Goal: Contribute content: Contribute content

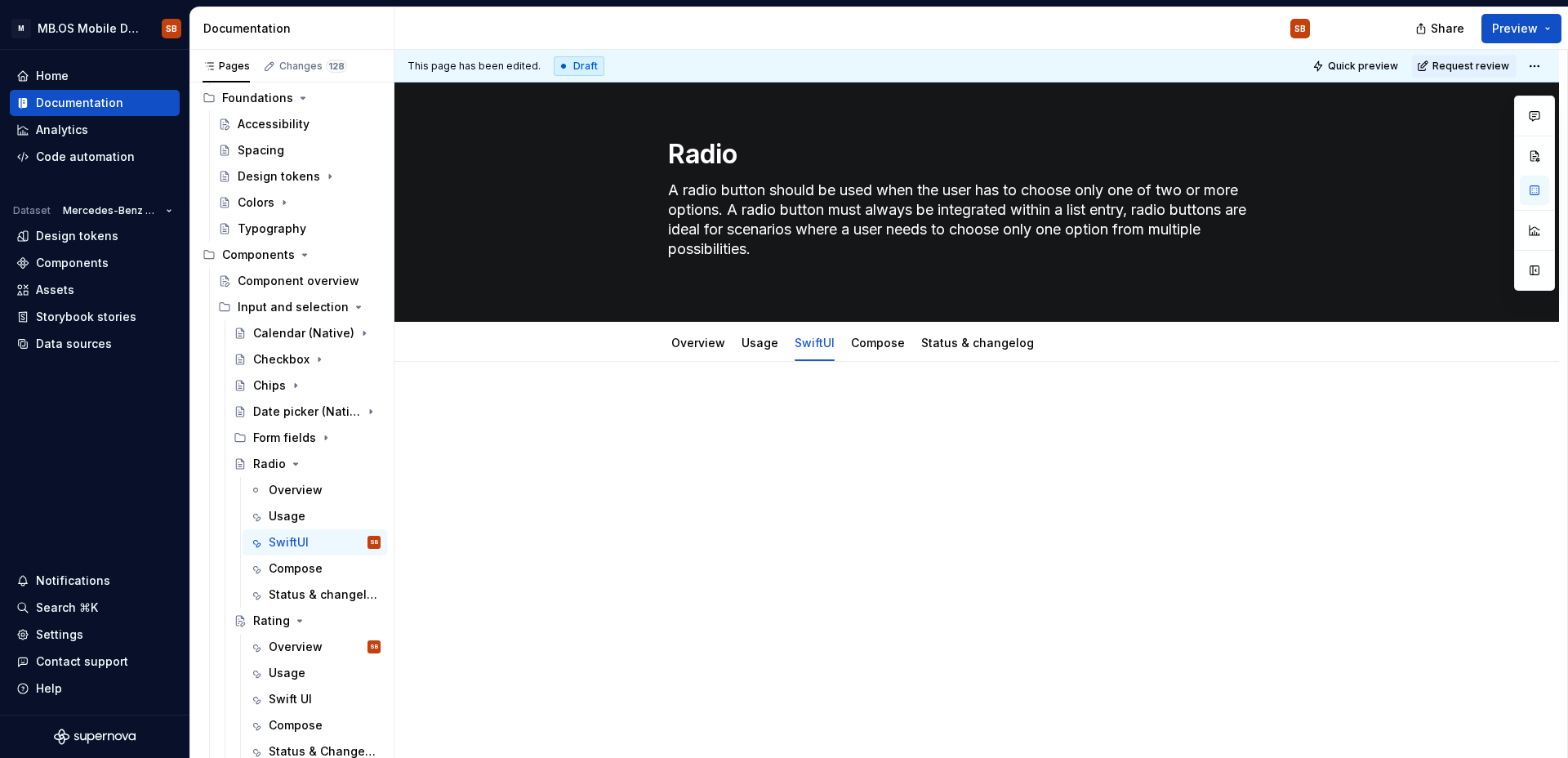
scroll to position [117, 0]
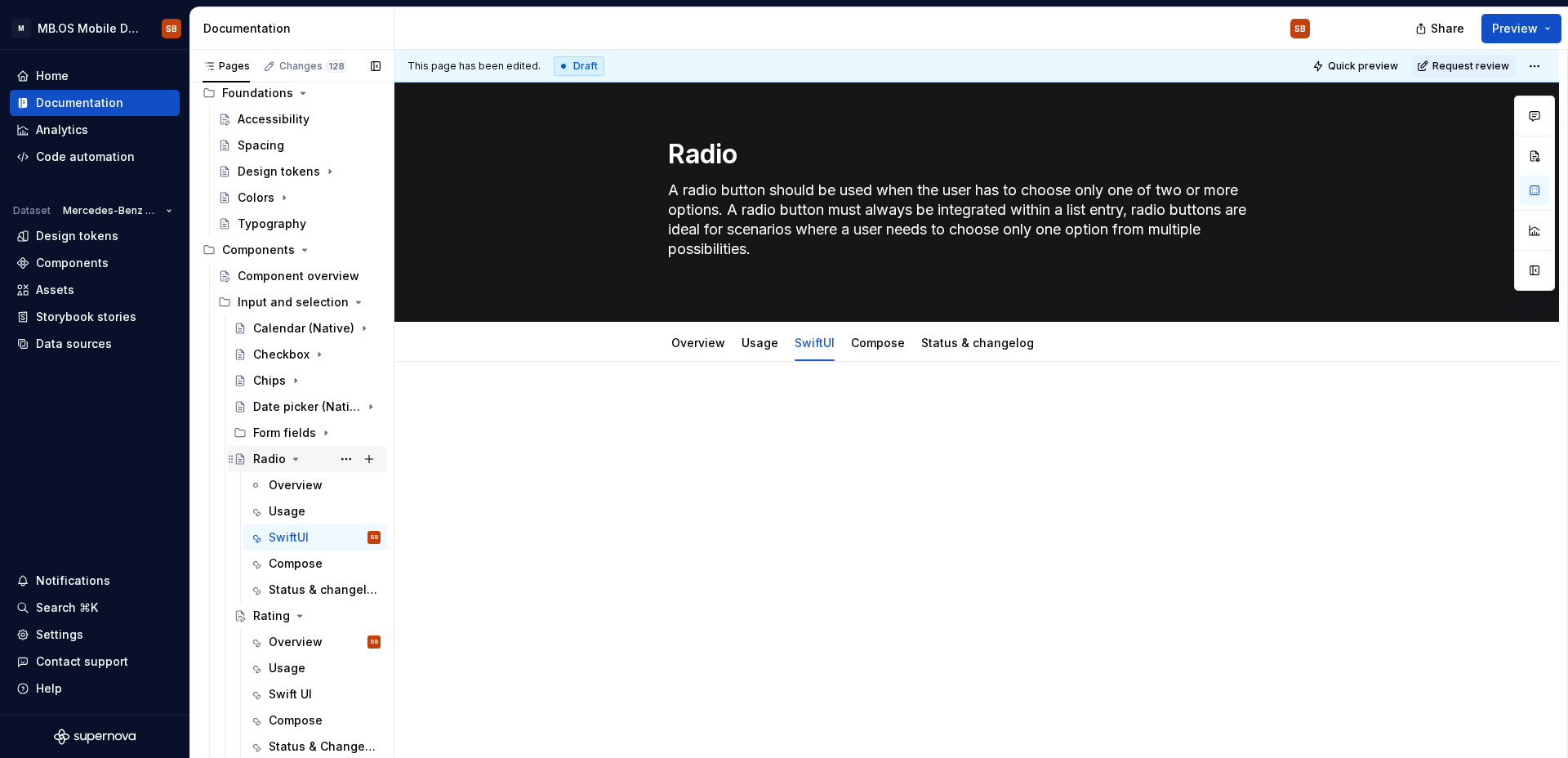
click at [273, 463] on div "Radio" at bounding box center [269, 460] width 32 height 17
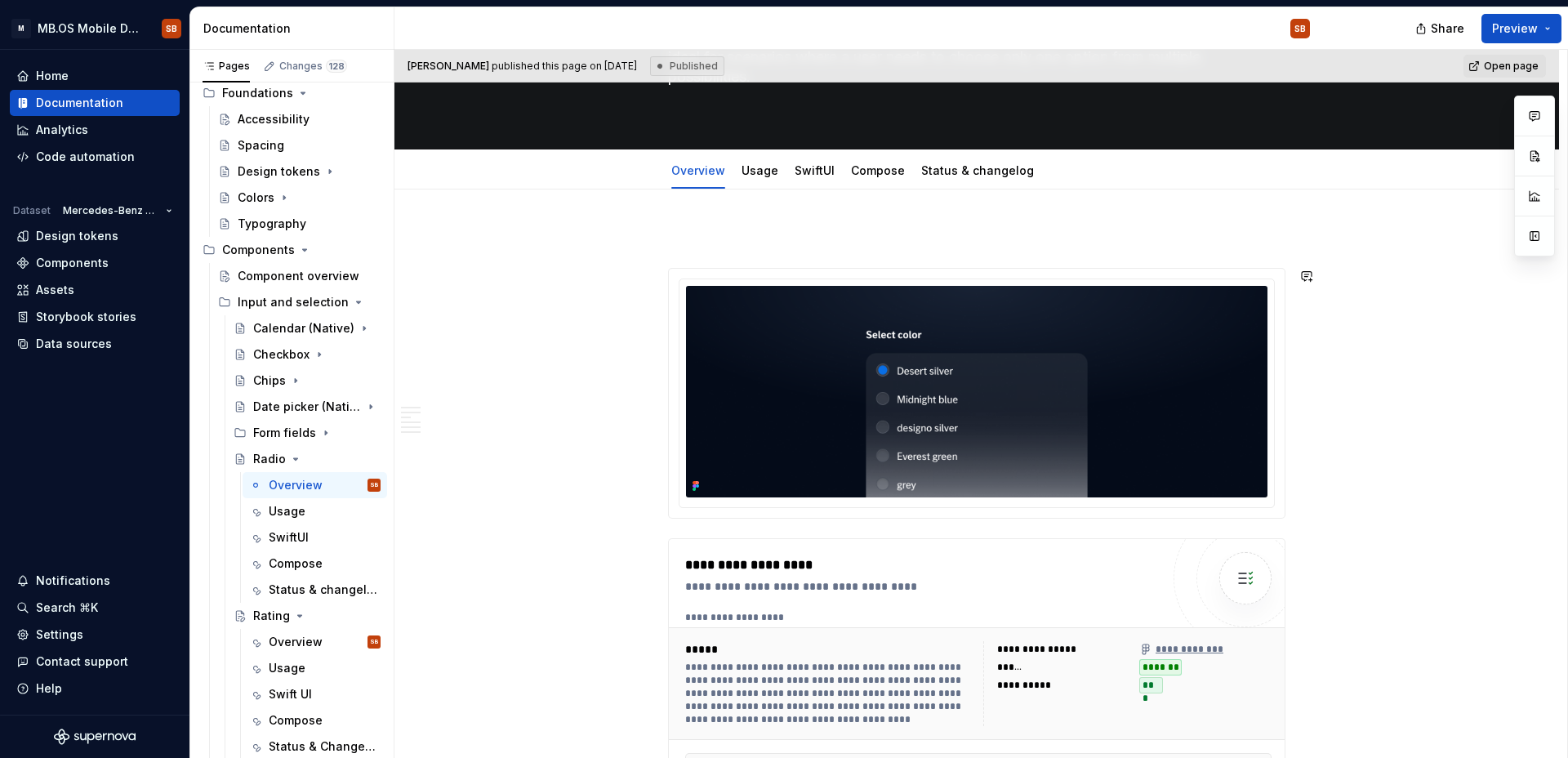
scroll to position [178, 0]
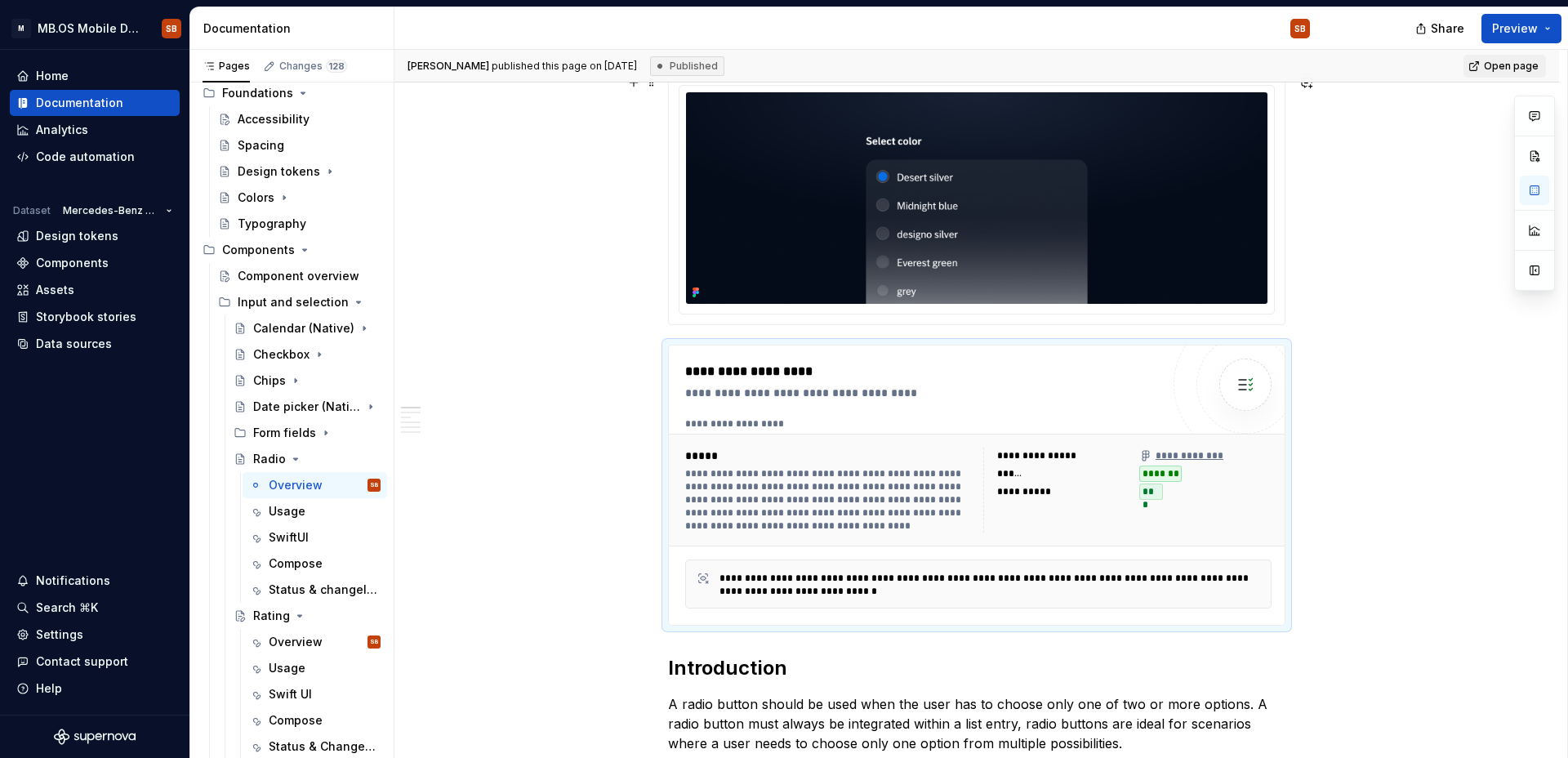
scroll to position [238, 0]
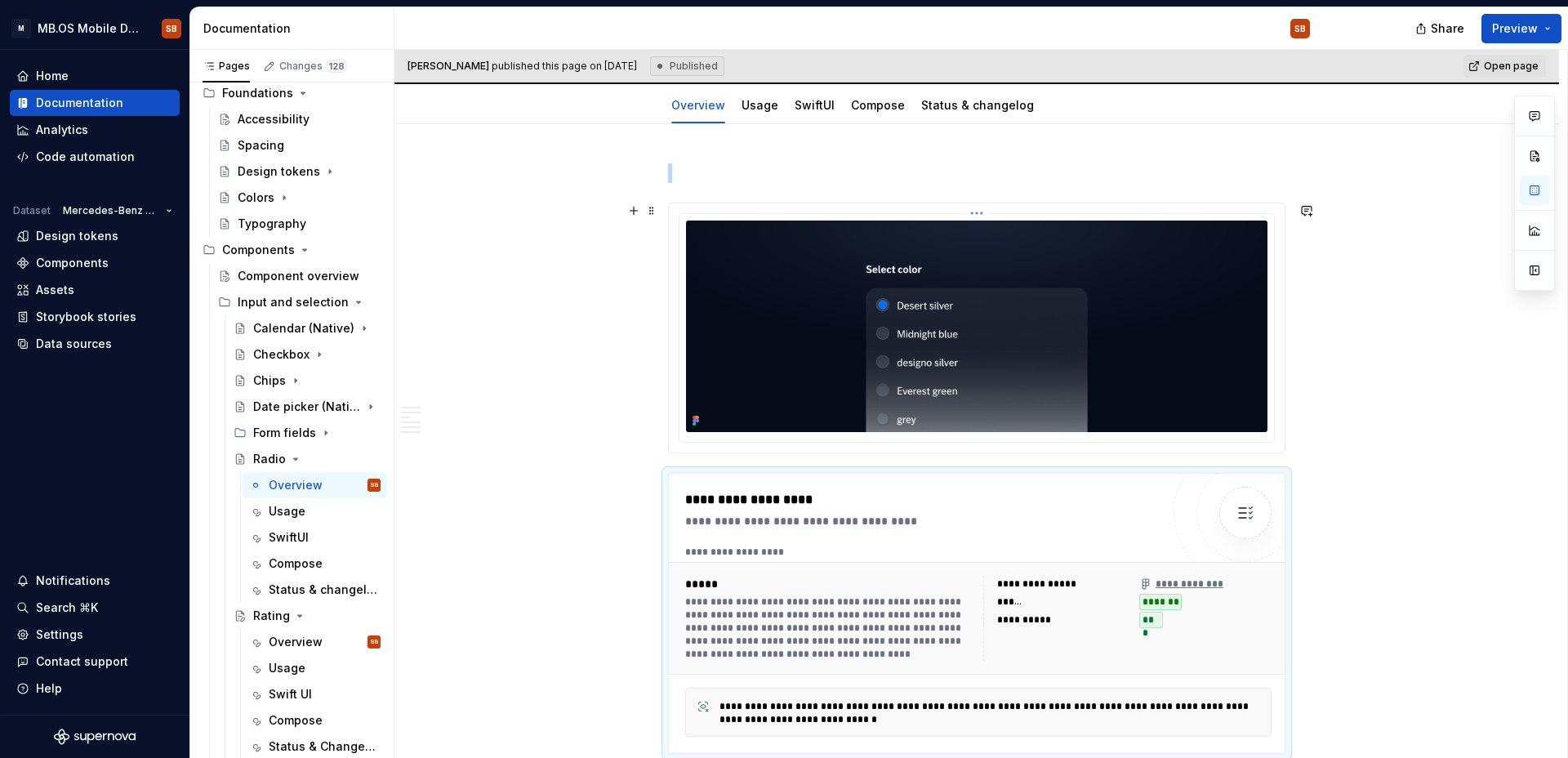
click at [713, 258] on img at bounding box center [976, 326] width 581 height 211
click at [808, 259] on img at bounding box center [976, 326] width 581 height 211
click at [893, 263] on img at bounding box center [976, 326] width 581 height 211
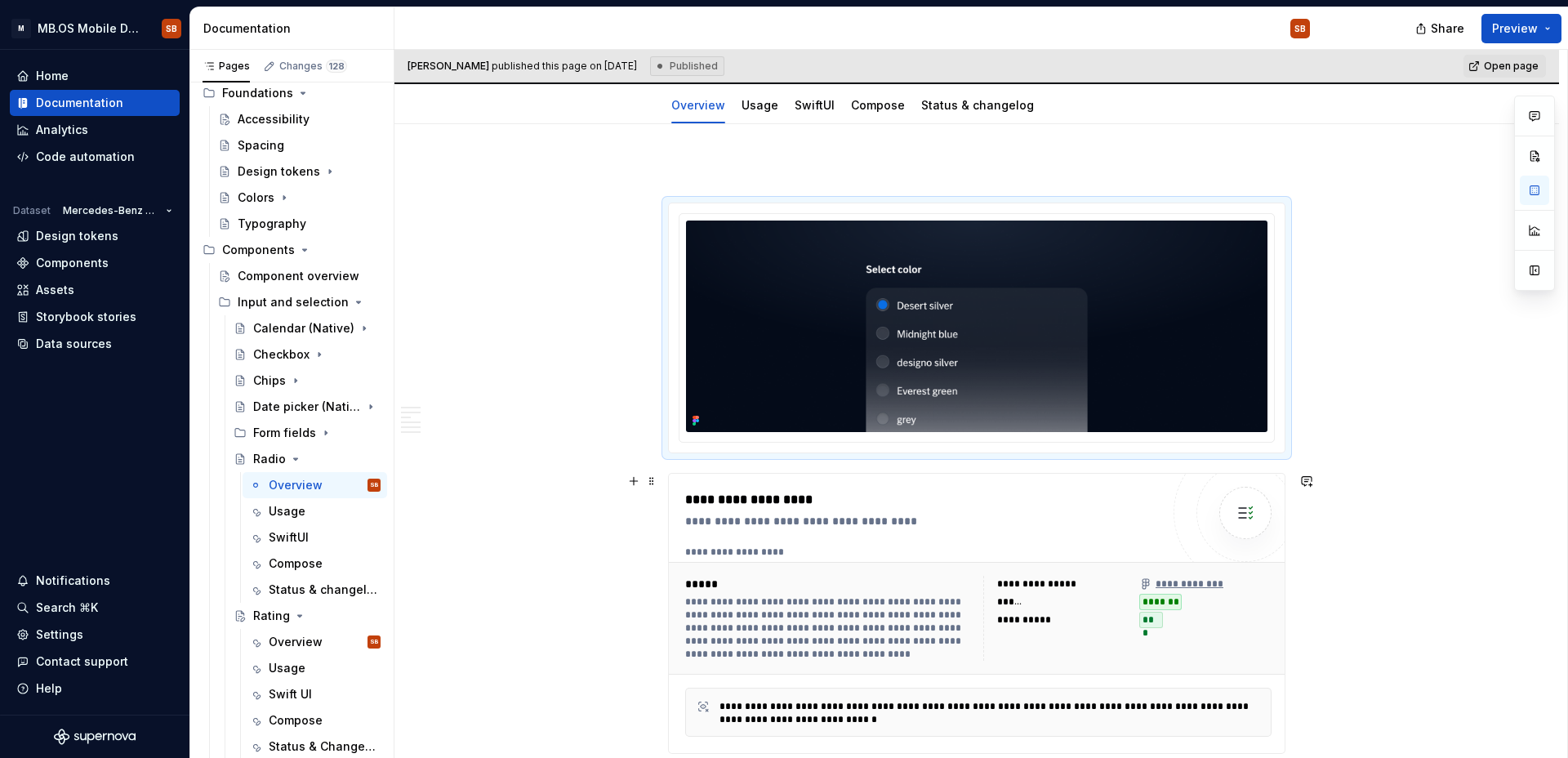
click at [784, 552] on div "**********" at bounding box center [977, 552] width 586 height 13
click at [974, 211] on html "M MB.OS Mobile Design System SB Home Documentation Analytics Code automation Da…" at bounding box center [784, 379] width 1568 height 758
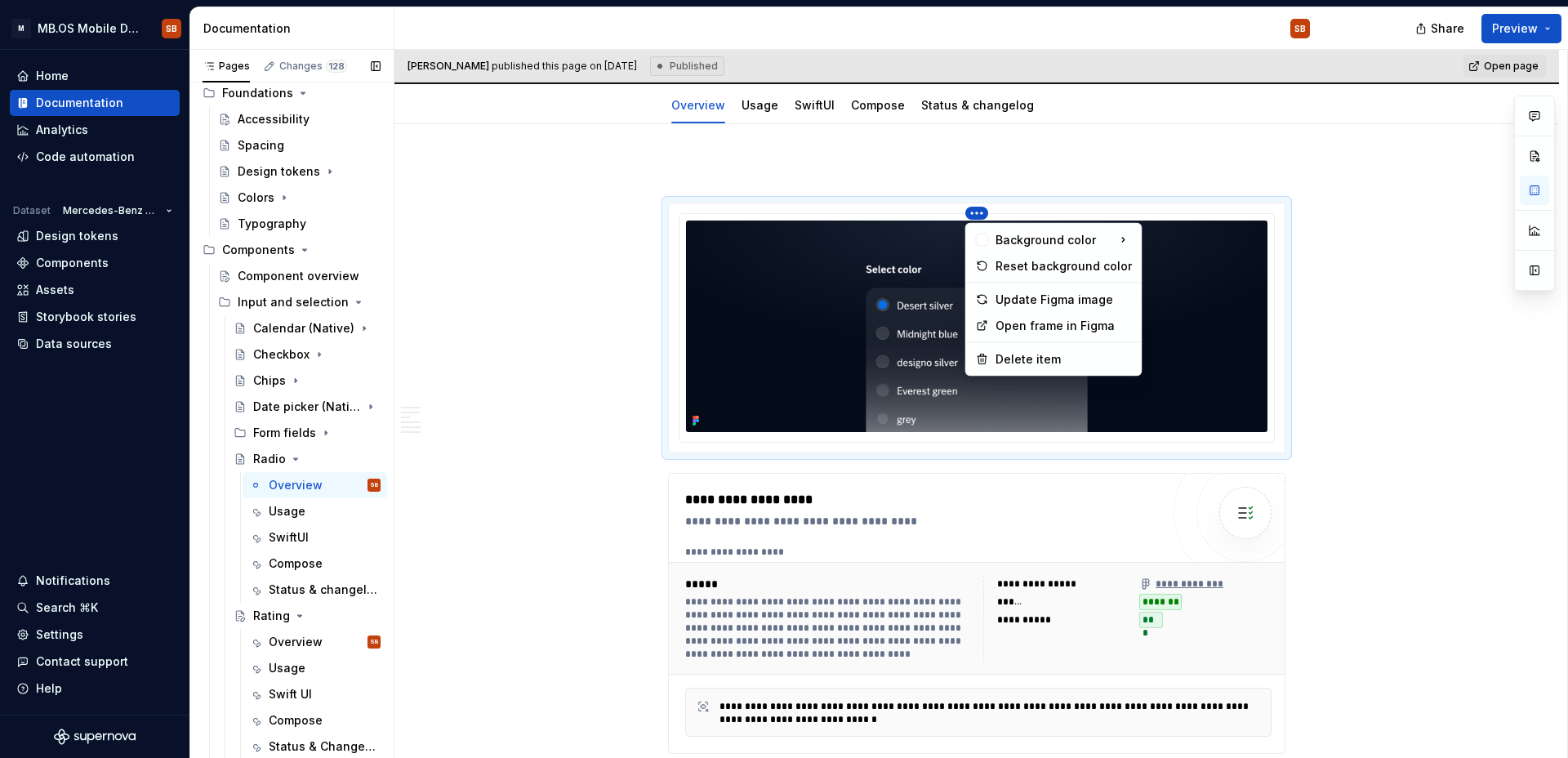
click at [269, 340] on div "Pages Changes 128 Add Accessibility guide for tree Page tree. Navigate the tree…" at bounding box center [291, 407] width 204 height 716
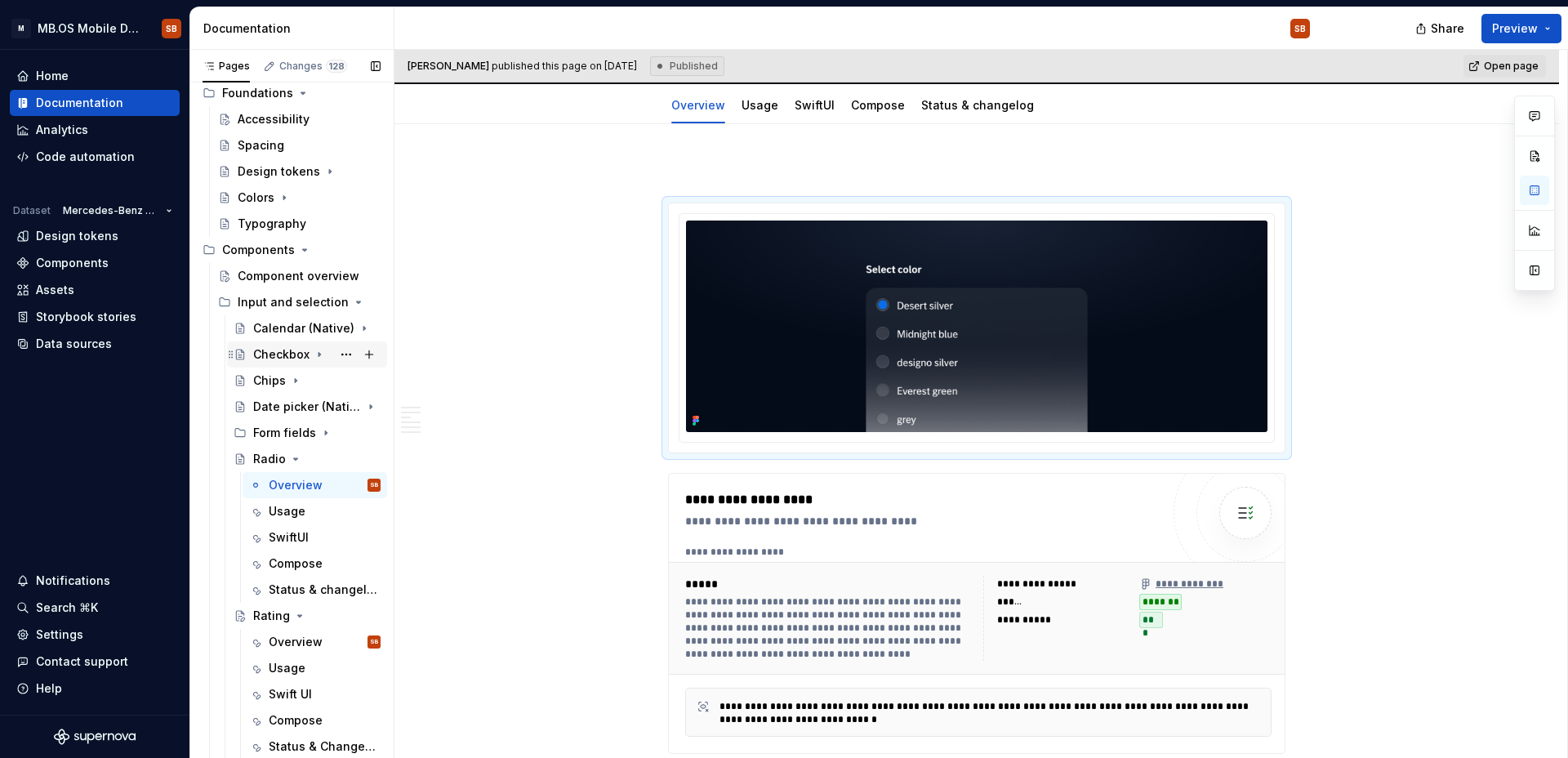
click at [285, 344] on div "Checkbox" at bounding box center [317, 355] width 127 height 23
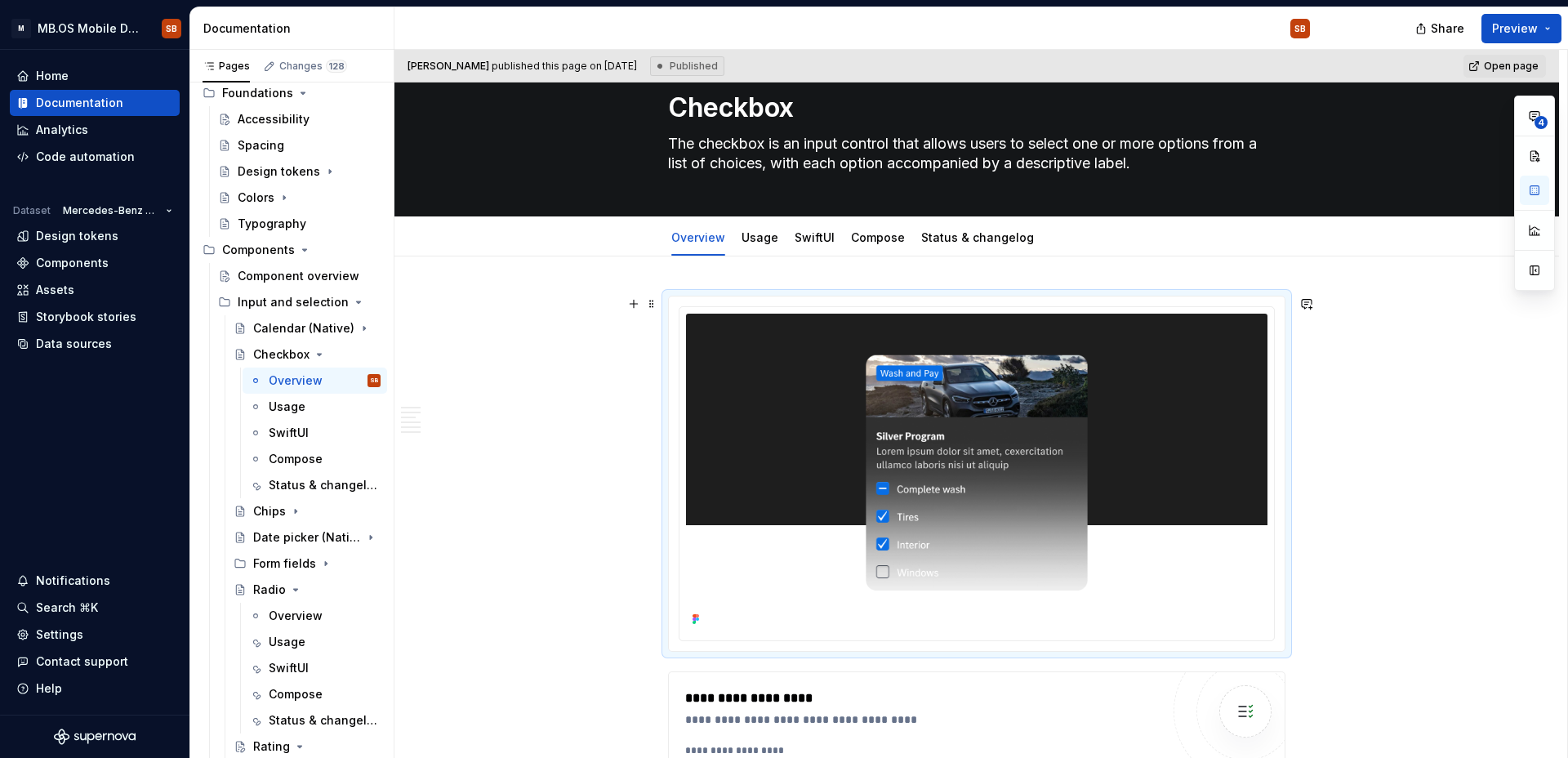
scroll to position [88, 0]
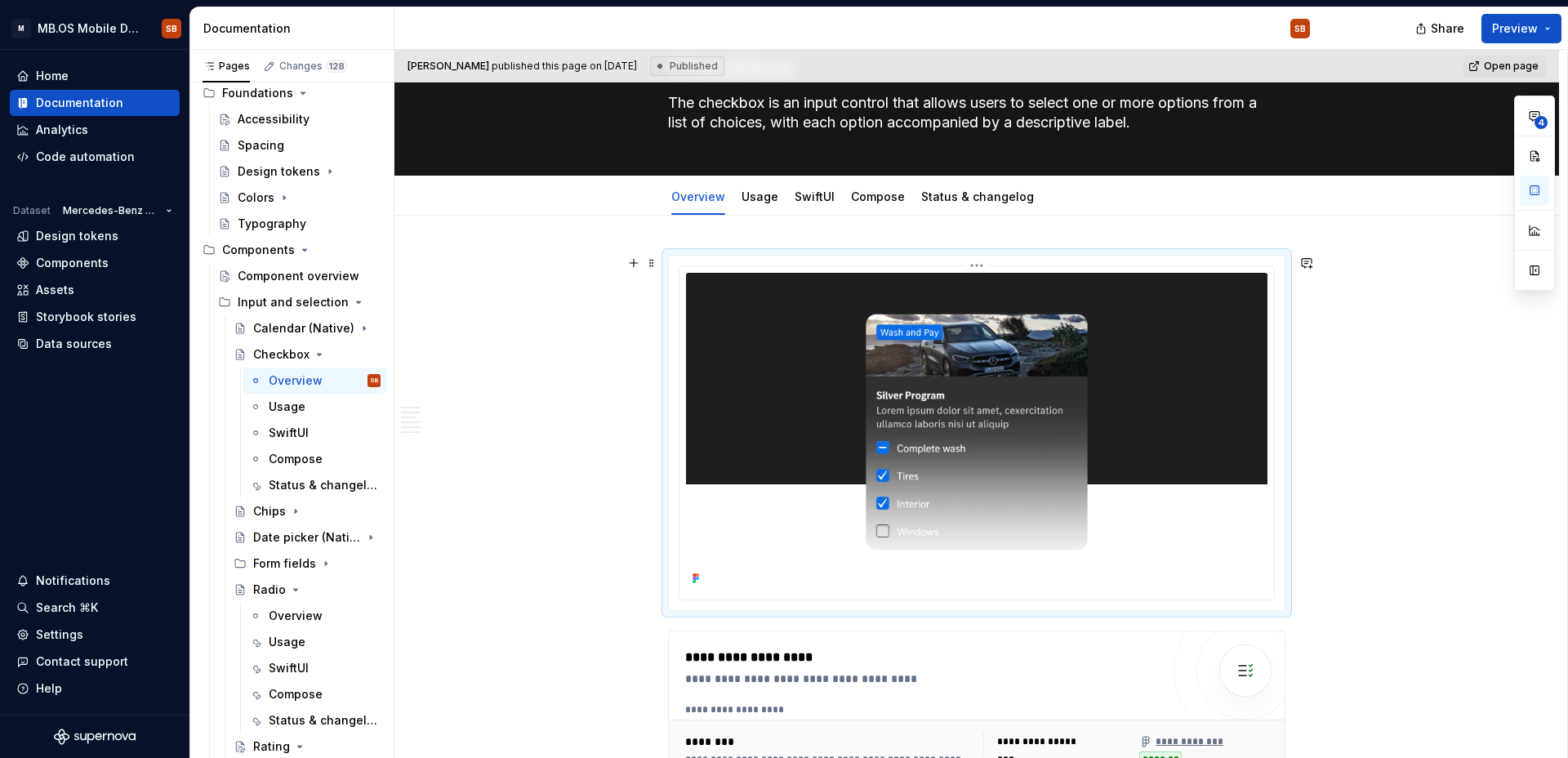
click at [1161, 402] on img at bounding box center [976, 431] width 581 height 317
click at [271, 592] on div "Radio" at bounding box center [269, 590] width 32 height 17
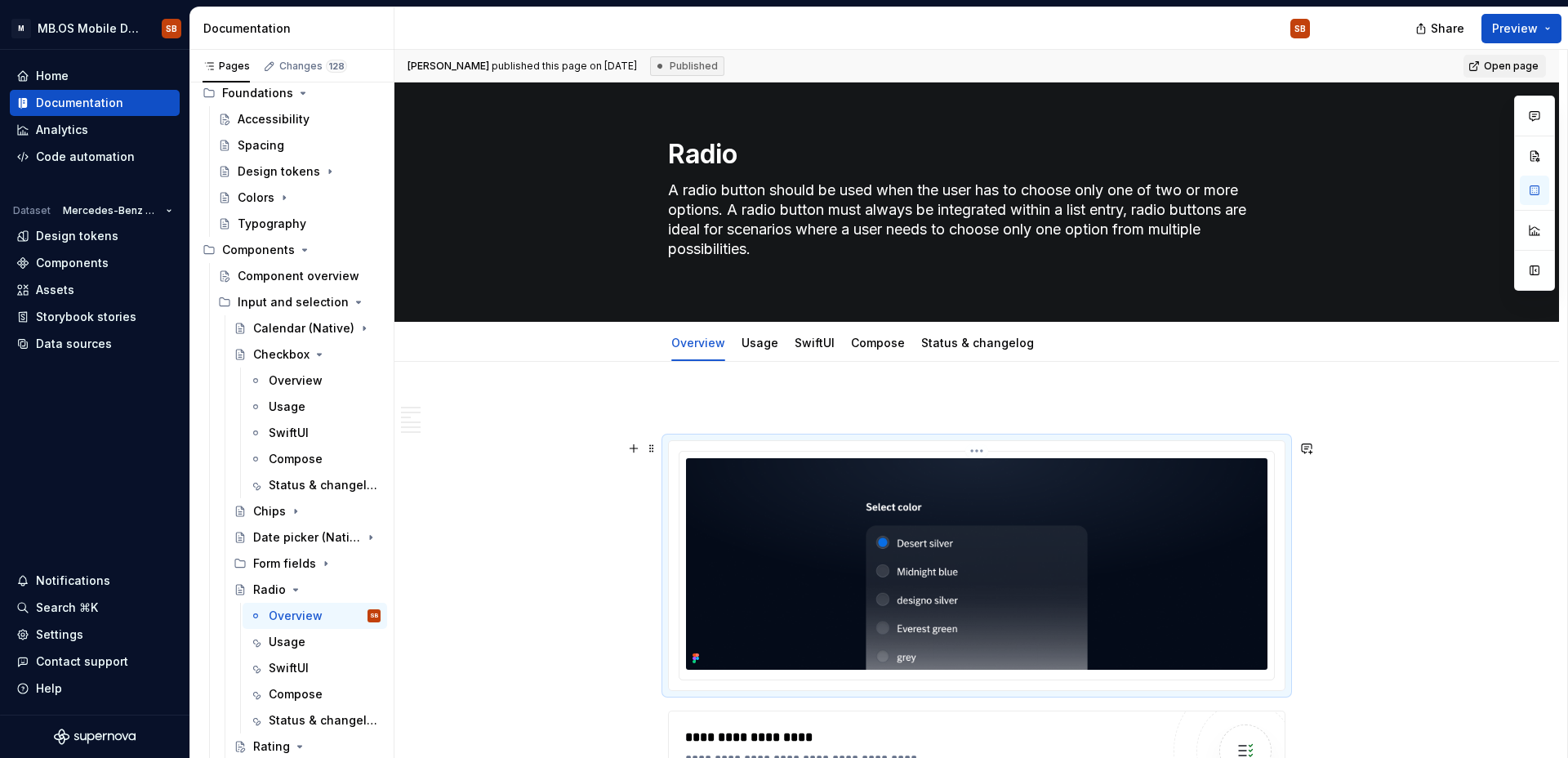
click at [735, 466] on img at bounding box center [976, 563] width 581 height 211
copy br
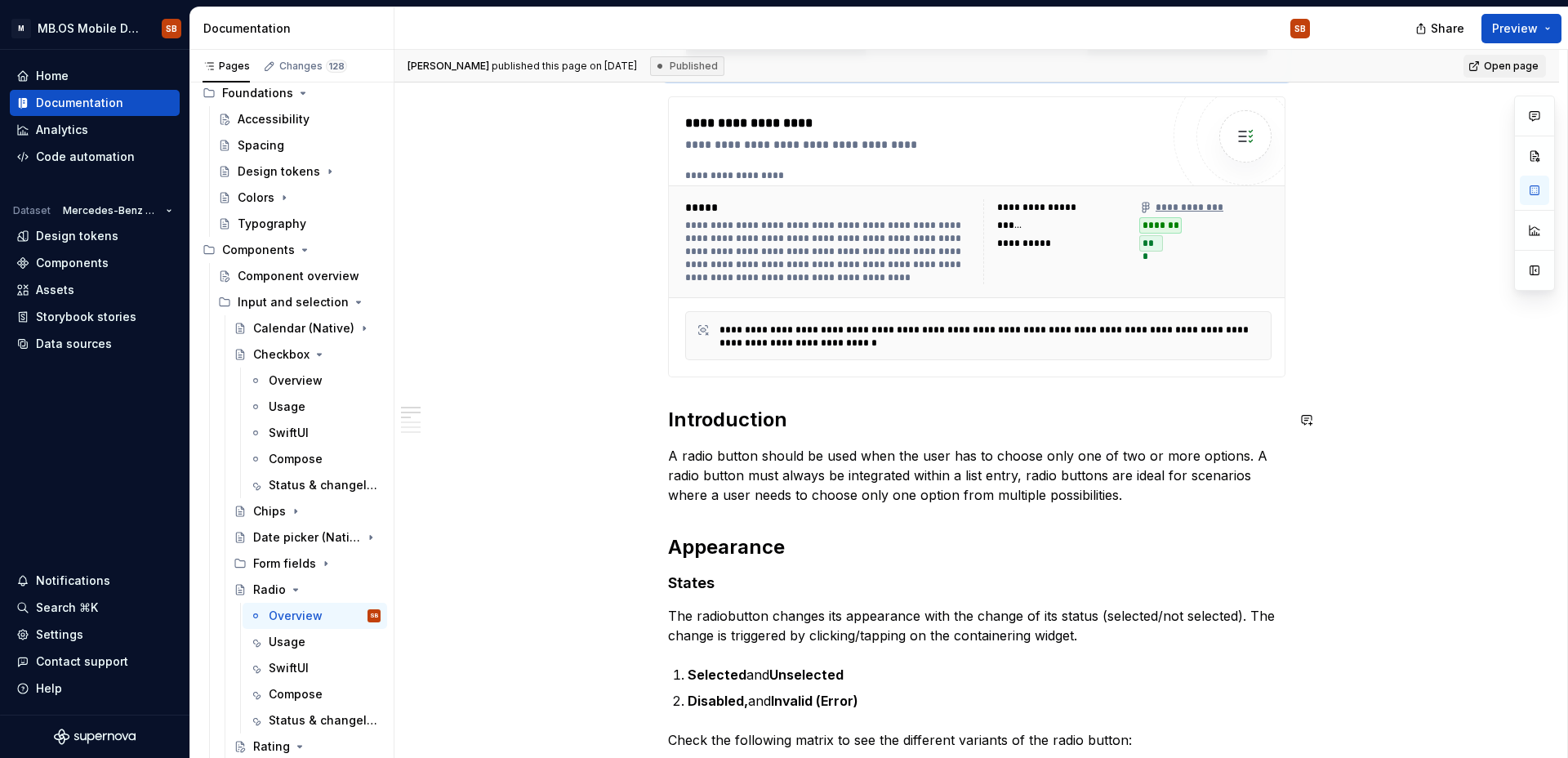
scroll to position [605, 0]
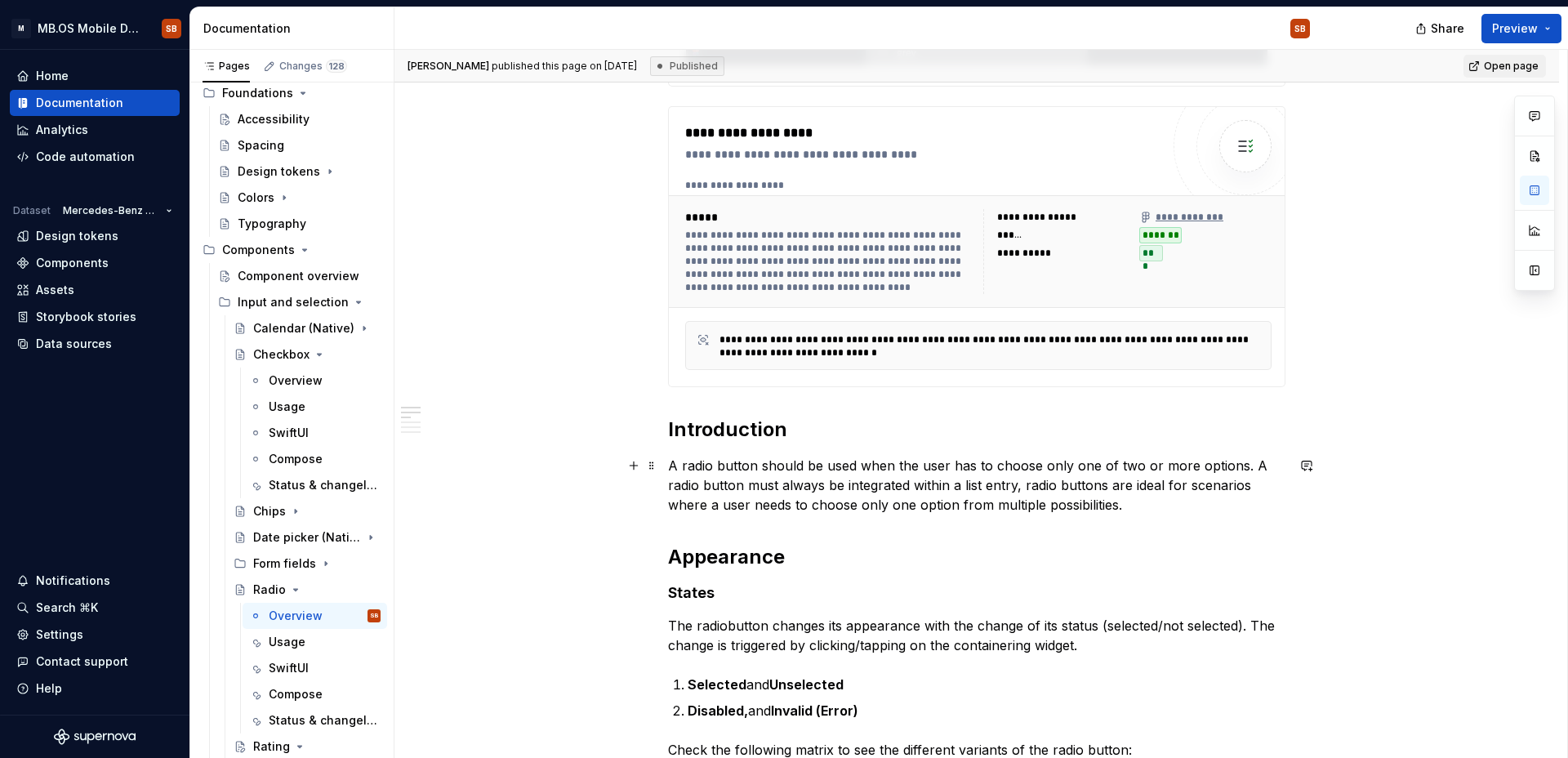
click at [709, 477] on p "A radio button should be used when the user has to choose only one of two or mo…" at bounding box center [976, 486] width 617 height 59
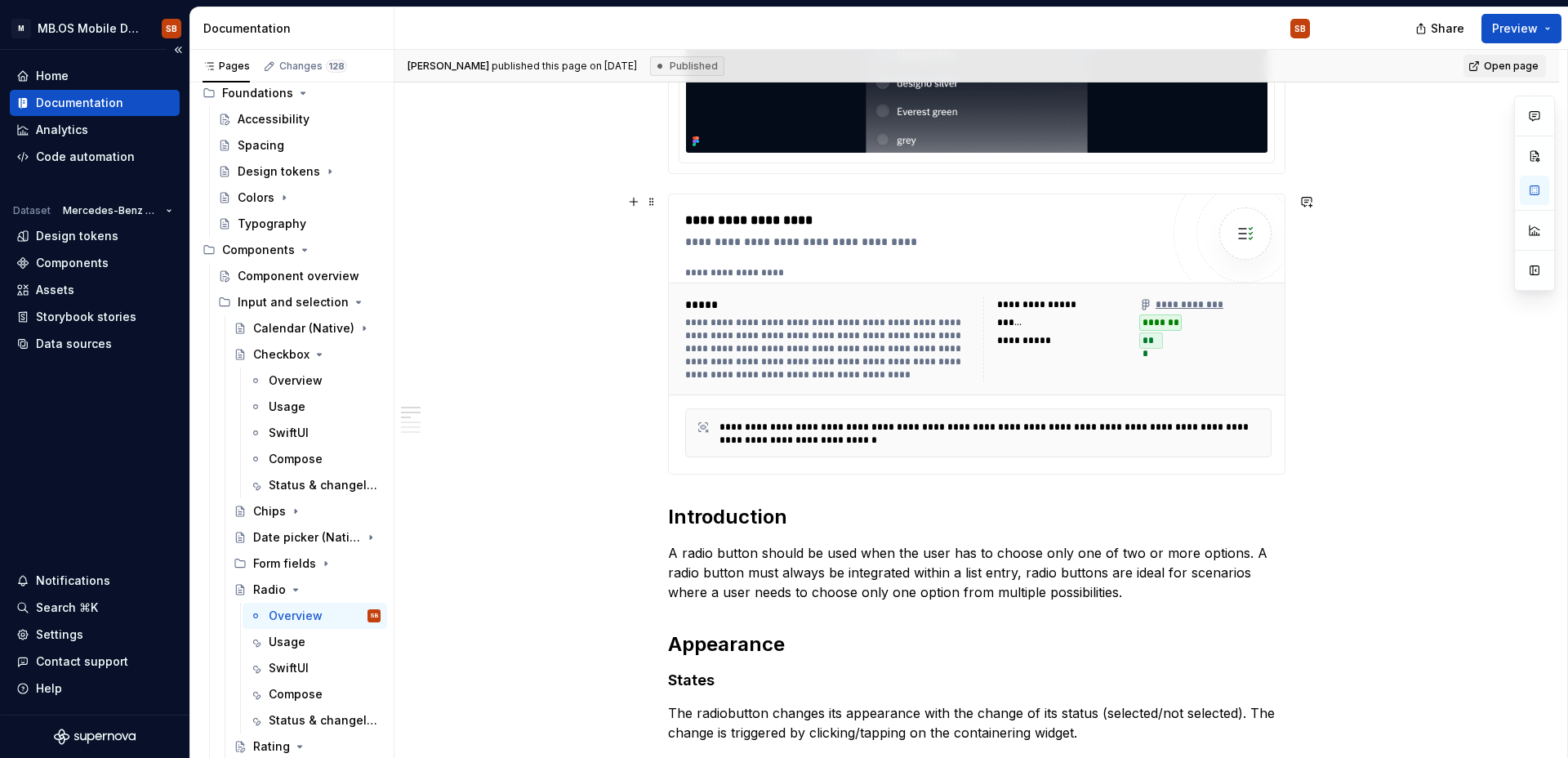
scroll to position [538, 0]
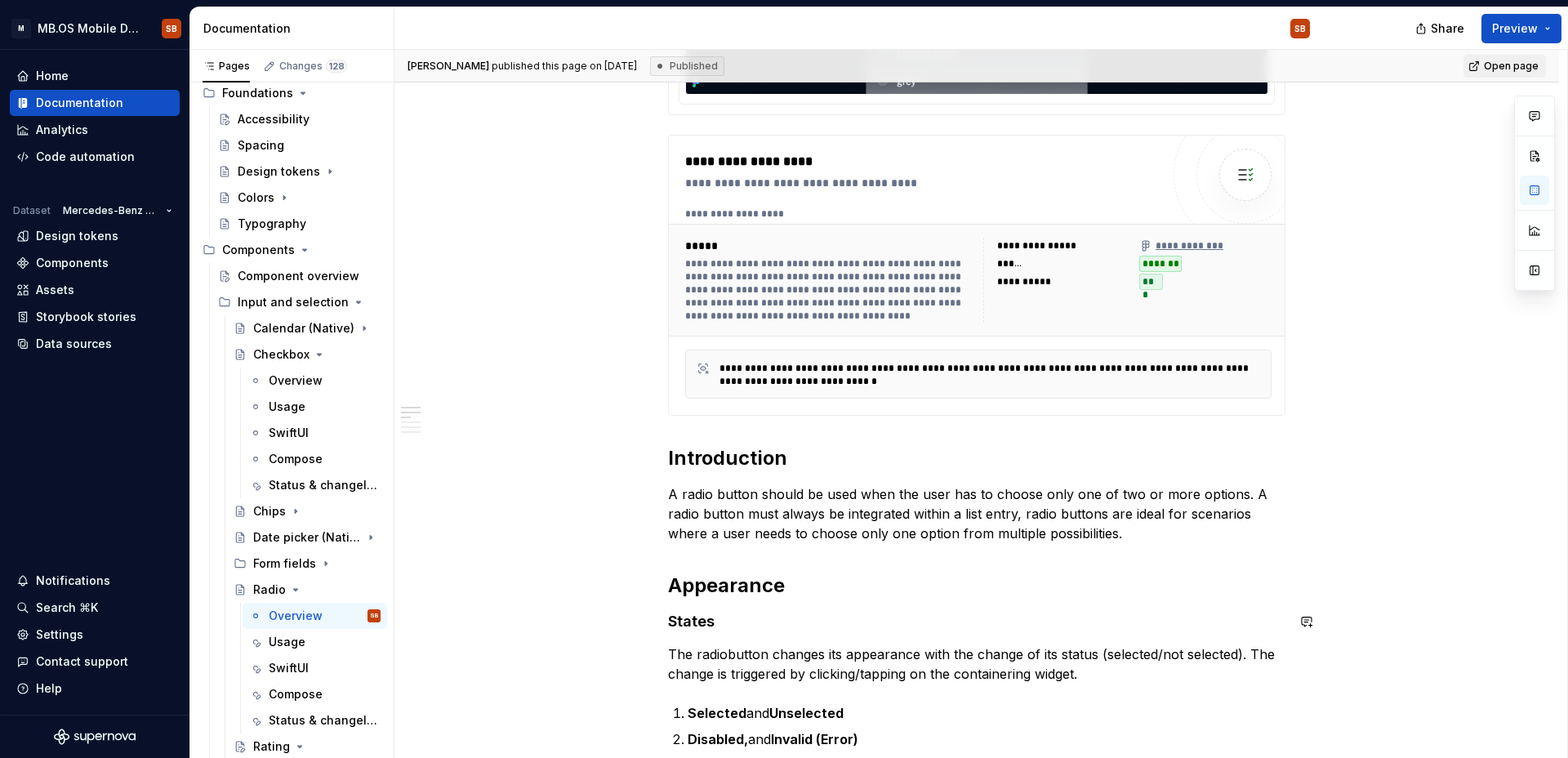
scroll to position [863, 0]
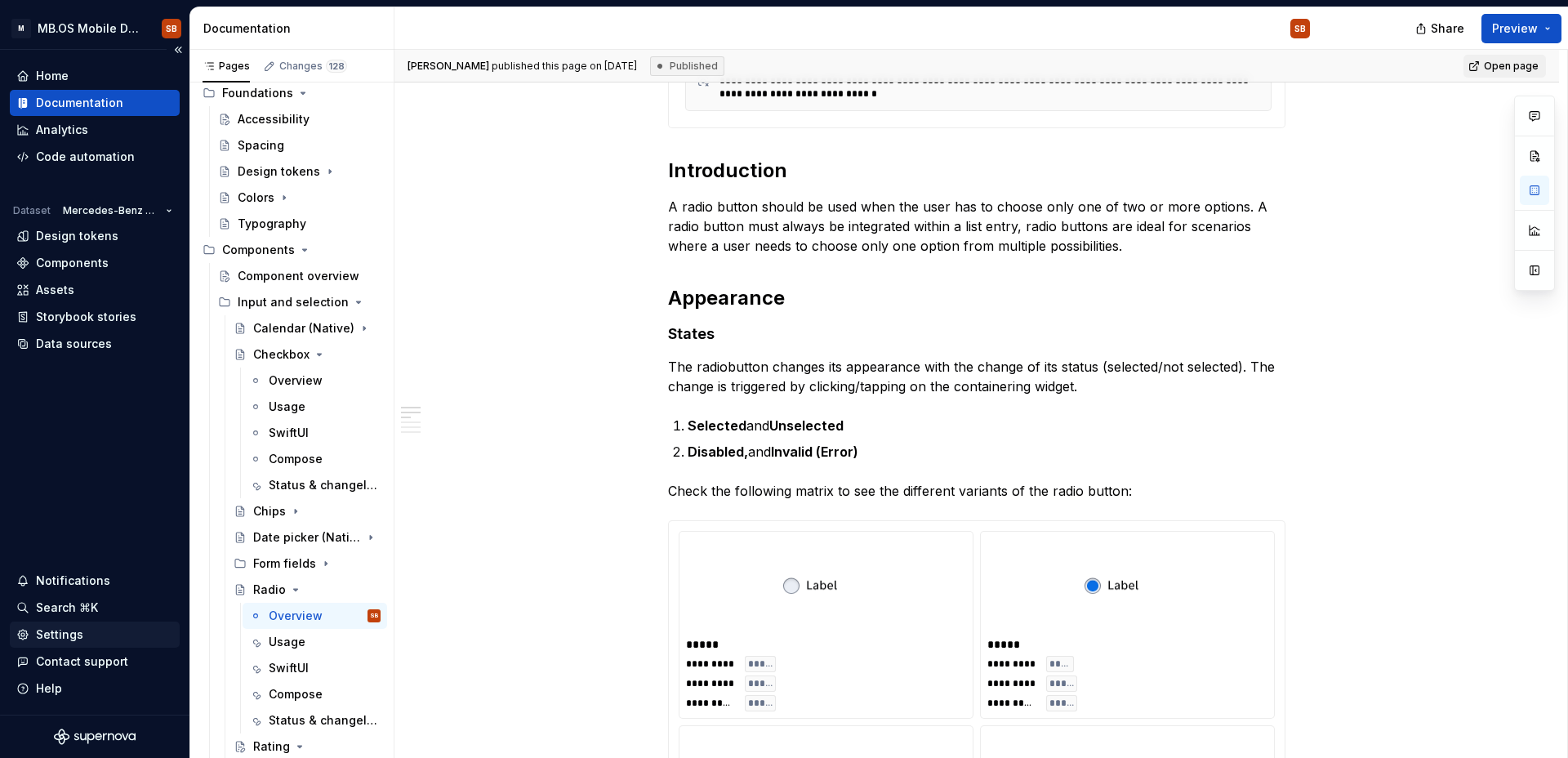
type textarea "*"
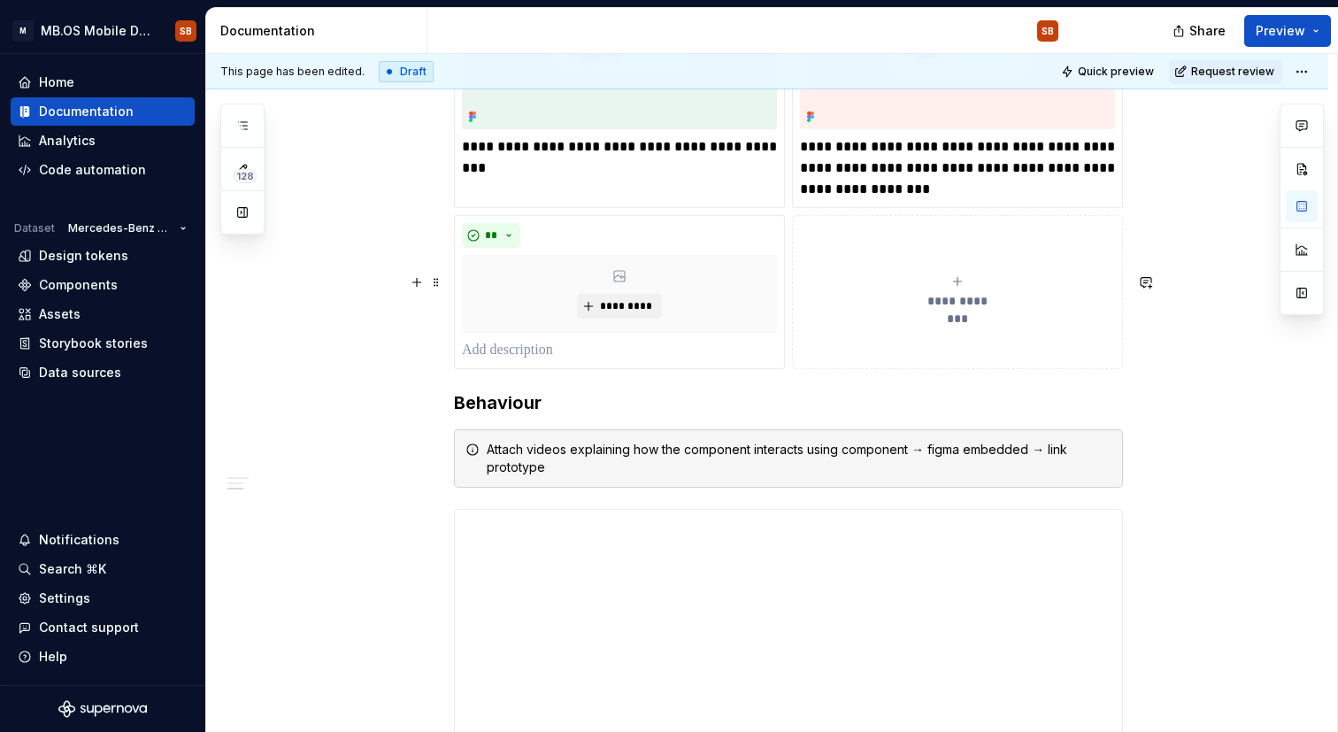
scroll to position [1100, 0]
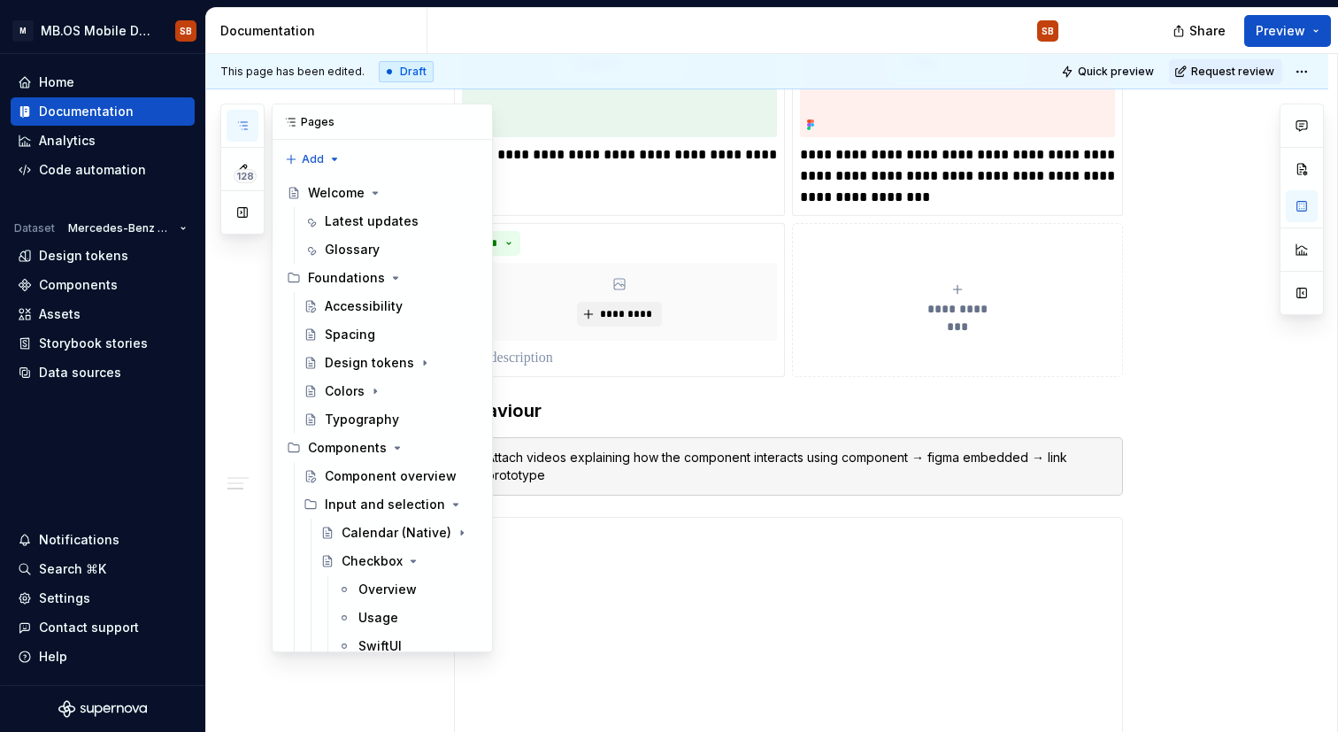
click at [247, 123] on icon "button" at bounding box center [242, 126] width 14 height 14
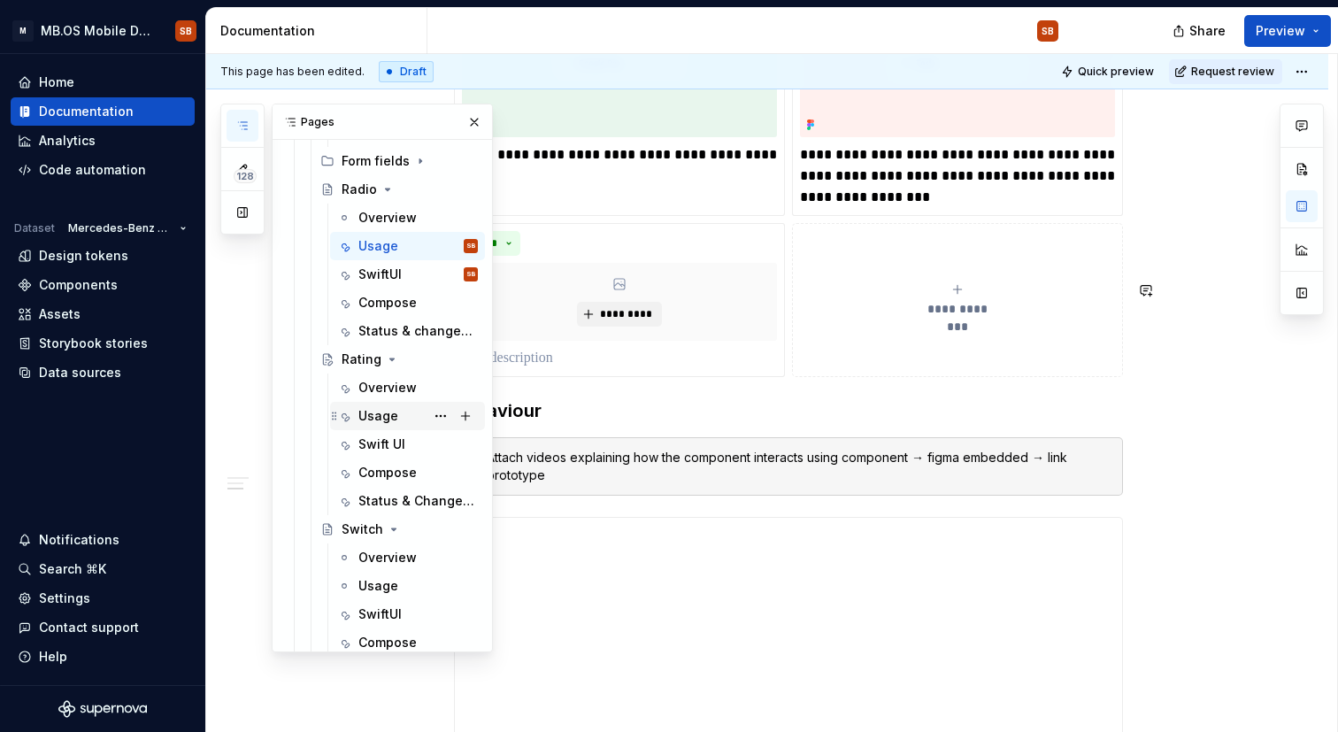
scroll to position [785, 0]
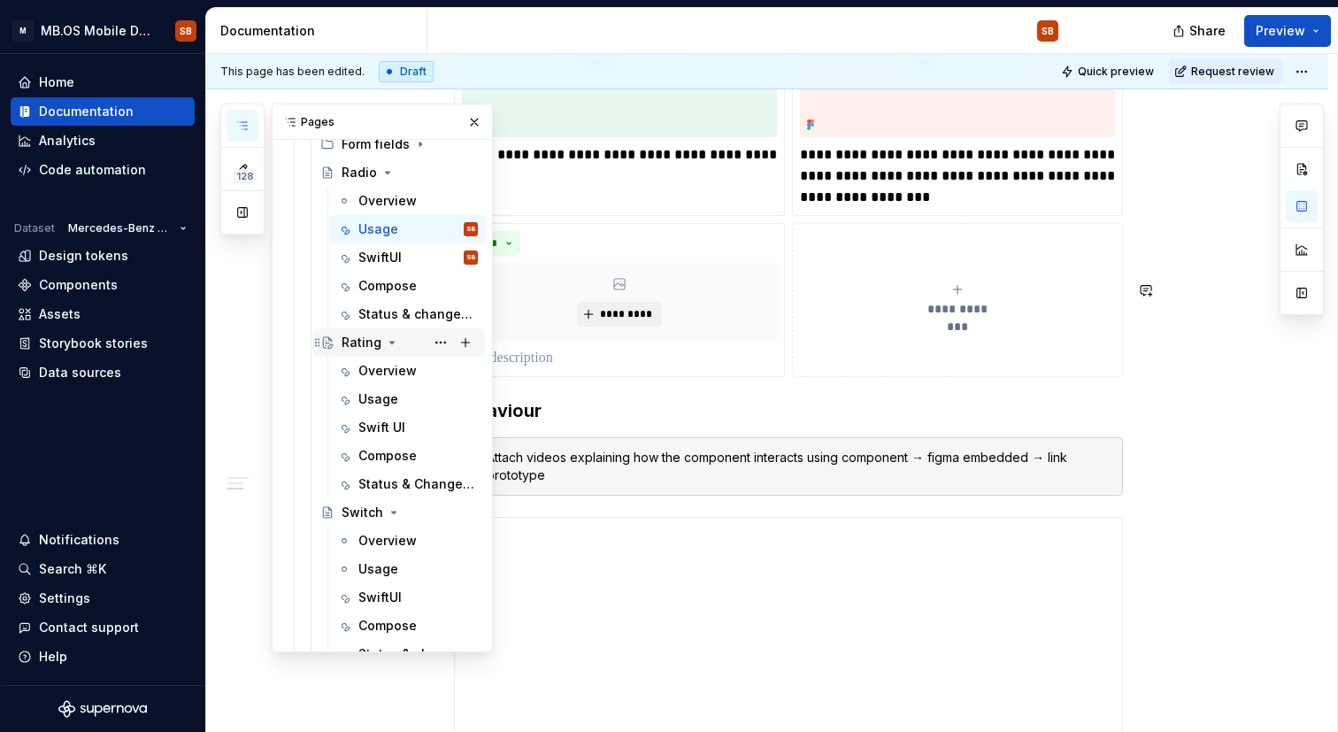
click at [355, 344] on div "Rating" at bounding box center [362, 343] width 40 height 18
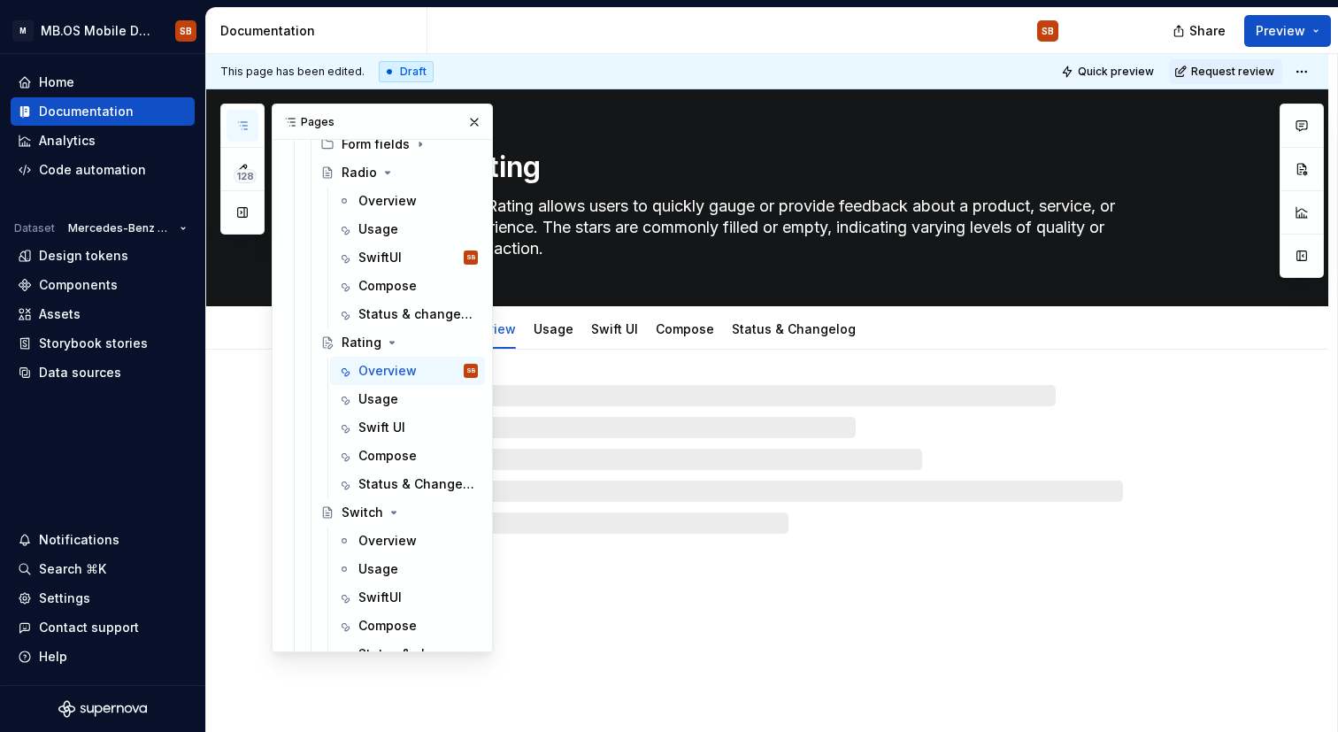
click at [620, 604] on div "Rating The Rating allows users to quickly gauge or provide feedback about a pro…" at bounding box center [767, 410] width 1122 height 643
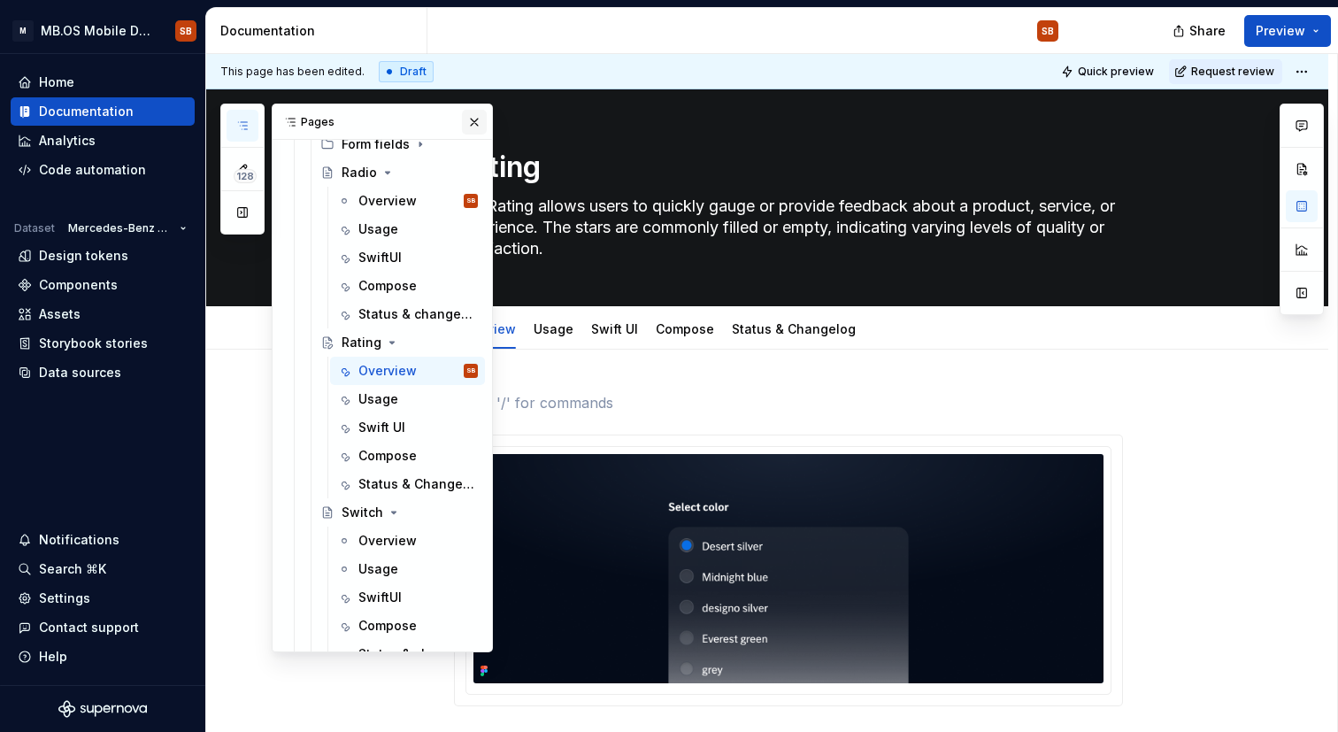
click at [473, 123] on button "button" at bounding box center [474, 122] width 25 height 25
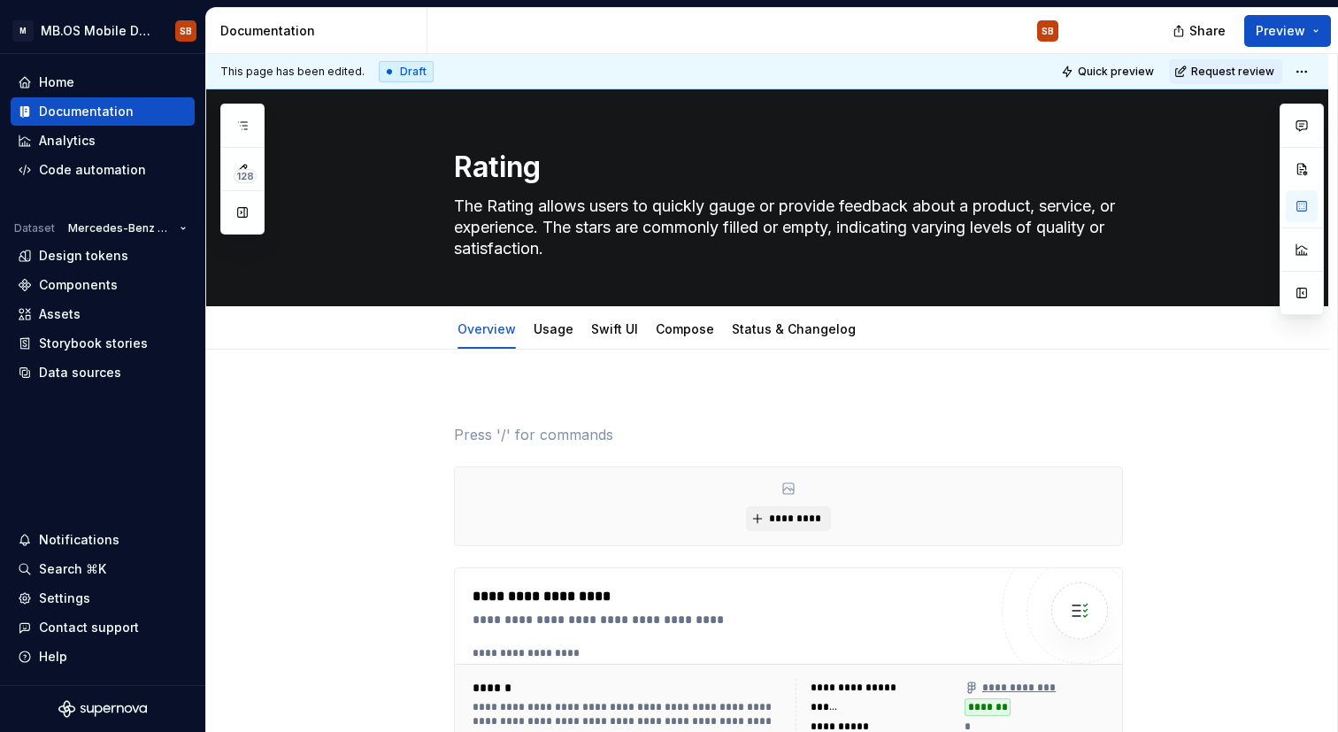
scroll to position [18, 0]
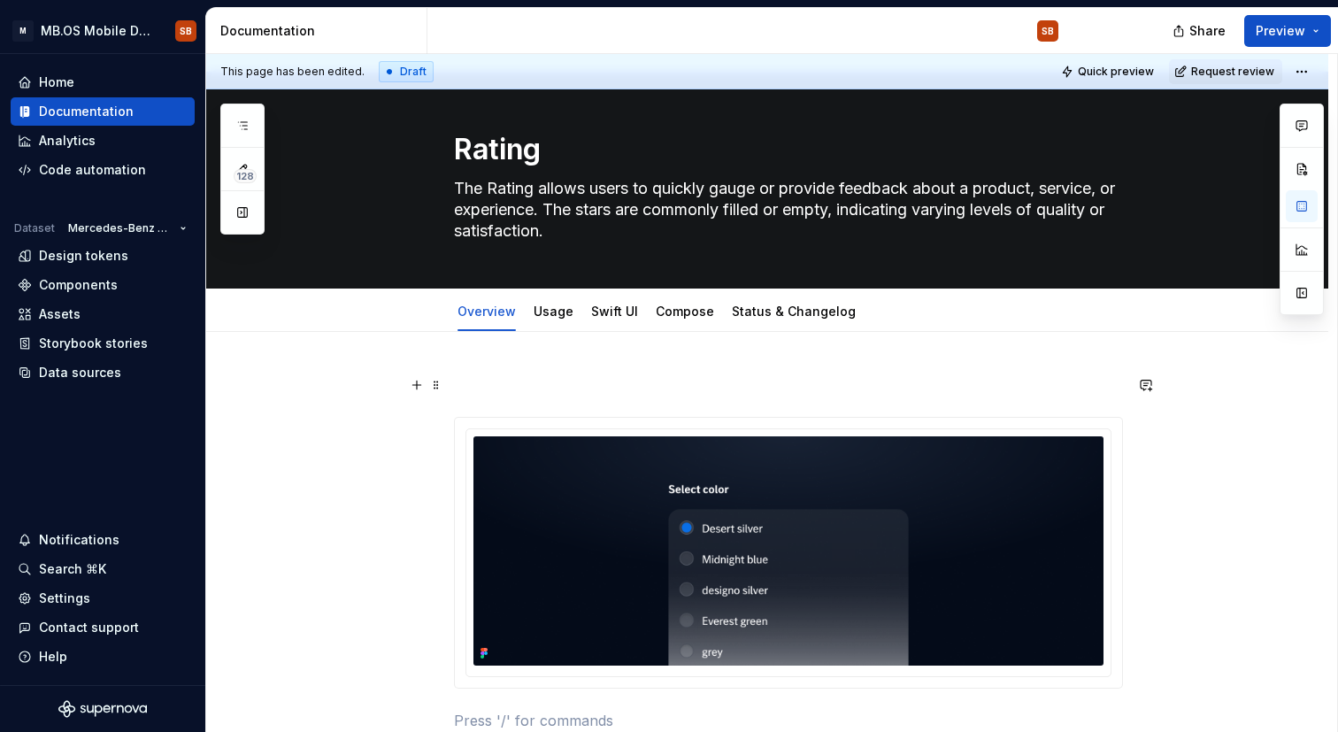
click at [482, 380] on p at bounding box center [788, 384] width 669 height 21
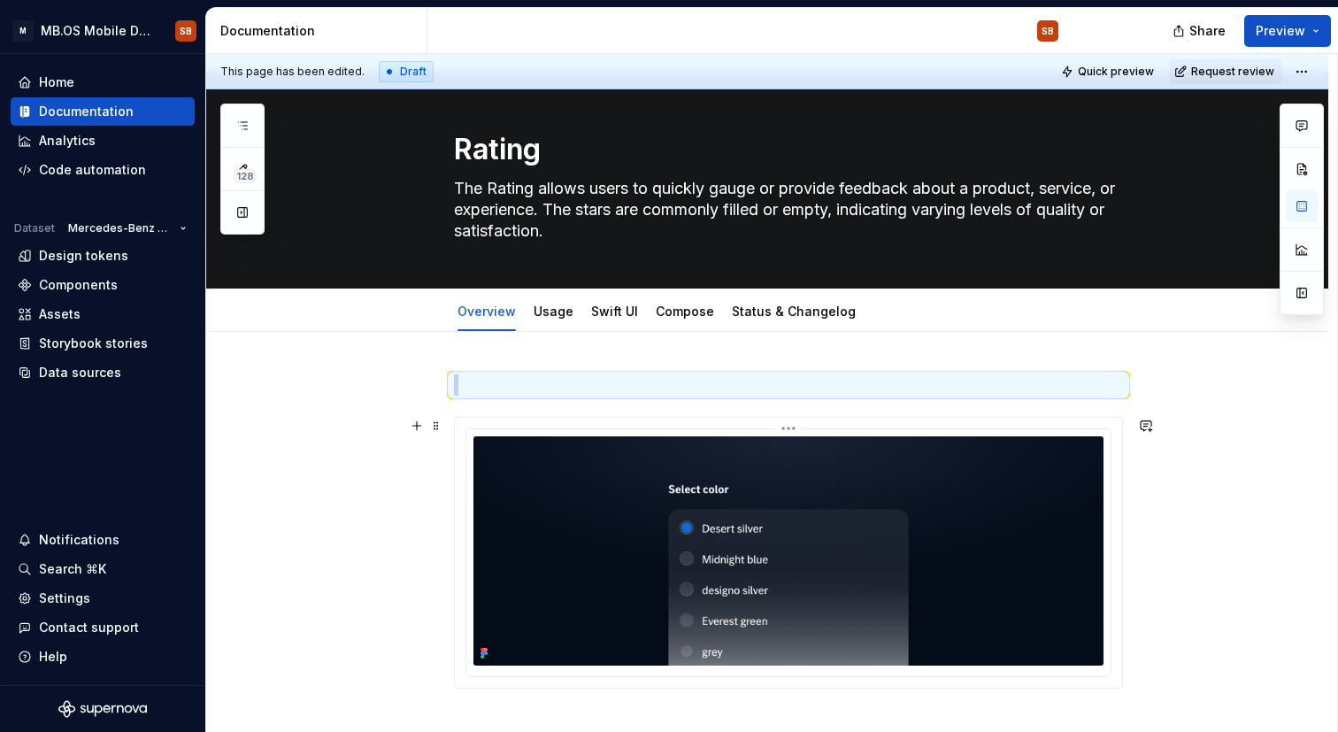
click at [508, 485] on img at bounding box center [788, 550] width 630 height 229
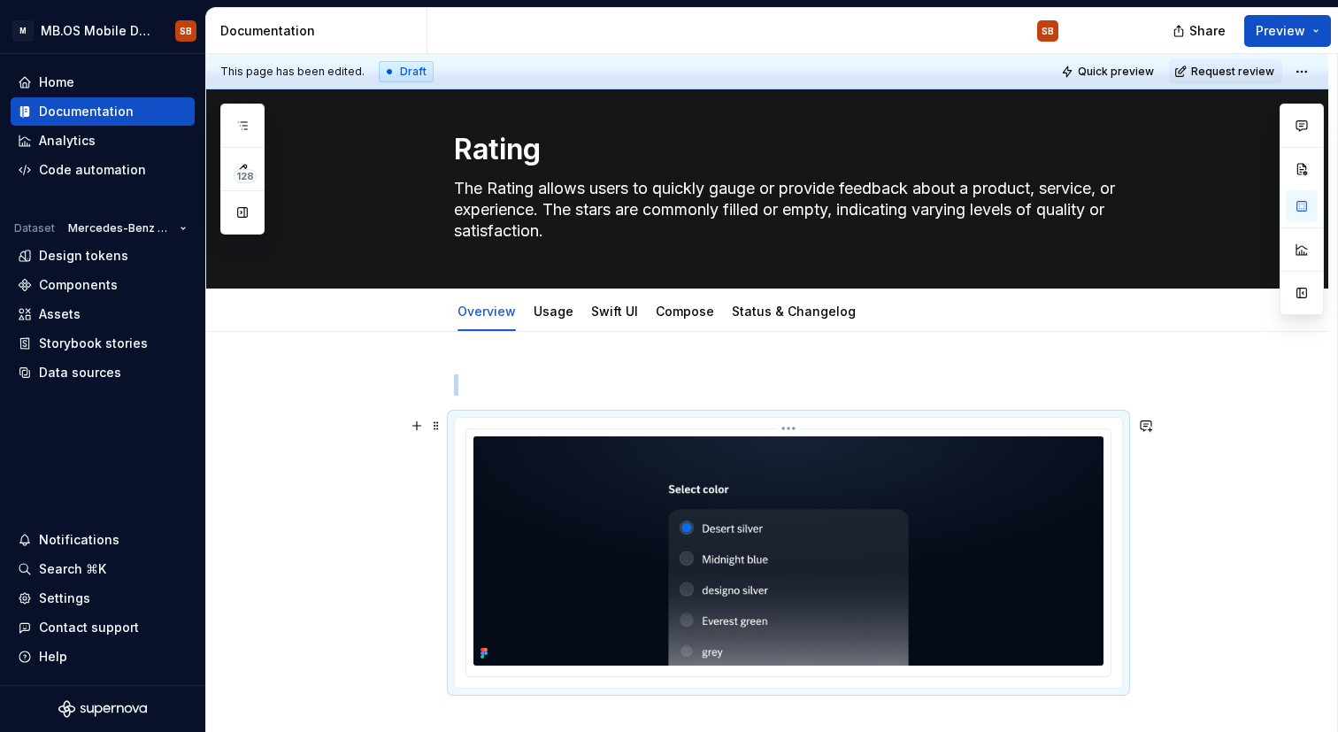
click at [508, 485] on img at bounding box center [788, 550] width 630 height 229
click at [795, 427] on html "M MB.OS Mobile Design System SB Home Documentation Analytics Code automation Da…" at bounding box center [669, 366] width 1338 height 732
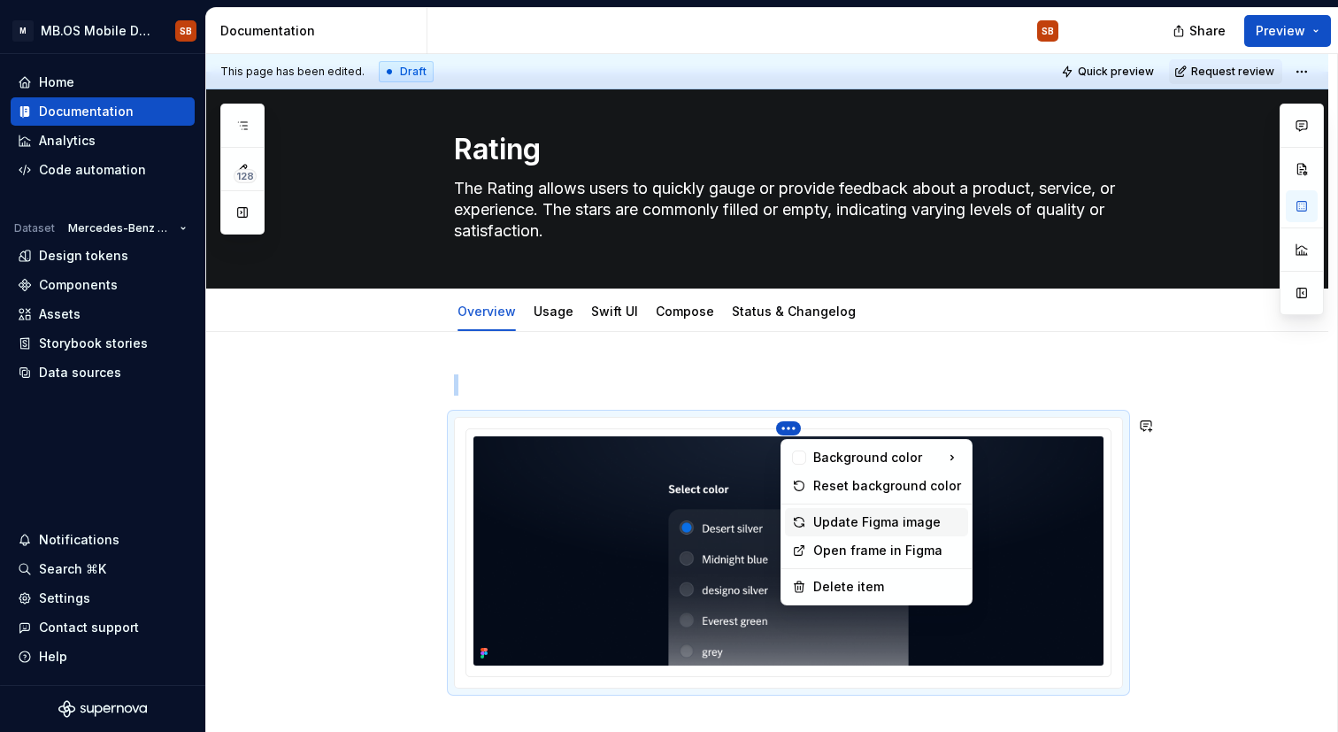
click at [851, 525] on div "Update Figma image" at bounding box center [887, 522] width 148 height 18
click at [792, 425] on html "M MB.OS Mobile Design System SB Home Documentation Analytics Code automation Da…" at bounding box center [669, 366] width 1338 height 732
click at [841, 551] on div "Open frame in Figma" at bounding box center [887, 551] width 148 height 18
click at [789, 426] on html "M MB.OS Mobile Design System SB Home Documentation Analytics Code automation Da…" at bounding box center [669, 366] width 1338 height 732
click at [510, 468] on html "M MB.OS Mobile Design System SB Home Documentation Analytics Code automation Da…" at bounding box center [669, 366] width 1338 height 732
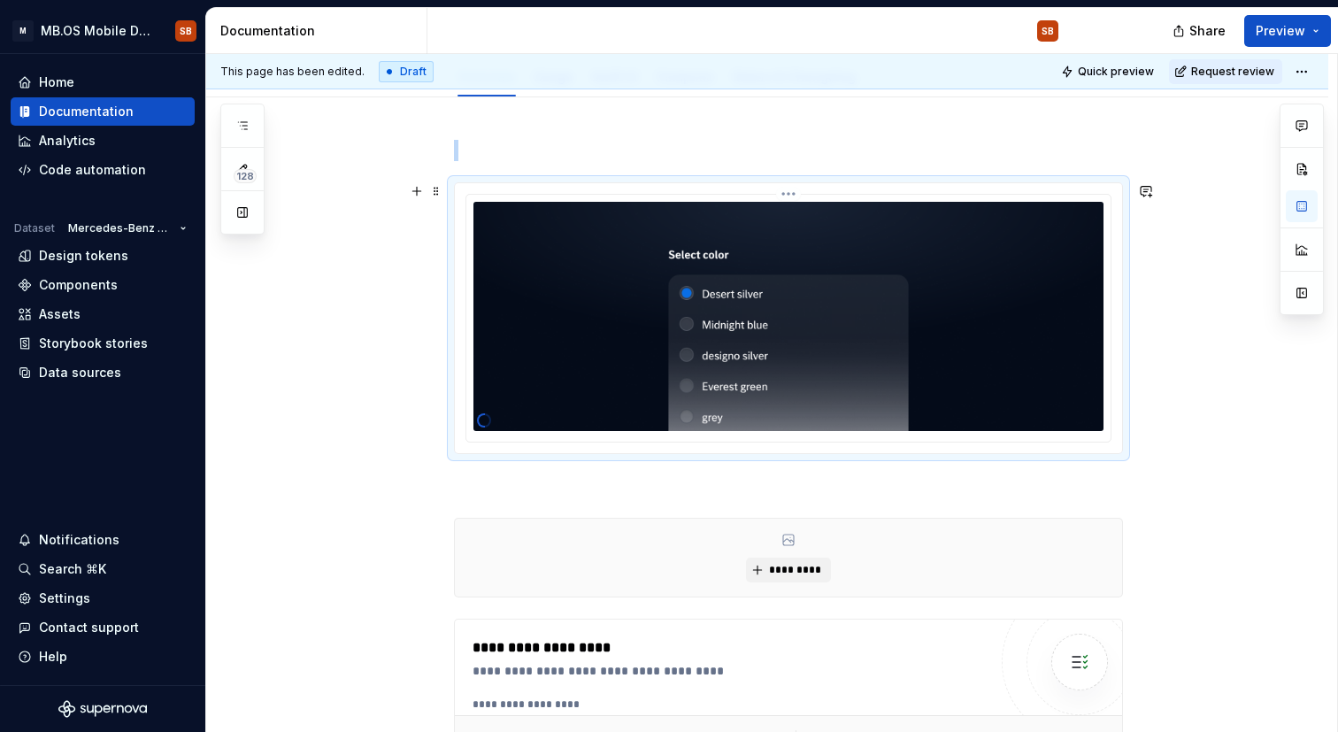
scroll to position [268, 0]
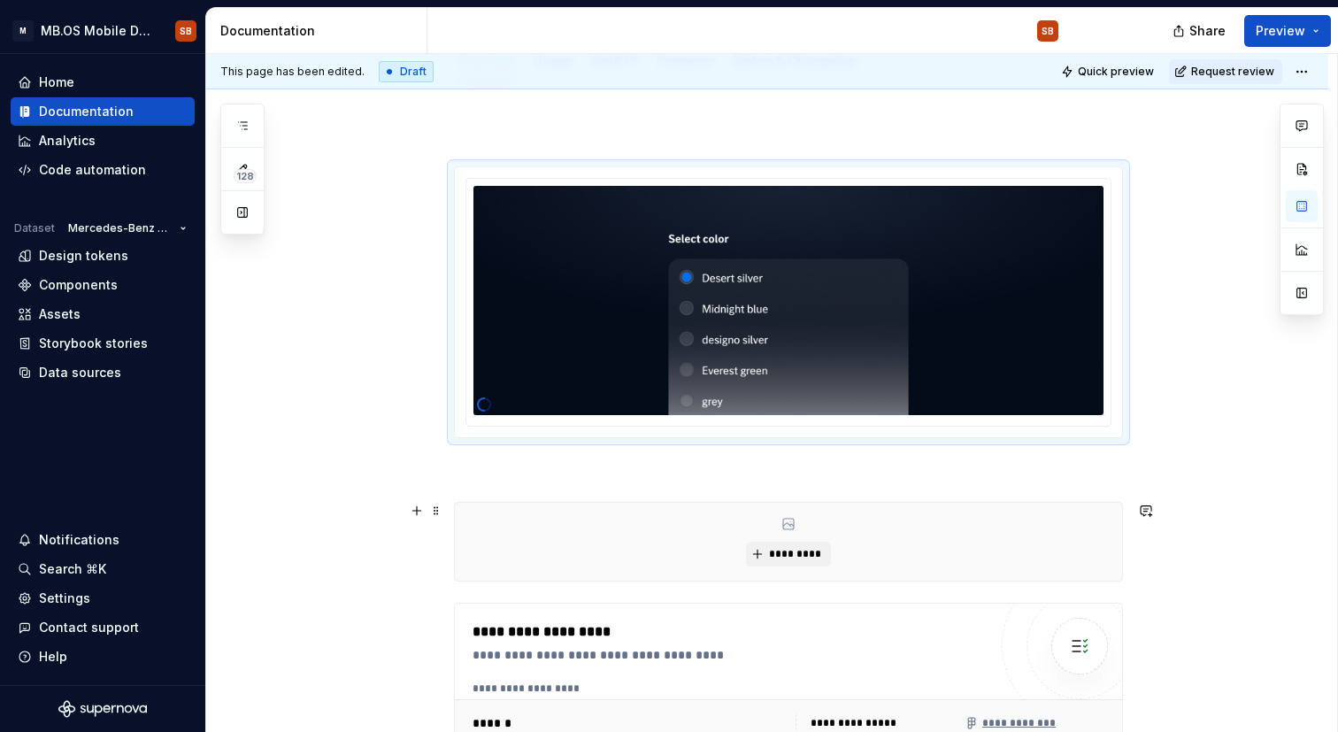
click at [578, 525] on div "*********" at bounding box center [788, 542] width 667 height 78
click at [440, 518] on span at bounding box center [436, 510] width 14 height 25
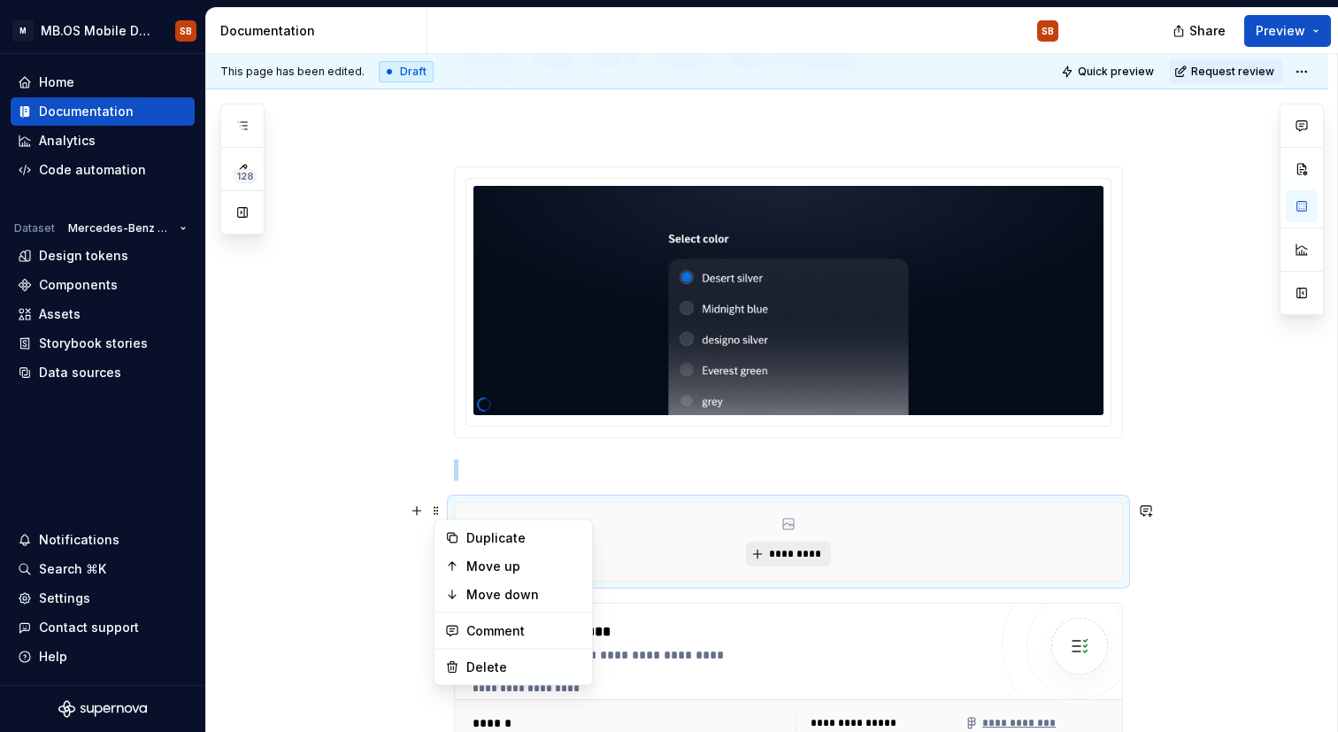
click at [794, 562] on button "*********" at bounding box center [788, 554] width 84 height 25
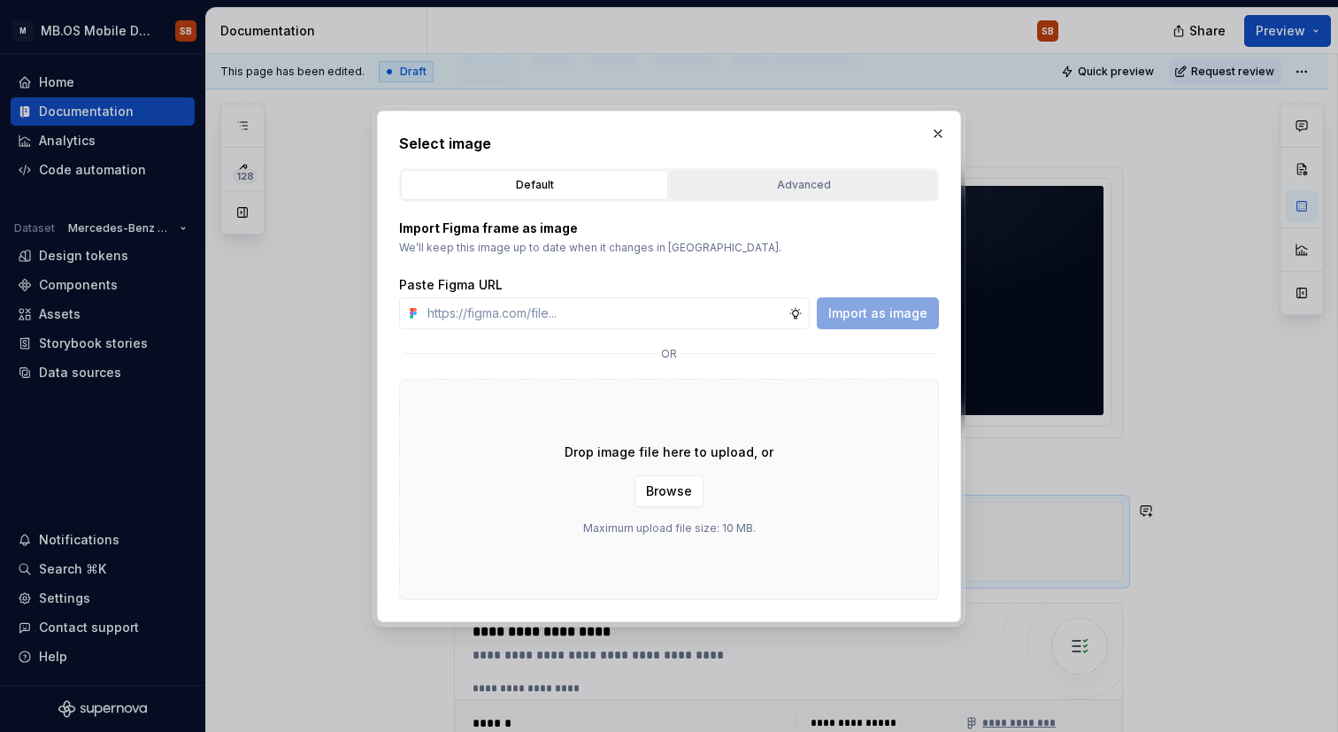
click at [751, 182] on div "Advanced" at bounding box center [803, 185] width 255 height 18
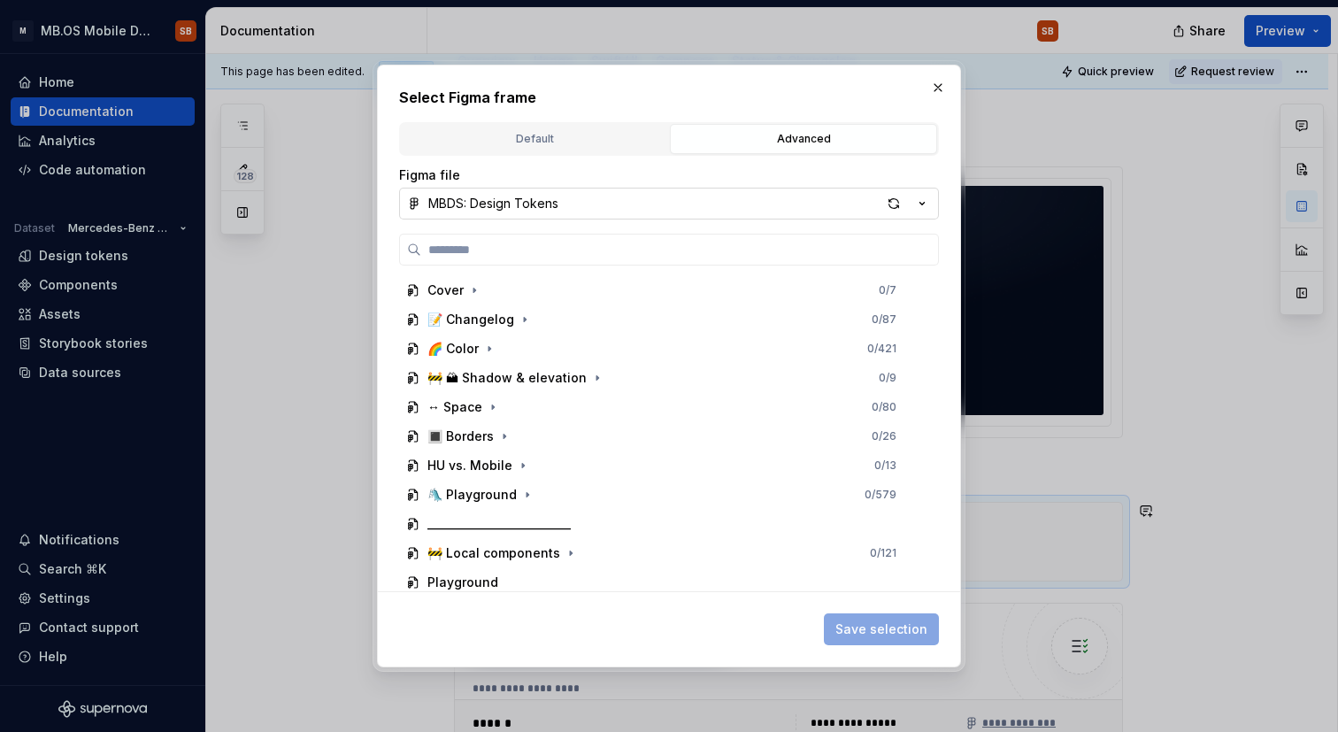
click at [555, 208] on div "MBDS: Design Tokens" at bounding box center [493, 204] width 130 height 18
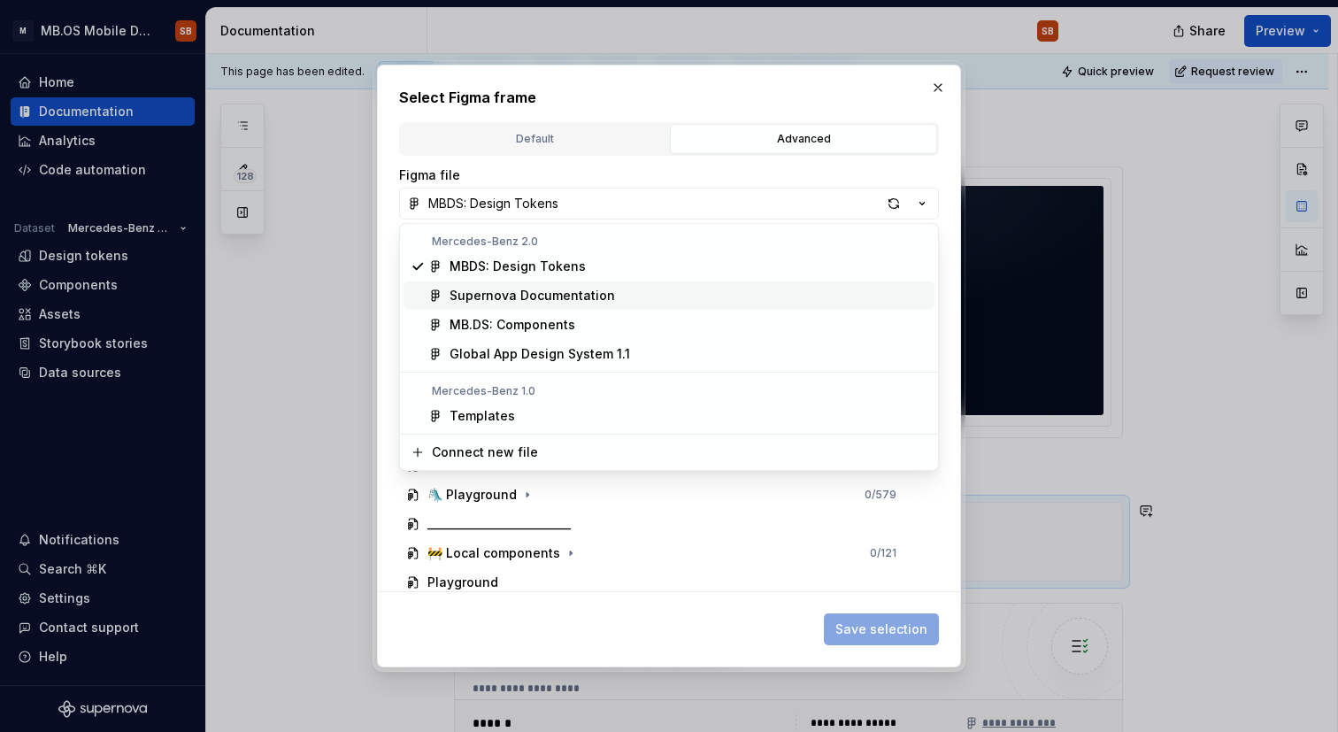
click at [567, 287] on div "Supernova Documentation" at bounding box center [532, 296] width 165 height 18
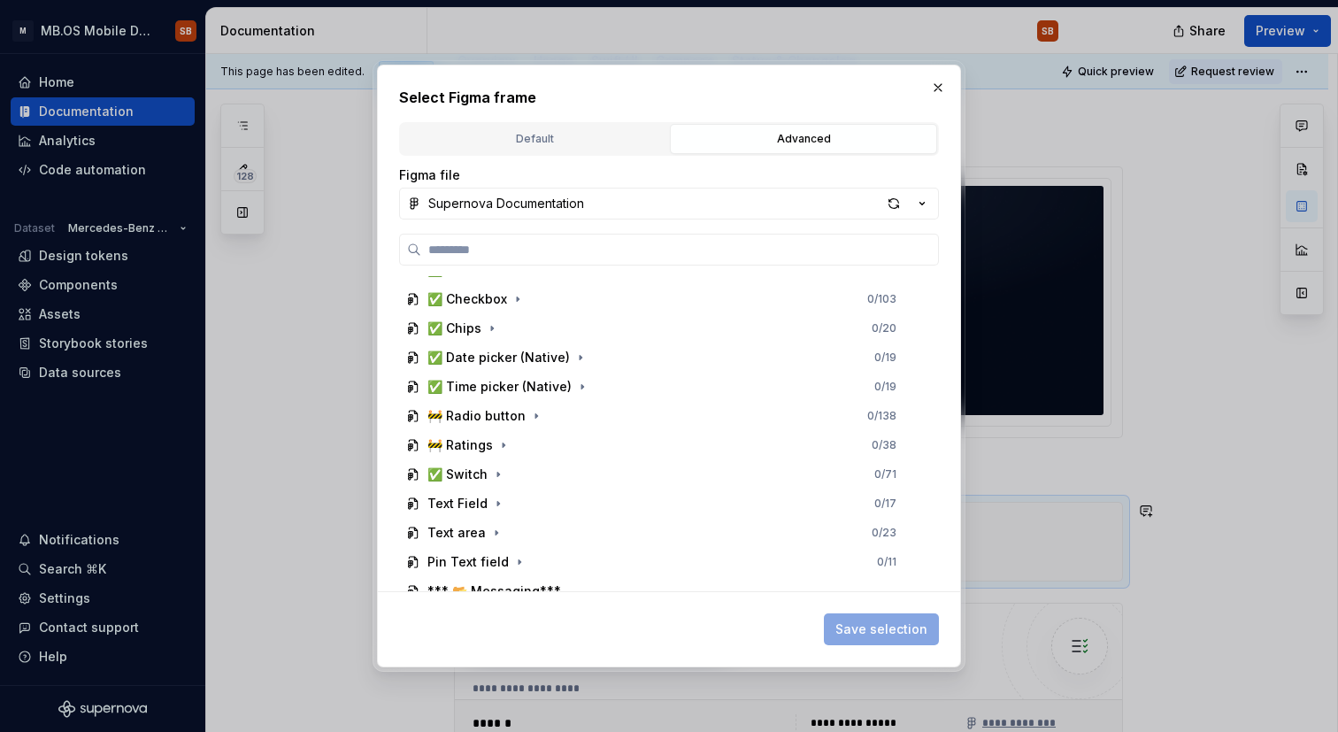
scroll to position [653, 0]
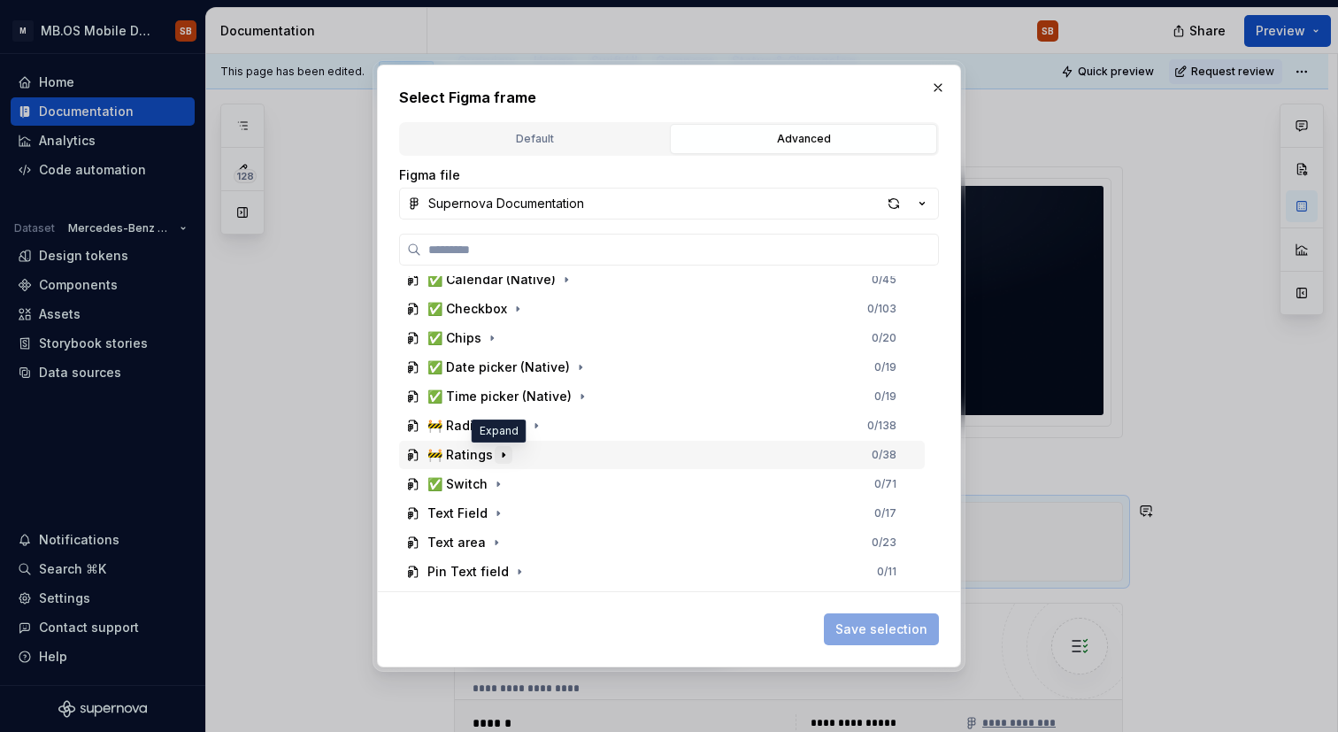
click at [496, 461] on icon "button" at bounding box center [503, 455] width 14 height 14
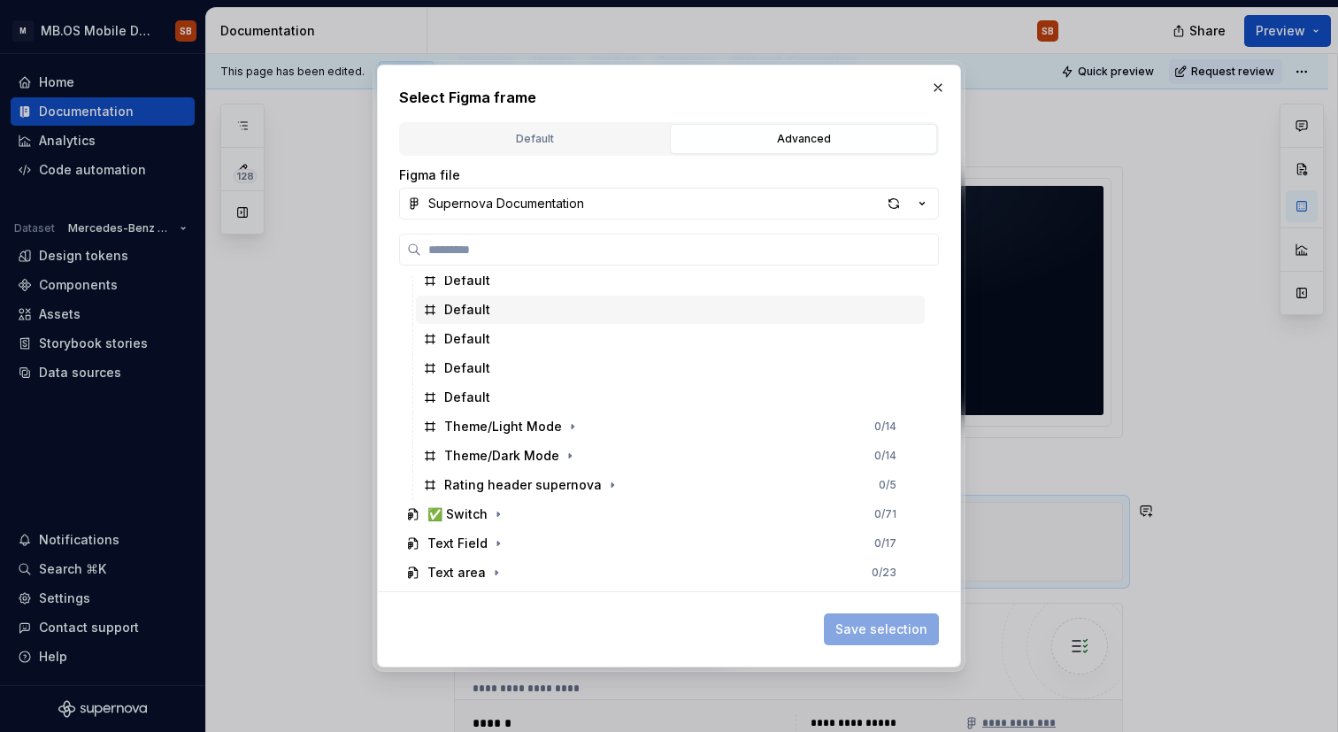
scroll to position [871, 0]
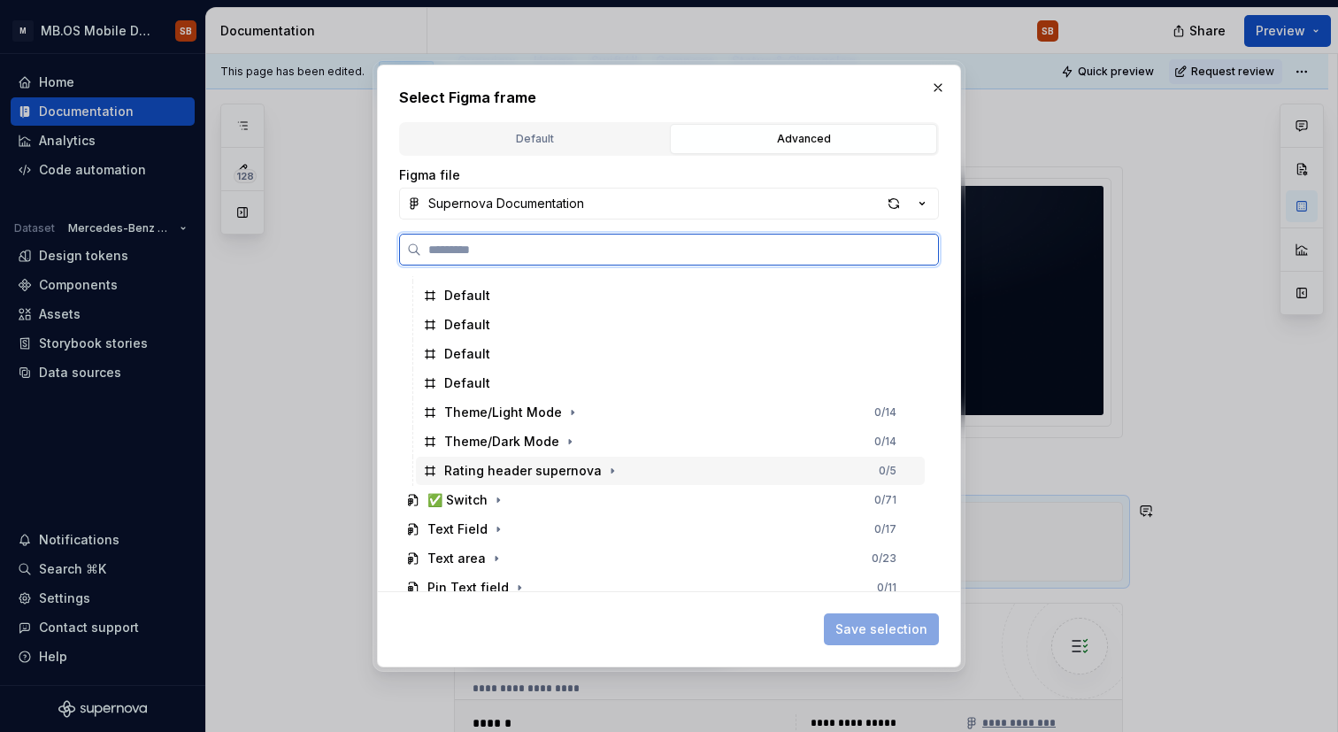
click at [496, 472] on div "Rating header supernova" at bounding box center [523, 471] width 158 height 18
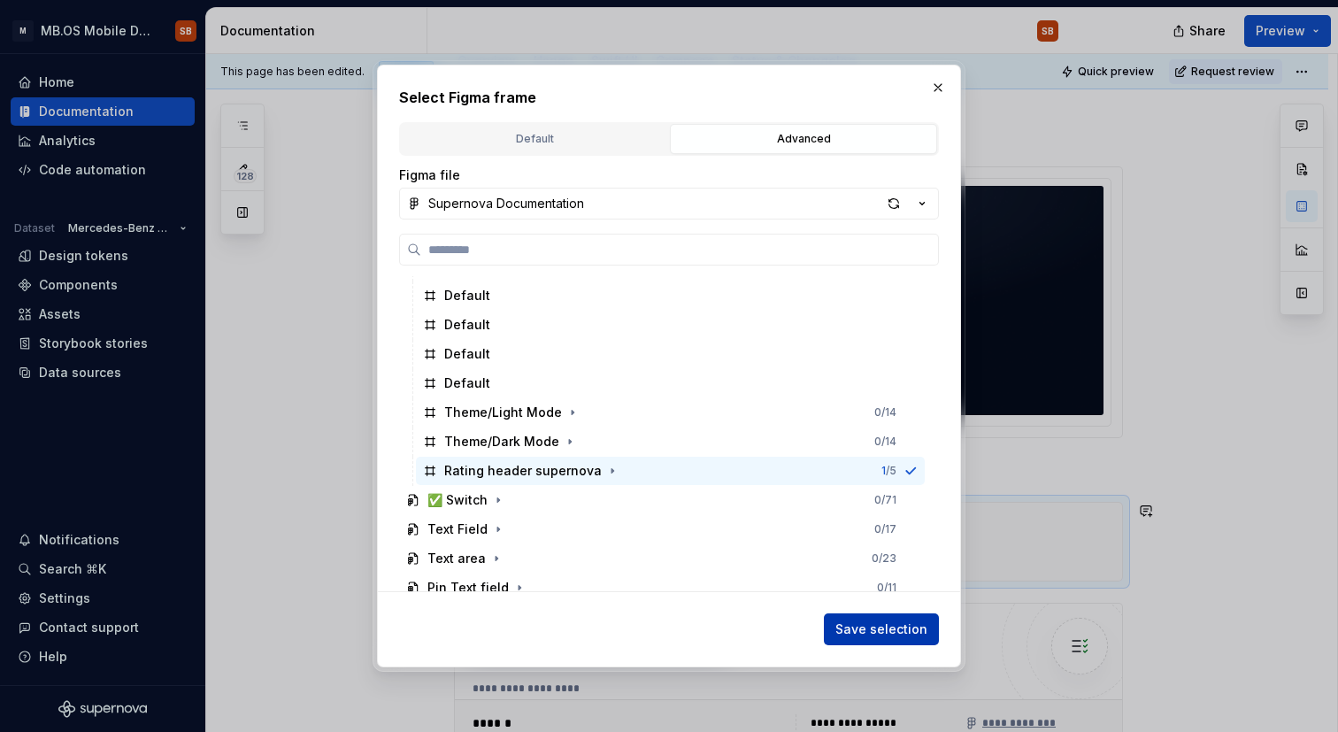
click at [866, 628] on span "Save selection" at bounding box center [881, 629] width 92 height 18
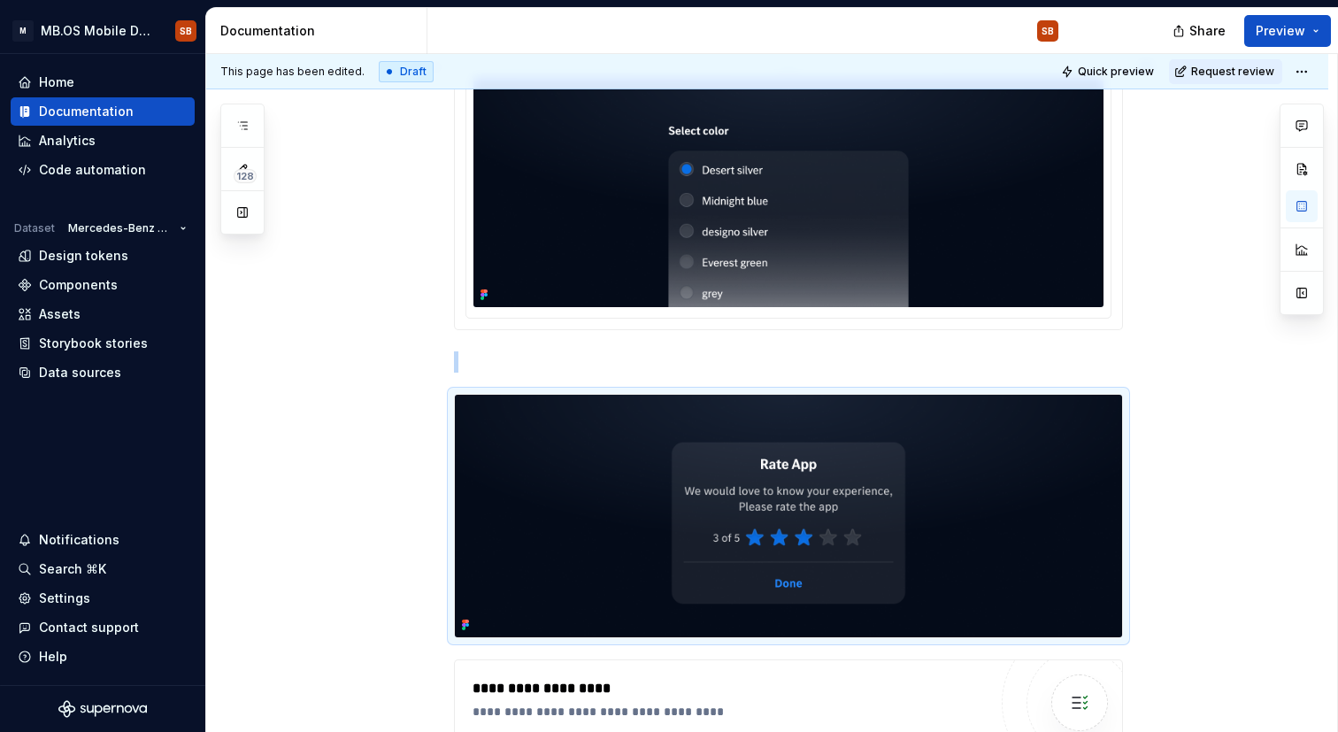
scroll to position [378, 0]
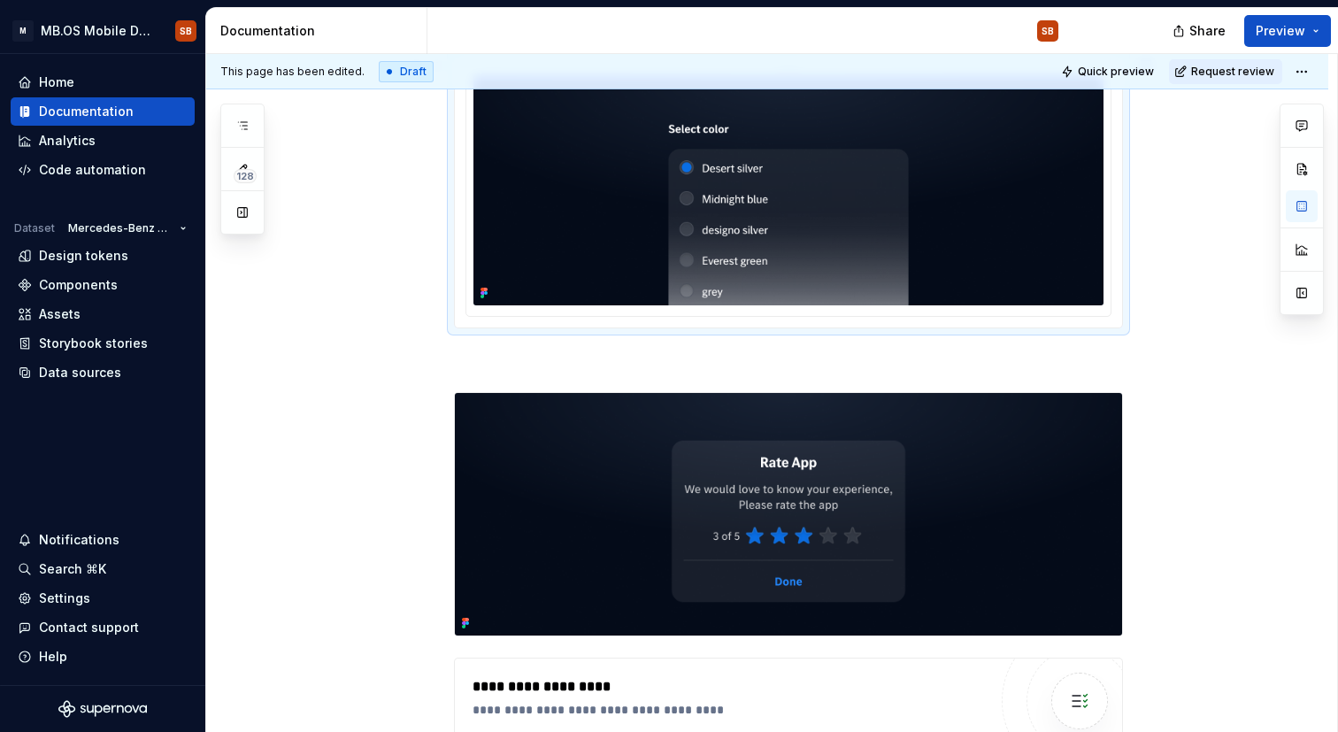
click at [919, 231] on img at bounding box center [788, 190] width 630 height 229
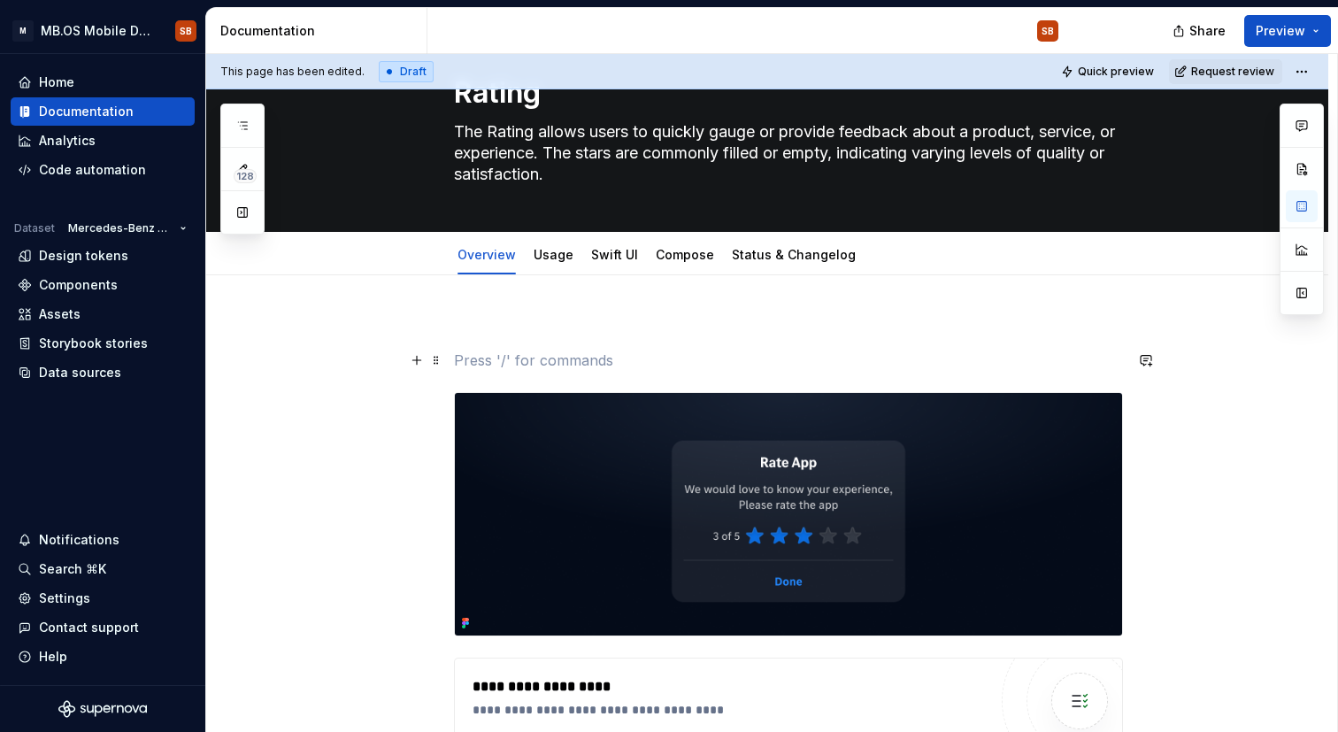
click at [669, 353] on p at bounding box center [788, 360] width 669 height 21
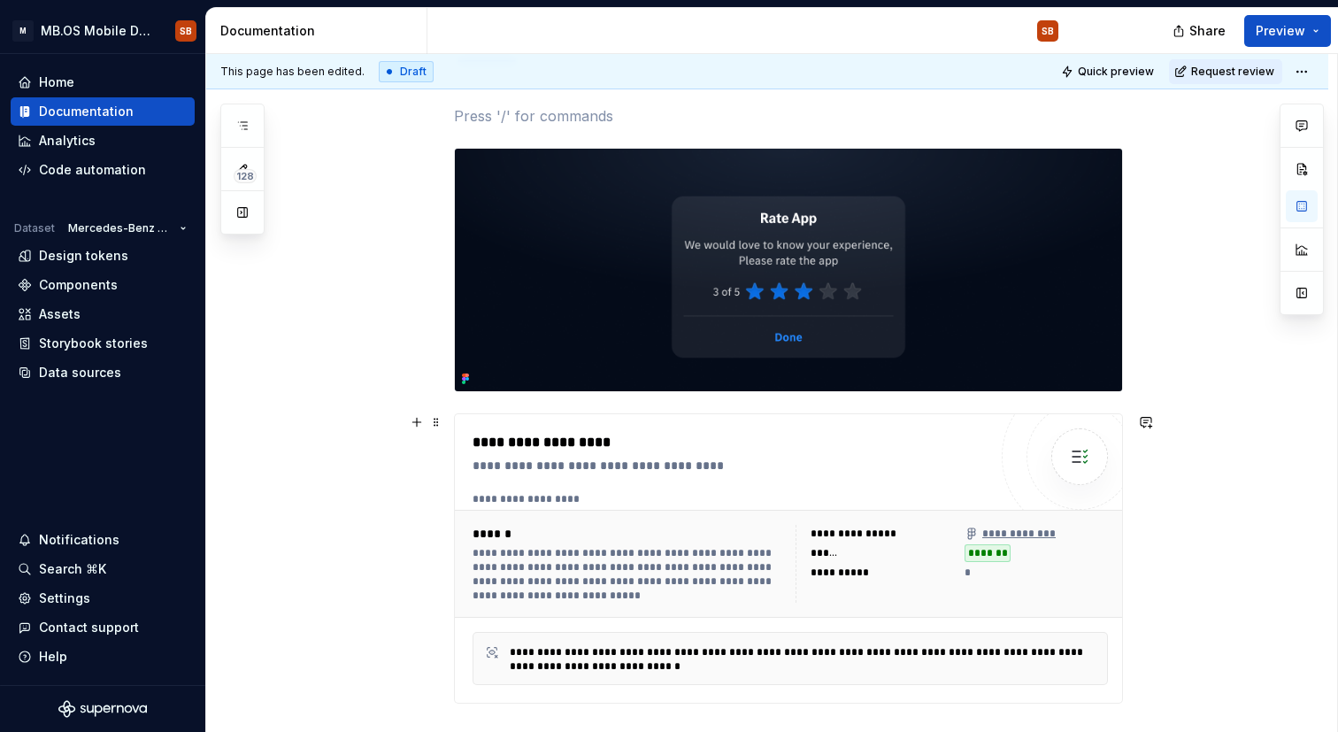
scroll to position [298, 0]
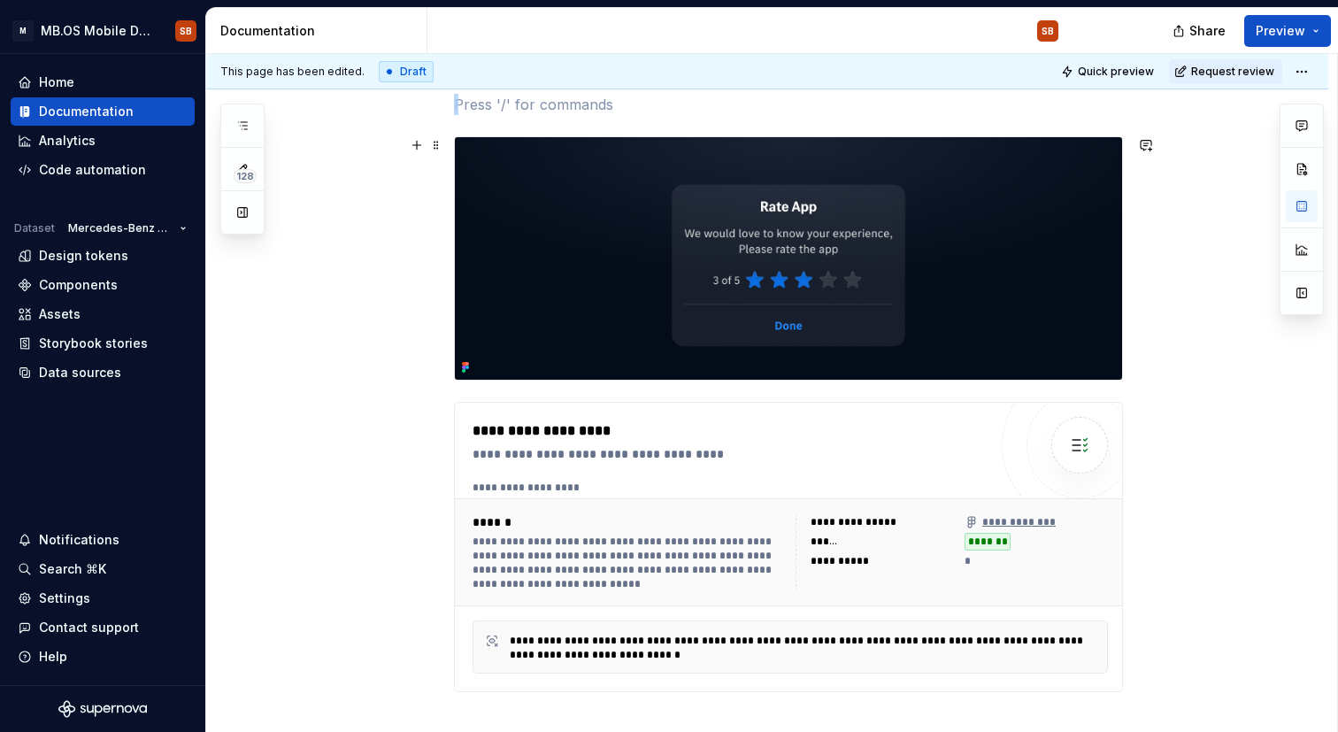
click at [581, 218] on img at bounding box center [788, 258] width 667 height 242
click at [391, 245] on div "**********" at bounding box center [767, 491] width 1122 height 881
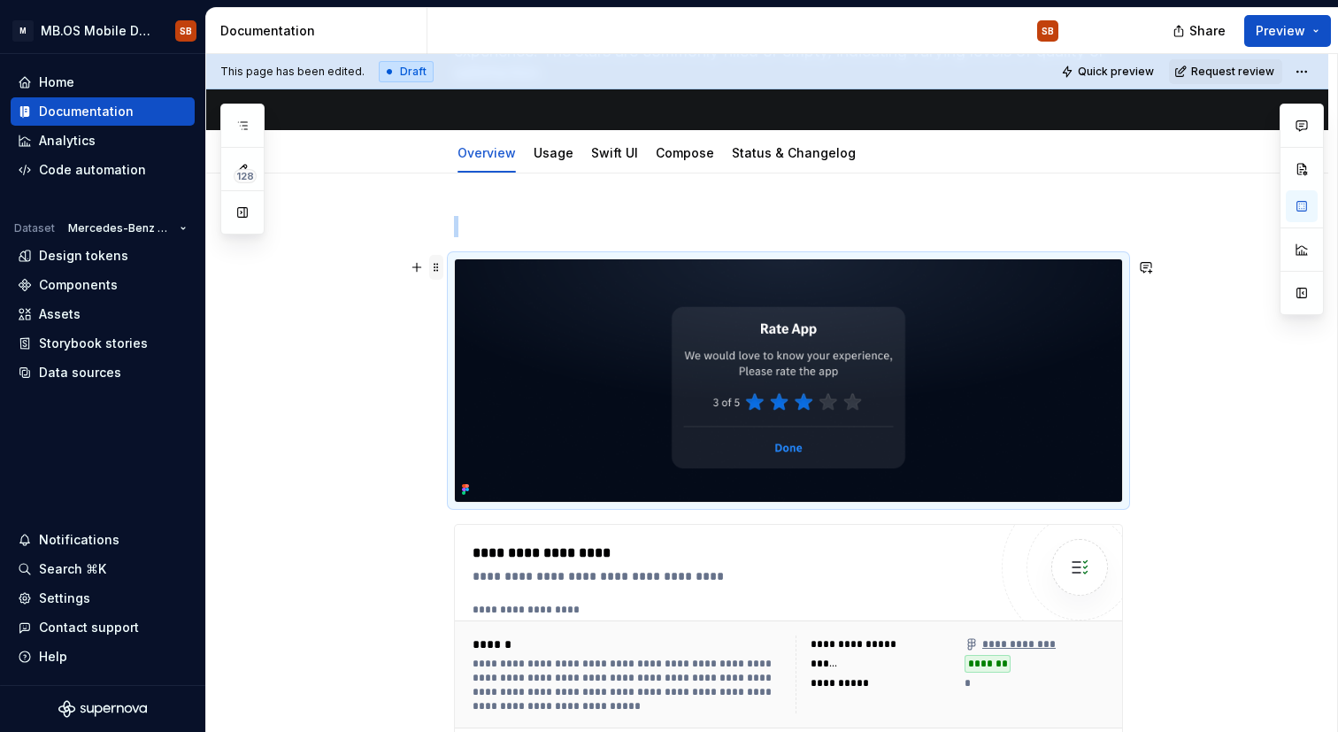
click at [436, 272] on span at bounding box center [436, 267] width 14 height 25
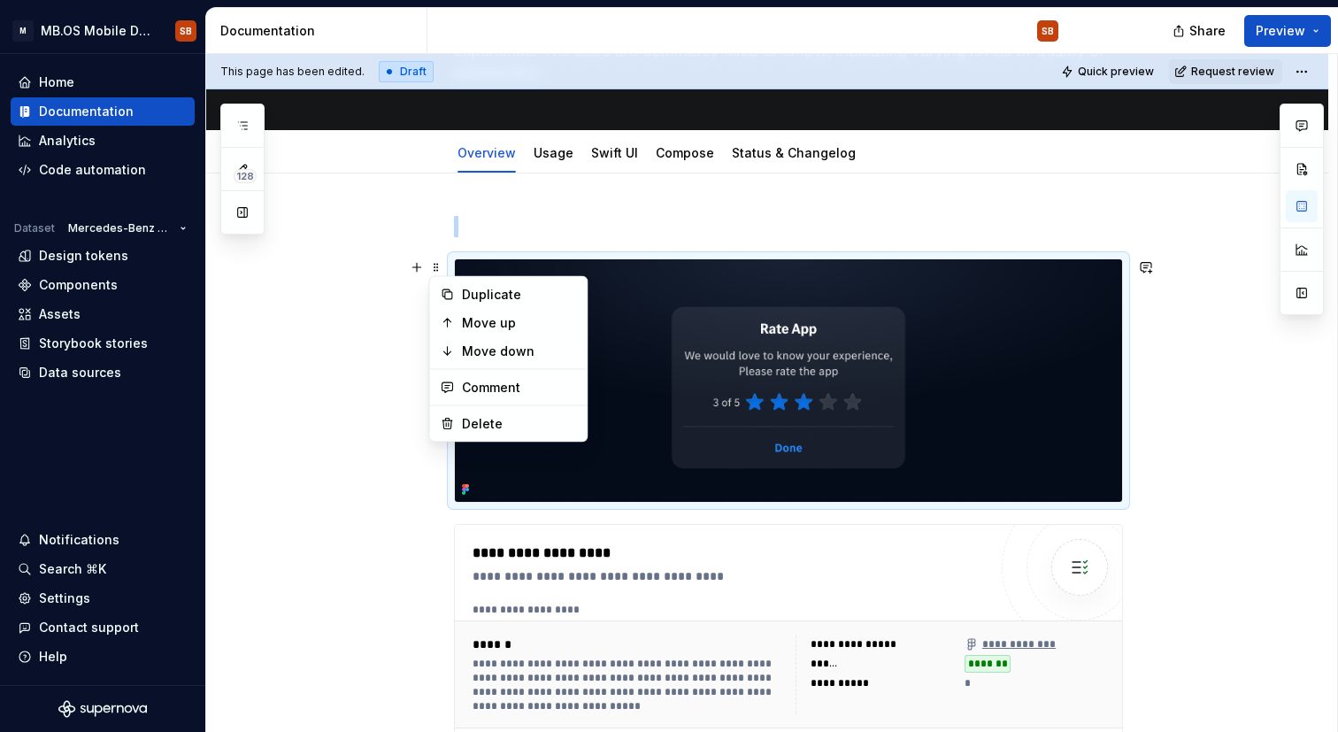
click at [842, 356] on img at bounding box center [788, 380] width 667 height 242
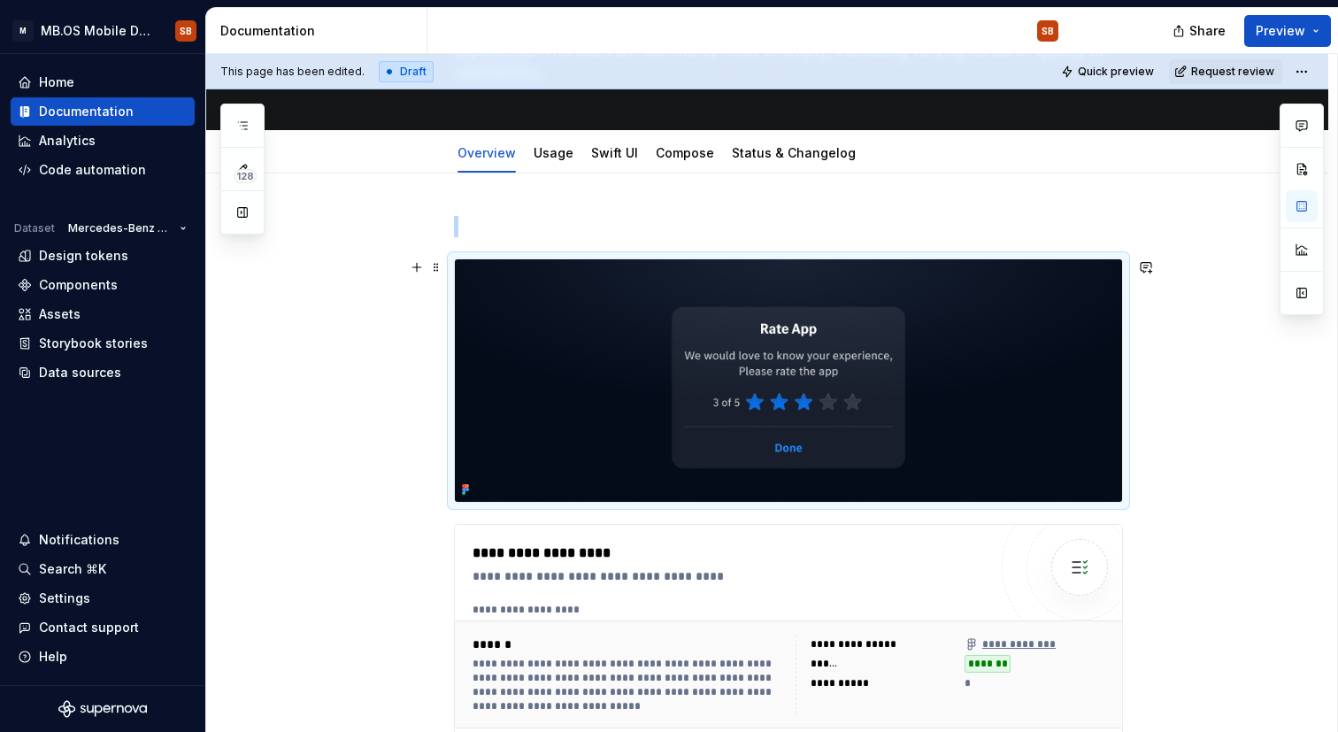
click at [547, 366] on img at bounding box center [788, 380] width 667 height 242
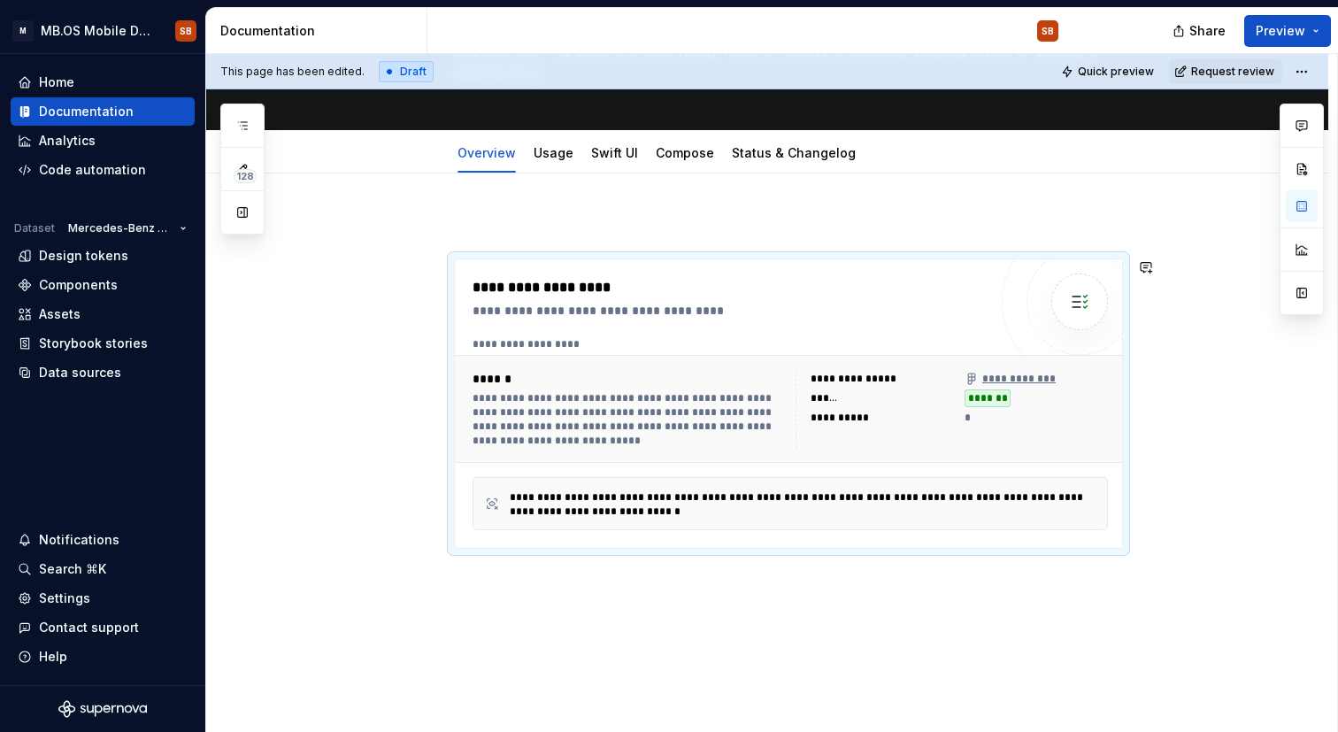
click at [576, 227] on p at bounding box center [788, 226] width 669 height 21
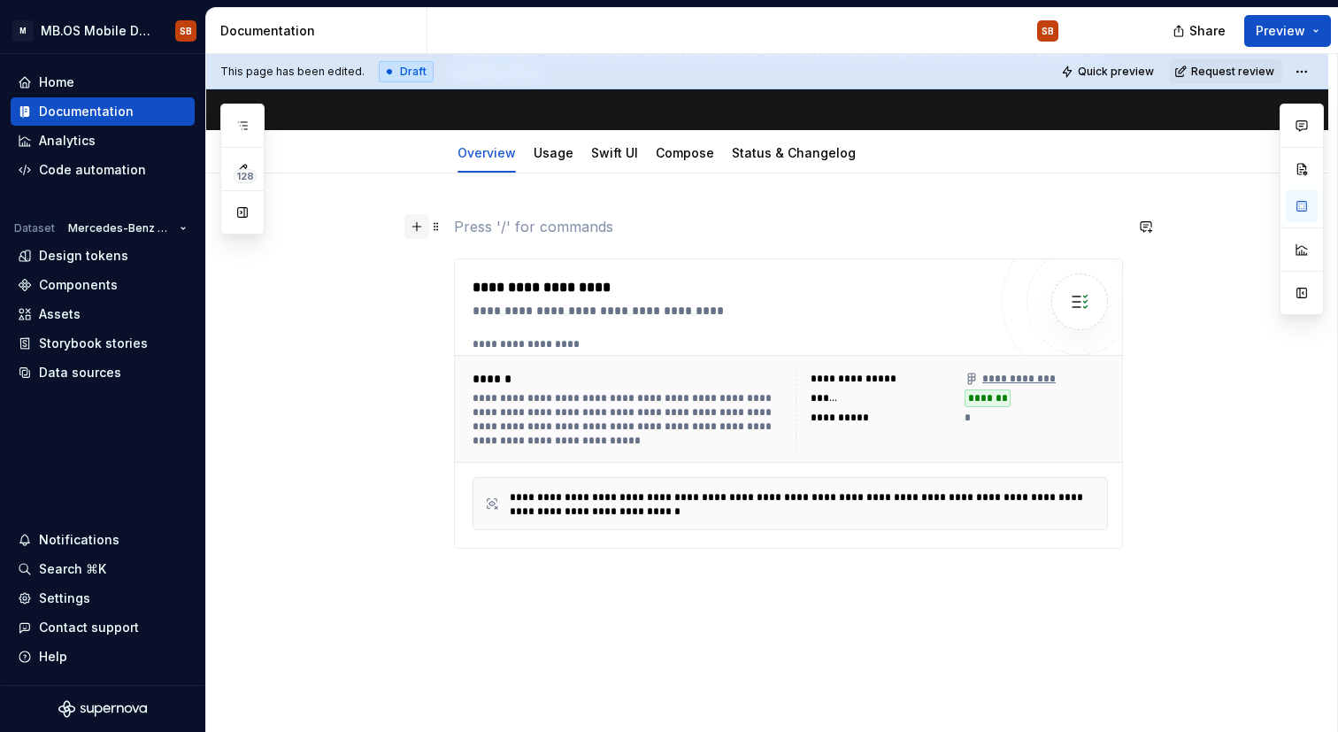
click at [420, 227] on button "button" at bounding box center [416, 226] width 25 height 25
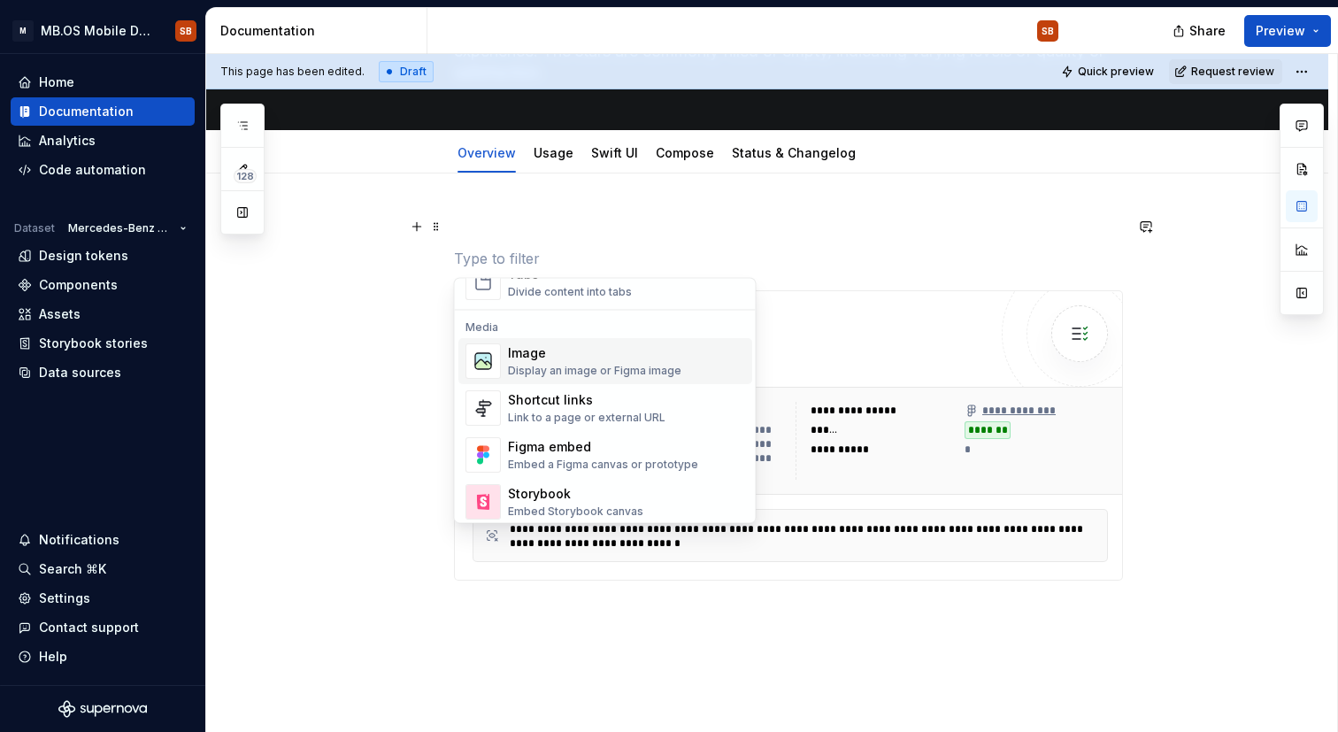
scroll to position [732, 0]
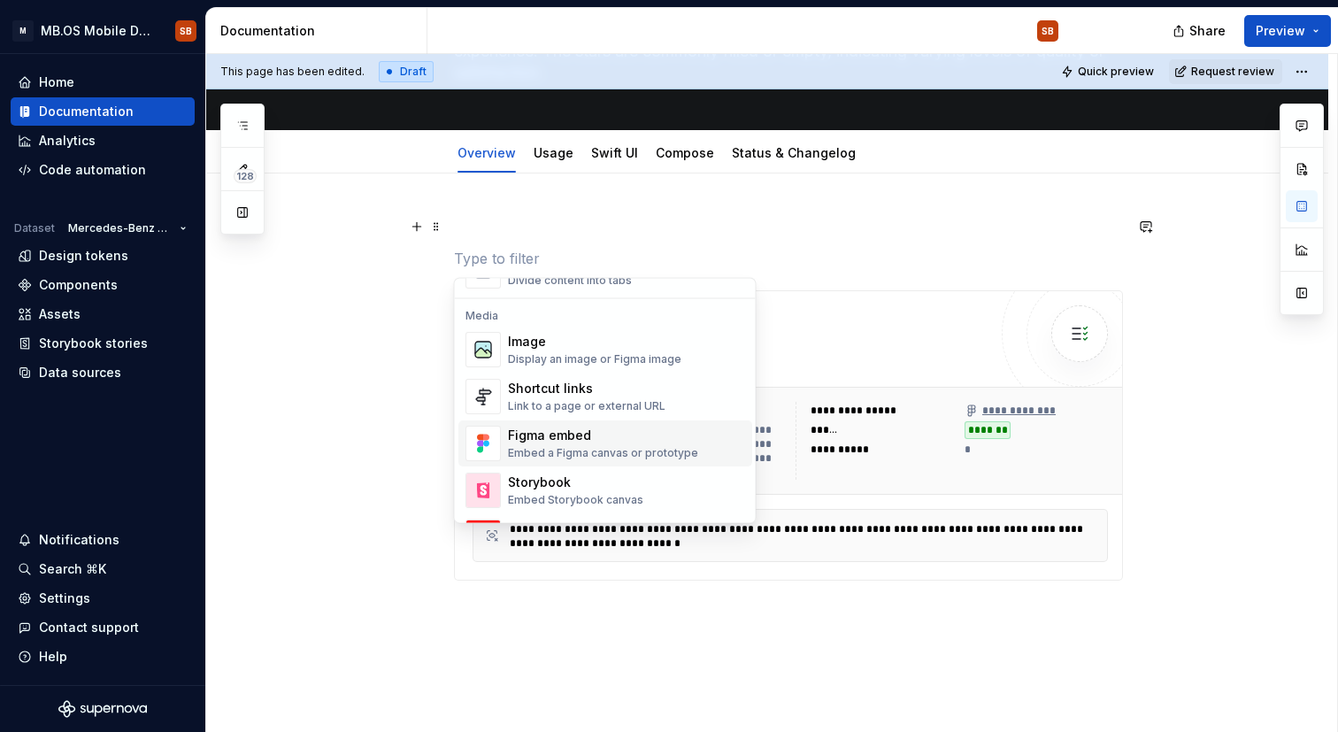
click at [617, 436] on div "Figma embed" at bounding box center [603, 436] width 190 height 18
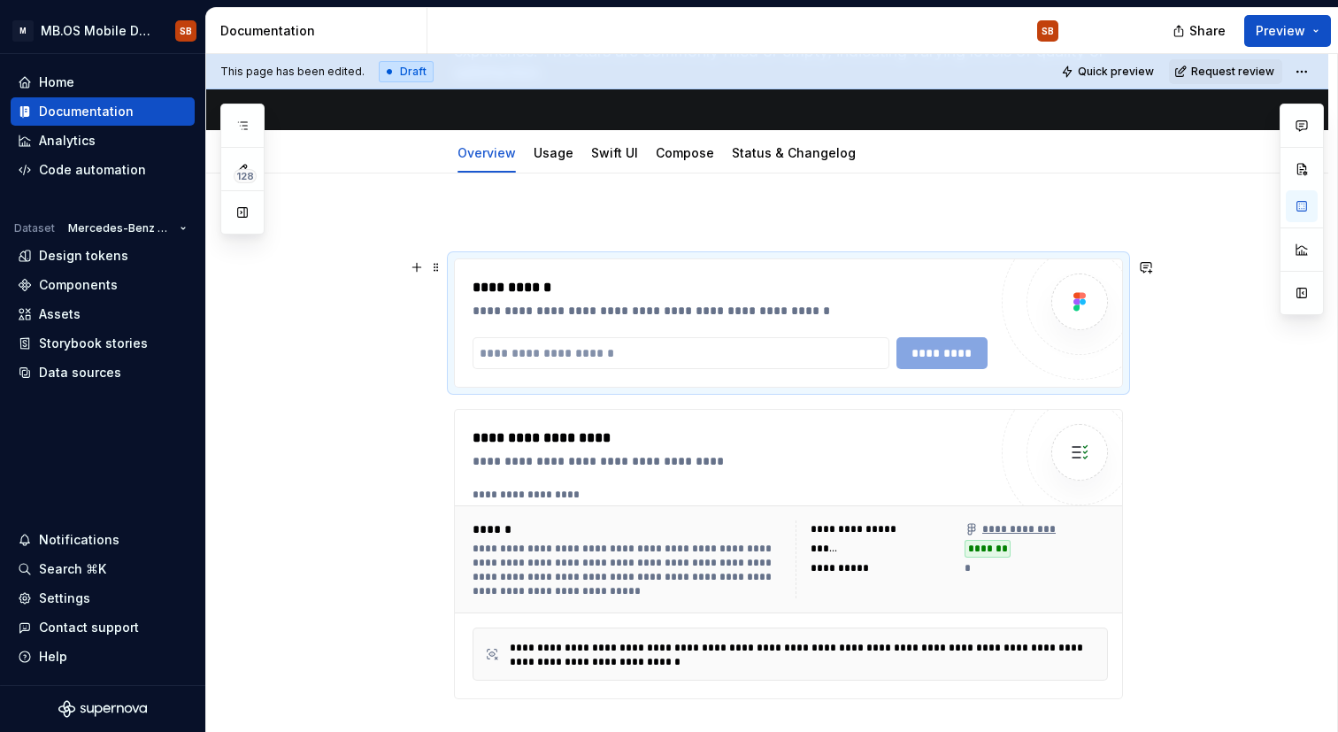
click at [563, 273] on div "**********" at bounding box center [788, 322] width 667 height 127
click at [563, 278] on div "**********" at bounding box center [730, 287] width 515 height 21
click at [571, 239] on div "**********" at bounding box center [788, 457] width 669 height 483
click at [571, 279] on div "**********" at bounding box center [730, 287] width 515 height 21
click at [432, 269] on span at bounding box center [436, 267] width 14 height 25
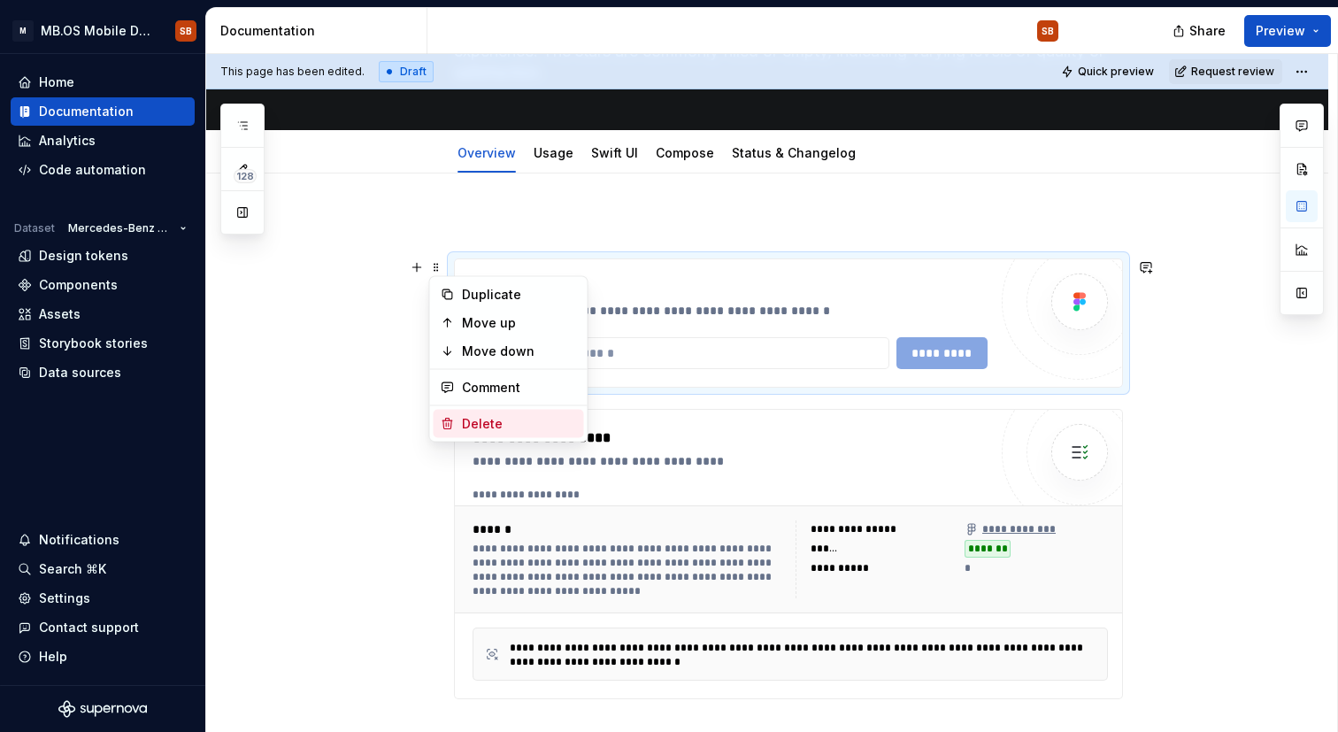
click at [467, 416] on div "Delete" at bounding box center [519, 424] width 115 height 18
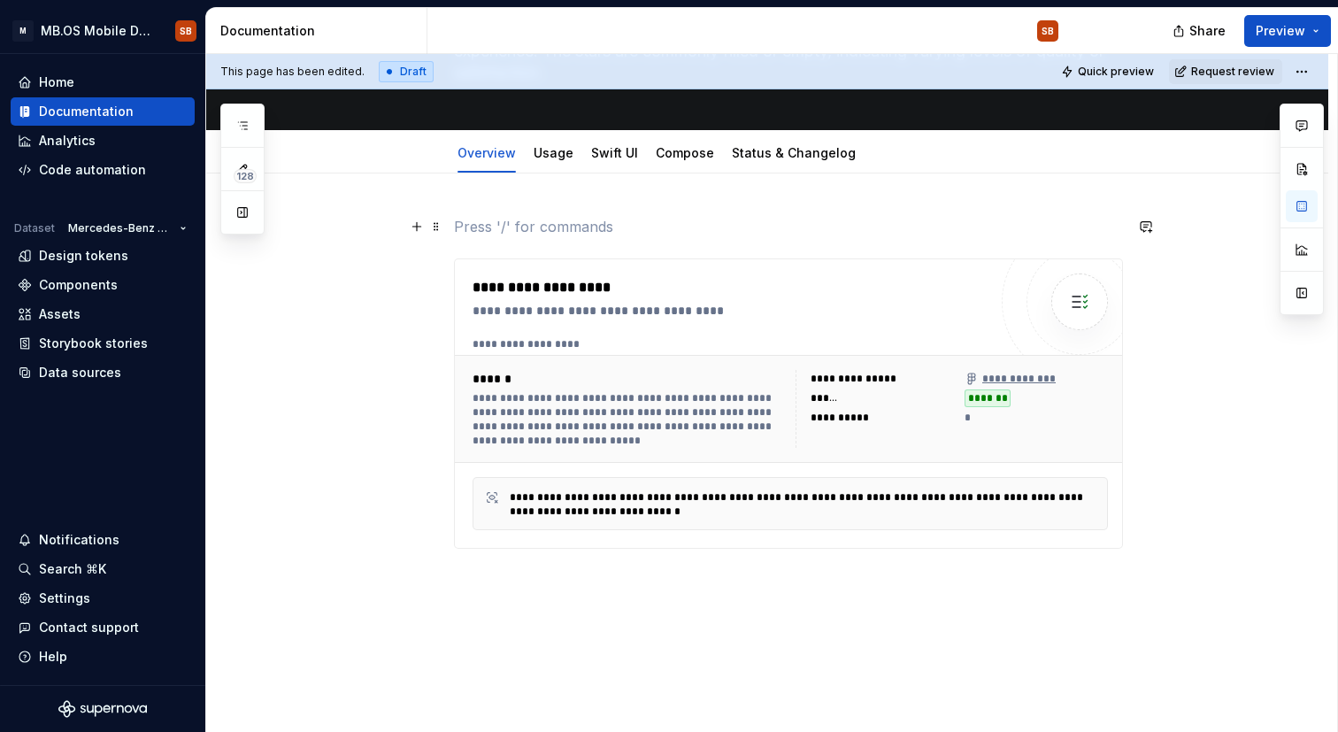
click at [498, 223] on p at bounding box center [788, 226] width 669 height 21
click at [420, 227] on button "button" at bounding box center [416, 226] width 25 height 25
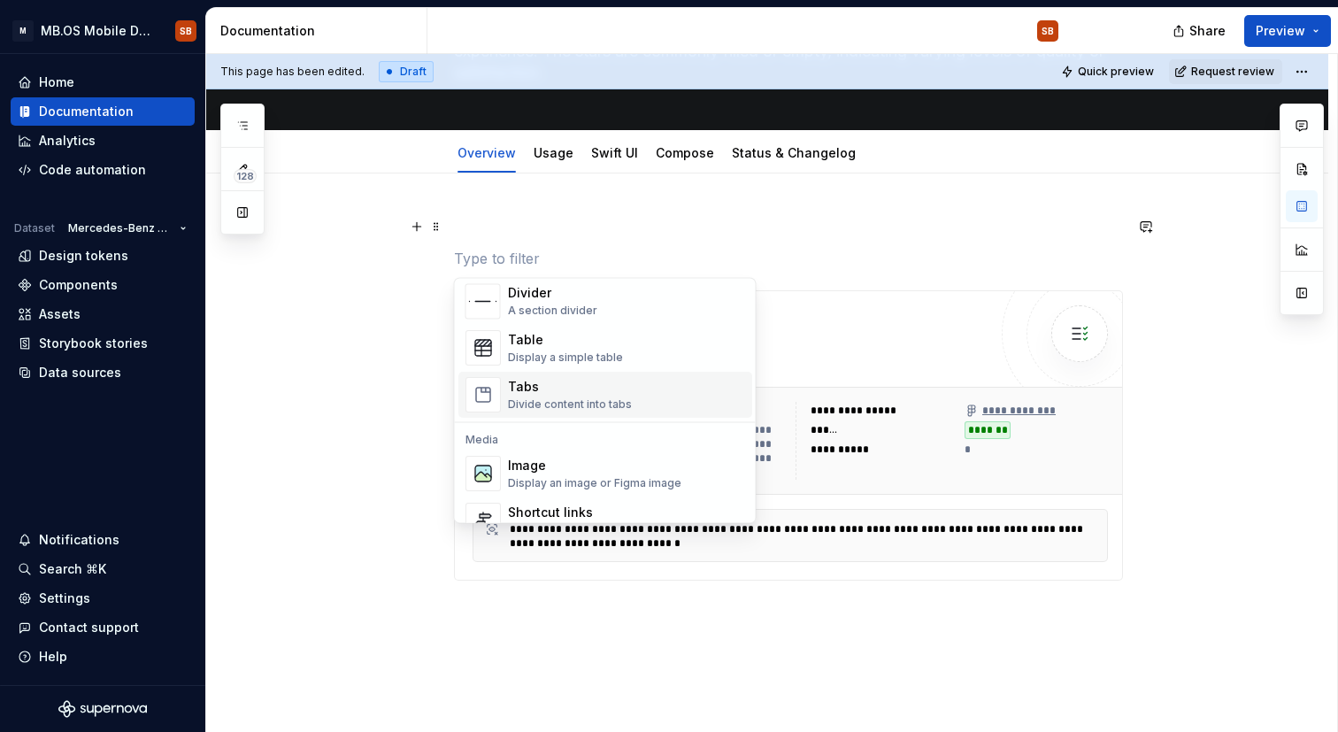
scroll to position [619, 0]
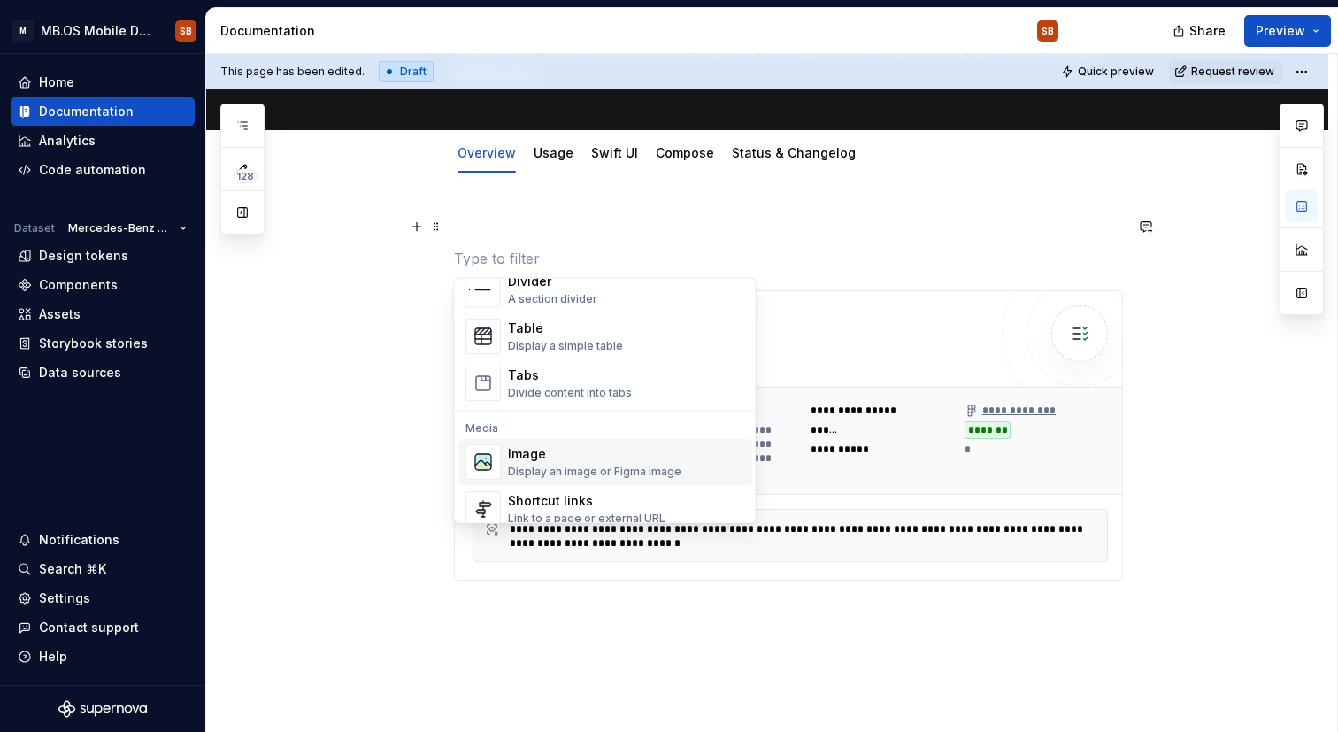
click at [609, 454] on div "Image" at bounding box center [594, 455] width 173 height 18
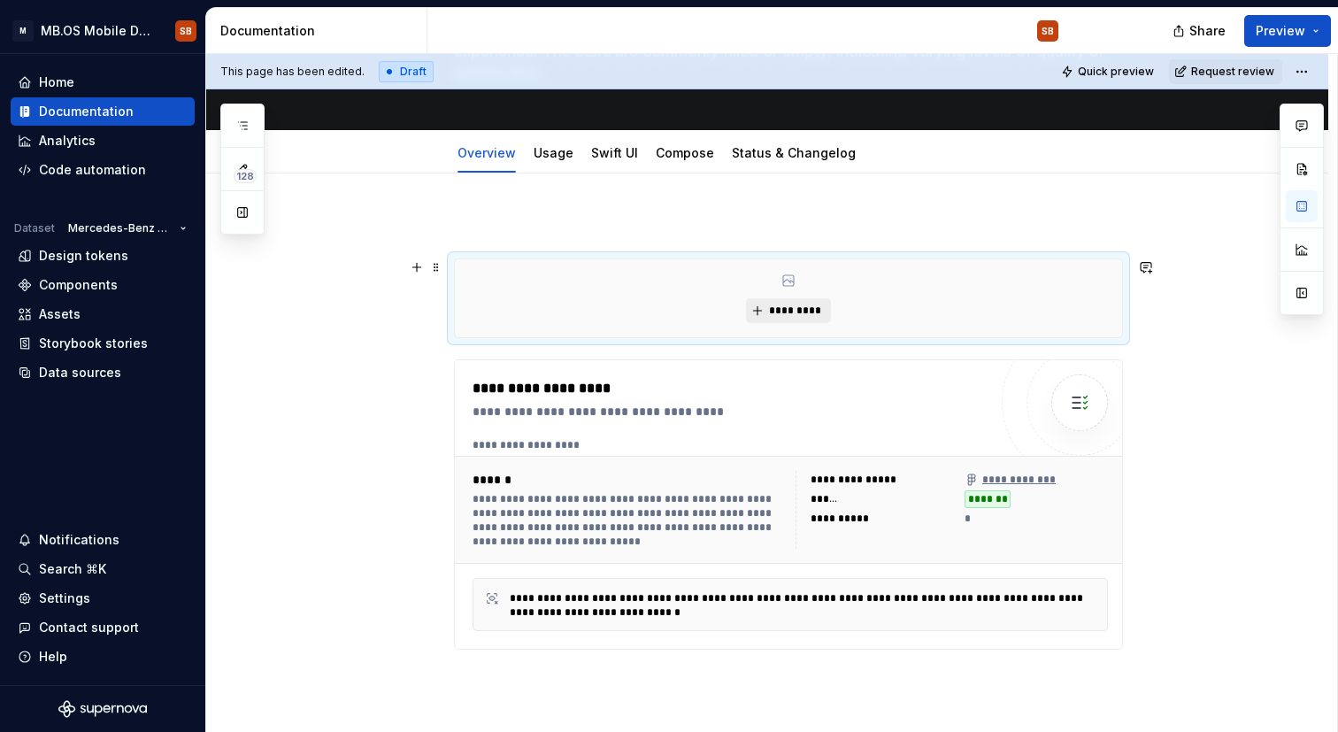
click at [781, 305] on span "*********" at bounding box center [795, 311] width 54 height 14
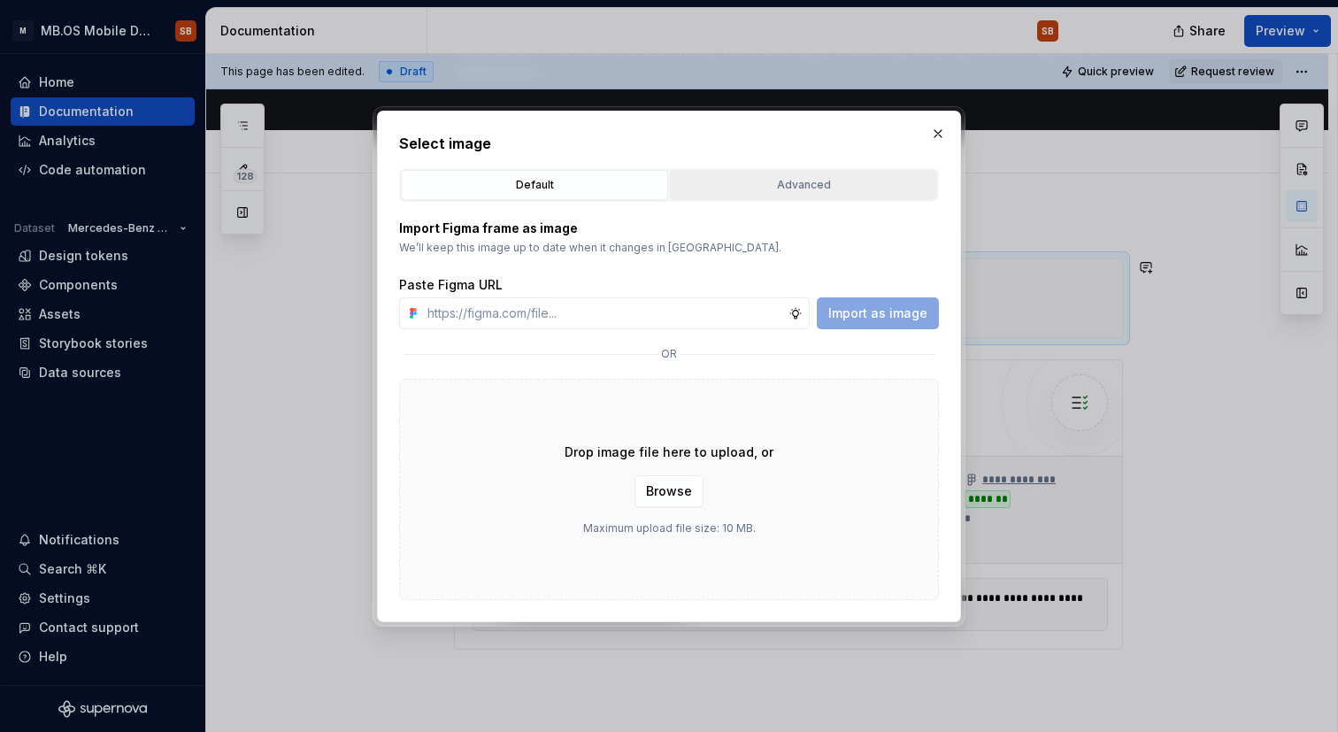
click at [813, 188] on div "Advanced" at bounding box center [803, 185] width 255 height 18
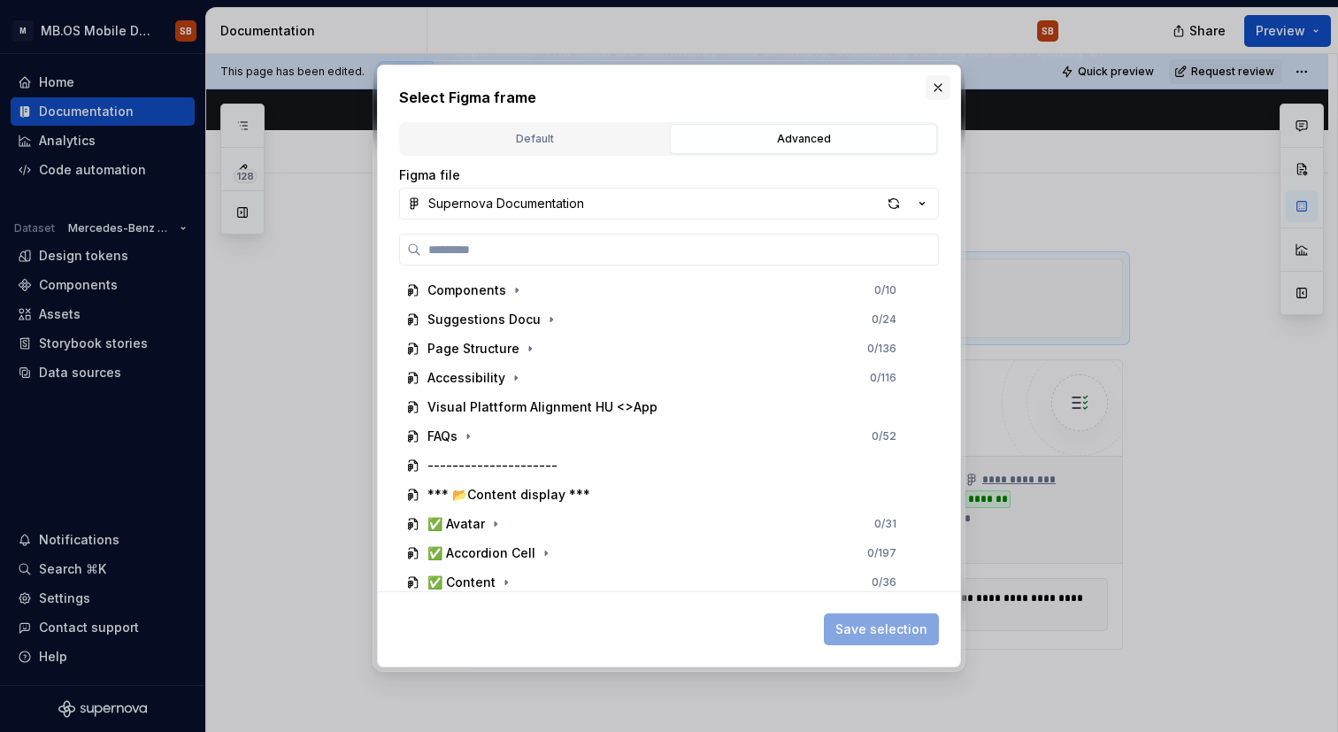
click at [939, 88] on button "button" at bounding box center [938, 87] width 25 height 25
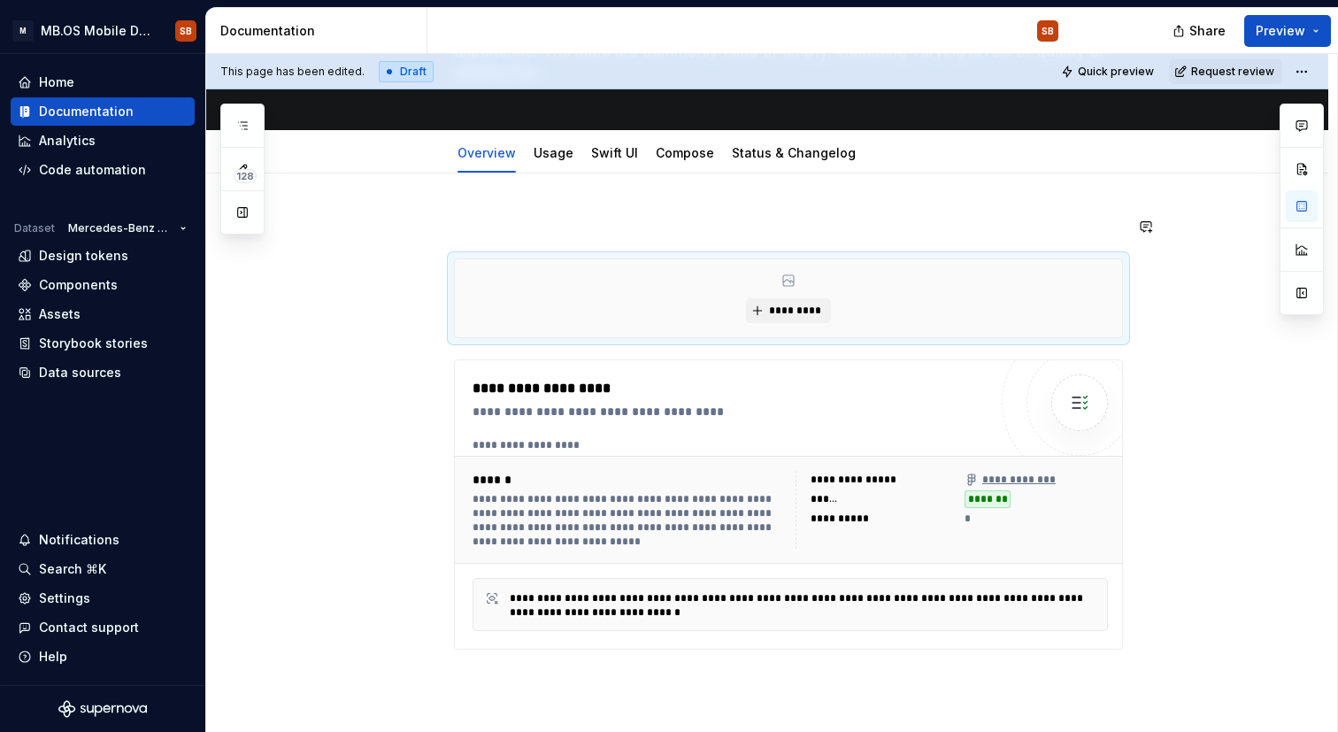
click at [724, 210] on div "**********" at bounding box center [767, 531] width 1122 height 717
click at [577, 236] on div "**********" at bounding box center [788, 433] width 669 height 434
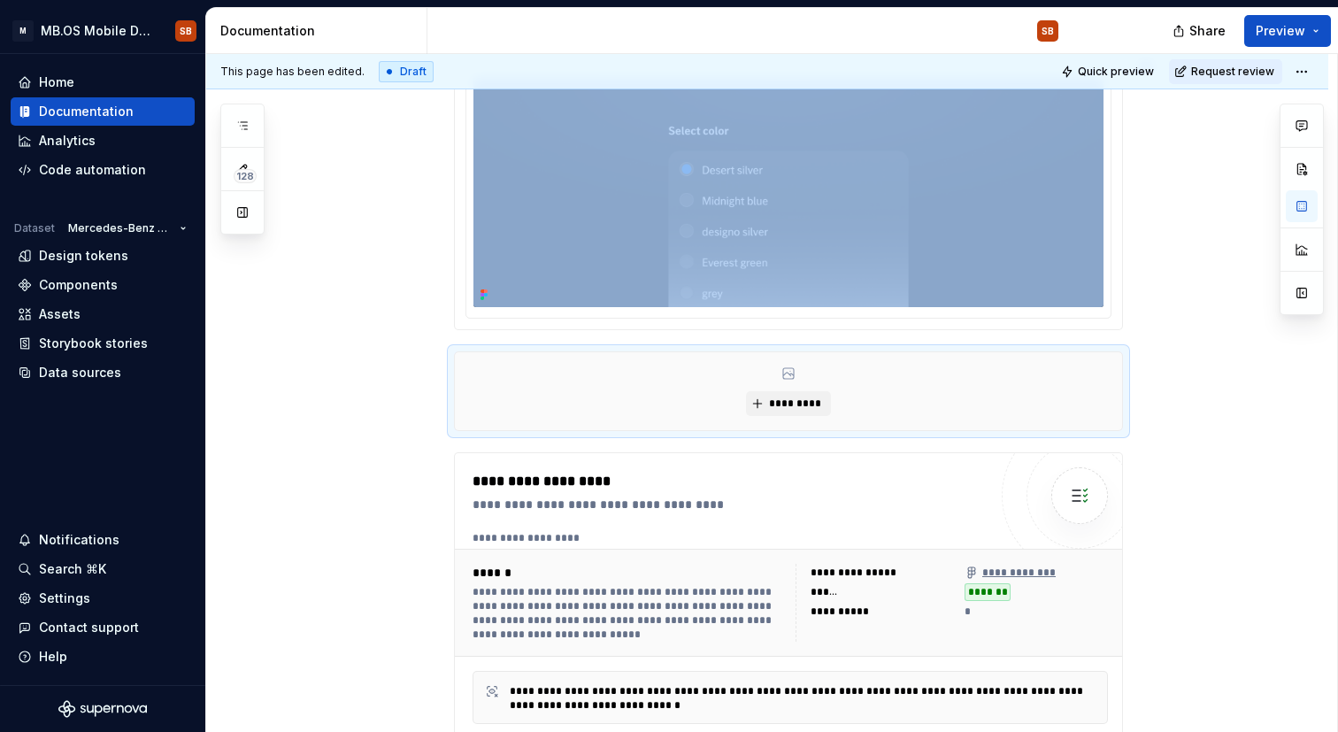
scroll to position [15, 0]
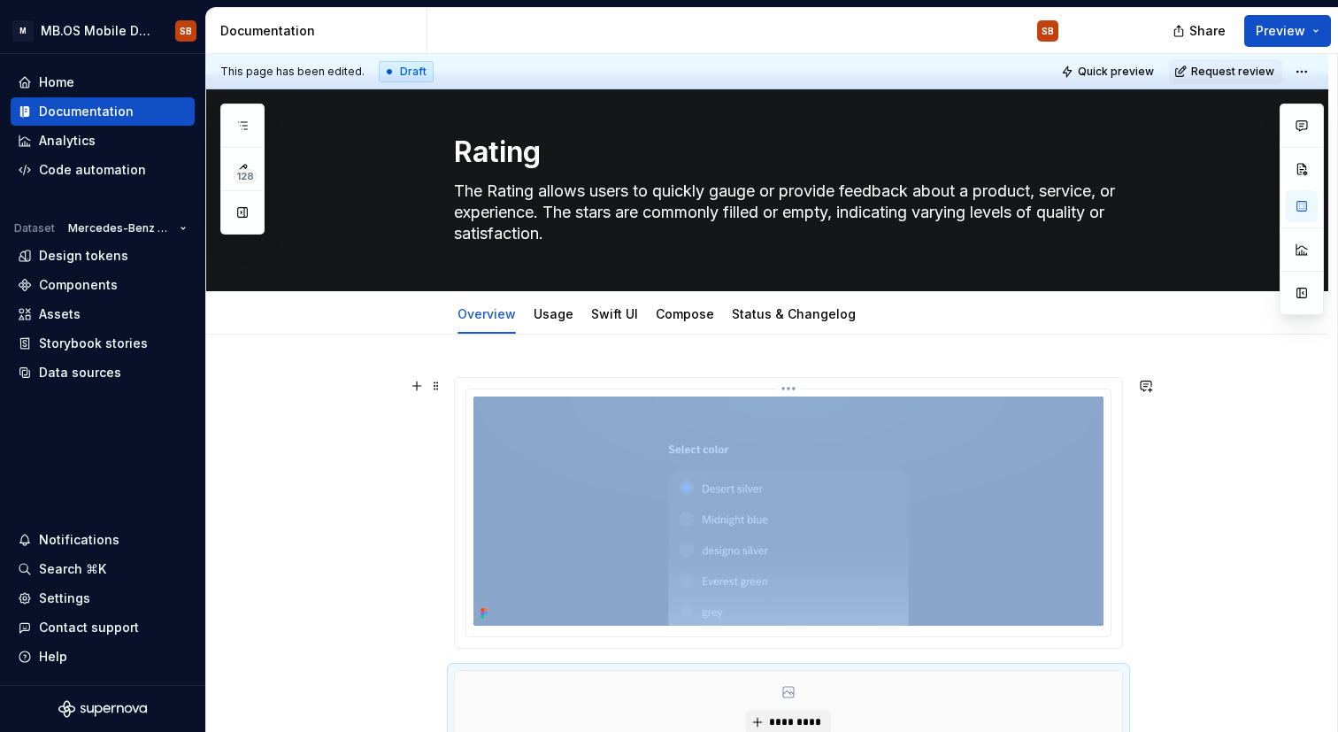
click at [729, 431] on img at bounding box center [788, 510] width 630 height 229
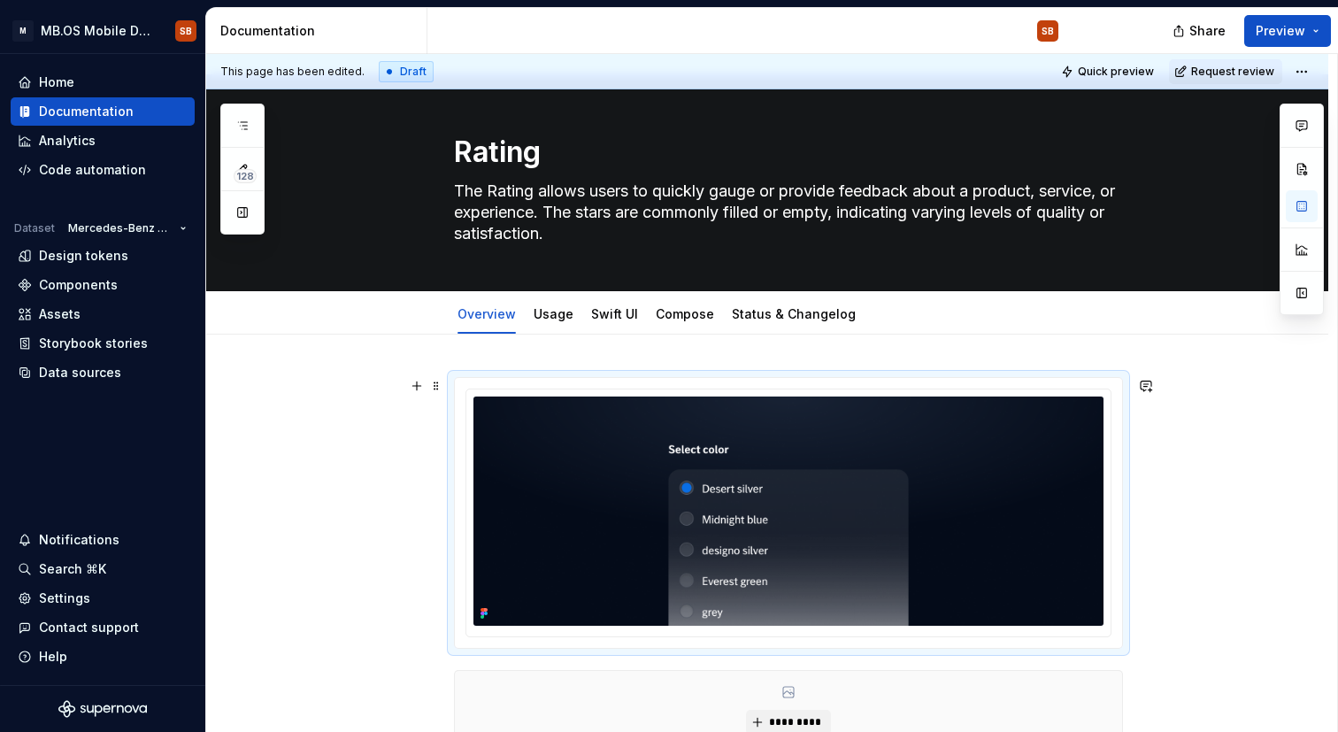
click at [786, 386] on div at bounding box center [788, 513] width 667 height 270
click at [792, 390] on html "M MB.OS Mobile Design System SB Home Documentation Analytics Code automation Da…" at bounding box center [669, 366] width 1338 height 732
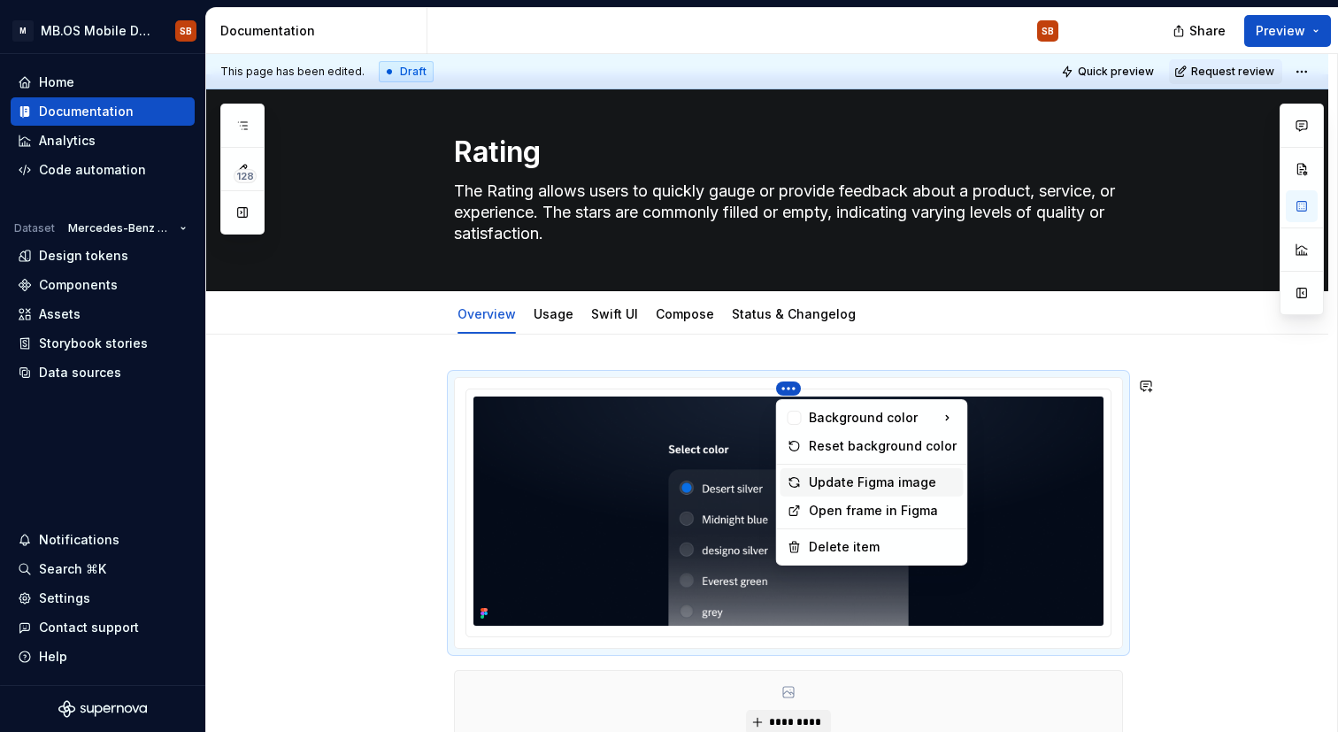
click at [857, 481] on div "Update Figma image" at bounding box center [883, 482] width 148 height 18
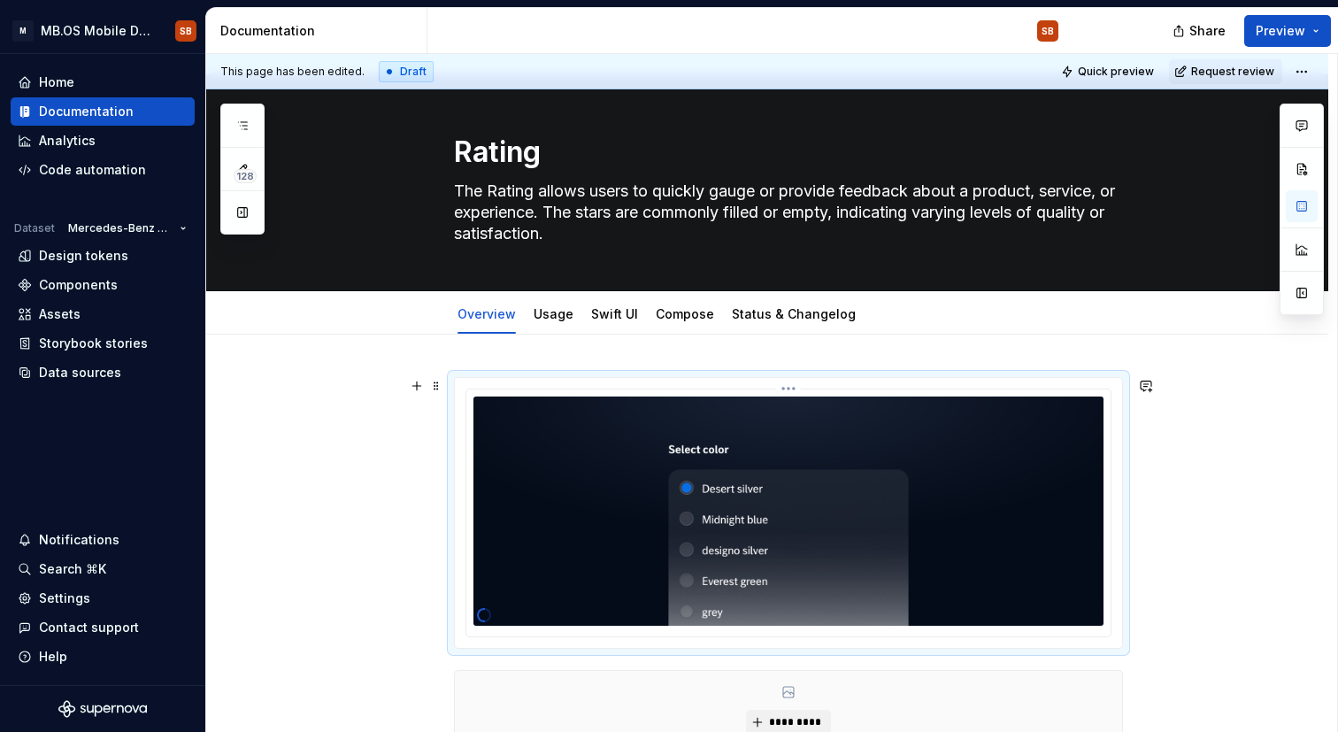
click at [787, 389] on html "M MB.OS Mobile Design System SB Home Documentation Analytics Code automation Da…" at bounding box center [669, 366] width 1338 height 732
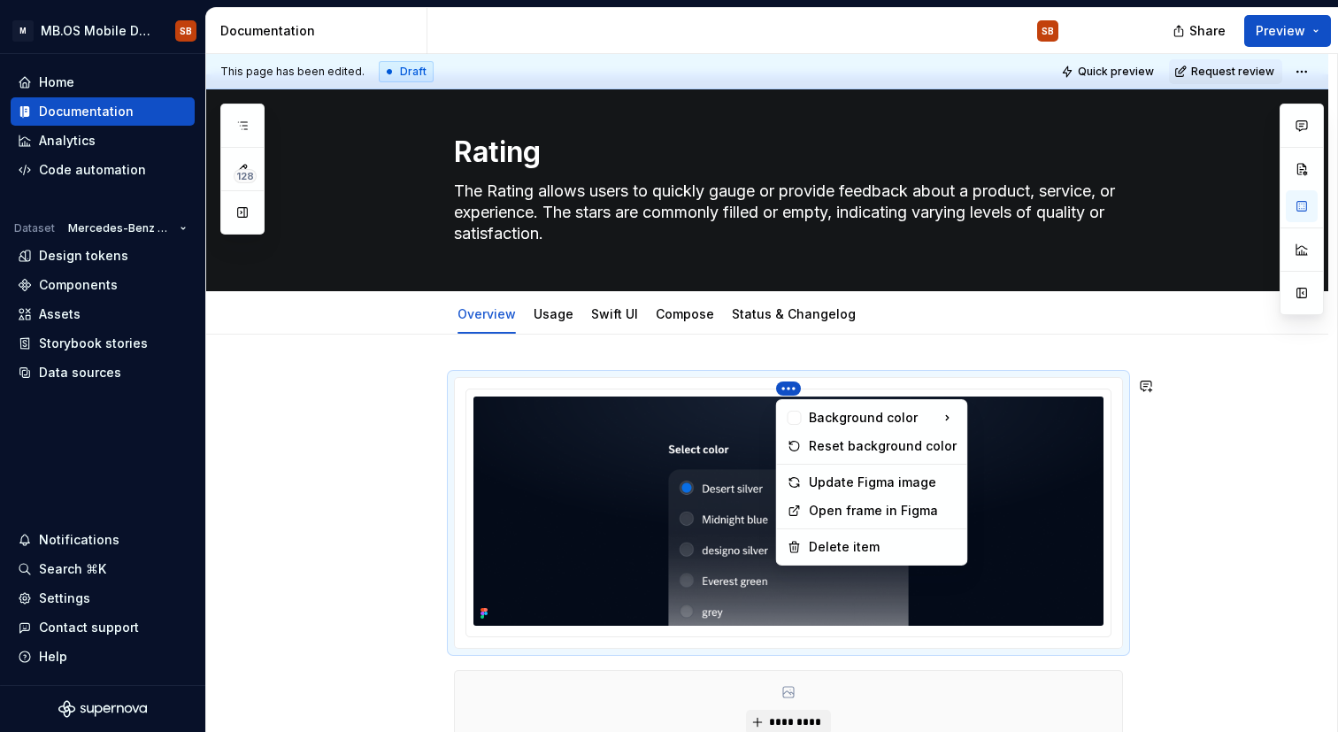
click at [522, 523] on html "M MB.OS Mobile Design System SB Home Documentation Analytics Code automation Da…" at bounding box center [669, 366] width 1338 height 732
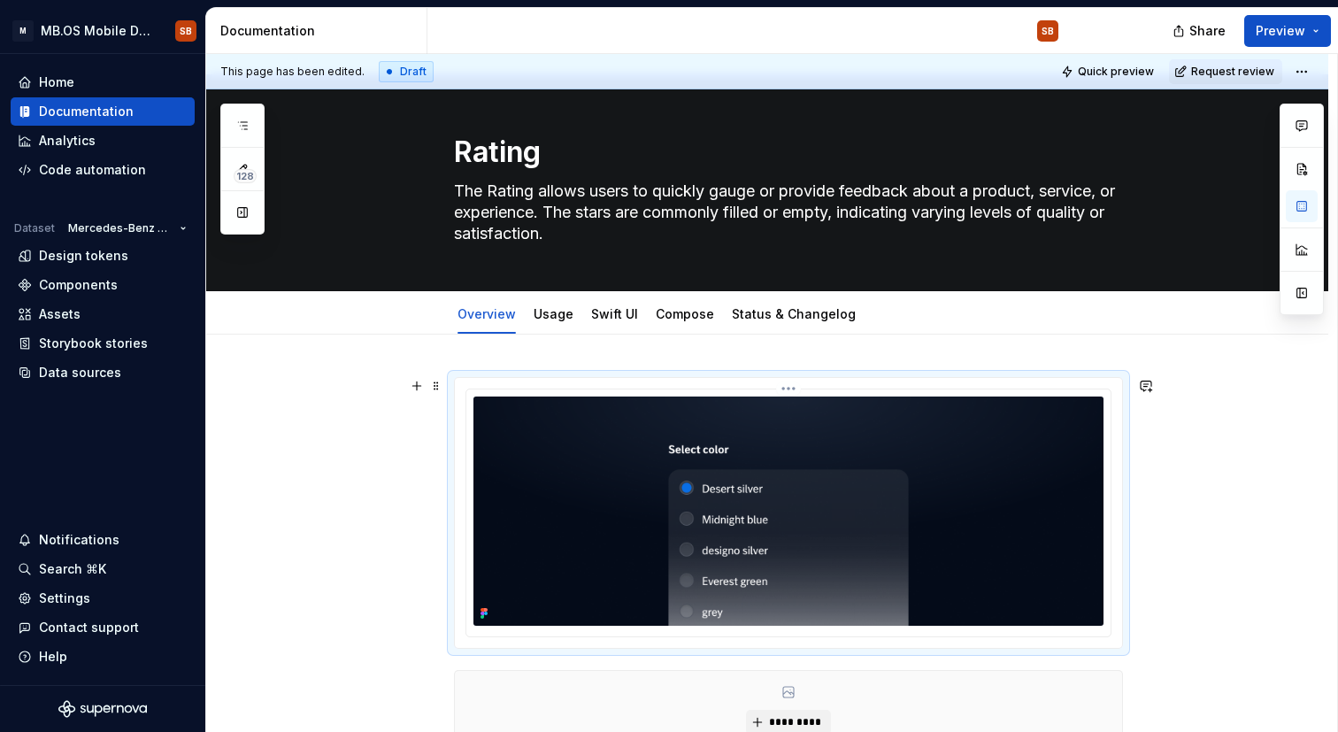
click at [481, 611] on icon at bounding box center [483, 610] width 4 height 4
drag, startPoint x: 657, startPoint y: 527, endPoint x: 640, endPoint y: 499, distance: 32.9
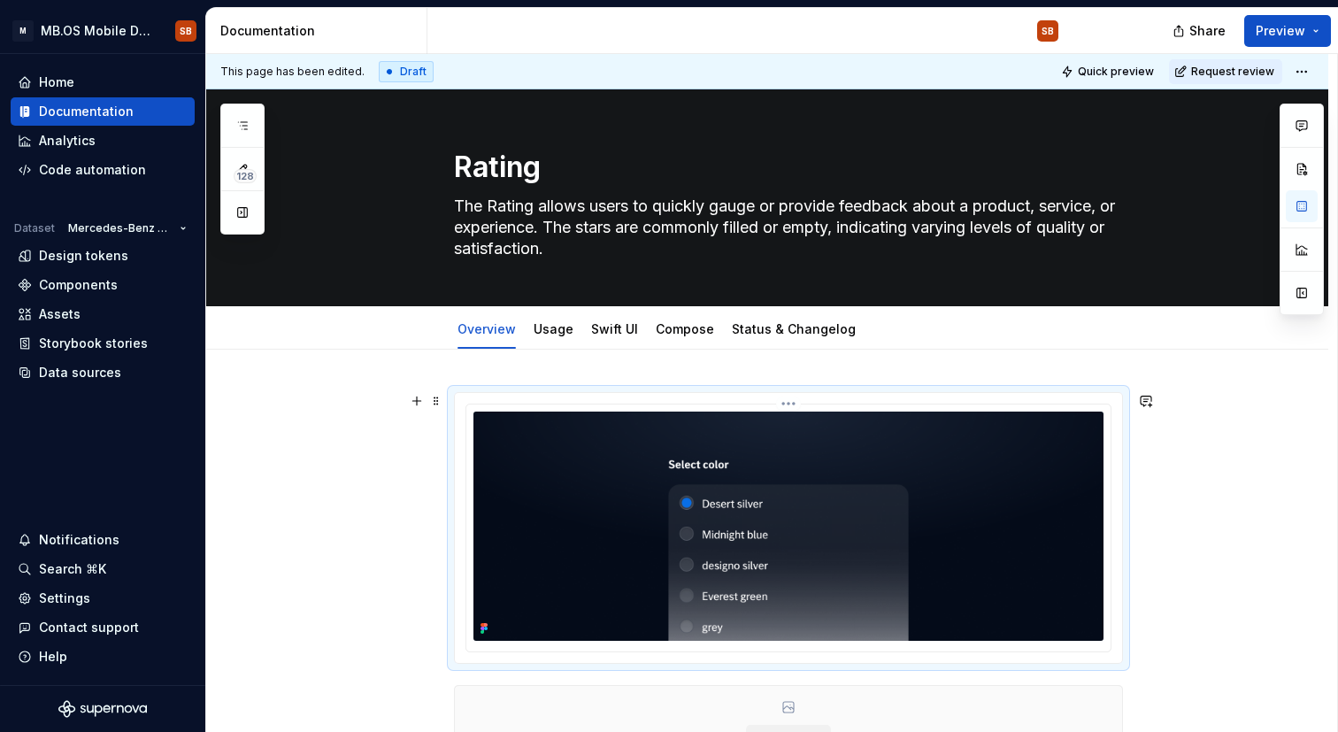
scroll to position [239, 0]
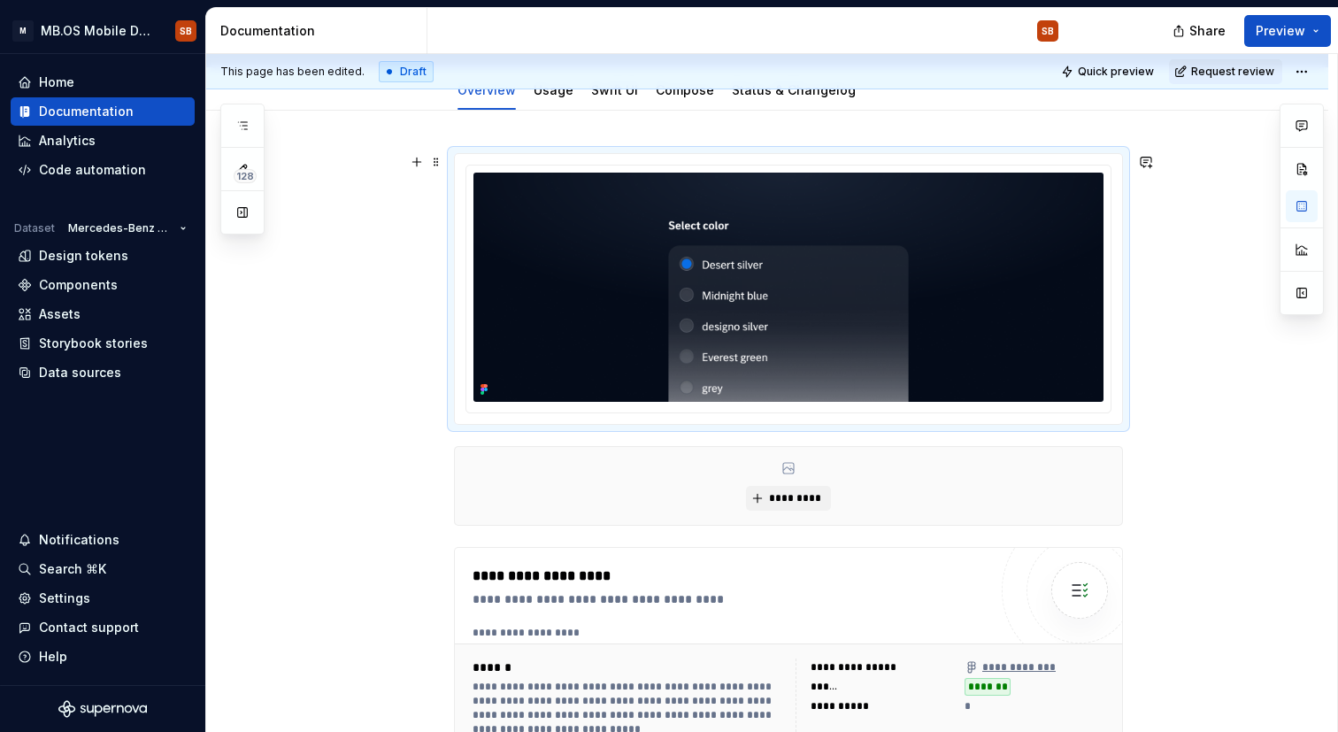
click at [349, 381] on div "**********" at bounding box center [767, 594] width 1122 height 967
click at [676, 349] on img at bounding box center [788, 287] width 630 height 229
click at [633, 242] on img at bounding box center [788, 287] width 630 height 229
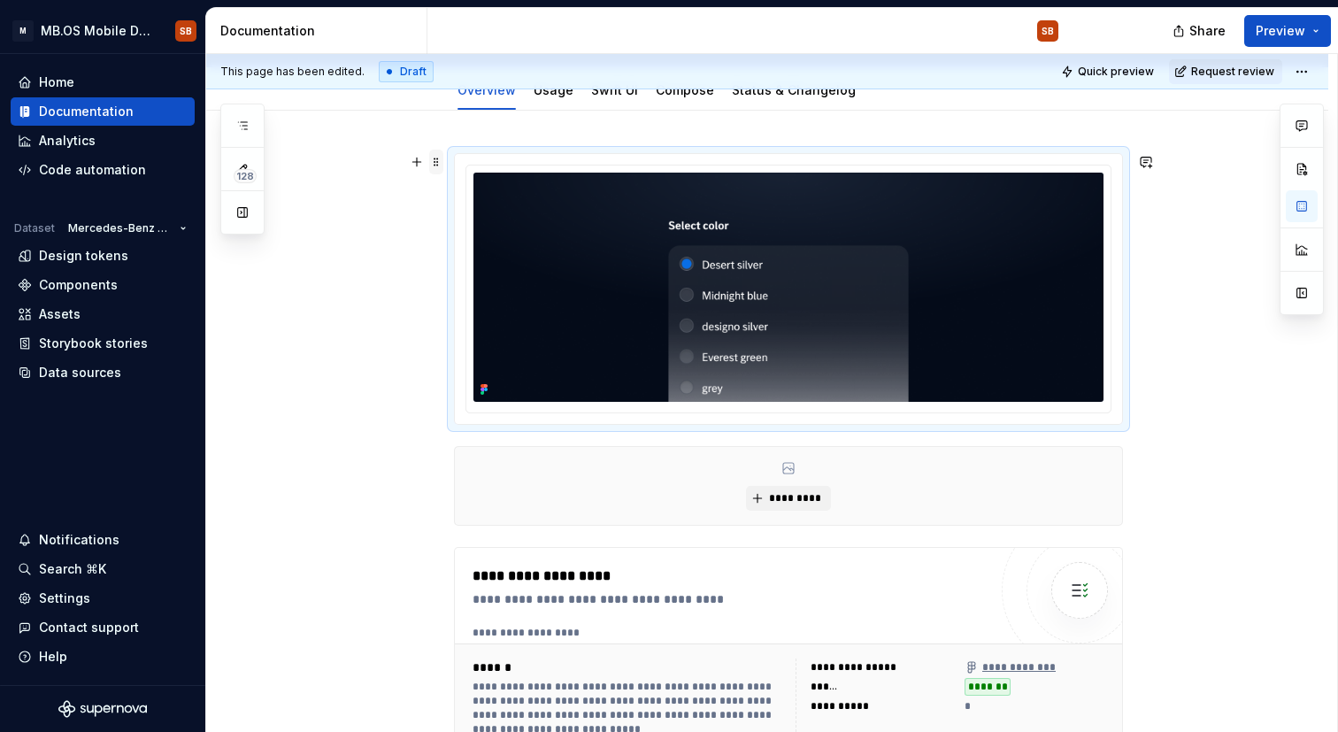
click at [435, 165] on span at bounding box center [436, 162] width 14 height 25
click at [1164, 256] on div "**********" at bounding box center [767, 594] width 1122 height 967
click at [944, 267] on img at bounding box center [788, 287] width 630 height 229
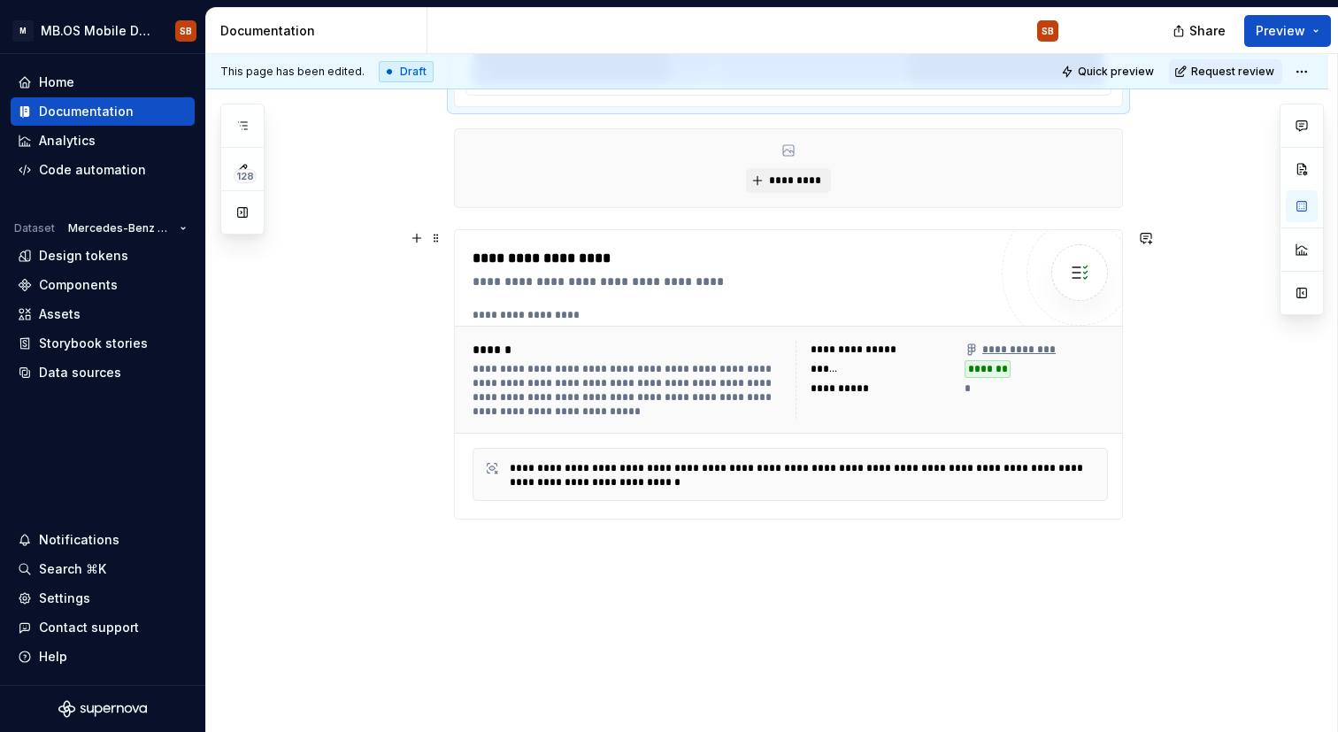
scroll to position [432, 0]
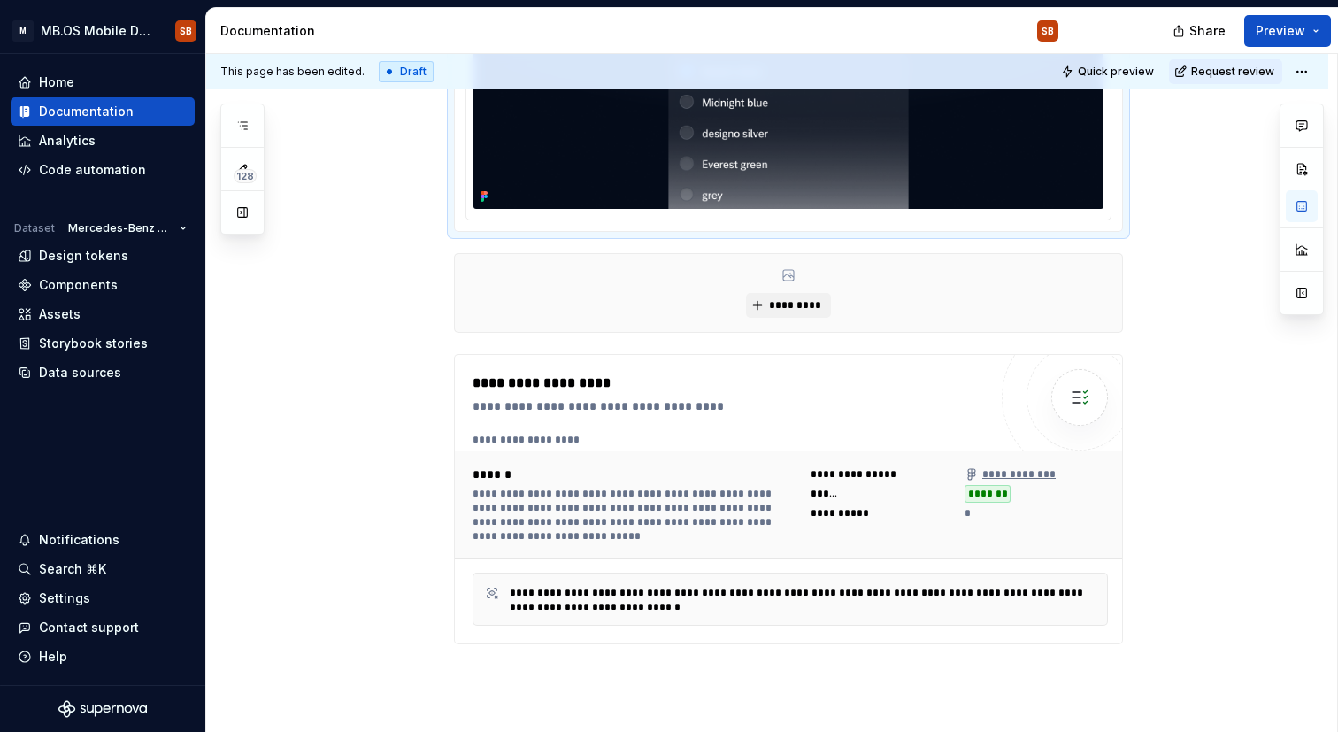
click at [454, 227] on div at bounding box center [788, 96] width 669 height 272
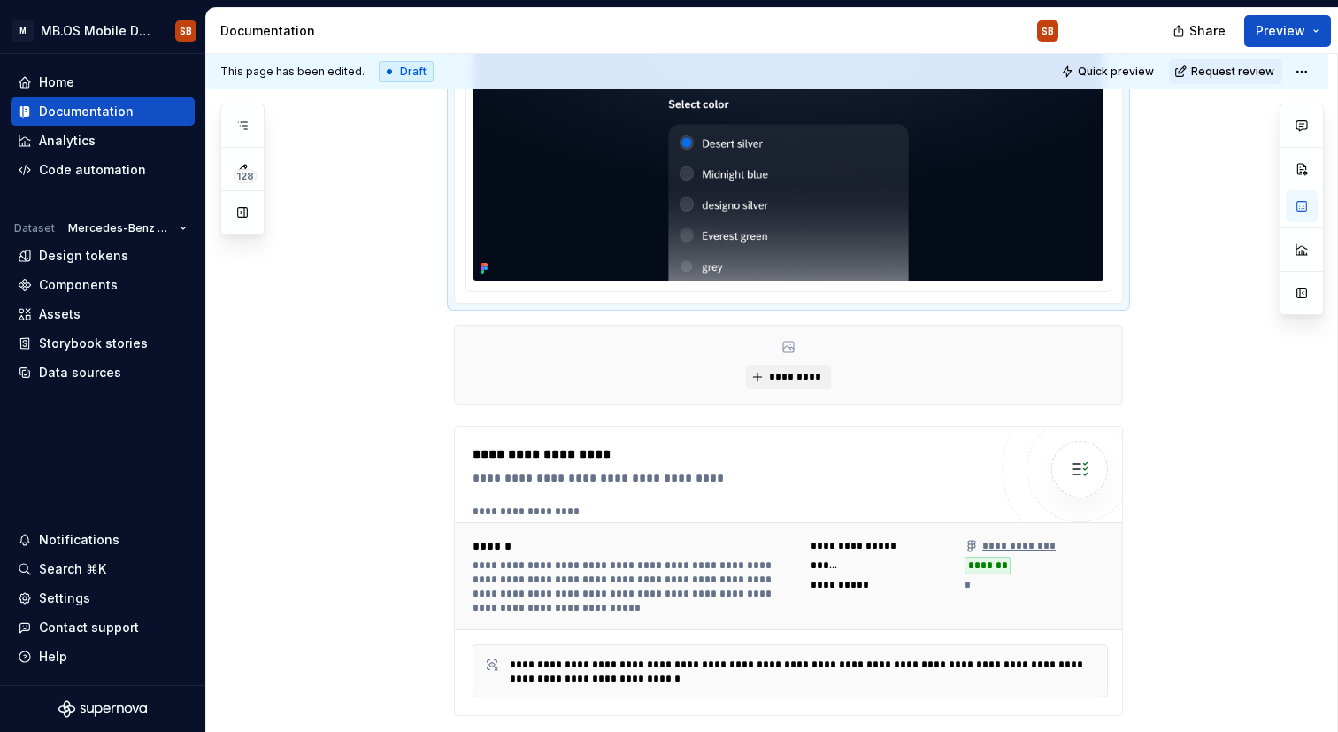
click at [435, 218] on div "**********" at bounding box center [767, 472] width 1122 height 967
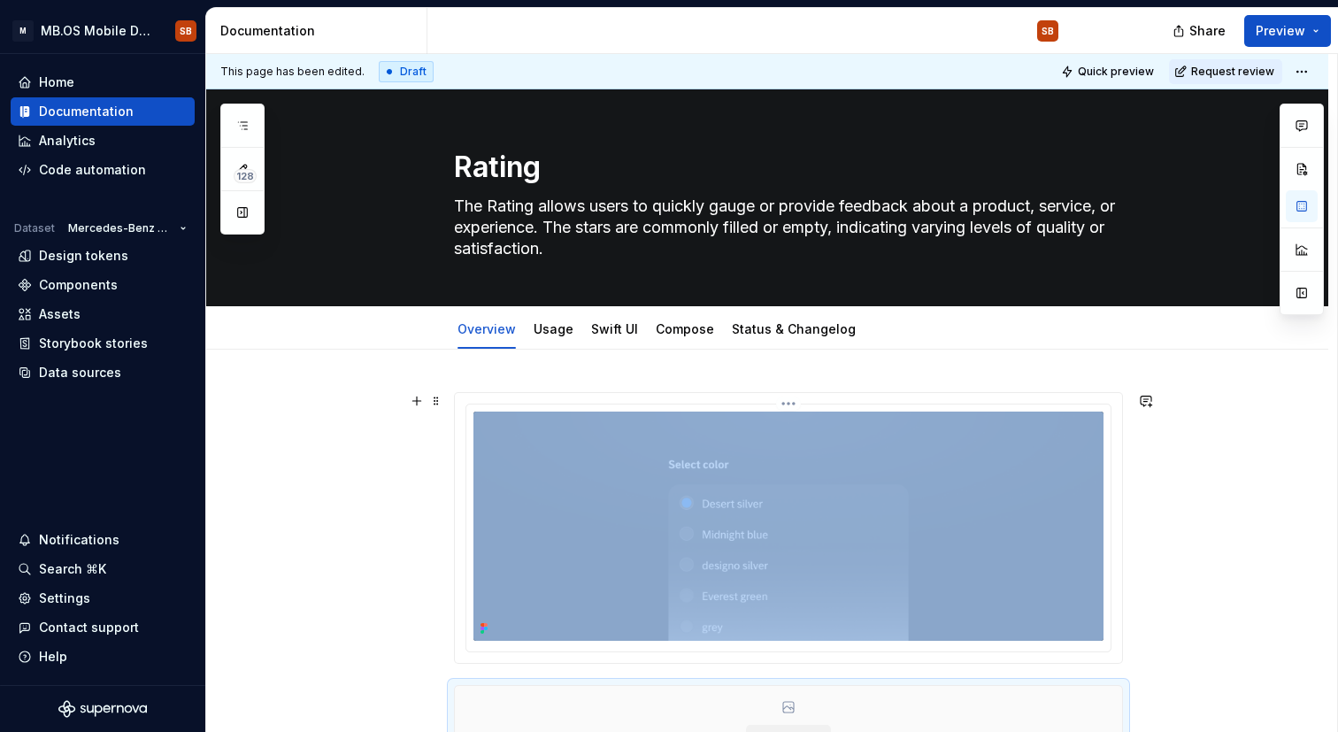
scroll to position [186, 0]
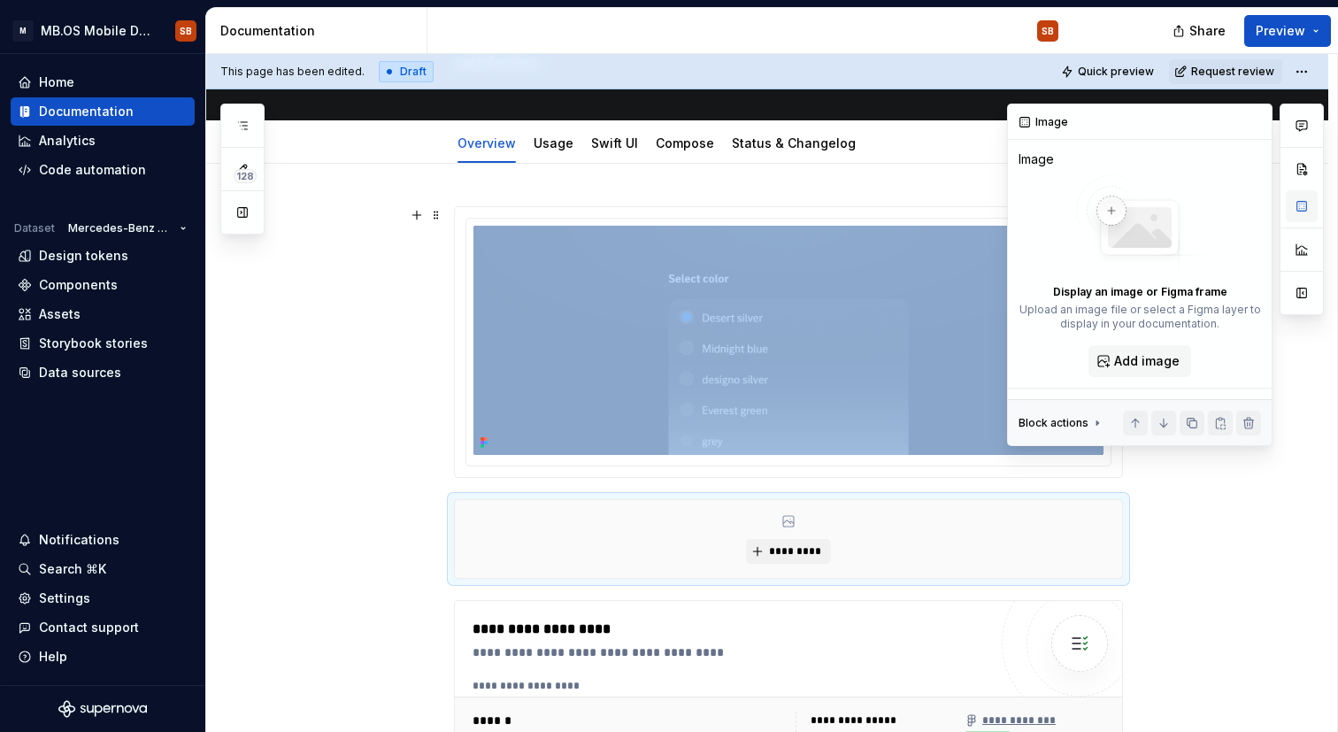
click at [1303, 208] on button "button" at bounding box center [1302, 206] width 32 height 32
click at [1148, 364] on span "Add image" at bounding box center [1146, 361] width 65 height 18
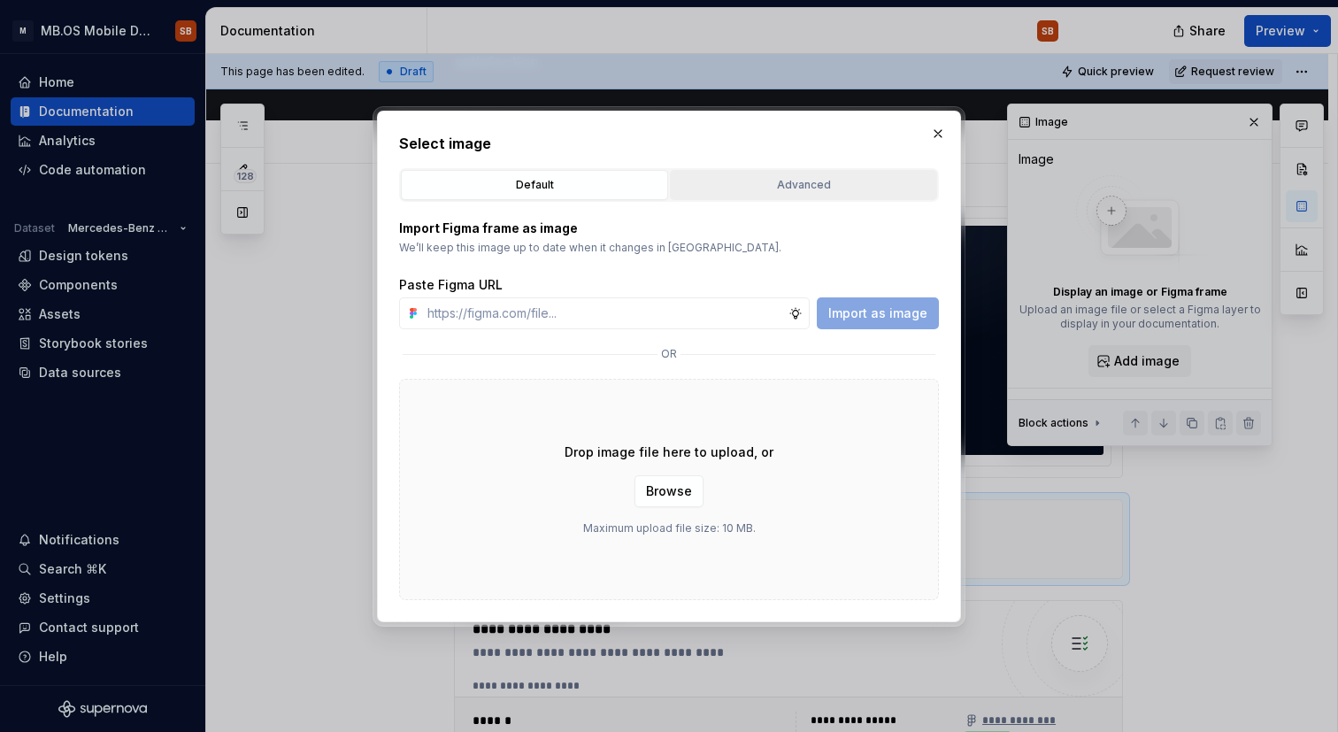
click at [797, 190] on div "Advanced" at bounding box center [803, 185] width 255 height 18
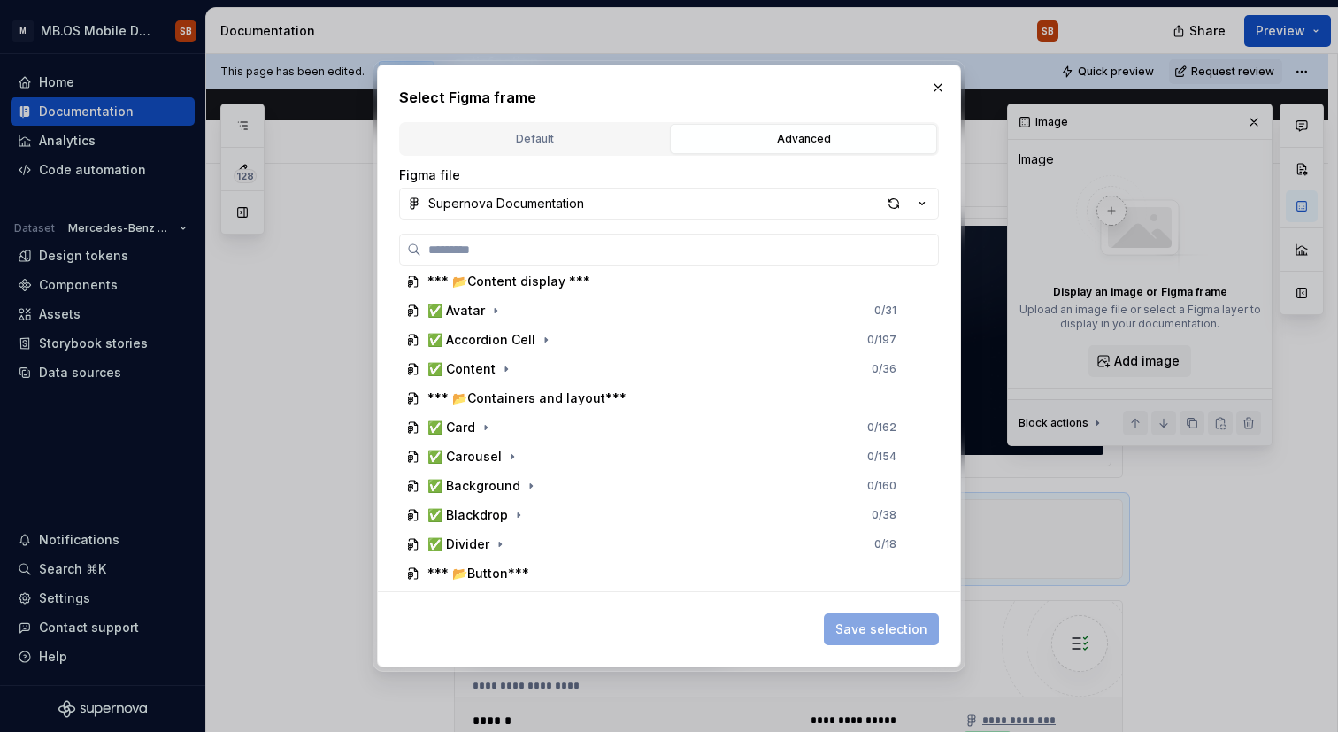
scroll to position [0, 0]
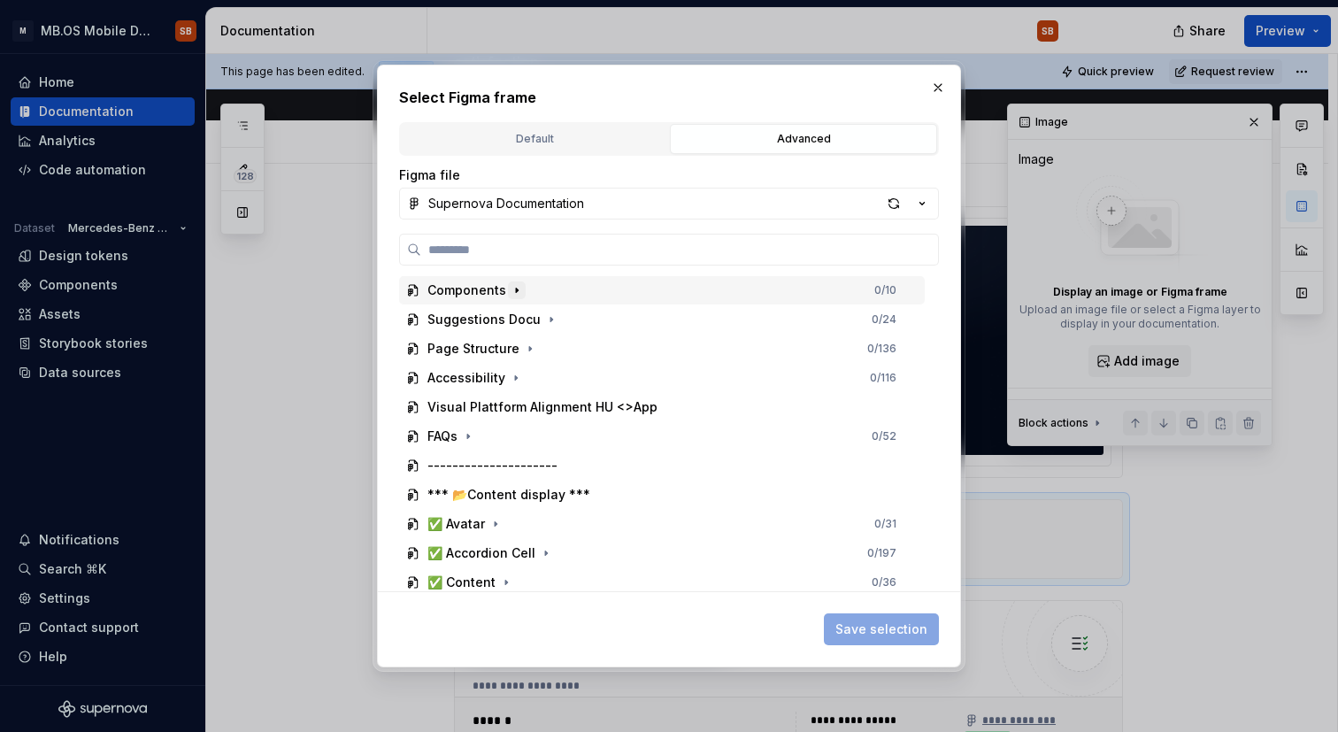
click at [510, 289] on icon "button" at bounding box center [517, 290] width 14 height 14
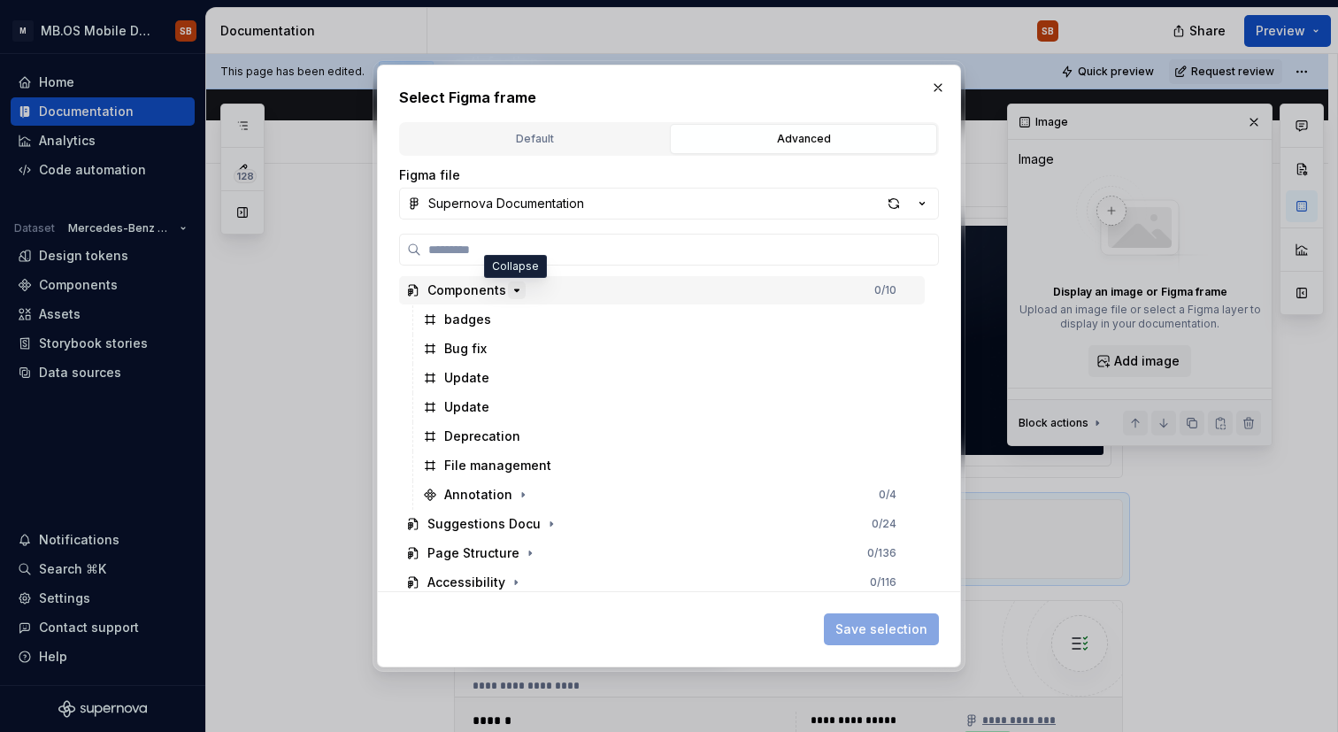
click at [510, 289] on icon "button" at bounding box center [517, 290] width 14 height 14
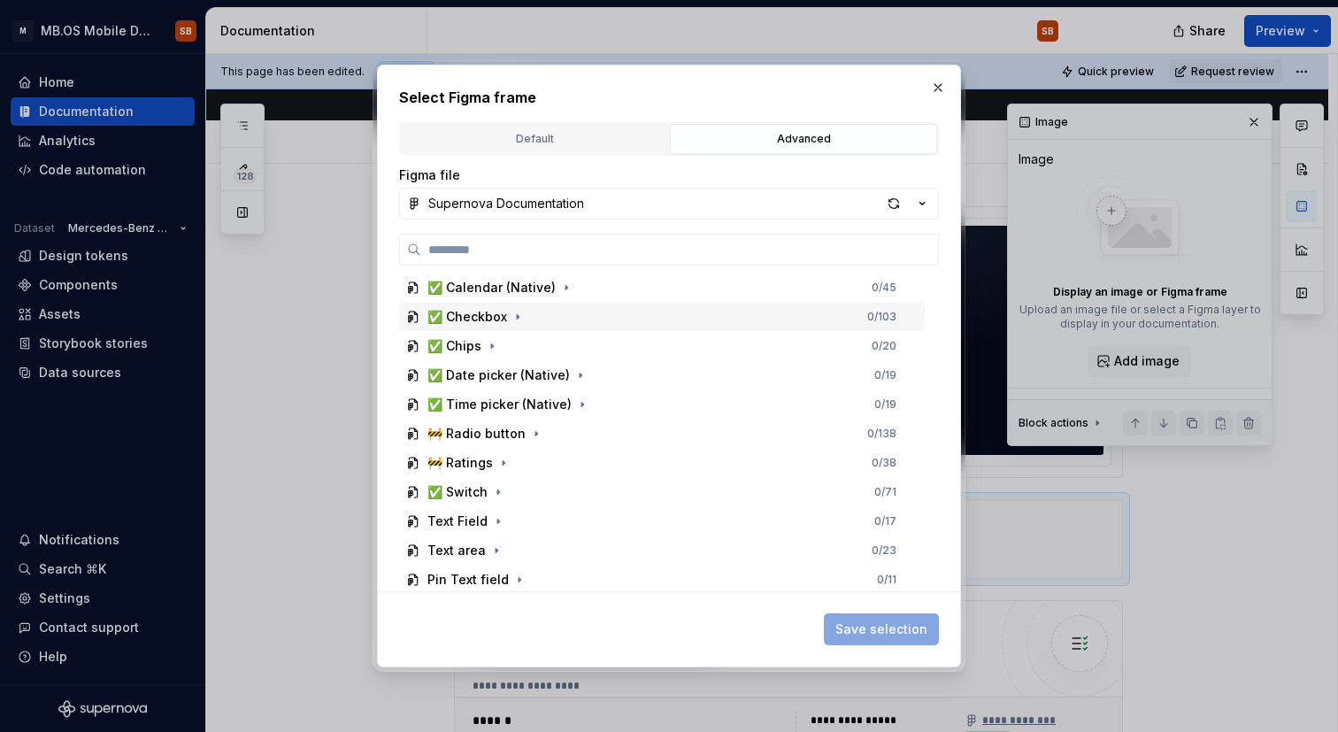
scroll to position [736, 0]
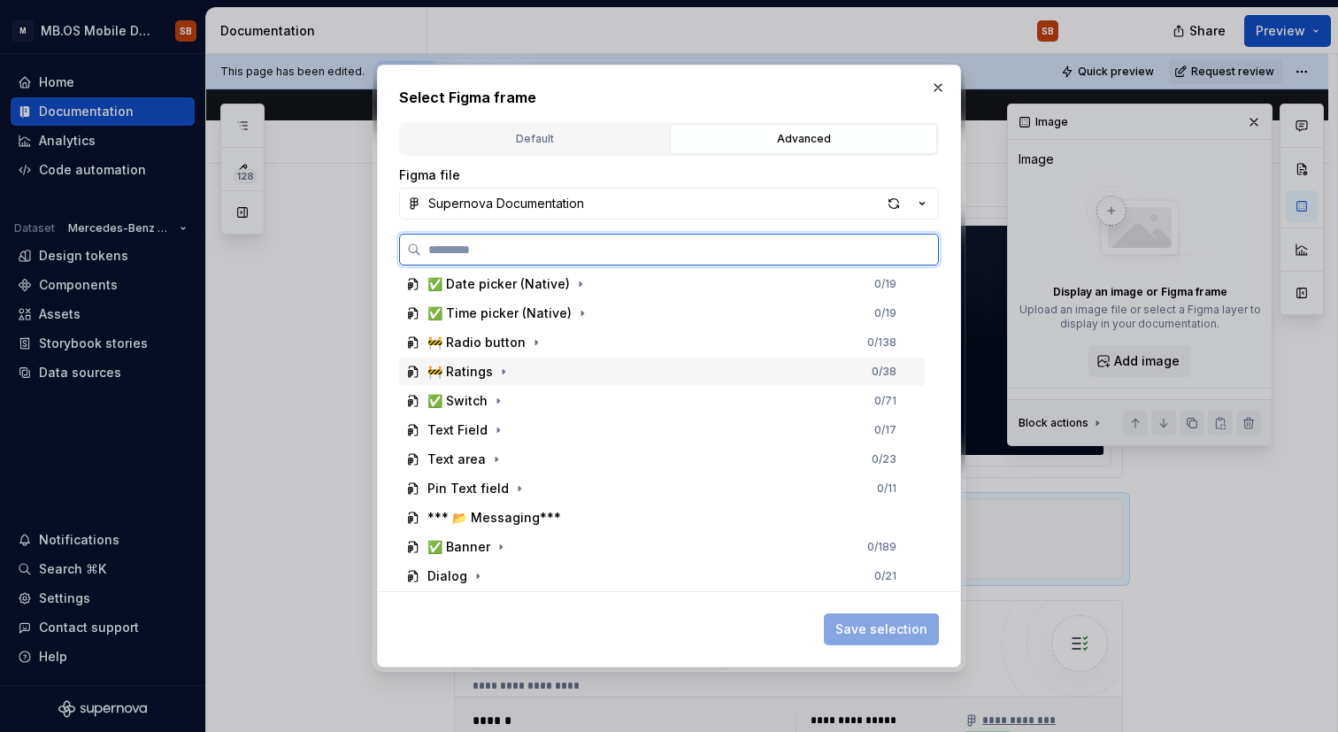
click at [464, 379] on div "🚧 Ratings" at bounding box center [459, 372] width 65 height 18
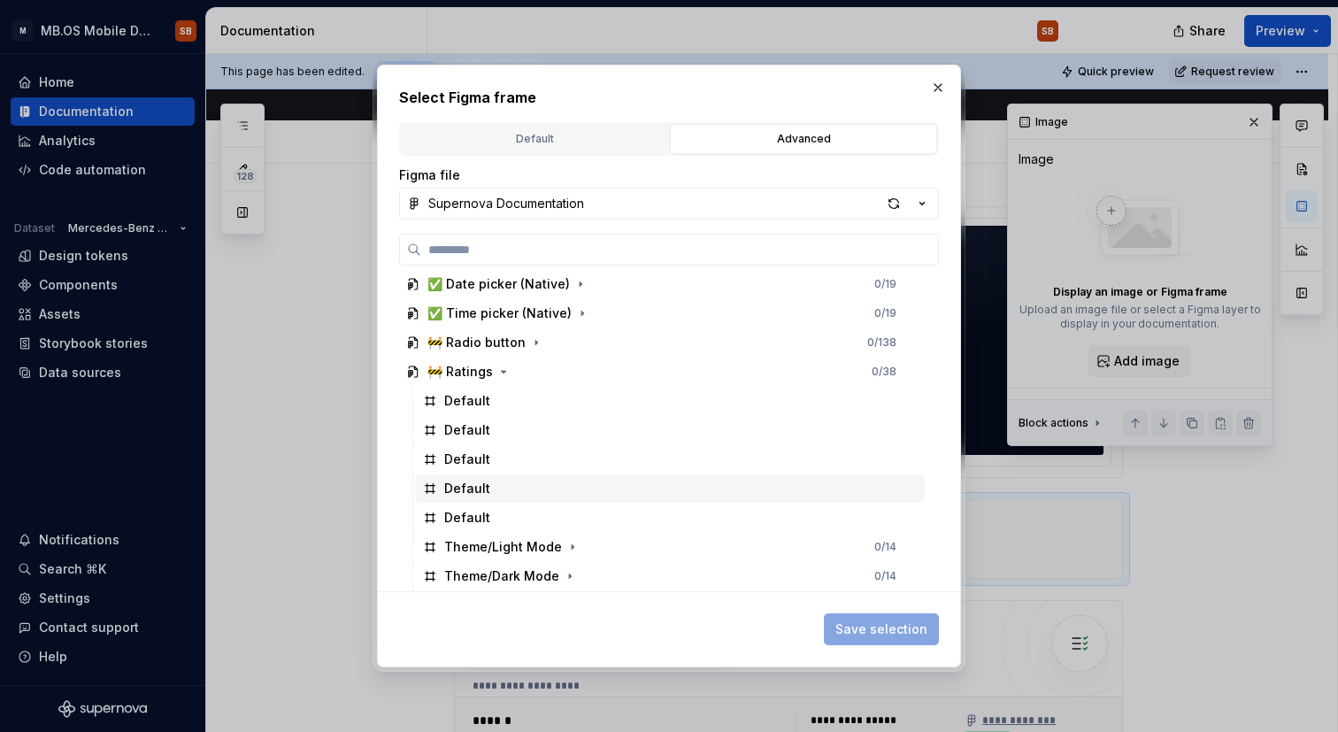
scroll to position [797, 0]
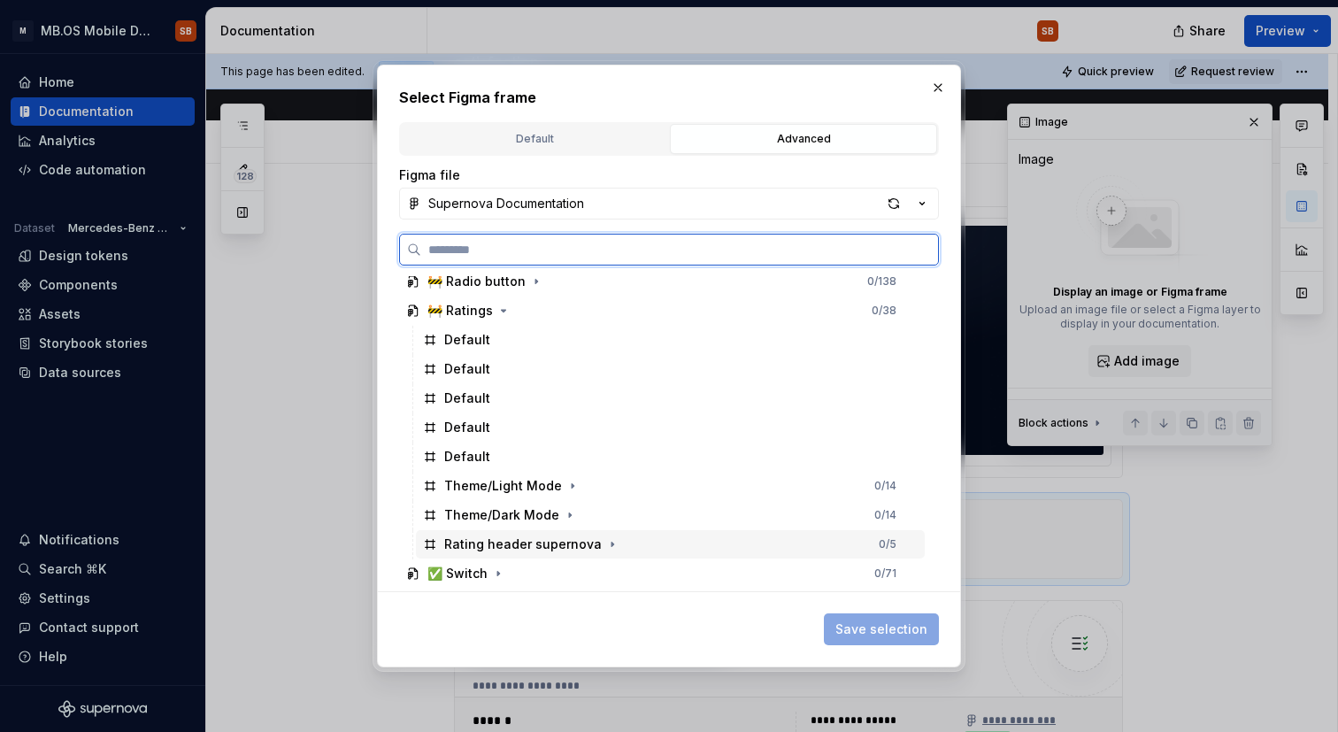
click at [517, 535] on div "Rating header supernova" at bounding box center [523, 544] width 158 height 18
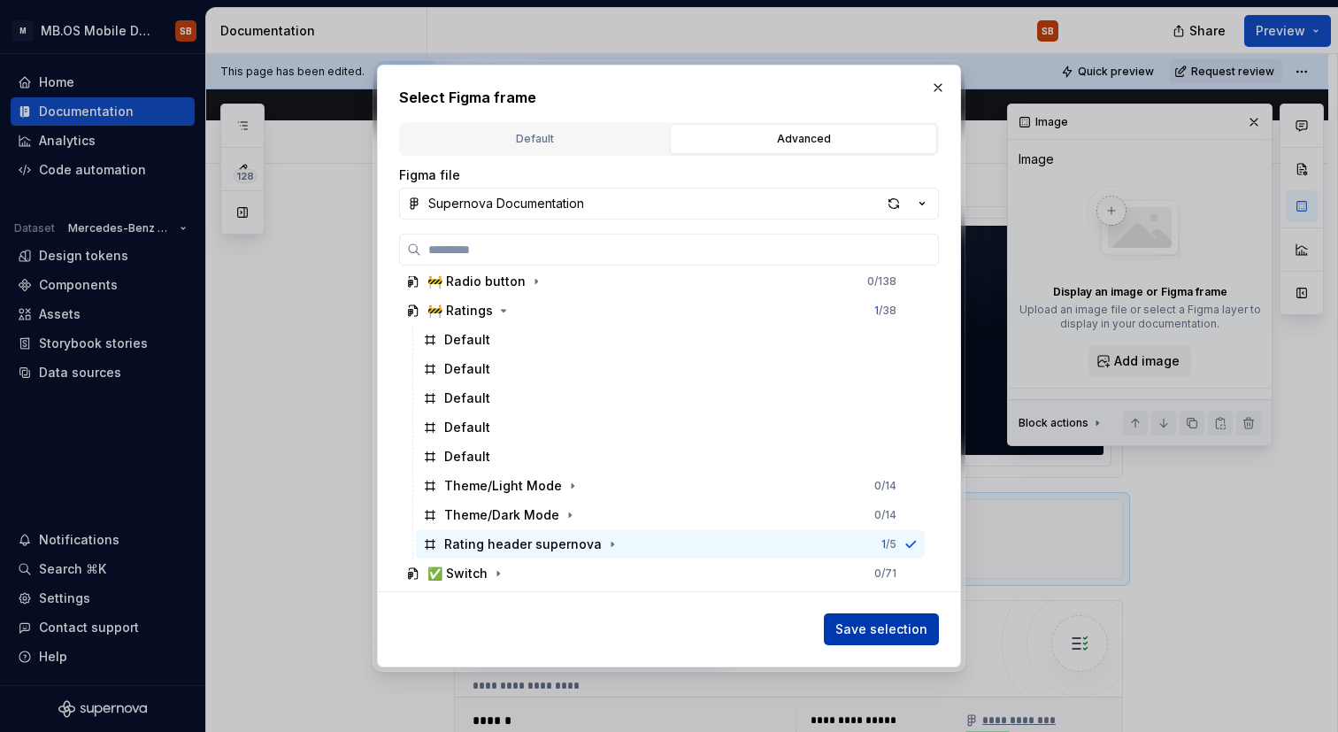
click at [888, 632] on span "Save selection" at bounding box center [881, 629] width 92 height 18
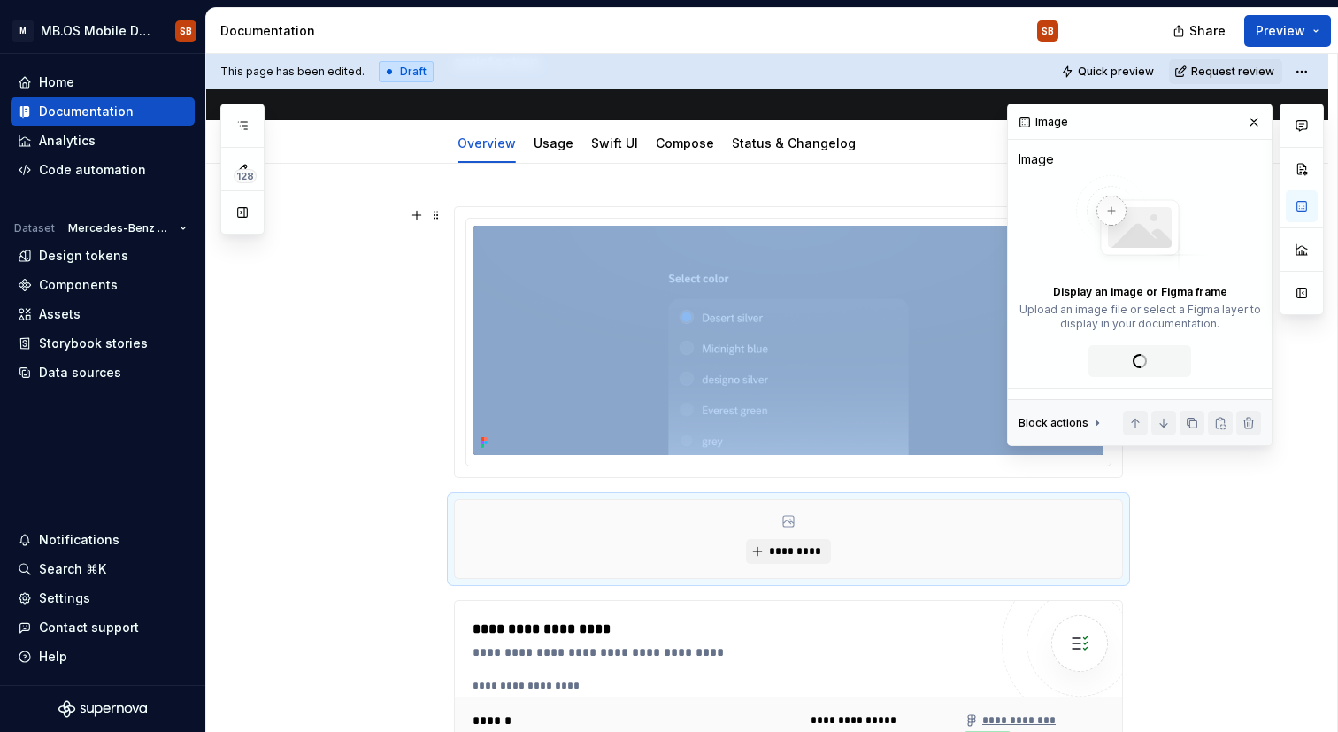
scroll to position [196, 0]
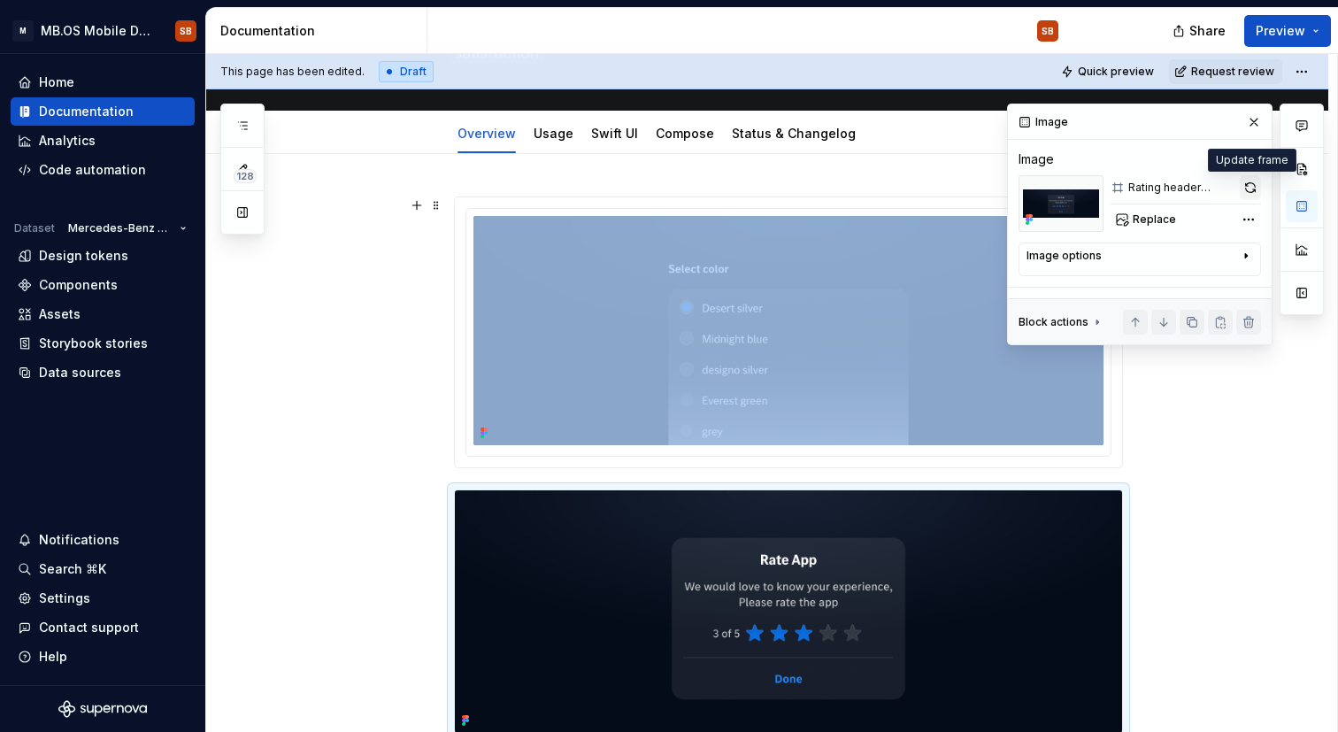
click at [1250, 189] on button "button" at bounding box center [1250, 187] width 21 height 25
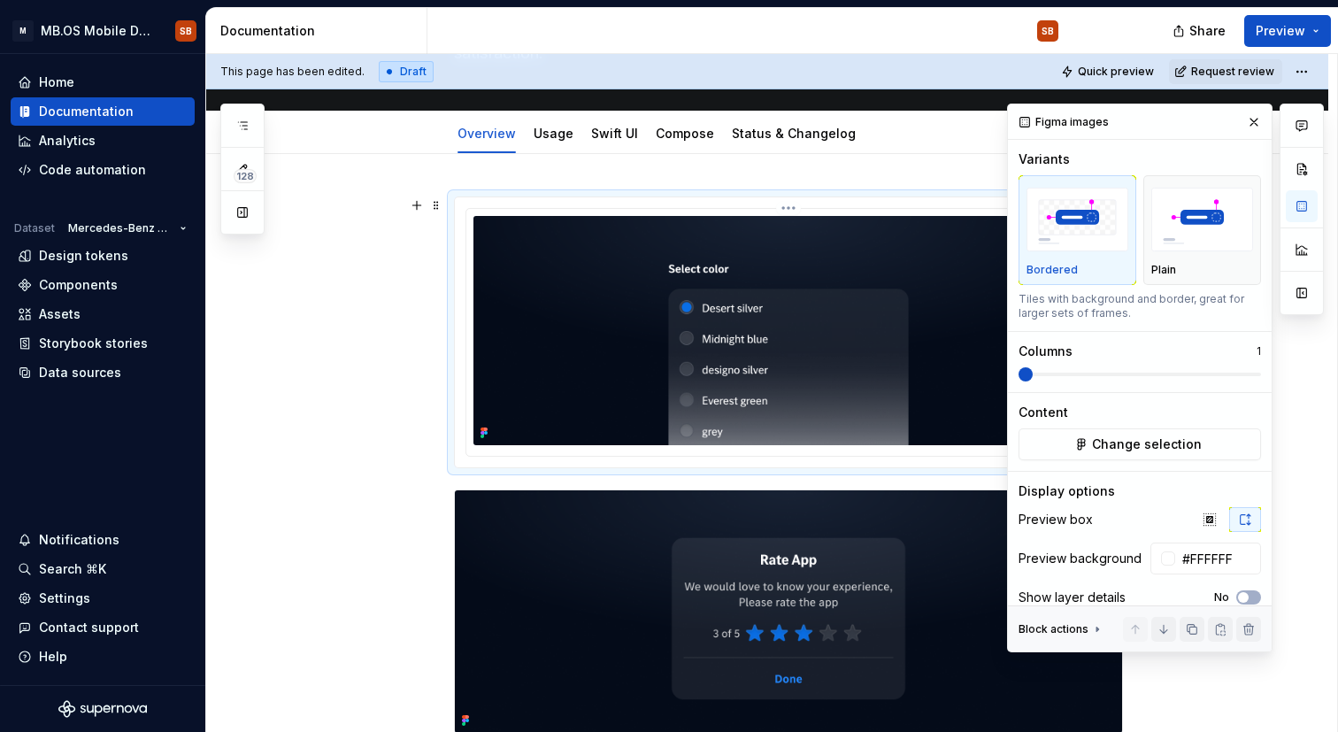
click at [805, 360] on img at bounding box center [788, 330] width 630 height 229
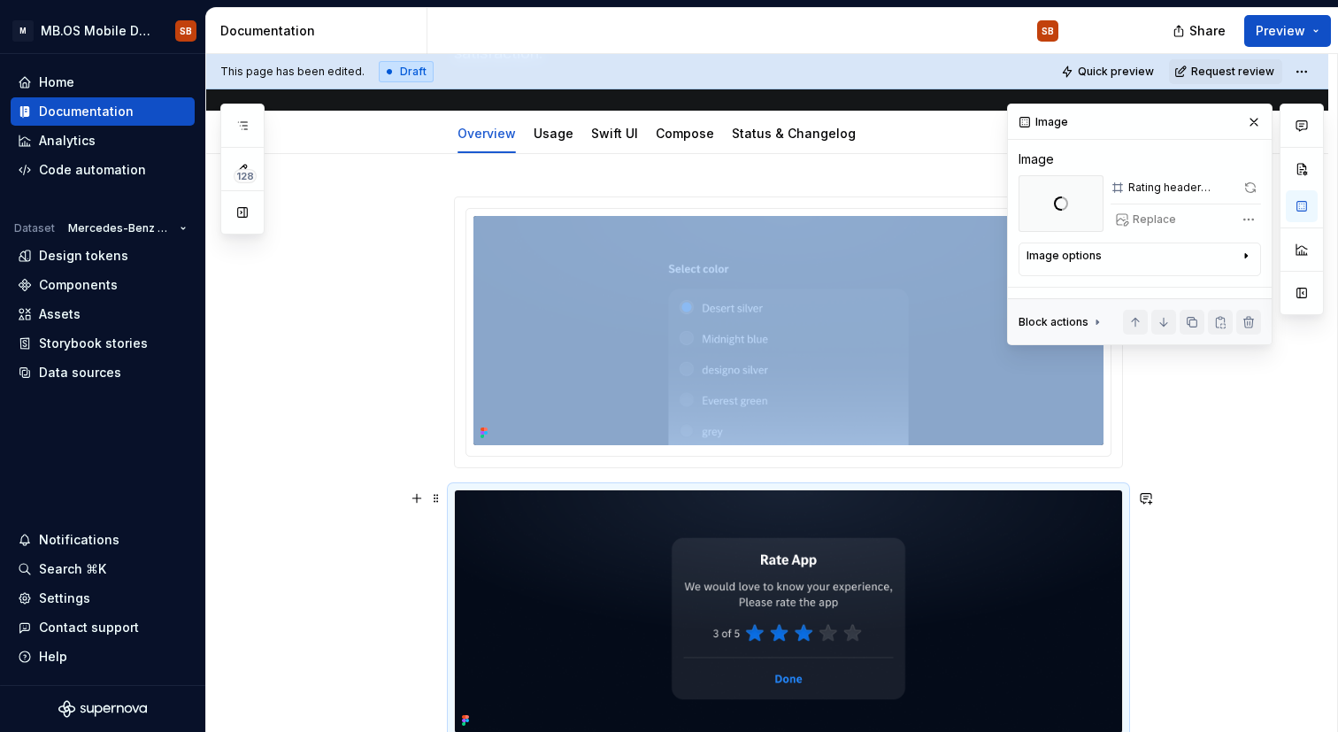
click at [827, 540] on img at bounding box center [788, 611] width 667 height 242
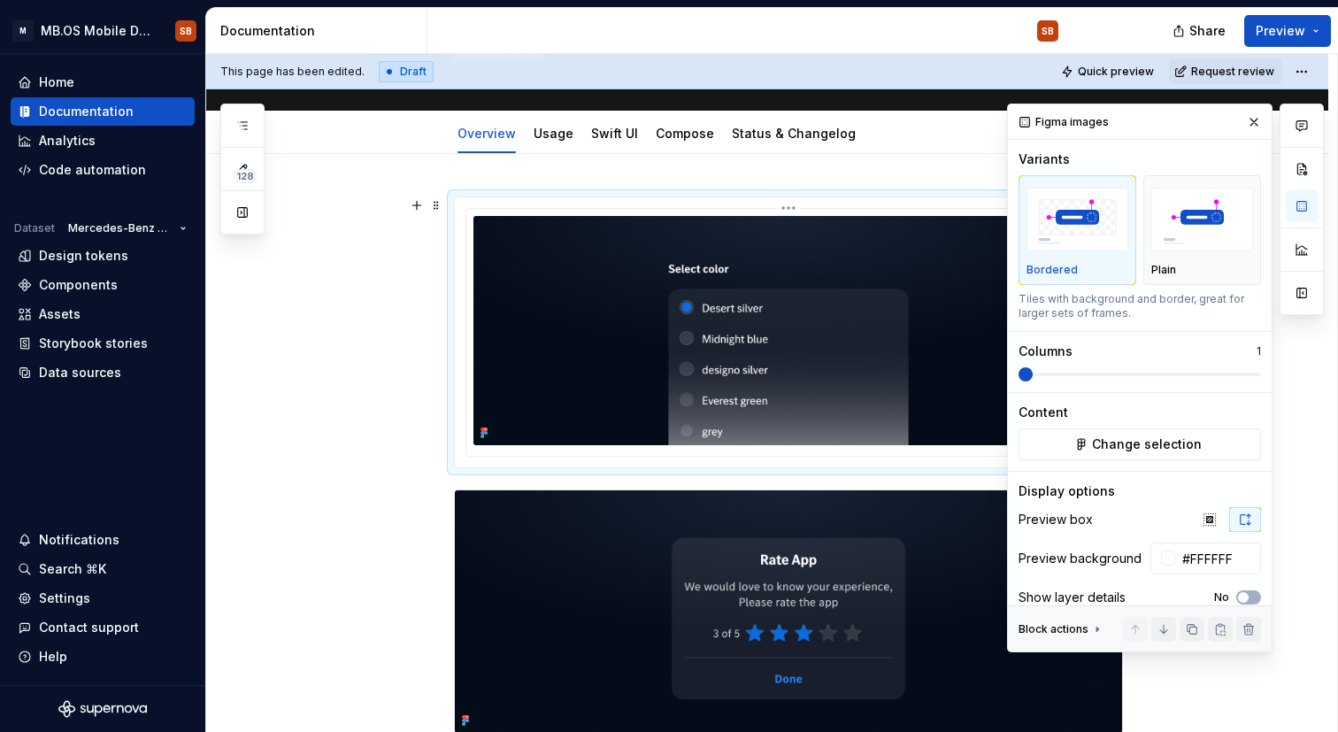
click at [826, 303] on img at bounding box center [788, 330] width 630 height 229
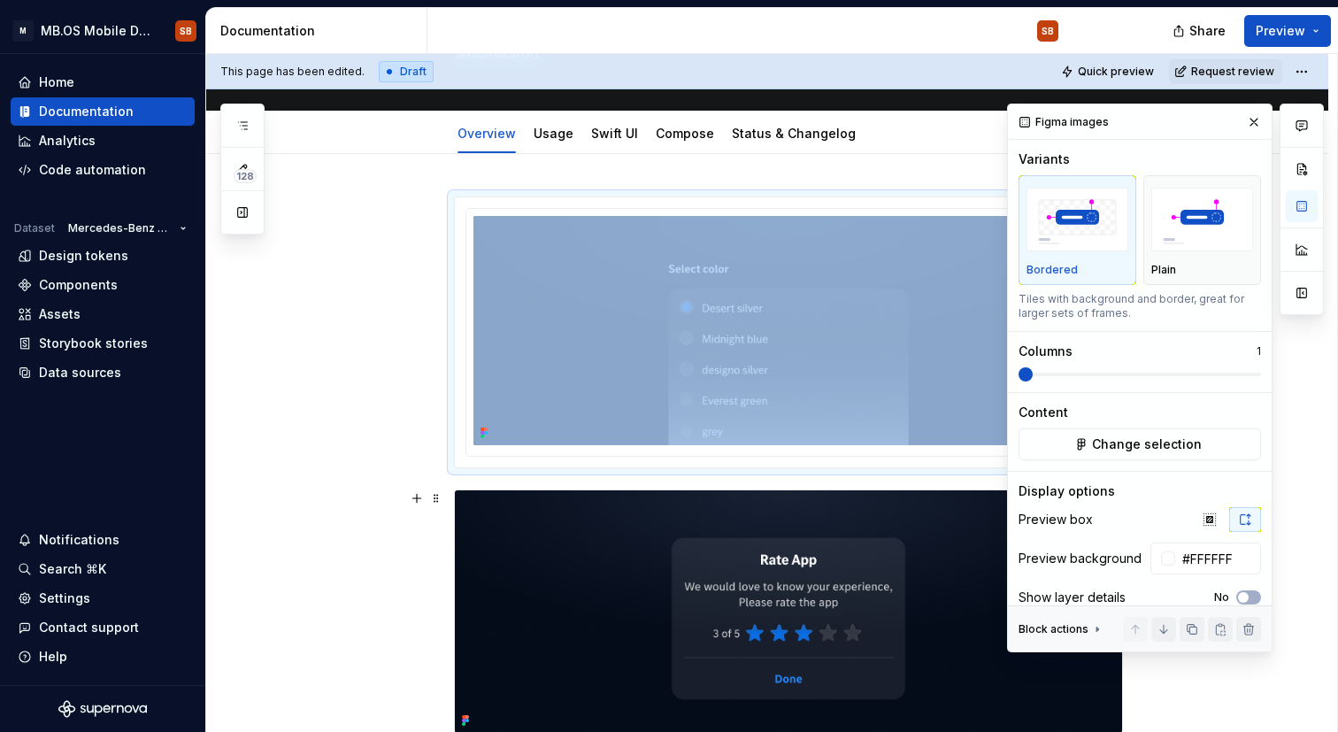
click at [846, 548] on img at bounding box center [788, 611] width 667 height 242
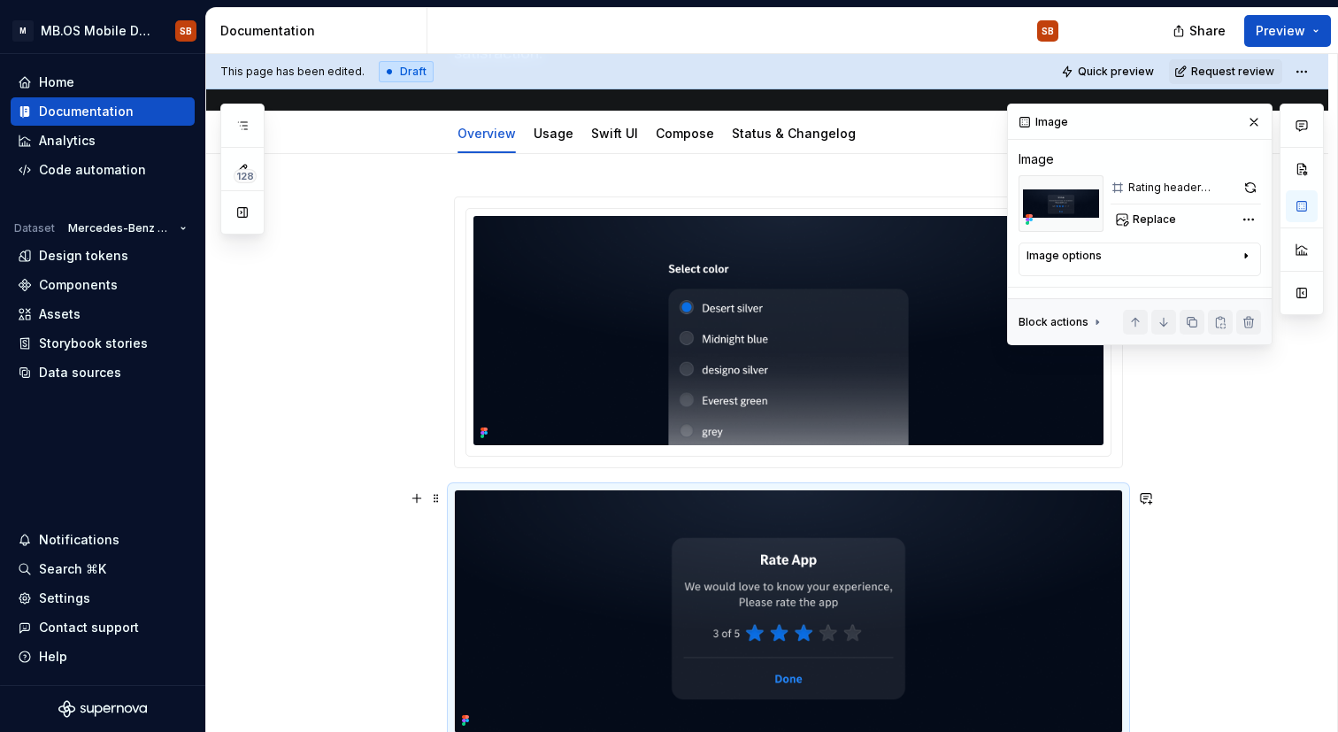
click at [846, 352] on img at bounding box center [788, 330] width 630 height 229
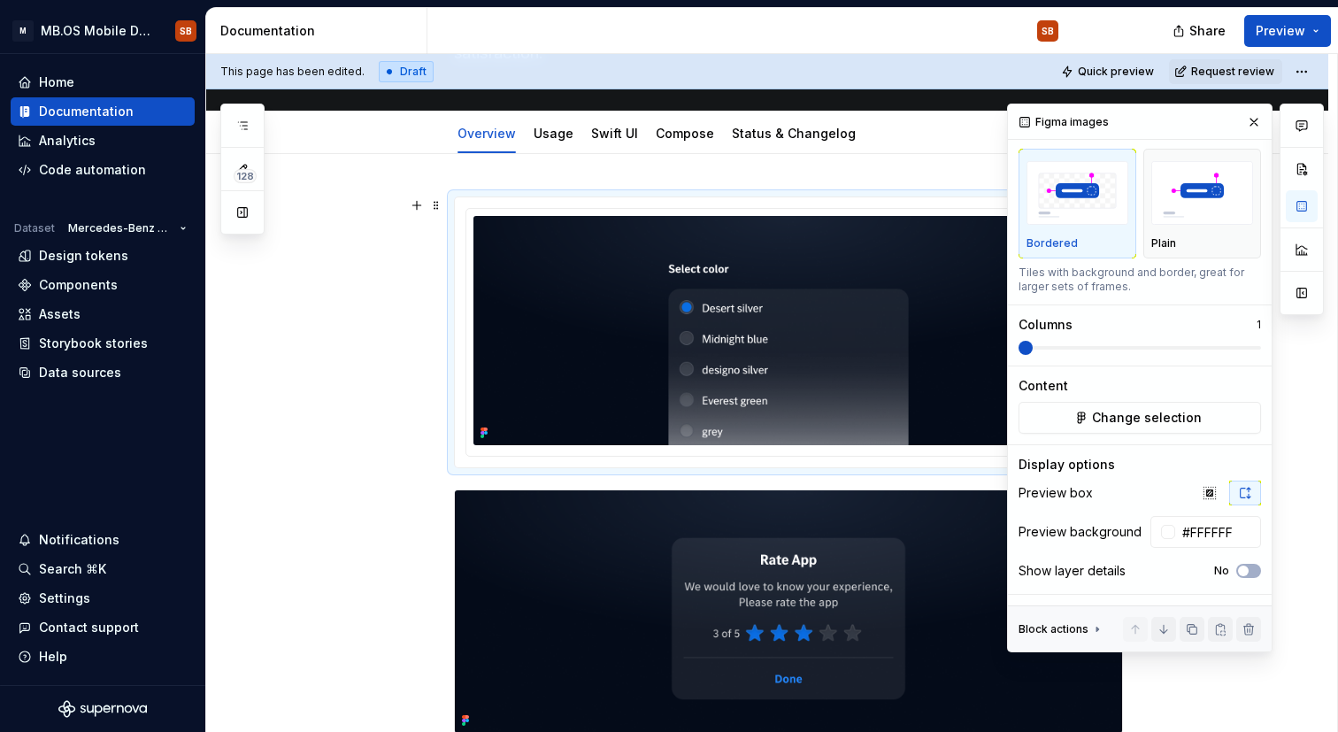
scroll to position [0, 0]
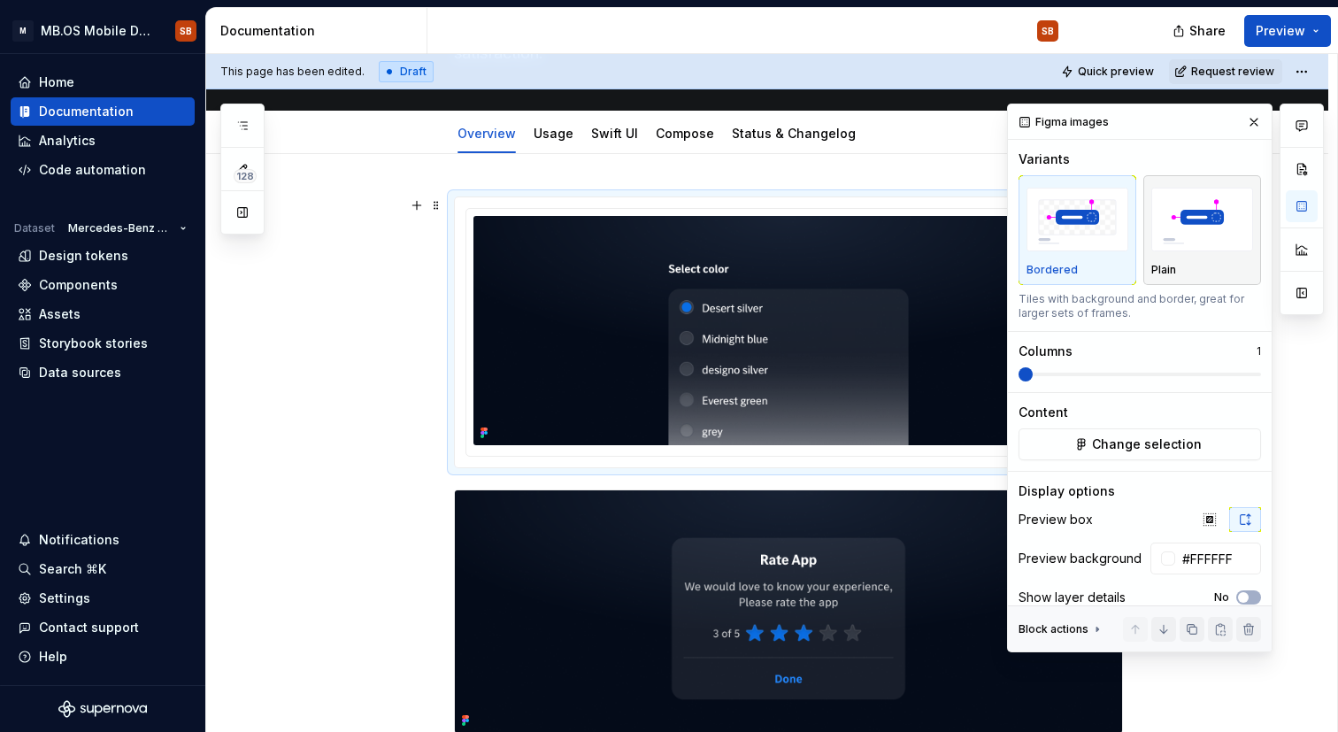
click at [1187, 227] on img "button" at bounding box center [1202, 220] width 102 height 65
click at [1065, 219] on img "button" at bounding box center [1078, 220] width 102 height 65
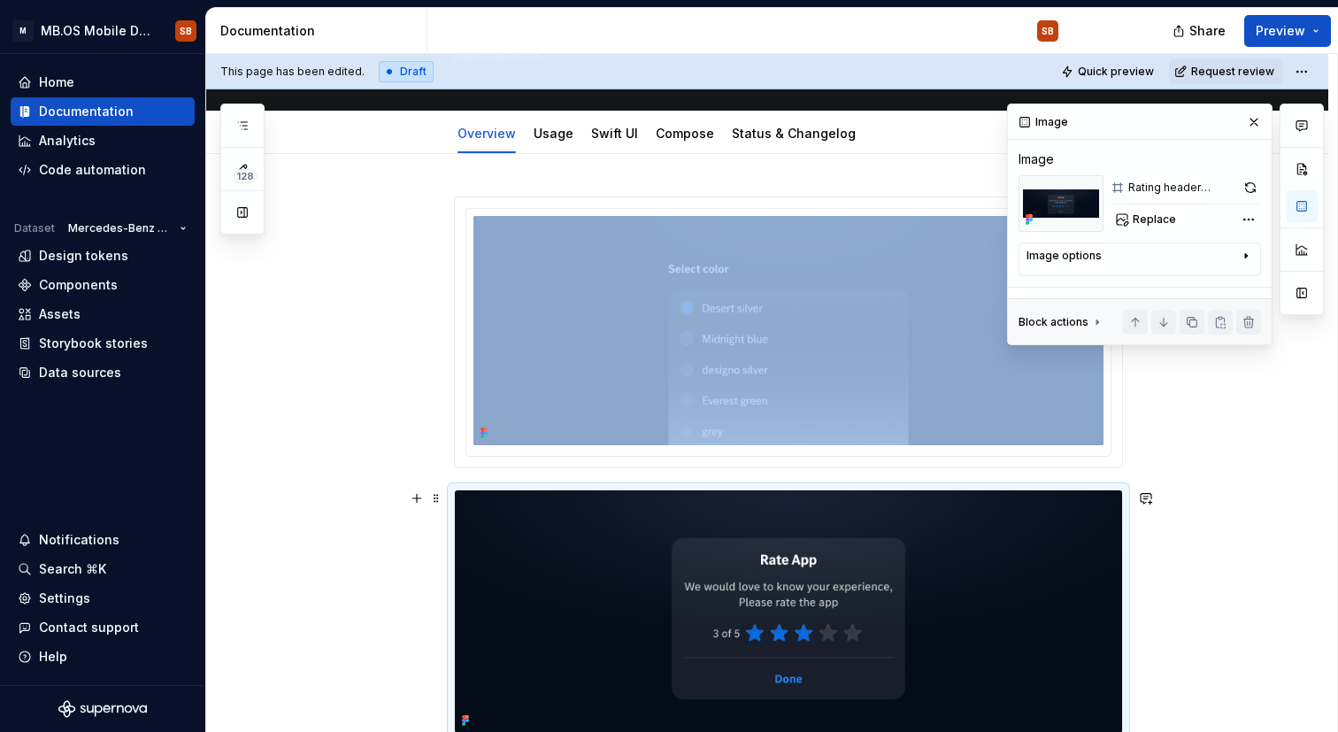
click at [914, 539] on img at bounding box center [788, 611] width 667 height 242
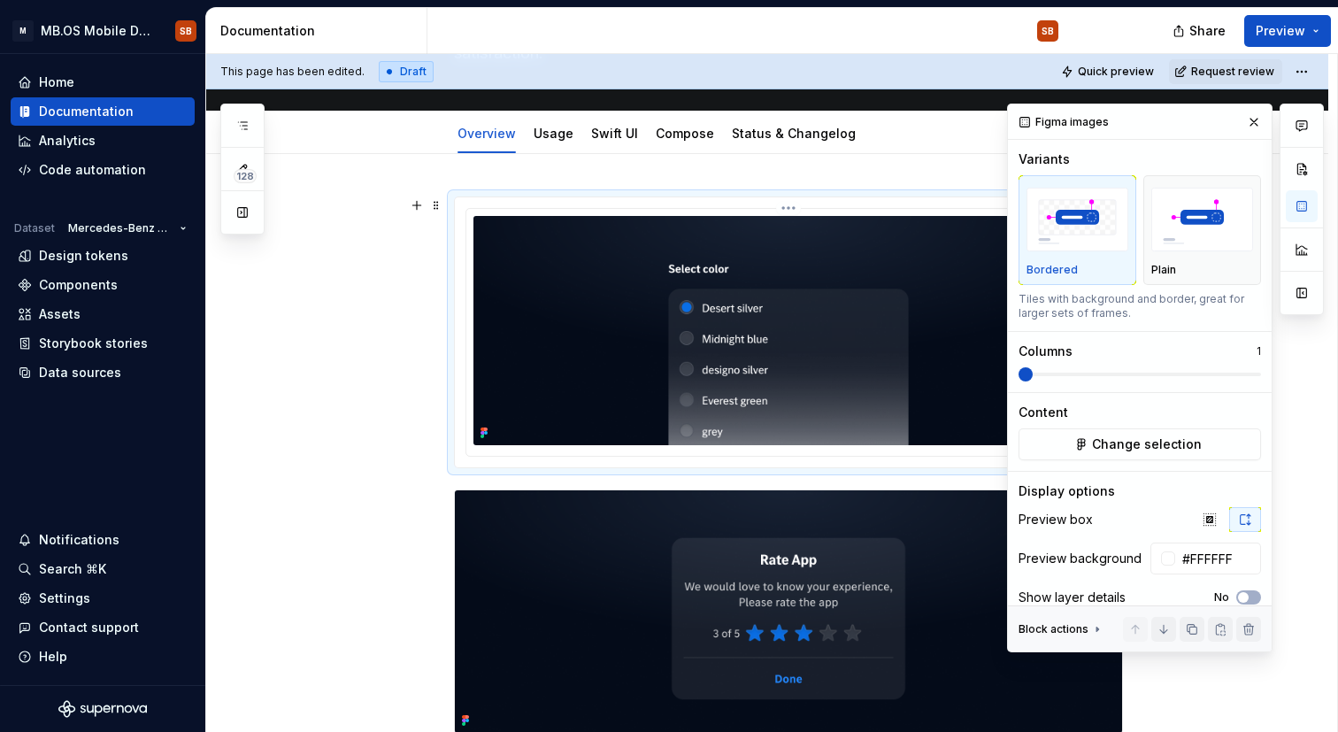
click at [892, 350] on img at bounding box center [788, 330] width 630 height 229
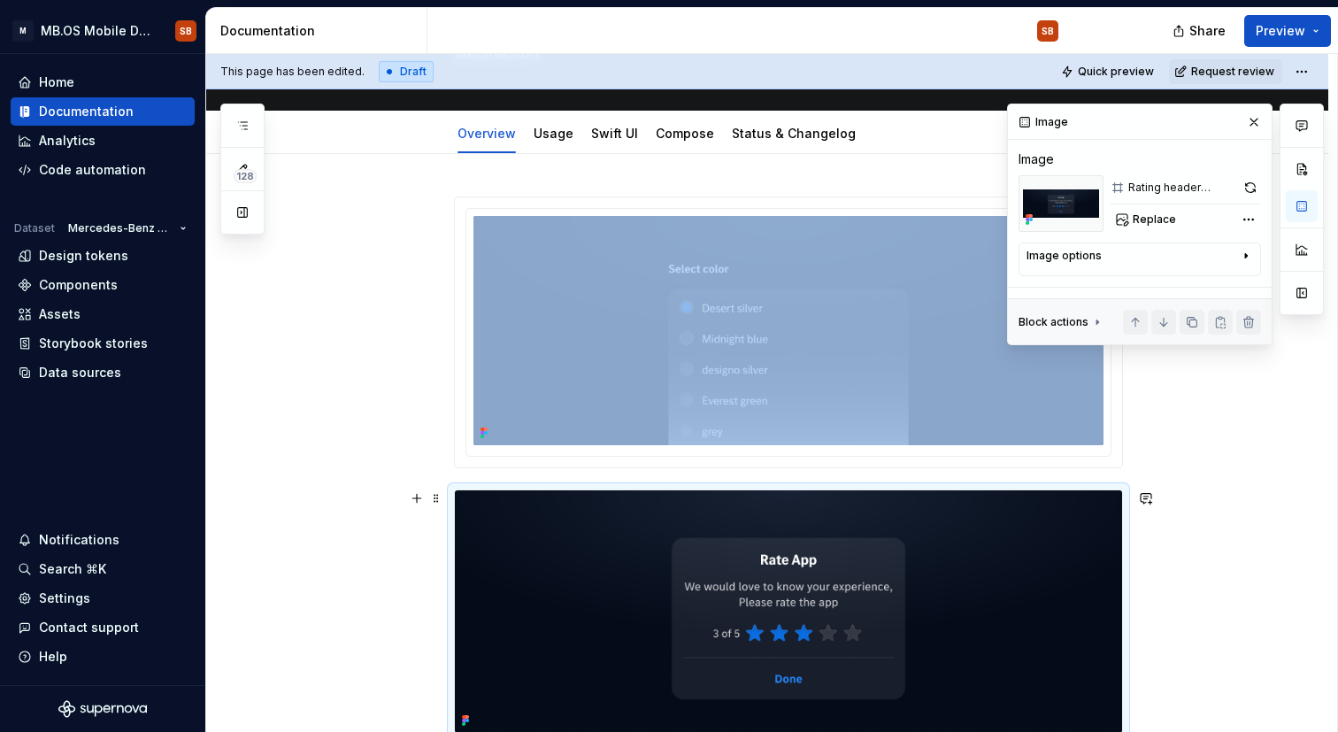
click at [868, 584] on img at bounding box center [788, 611] width 667 height 242
click at [1127, 259] on div "Image options" at bounding box center [1133, 259] width 212 height 21
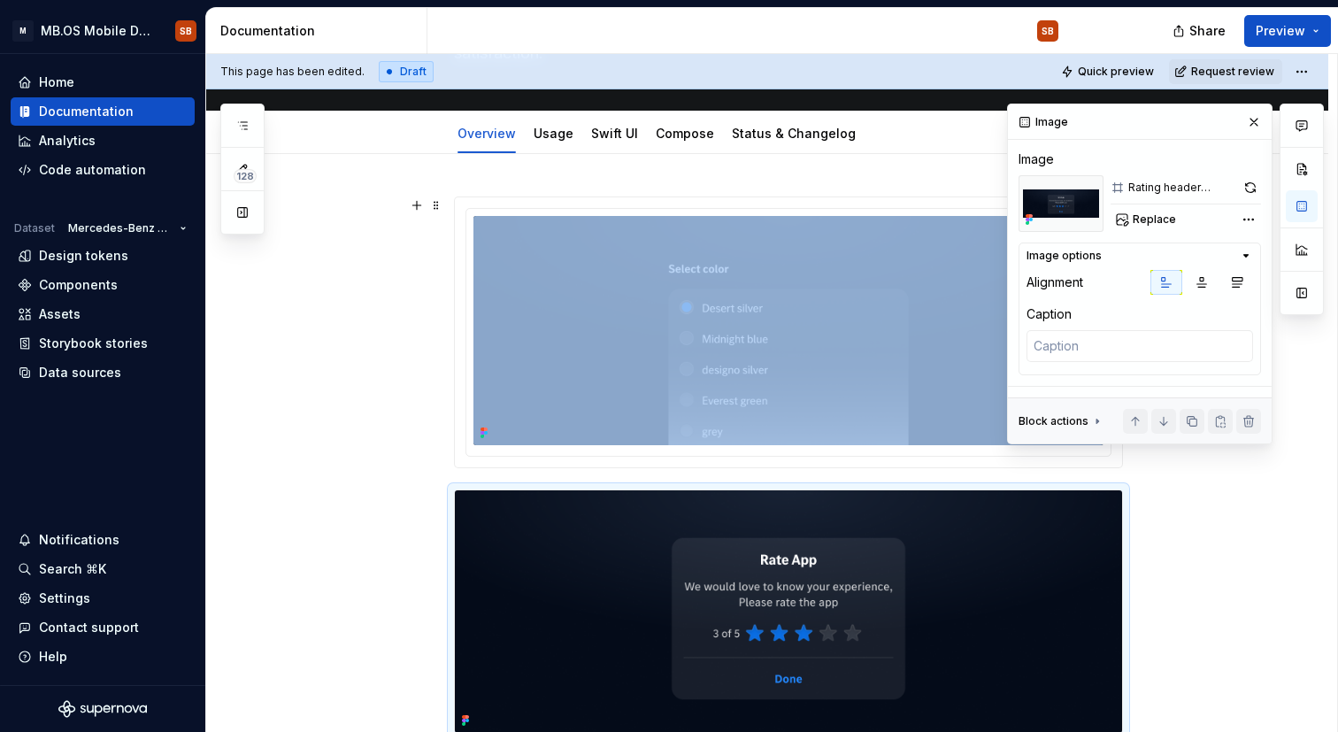
click at [1082, 418] on div "Block actions" at bounding box center [1054, 421] width 70 height 14
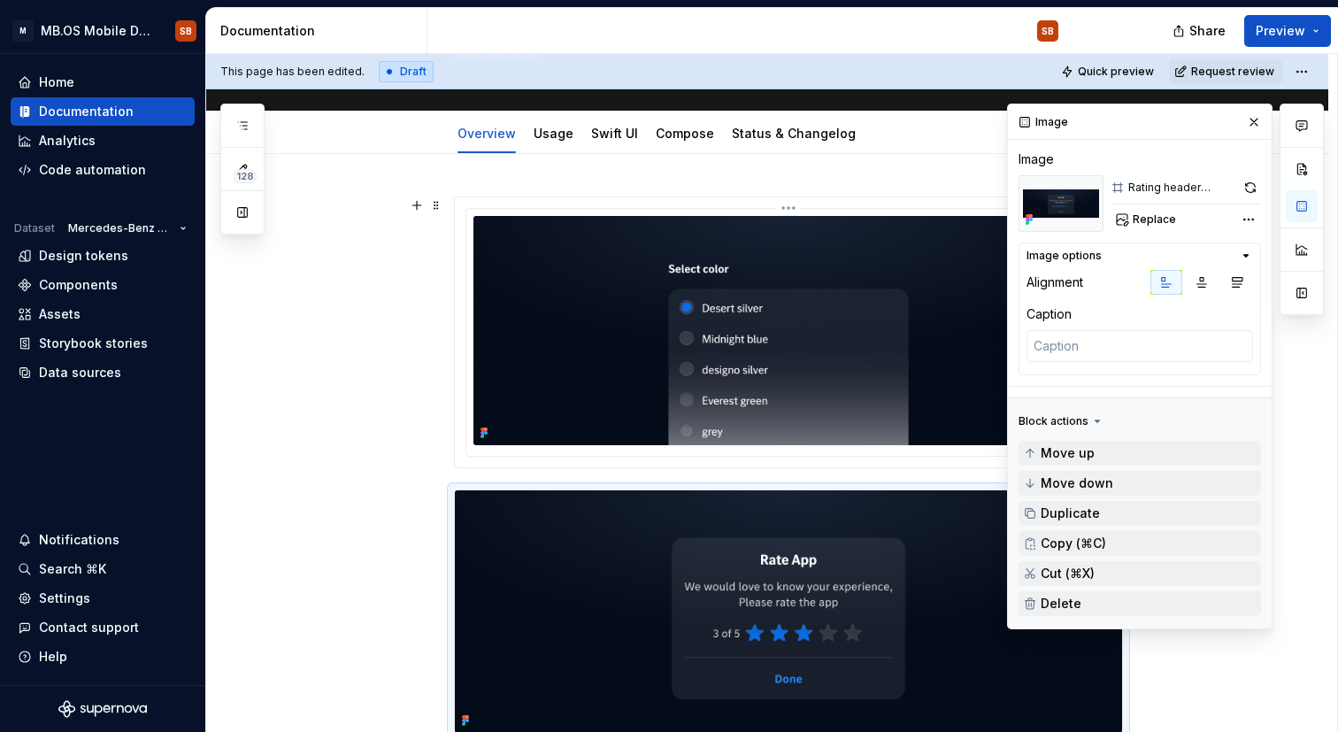
click at [869, 333] on img at bounding box center [788, 330] width 630 height 229
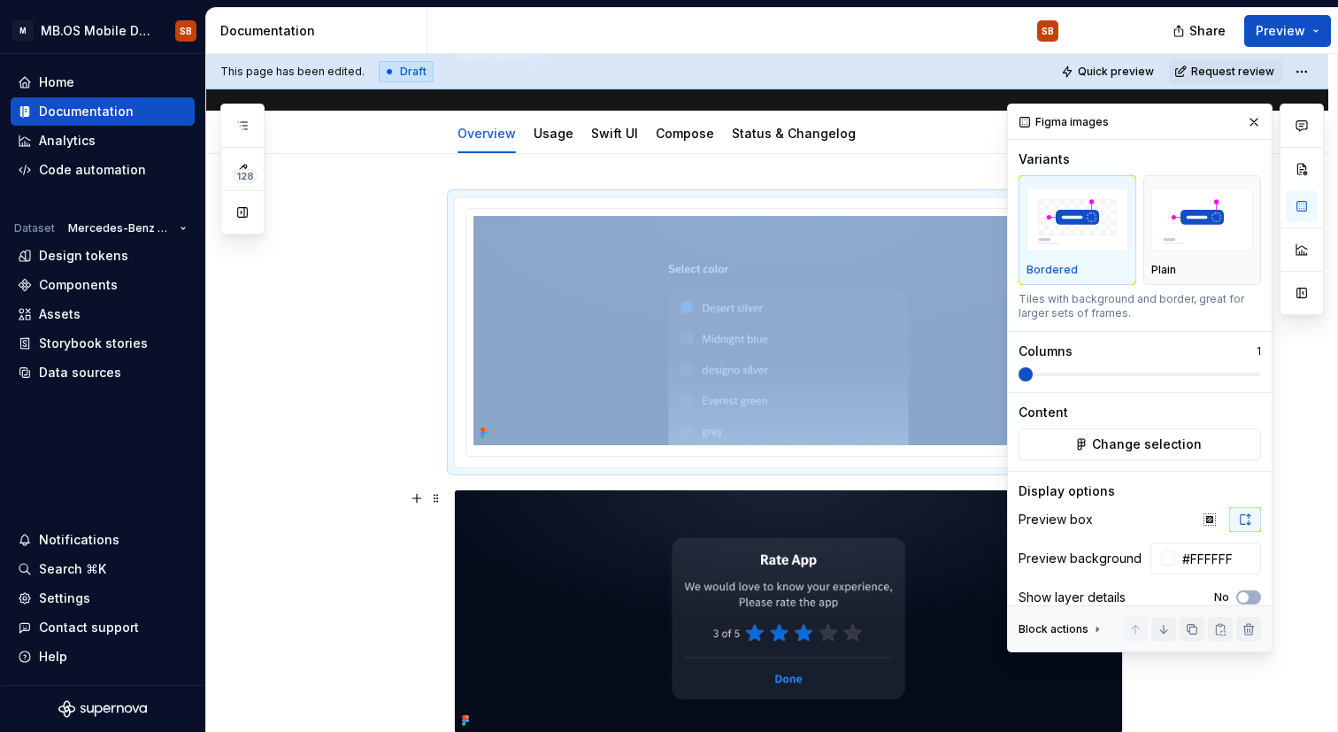
click at [764, 606] on img at bounding box center [788, 611] width 667 height 242
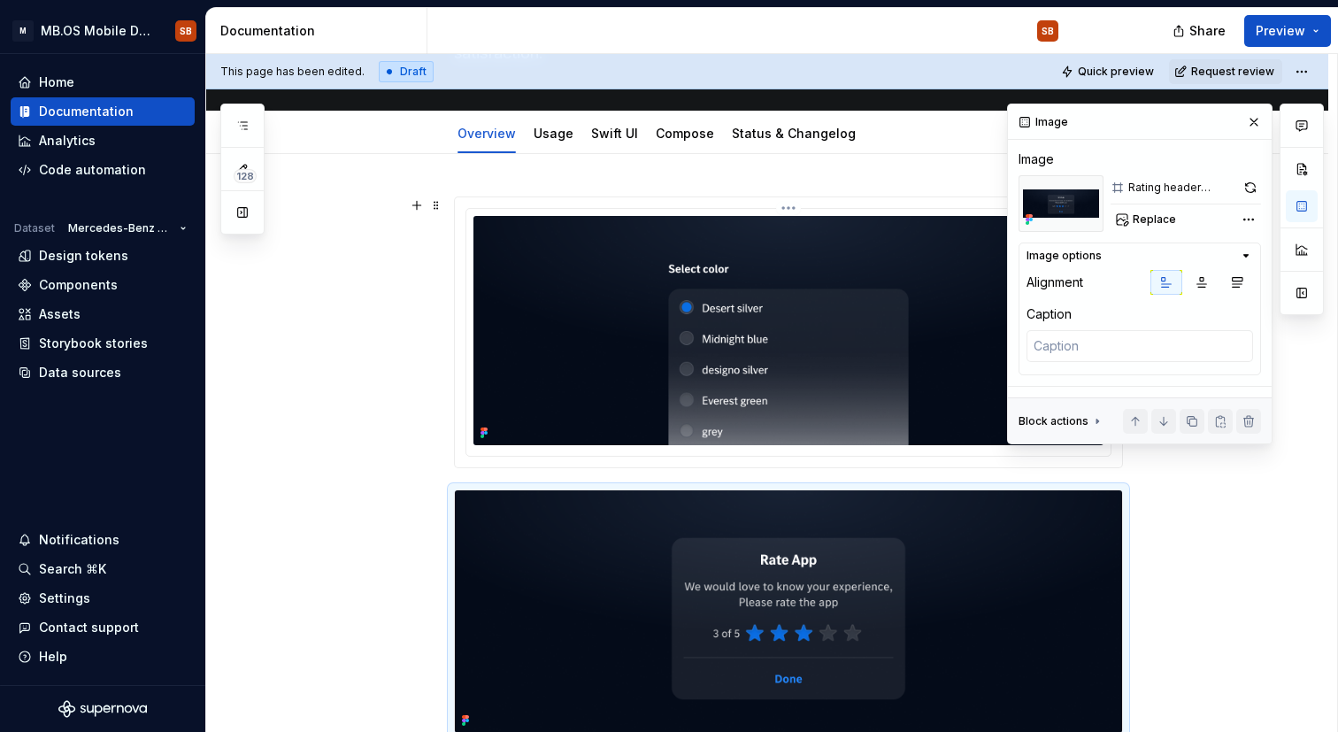
click at [784, 351] on img at bounding box center [788, 330] width 630 height 229
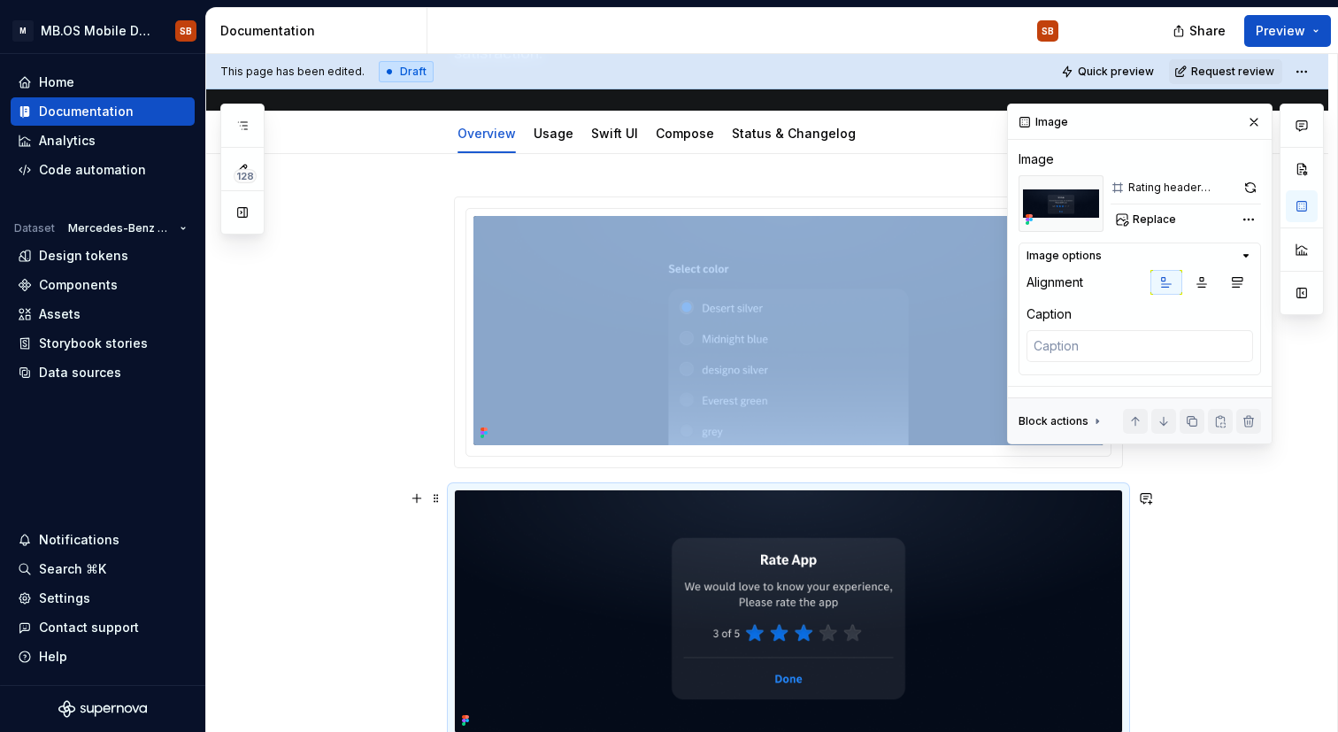
click at [731, 570] on img at bounding box center [788, 611] width 667 height 242
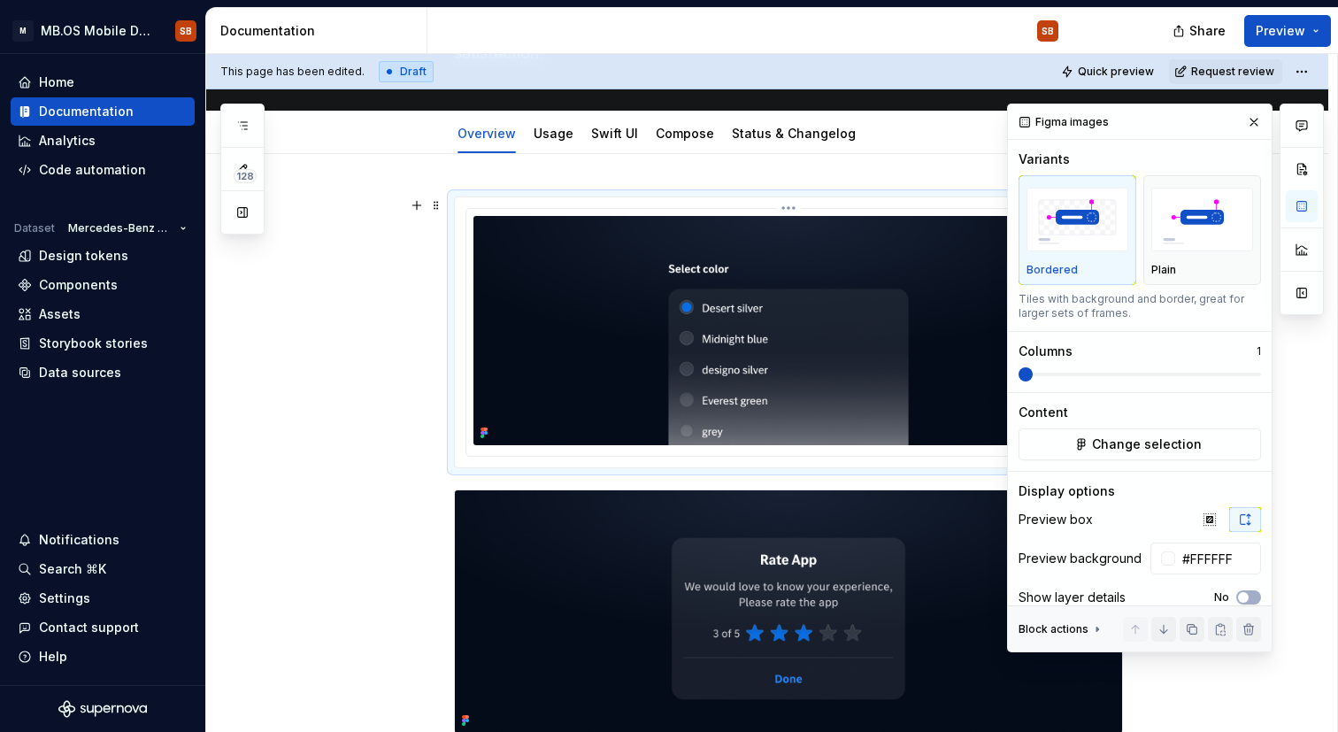
click at [735, 334] on img at bounding box center [788, 330] width 630 height 229
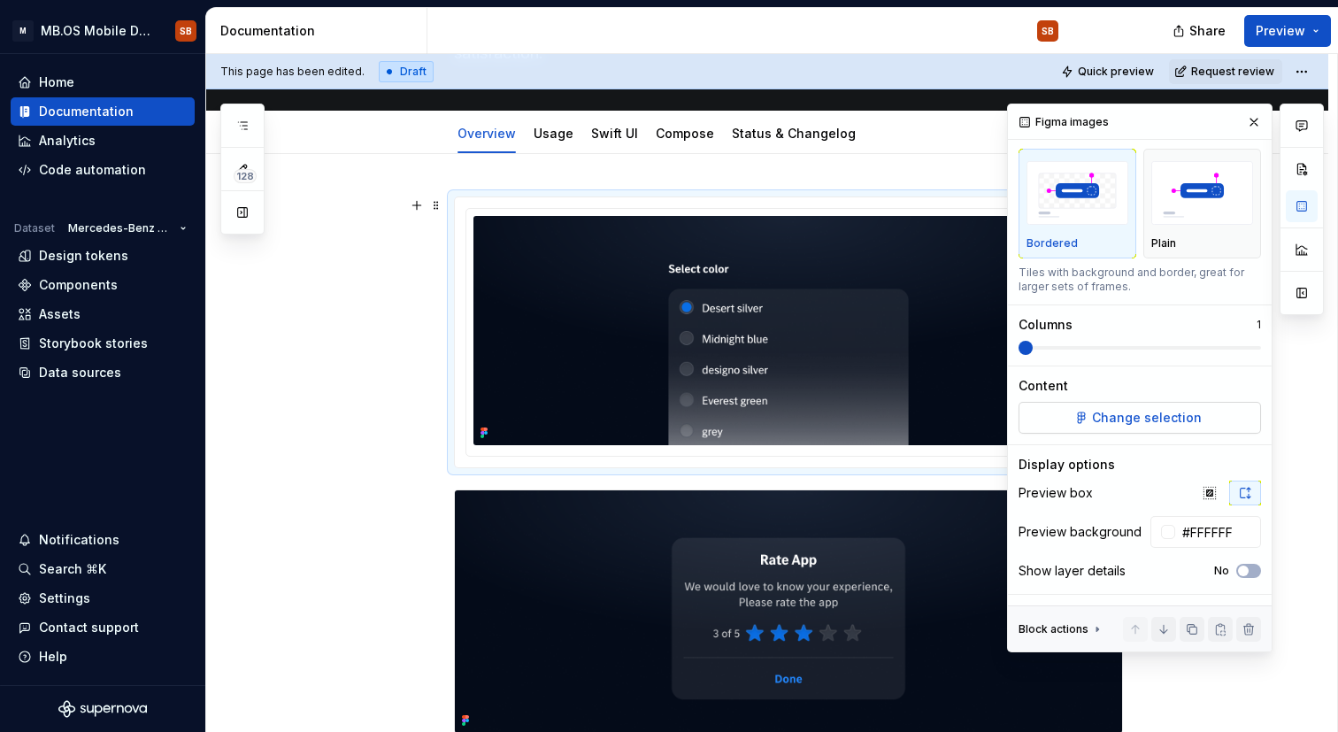
click at [1064, 418] on button "Change selection" at bounding box center [1140, 418] width 242 height 32
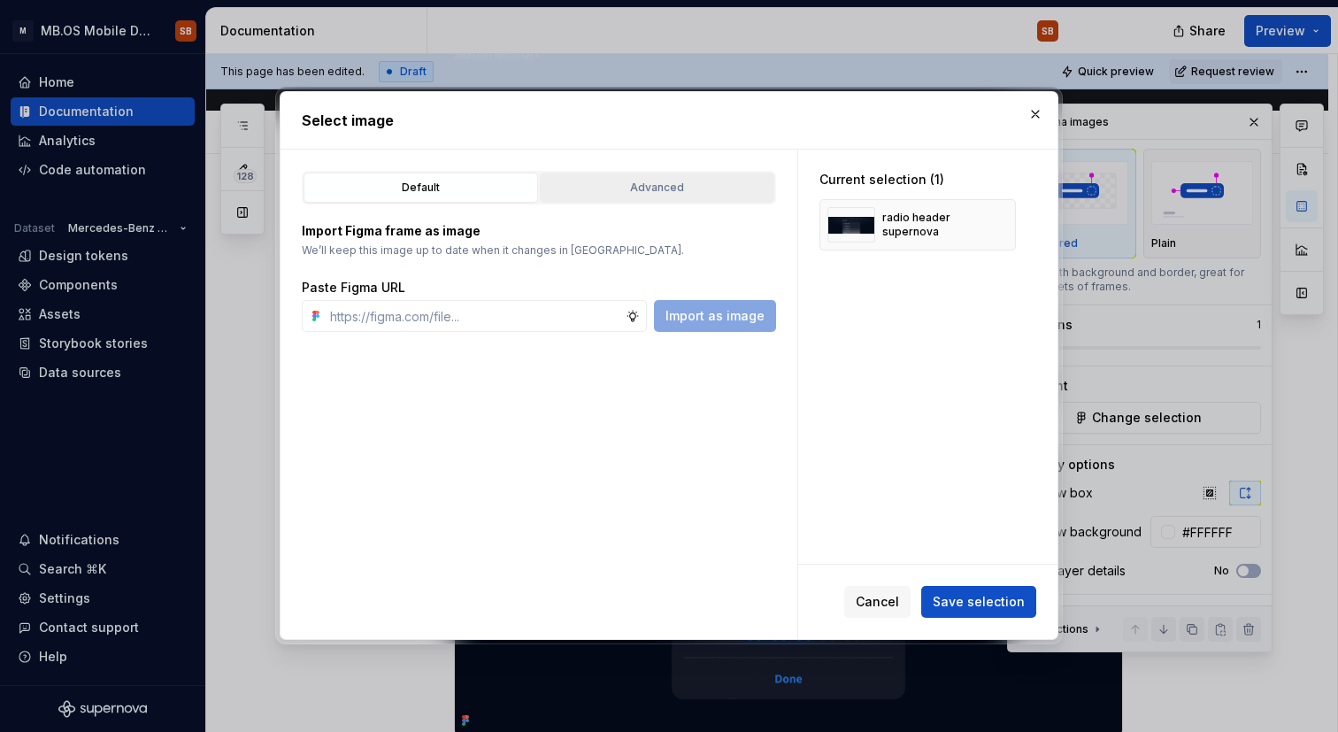
click at [704, 182] on div "Advanced" at bounding box center [657, 188] width 222 height 18
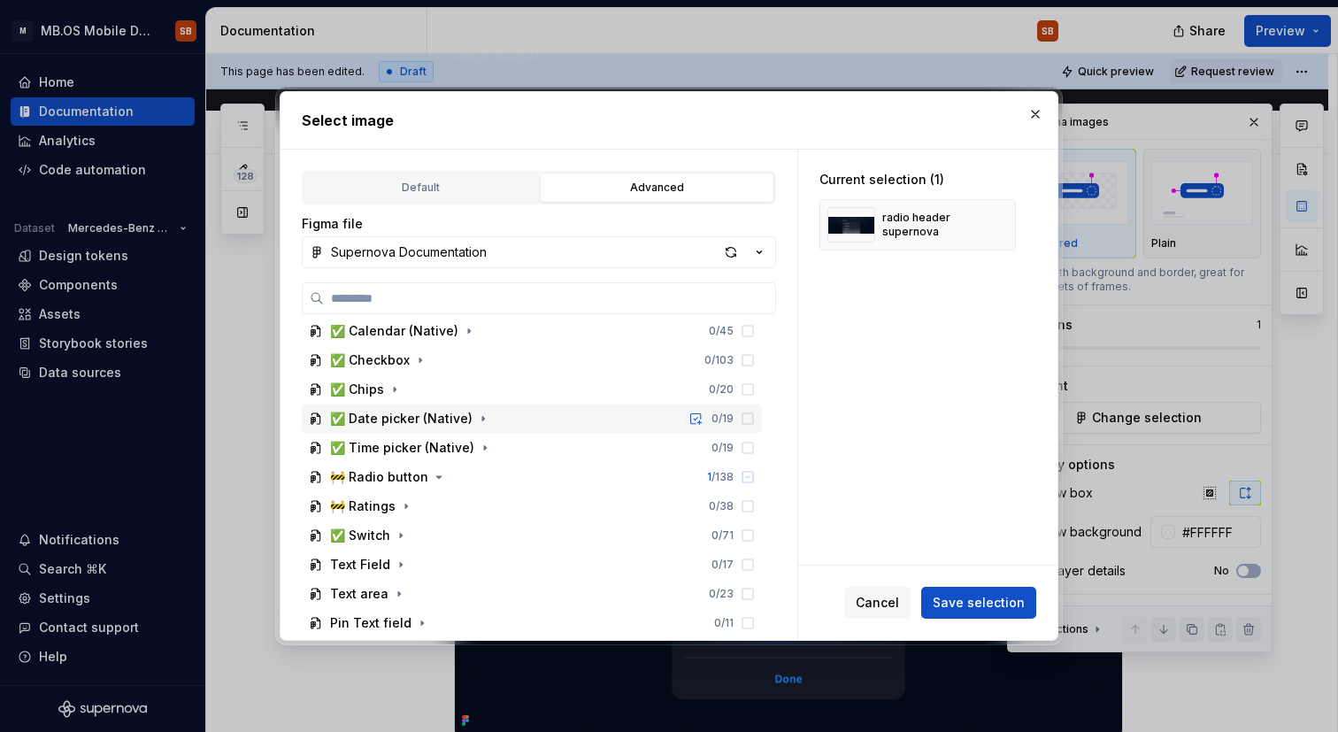
scroll to position [736, 0]
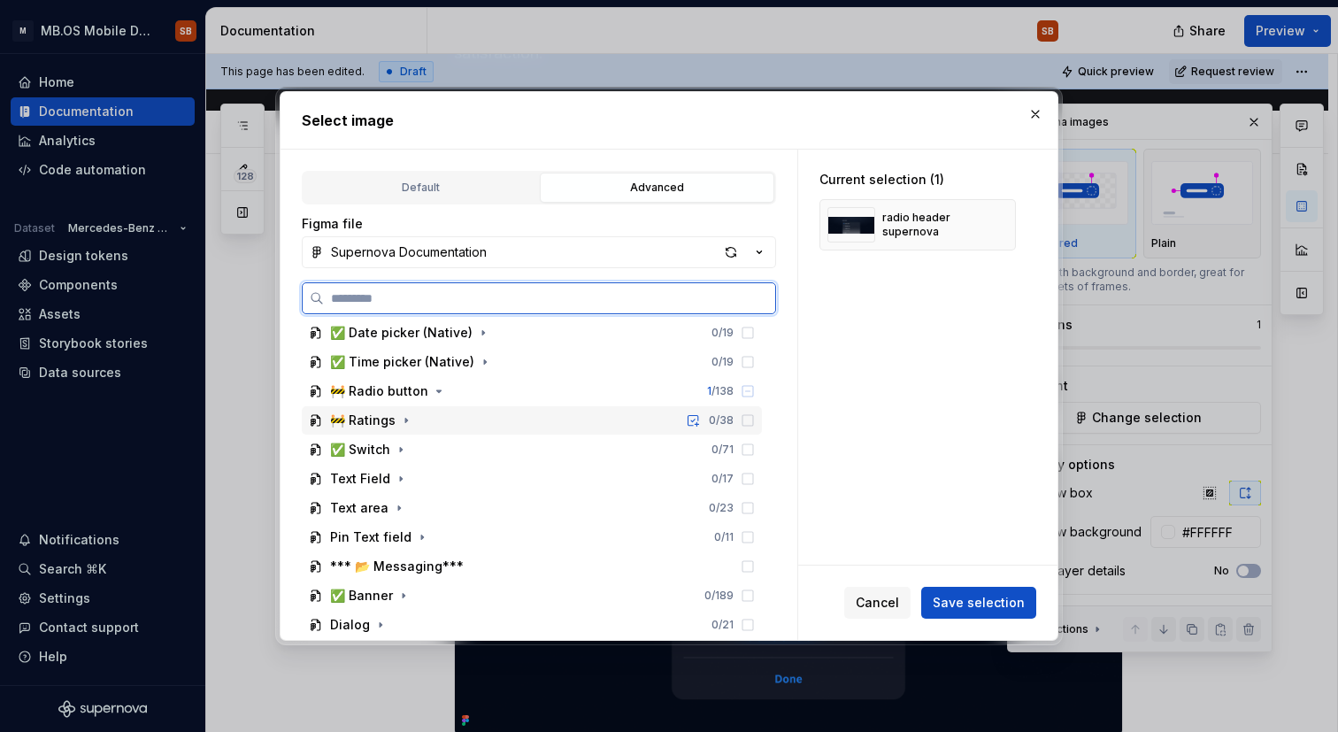
click at [373, 422] on div "🚧 Ratings" at bounding box center [362, 421] width 65 height 18
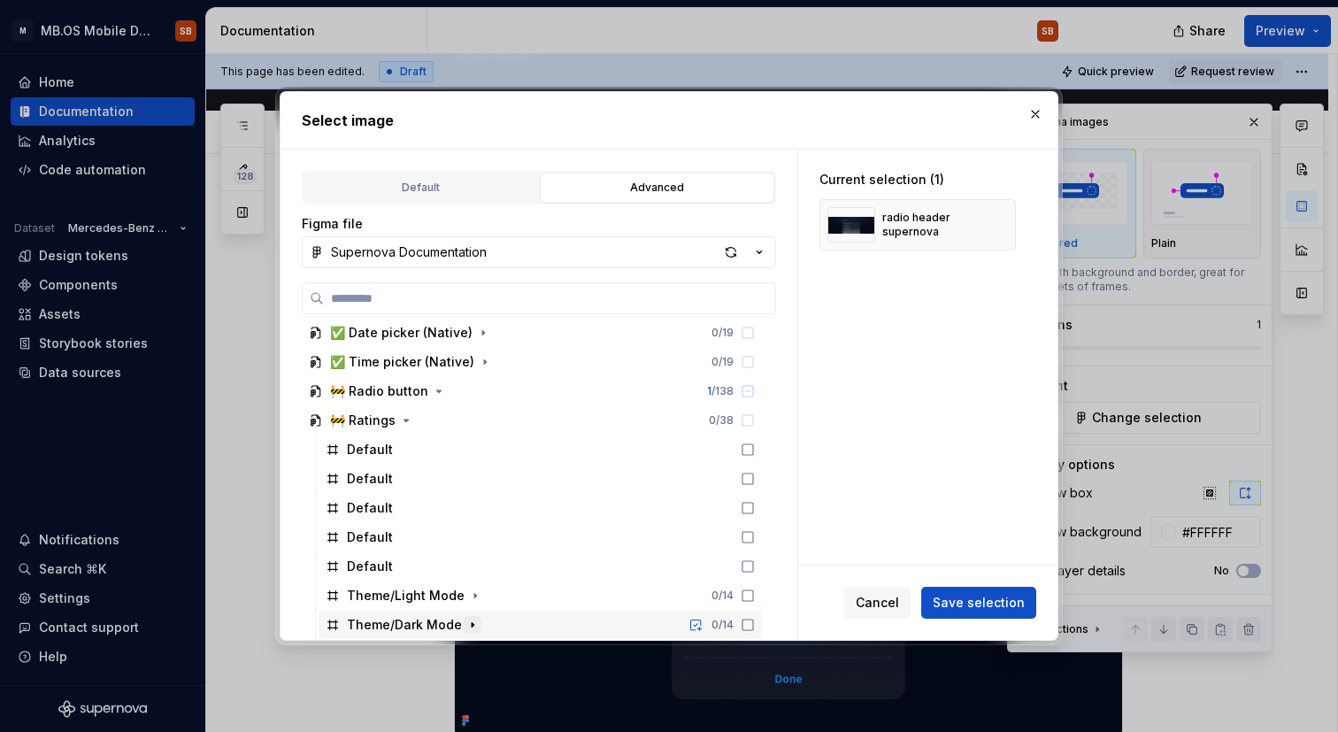
scroll to position [847, 0]
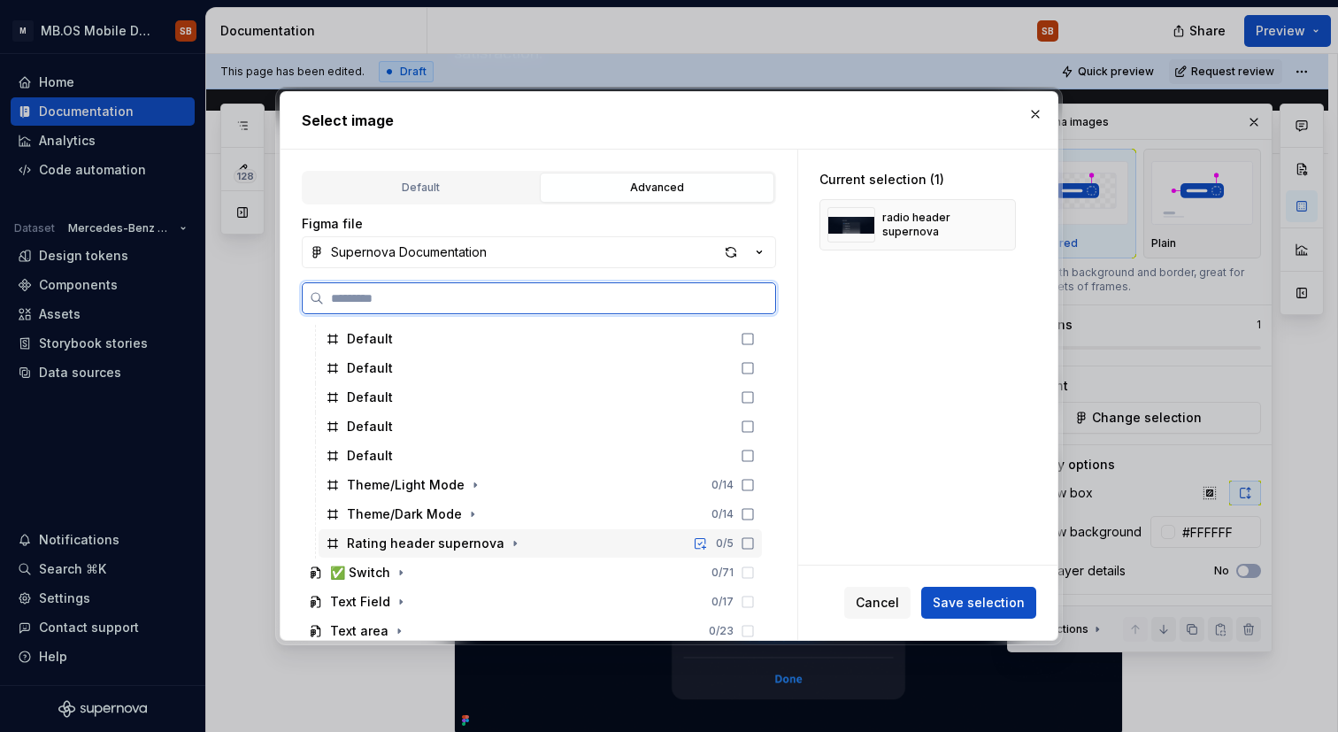
click at [439, 544] on div "Rating header supernova" at bounding box center [426, 544] width 158 height 18
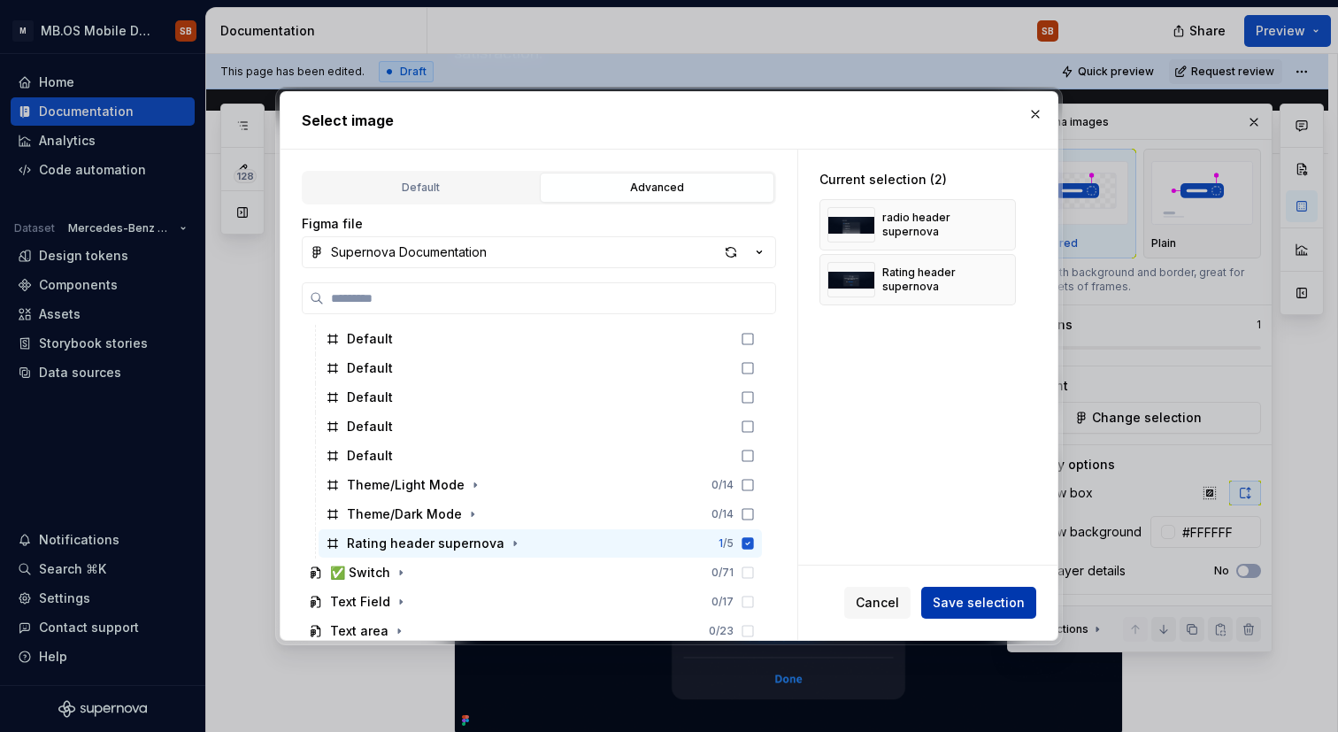
click at [966, 608] on span "Save selection" at bounding box center [979, 603] width 92 height 18
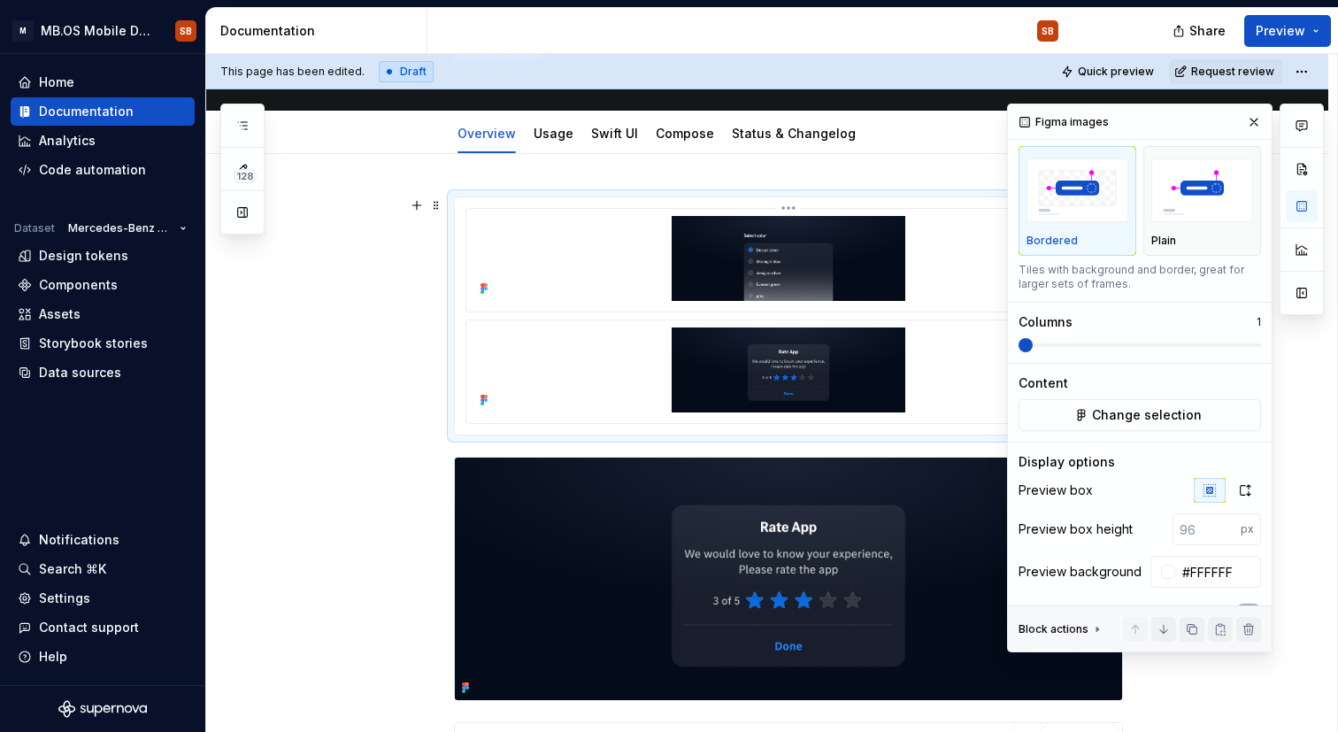
click at [828, 281] on img at bounding box center [788, 258] width 630 height 85
click at [1119, 406] on span "Change selection" at bounding box center [1147, 415] width 110 height 18
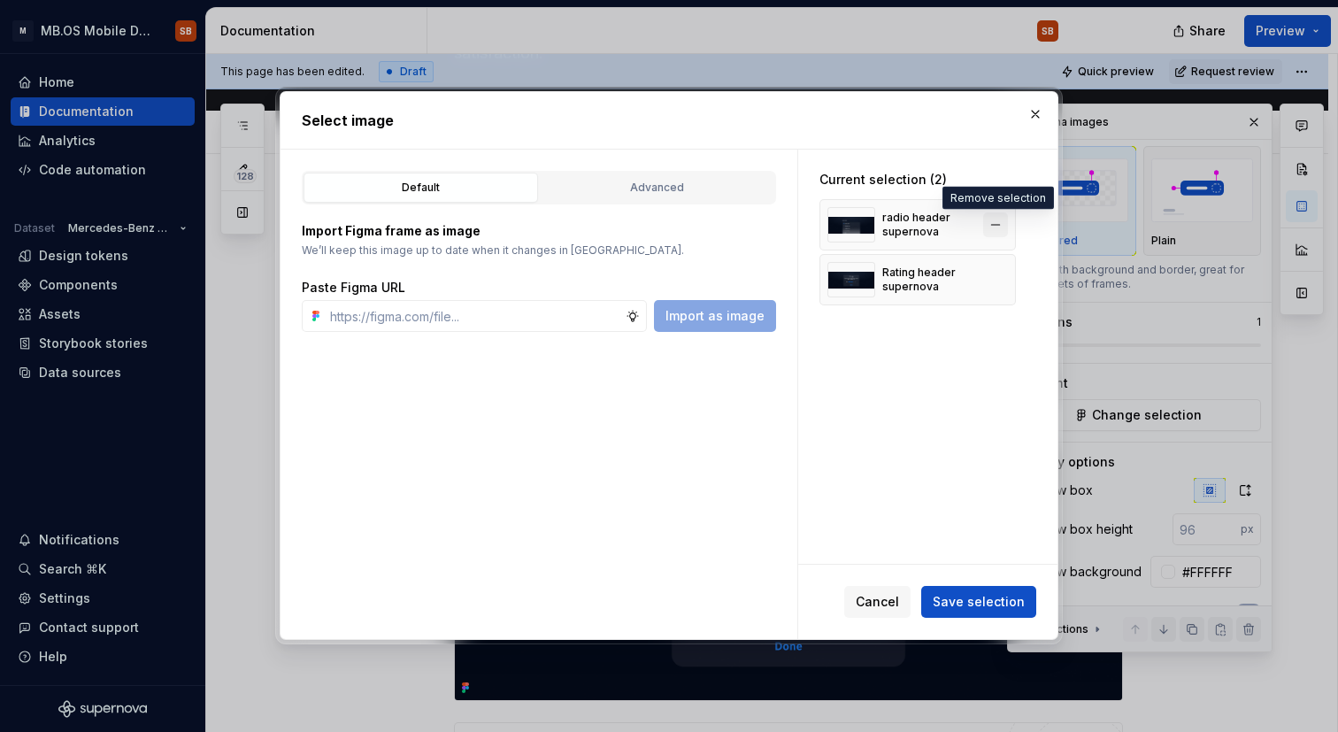
click at [998, 224] on button "button" at bounding box center [995, 224] width 25 height 25
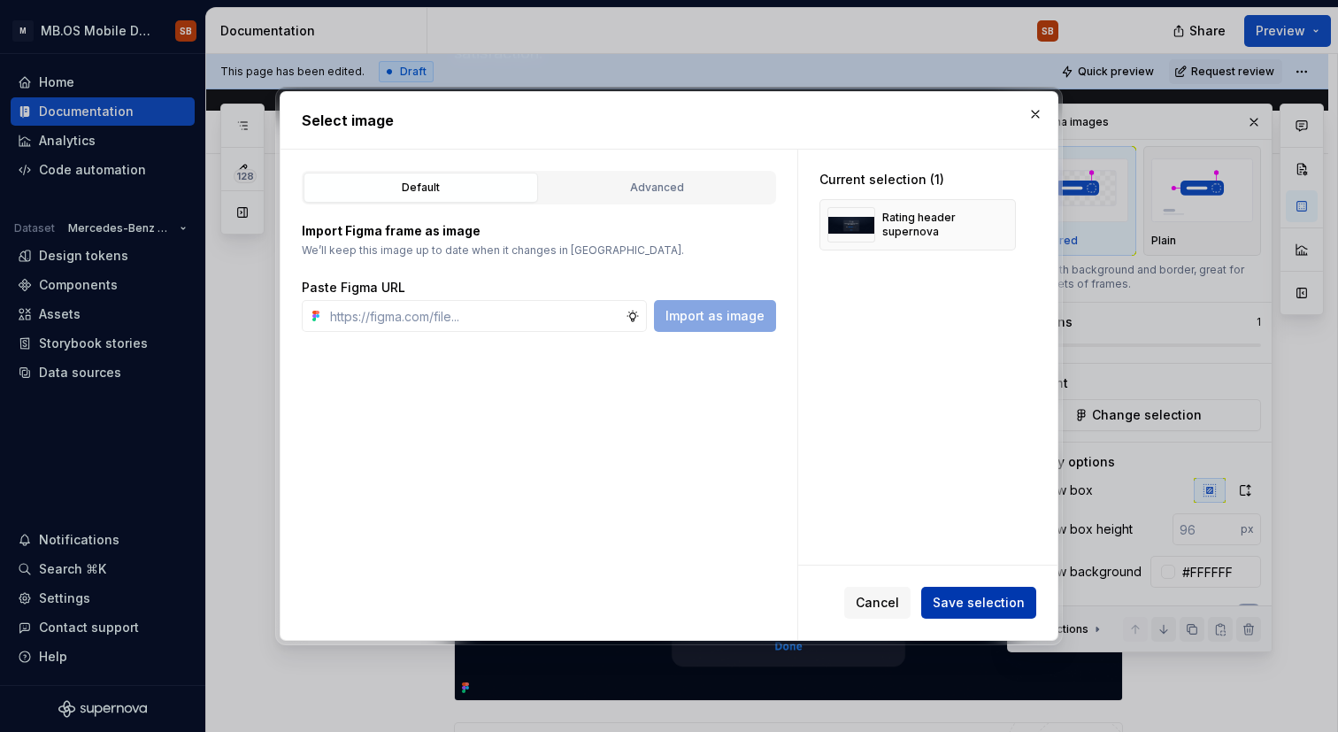
click at [1014, 598] on span "Save selection" at bounding box center [979, 603] width 92 height 18
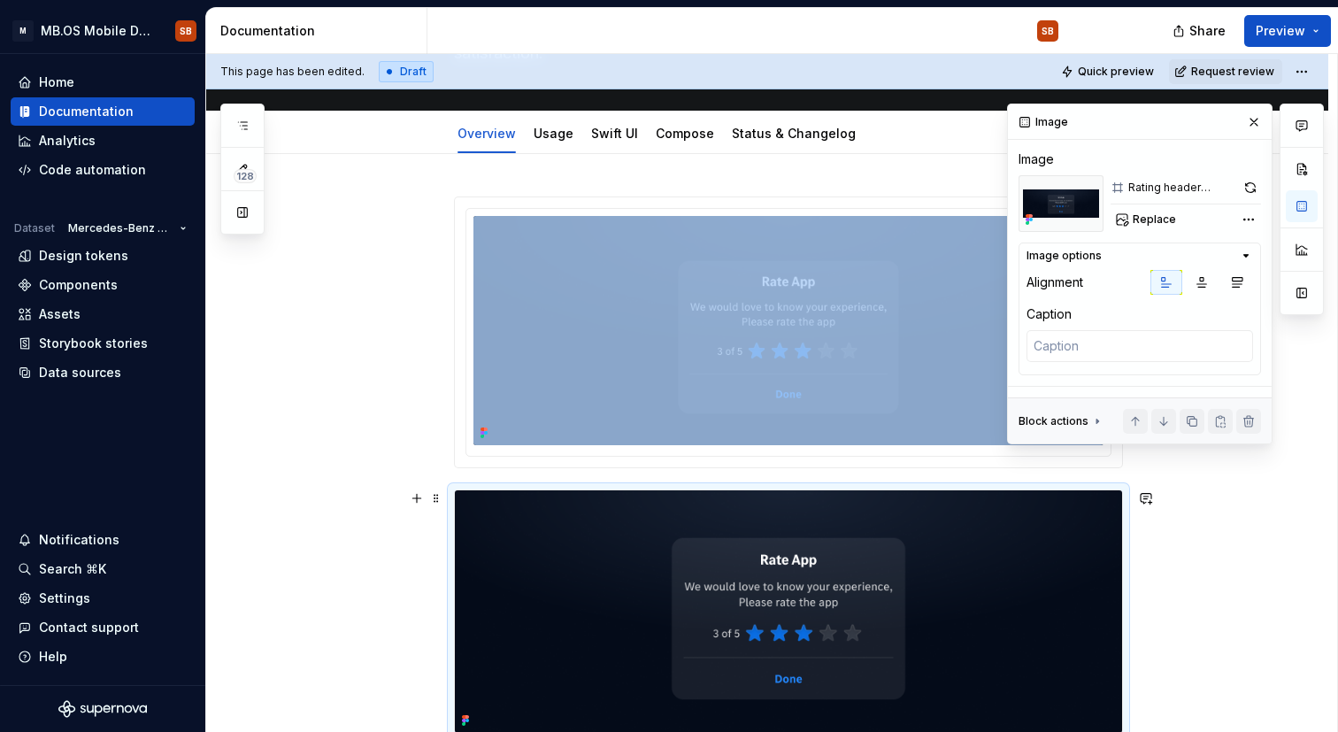
click at [598, 554] on img at bounding box center [788, 611] width 667 height 242
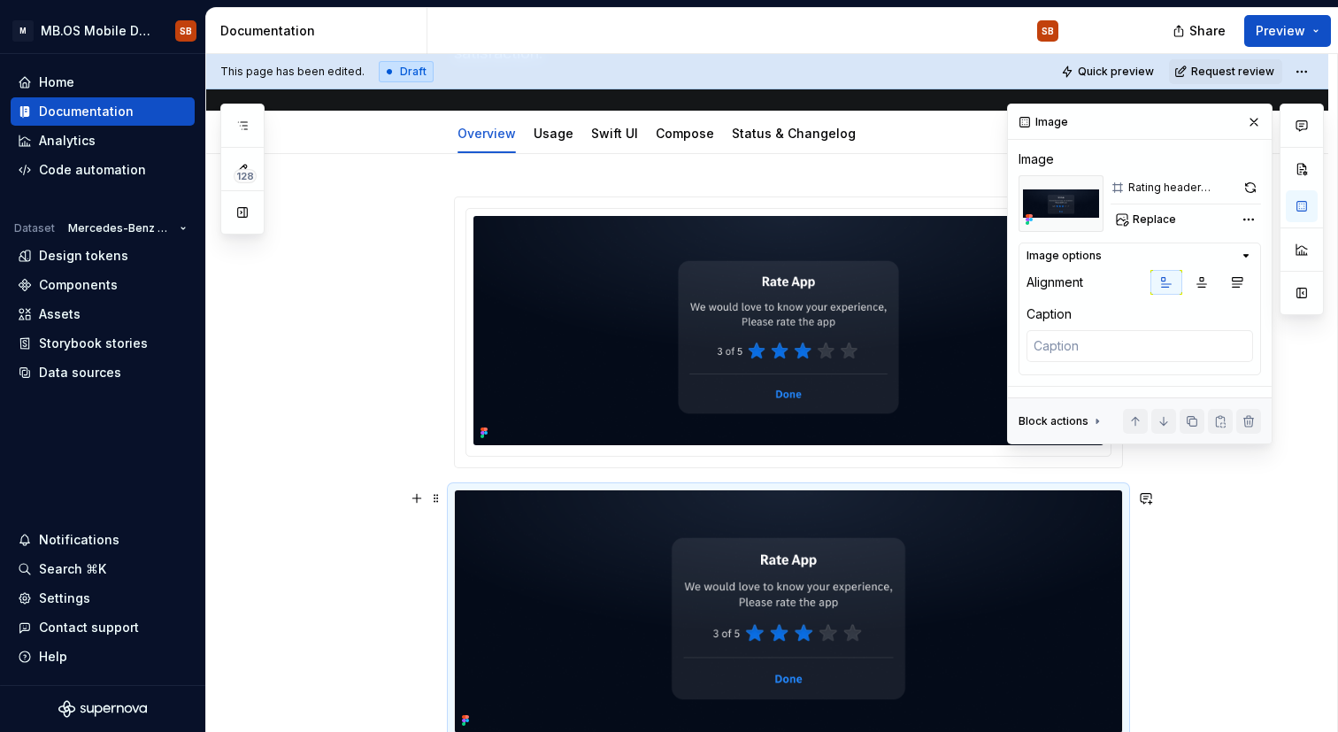
scroll to position [242, 0]
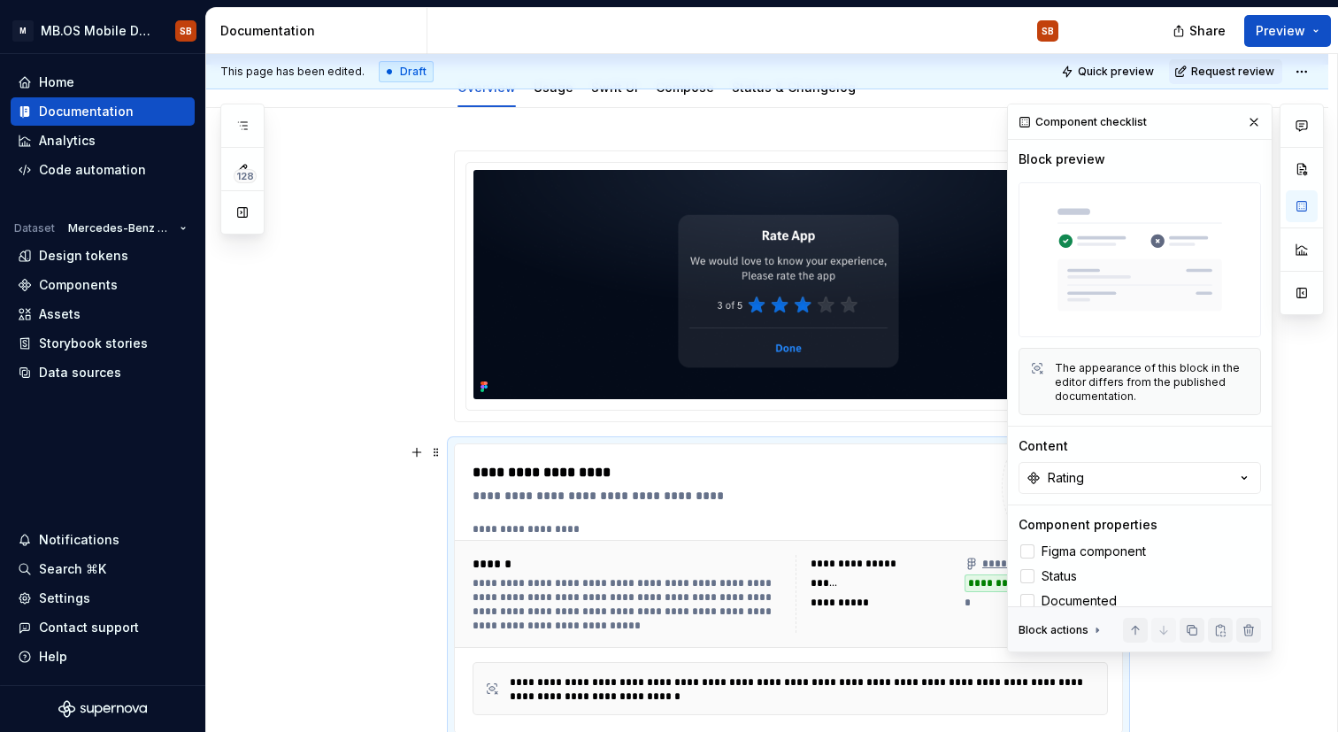
drag, startPoint x: 966, startPoint y: 470, endPoint x: 1111, endPoint y: 497, distance: 147.7
click at [973, 472] on div "**********" at bounding box center [730, 472] width 515 height 21
type textarea "*"
click at [359, 434] on div "**********" at bounding box center [767, 541] width 1122 height 866
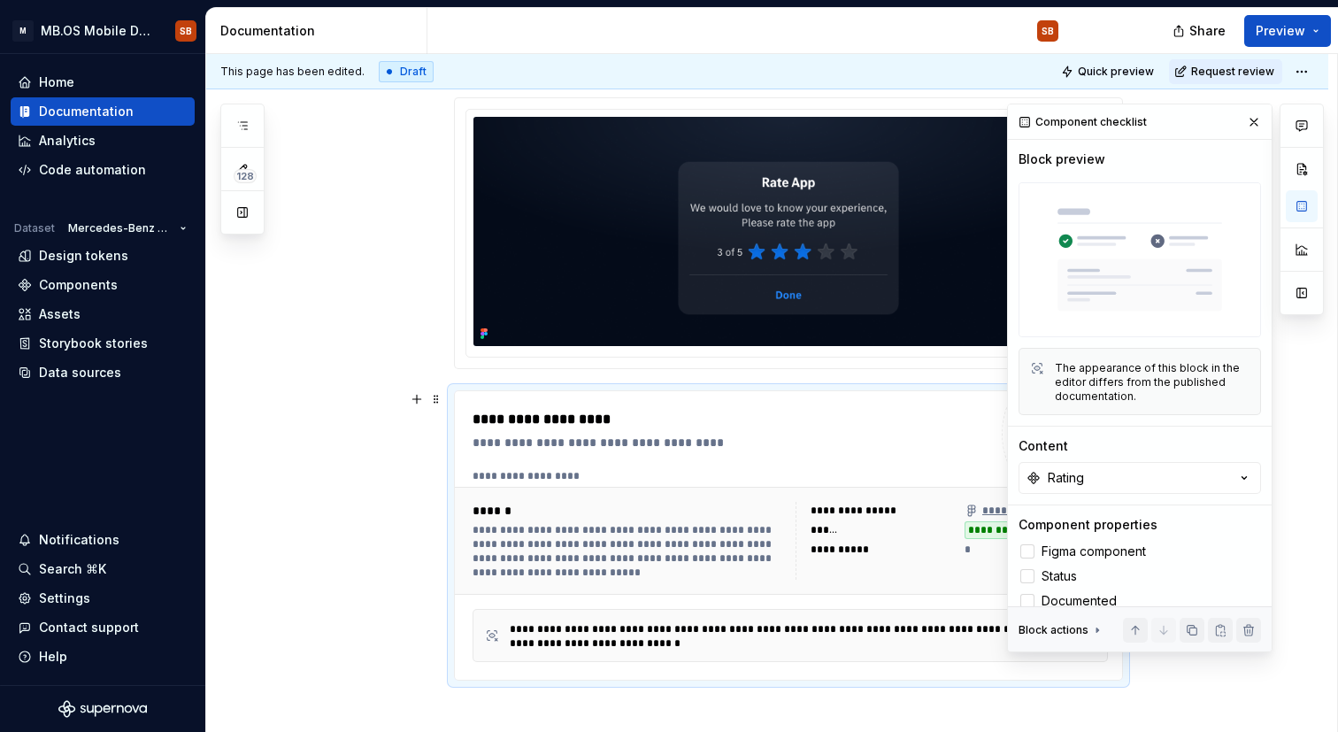
scroll to position [483, 0]
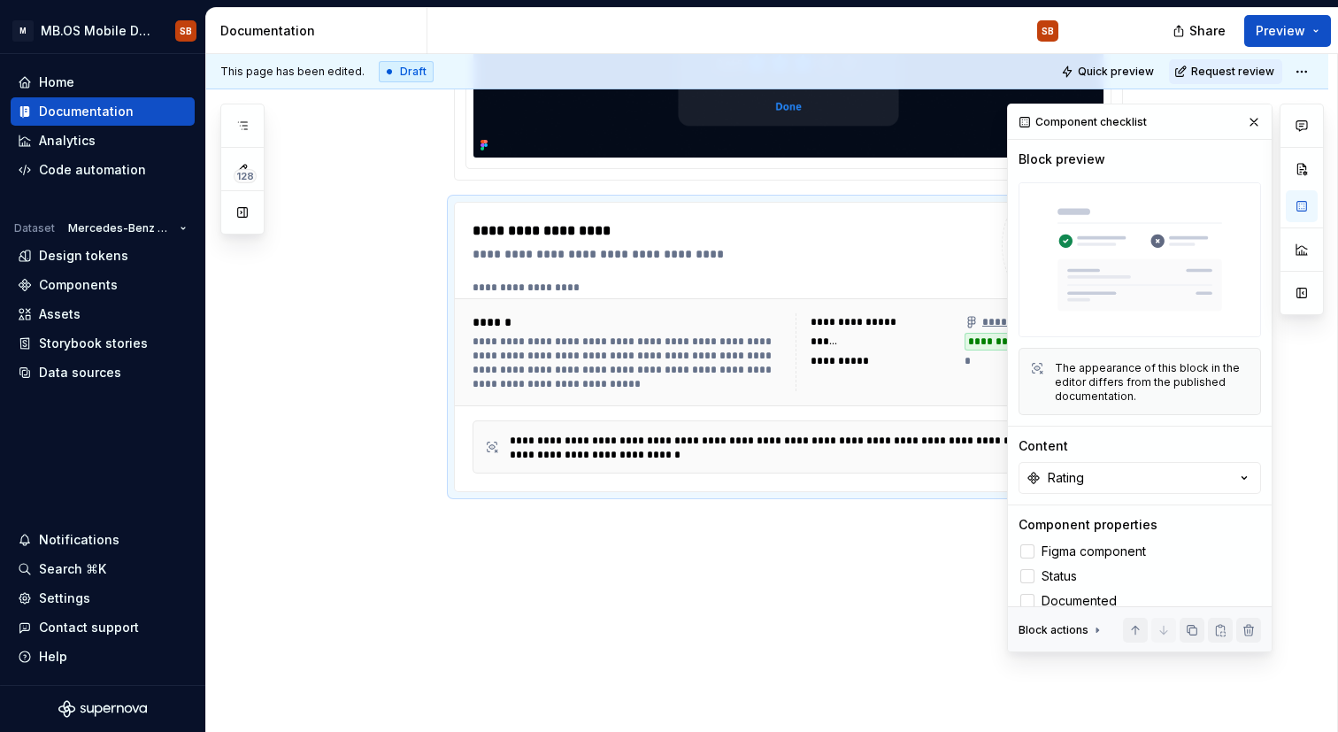
click at [505, 566] on div "**********" at bounding box center [767, 299] width 1122 height 866
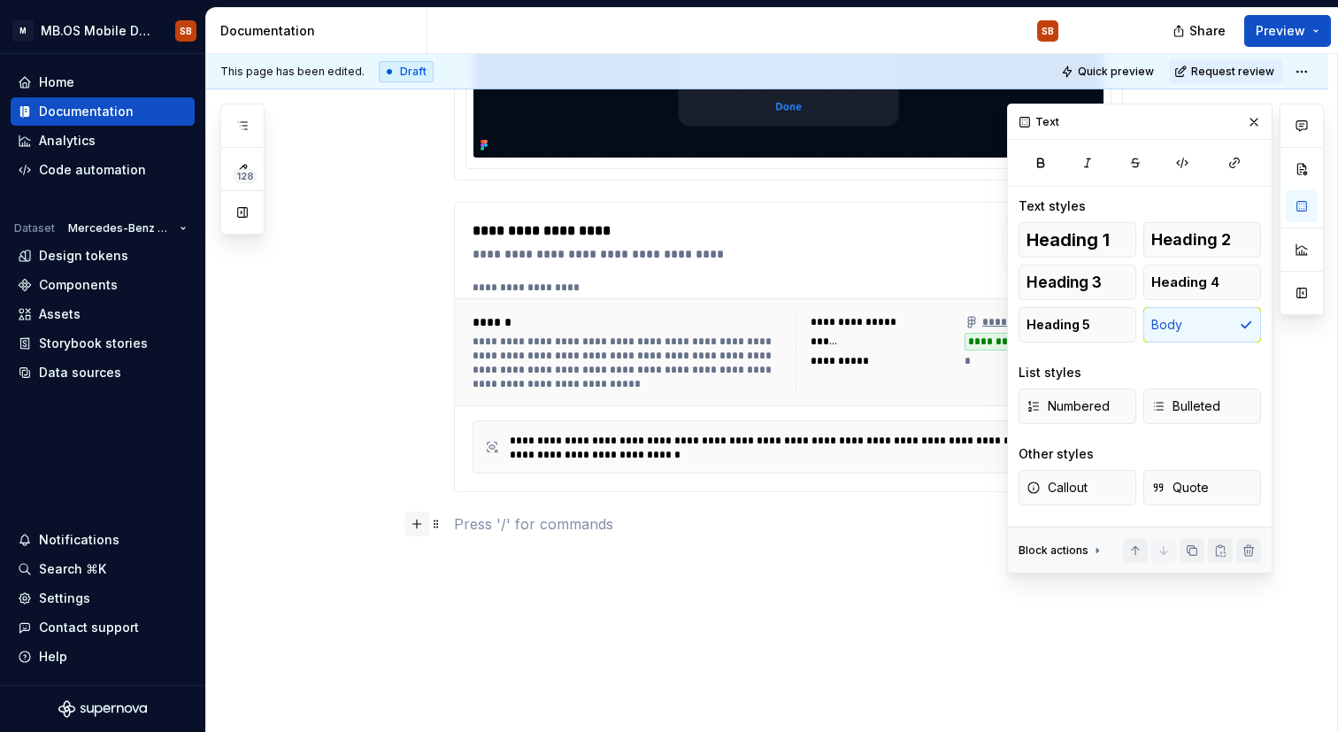
click at [422, 527] on button "button" at bounding box center [416, 524] width 25 height 25
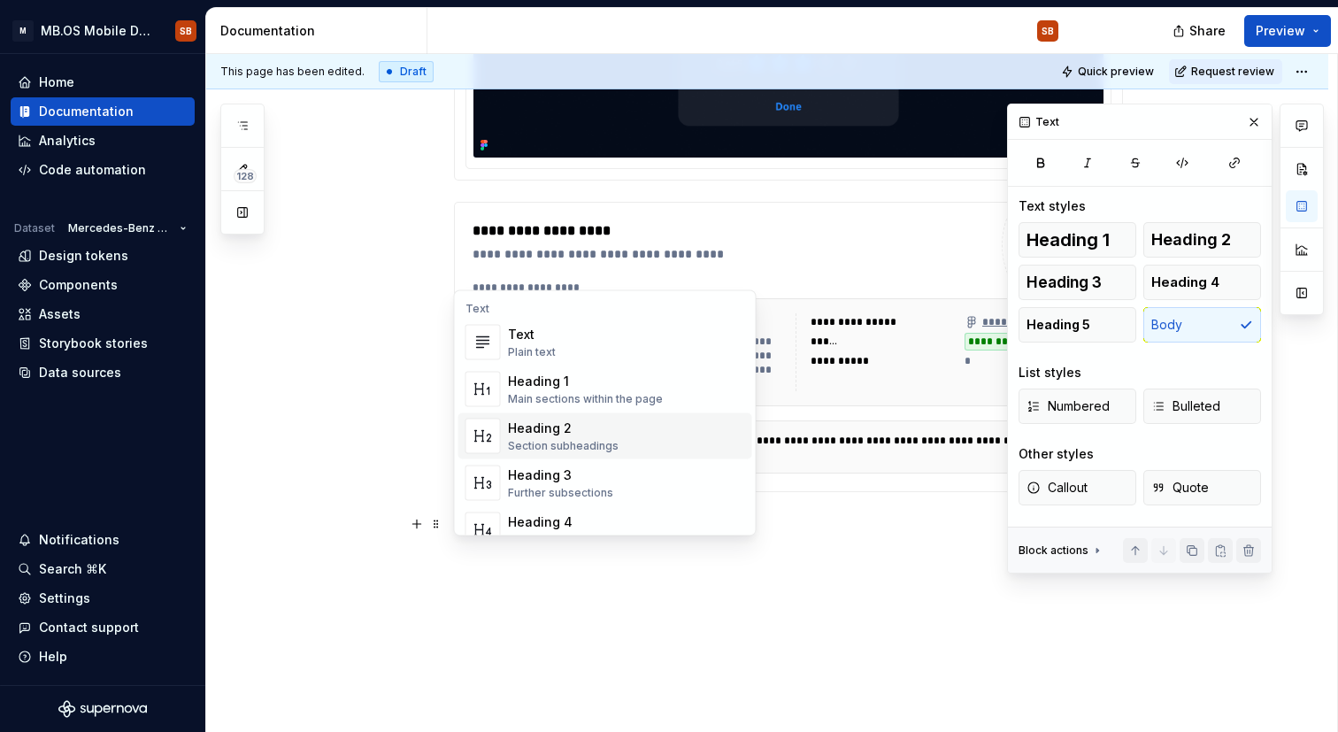
click at [594, 444] on div "Section subheadings" at bounding box center [563, 446] width 111 height 14
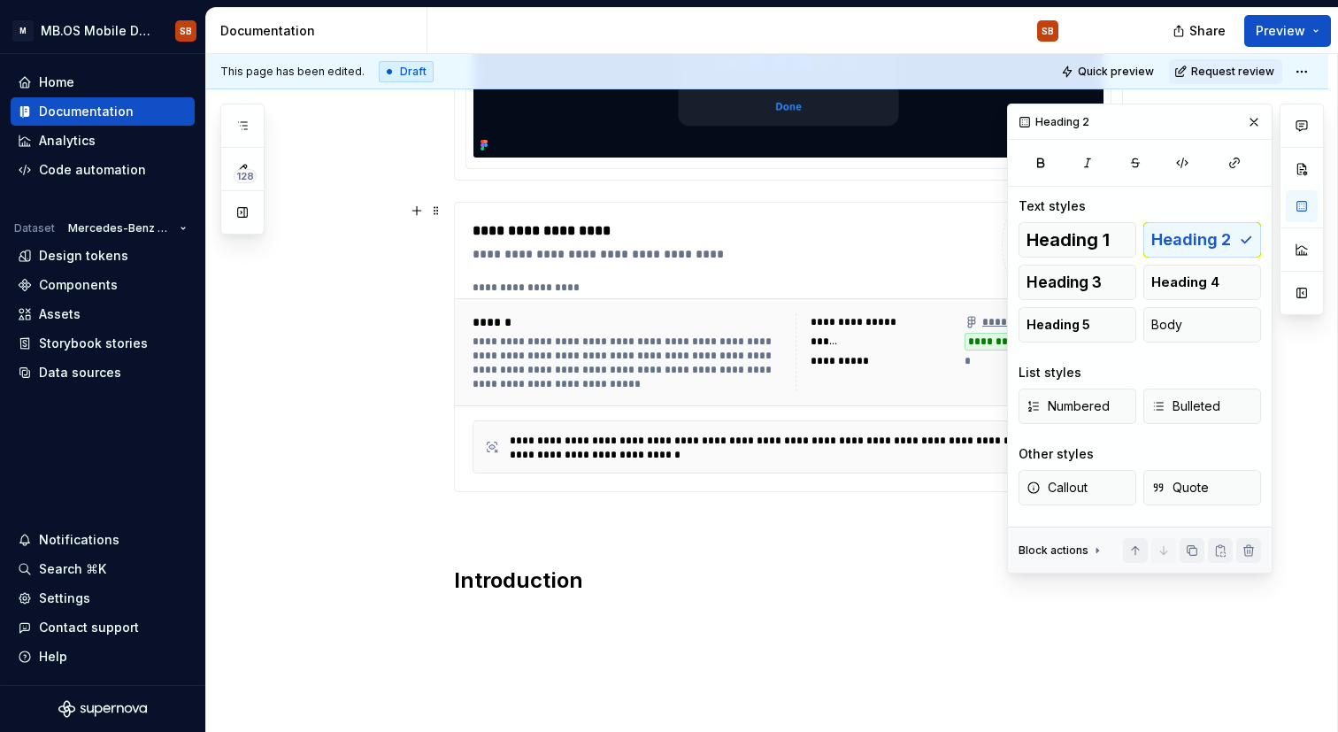
click at [538, 525] on p at bounding box center [788, 523] width 669 height 21
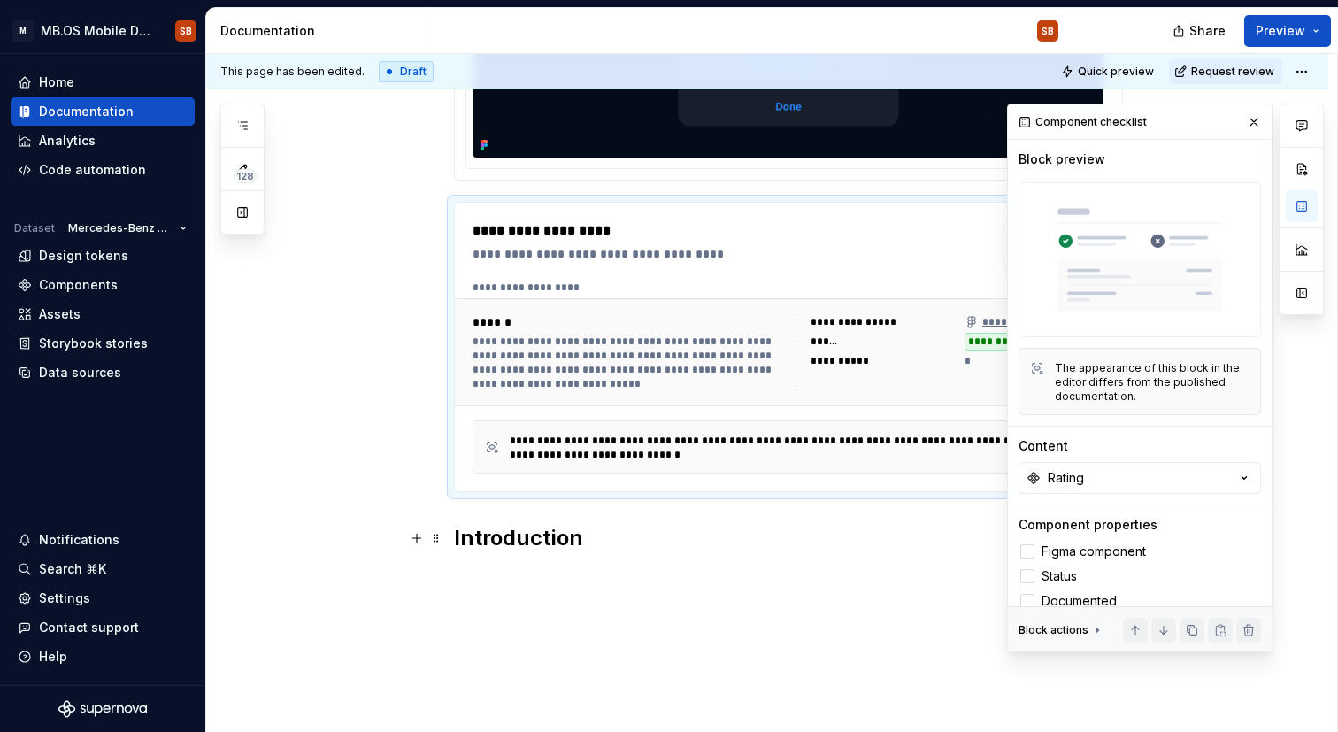
click at [638, 549] on h2 "Introduction" at bounding box center [788, 538] width 669 height 28
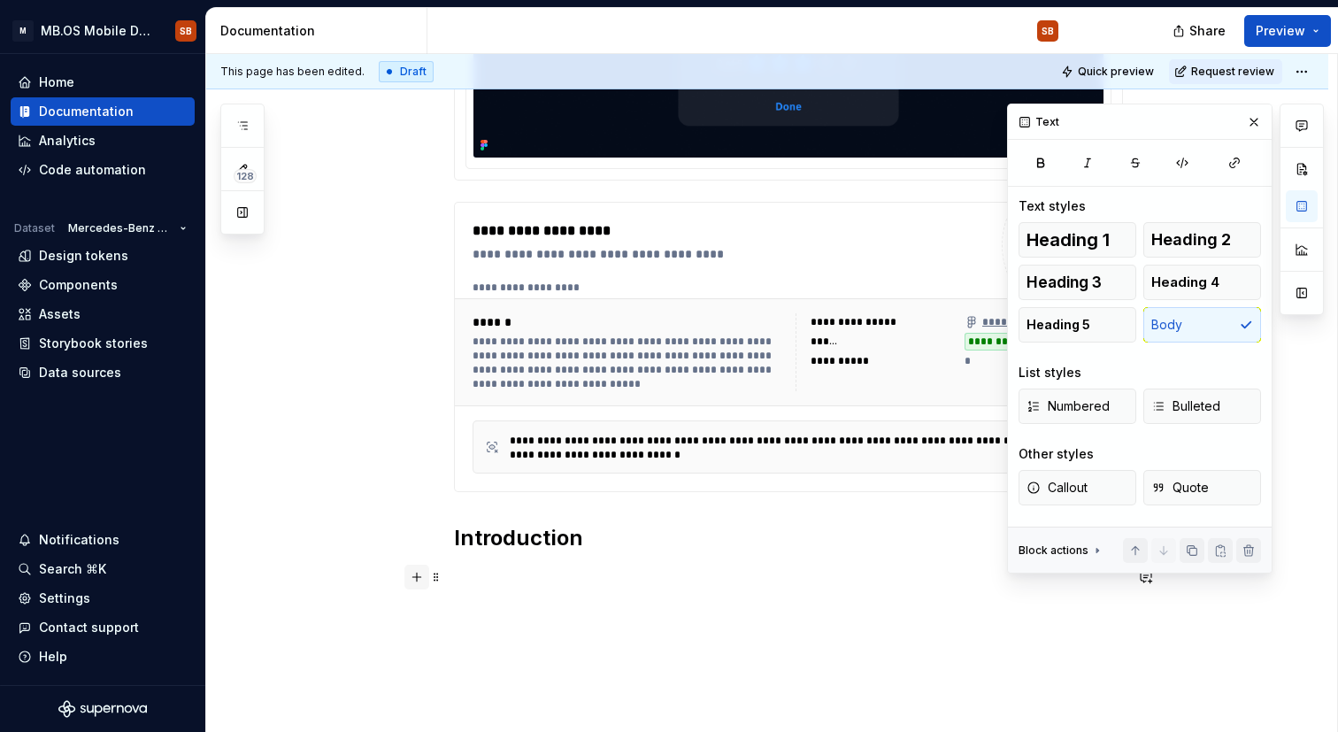
click at [418, 581] on button "button" at bounding box center [416, 577] width 25 height 25
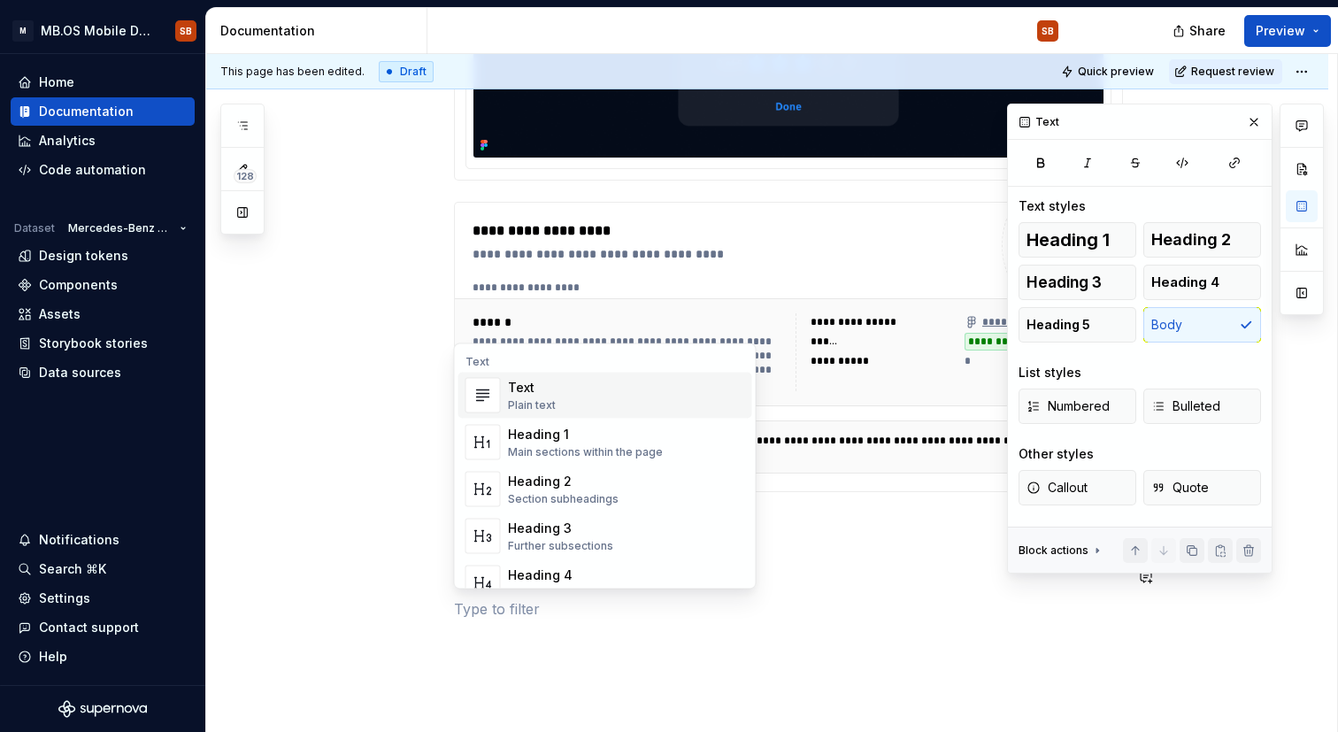
click at [527, 393] on div "Text" at bounding box center [532, 388] width 48 height 18
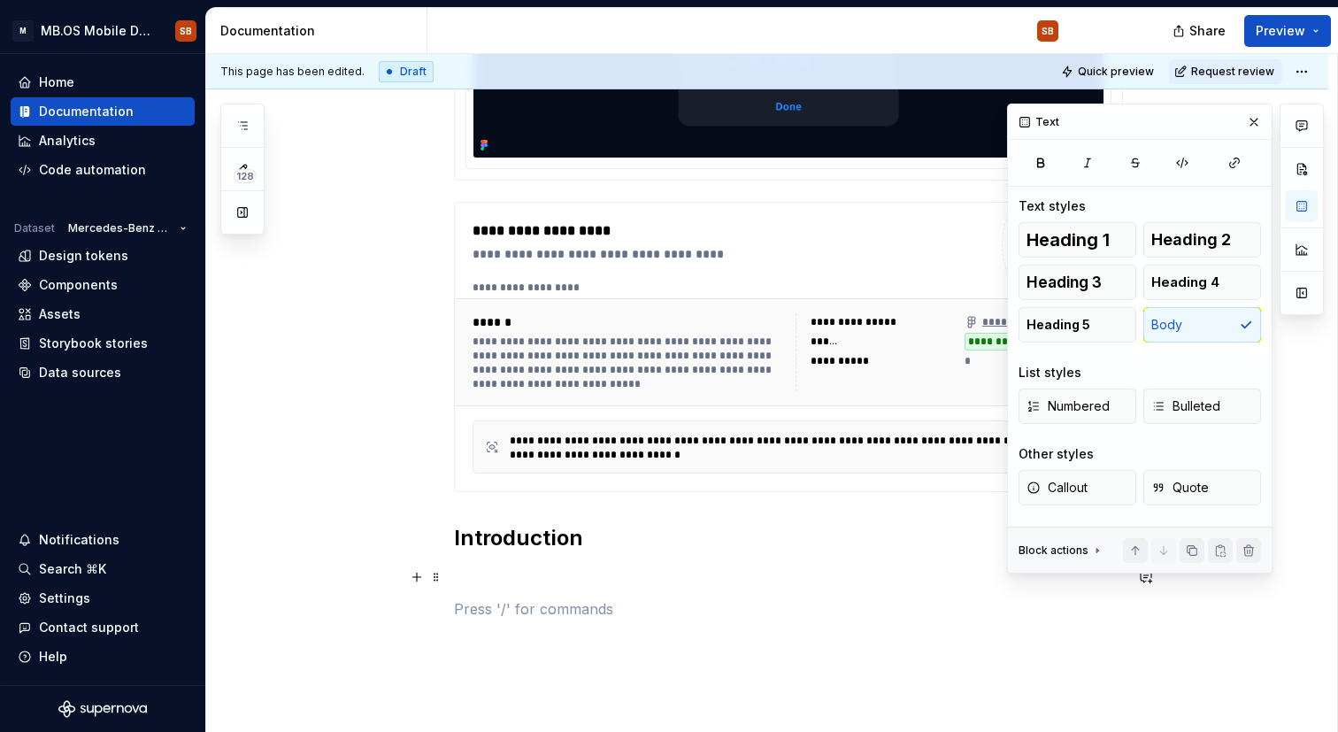
click at [477, 574] on p at bounding box center [788, 576] width 669 height 21
click at [484, 561] on div "**********" at bounding box center [788, 248] width 669 height 679
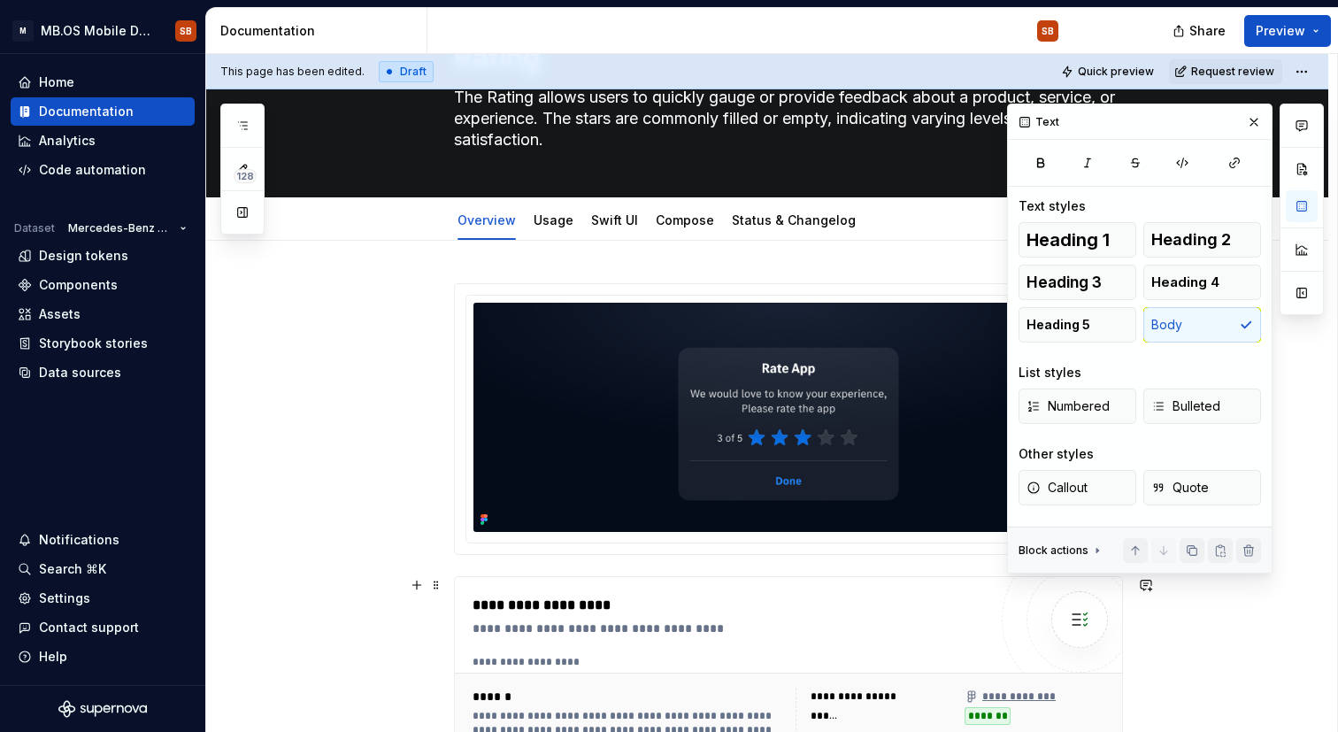
scroll to position [0, 0]
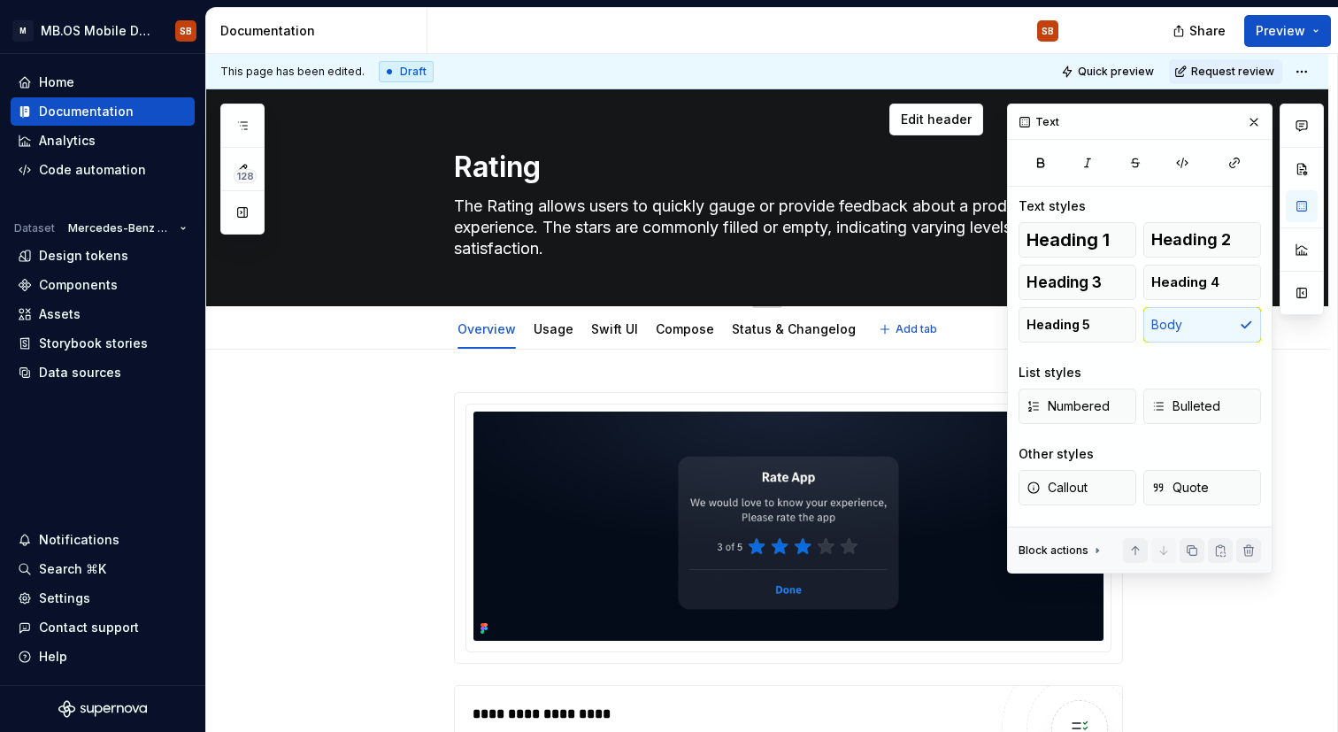
drag, startPoint x: 458, startPoint y: 207, endPoint x: 620, endPoint y: 247, distance: 167.6
click at [620, 247] on textarea "The Rating allows users to quickly gauge or provide feedback about a product, s…" at bounding box center [784, 227] width 669 height 71
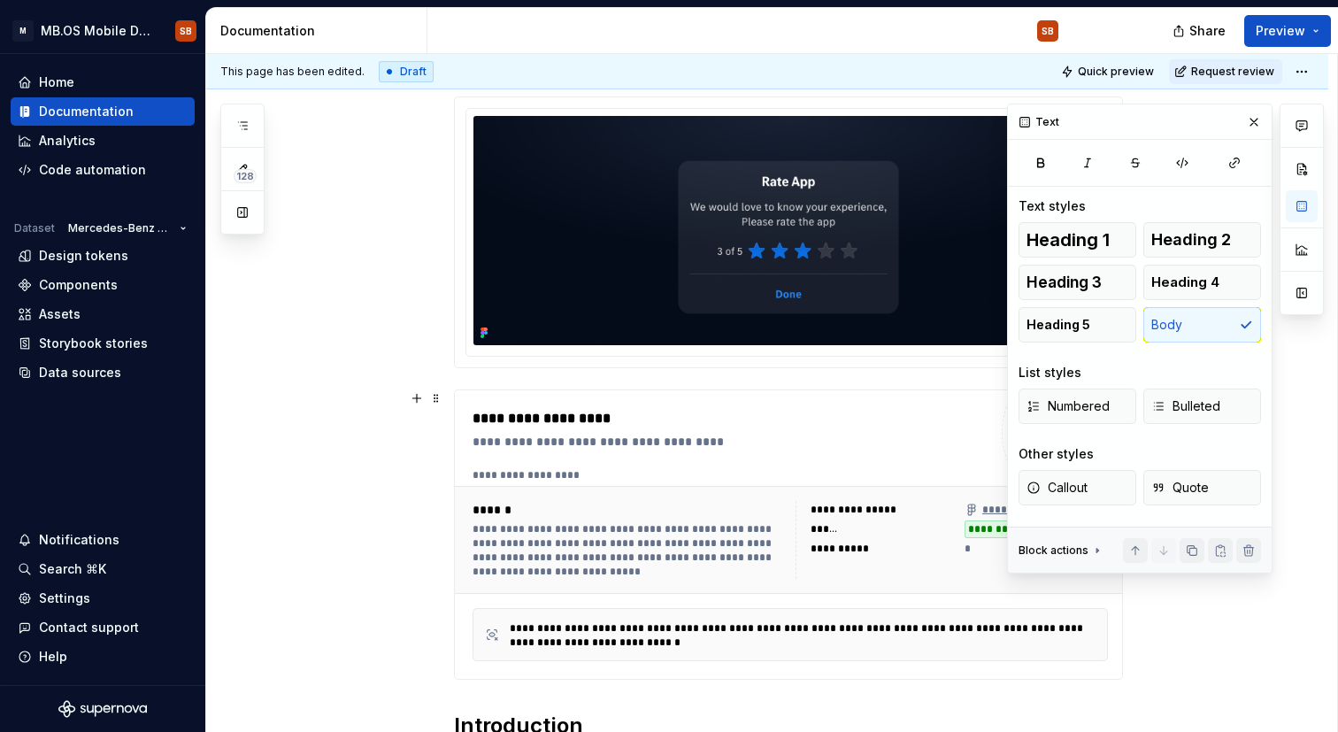
scroll to position [522, 0]
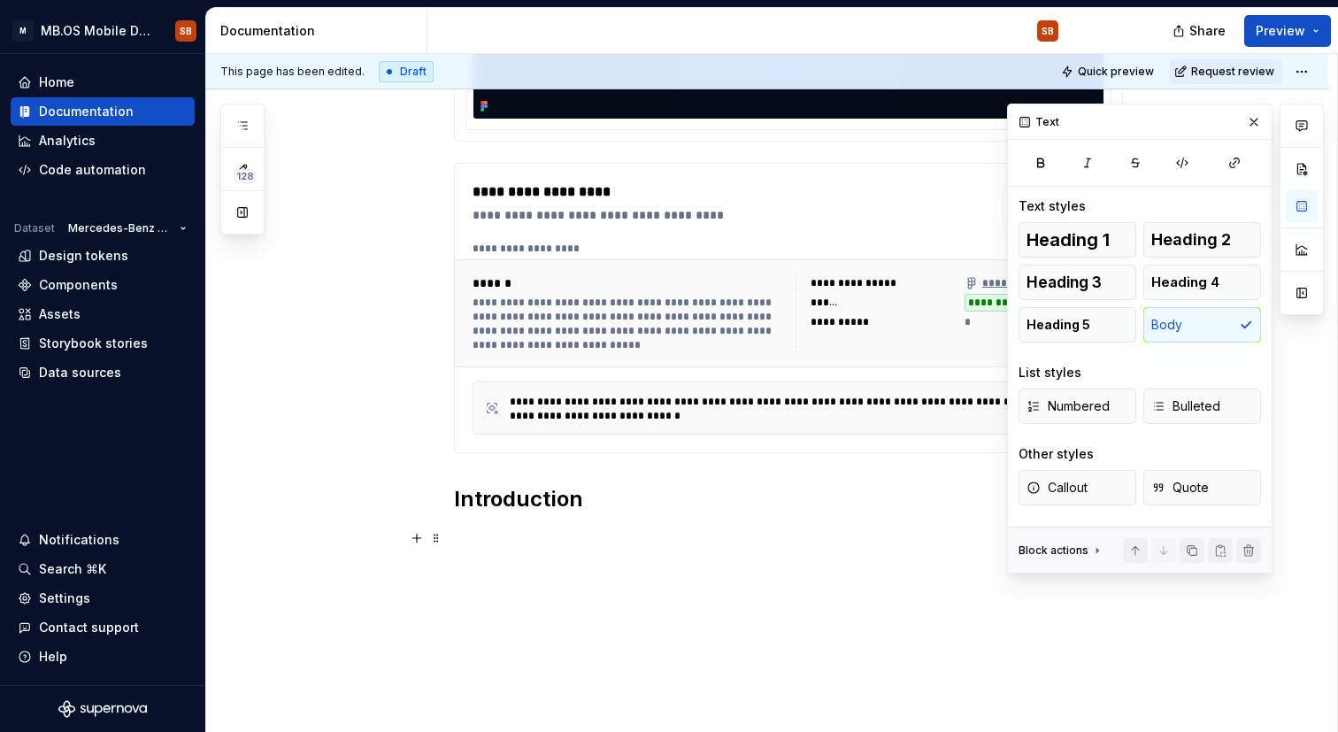
click at [488, 534] on p at bounding box center [788, 537] width 669 height 21
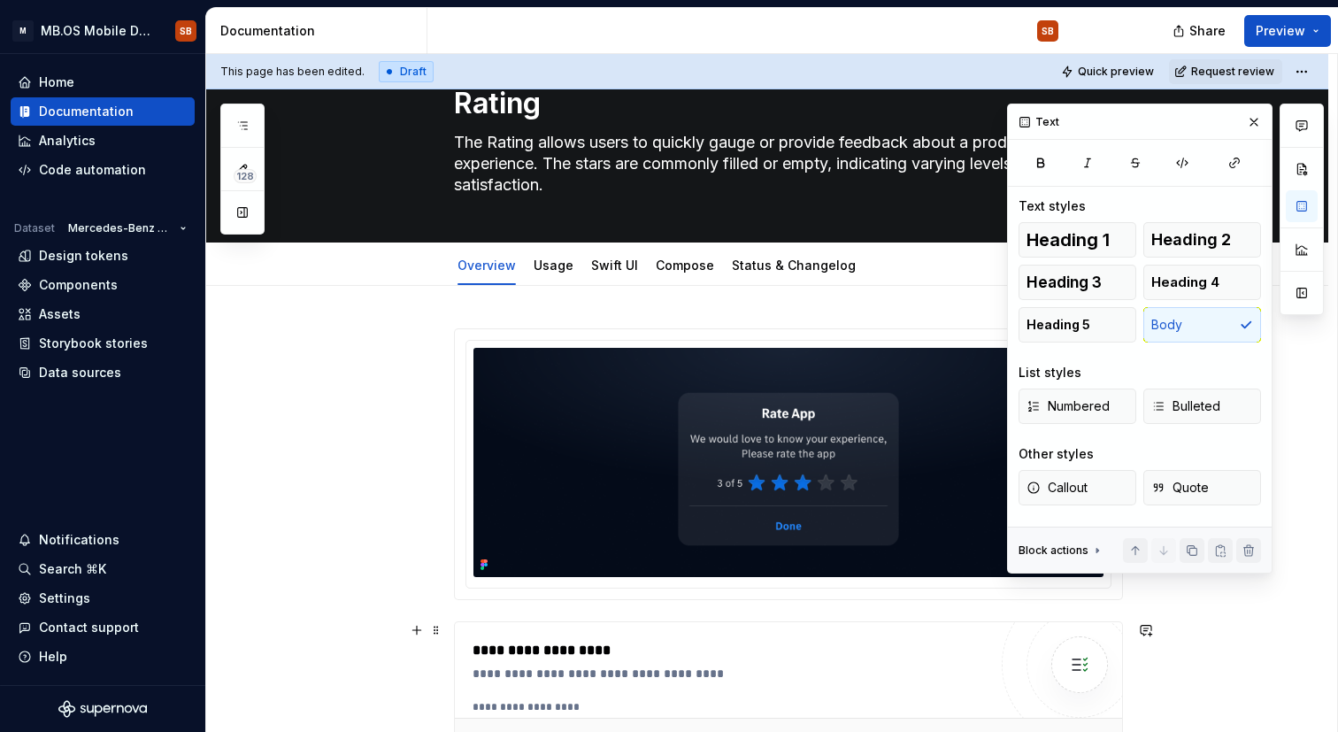
scroll to position [439, 0]
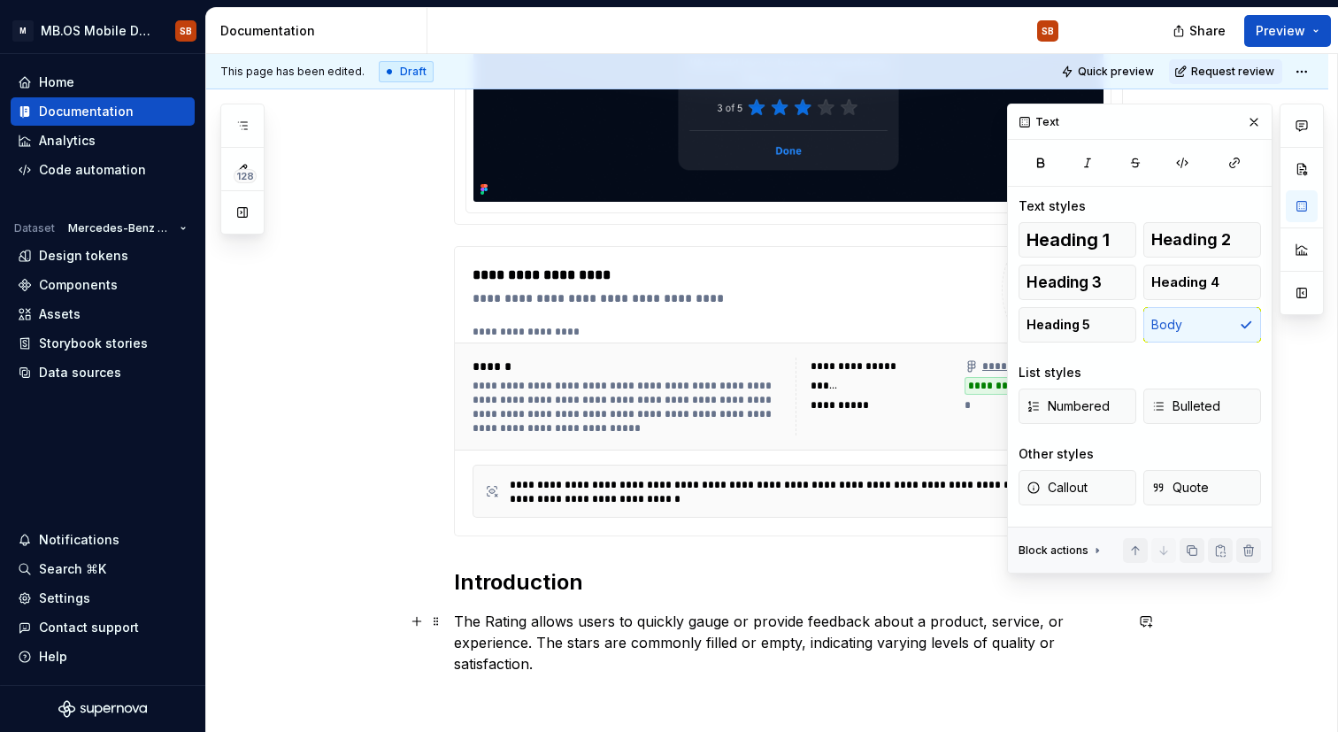
click at [716, 667] on p "The Rating allows users to quickly gauge or provide feedback about a product, s…" at bounding box center [788, 643] width 669 height 64
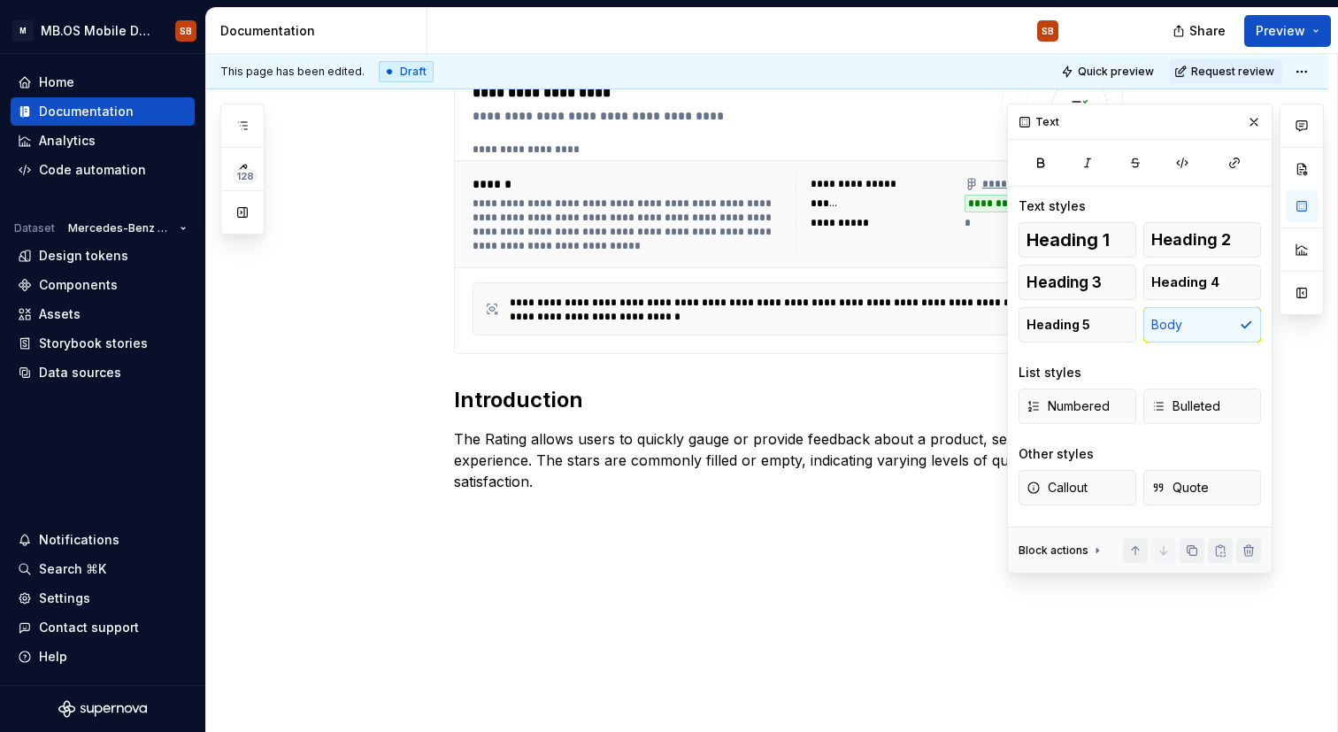
click at [568, 553] on div "**********" at bounding box center [767, 230] width 1122 height 1004
click at [417, 550] on button "button" at bounding box center [416, 545] width 25 height 25
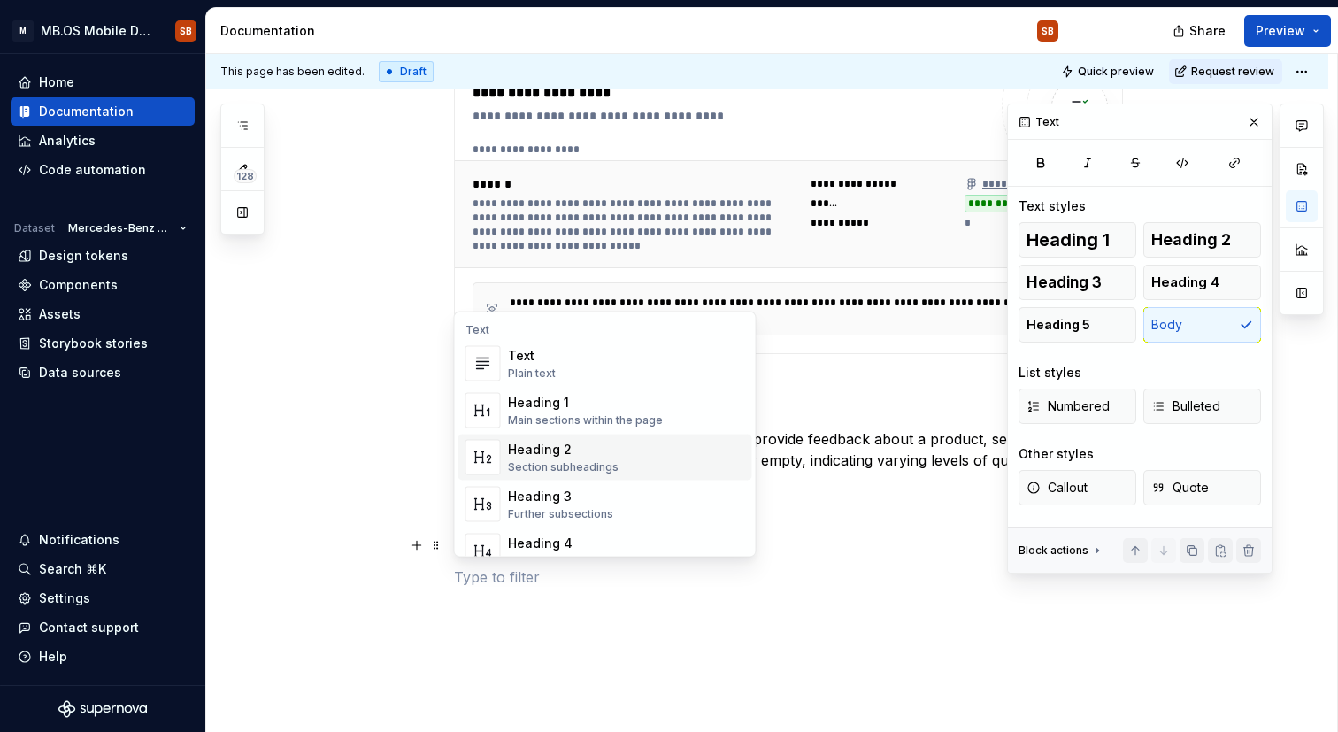
click at [537, 449] on div "Heading 2" at bounding box center [563, 450] width 111 height 18
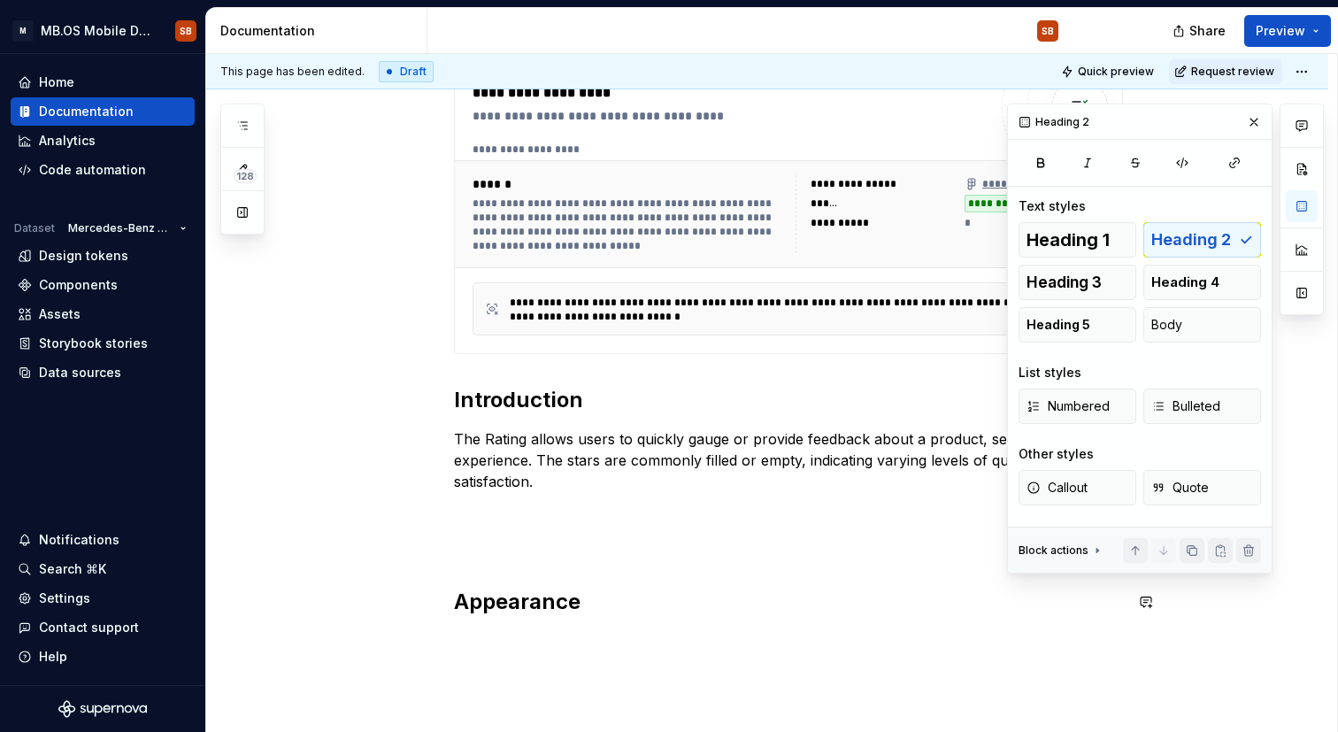
click at [537, 571] on div "**********" at bounding box center [788, 193] width 669 height 845
click at [527, 544] on p at bounding box center [788, 545] width 669 height 21
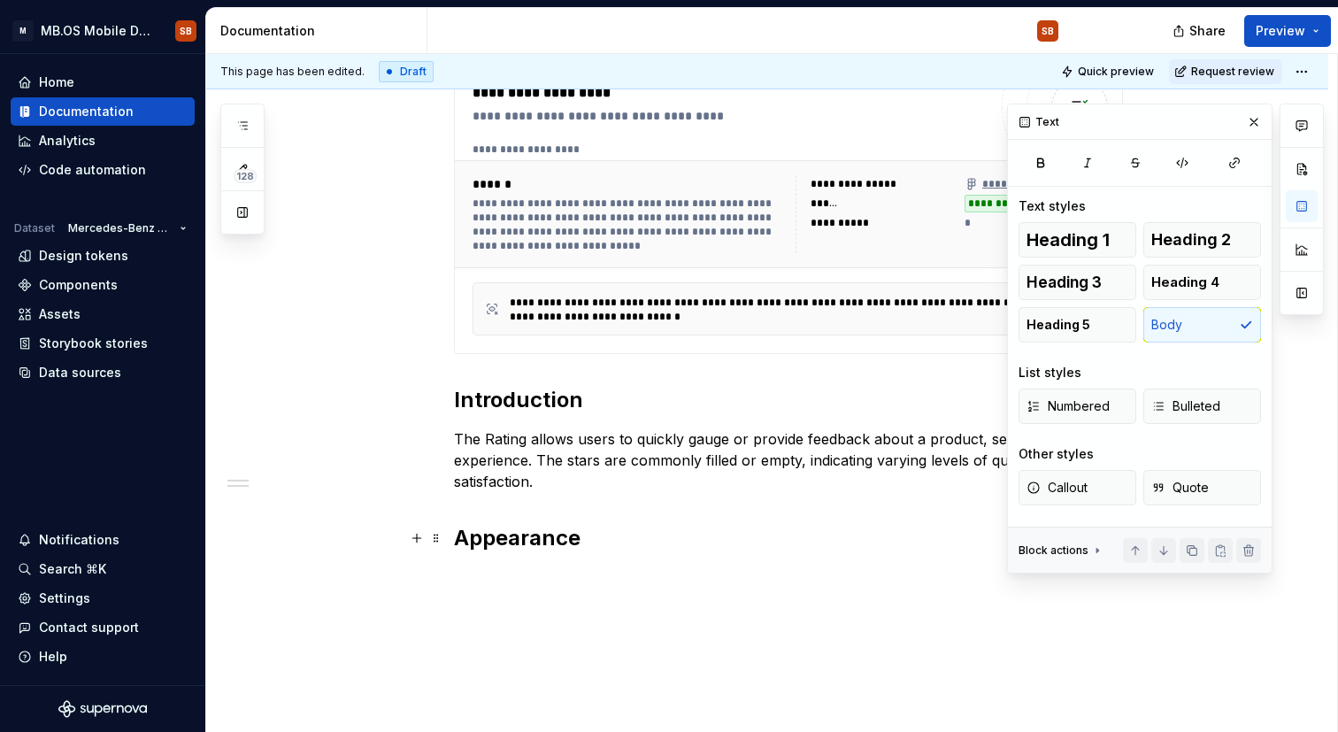
click at [475, 562] on div "**********" at bounding box center [788, 172] width 669 height 803
click at [465, 560] on div "**********" at bounding box center [788, 172] width 669 height 803
click at [626, 546] on h2 "Appearance" at bounding box center [788, 538] width 669 height 28
click at [766, 511] on div "**********" at bounding box center [788, 179] width 669 height 817
click at [454, 534] on h2 "Appearance" at bounding box center [788, 538] width 669 height 28
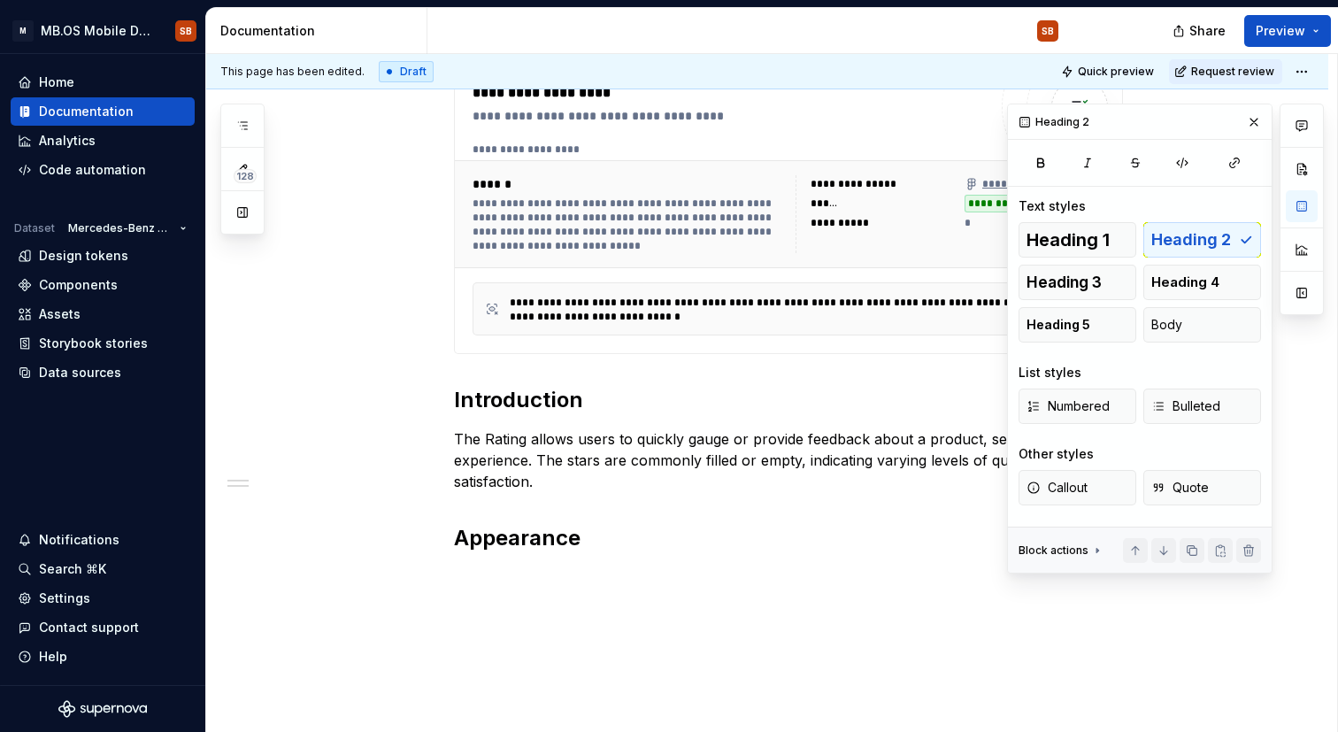
click at [486, 442] on p "The Rating allows users to quickly gauge or provide feedback about a product, s…" at bounding box center [788, 460] width 669 height 64
click at [489, 401] on h2 "Introduction" at bounding box center [788, 400] width 669 height 28
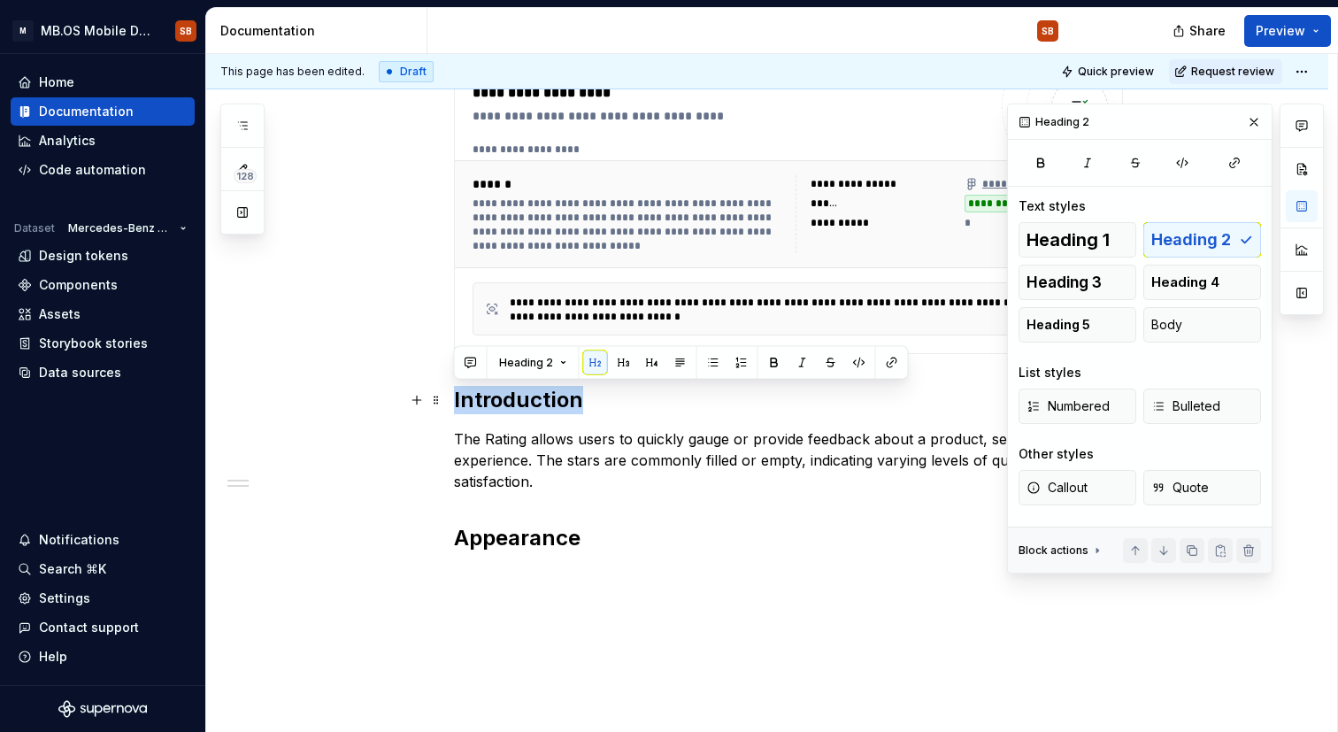
click at [489, 401] on h2 "Introduction" at bounding box center [788, 400] width 669 height 28
click at [494, 442] on p "The Rating allows users to quickly gauge or provide feedback about a product, s…" at bounding box center [788, 460] width 669 height 64
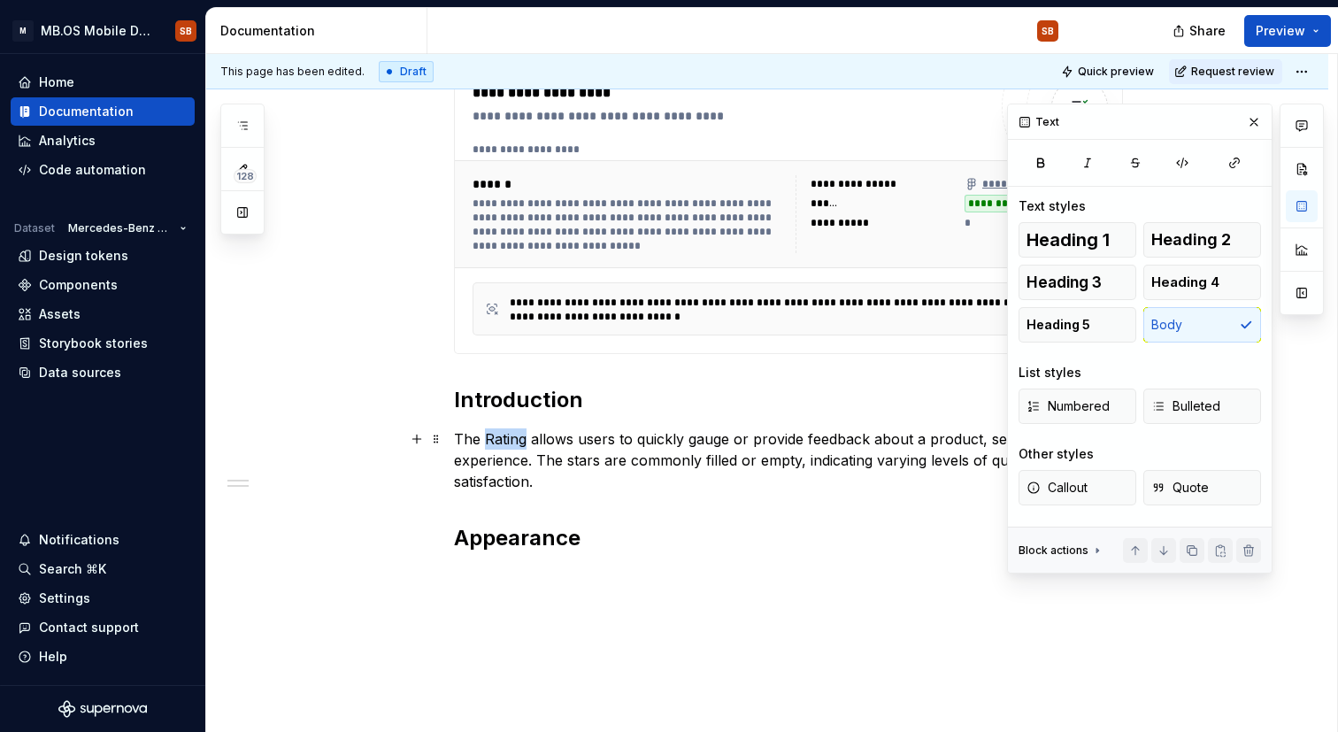
click at [494, 442] on p "The Rating allows users to quickly gauge or provide feedback about a product, s…" at bounding box center [788, 460] width 669 height 64
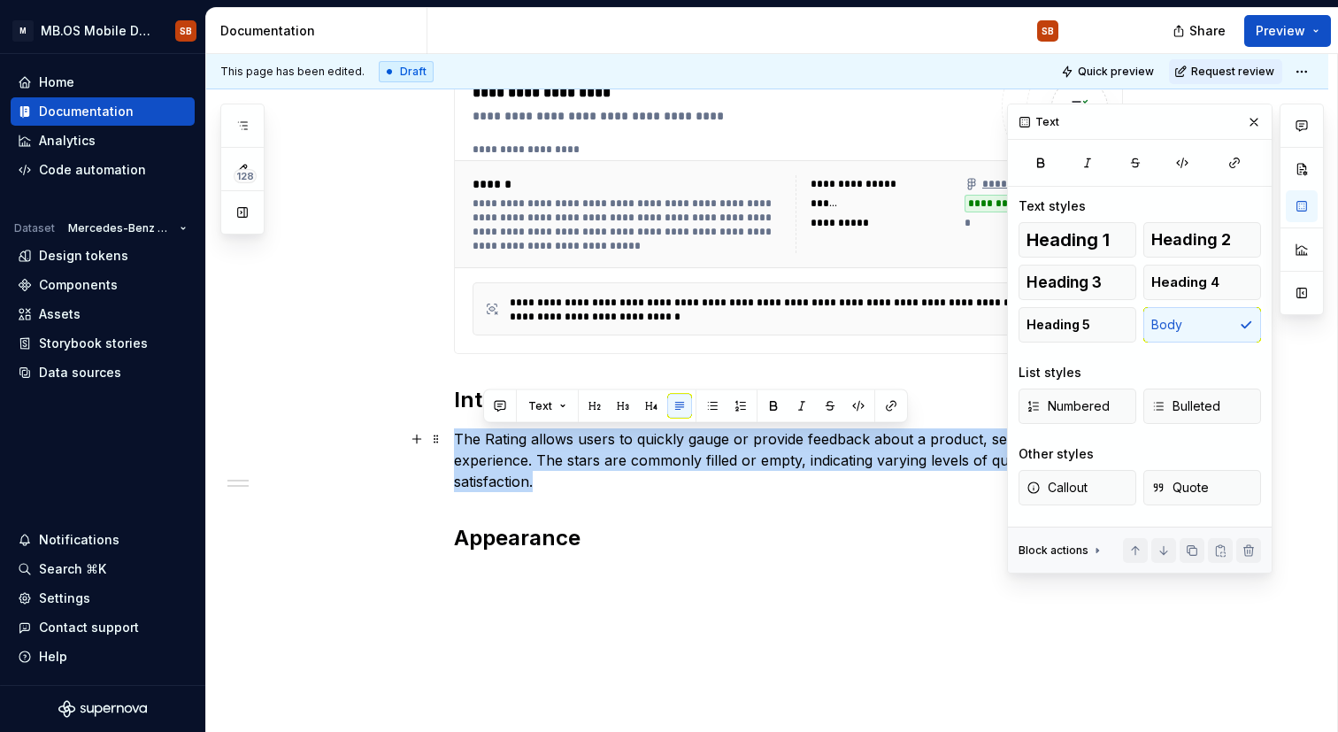
click at [494, 442] on p "The Rating allows users to quickly gauge or provide feedback about a product, s…" at bounding box center [788, 460] width 669 height 64
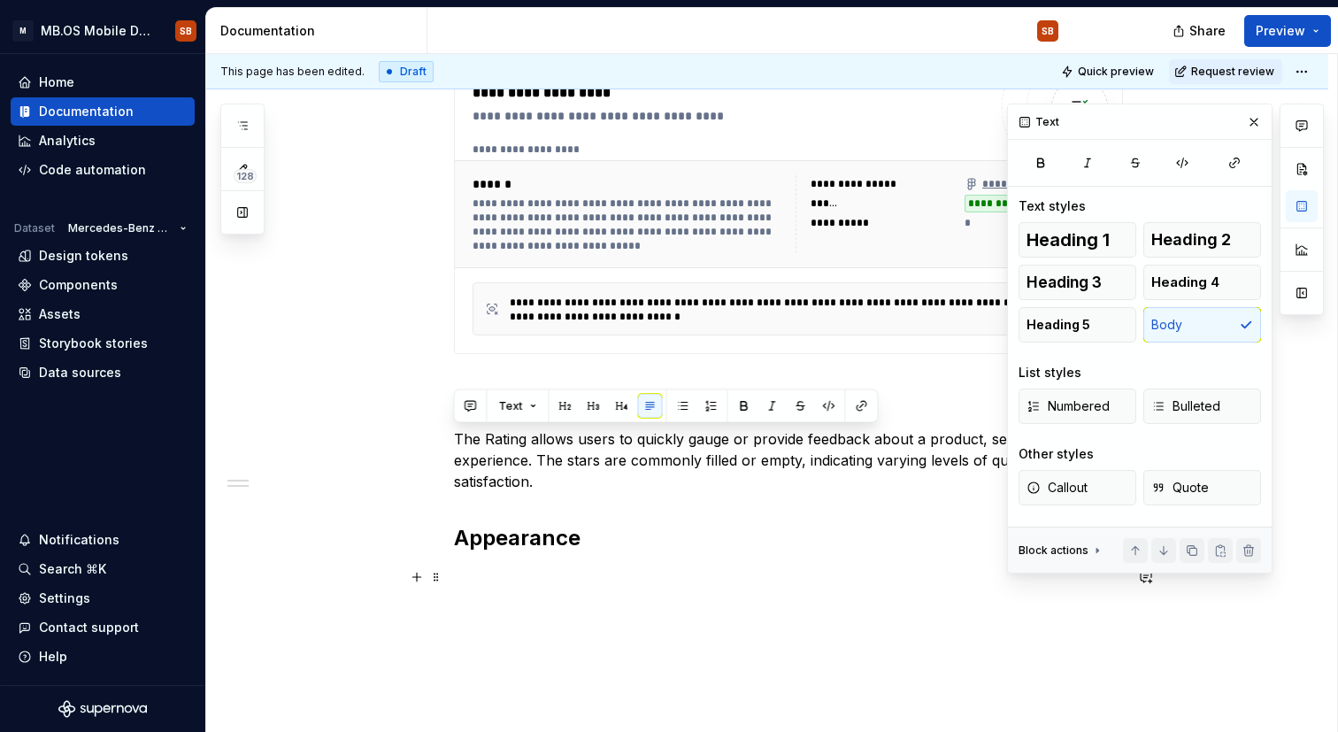
click at [639, 578] on p at bounding box center [788, 576] width 669 height 21
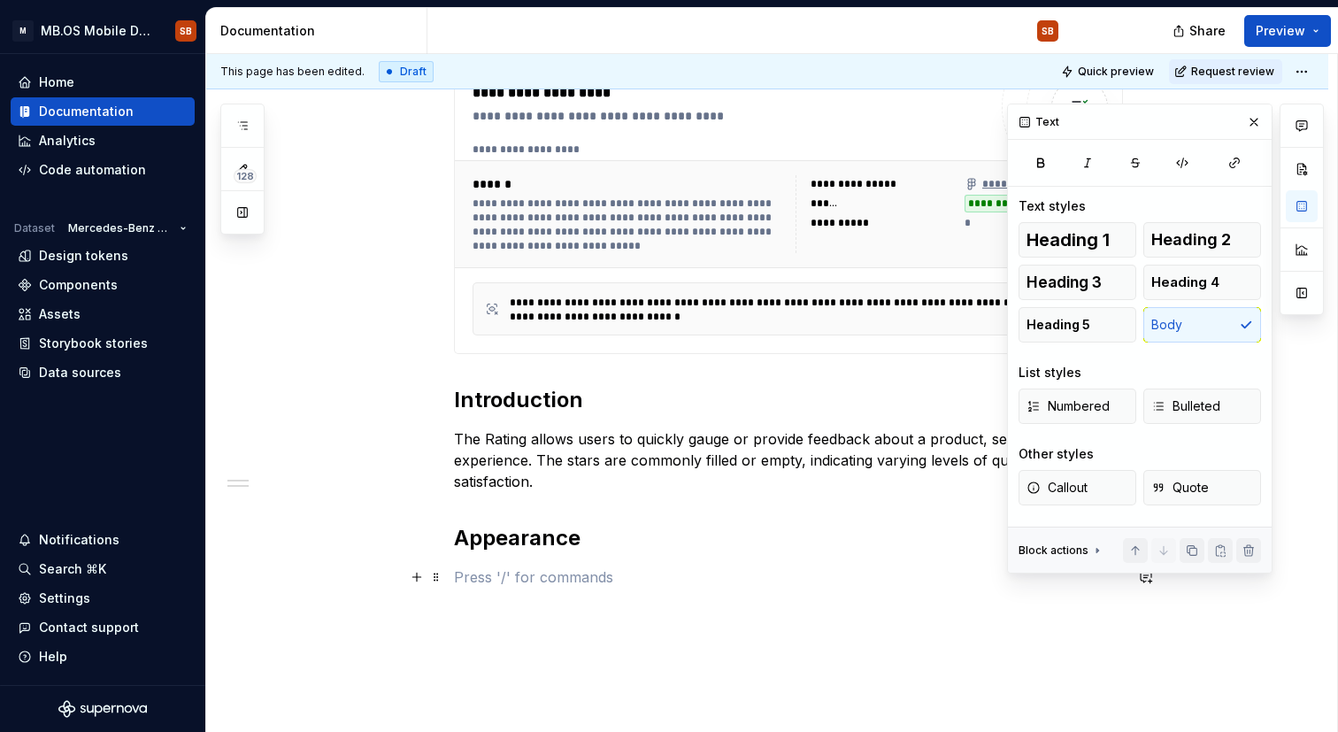
type textarea "*"
click at [789, 601] on div "**********" at bounding box center [788, 190] width 669 height 838
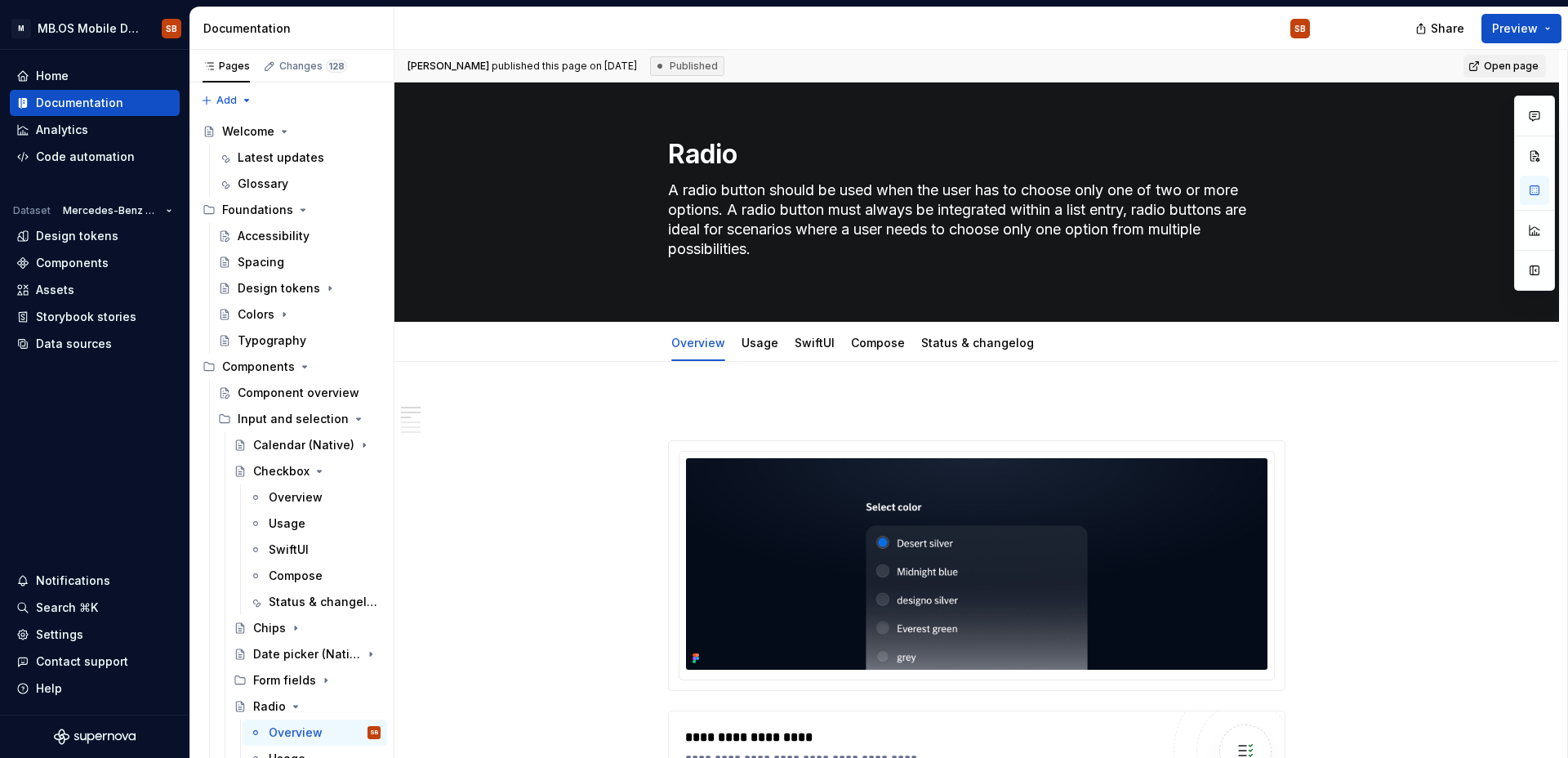
scroll to position [863, 0]
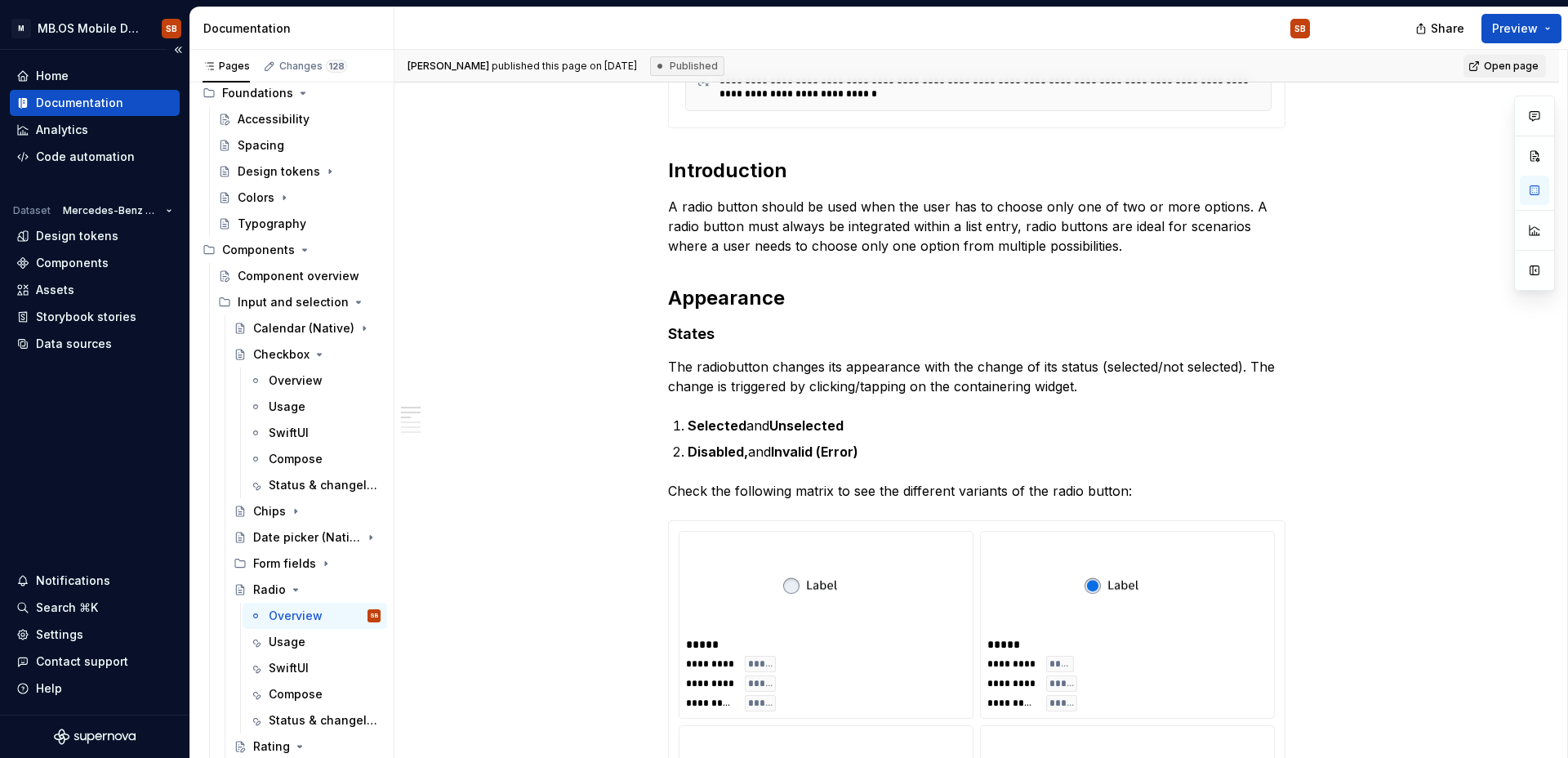
type textarea "*"
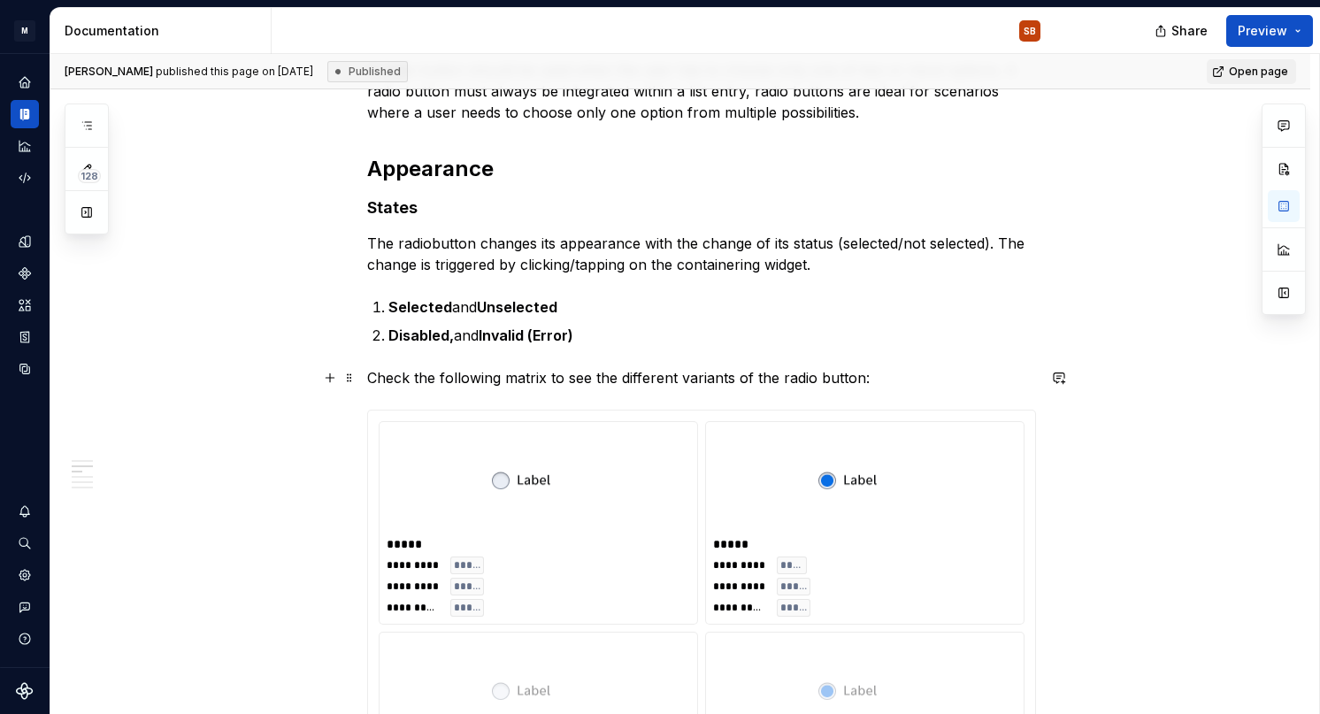
scroll to position [1112, 0]
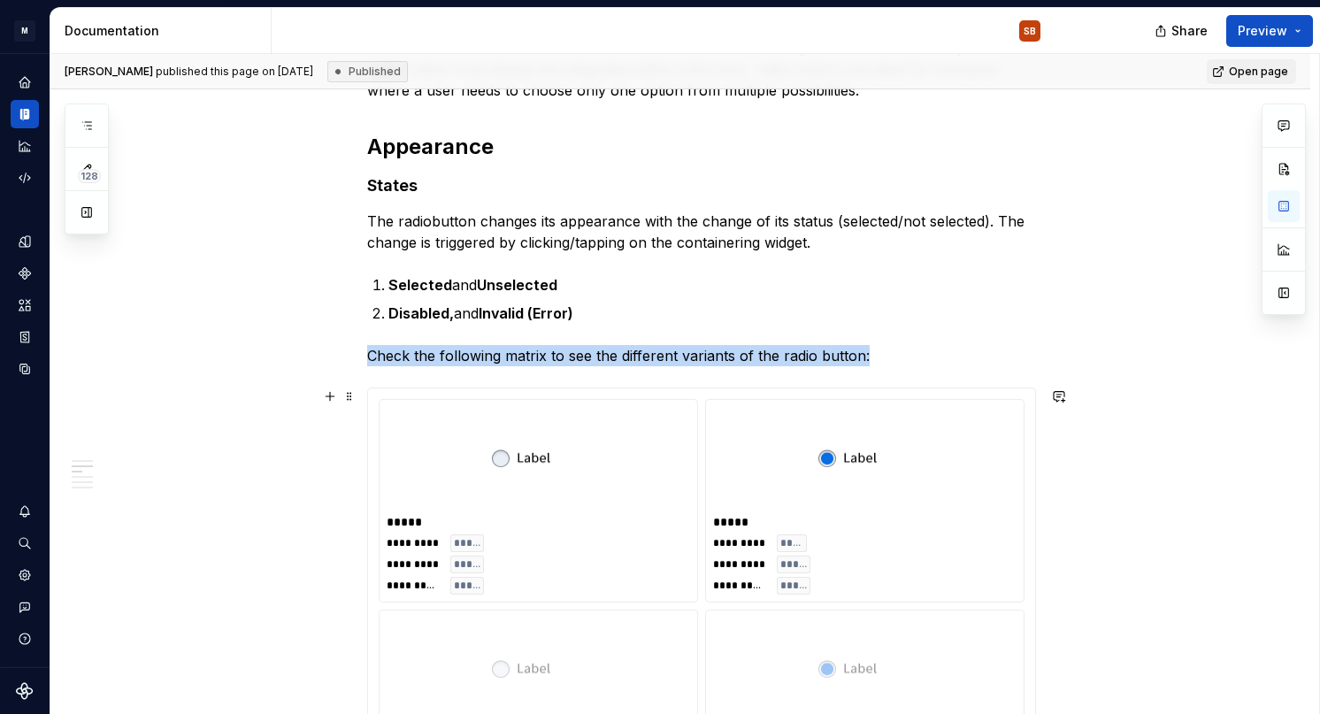
click at [575, 454] on img at bounding box center [538, 458] width 93 height 88
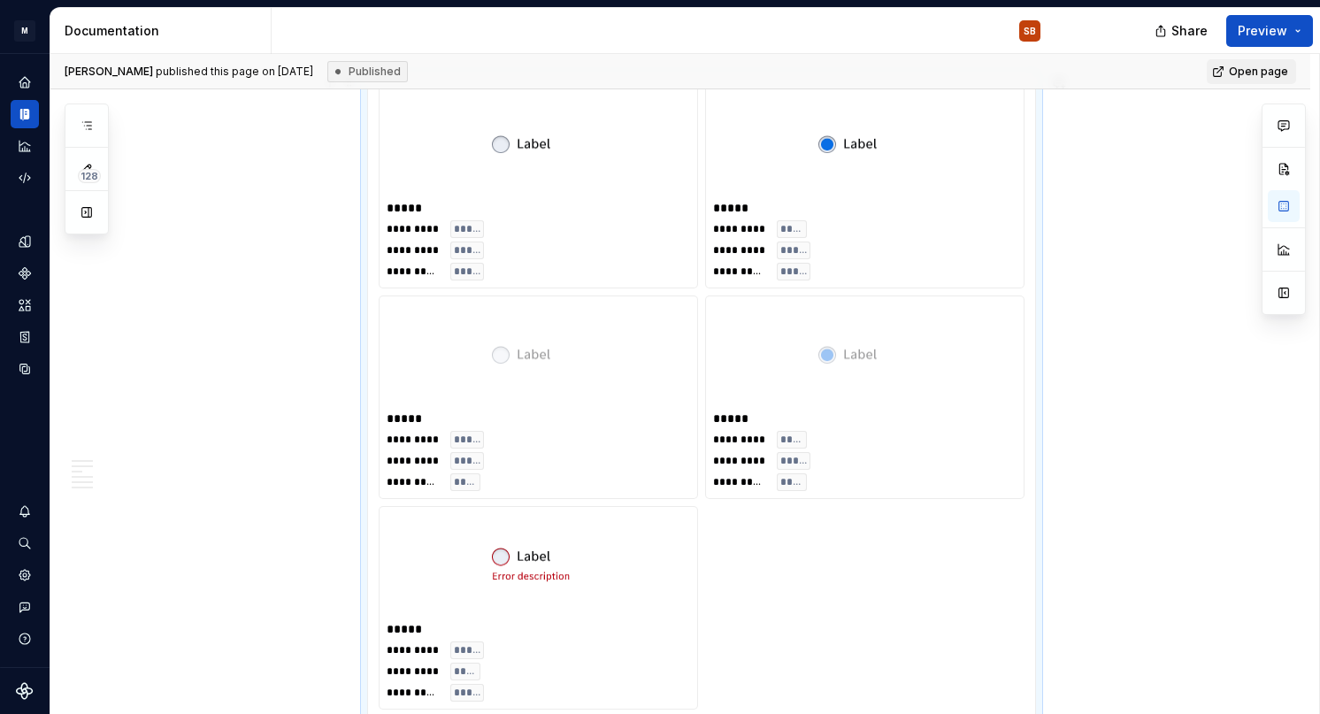
scroll to position [1130, 0]
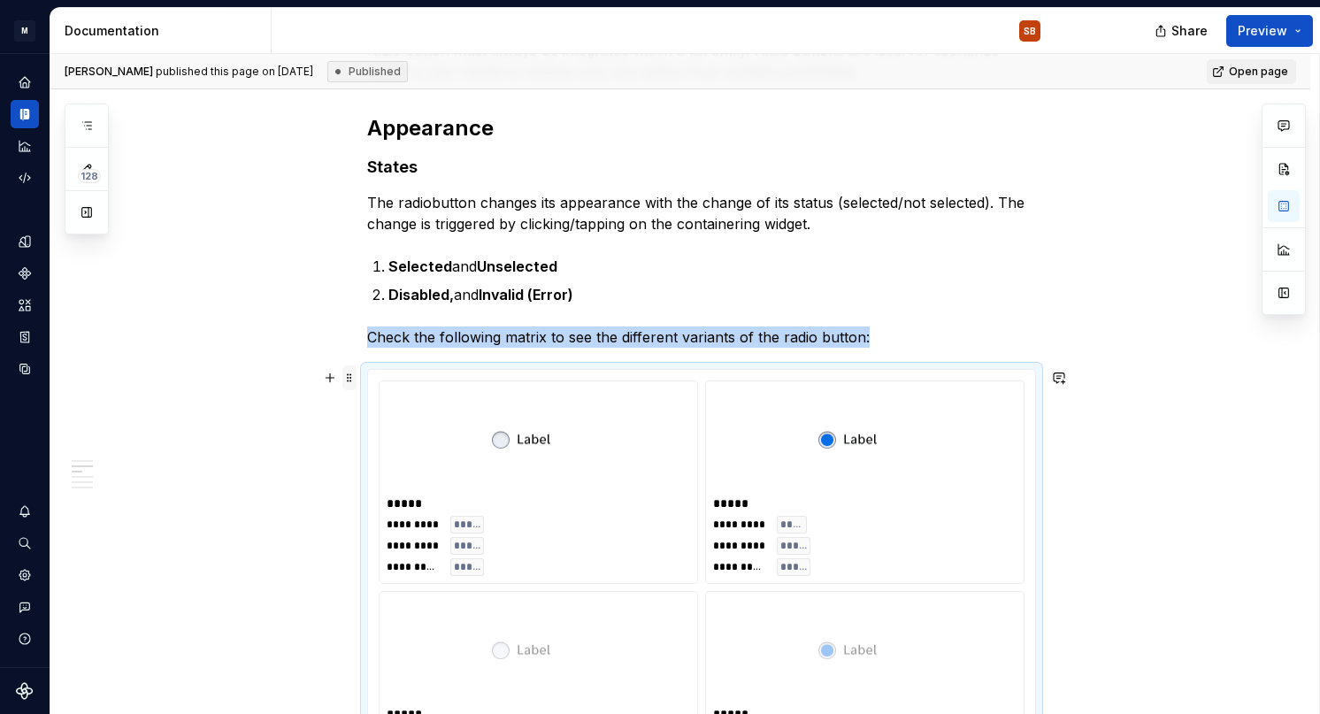
click at [350, 379] on span at bounding box center [349, 377] width 14 height 25
click at [644, 399] on div at bounding box center [539, 440] width 304 height 103
click at [471, 385] on div "**********" at bounding box center [539, 482] width 318 height 202
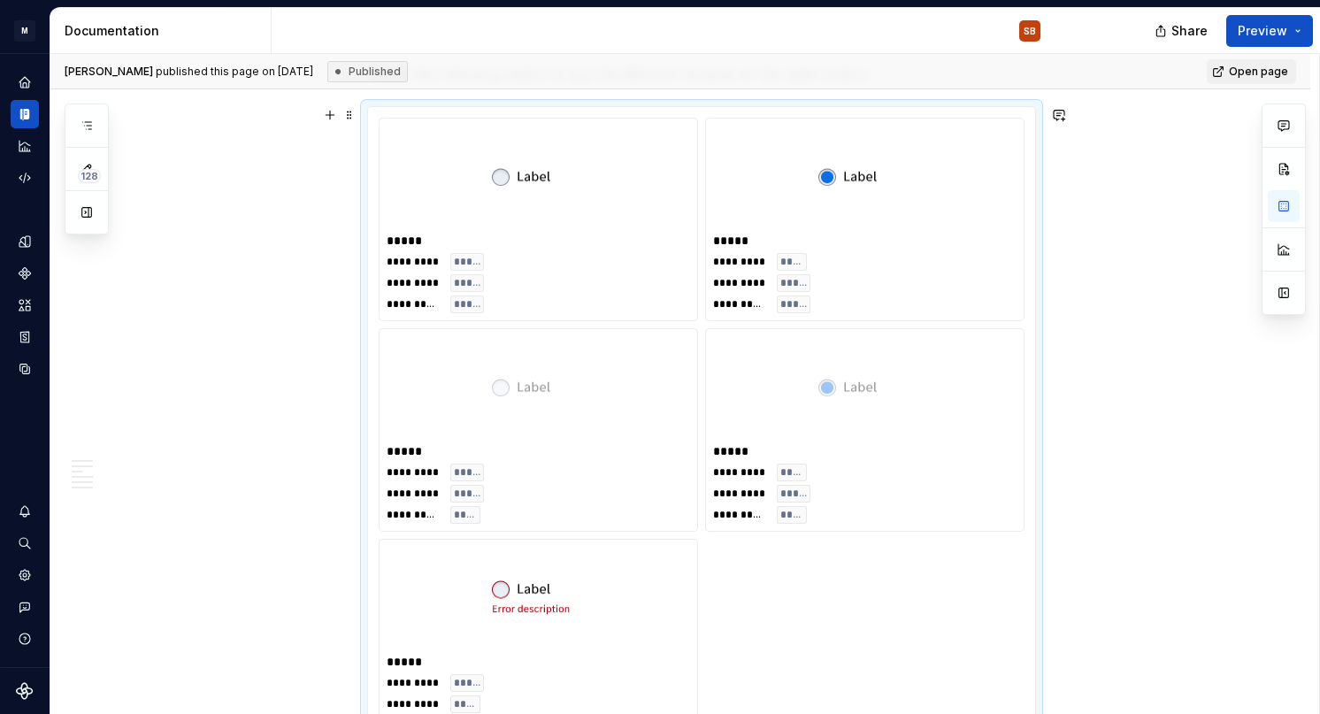
scroll to position [1181, 0]
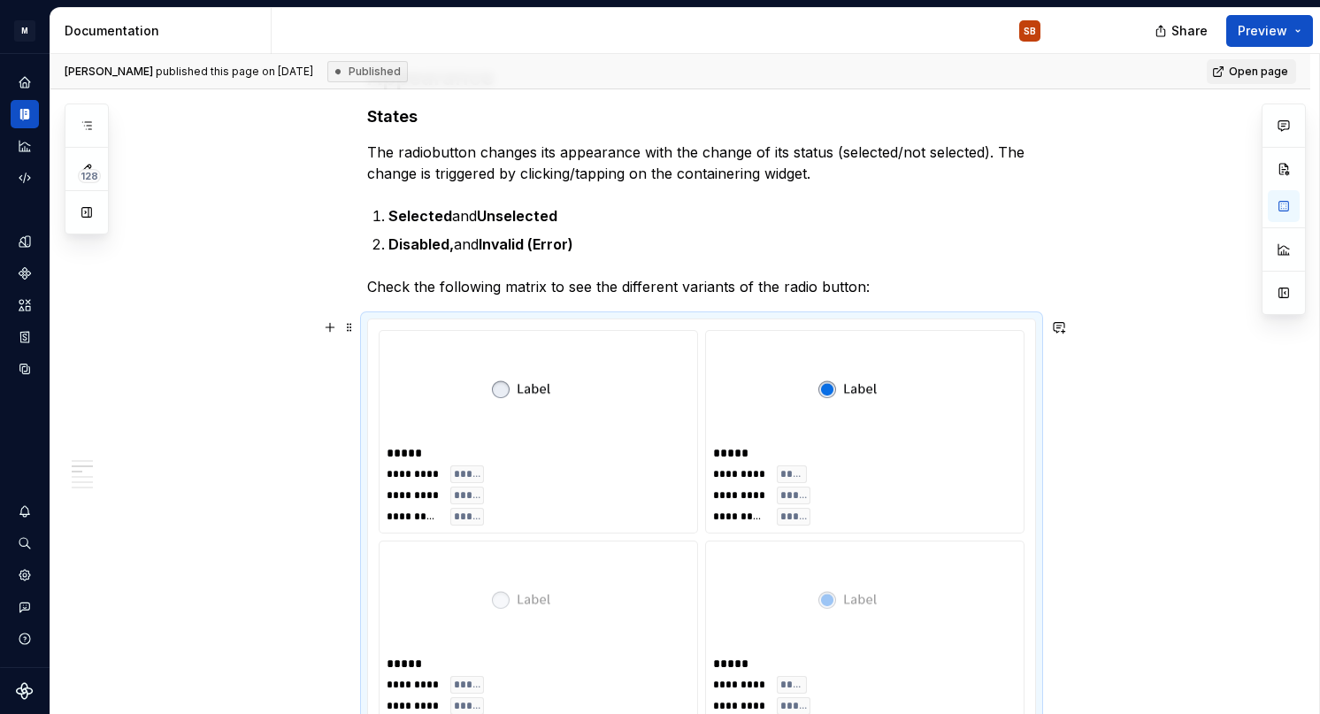
click at [716, 319] on div "**********" at bounding box center [701, 643] width 669 height 648
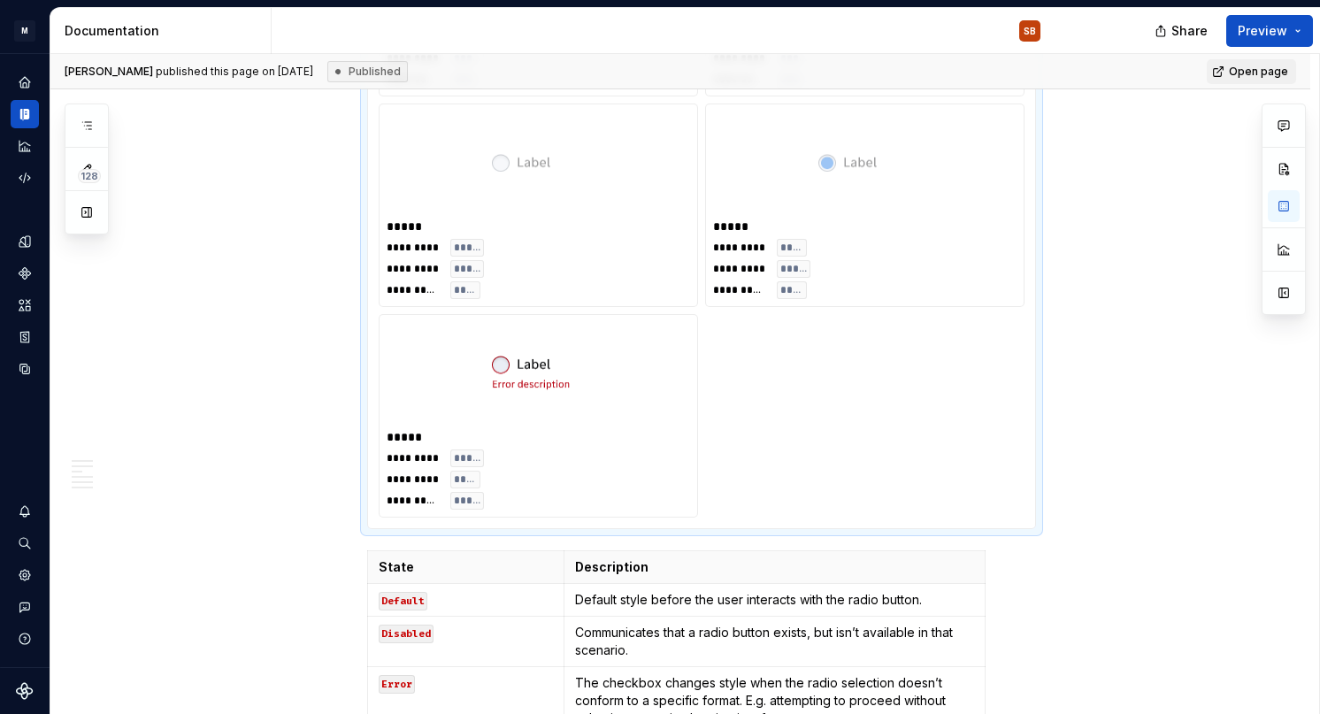
click at [857, 503] on div "**********" at bounding box center [702, 205] width 646 height 625
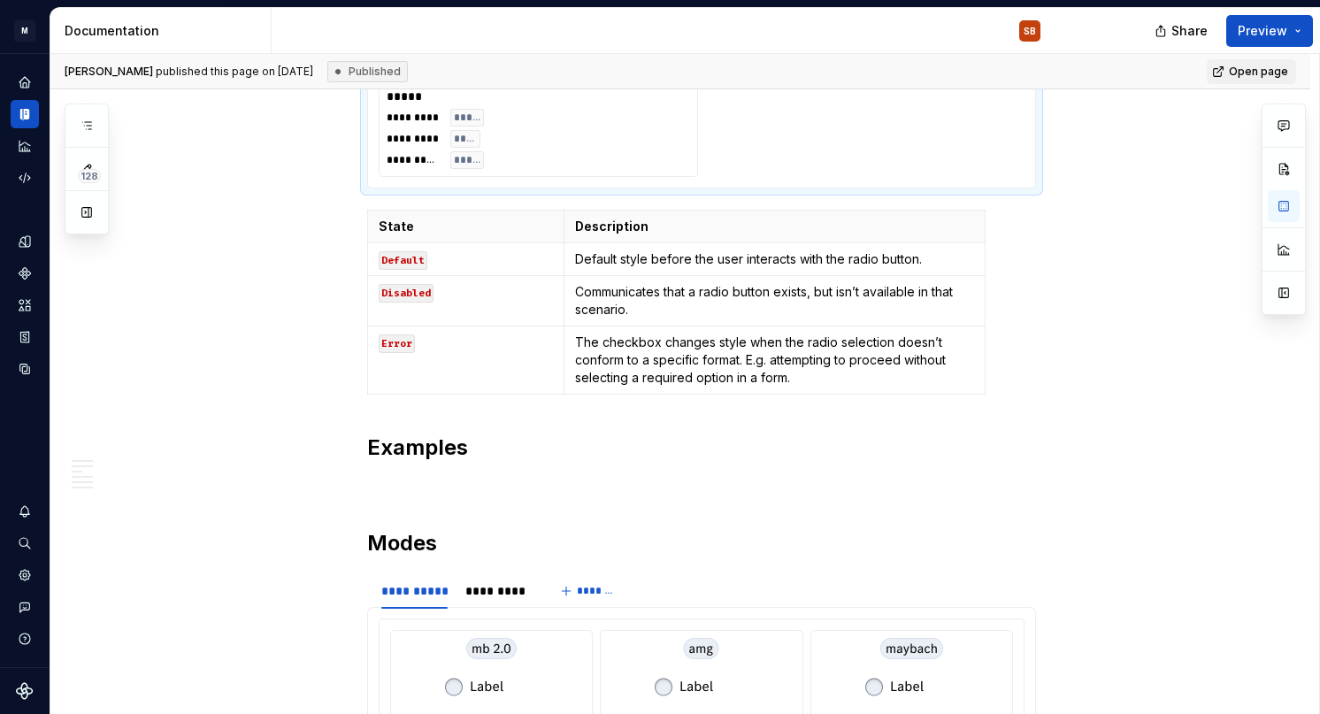
scroll to position [2050, 0]
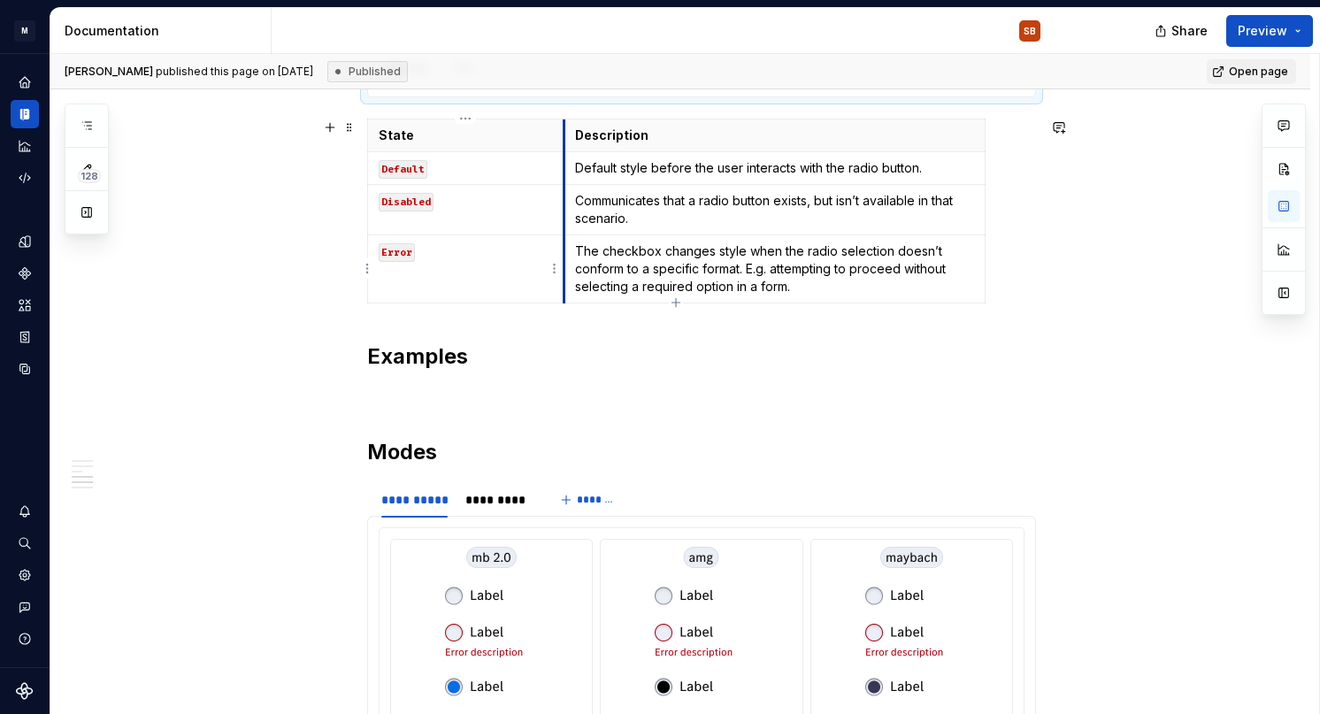
click at [563, 251] on td "Error" at bounding box center [466, 269] width 196 height 68
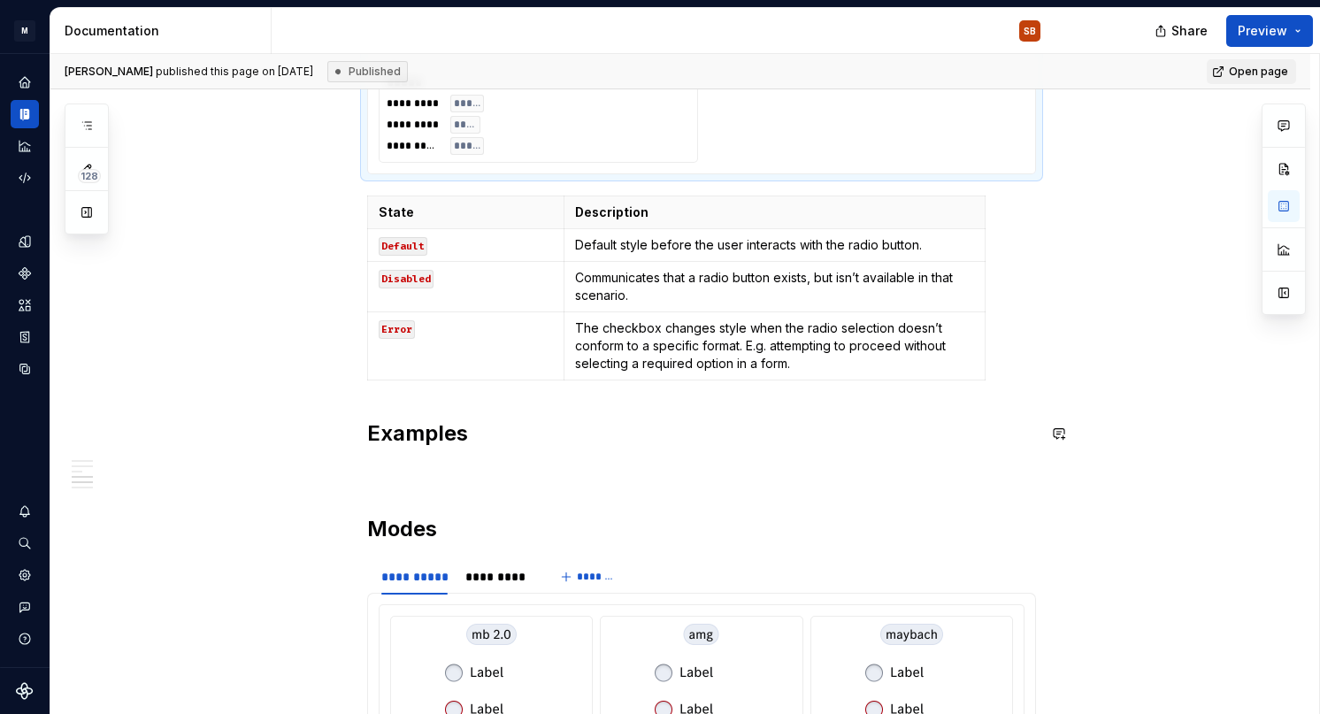
scroll to position [1902, 0]
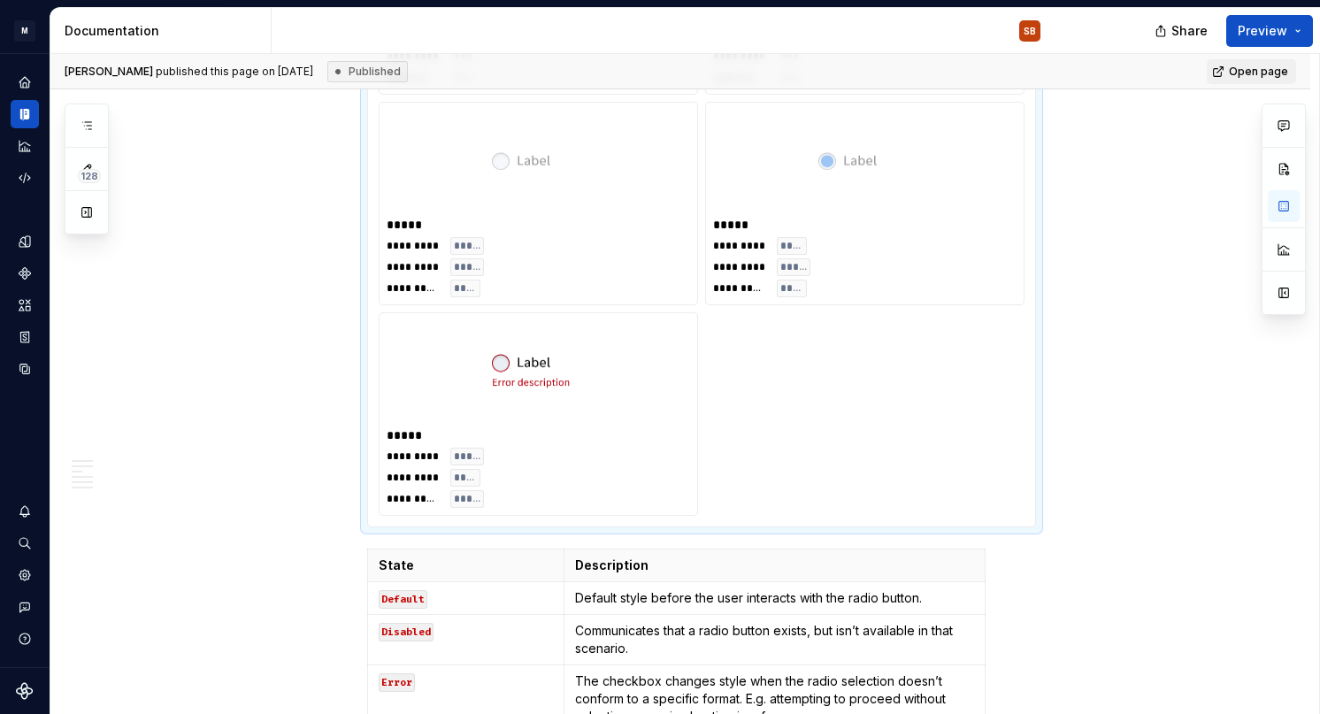
click at [908, 390] on div "**********" at bounding box center [702, 203] width 646 height 625
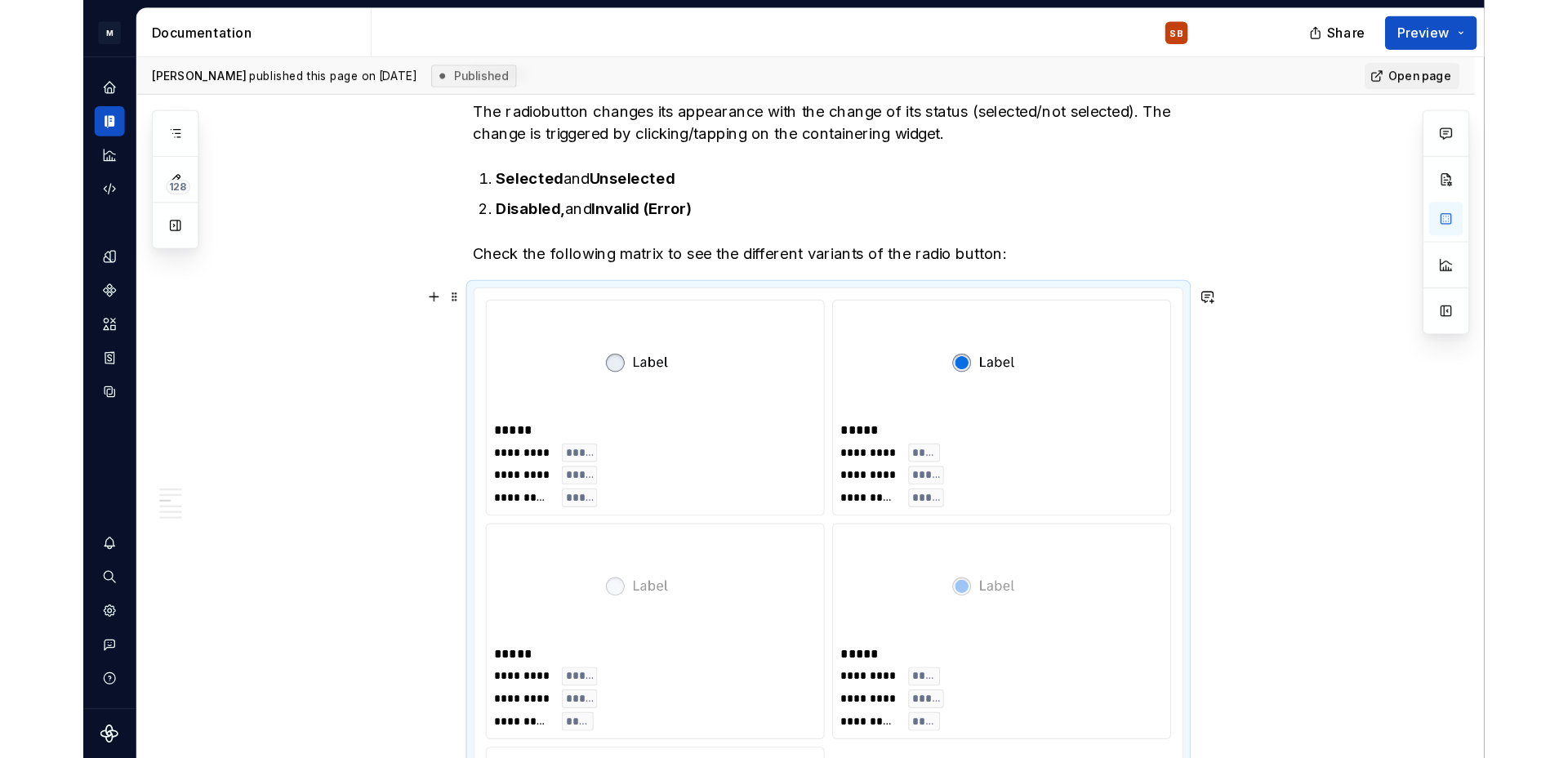
scroll to position [1124, 0]
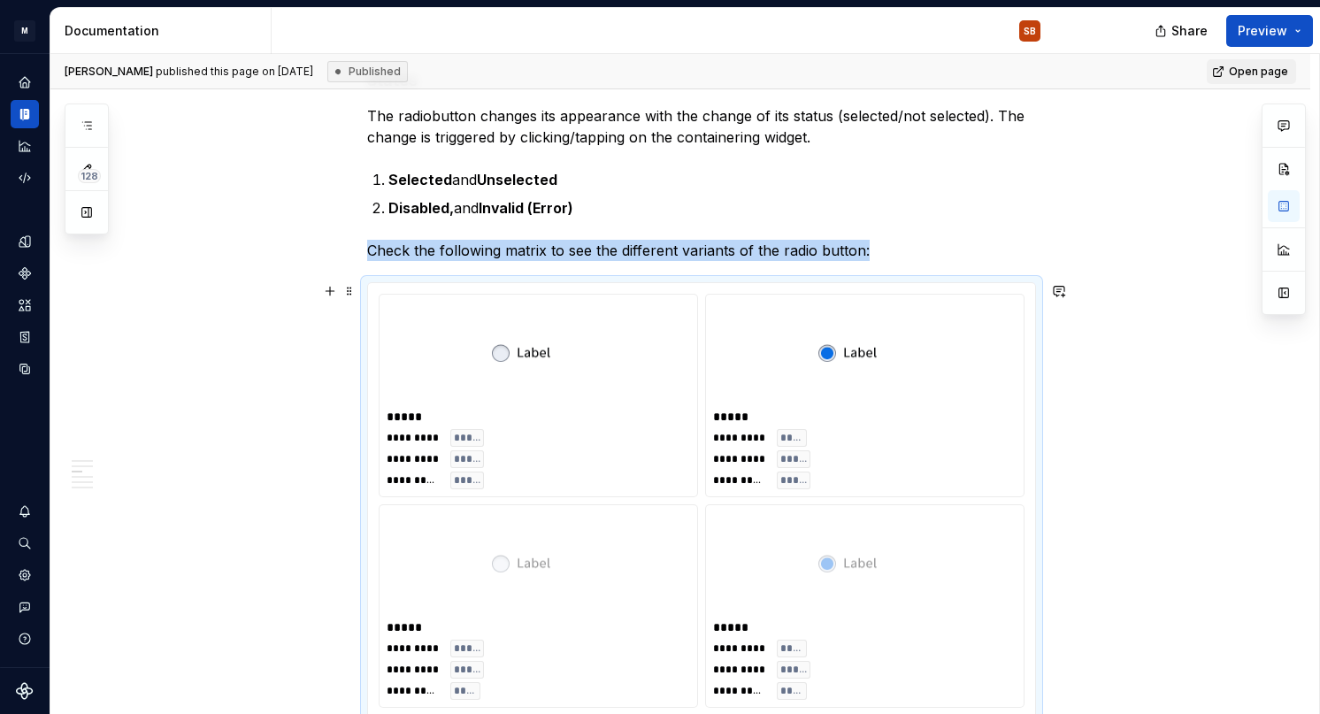
click at [1005, 335] on div at bounding box center [865, 353] width 304 height 103
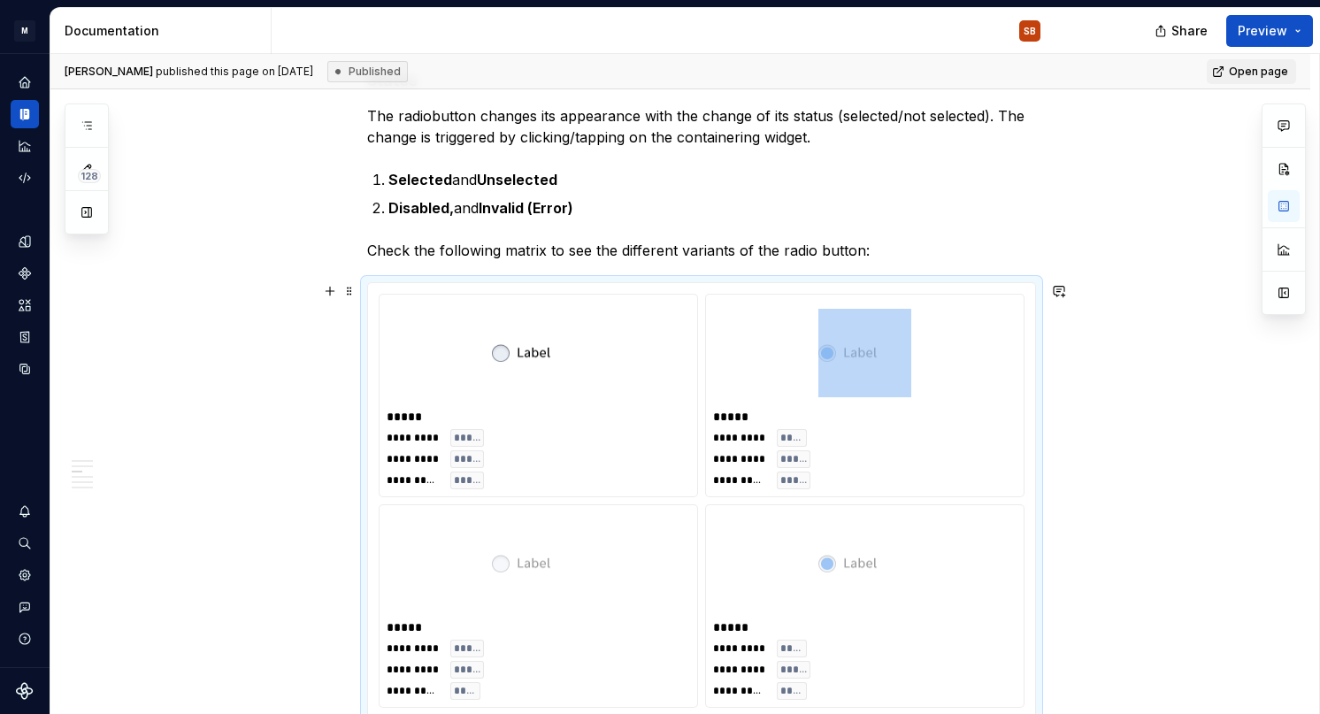
click at [1005, 335] on div at bounding box center [865, 353] width 304 height 103
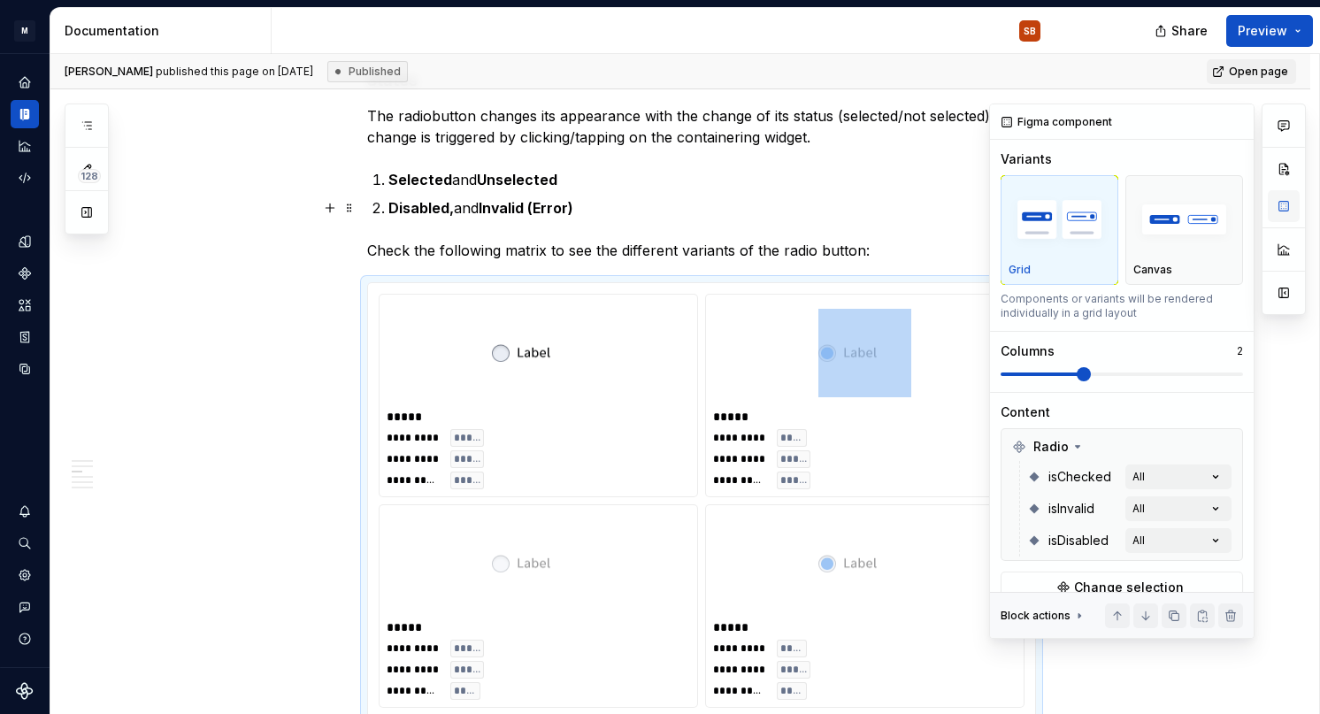
click at [1287, 206] on button "button" at bounding box center [1284, 206] width 32 height 32
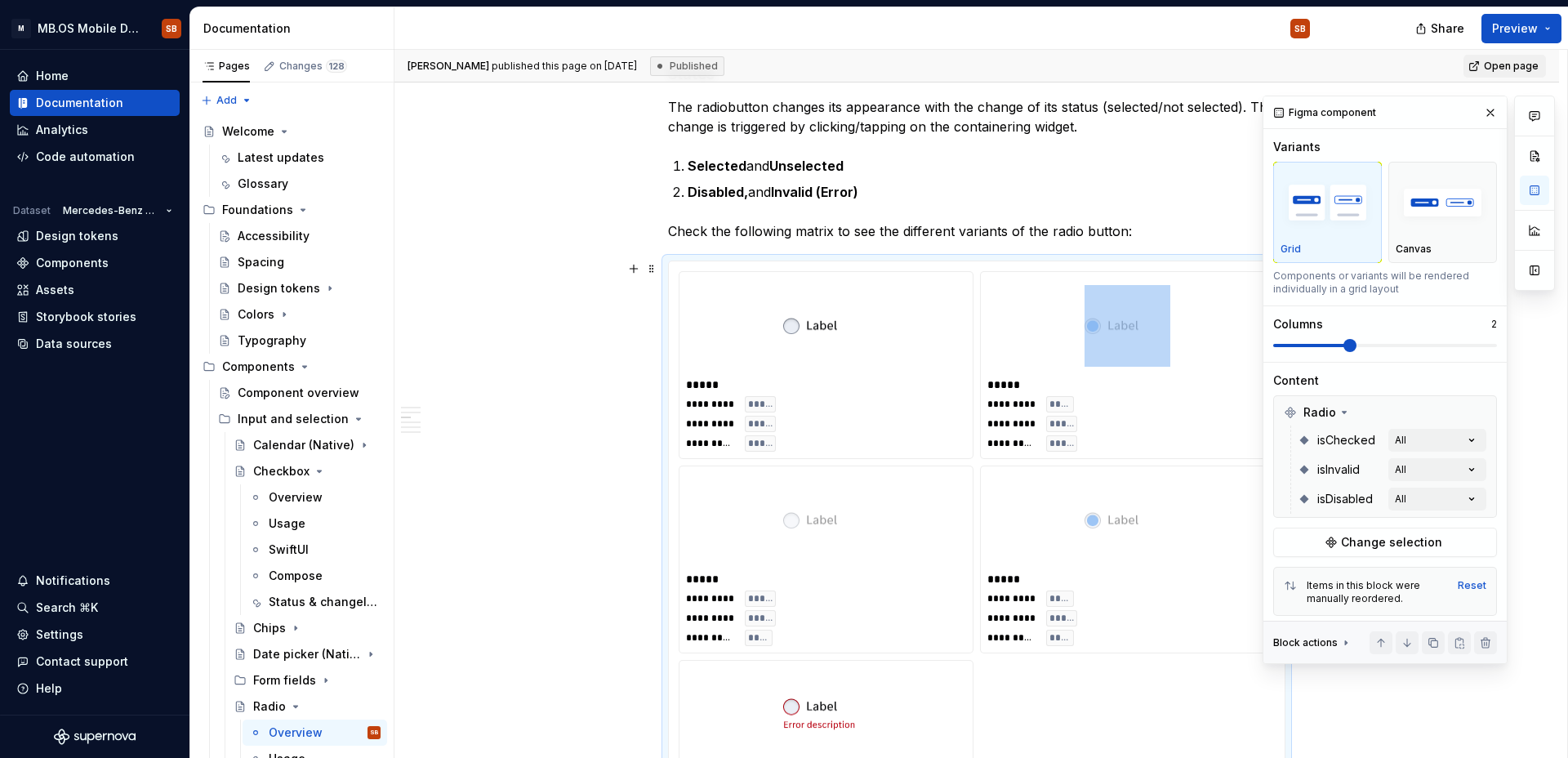
scroll to position [0, 0]
click at [715, 348] on div at bounding box center [826, 326] width 281 height 95
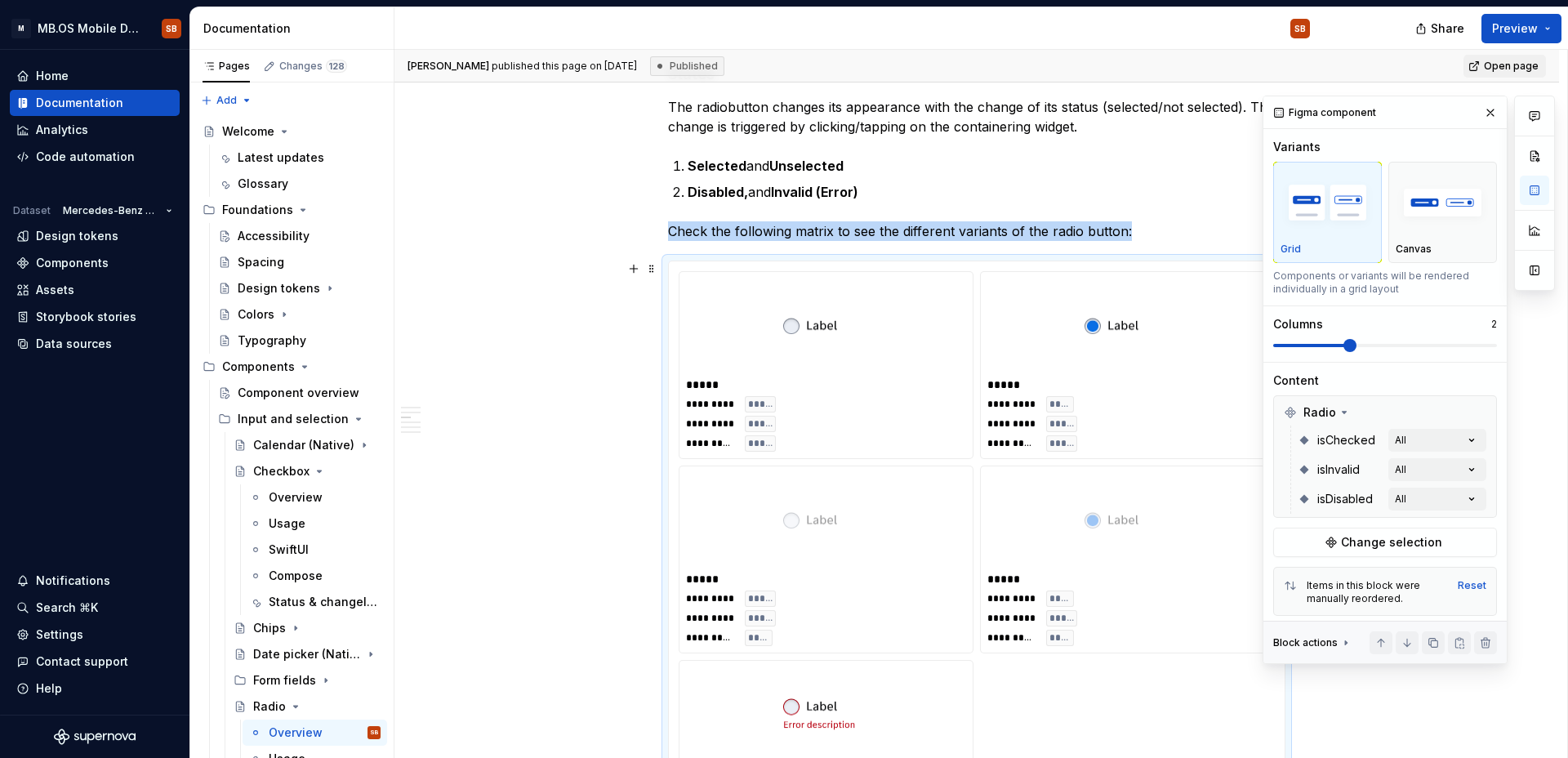
click at [598, 352] on div "**********" at bounding box center [976, 628] width 1165 height 2779
click at [771, 359] on div at bounding box center [826, 326] width 281 height 95
click at [1217, 533] on button "Change selection" at bounding box center [1385, 543] width 223 height 30
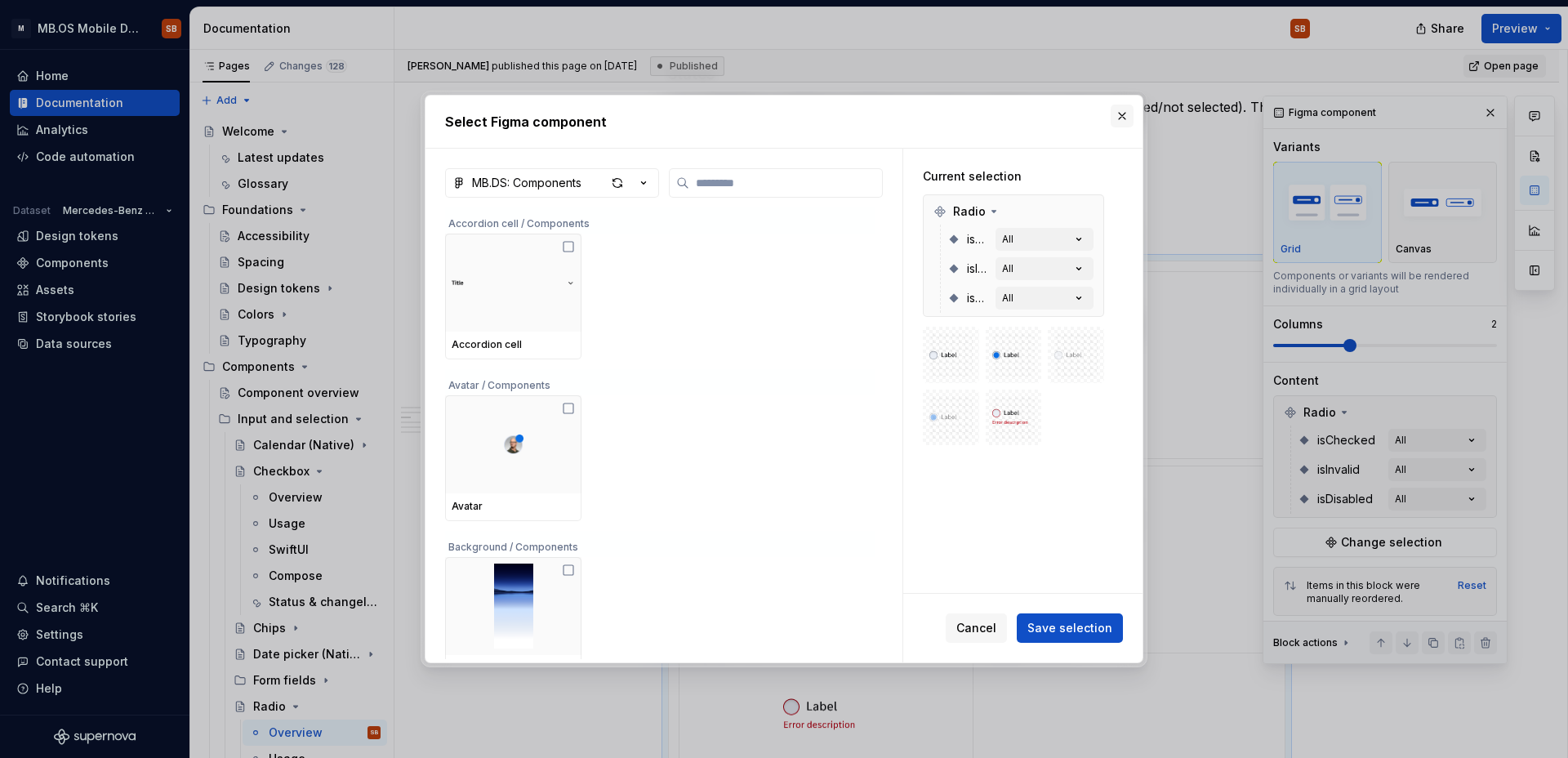
click at [1126, 125] on button "button" at bounding box center [1122, 115] width 23 height 23
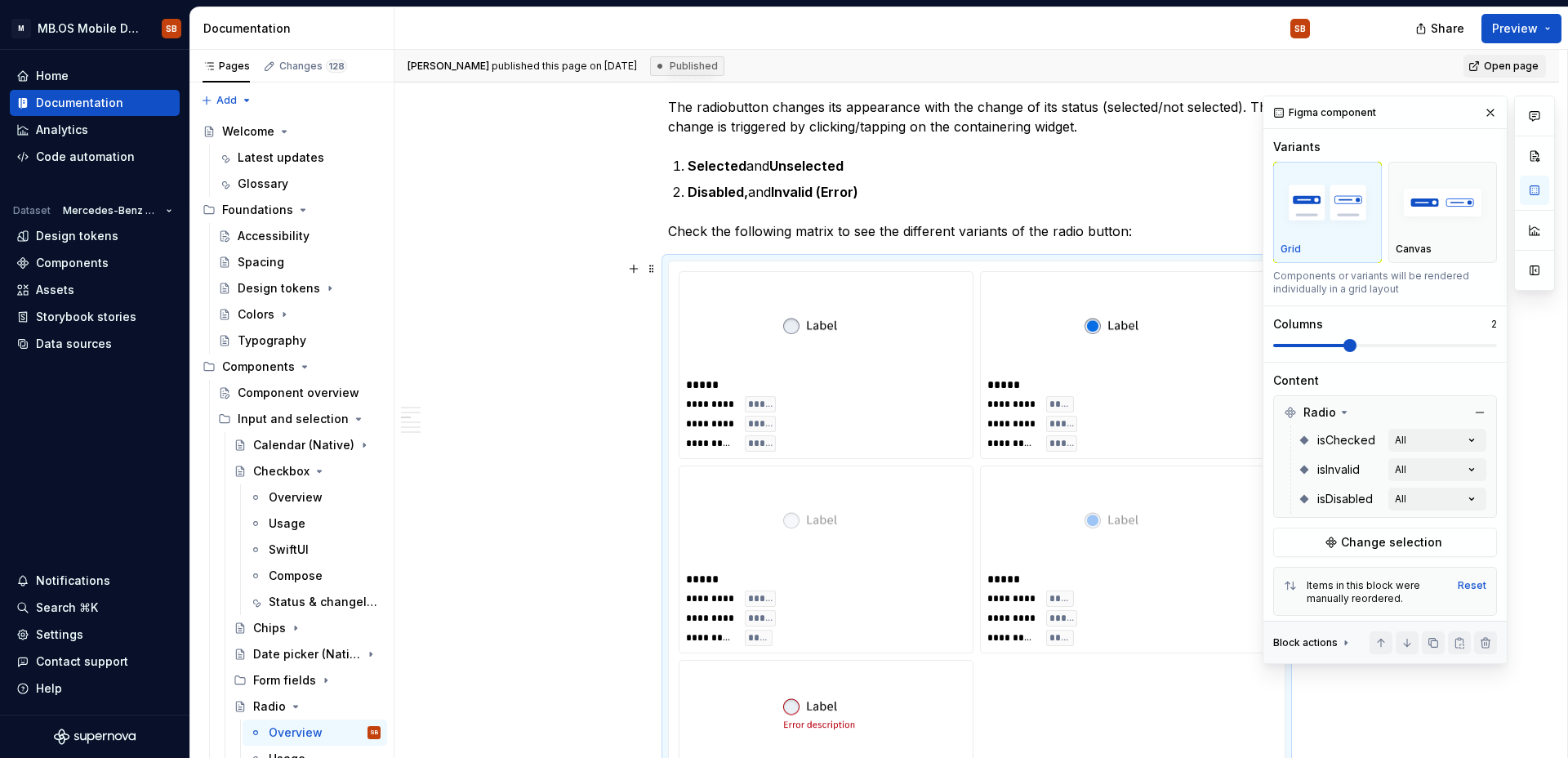
scroll to position [166, 0]
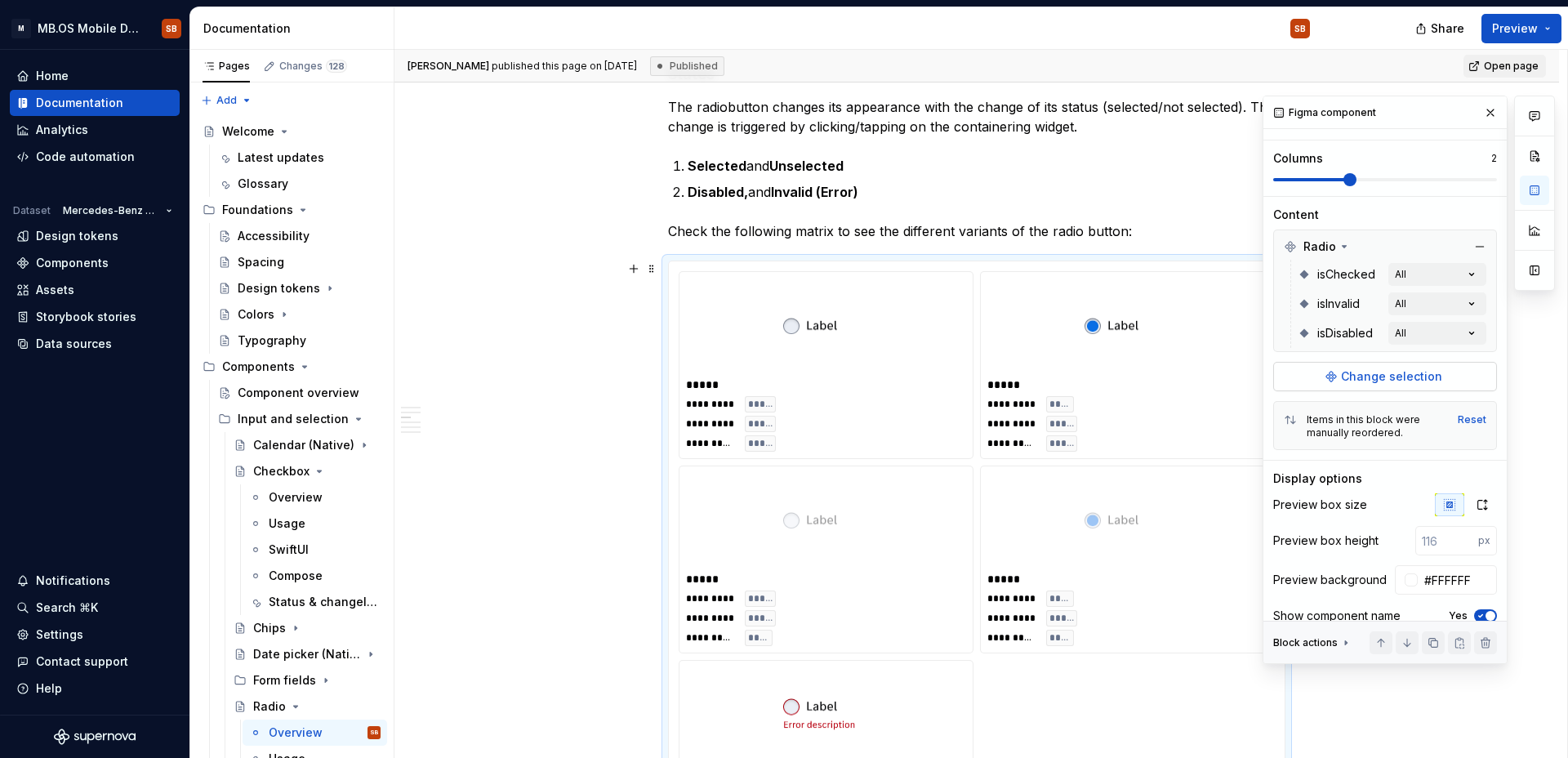
click at [1217, 380] on span "Change selection" at bounding box center [1392, 377] width 102 height 17
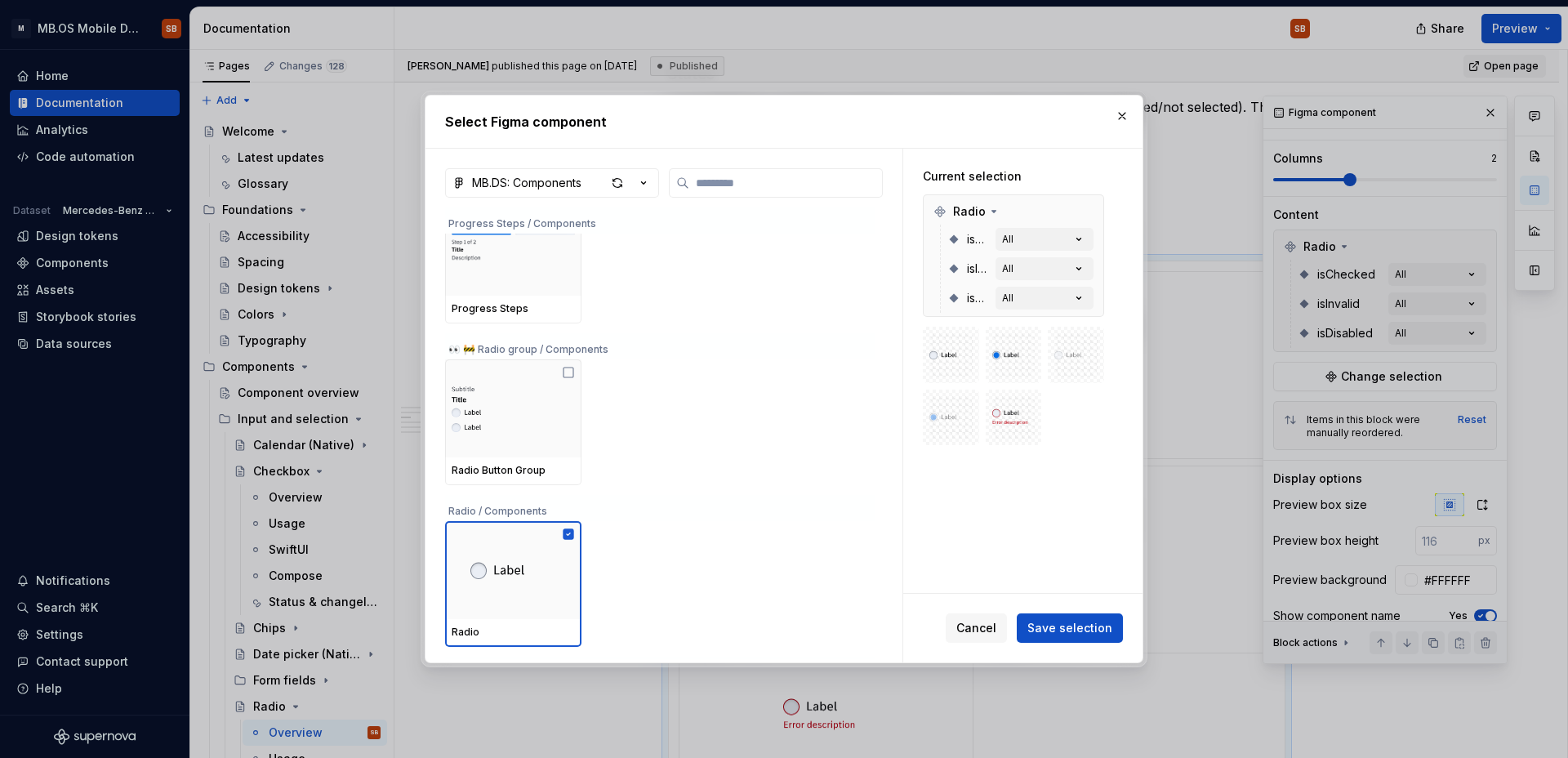
scroll to position [6053, 0]
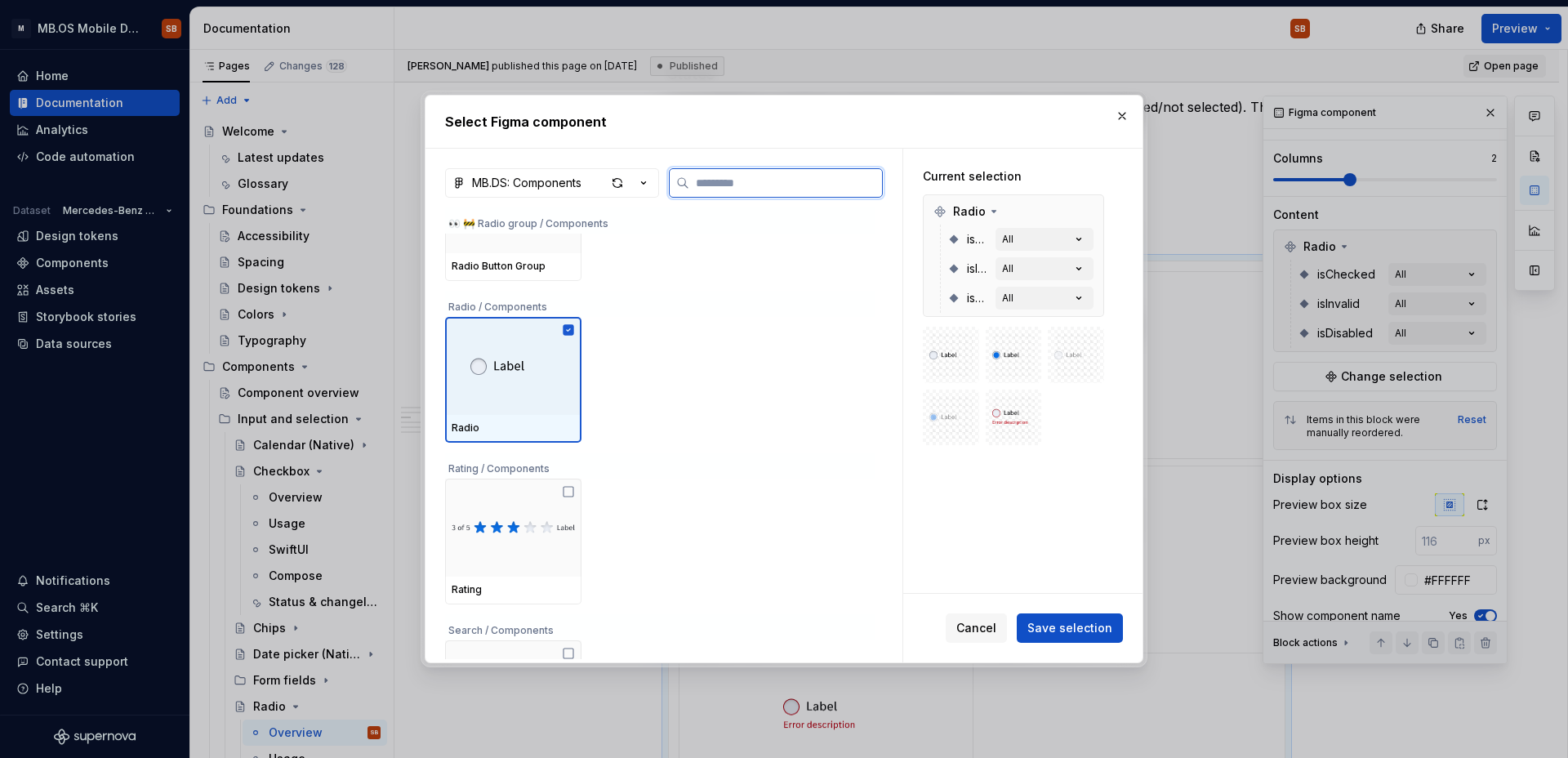
click at [544, 380] on div at bounding box center [513, 366] width 137 height 98
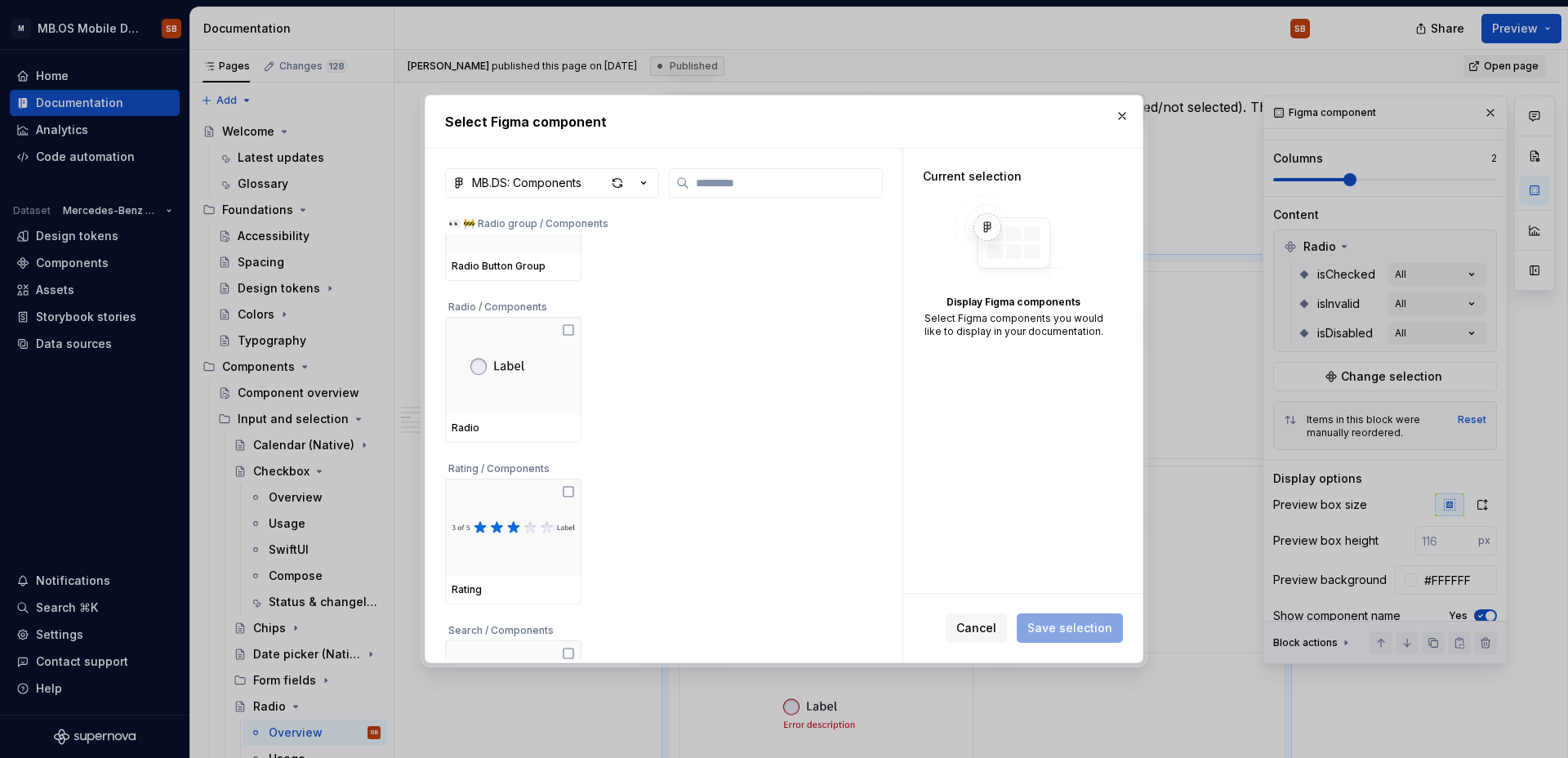
click at [1004, 299] on div "Display Figma components" at bounding box center [1013, 302] width 181 height 13
click at [1116, 110] on button "button" at bounding box center [1122, 115] width 23 height 23
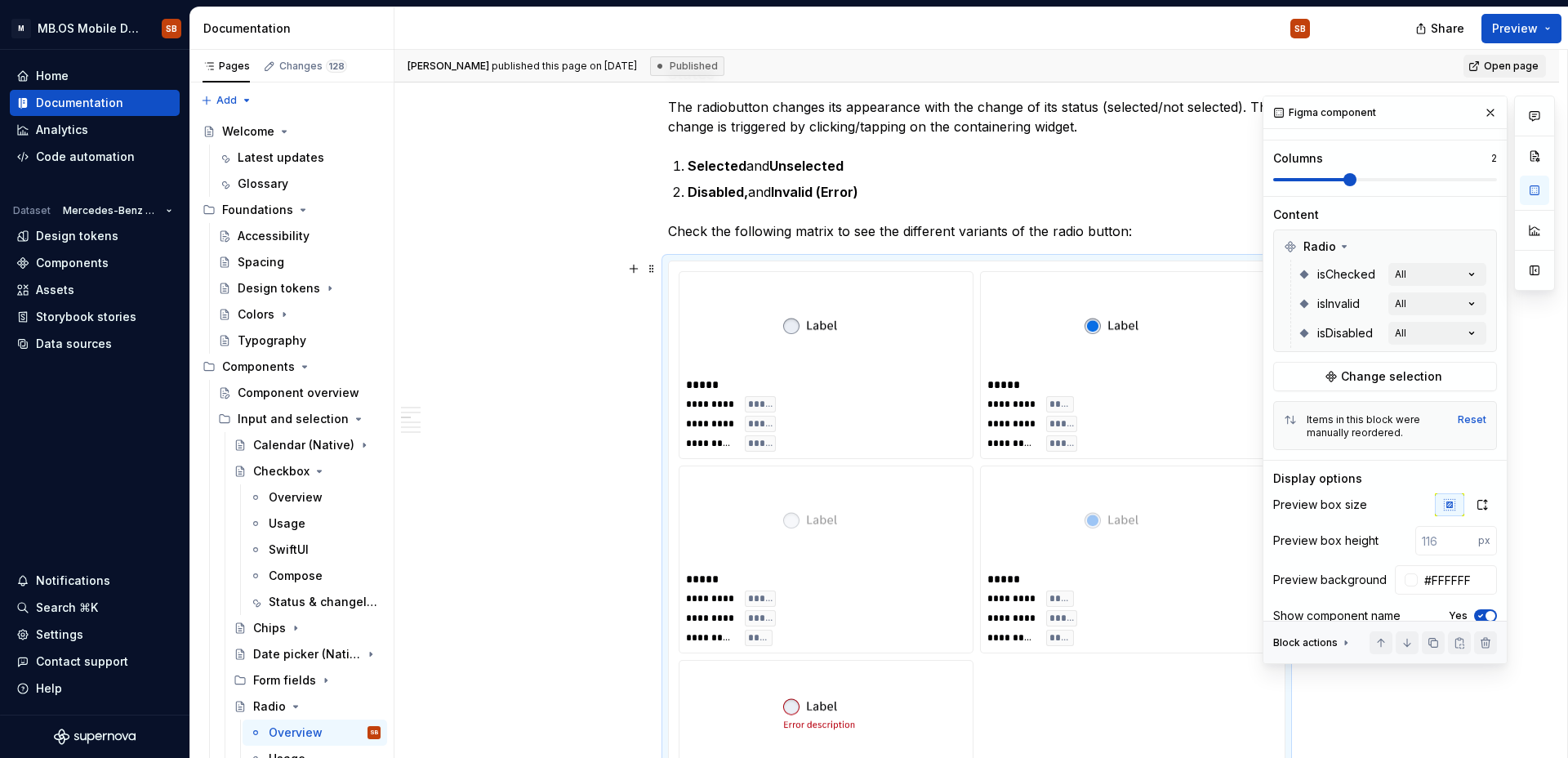
click at [842, 388] on div "*****" at bounding box center [826, 385] width 281 height 17
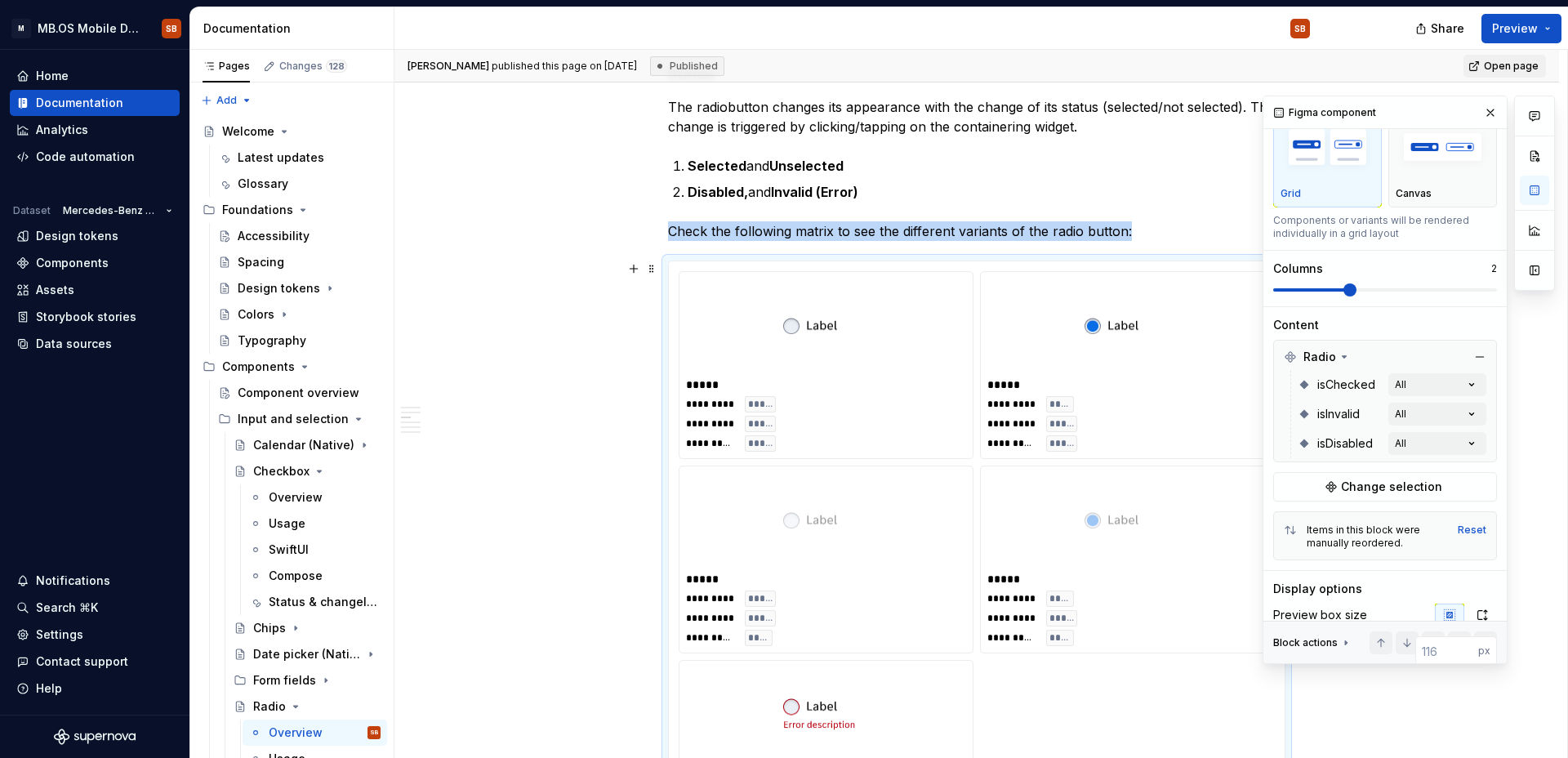
scroll to position [0, 0]
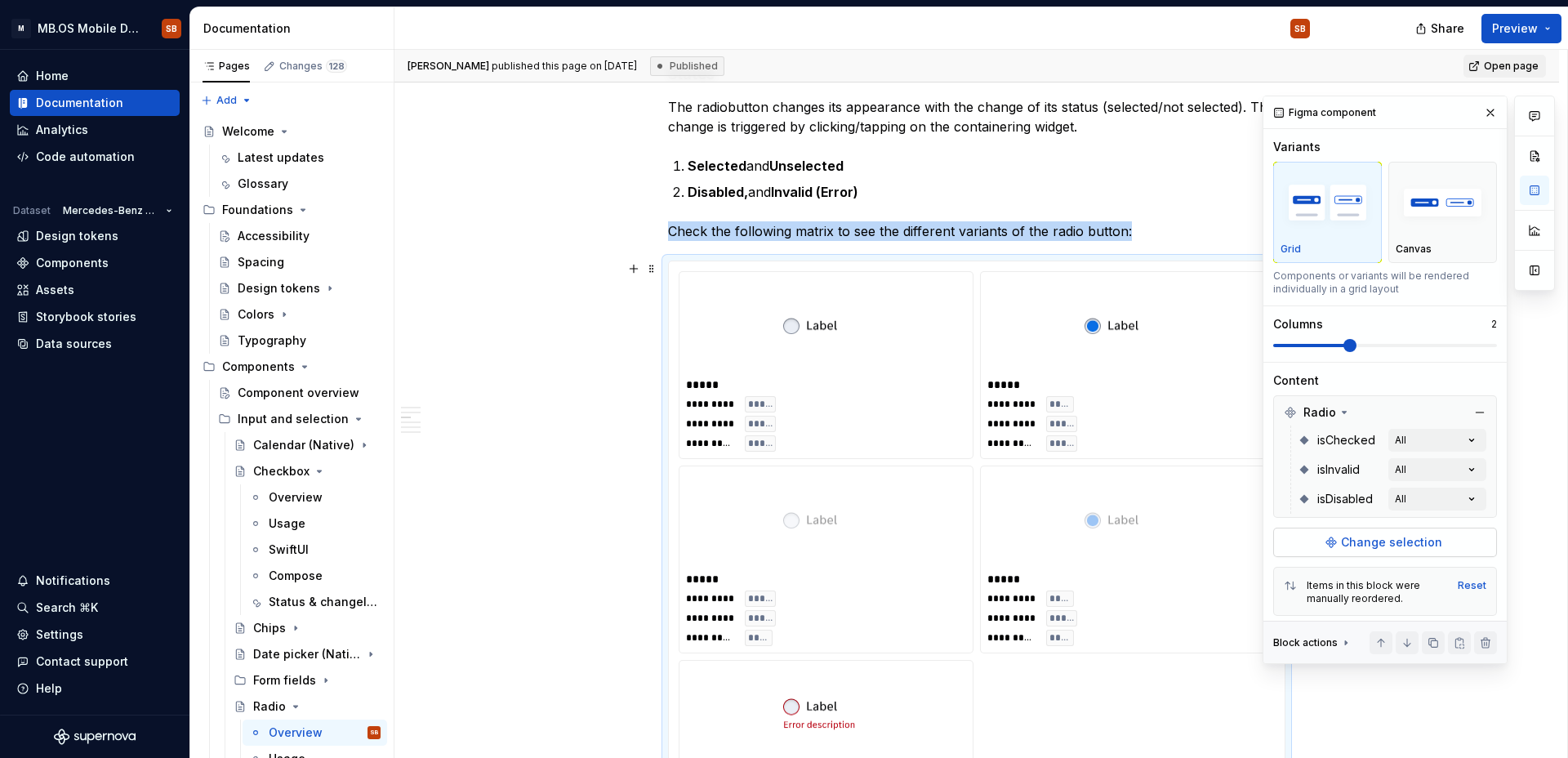
click at [1217, 534] on button "Change selection" at bounding box center [1385, 543] width 223 height 30
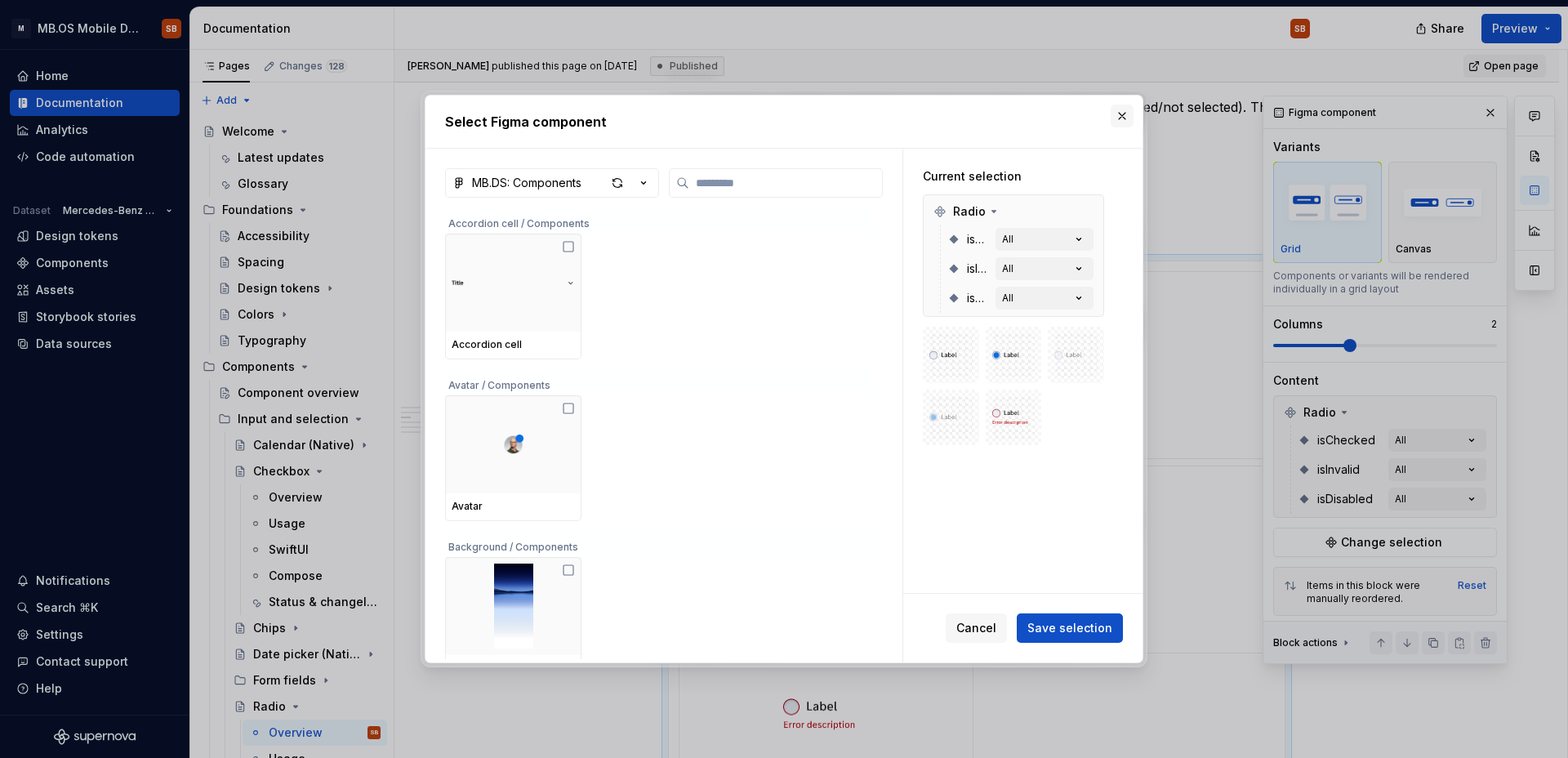
click at [1121, 117] on button "button" at bounding box center [1122, 115] width 23 height 23
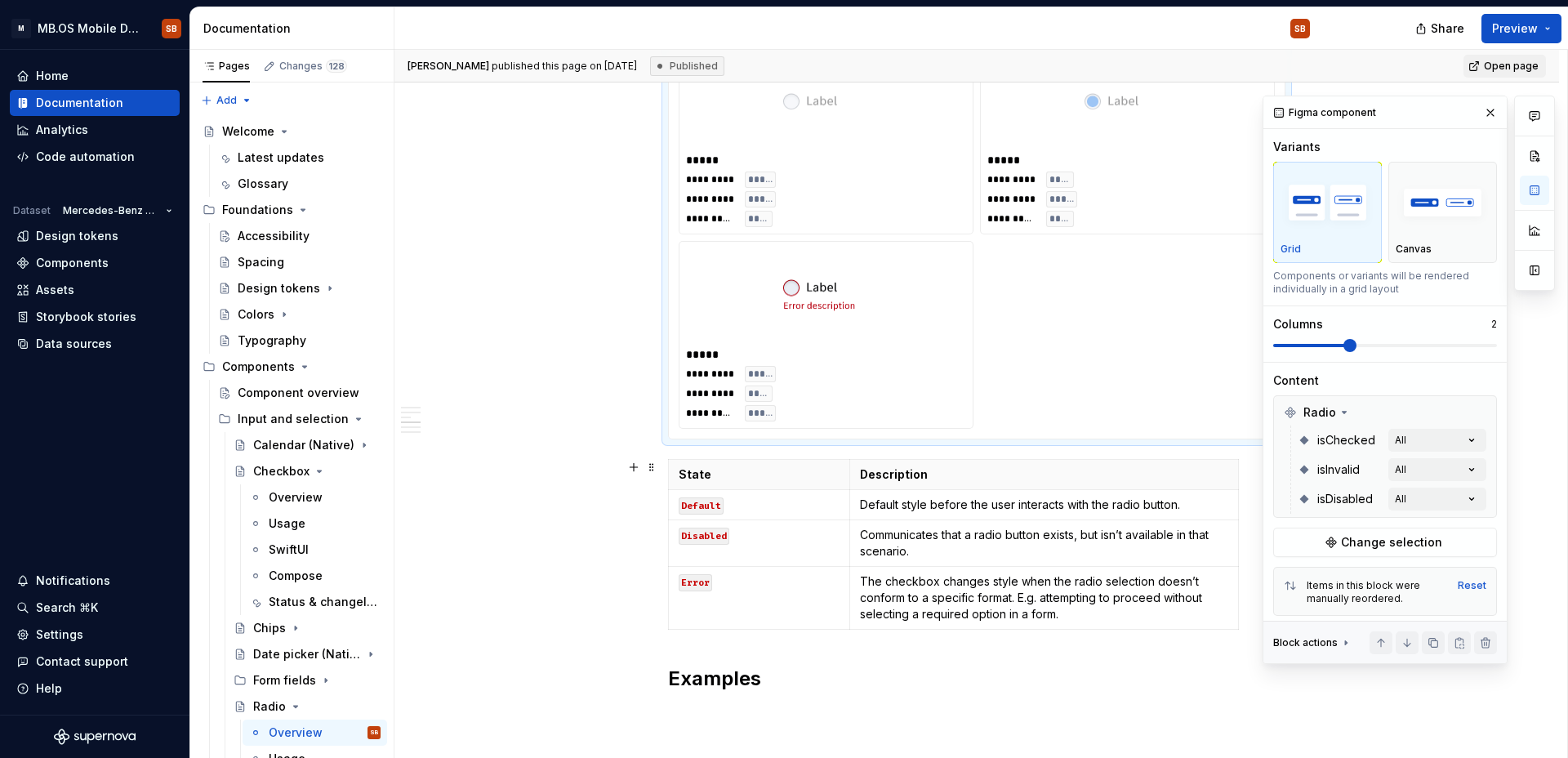
drag, startPoint x: 742, startPoint y: 412, endPoint x: 640, endPoint y: 619, distance: 230.8
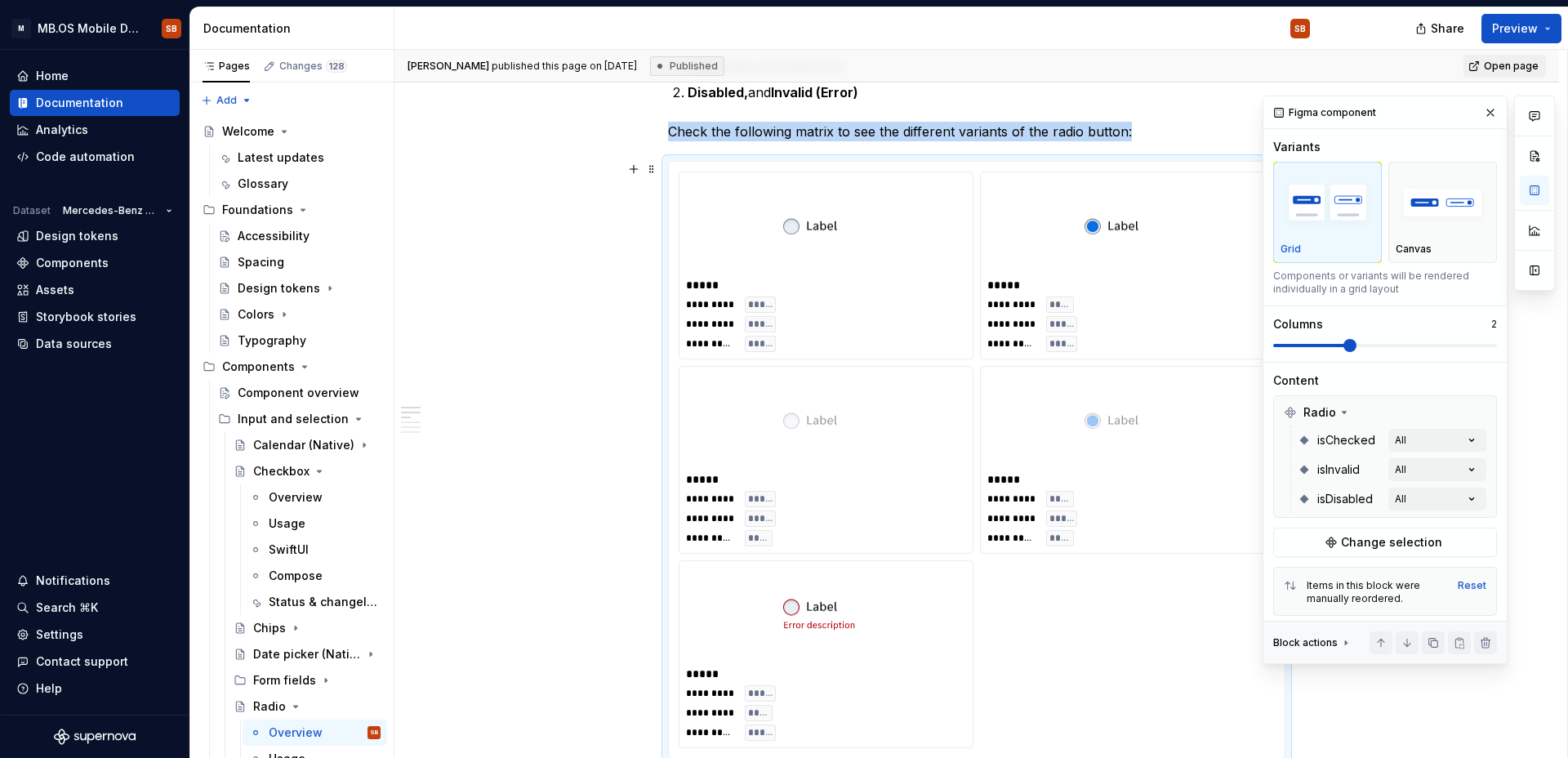
scroll to position [945, 0]
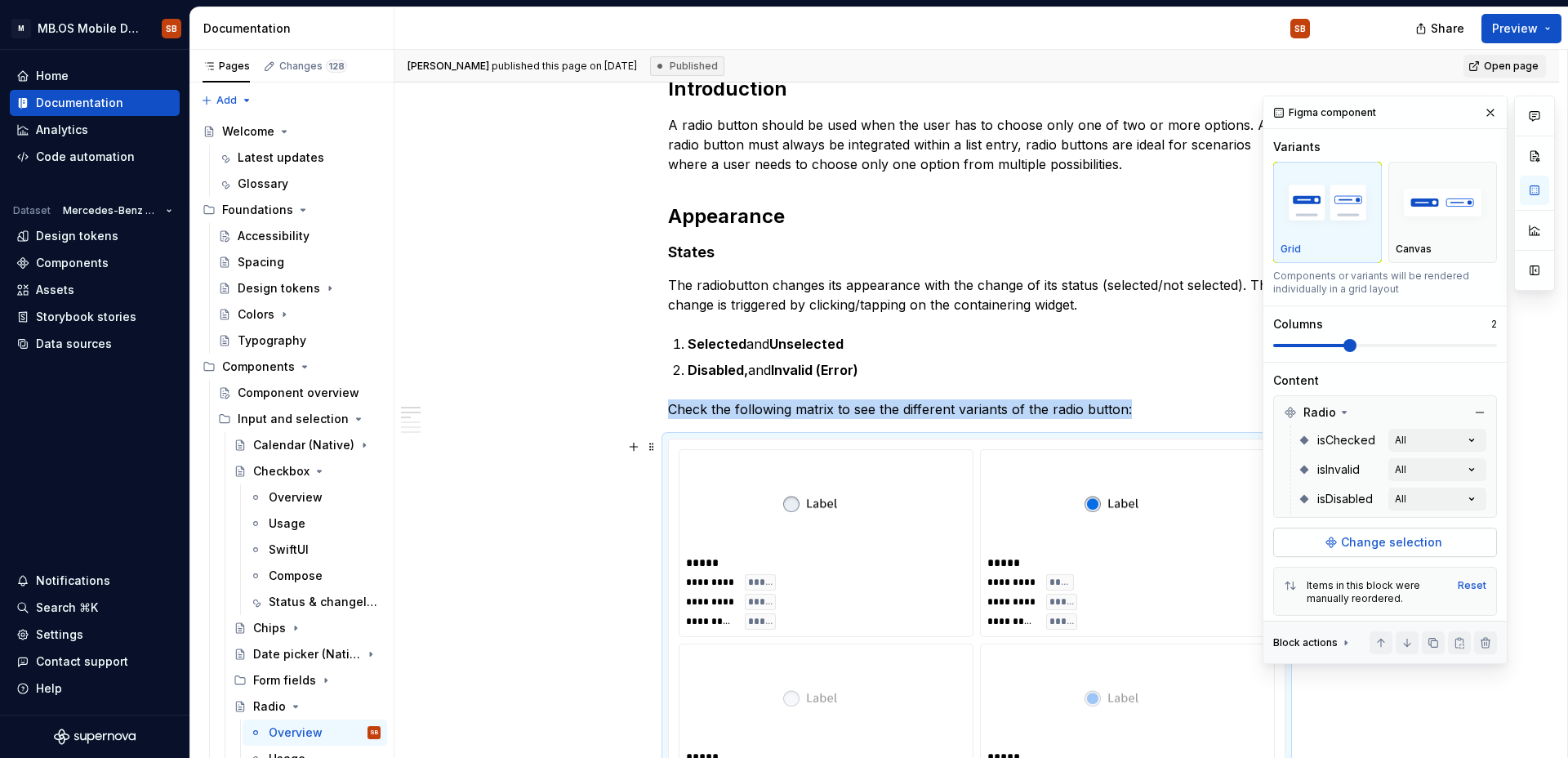
click at [1217, 535] on span "Change selection" at bounding box center [1392, 543] width 102 height 17
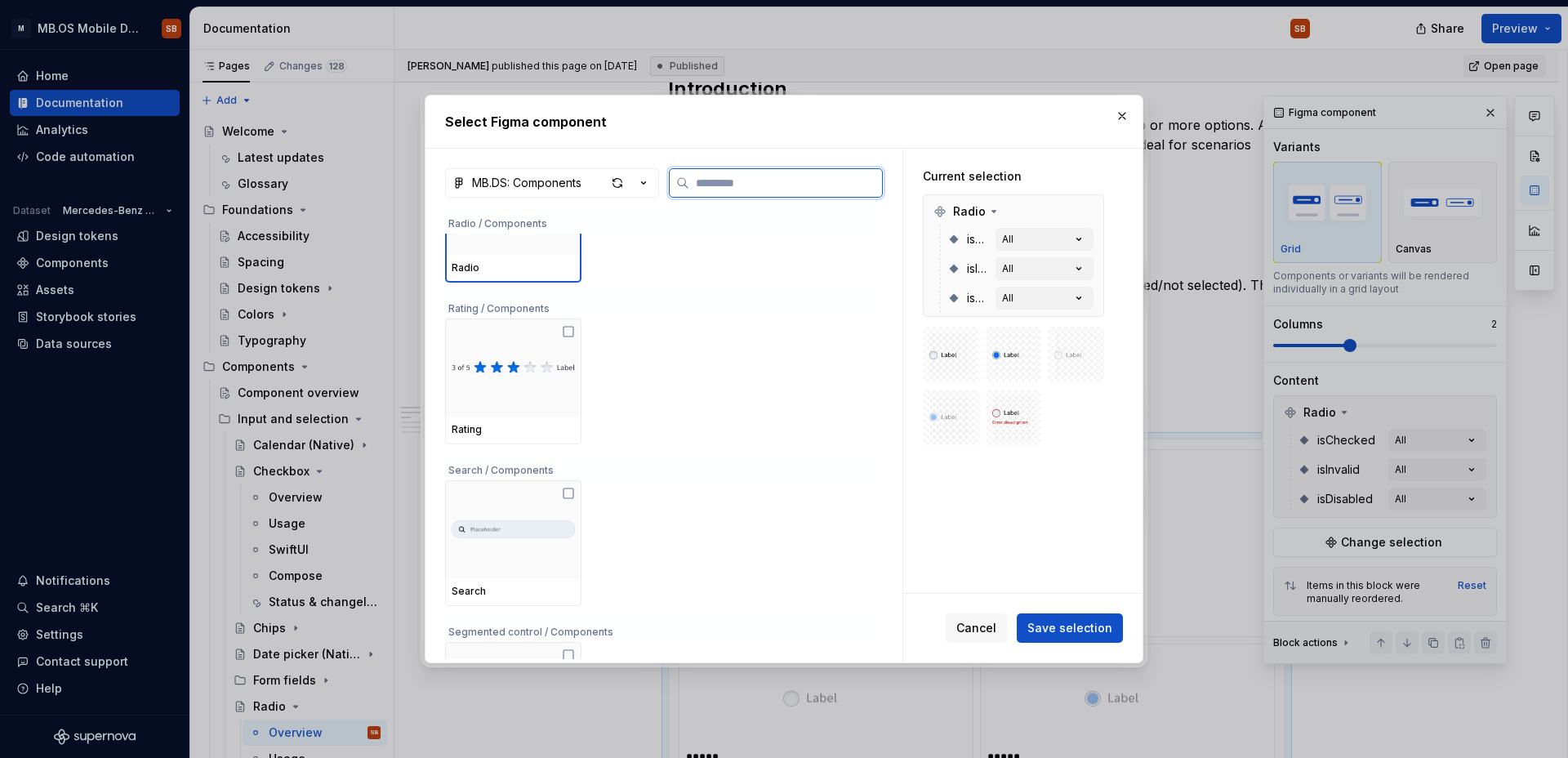
scroll to position [5925, 0]
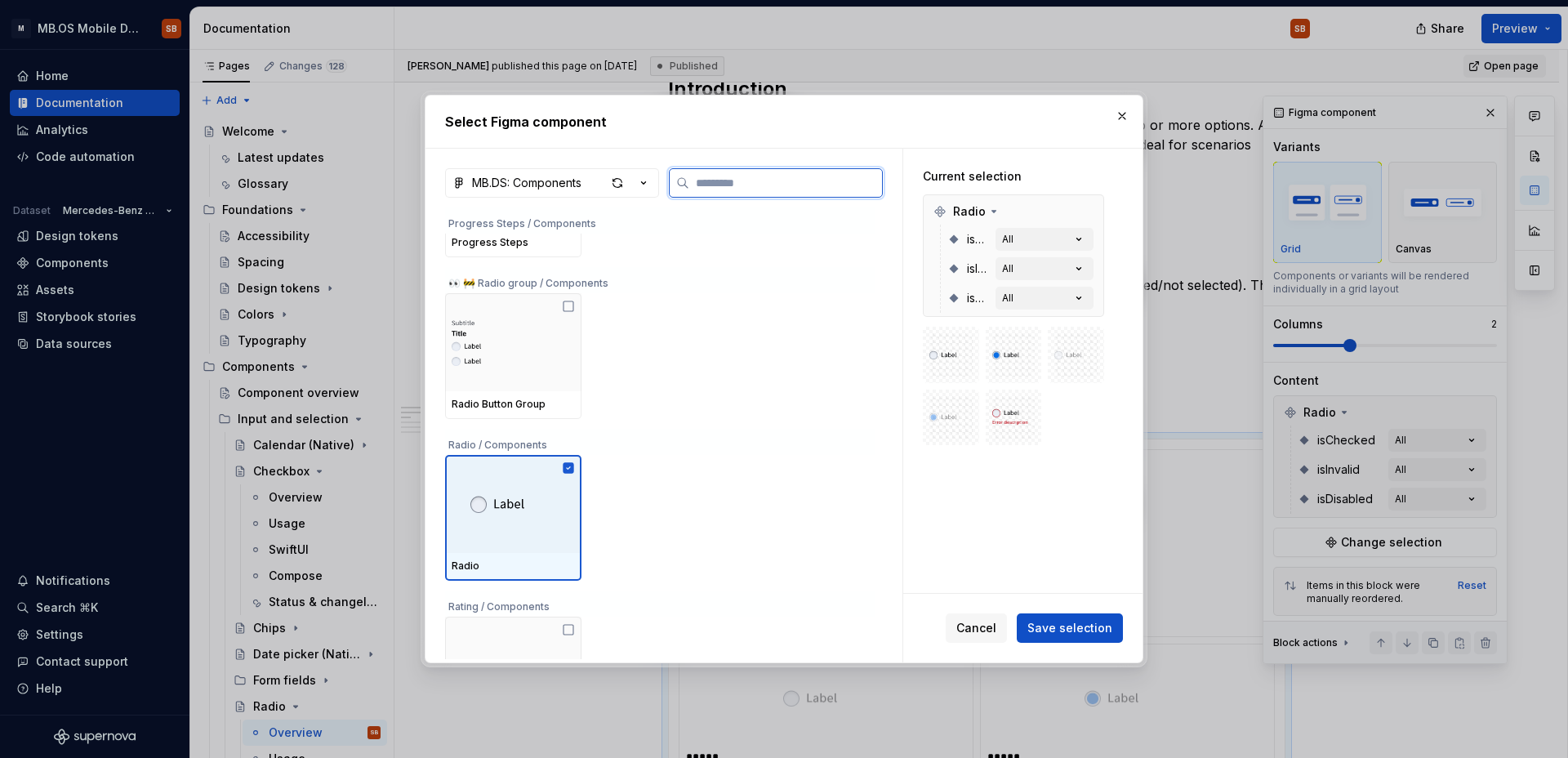
click at [536, 490] on div at bounding box center [513, 504] width 137 height 98
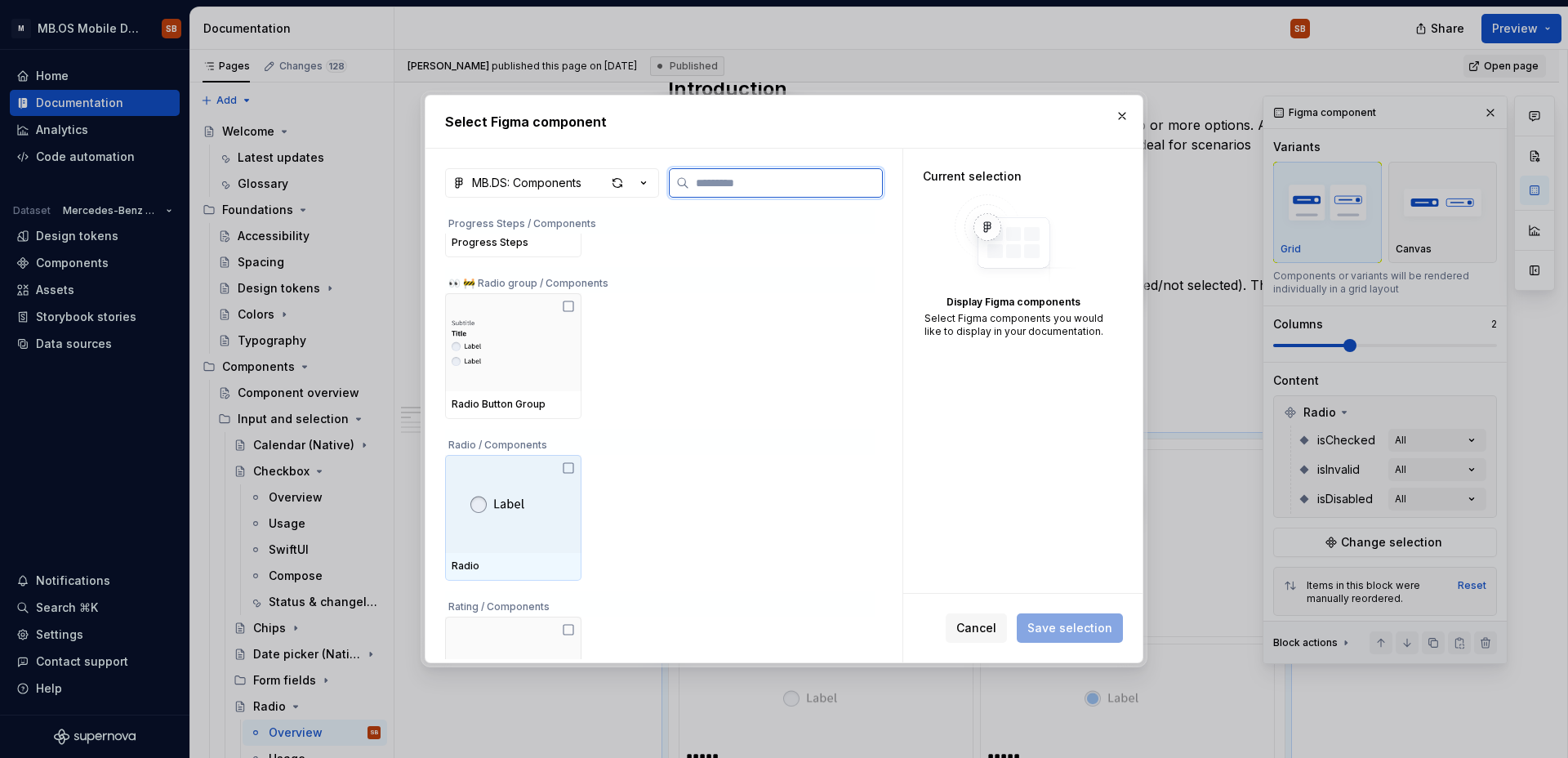
click at [567, 469] on icon at bounding box center [569, 468] width 13 height 13
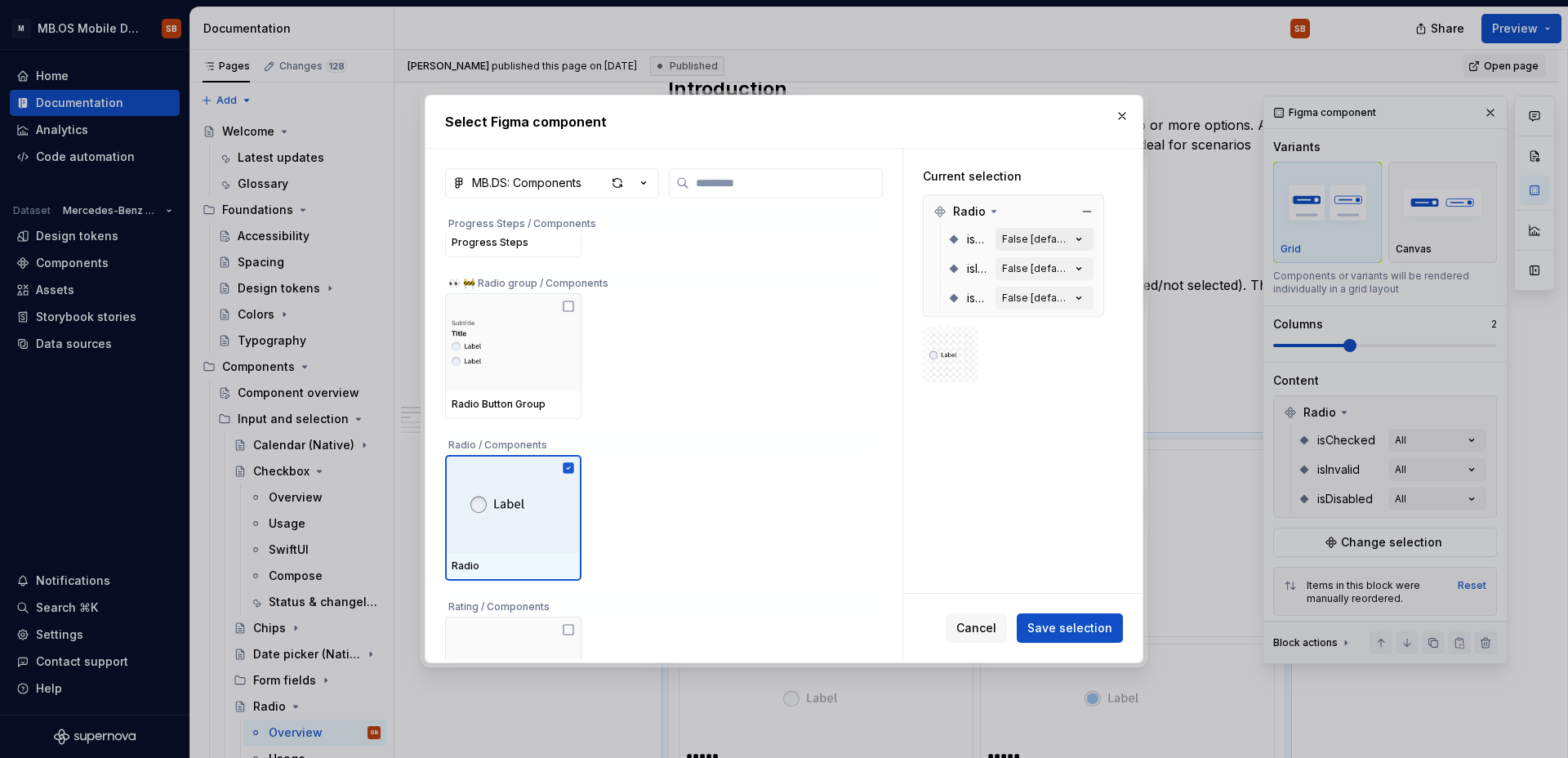
click at [1060, 236] on div "False [default]" at bounding box center [1036, 239] width 68 height 13
click at [1084, 235] on icon "button" at bounding box center [1079, 239] width 17 height 17
click at [1079, 239] on icon "button" at bounding box center [1079, 239] width 17 height 17
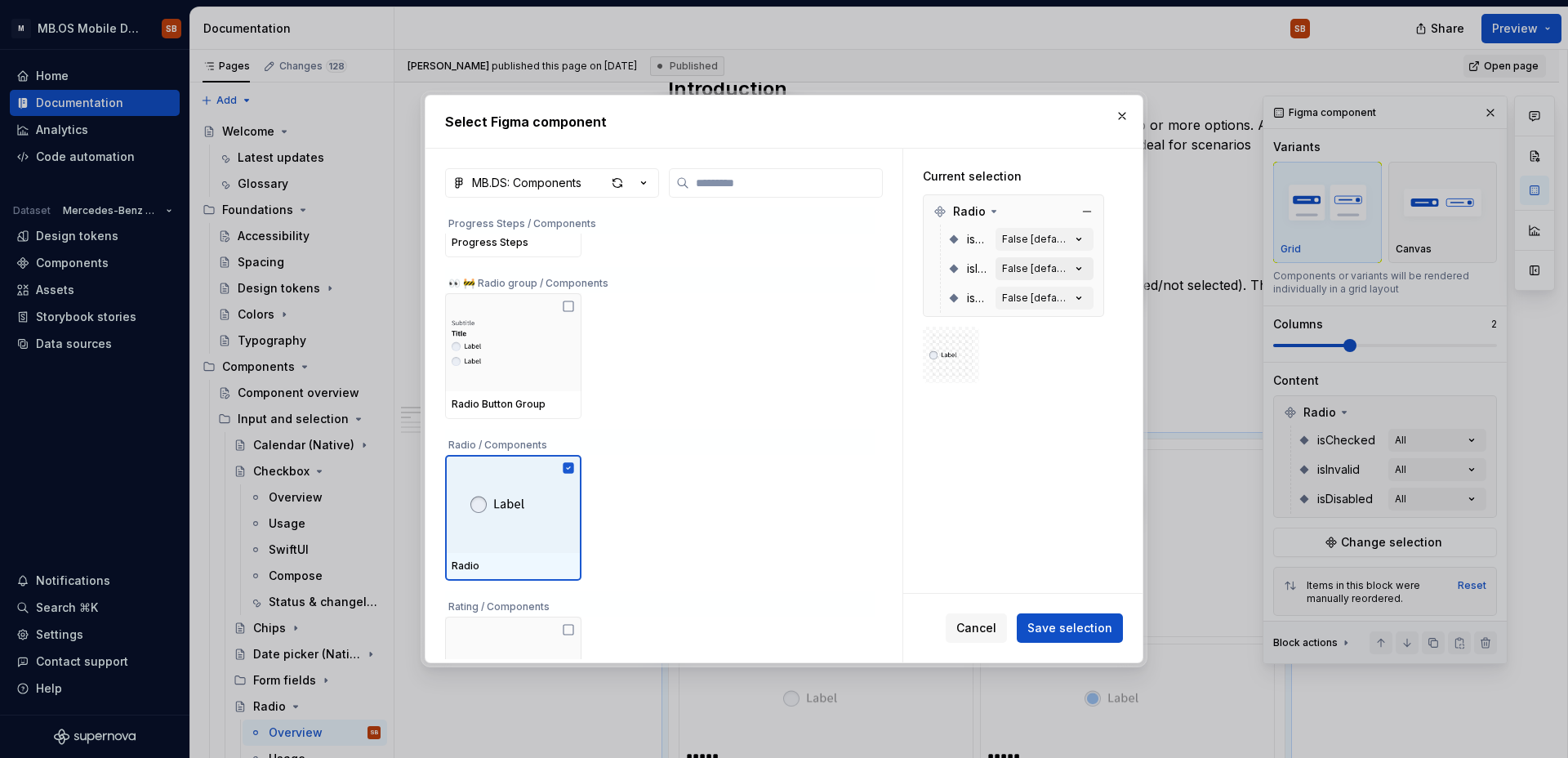
click at [1075, 258] on button "False [default]" at bounding box center [1045, 269] width 98 height 23
click at [1076, 287] on button "False [default]" at bounding box center [1045, 298] width 98 height 23
click at [952, 352] on img at bounding box center [951, 355] width 43 height 18
click at [997, 352] on div at bounding box center [1013, 355] width 181 height 56
click at [1122, 115] on button "button" at bounding box center [1122, 115] width 23 height 23
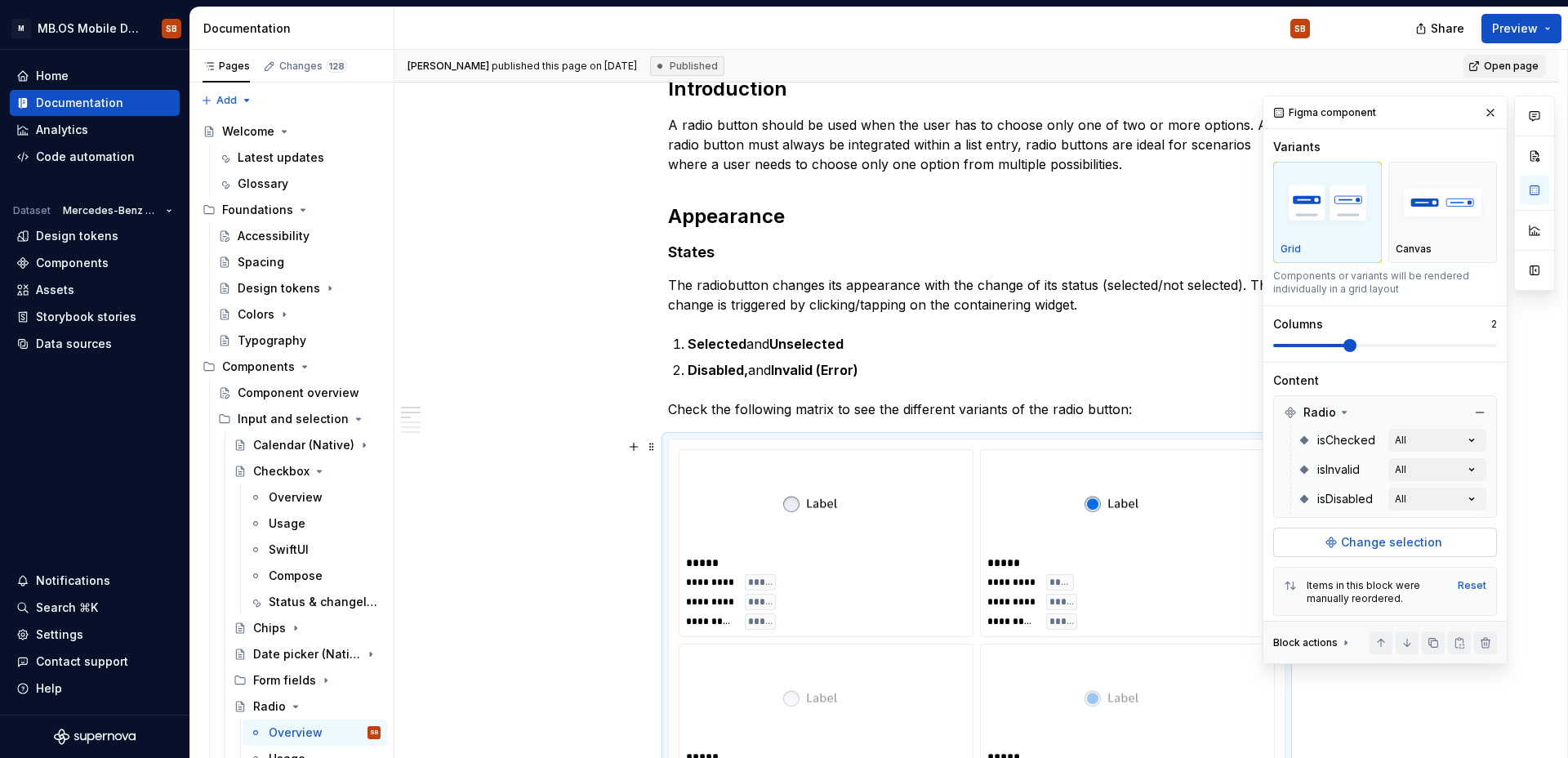
click at [1217, 533] on button "Change selection" at bounding box center [1385, 543] width 223 height 30
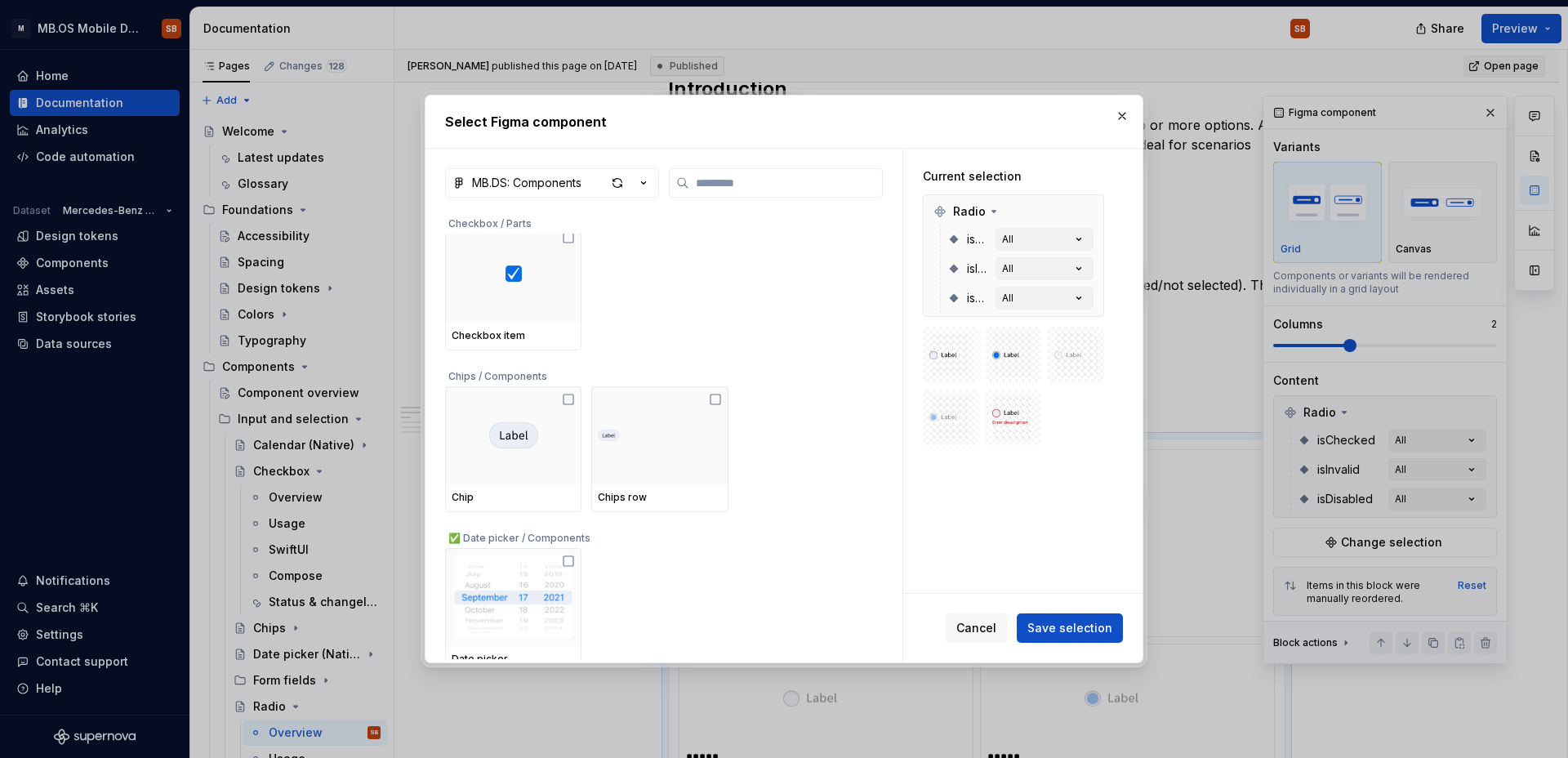
scroll to position [2220, 0]
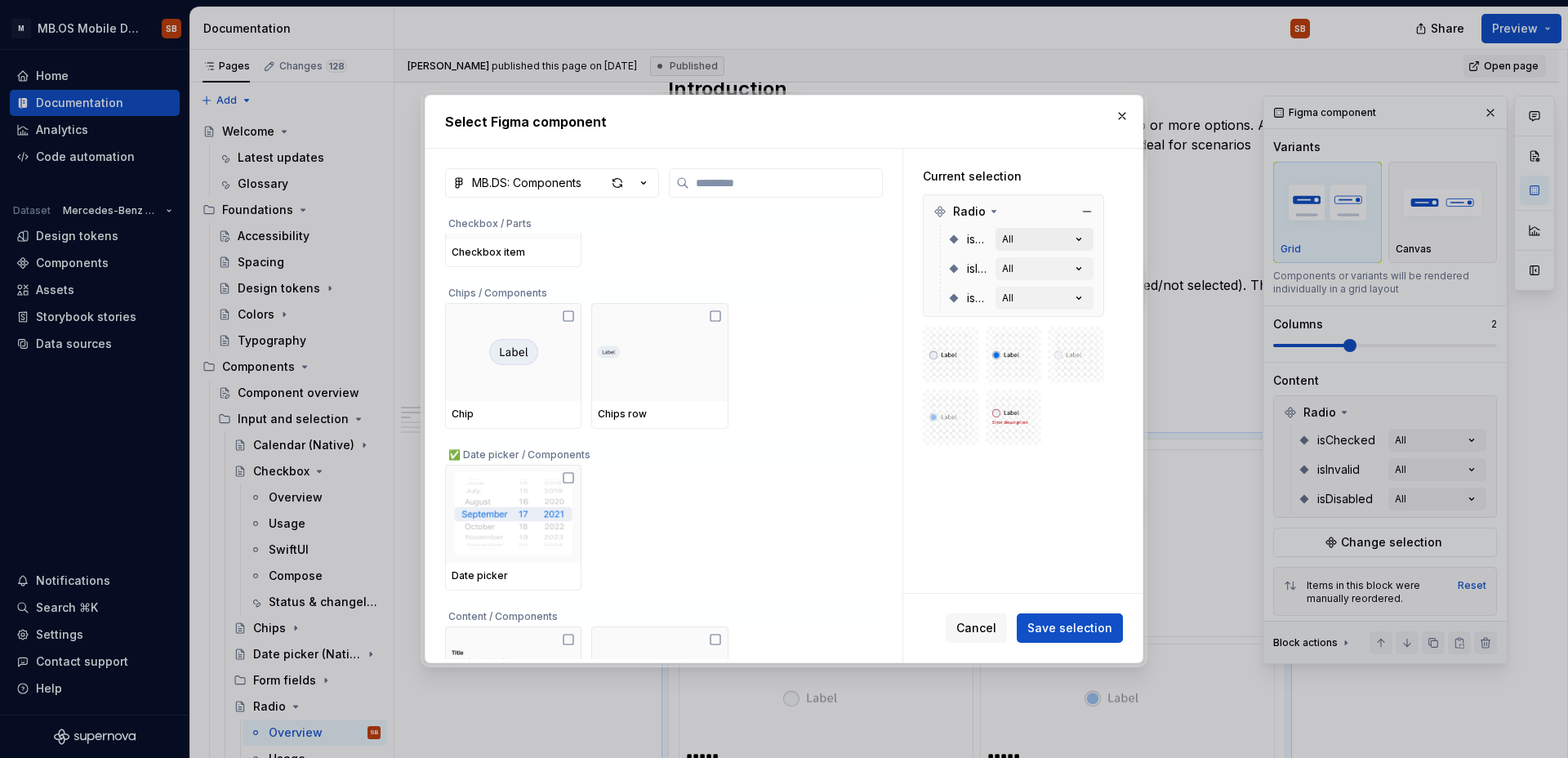
click at [1079, 238] on icon "button" at bounding box center [1079, 239] width 4 height 3
click at [1126, 117] on button "button" at bounding box center [1122, 115] width 23 height 23
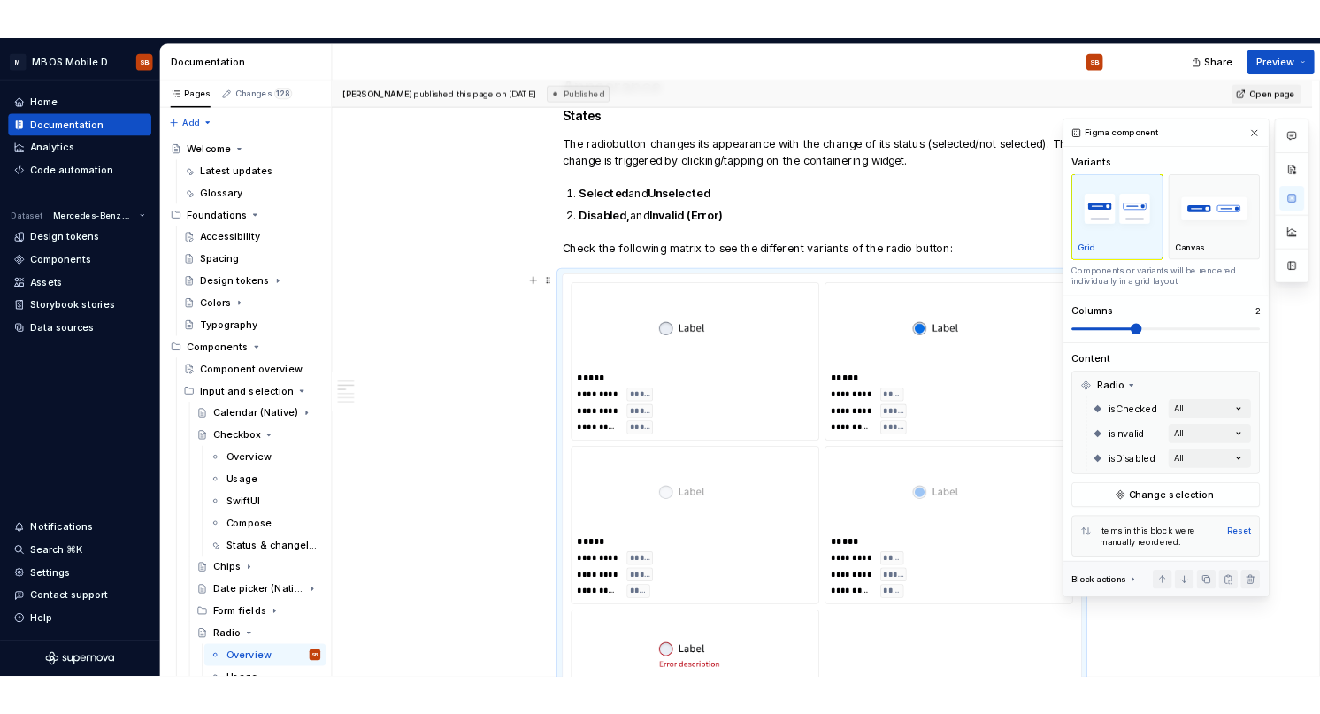
scroll to position [1288, 0]
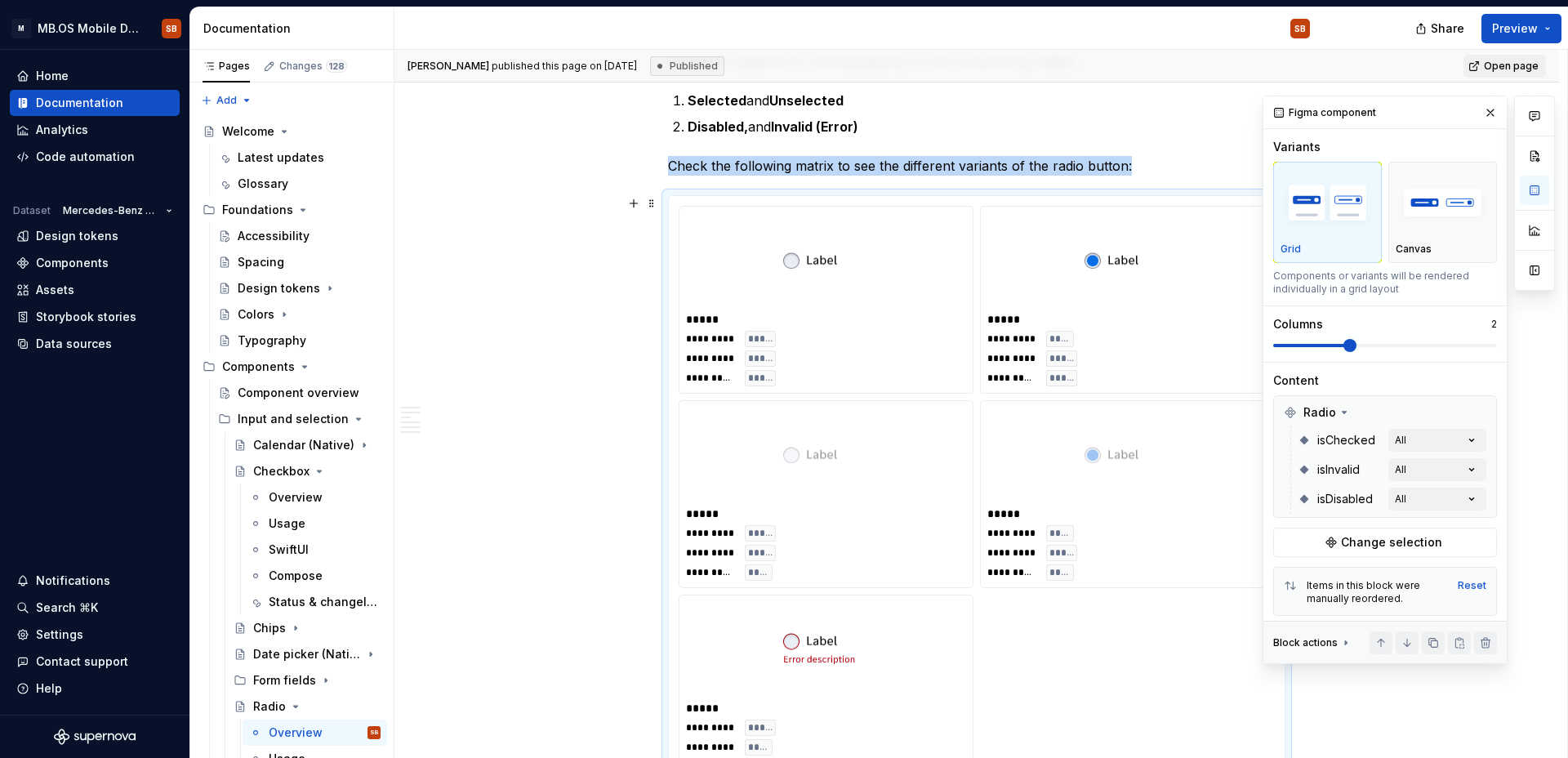
drag, startPoint x: 898, startPoint y: 487, endPoint x: 827, endPoint y: 503, distance: 72.8
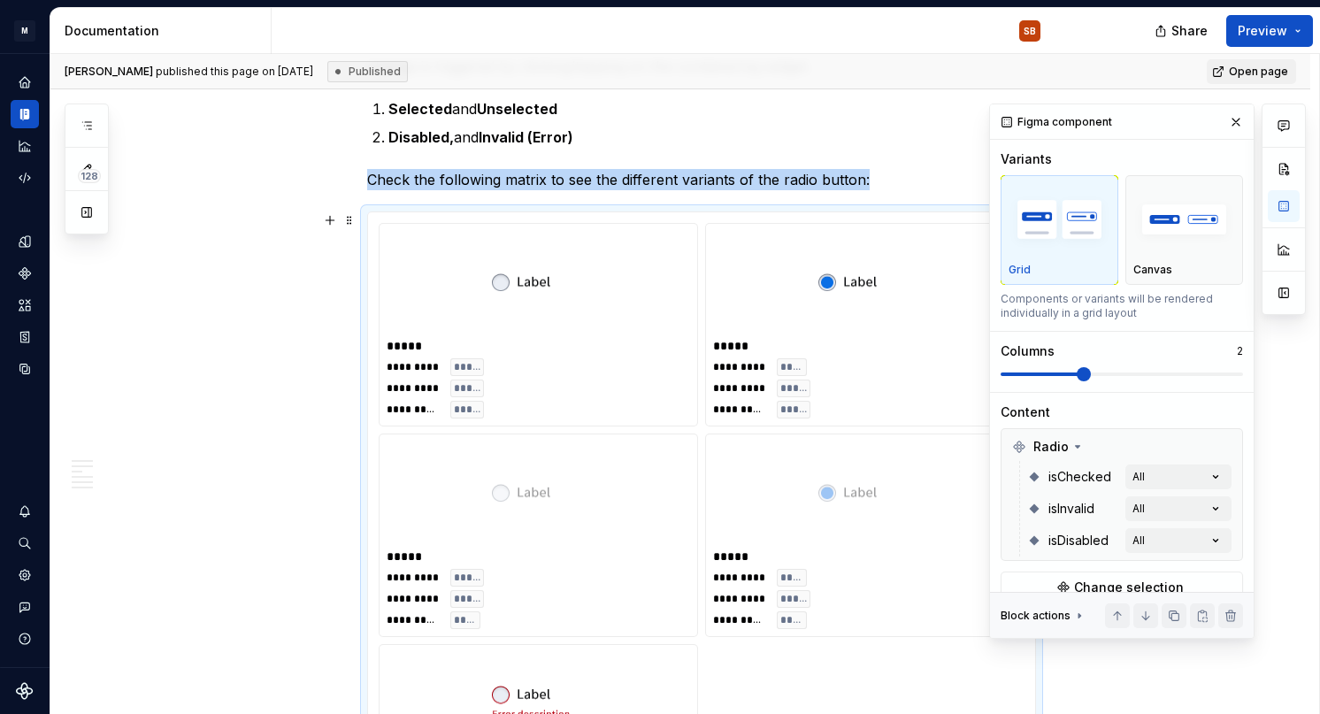
scroll to position [1269, 0]
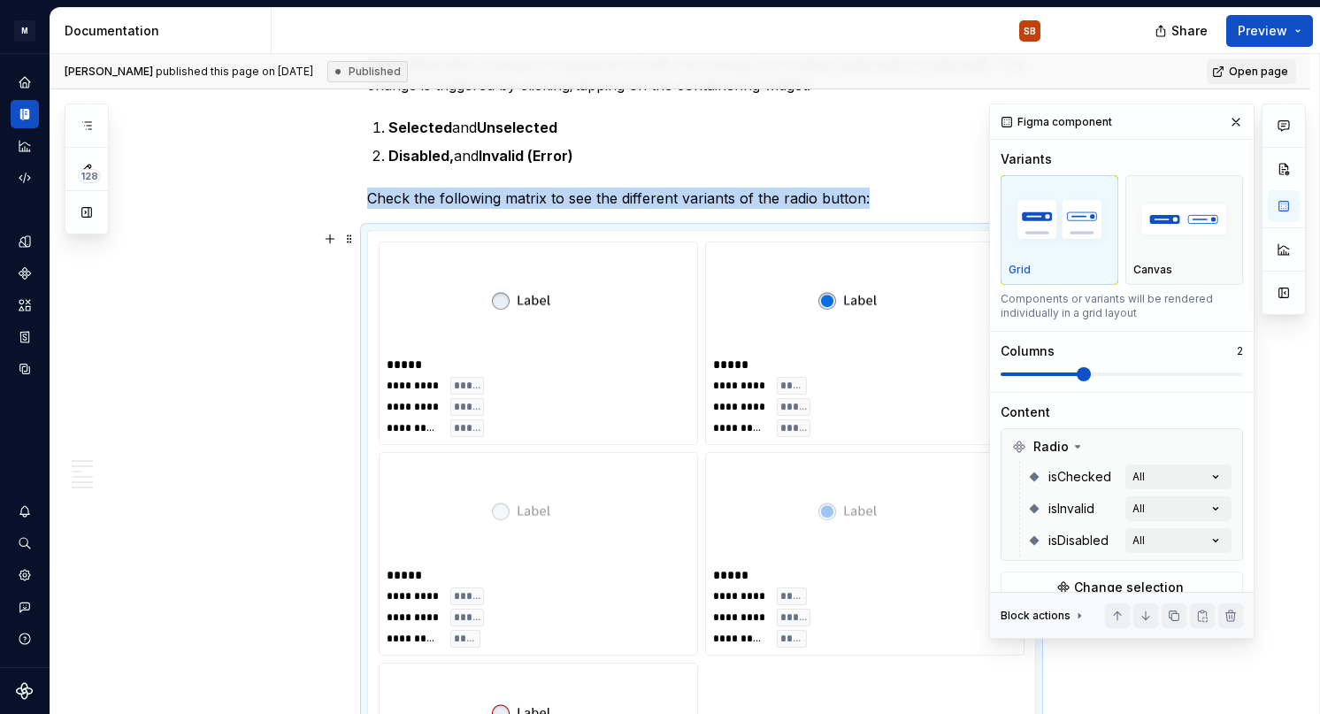
click at [165, 394] on div "**********" at bounding box center [680, 611] width 1260 height 2977
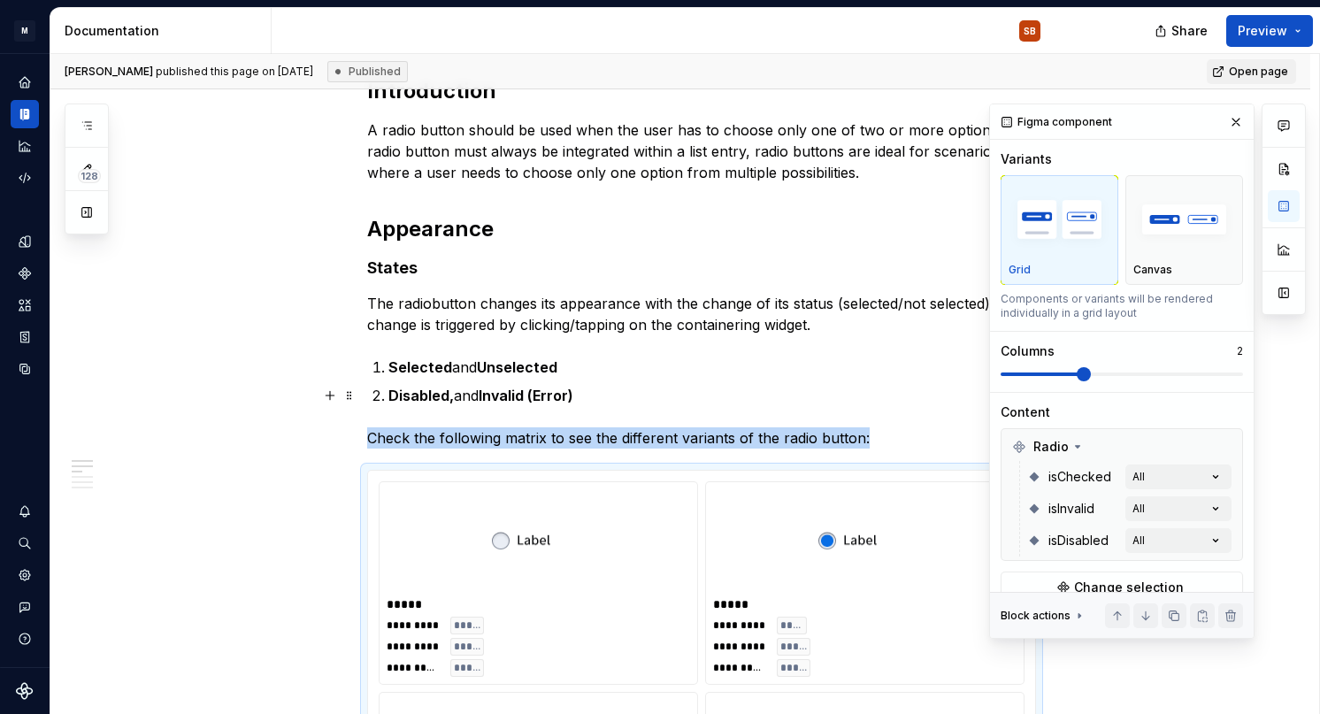
scroll to position [1016, 0]
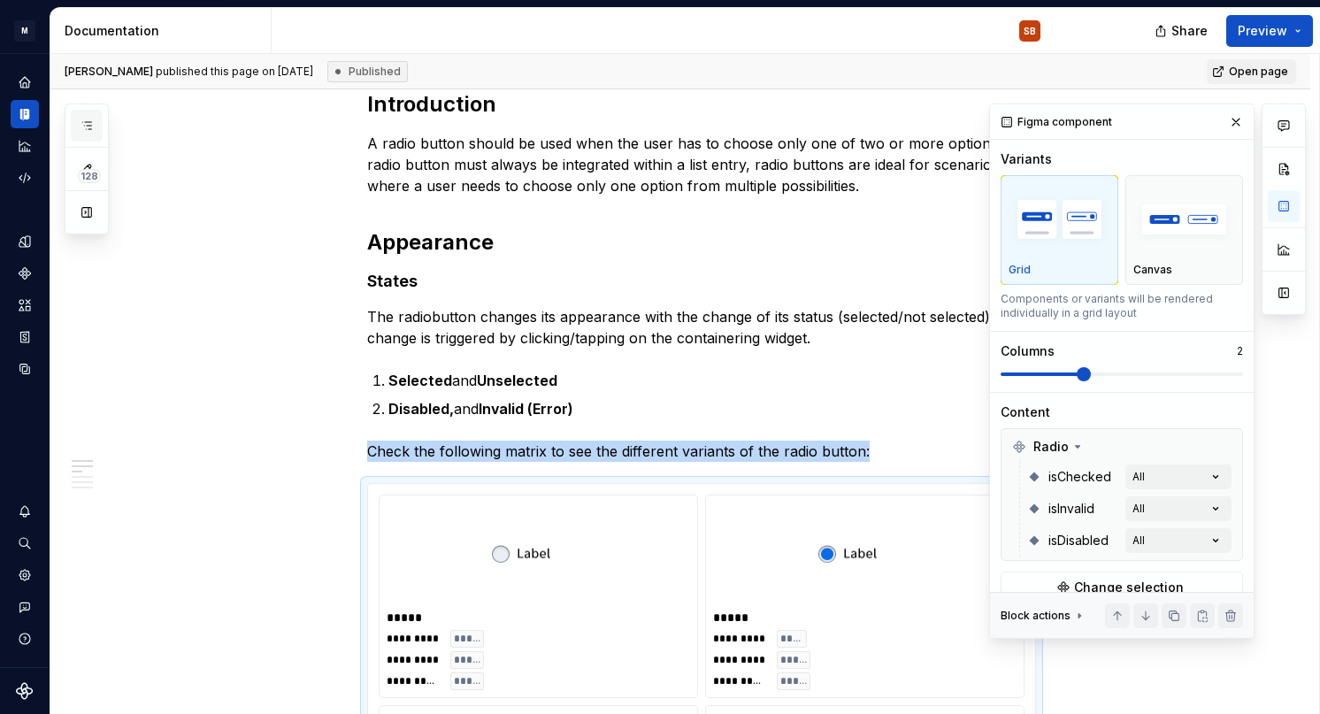
click at [89, 127] on icon "button" at bounding box center [87, 126] width 14 height 14
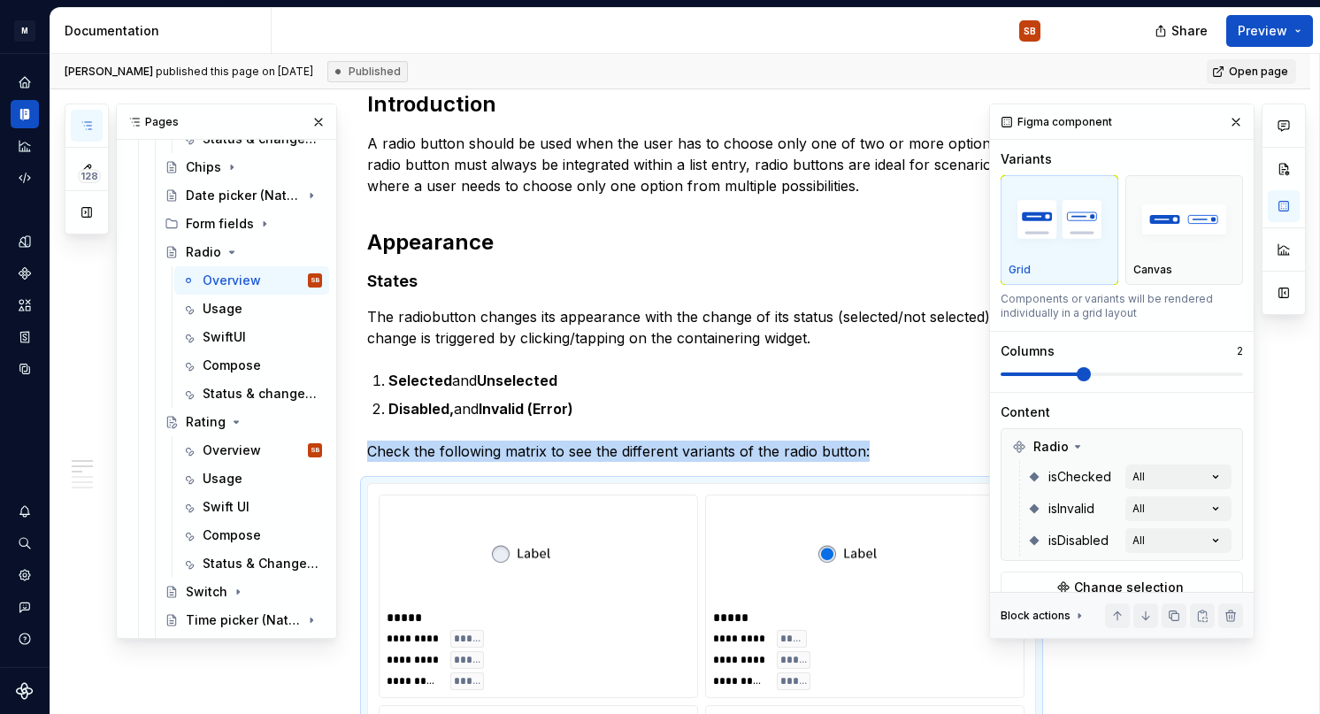
scroll to position [590, 0]
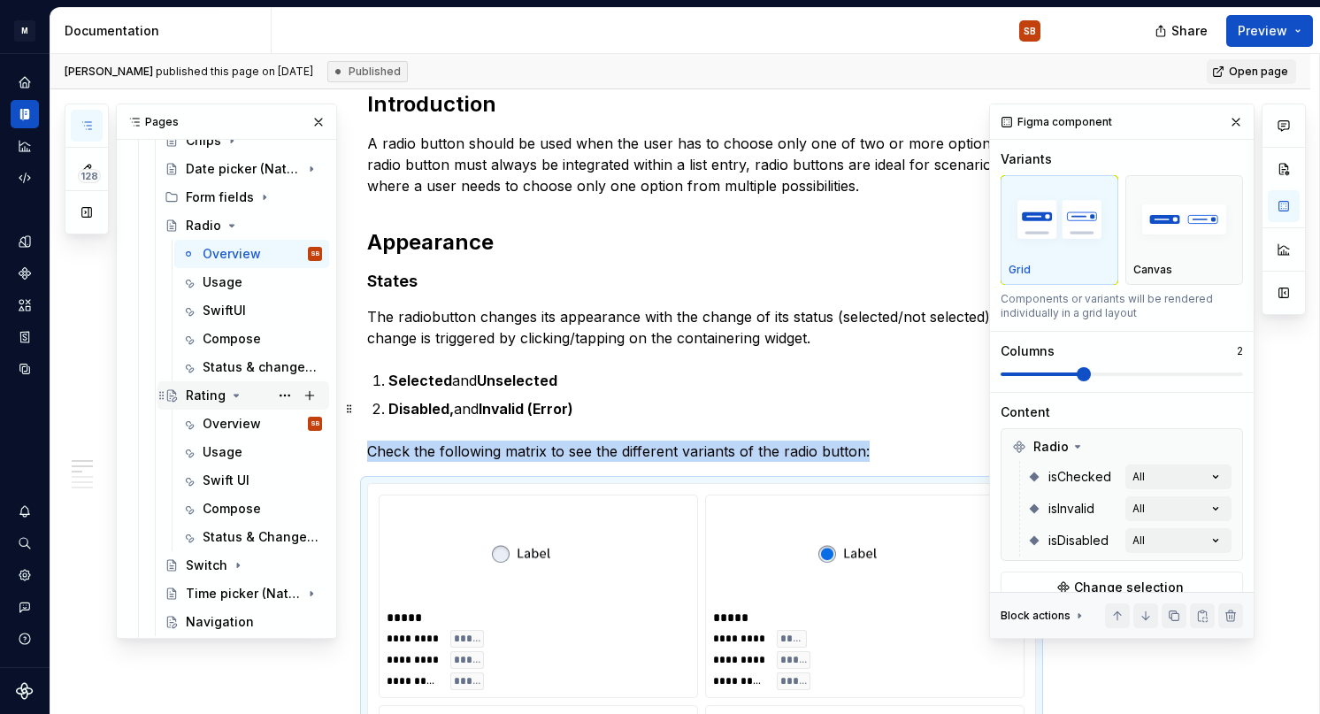
click at [229, 395] on icon "Page tree" at bounding box center [236, 396] width 14 height 14
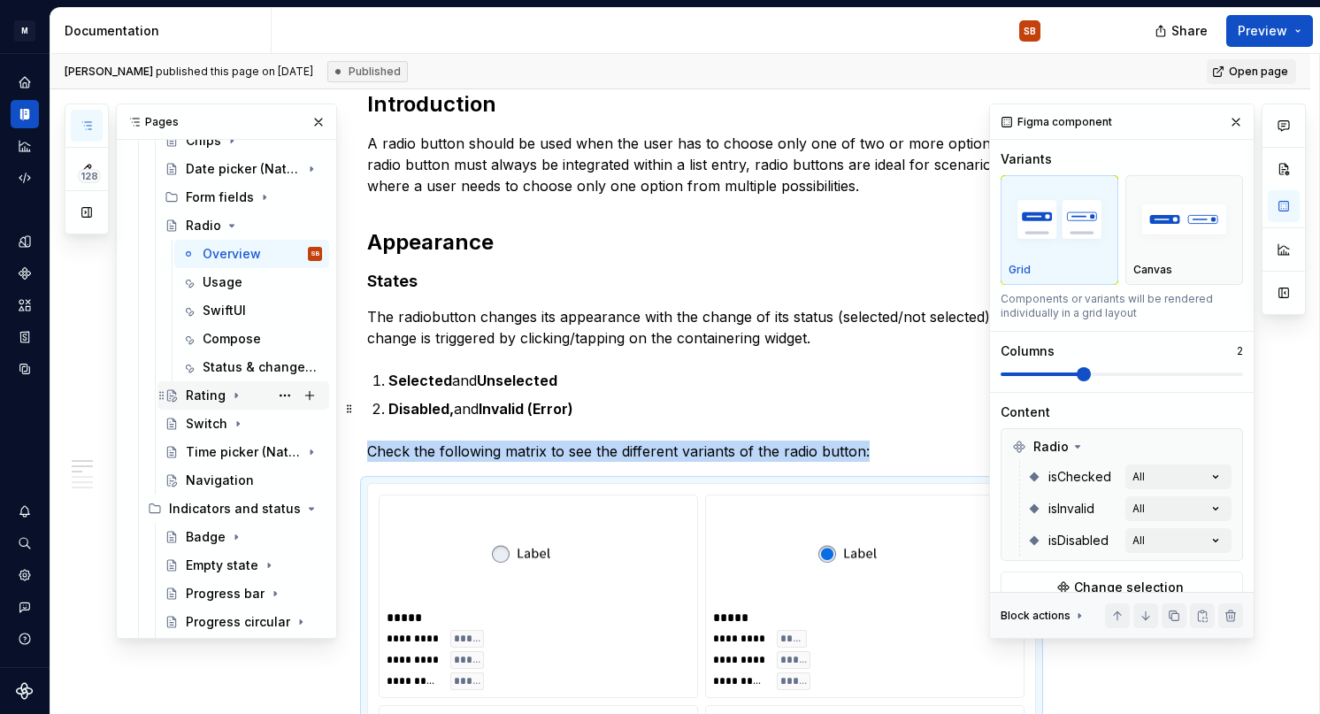
click at [219, 394] on div "Rating" at bounding box center [206, 396] width 40 height 18
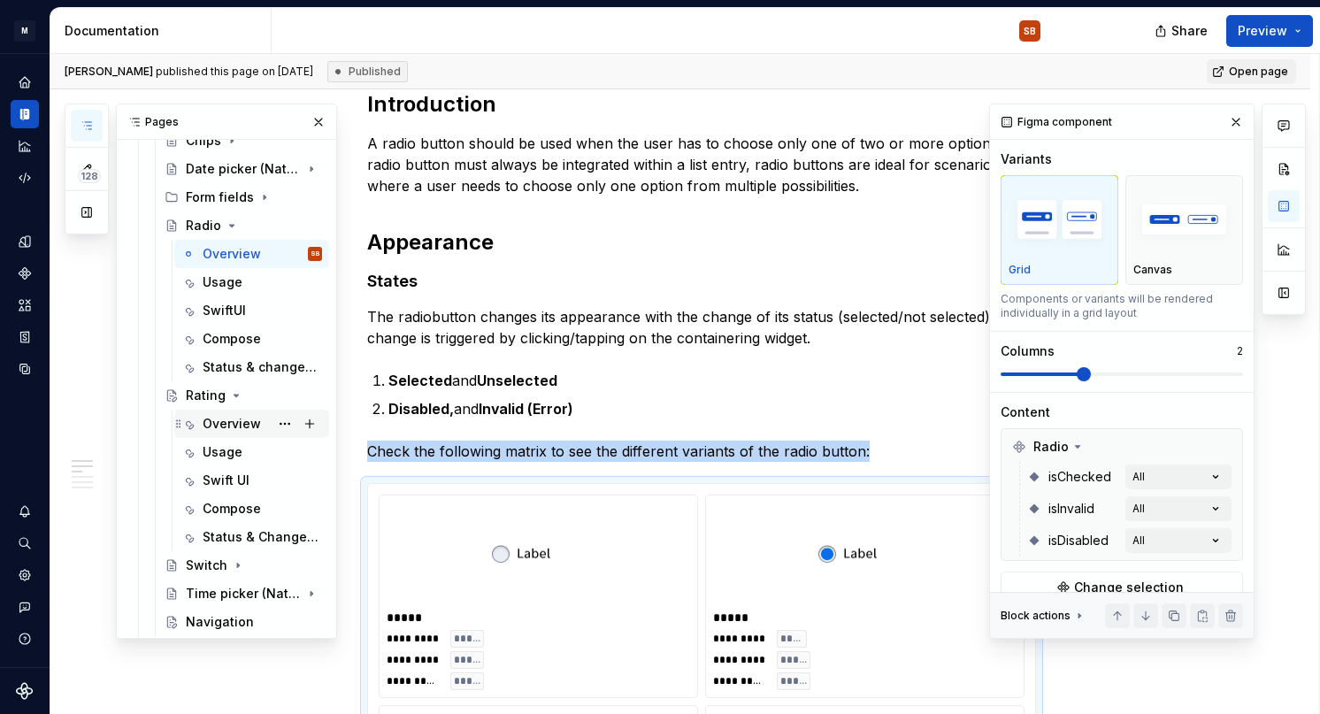
click at [215, 427] on div "Overview" at bounding box center [232, 424] width 58 height 18
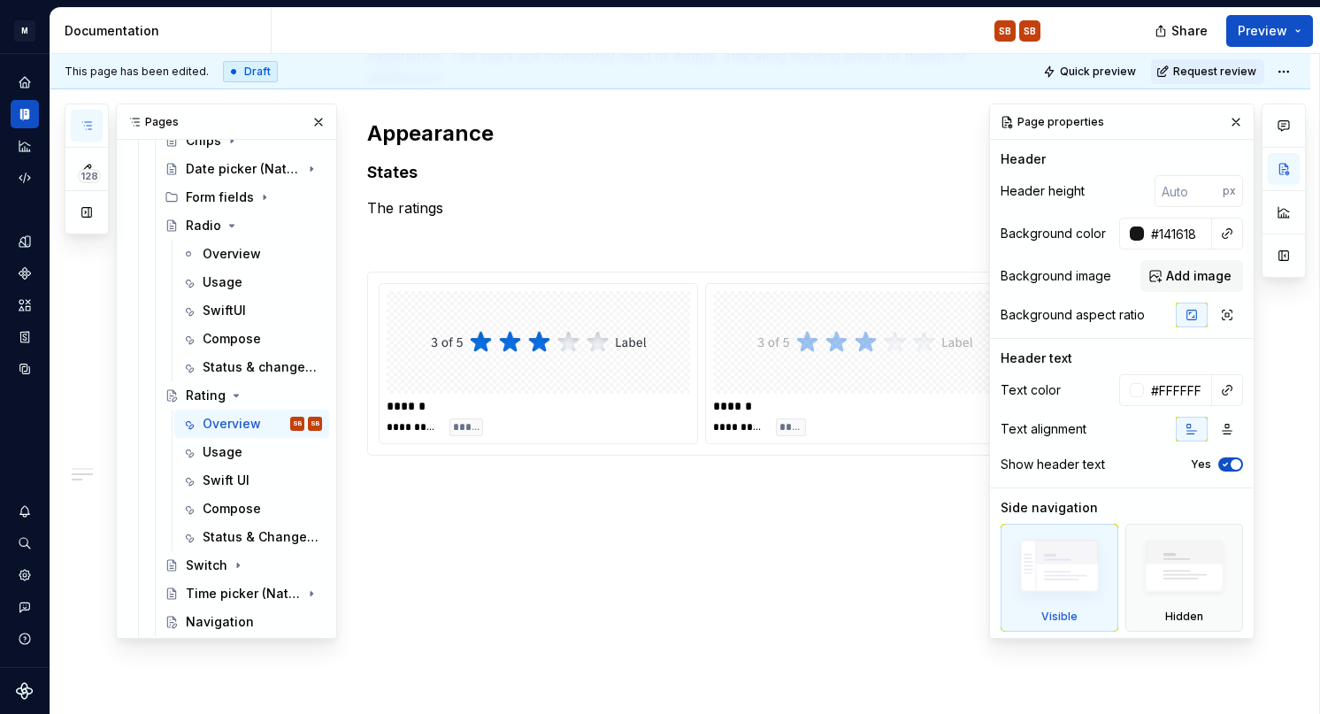
scroll to position [1025, 0]
type textarea "*"
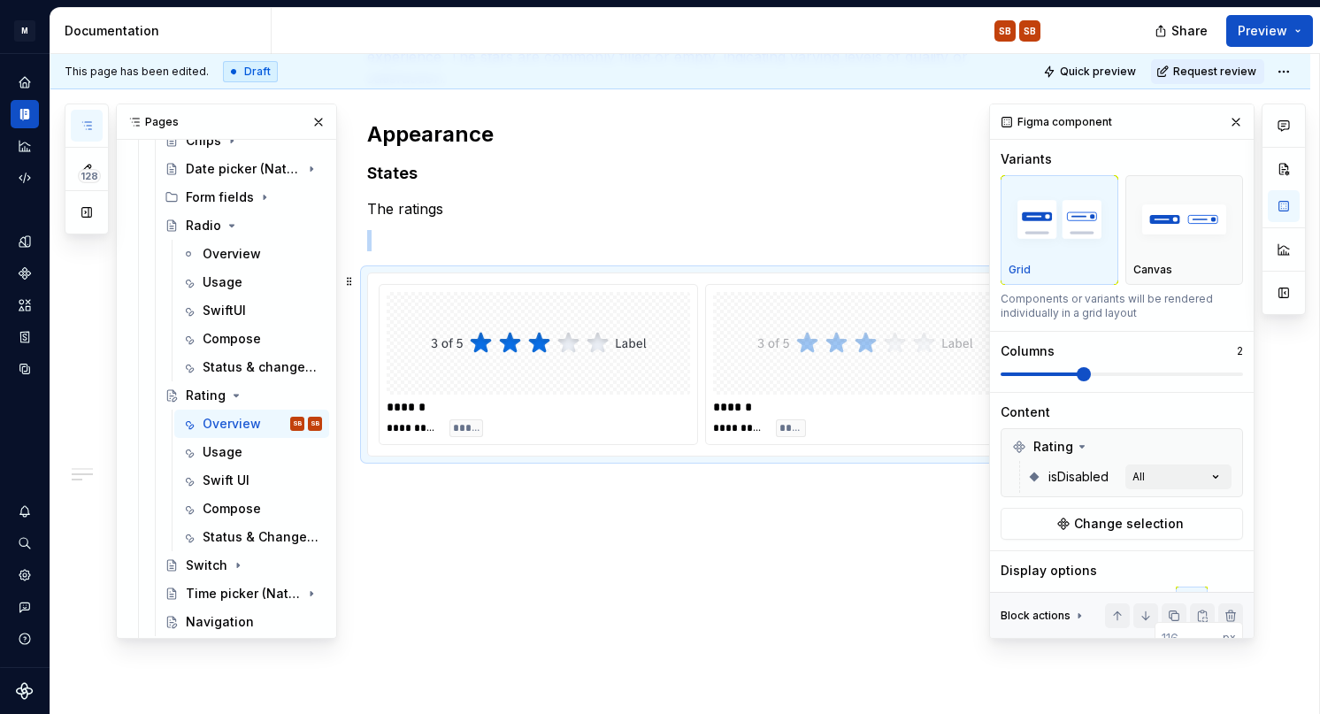
click at [690, 350] on div at bounding box center [539, 343] width 304 height 103
click at [1180, 527] on button "Change selection" at bounding box center [1122, 524] width 242 height 32
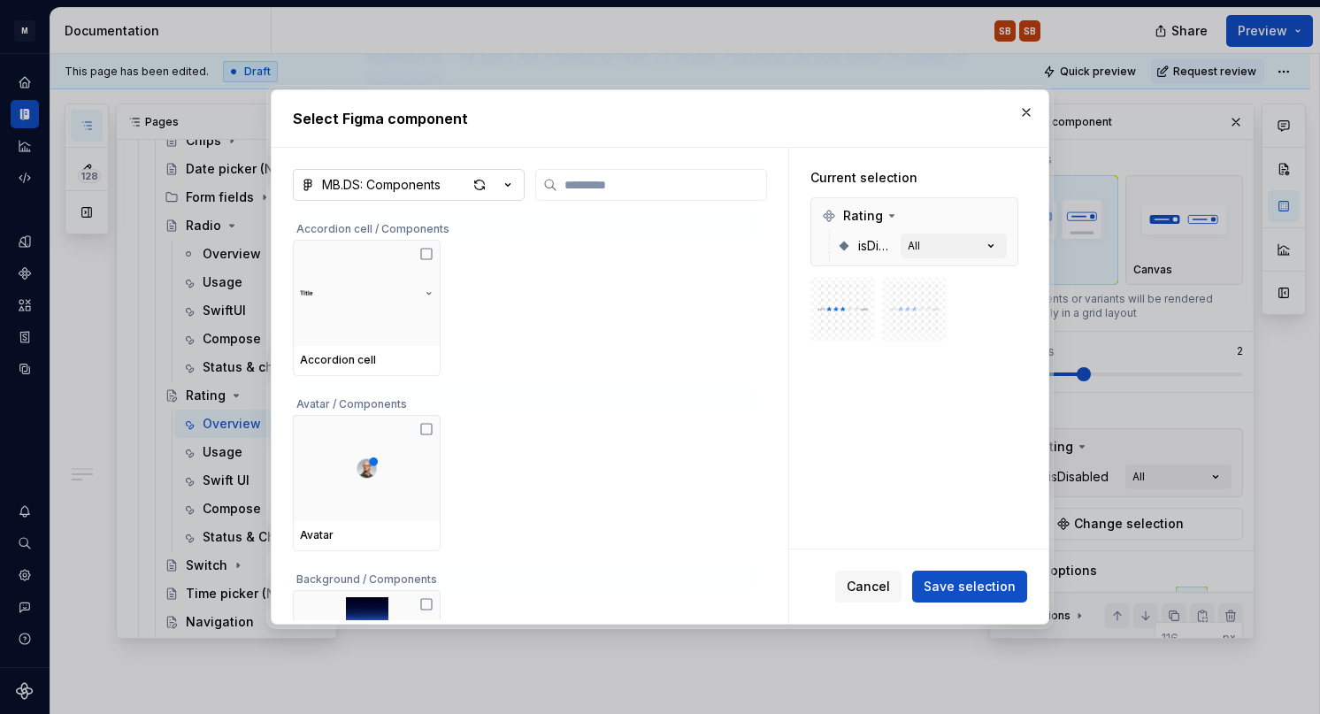
click at [510, 176] on icon "button" at bounding box center [508, 185] width 18 height 18
click at [419, 189] on div "Select Figma component MB.DS: Components Accordion cell / Components Accordion …" at bounding box center [660, 357] width 1320 height 714
click at [506, 191] on icon "button" at bounding box center [508, 185] width 18 height 18
click at [304, 174] on div "Select Figma component MB.DS: Components Accordion cell / Components Accordion …" at bounding box center [660, 357] width 1320 height 714
click at [306, 188] on icon "button" at bounding box center [308, 185] width 14 height 14
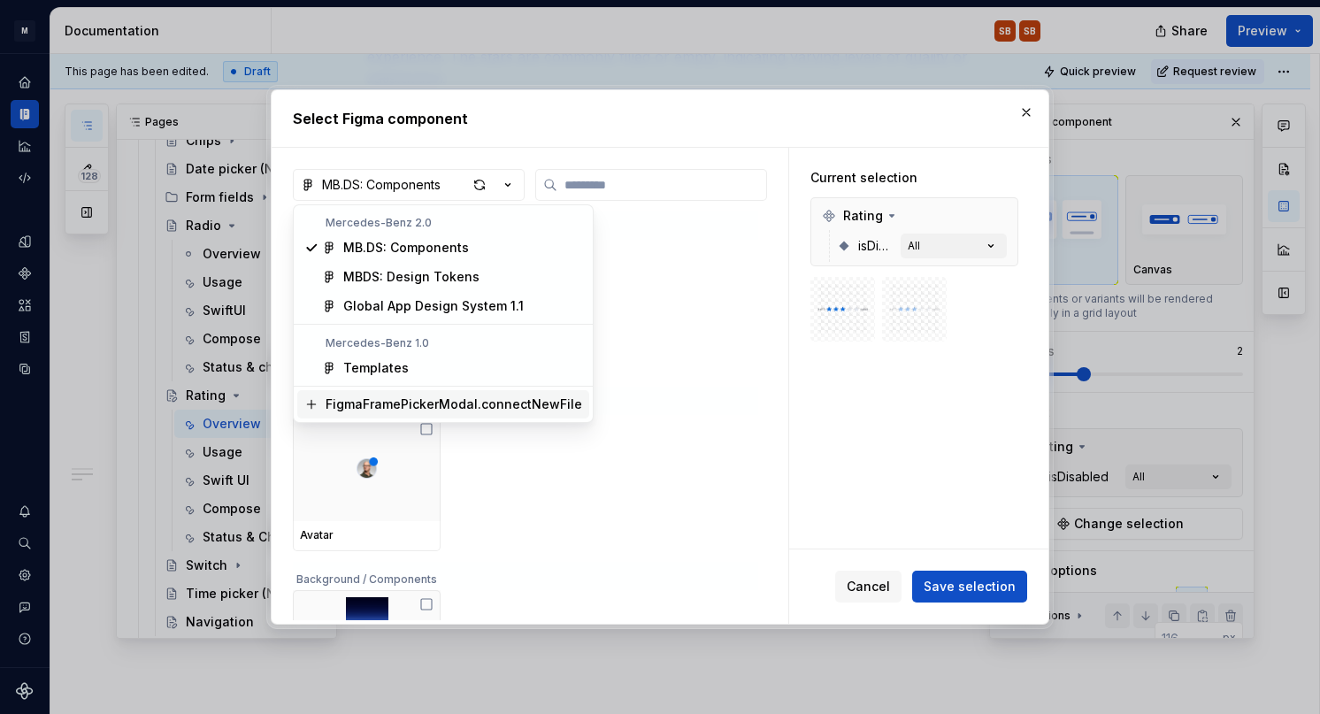
click at [509, 405] on div "FigmaFramePickerModal.connectNewFile" at bounding box center [454, 405] width 257 height 18
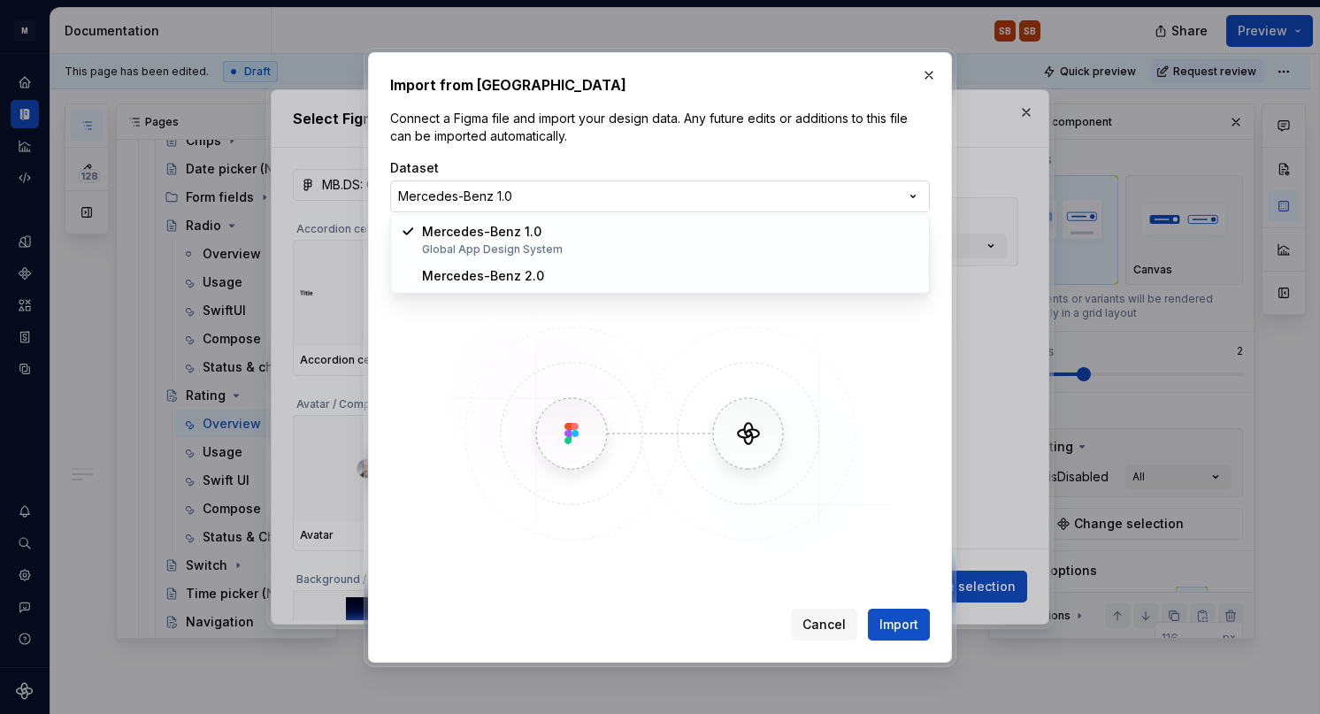
click at [752, 206] on div "**********" at bounding box center [660, 357] width 1320 height 714
select select "**********"
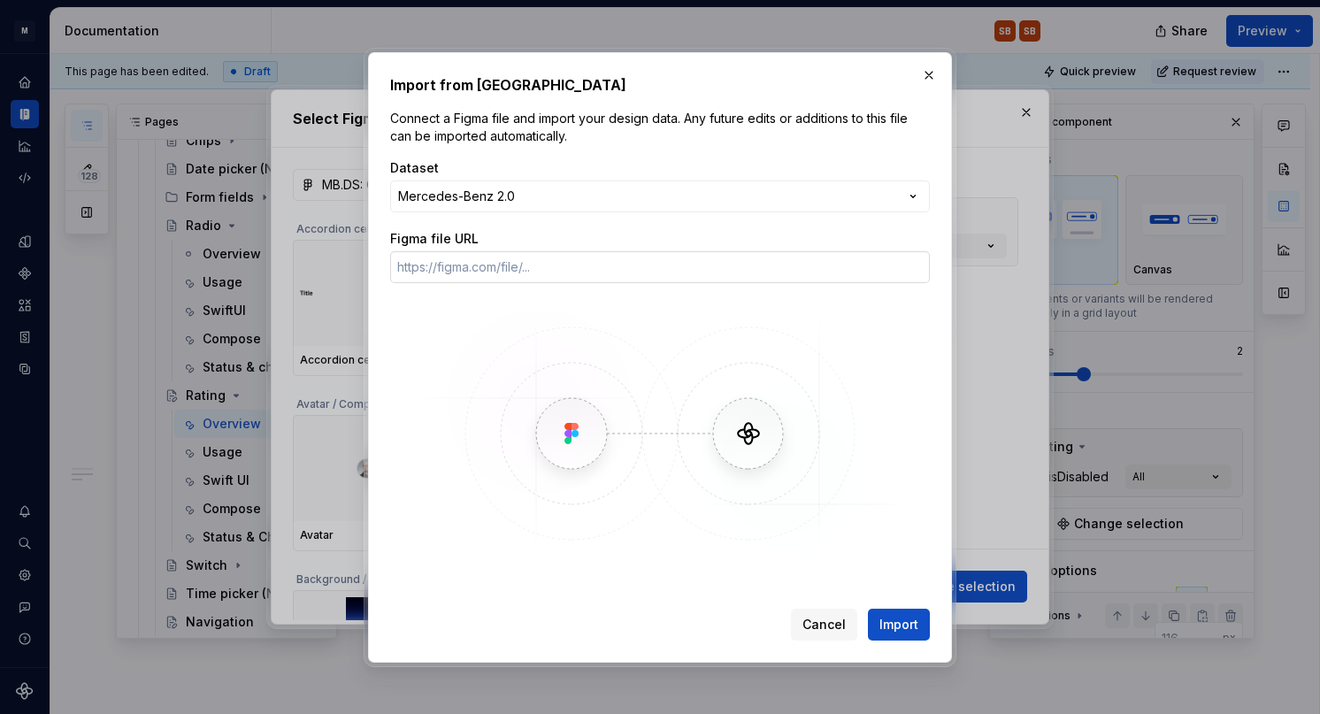
click at [696, 271] on input "Figma file URL" at bounding box center [660, 267] width 540 height 32
click at [926, 79] on button "button" at bounding box center [929, 75] width 25 height 25
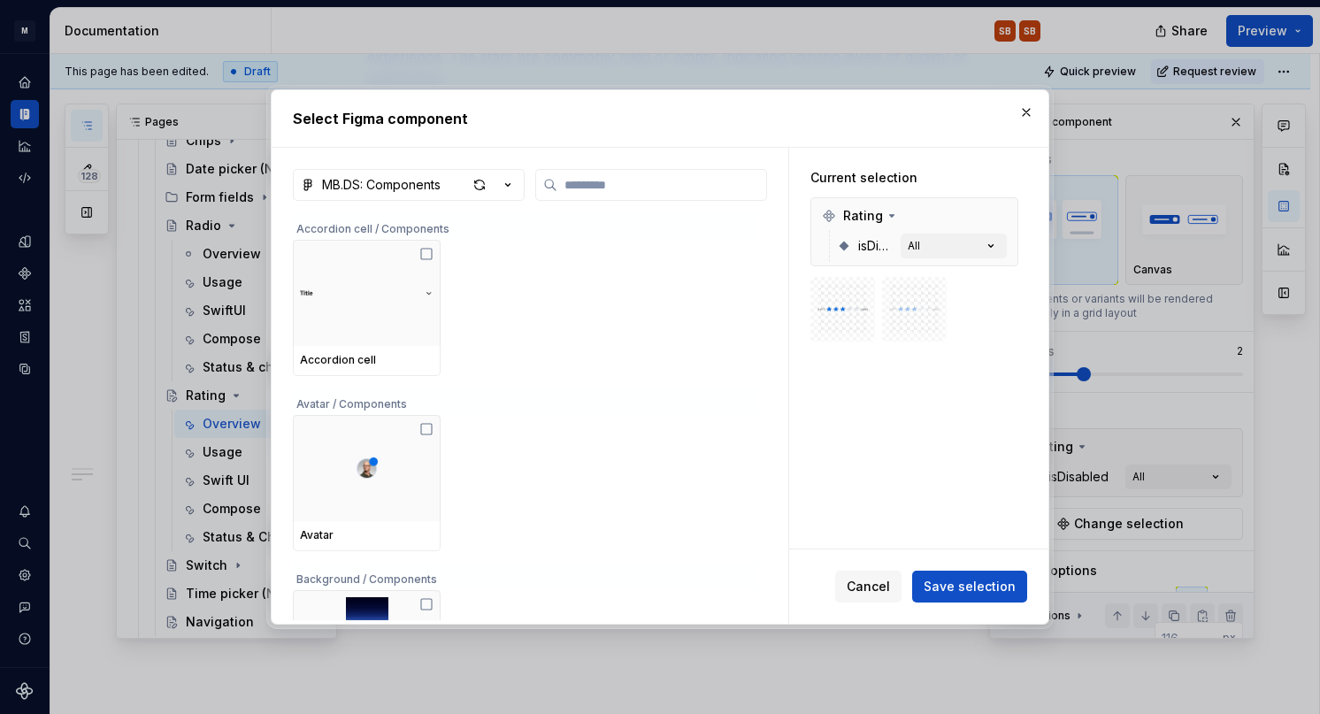
click at [518, 489] on div "Avatar" at bounding box center [525, 483] width 465 height 136
click at [504, 184] on icon "button" at bounding box center [508, 185] width 18 height 18
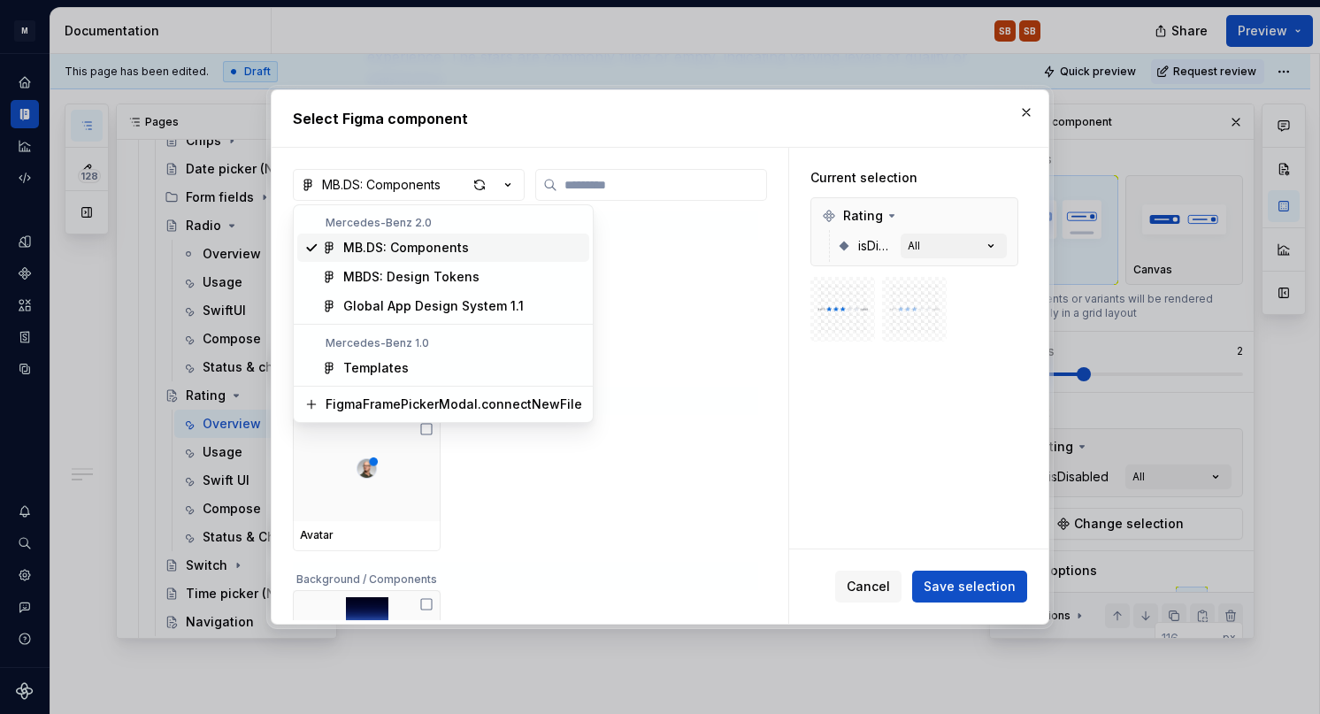
click at [474, 184] on div "Select Figma component MB.DS: Components Accordion cell / Components Accordion …" at bounding box center [660, 357] width 1320 height 714
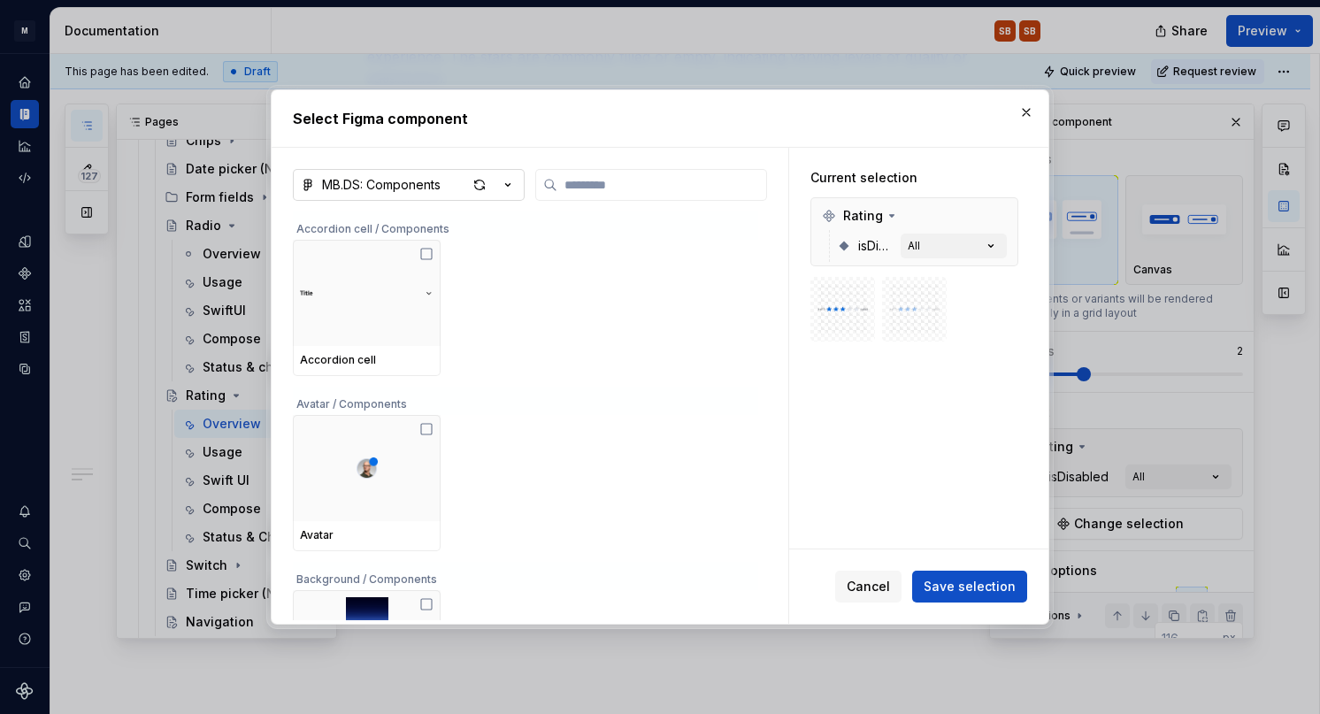
click at [512, 189] on icon "button" at bounding box center [508, 185] width 18 height 18
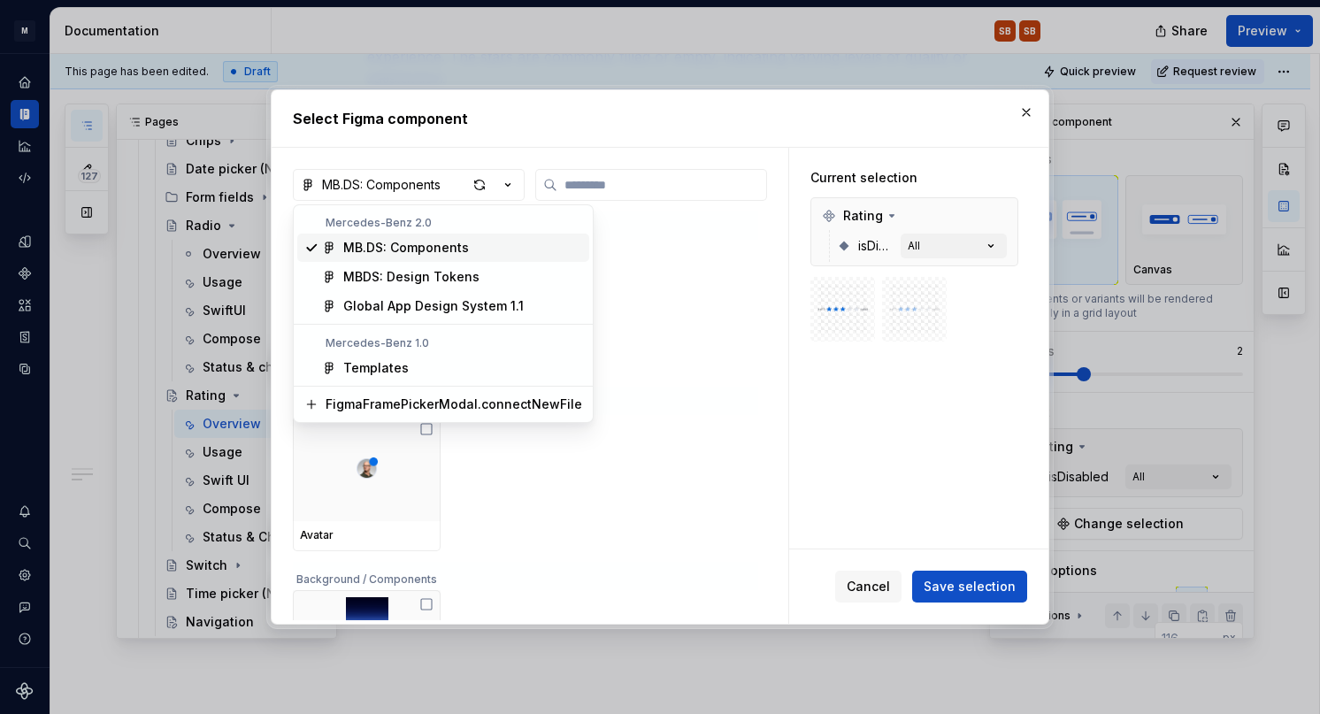
click at [459, 250] on div "MB.DS: Components" at bounding box center [406, 248] width 126 height 18
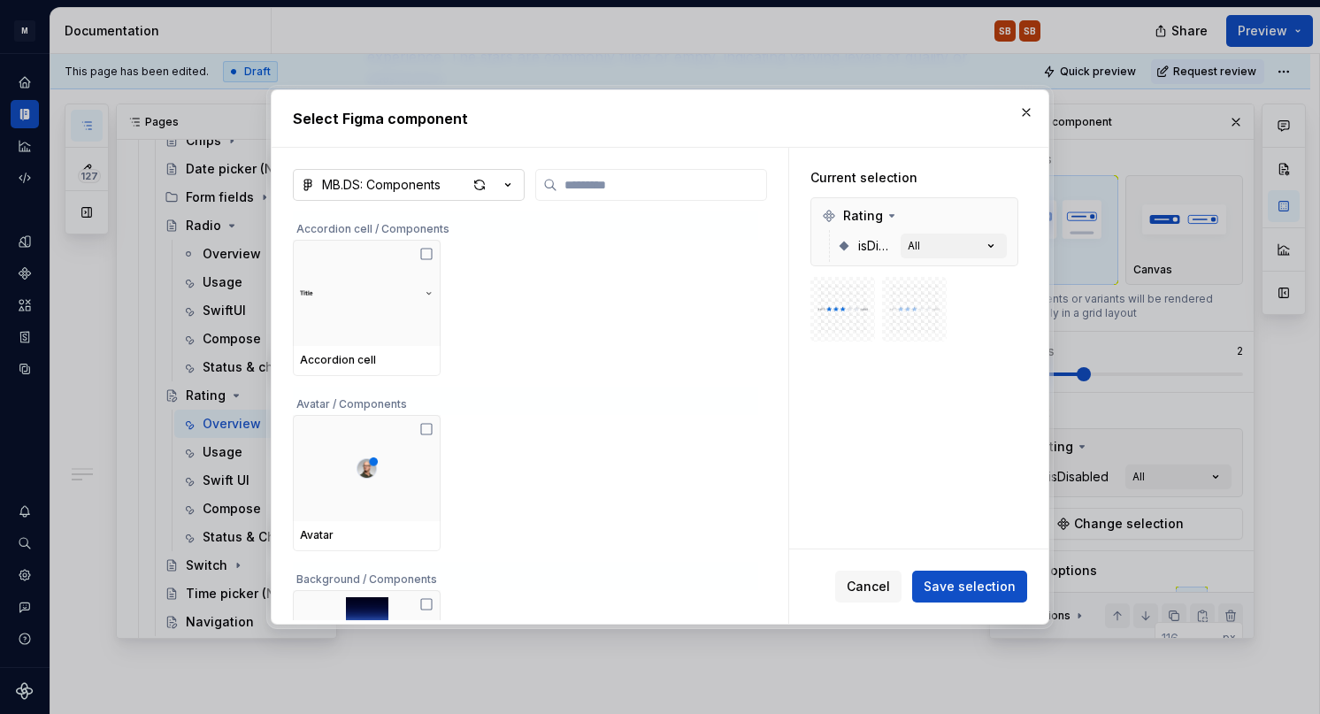
click at [496, 182] on div "button" at bounding box center [492, 185] width 50 height 25
click at [1027, 112] on div "Select Figma component MB.DS: Components Accordion cell / Components Accordion …" at bounding box center [660, 357] width 1320 height 714
click at [1027, 112] on button "button" at bounding box center [1026, 112] width 25 height 25
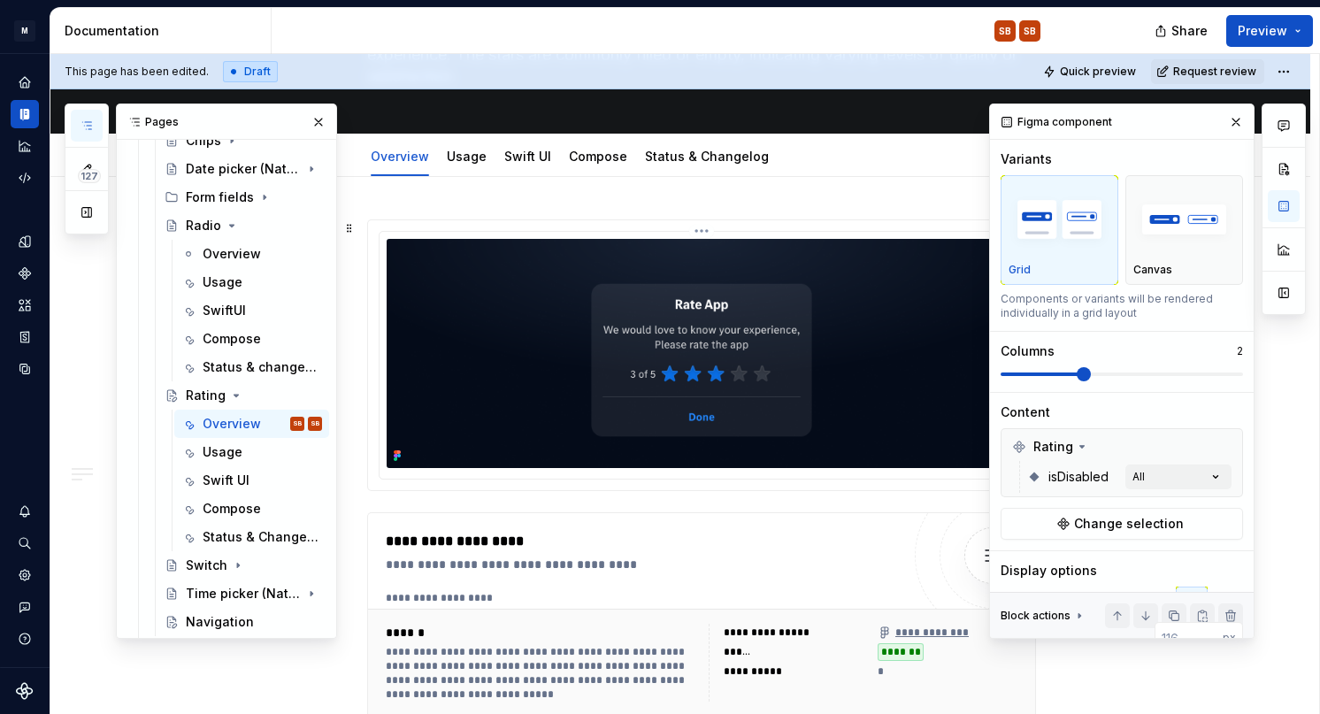
scroll to position [160, 0]
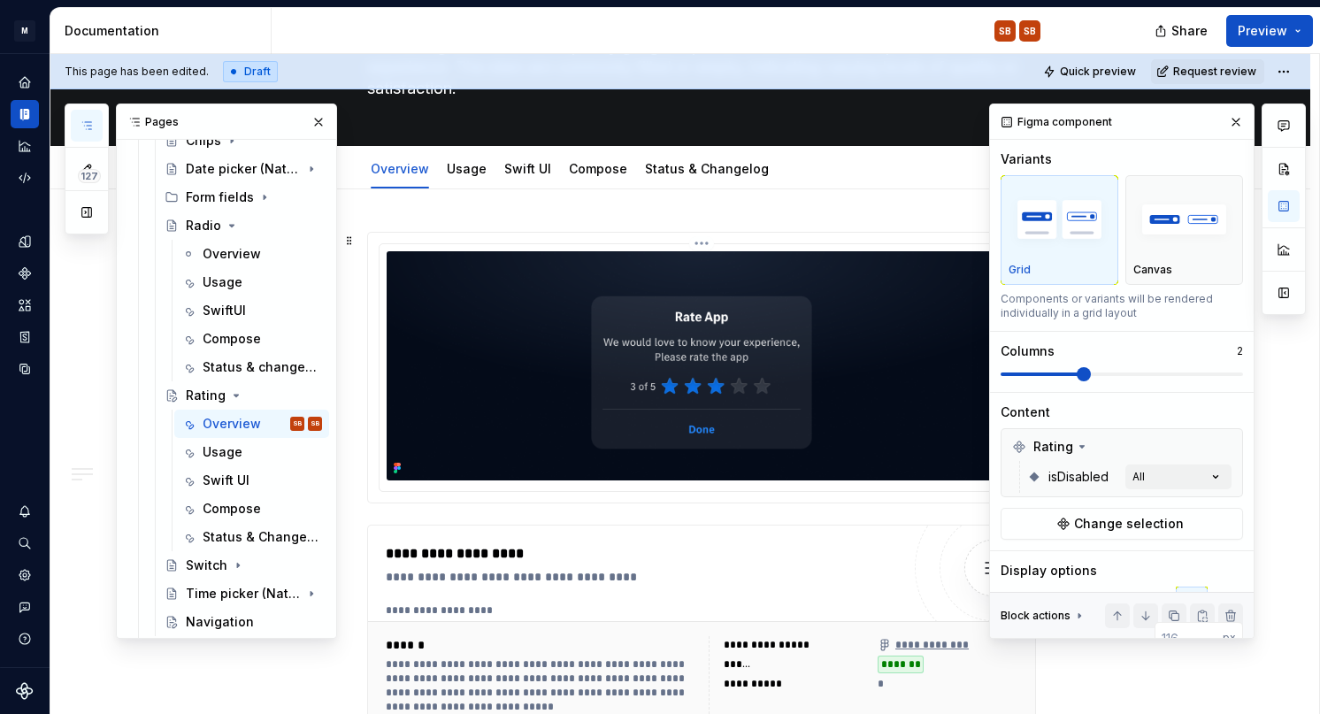
click at [720, 325] on img at bounding box center [702, 365] width 630 height 229
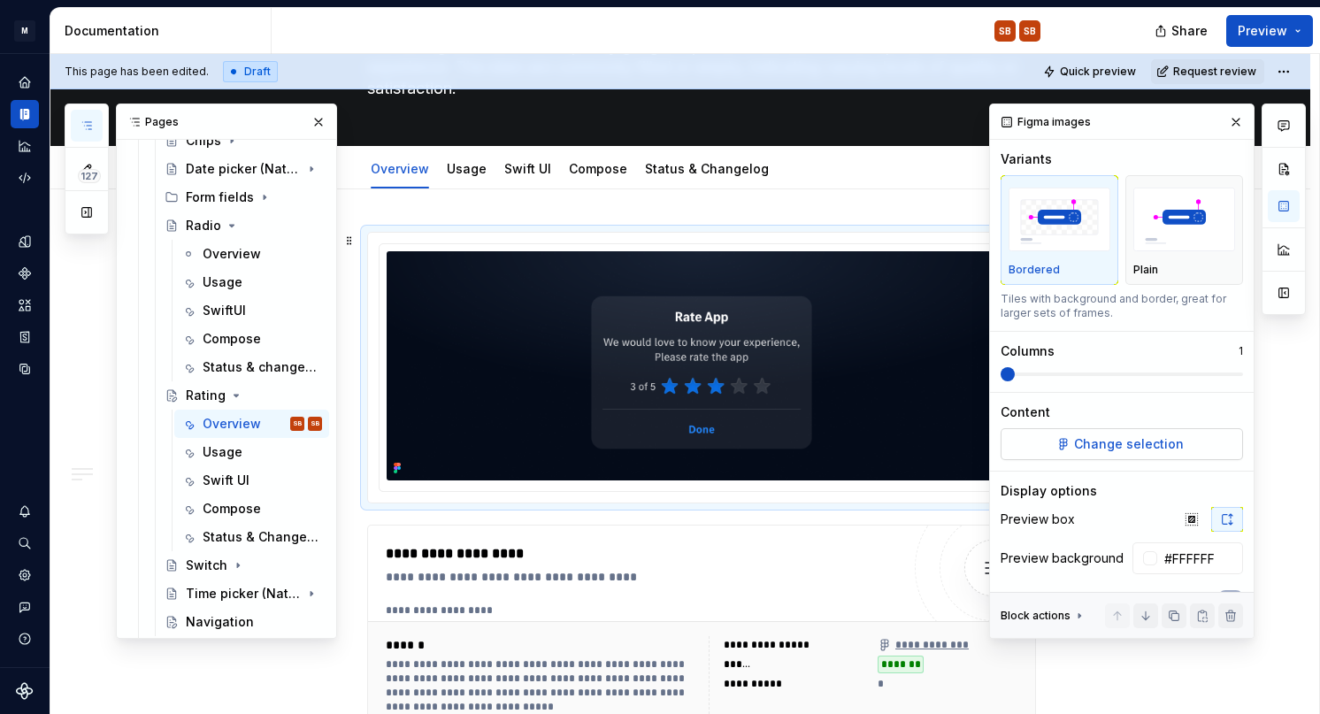
click at [1159, 448] on span "Change selection" at bounding box center [1129, 444] width 110 height 18
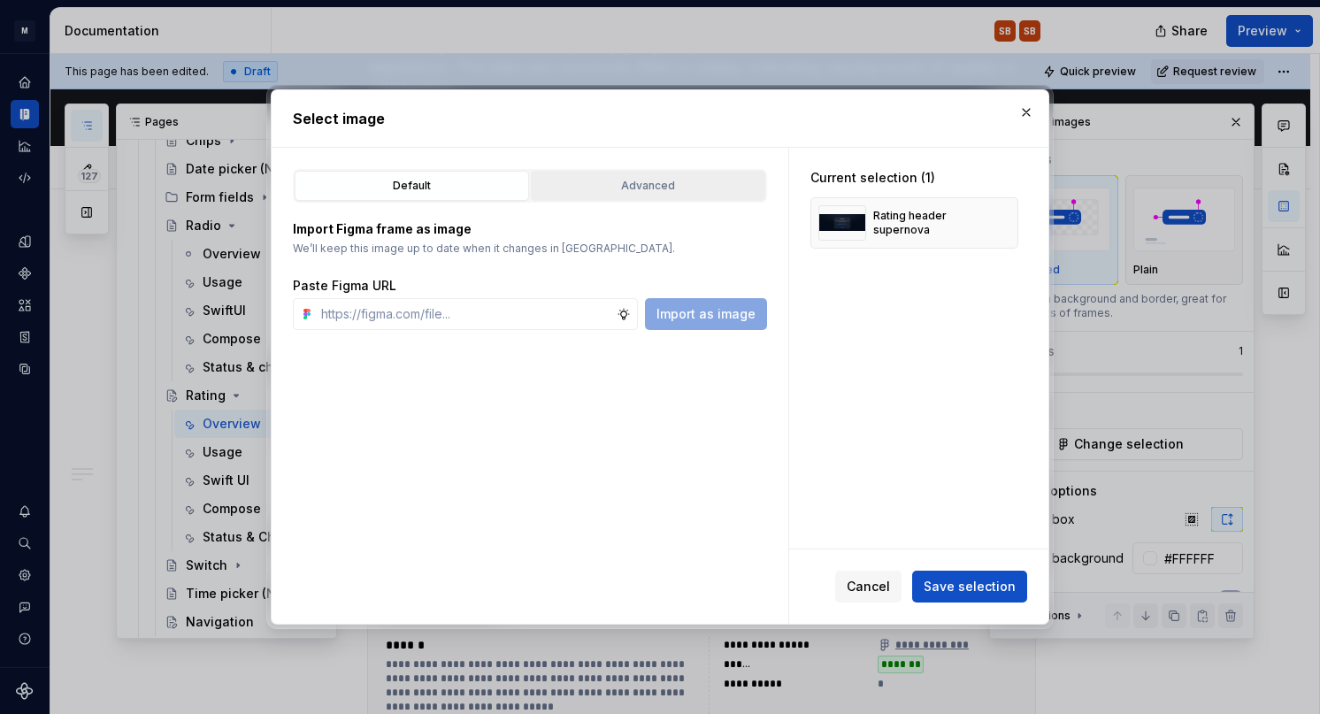
click at [633, 189] on div "Advanced" at bounding box center [648, 186] width 222 height 18
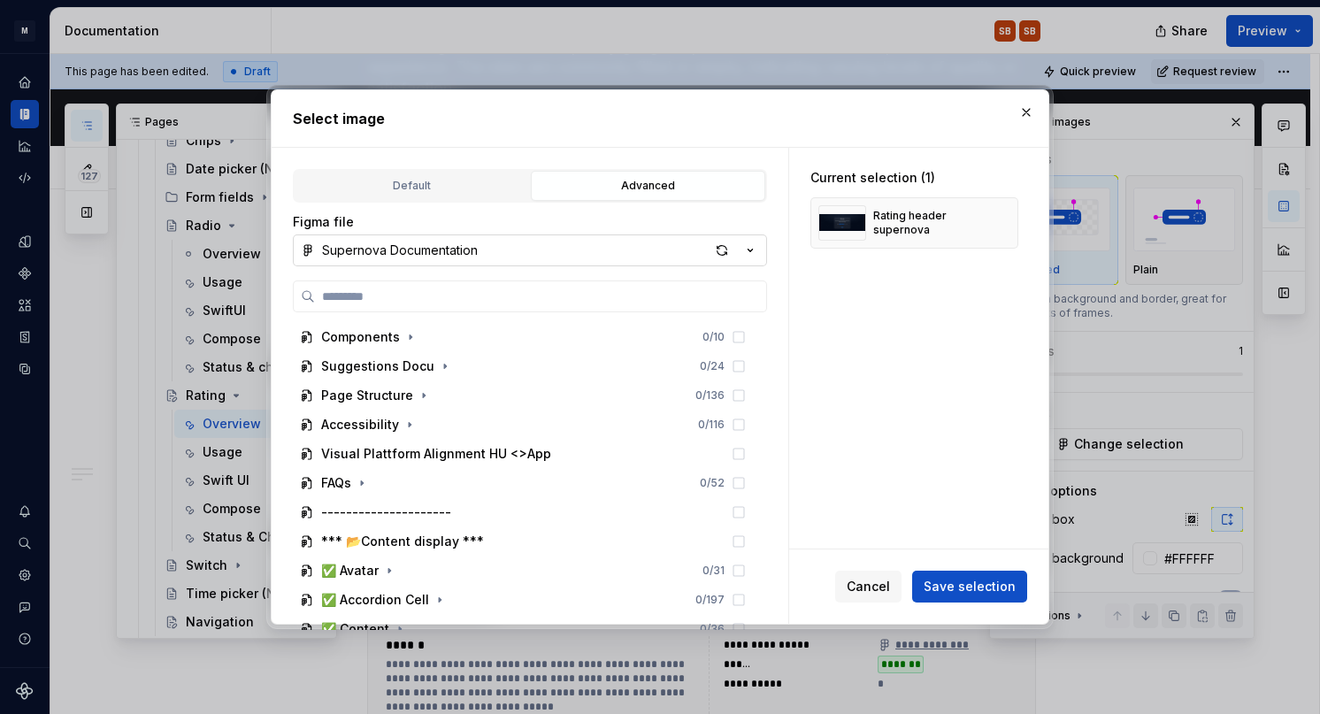
click at [524, 240] on button "Supernova Documentation" at bounding box center [530, 251] width 474 height 32
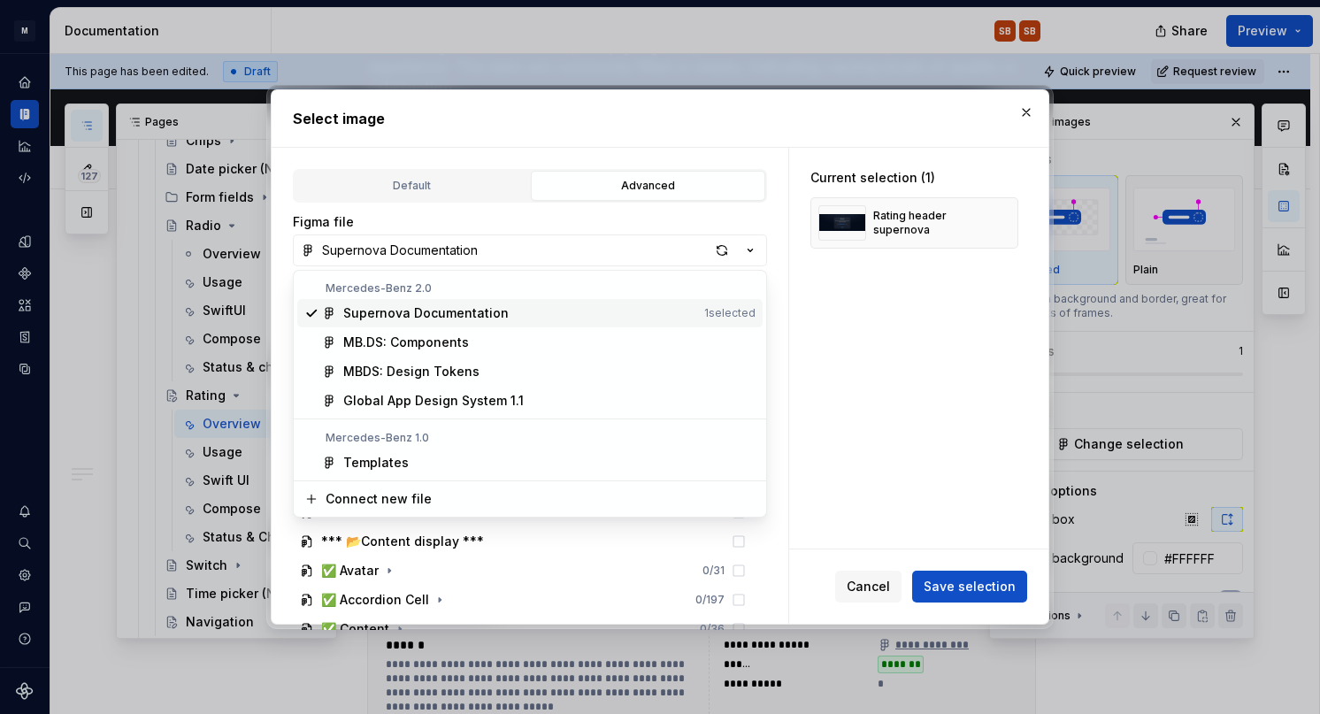
click at [830, 60] on div at bounding box center [660, 357] width 1320 height 714
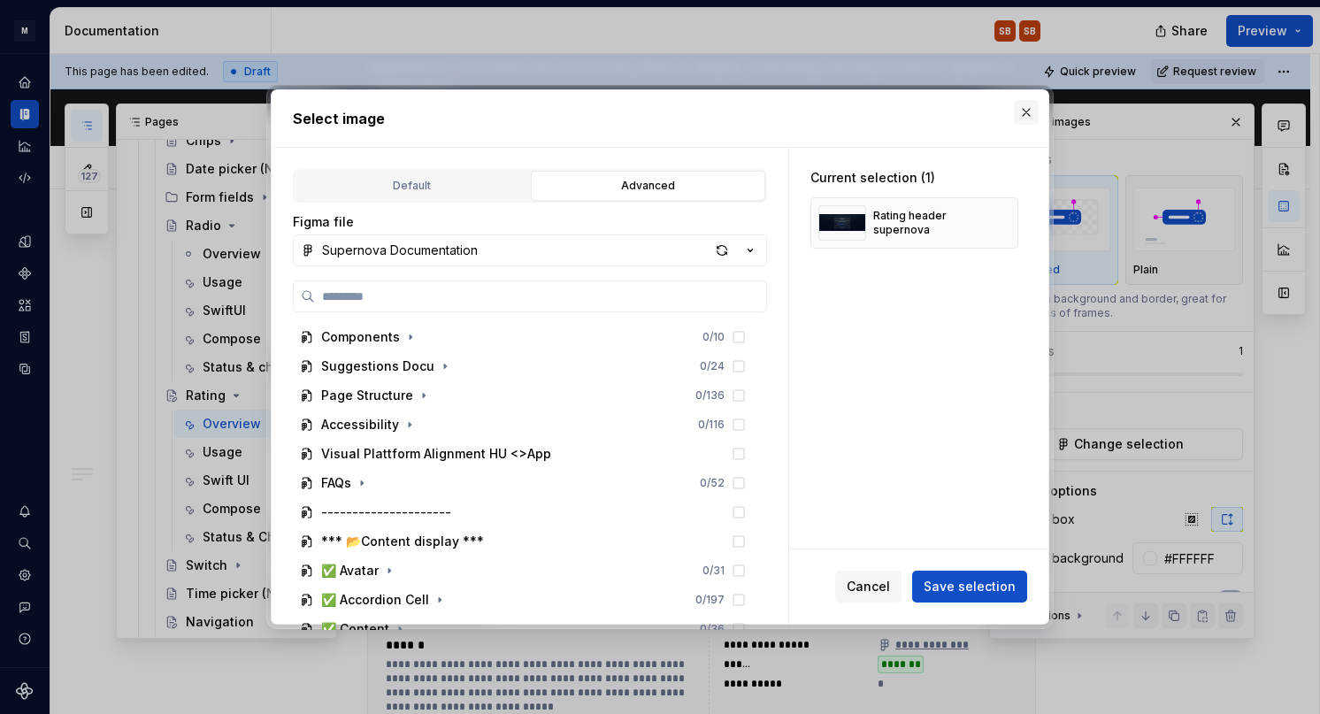
click at [1023, 114] on button "button" at bounding box center [1026, 112] width 25 height 25
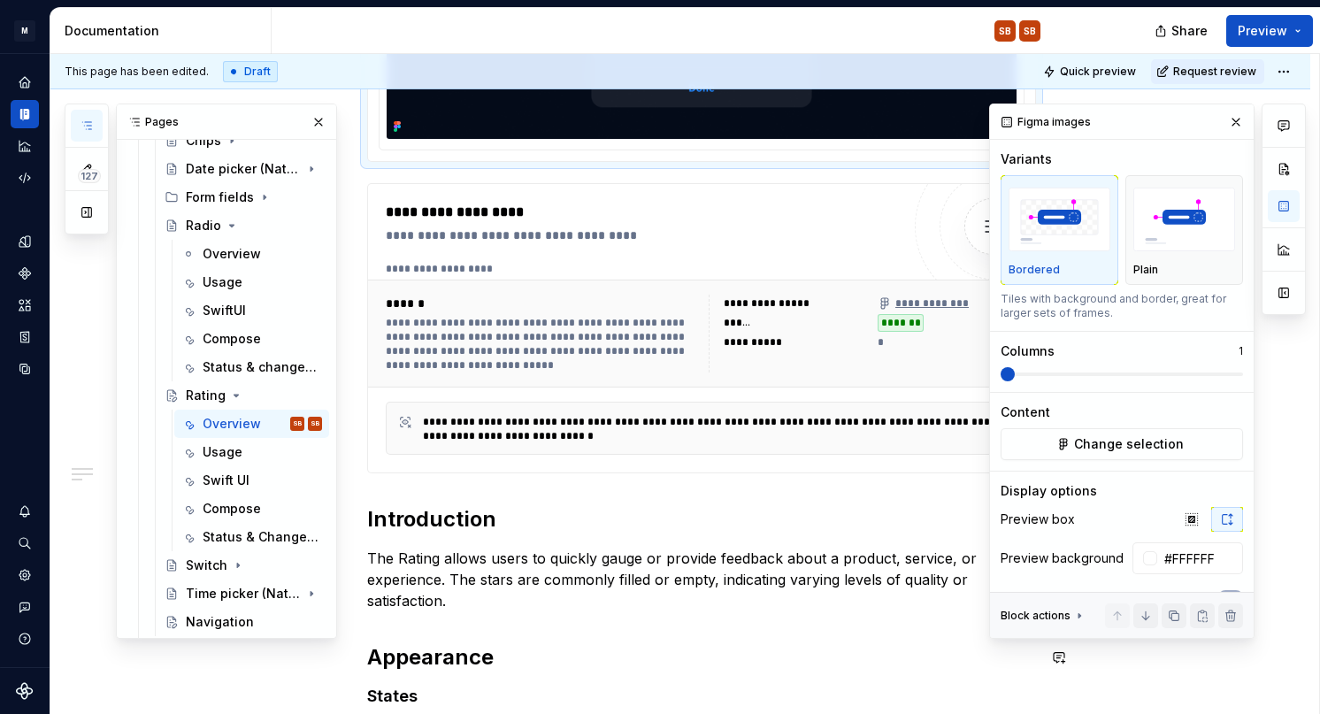
scroll to position [1044, 0]
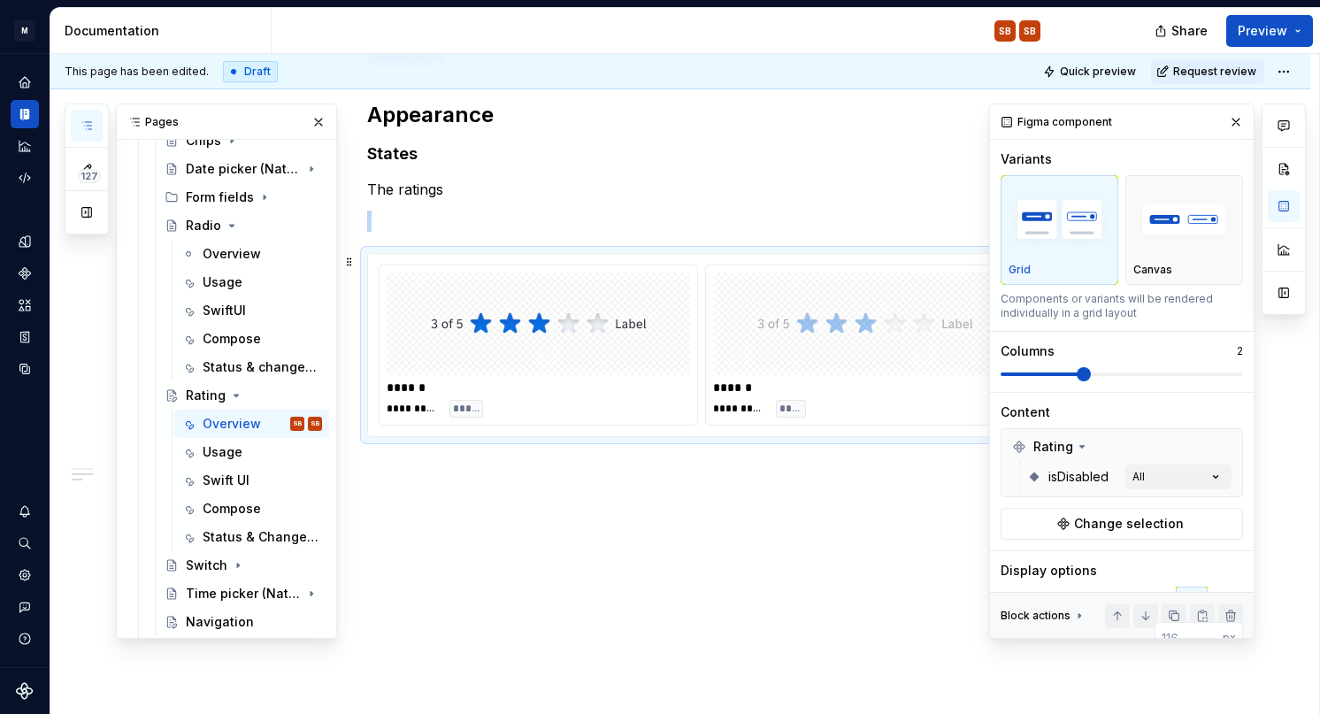
click at [697, 375] on div "**********" at bounding box center [539, 344] width 318 height 159
click at [1227, 444] on button "button" at bounding box center [1224, 447] width 25 height 25
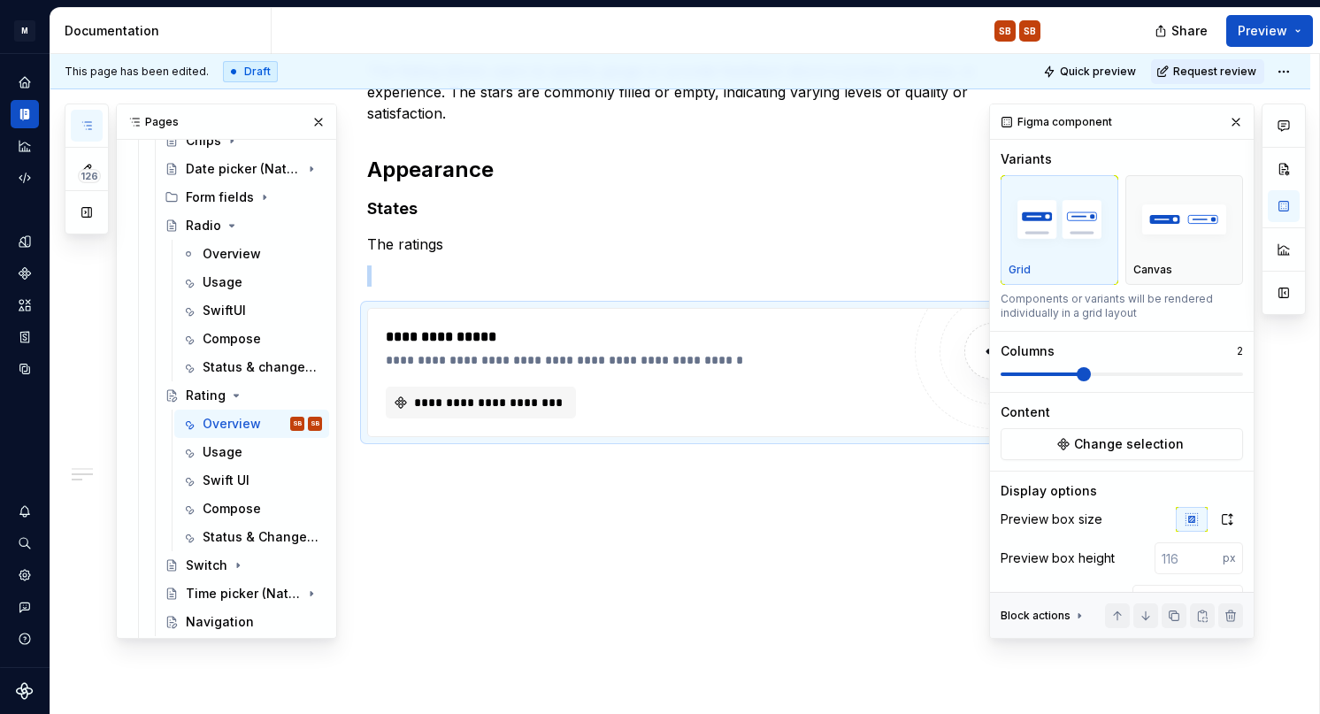
scroll to position [989, 0]
click at [1155, 450] on span "Change selection" at bounding box center [1129, 444] width 110 height 18
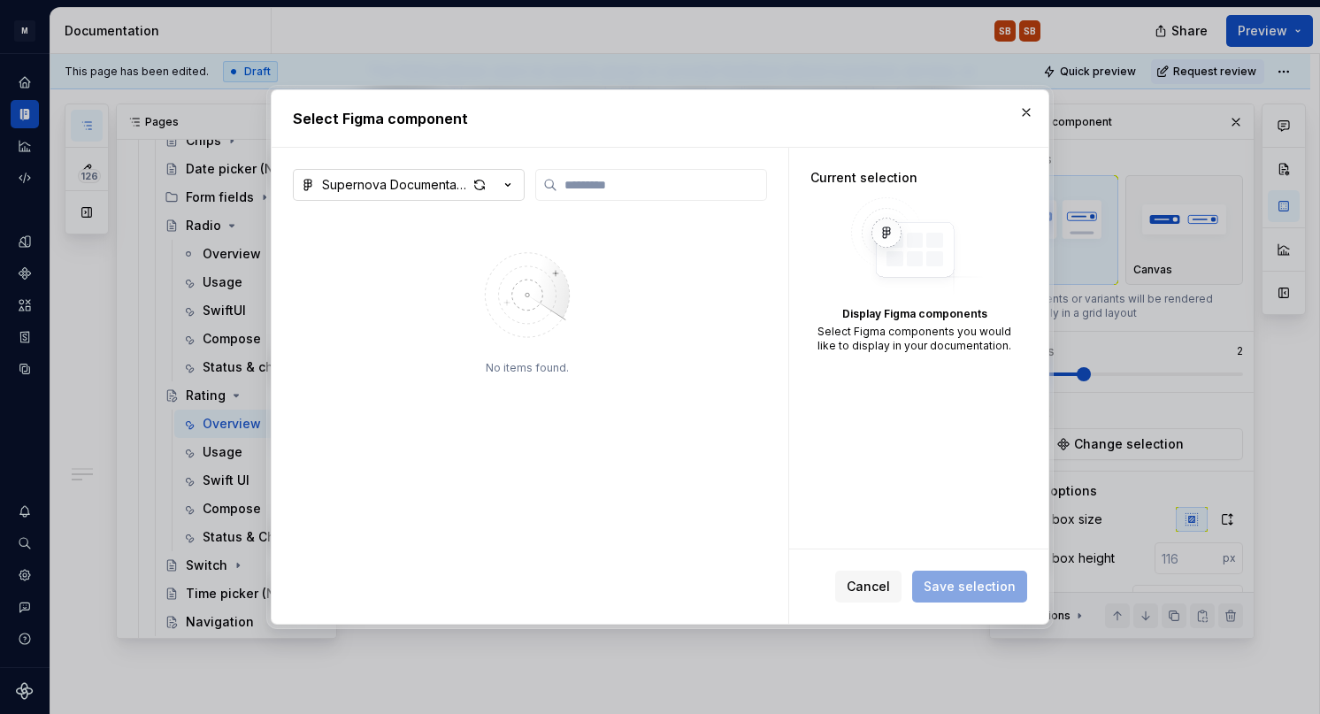
click at [512, 185] on icon "button" at bounding box center [508, 185] width 18 height 18
click at [512, 185] on div "Select Figma component Supernova Documentation No items found. Current selectio…" at bounding box center [660, 357] width 1320 height 714
click at [512, 185] on icon "button" at bounding box center [508, 185] width 18 height 18
click at [727, 291] on div "Select Figma component Supernova Documentation No items found. Current selectio…" at bounding box center [660, 357] width 1320 height 714
click at [589, 331] on img at bounding box center [527, 295] width 230 height 125
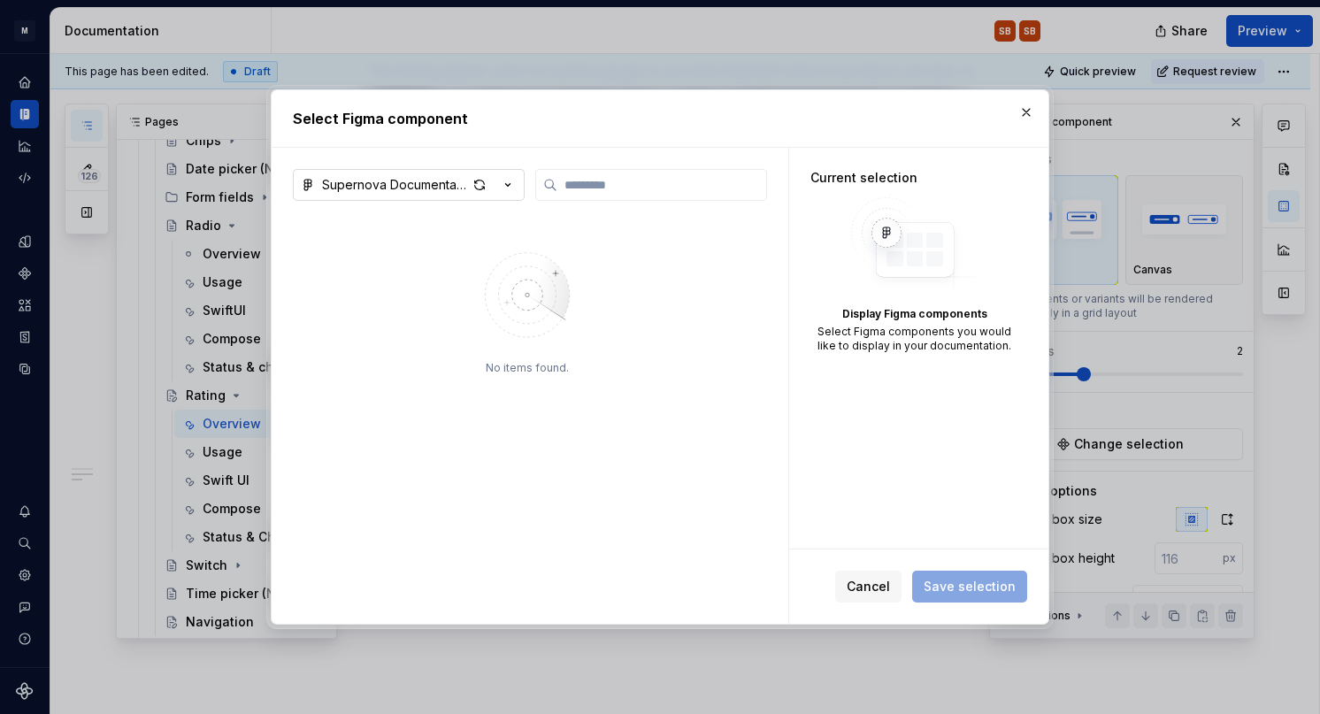
click at [511, 188] on icon "button" at bounding box center [508, 185] width 18 height 18
click at [474, 179] on div "Select Figma component Supernova Documentation No items found. Current selectio…" at bounding box center [660, 357] width 1320 height 714
click at [475, 181] on div "button" at bounding box center [479, 185] width 25 height 25
click at [561, 285] on img at bounding box center [527, 295] width 230 height 125
click at [507, 180] on icon "button" at bounding box center [508, 185] width 18 height 18
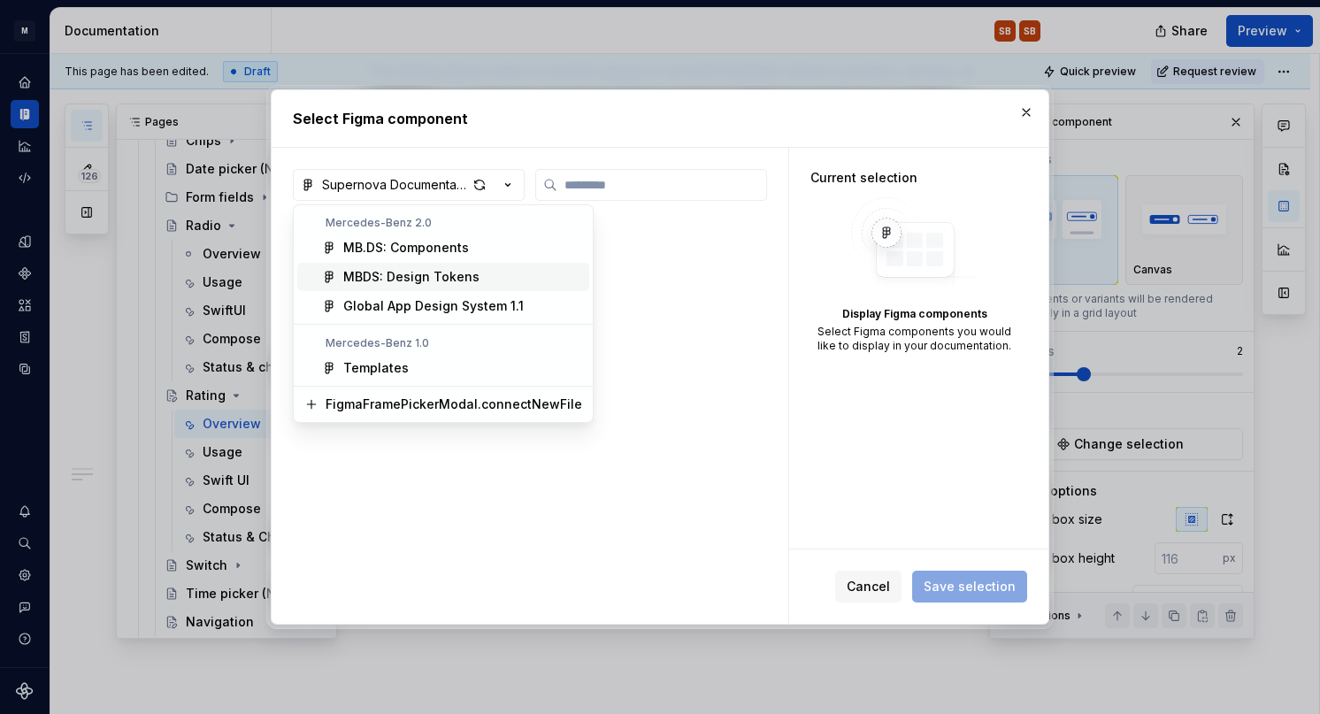
click at [445, 265] on span "MBDS: Design Tokens" at bounding box center [443, 277] width 292 height 28
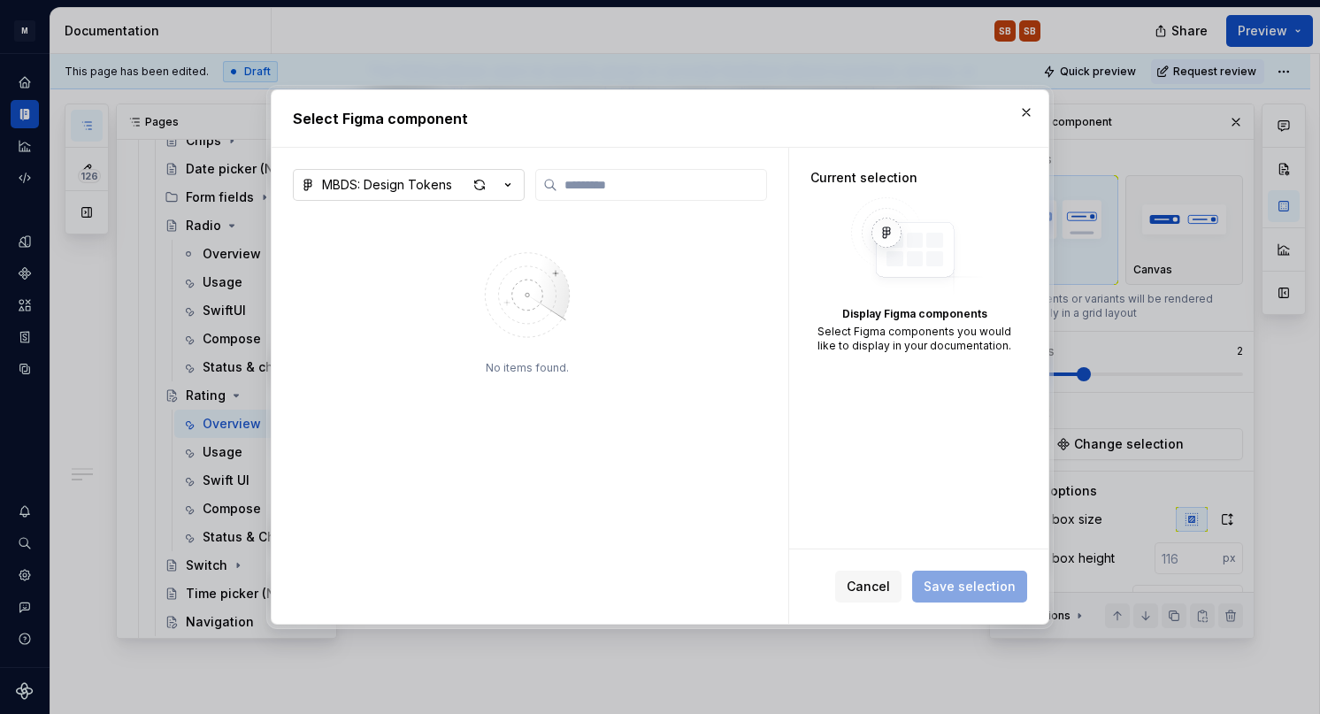
click at [508, 179] on icon "button" at bounding box center [508, 185] width 18 height 18
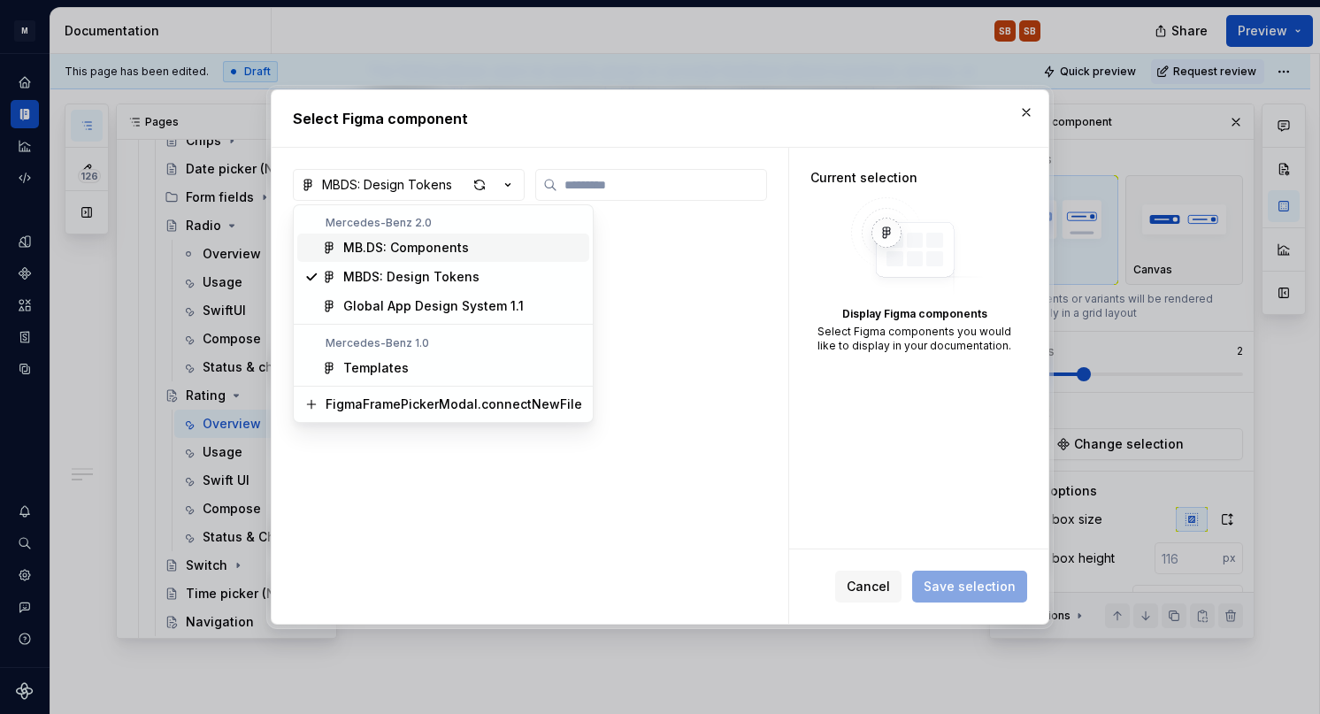
click at [444, 249] on div "MB.DS: Components" at bounding box center [406, 248] width 126 height 18
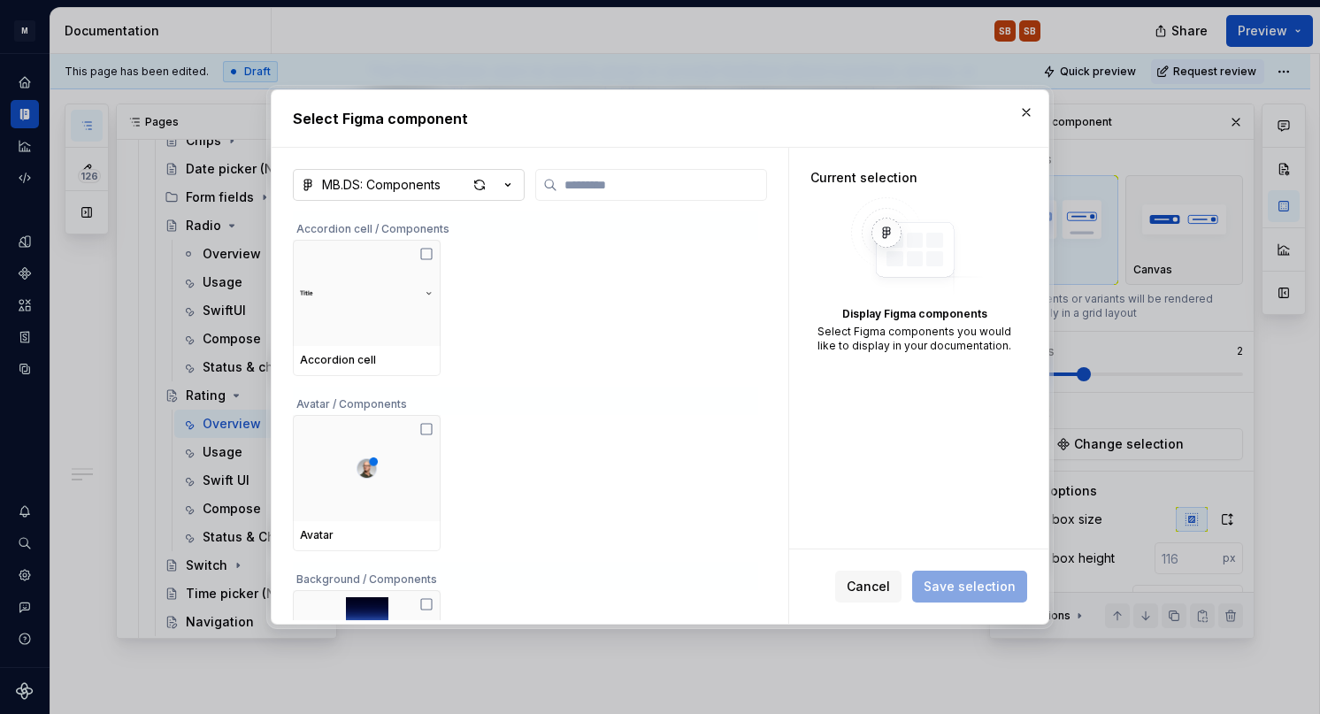
click at [512, 171] on button "MB.DS: Components" at bounding box center [409, 185] width 232 height 32
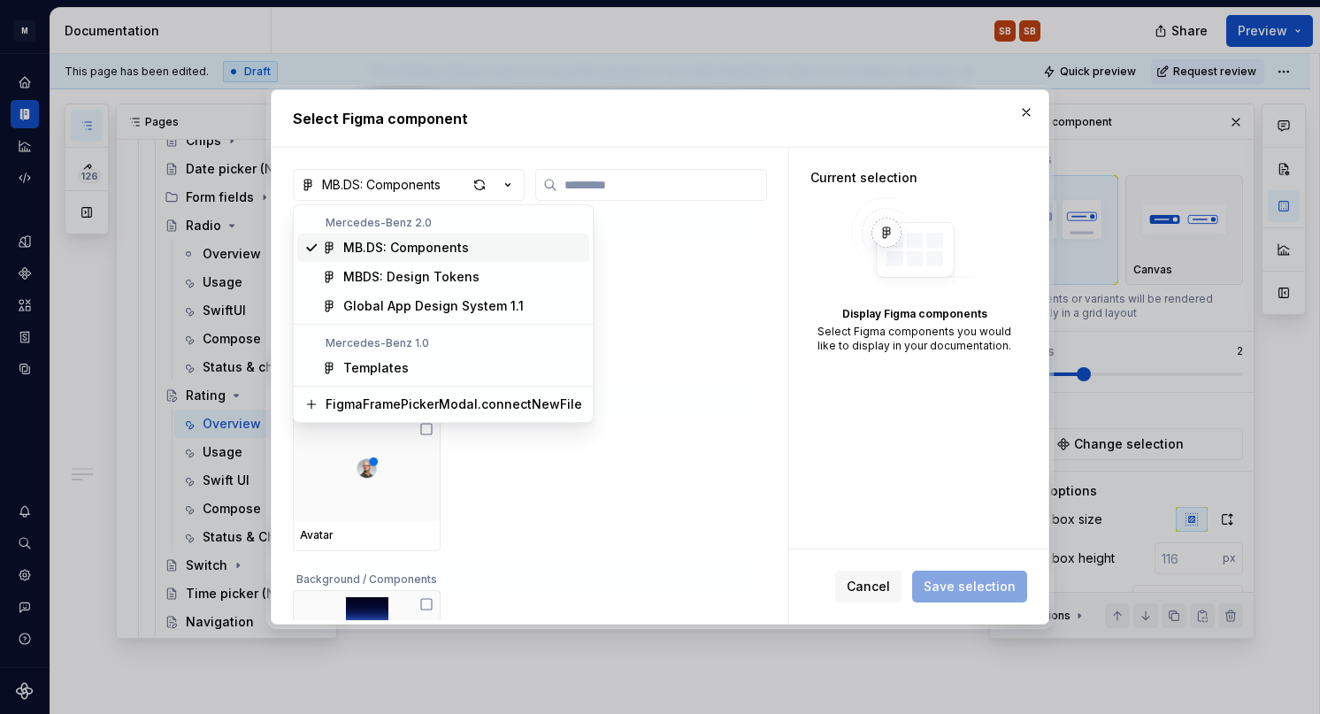
click at [595, 189] on div "Select Figma component MB.DS: Components Accordion cell / Components Accordion …" at bounding box center [660, 357] width 1320 height 714
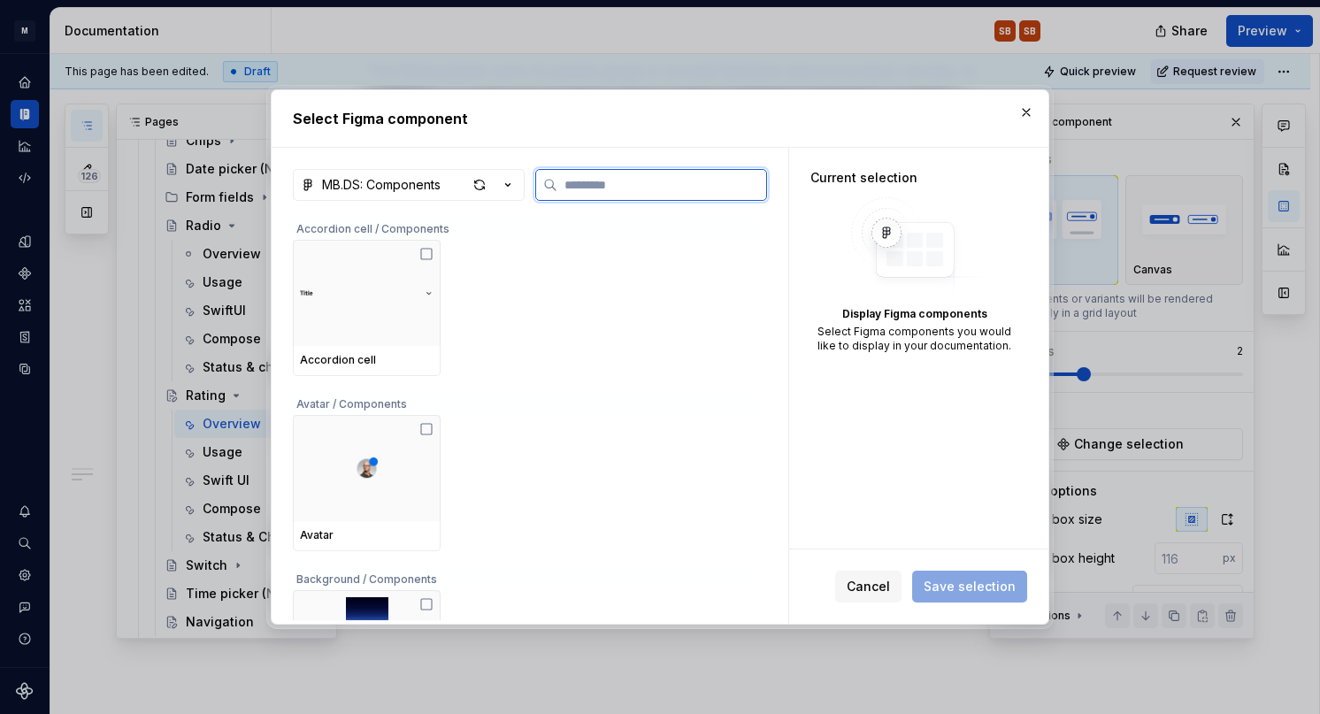
click at [595, 189] on input "search" at bounding box center [662, 185] width 209 height 18
click at [1019, 122] on button "button" at bounding box center [1026, 112] width 25 height 25
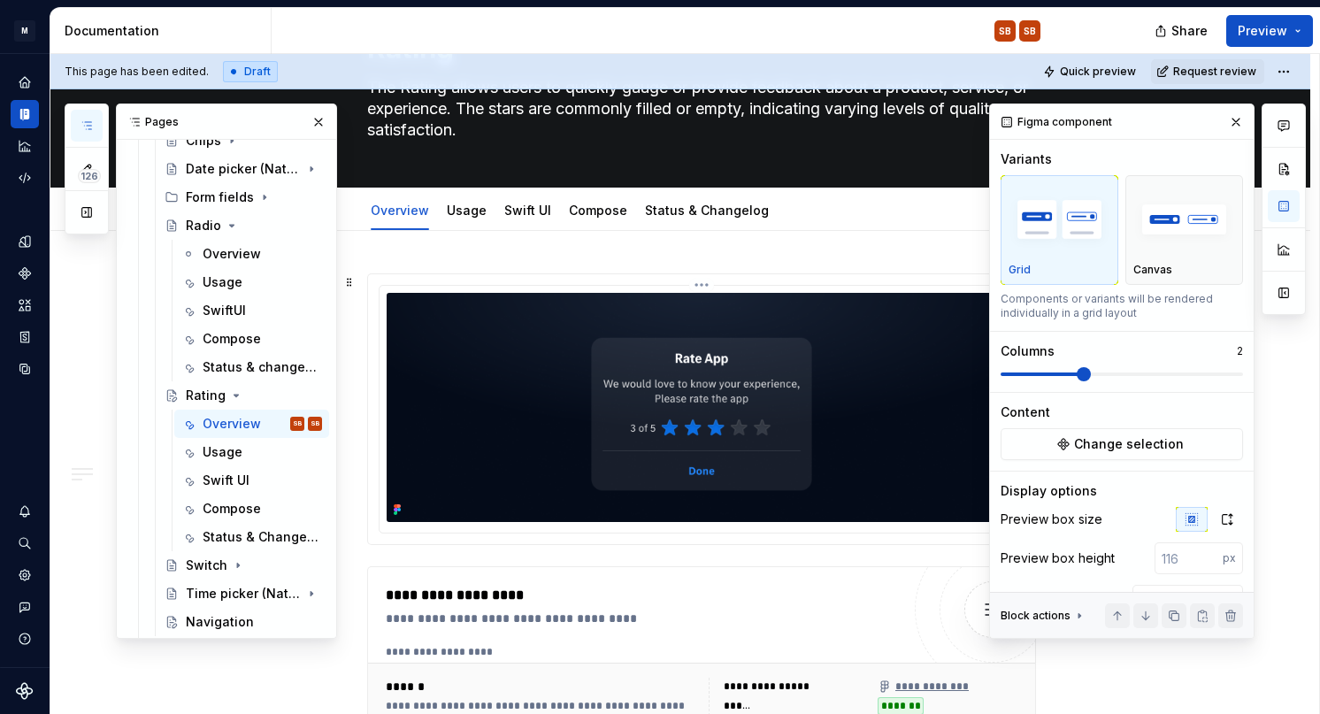
scroll to position [117, 0]
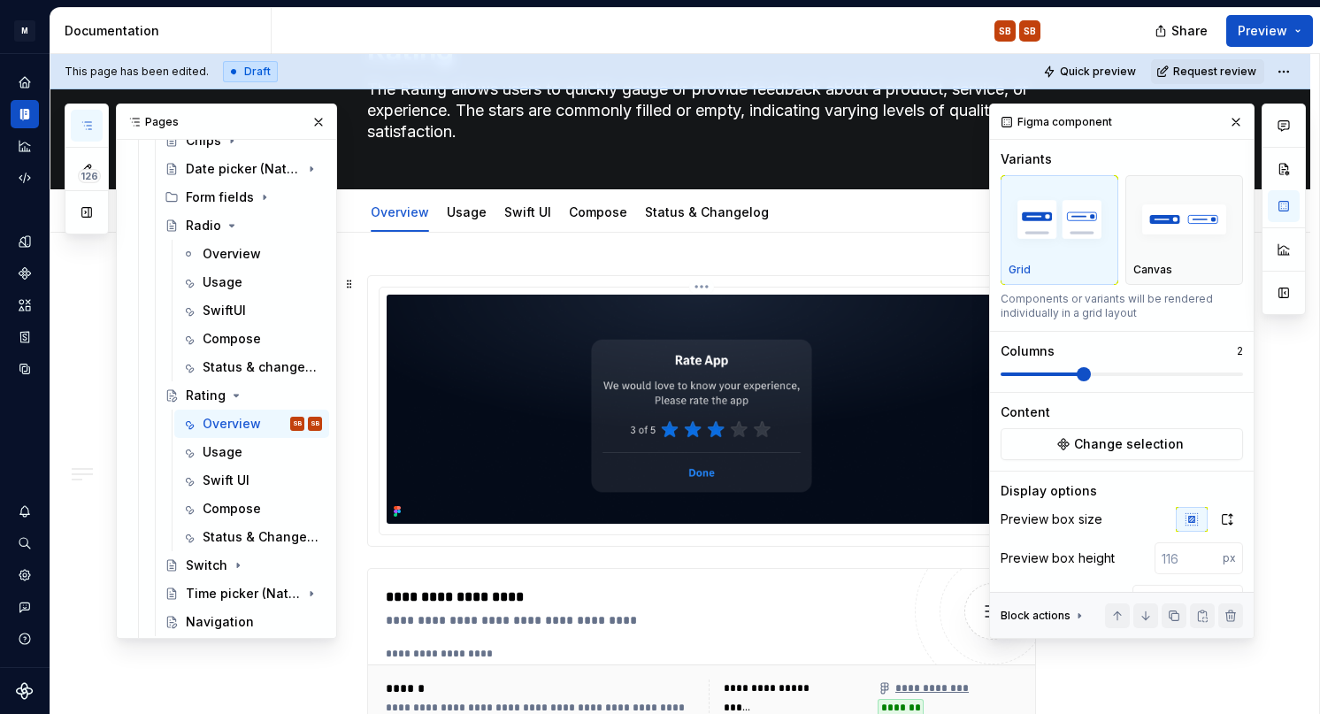
click at [720, 321] on img at bounding box center [702, 409] width 630 height 229
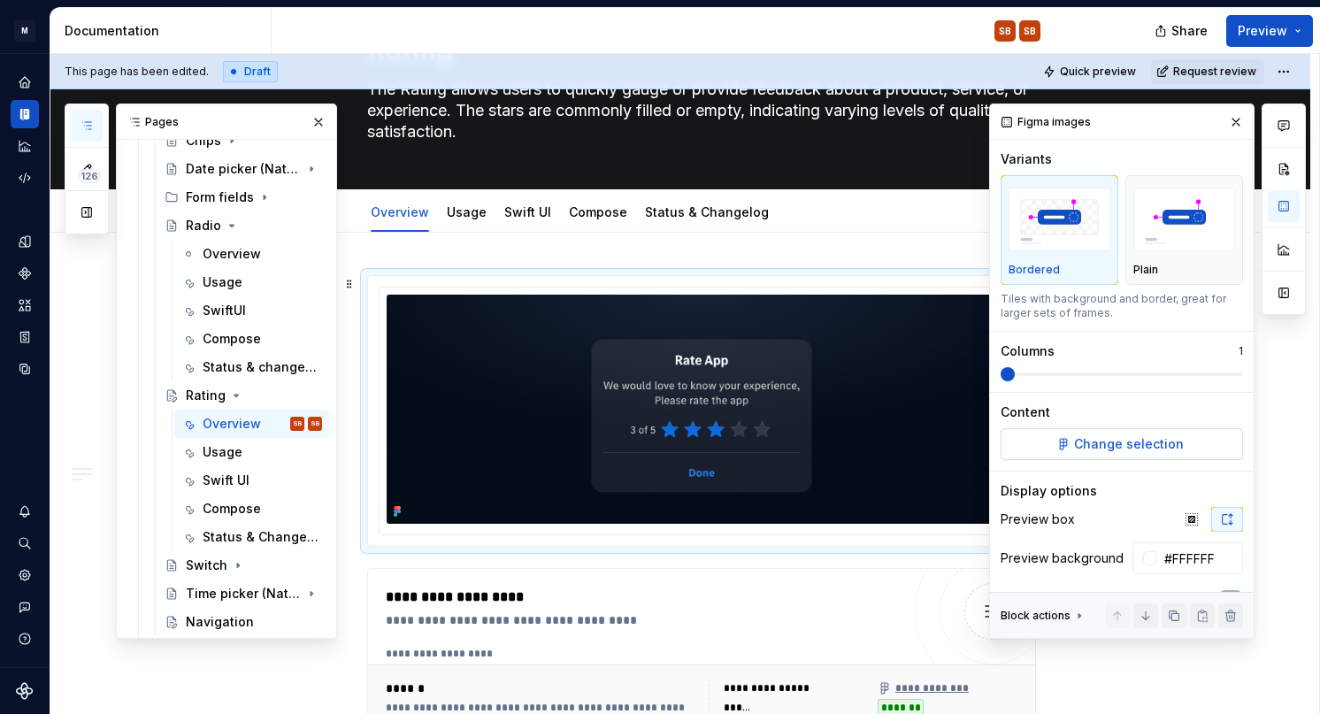
click at [1108, 432] on button "Change selection" at bounding box center [1122, 444] width 242 height 32
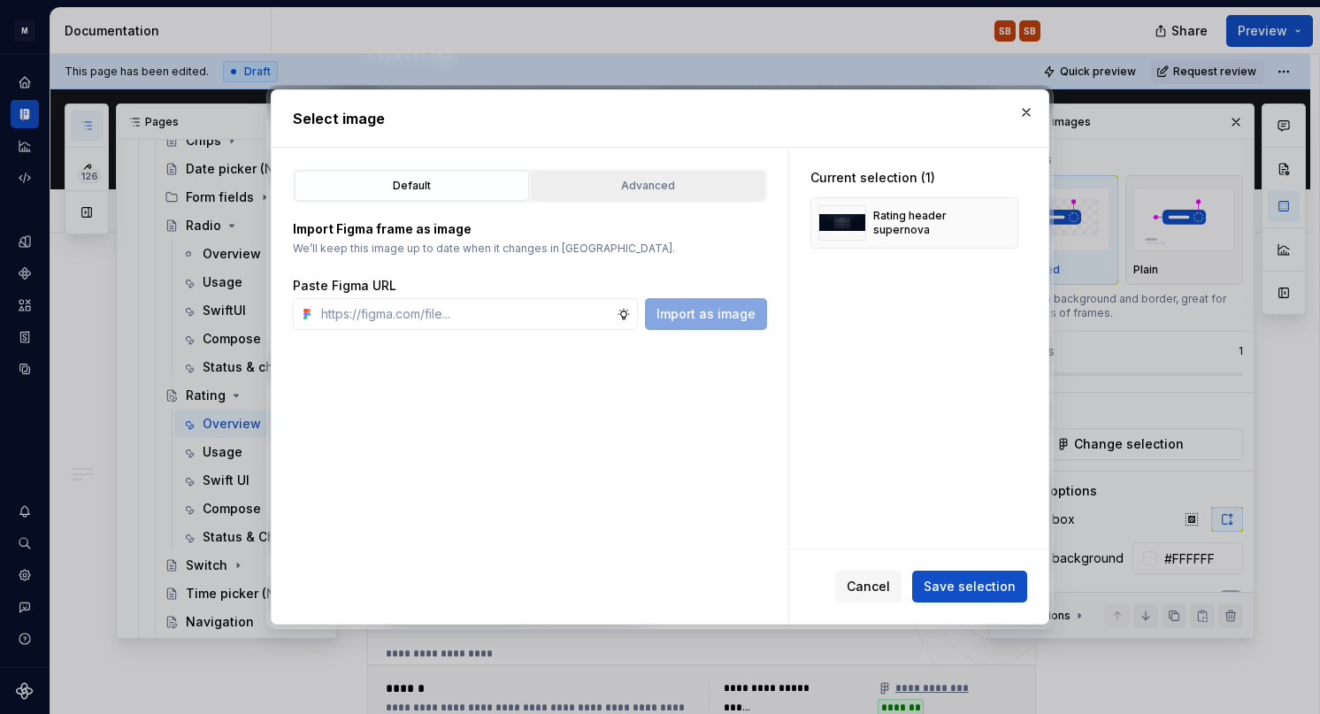
click at [740, 188] on div "Advanced" at bounding box center [648, 186] width 222 height 18
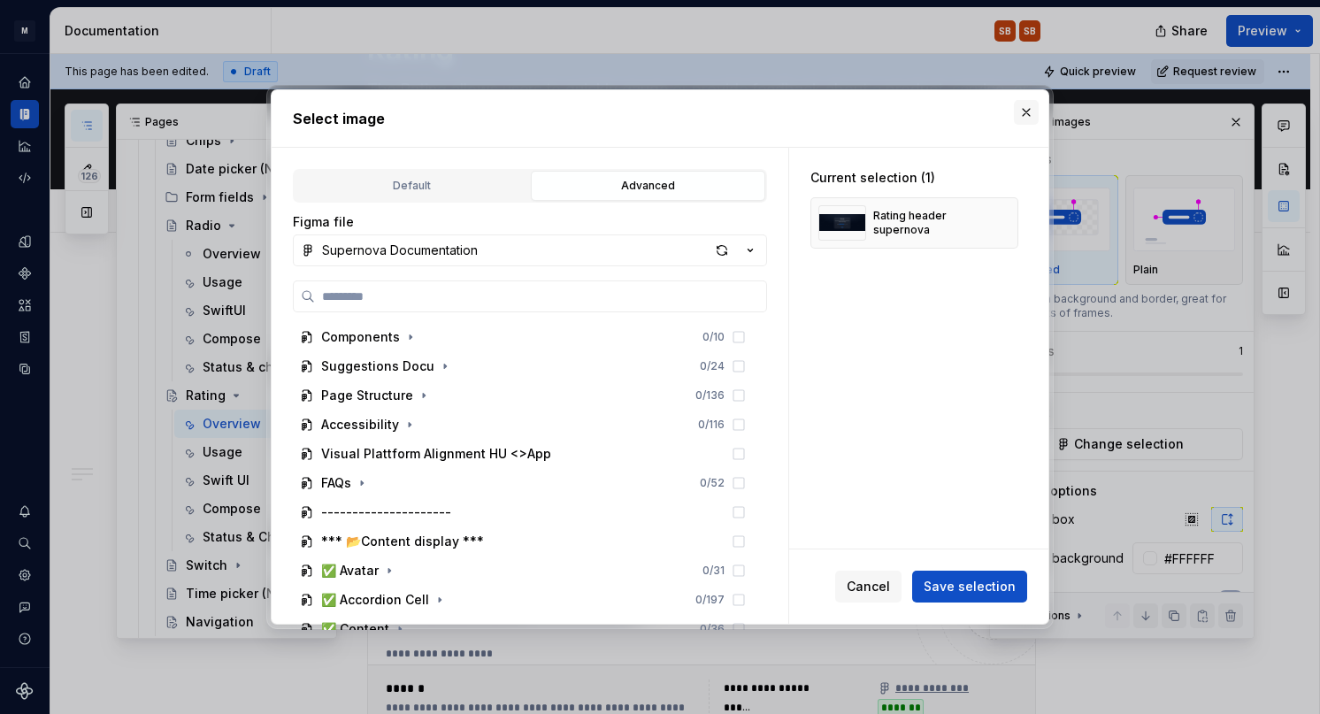
click at [1029, 111] on button "button" at bounding box center [1026, 112] width 25 height 25
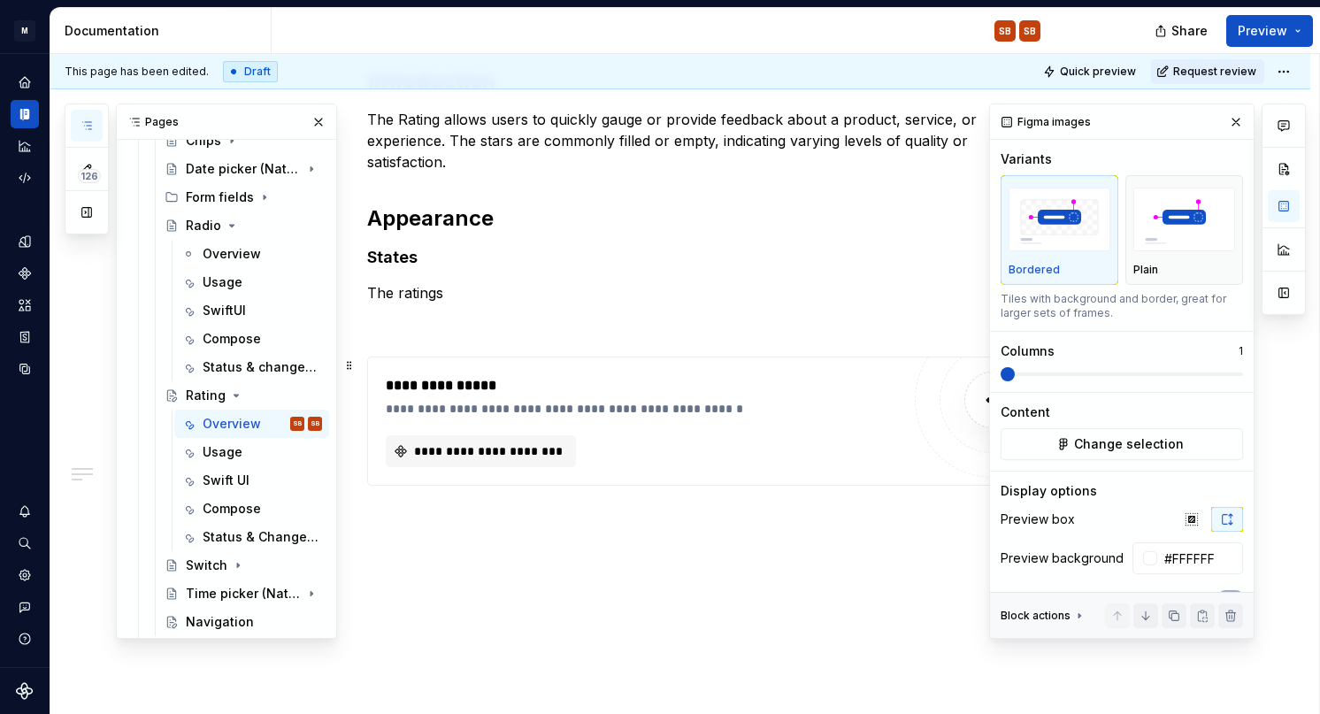
scroll to position [939, 0]
click at [646, 400] on div "**********" at bounding box center [643, 398] width 515 height 42
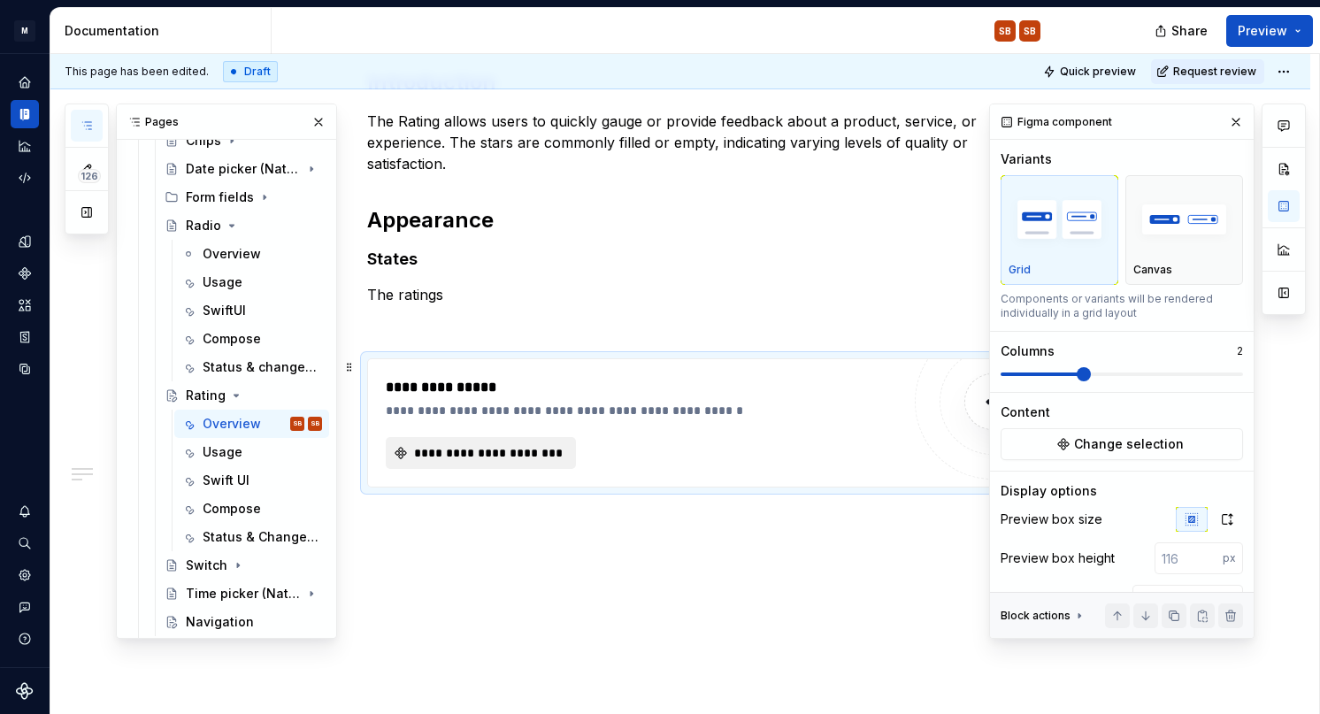
click at [528, 450] on span "**********" at bounding box center [488, 453] width 153 height 18
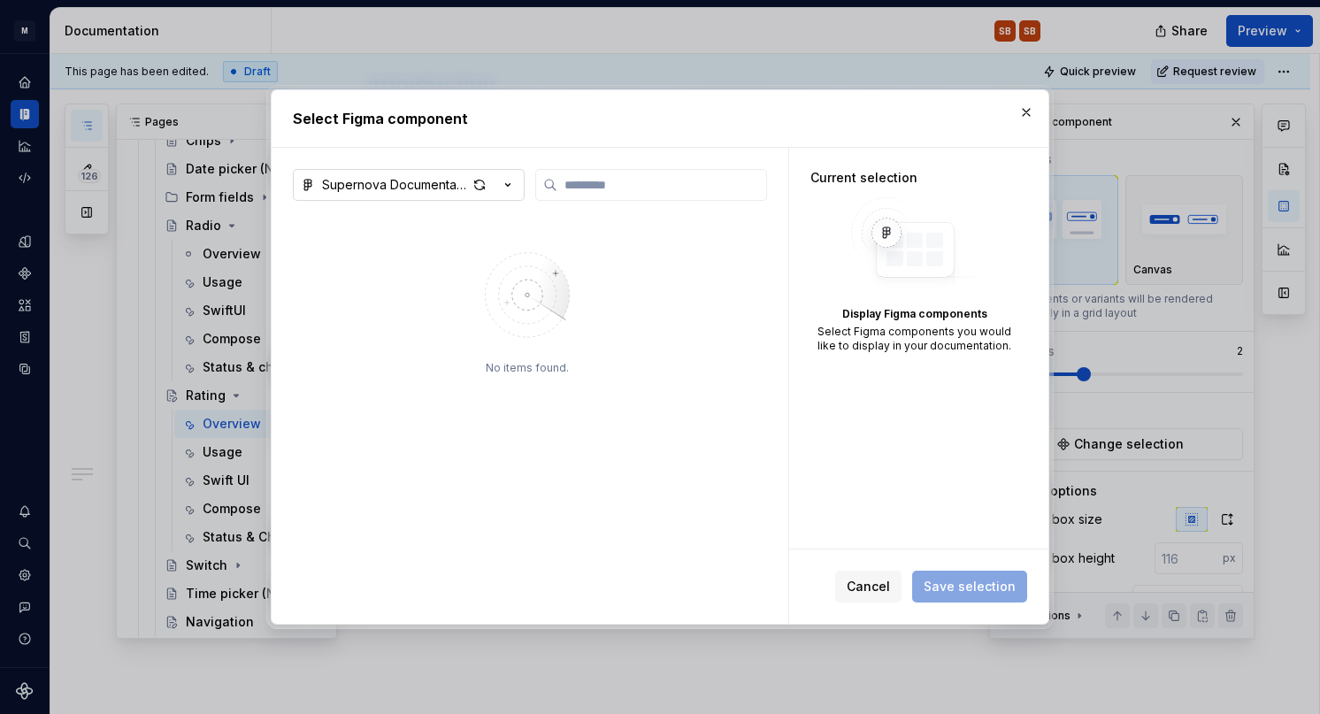
click at [512, 189] on icon "button" at bounding box center [508, 185] width 18 height 18
click at [353, 188] on div "Select Figma component Supernova Documentation No items found. Current selectio…" at bounding box center [660, 357] width 1320 height 714
click at [353, 188] on div "Supernova Documentation" at bounding box center [394, 185] width 145 height 18
click at [353, 188] on div "Select Figma component Supernova Documentation No items found. Current selectio…" at bounding box center [660, 357] width 1320 height 714
click at [604, 204] on div "Supernova Documentation No items found." at bounding box center [530, 396] width 474 height 455
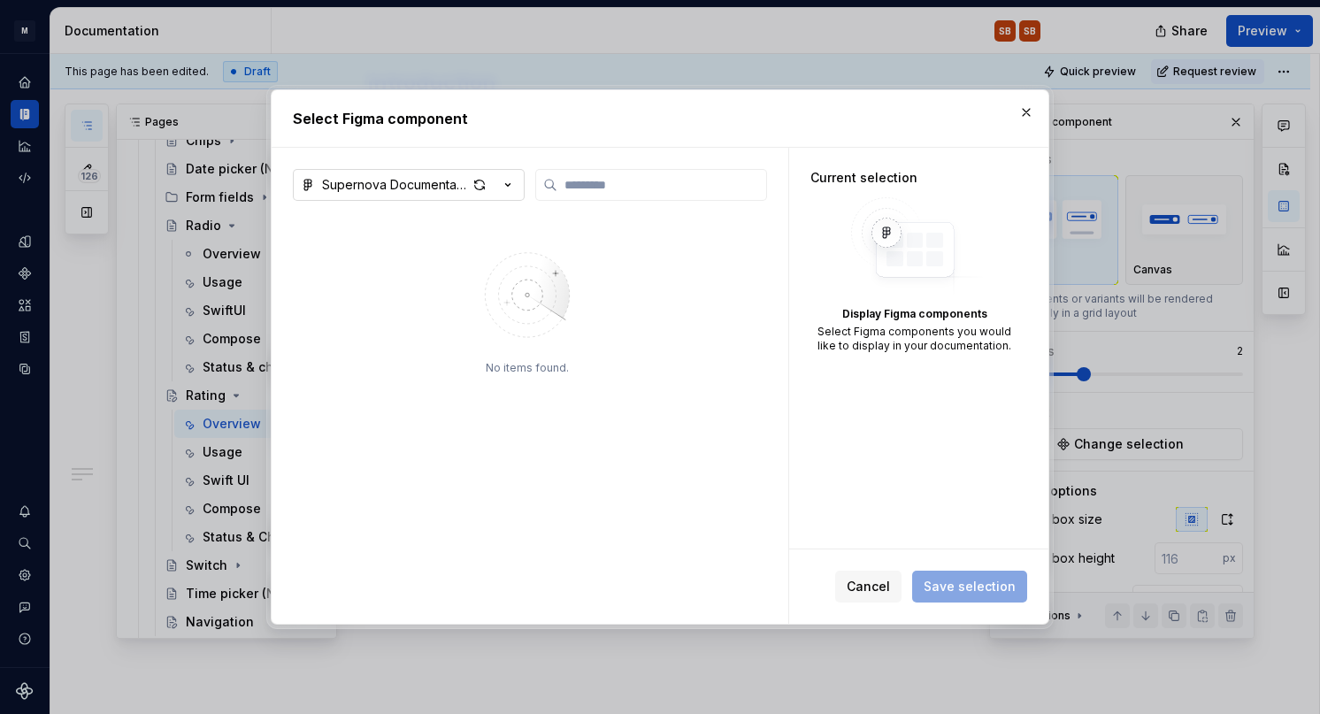
click at [504, 187] on icon "button" at bounding box center [508, 185] width 18 height 18
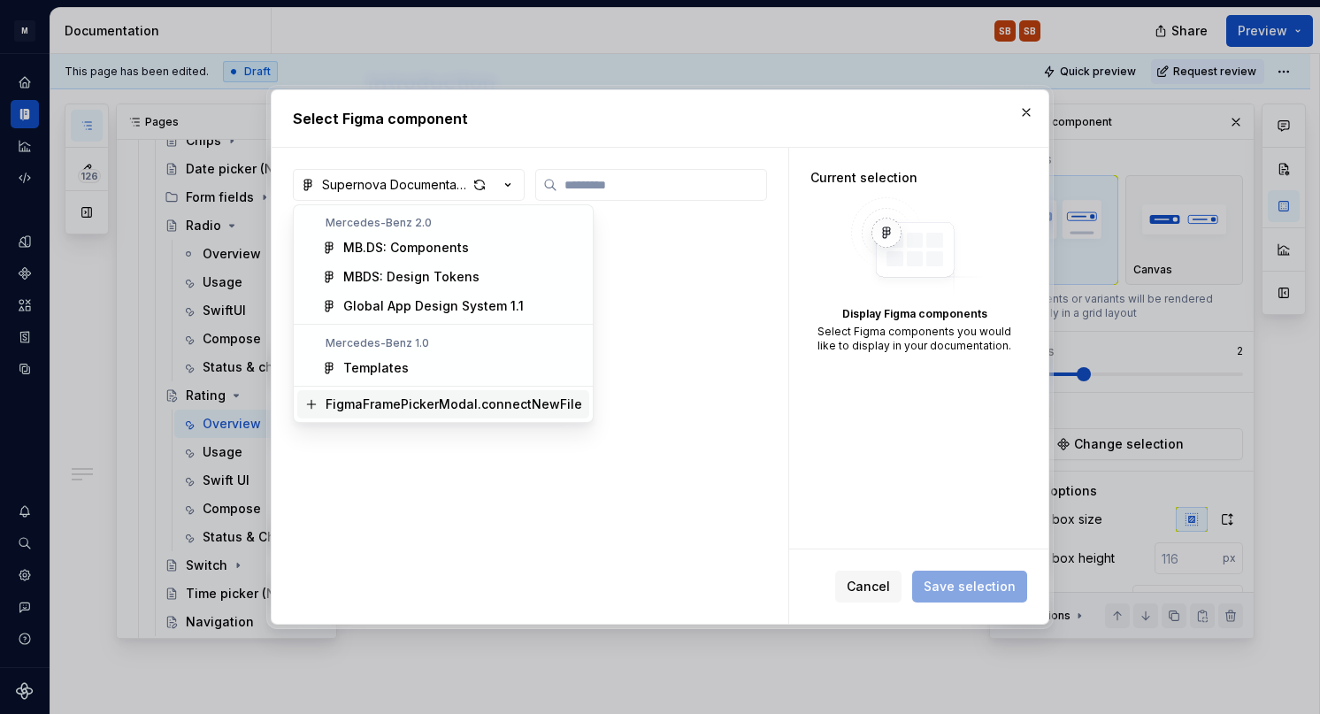
click at [418, 407] on div "FigmaFramePickerModal.connectNewFile" at bounding box center [454, 405] width 257 height 18
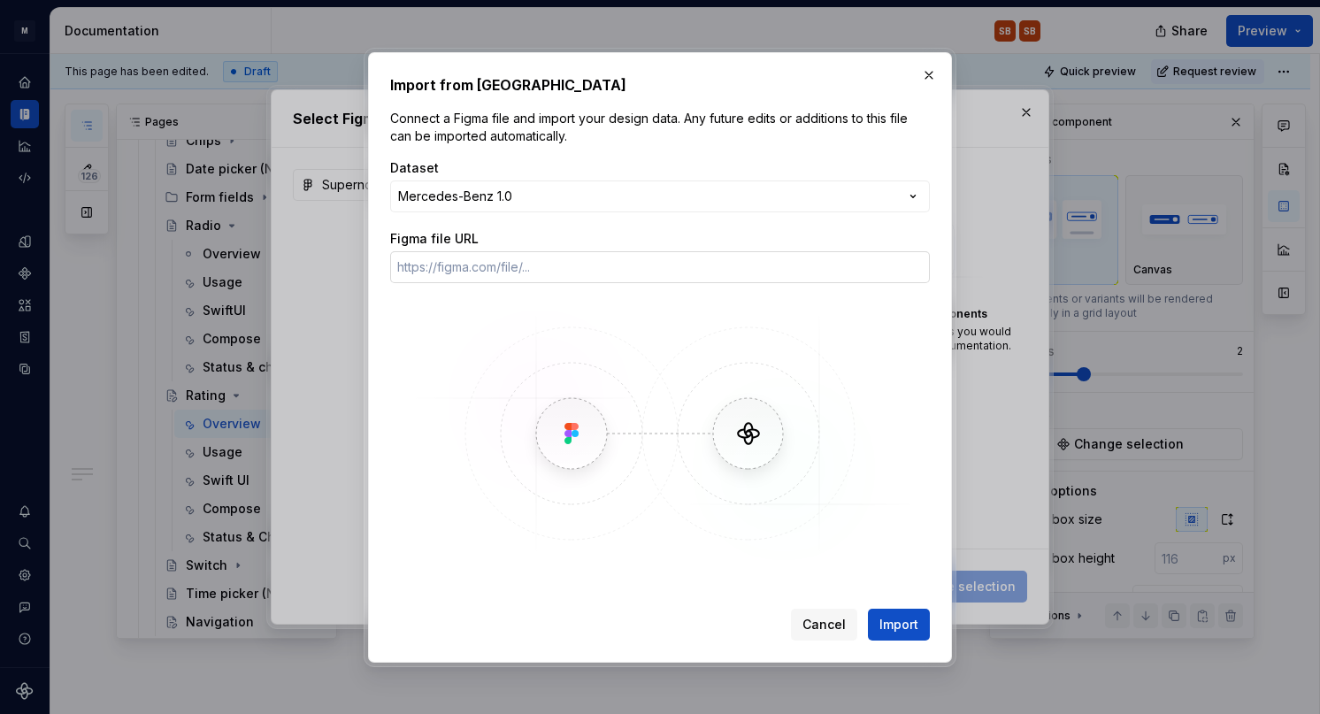
type textarea "*"
click at [528, 201] on div "**********" at bounding box center [660, 357] width 1320 height 714
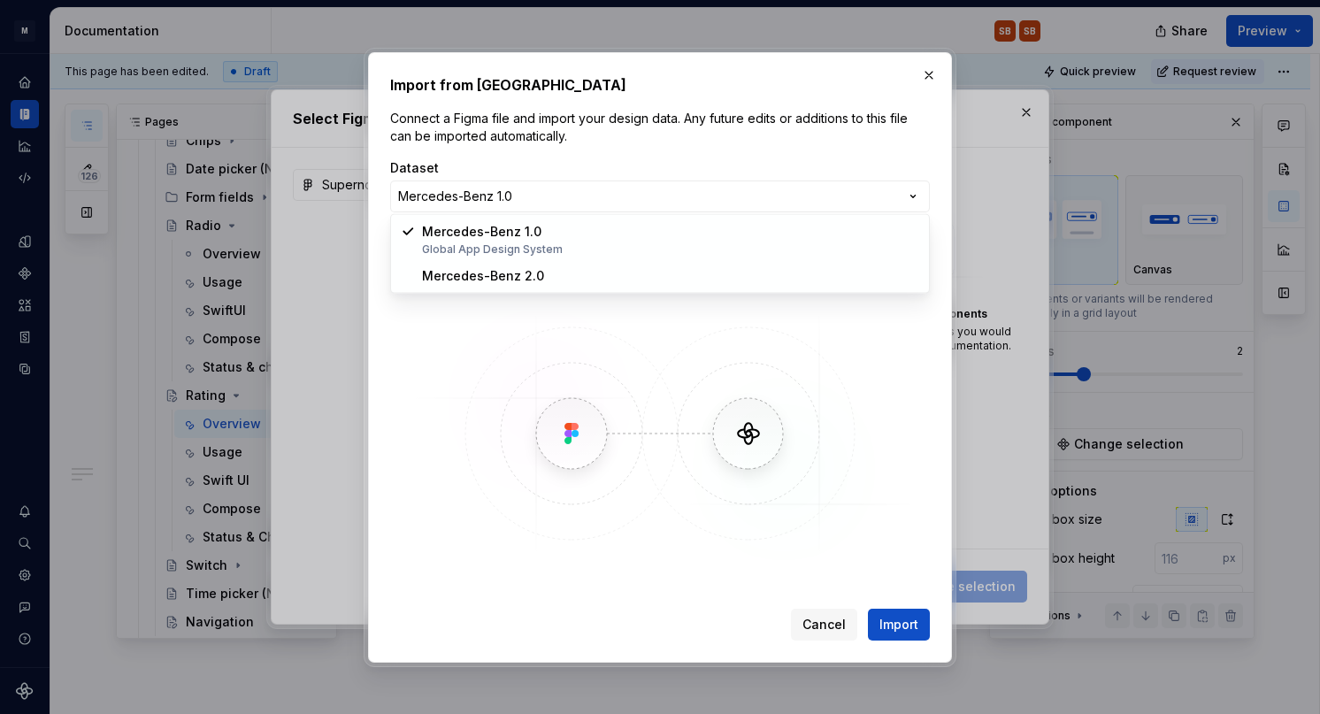
select select "**********"
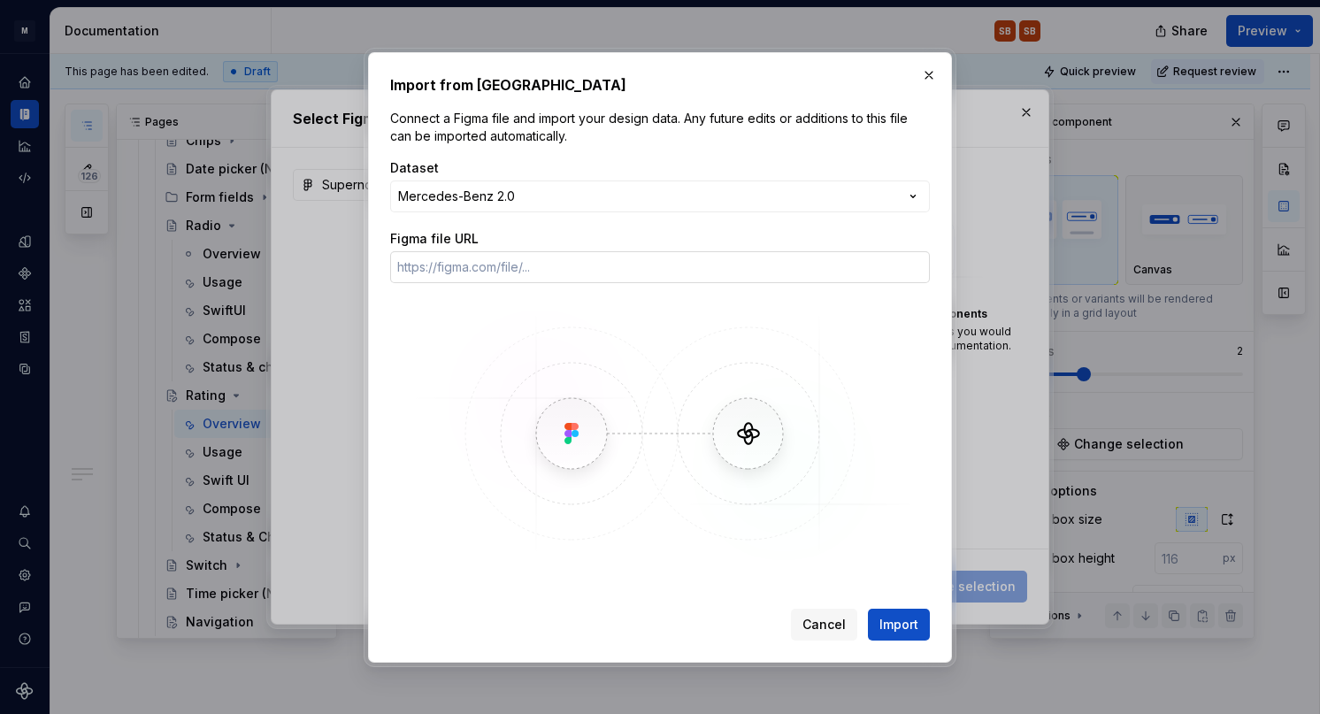
click at [518, 263] on input "Figma file URL" at bounding box center [660, 267] width 540 height 32
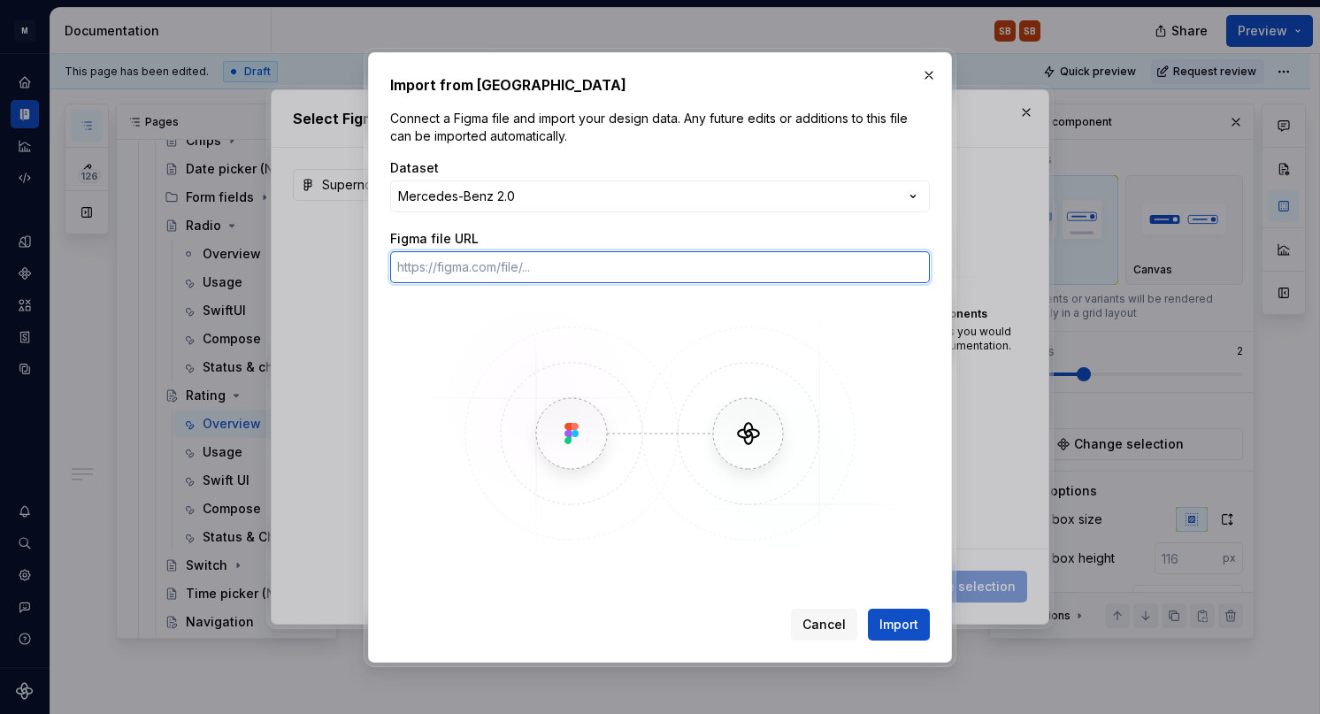
paste input "https://www.figma.com/design/2qVQFKGZekoyenPLzCIuGD/Supernova-Documentation?nod…"
type input "https://www.figma.com/design/2qVQFKGZekoyenPLzCIuGD/Supernova-Documentation?nod…"
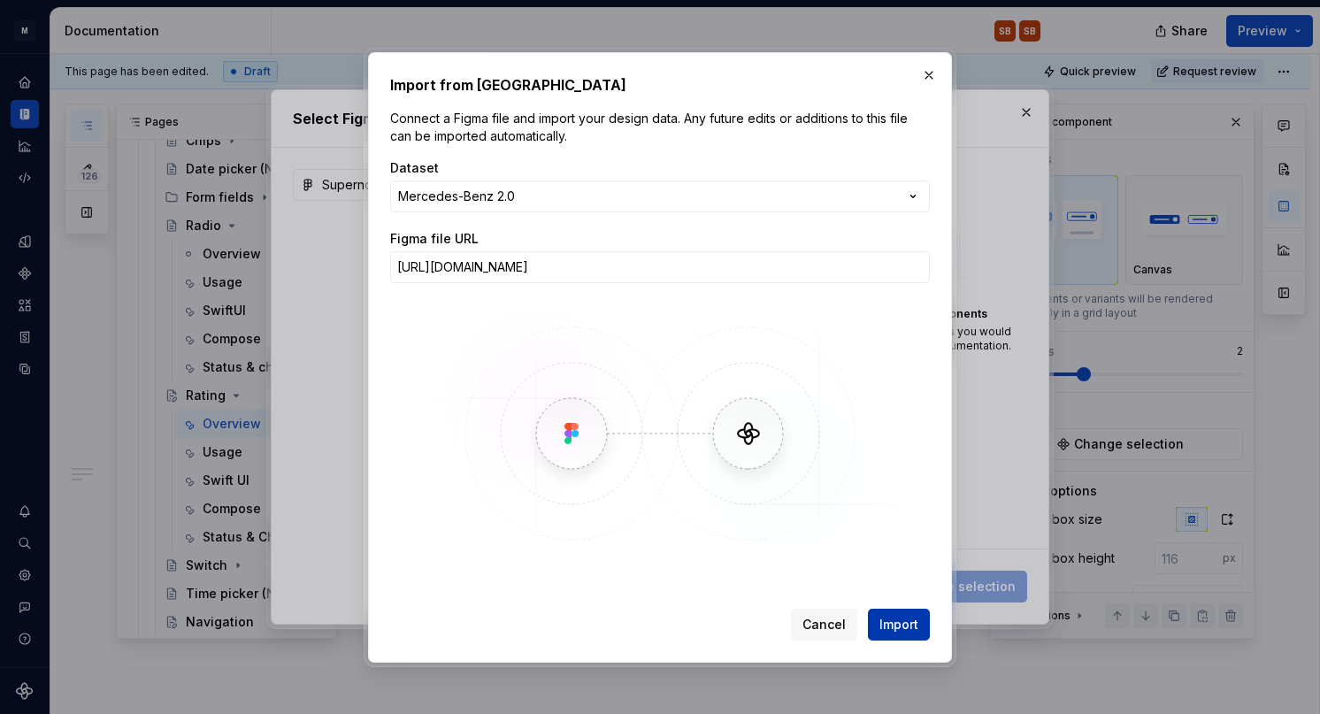
scroll to position [0, 0]
click at [912, 635] on button "Import" at bounding box center [899, 625] width 62 height 32
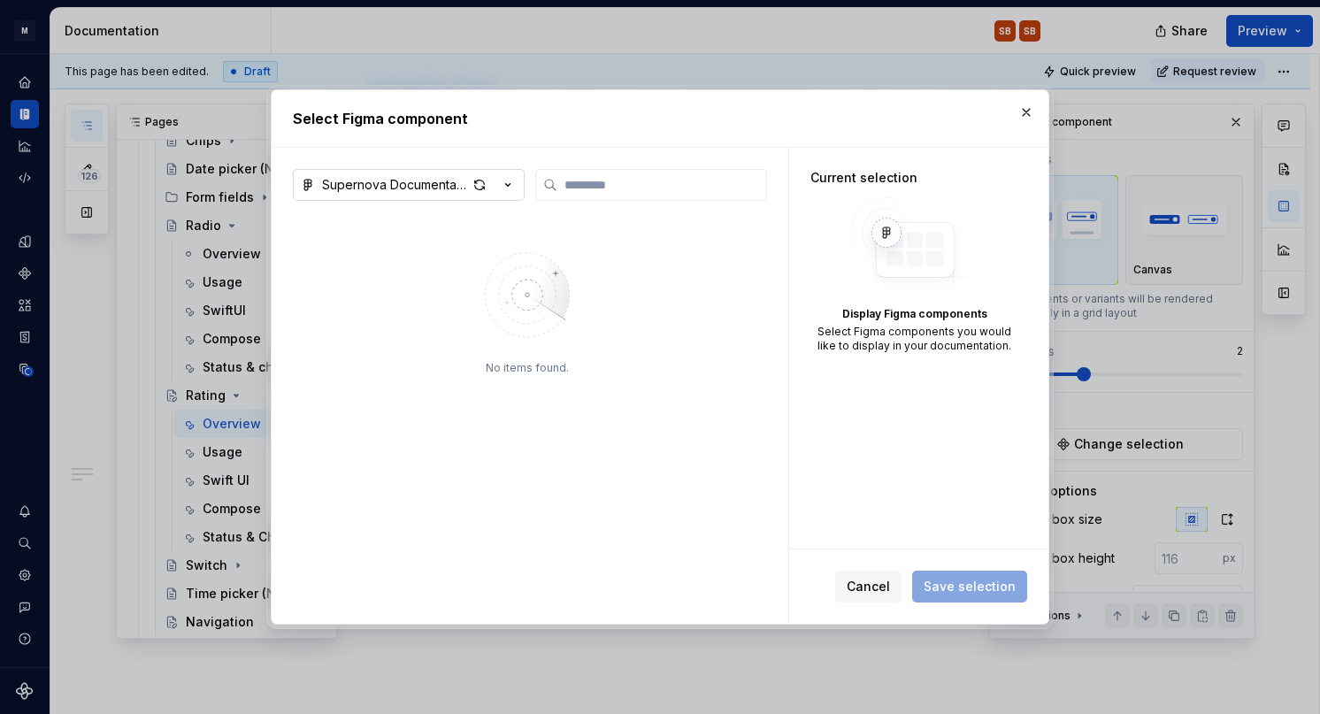
click at [428, 188] on div "Supernova Documentation" at bounding box center [394, 185] width 145 height 18
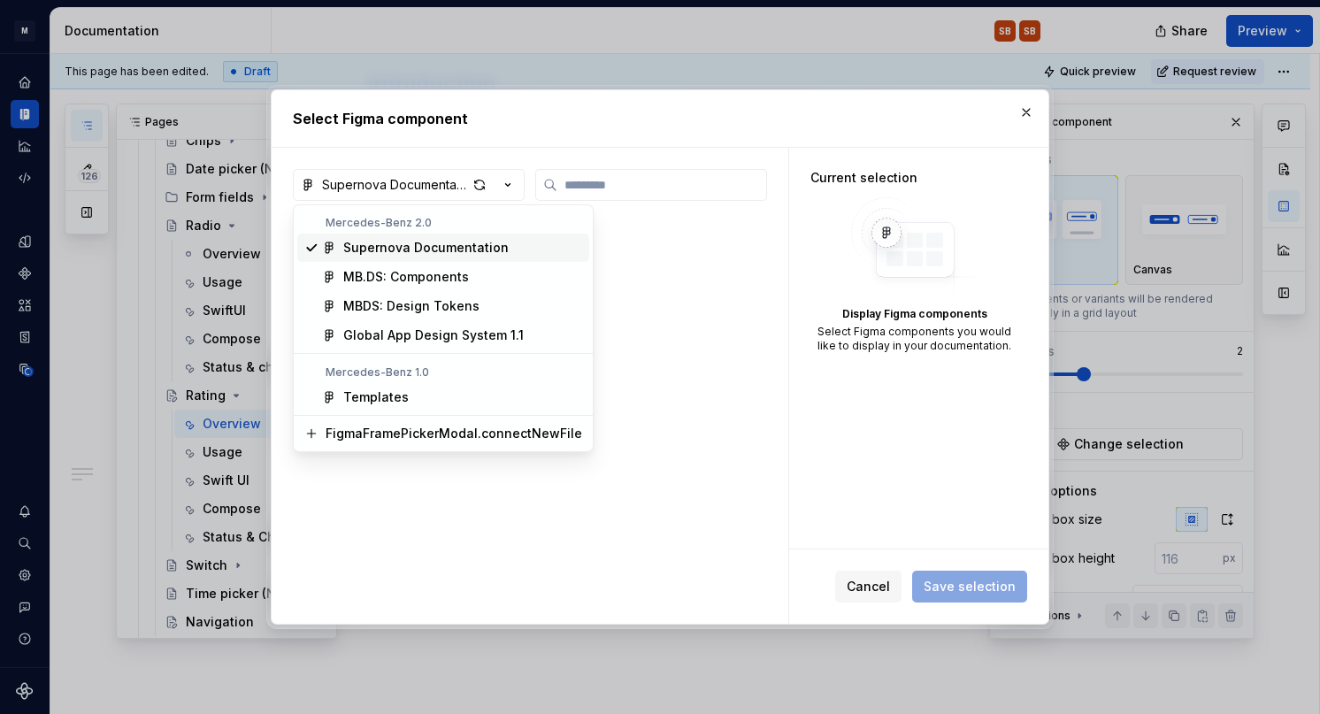
click at [430, 250] on div "Supernova Documentation" at bounding box center [425, 248] width 165 height 18
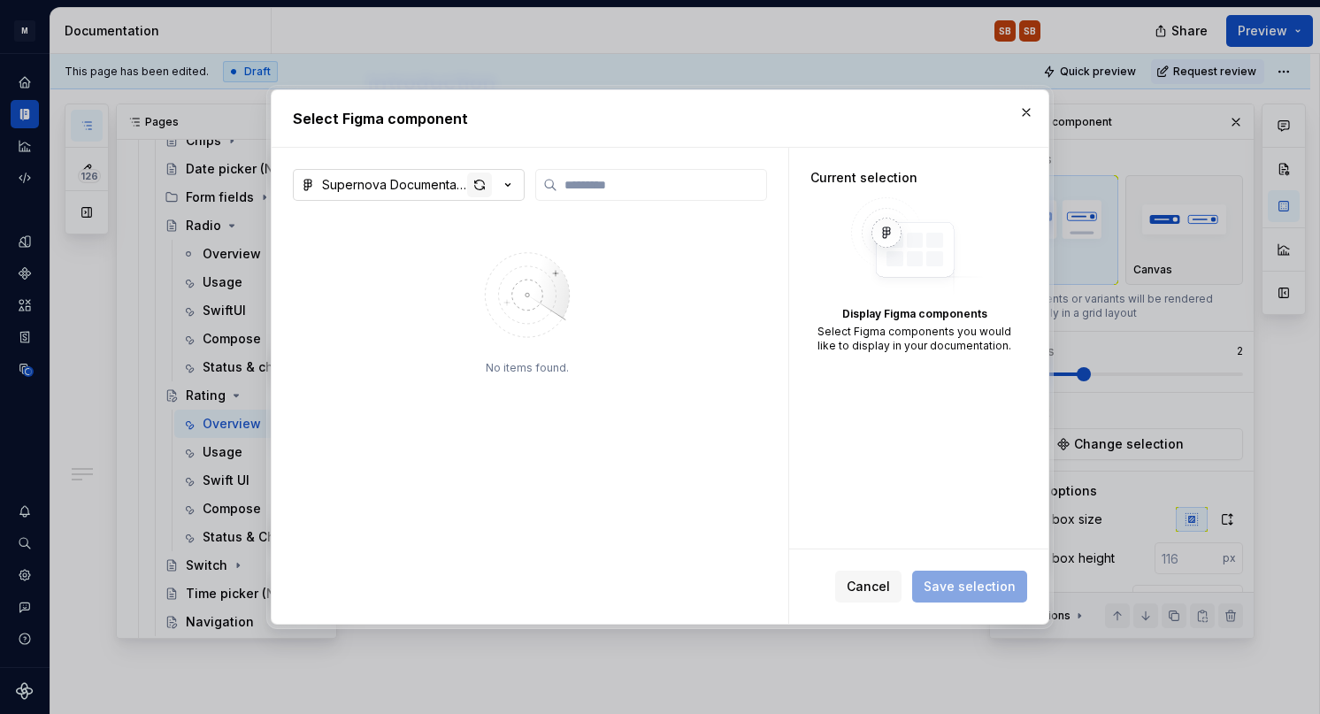
click at [478, 189] on div "button" at bounding box center [479, 185] width 25 height 25
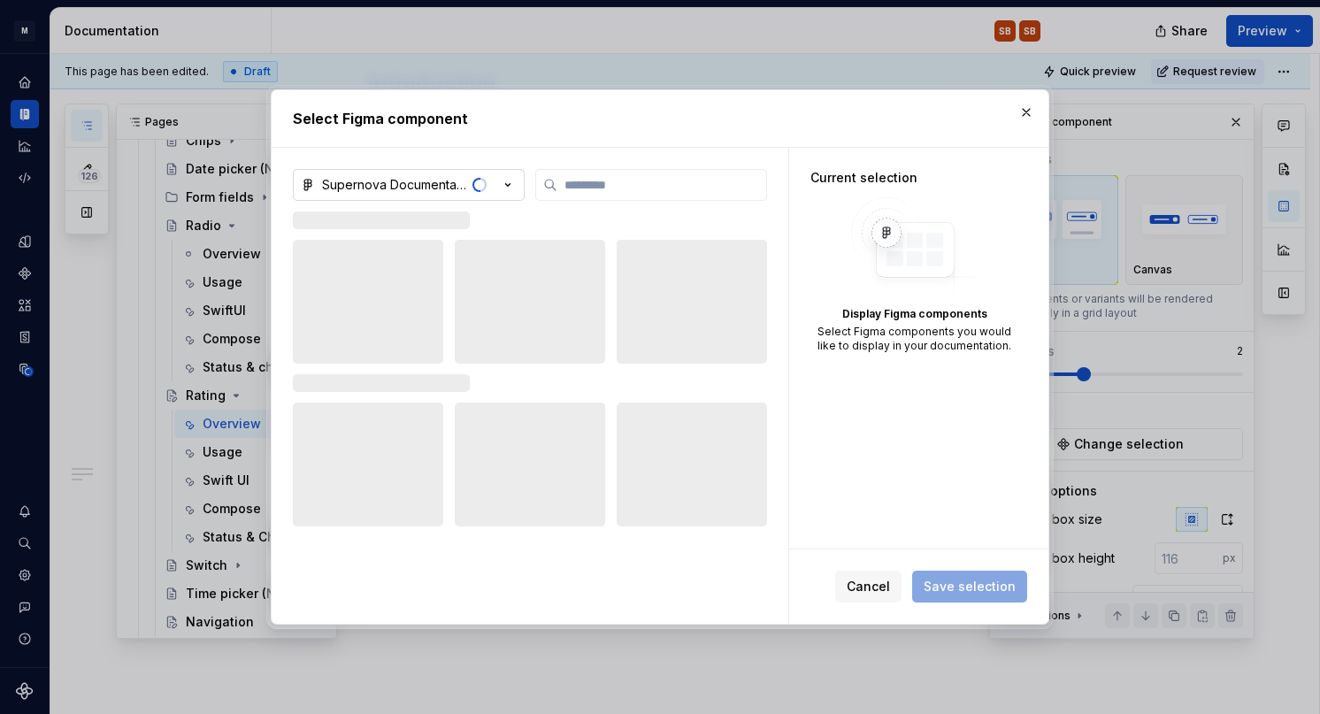
click at [510, 186] on icon "button" at bounding box center [508, 185] width 18 height 18
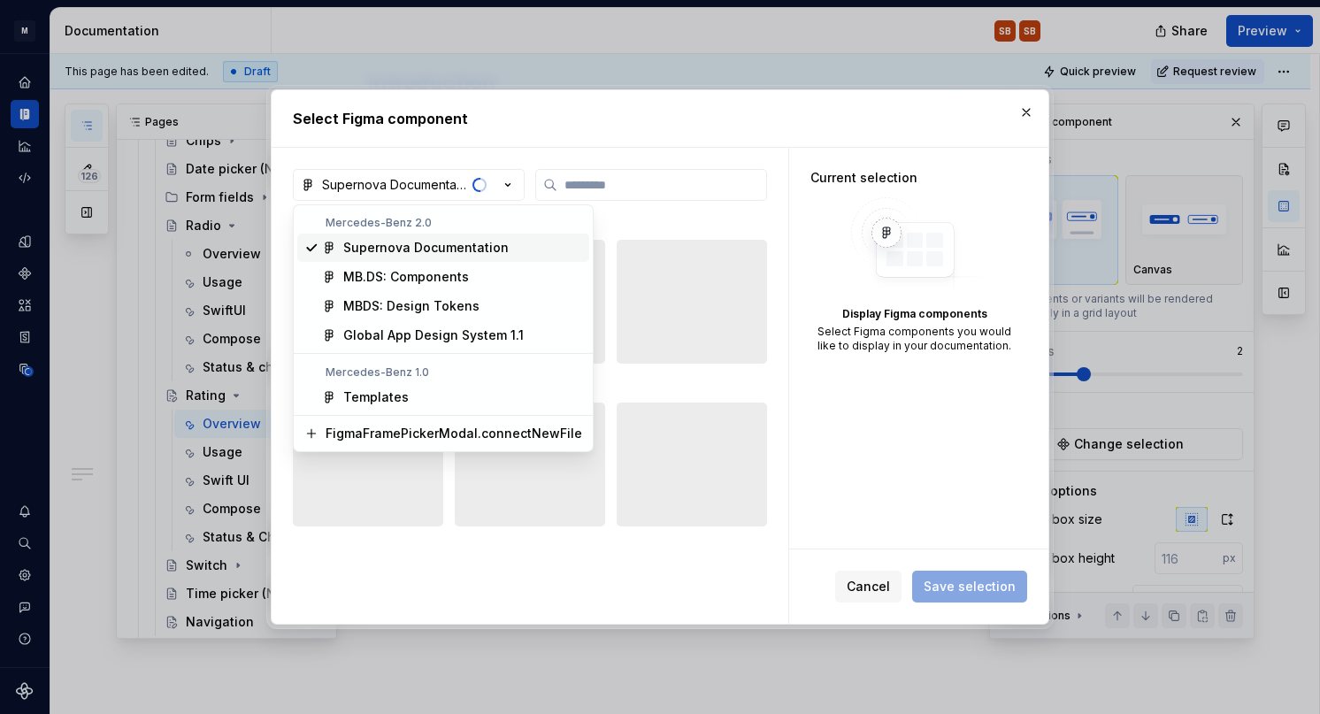
click at [461, 248] on div "Supernova Documentation" at bounding box center [425, 248] width 165 height 18
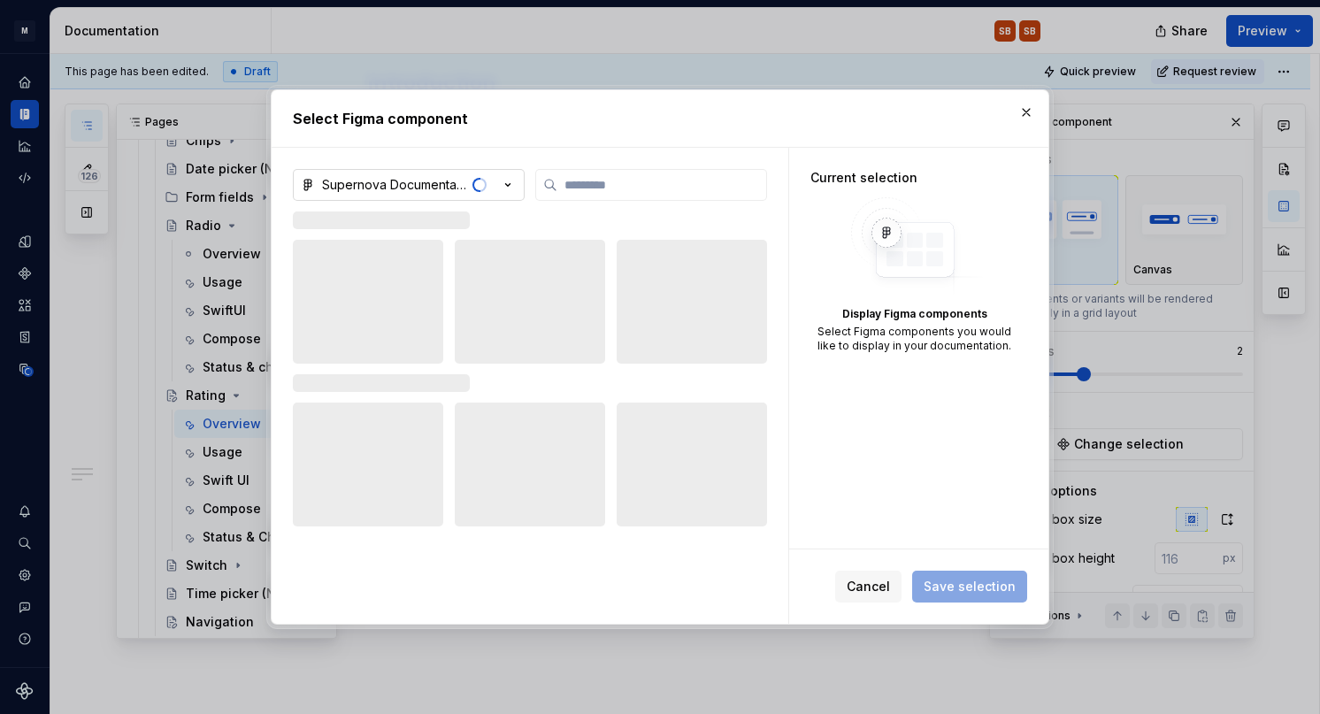
click at [523, 183] on button "Supernova Documentation" at bounding box center [409, 185] width 232 height 32
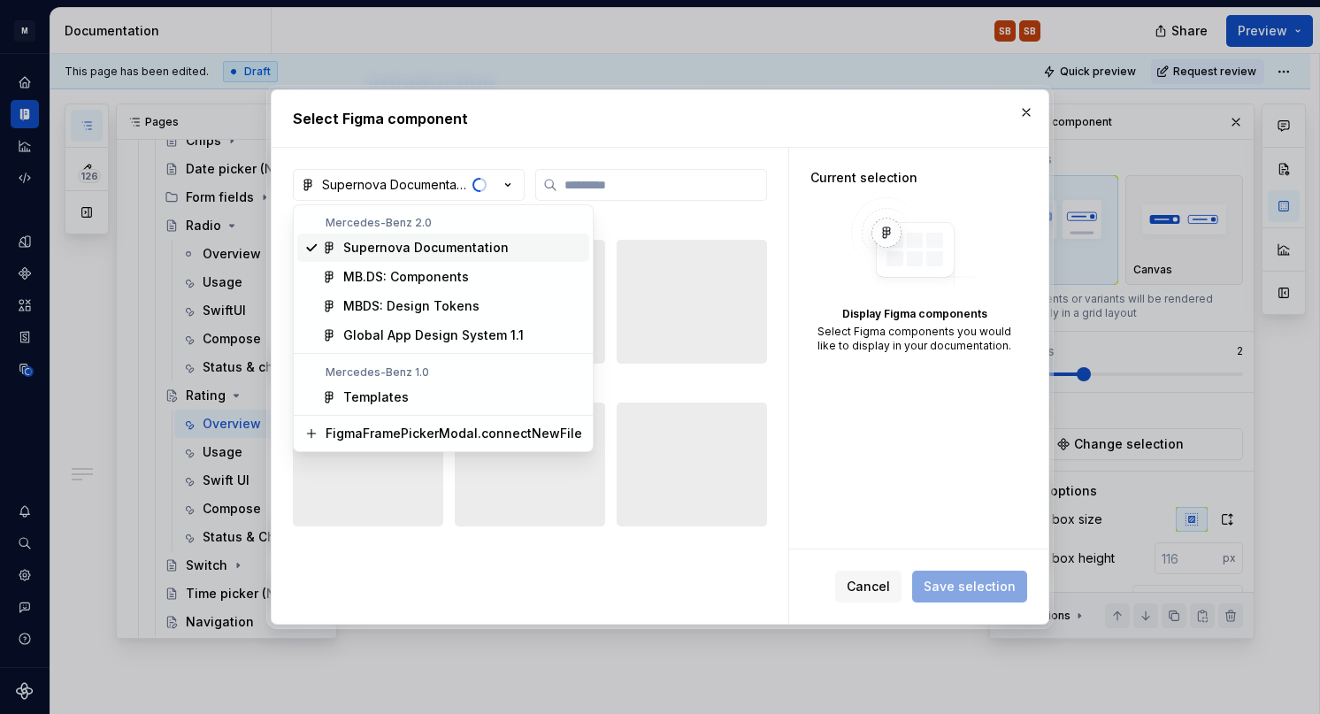
click at [886, 58] on div at bounding box center [660, 357] width 1320 height 714
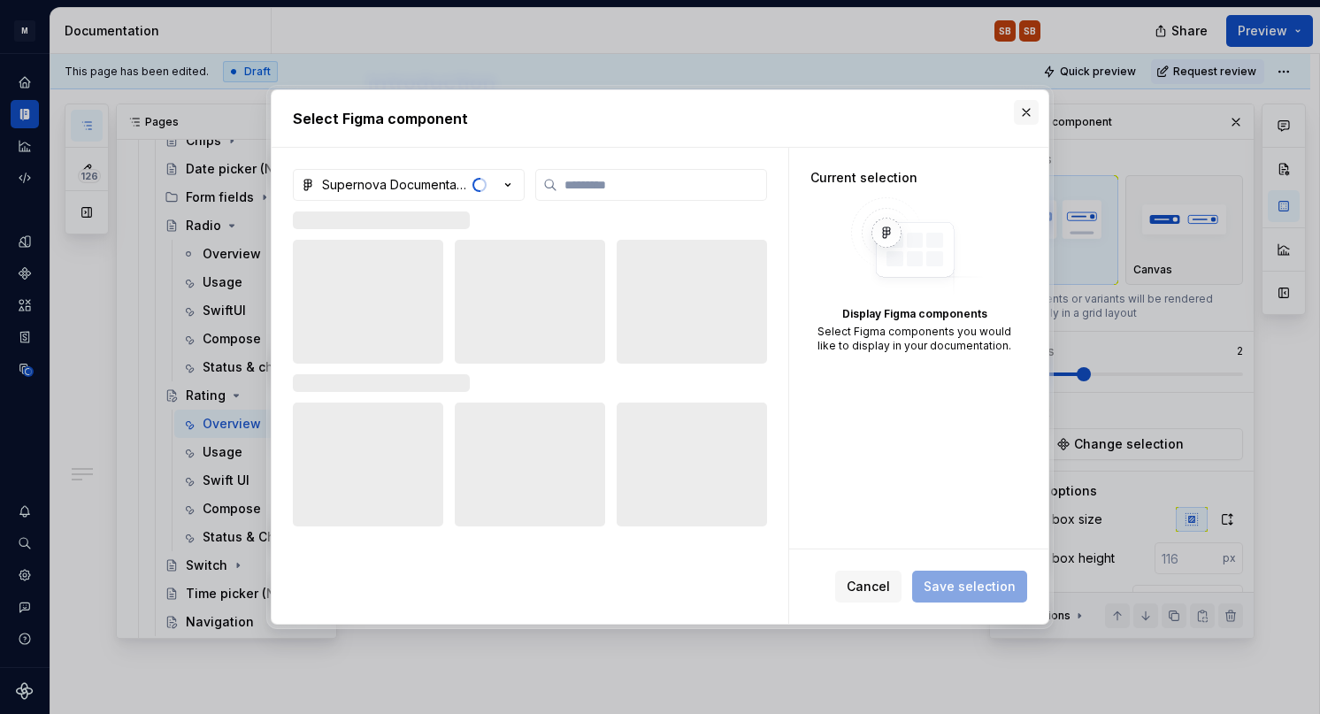
click at [1027, 113] on button "button" at bounding box center [1026, 112] width 25 height 25
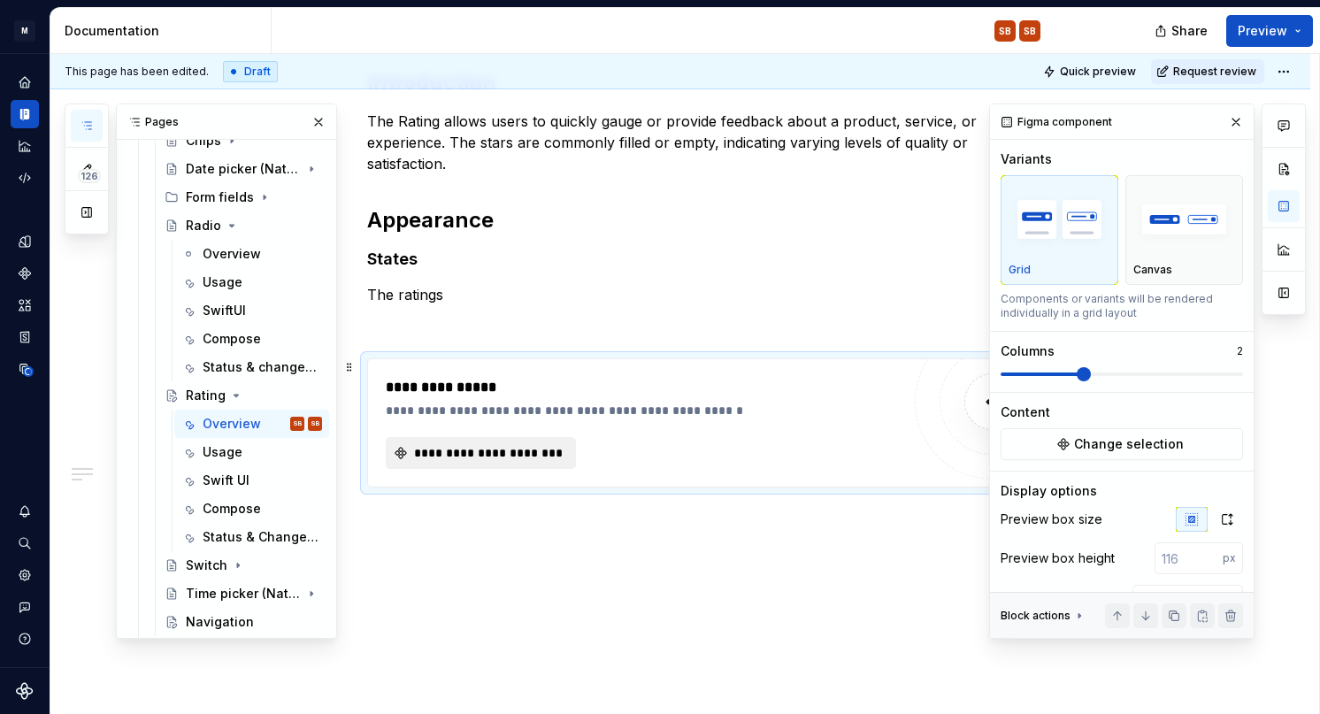
click at [497, 454] on span "**********" at bounding box center [488, 453] width 153 height 18
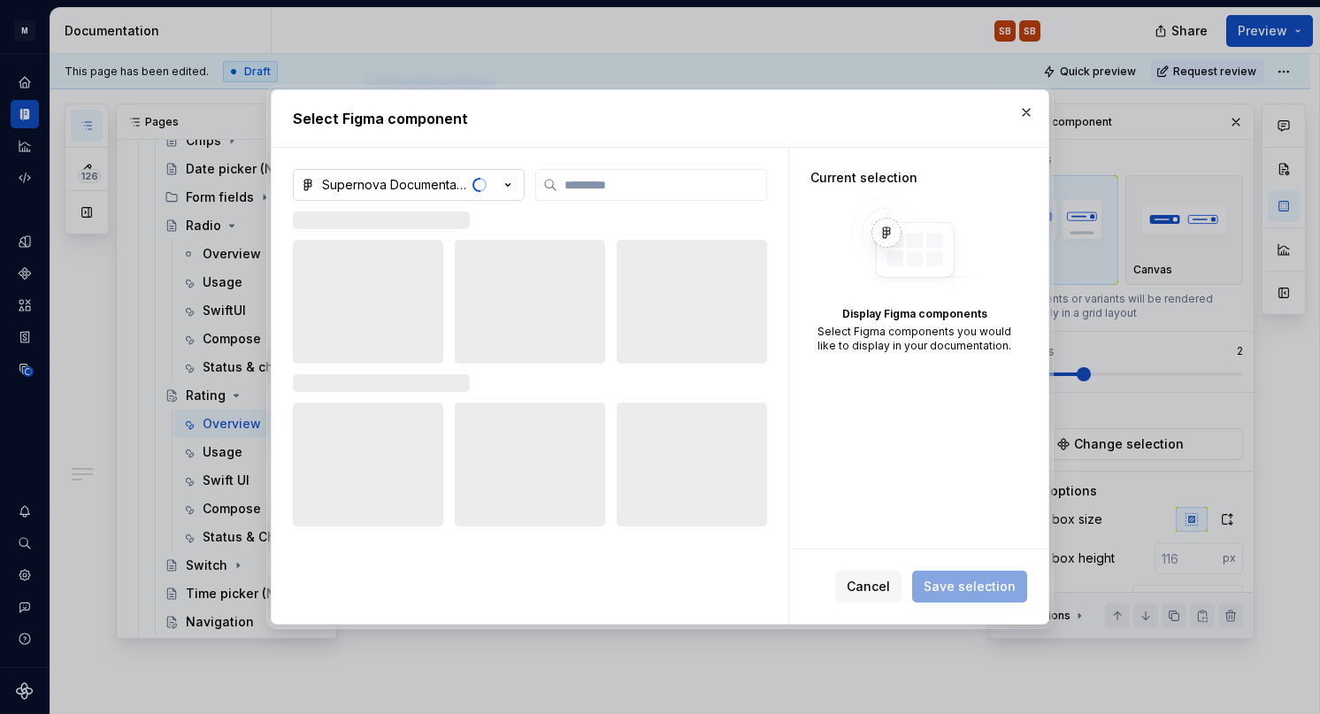
click at [444, 181] on div "Supernova Documentation" at bounding box center [394, 185] width 145 height 18
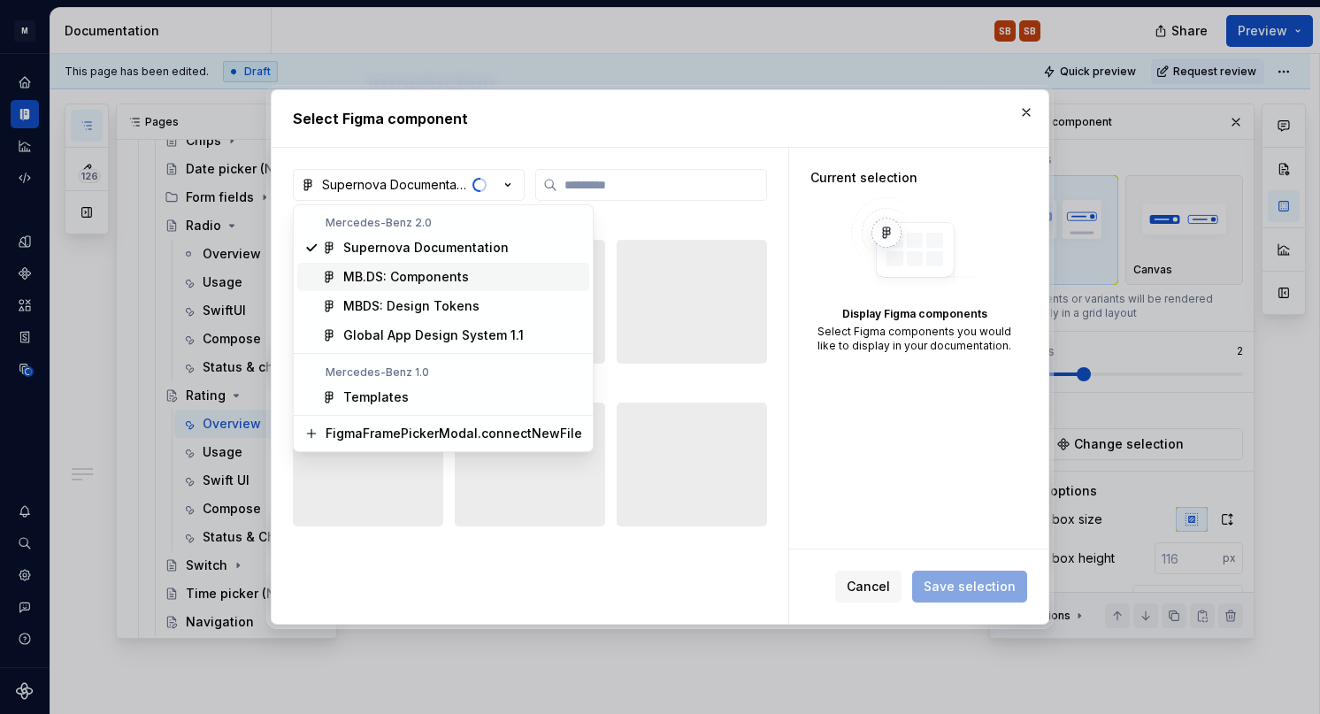
click at [424, 280] on div "MB.DS: Components" at bounding box center [406, 277] width 126 height 18
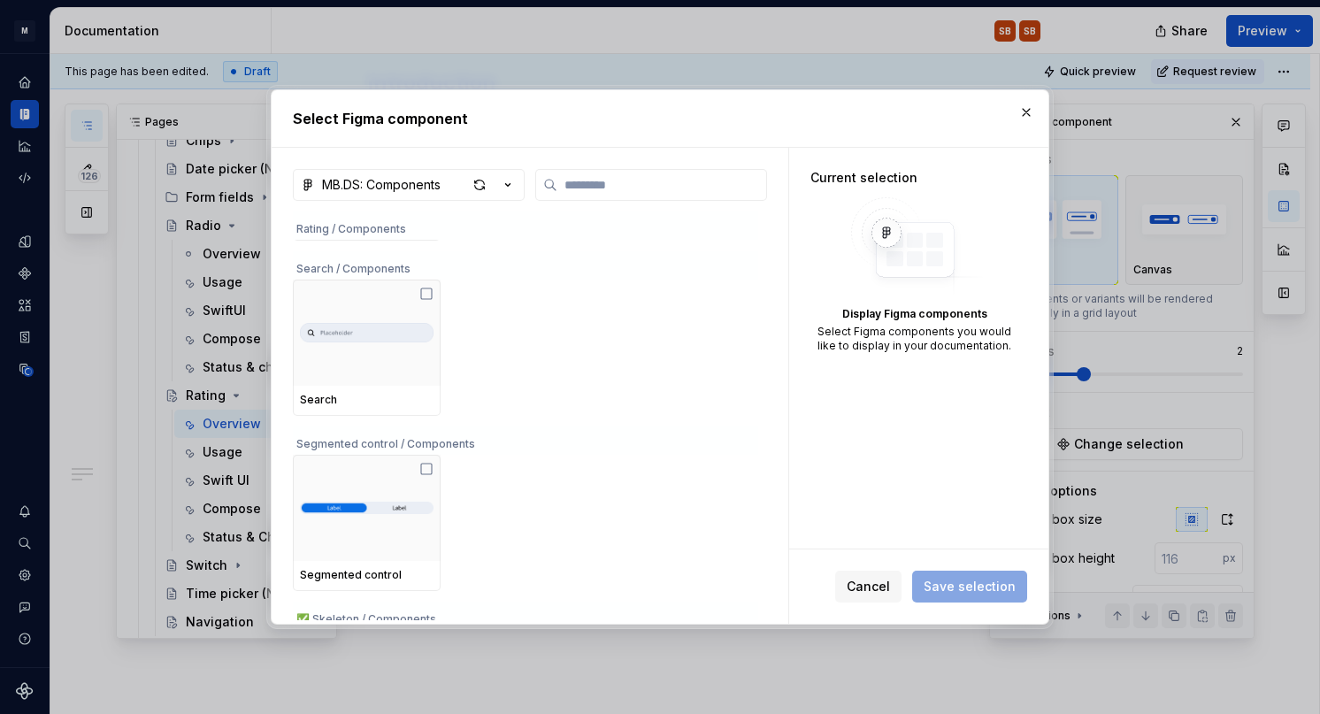
scroll to position [6594, 0]
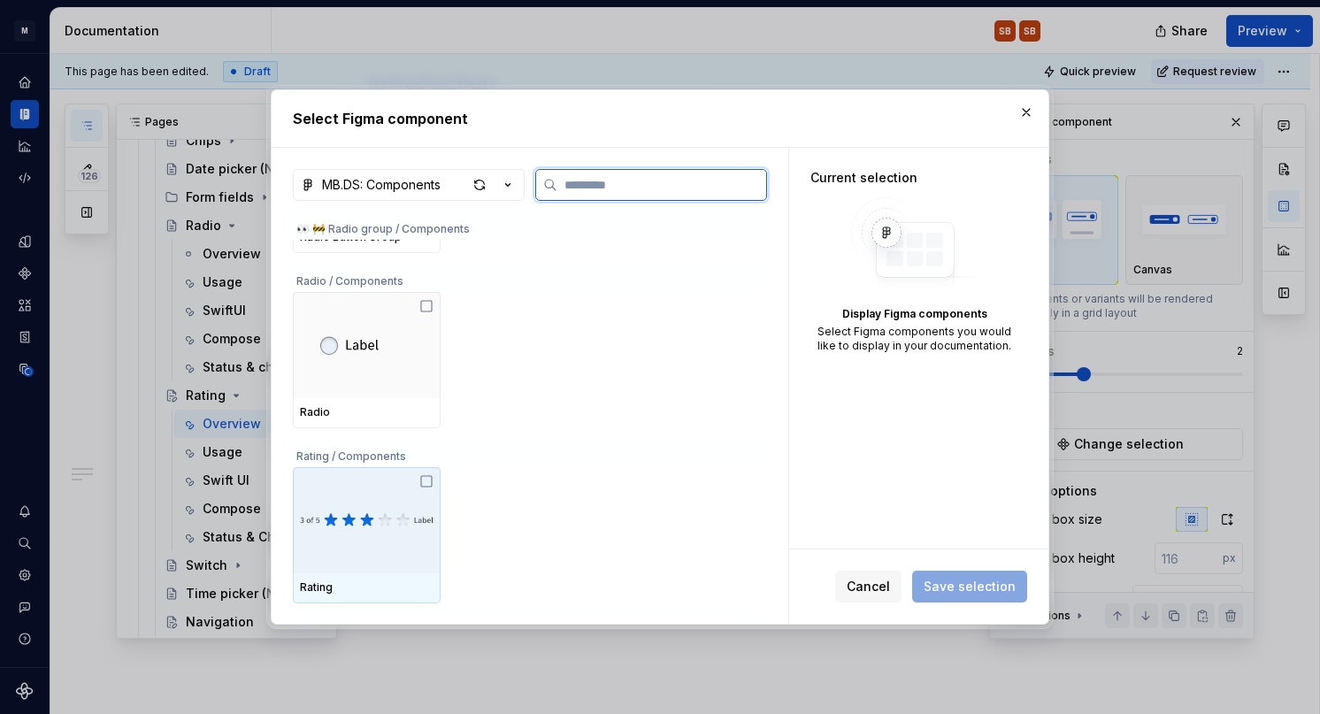
click at [386, 483] on div at bounding box center [367, 520] width 148 height 106
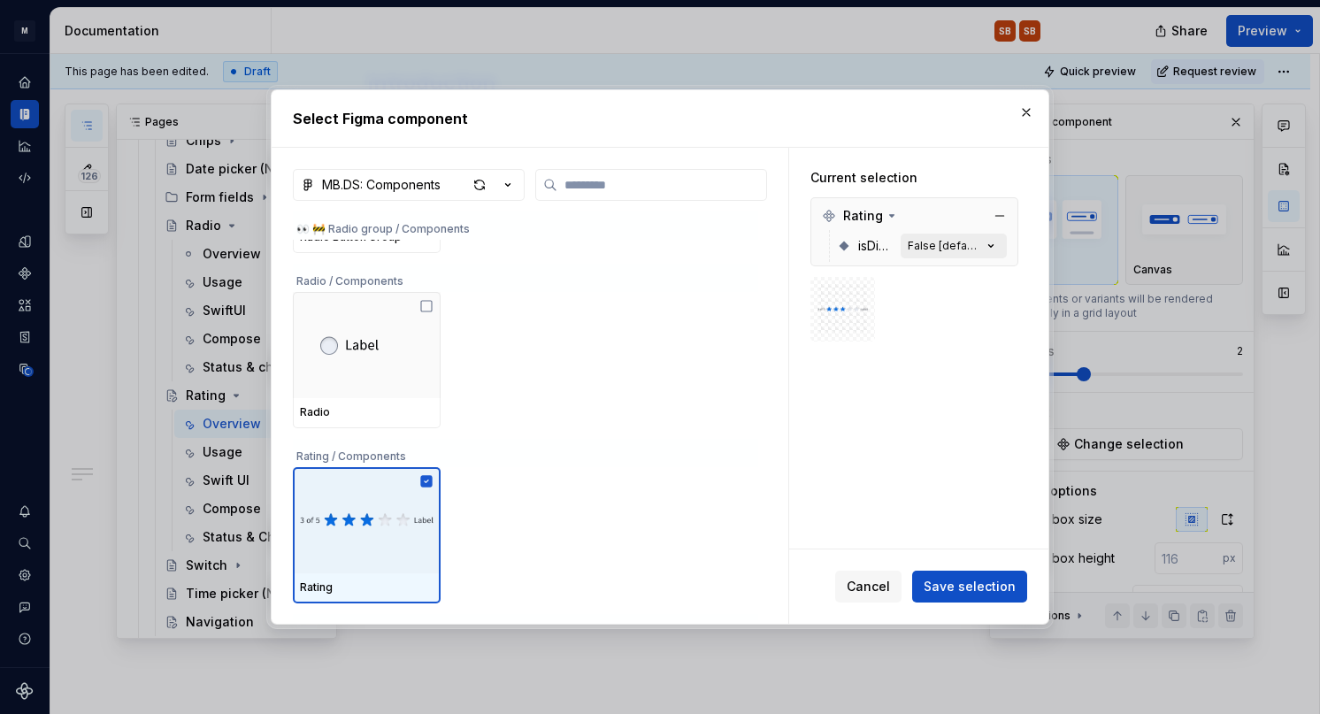
click at [1002, 235] on button "False [default]" at bounding box center [954, 246] width 106 height 25
click at [994, 245] on icon "button" at bounding box center [991, 246] width 4 height 3
click at [1004, 590] on span "Save selection" at bounding box center [970, 587] width 92 height 18
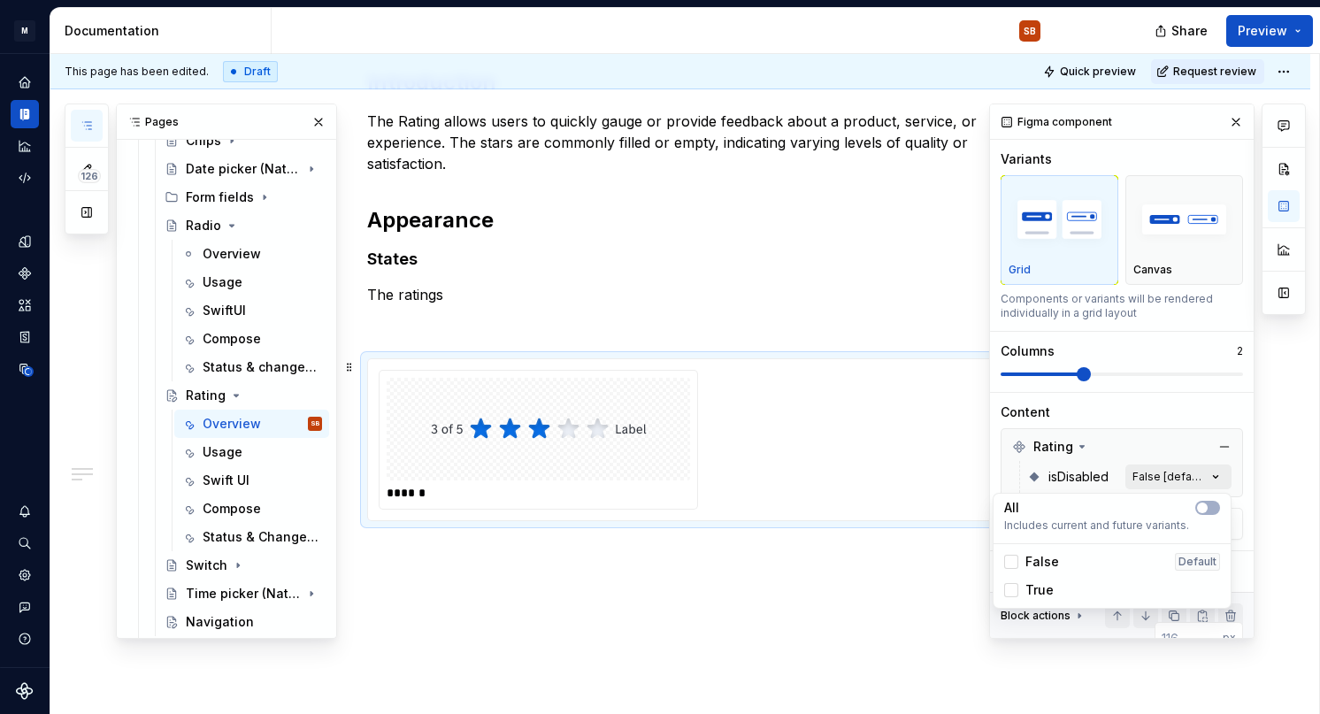
click at [1210, 481] on div "Comments Open comments No comments yet Select ‘Comment’ from the block context …" at bounding box center [1147, 371] width 317 height 535
click at [1209, 509] on icon "button" at bounding box center [1203, 508] width 14 height 11
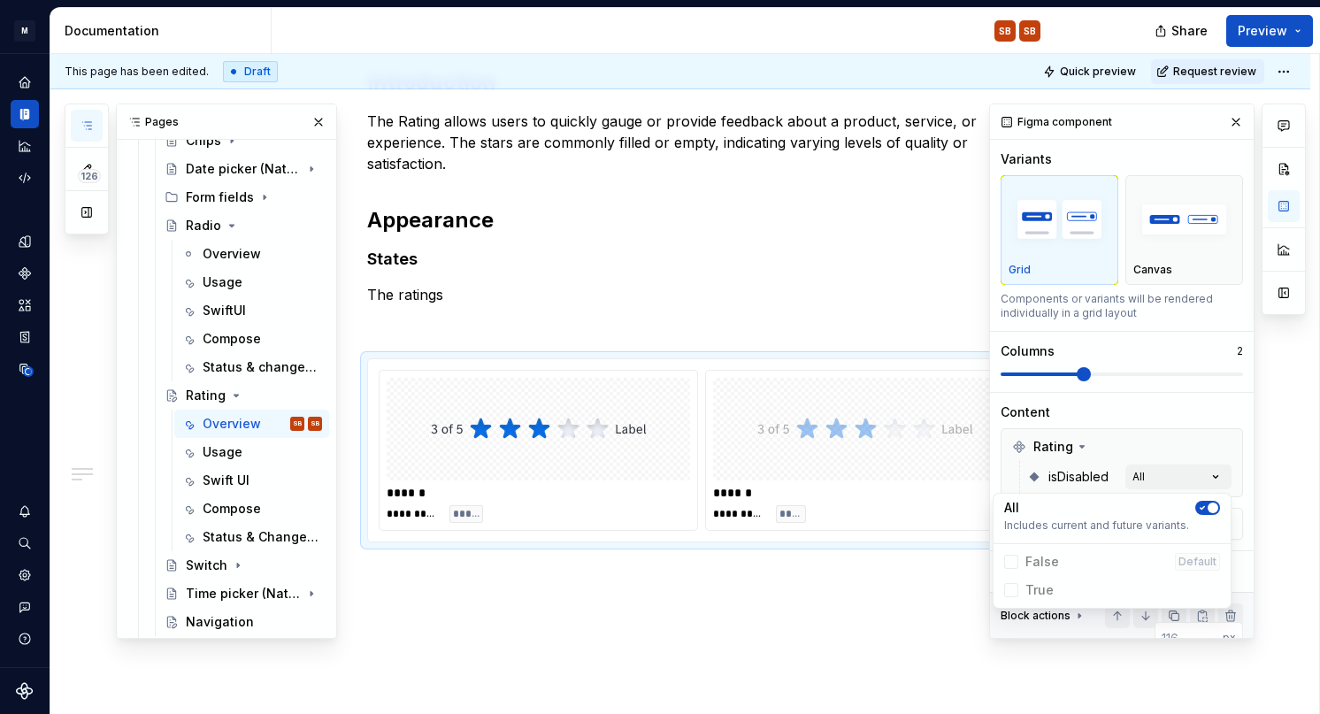
click at [796, 596] on html "M MB.OS Mobile Design System SB Dataset Mercedes-Benz 2.0 Documentation SB SB S…" at bounding box center [660, 357] width 1320 height 714
click at [796, 596] on div "**********" at bounding box center [701, 29] width 669 height 1153
click at [742, 235] on div "**********" at bounding box center [701, 19] width 669 height 1132
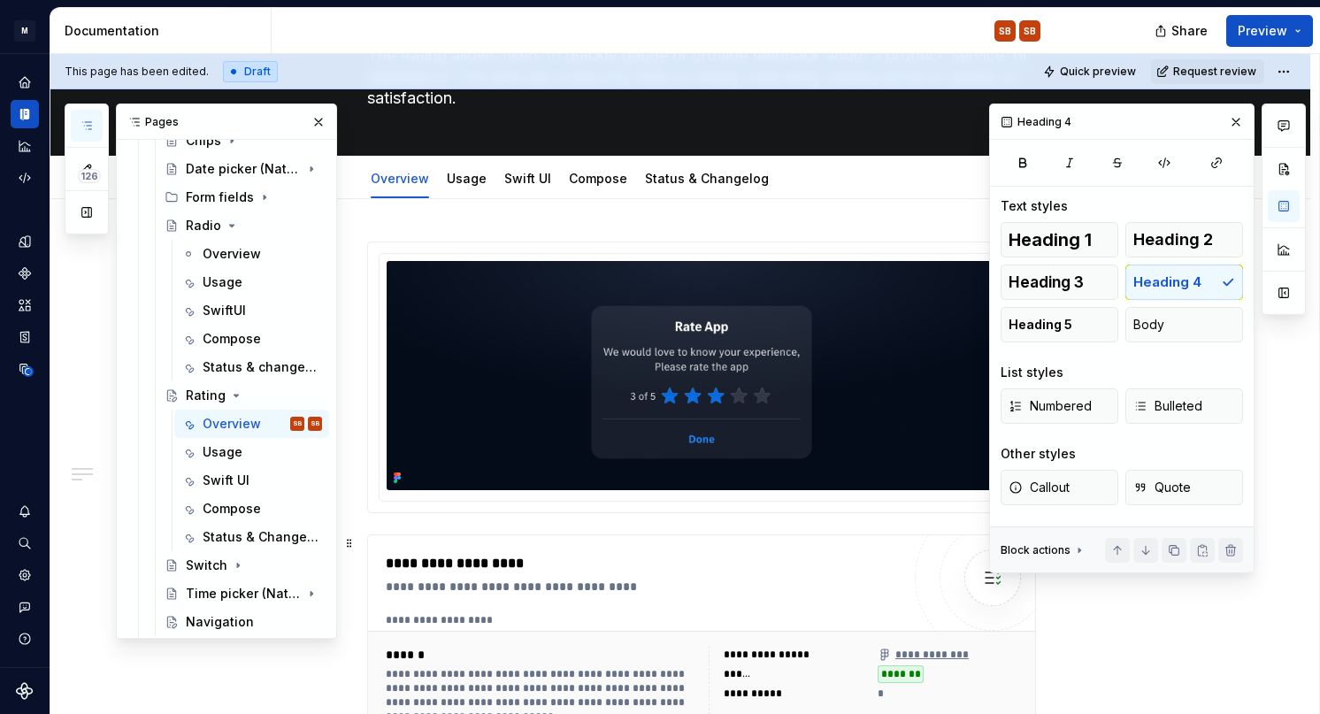
scroll to position [0, 0]
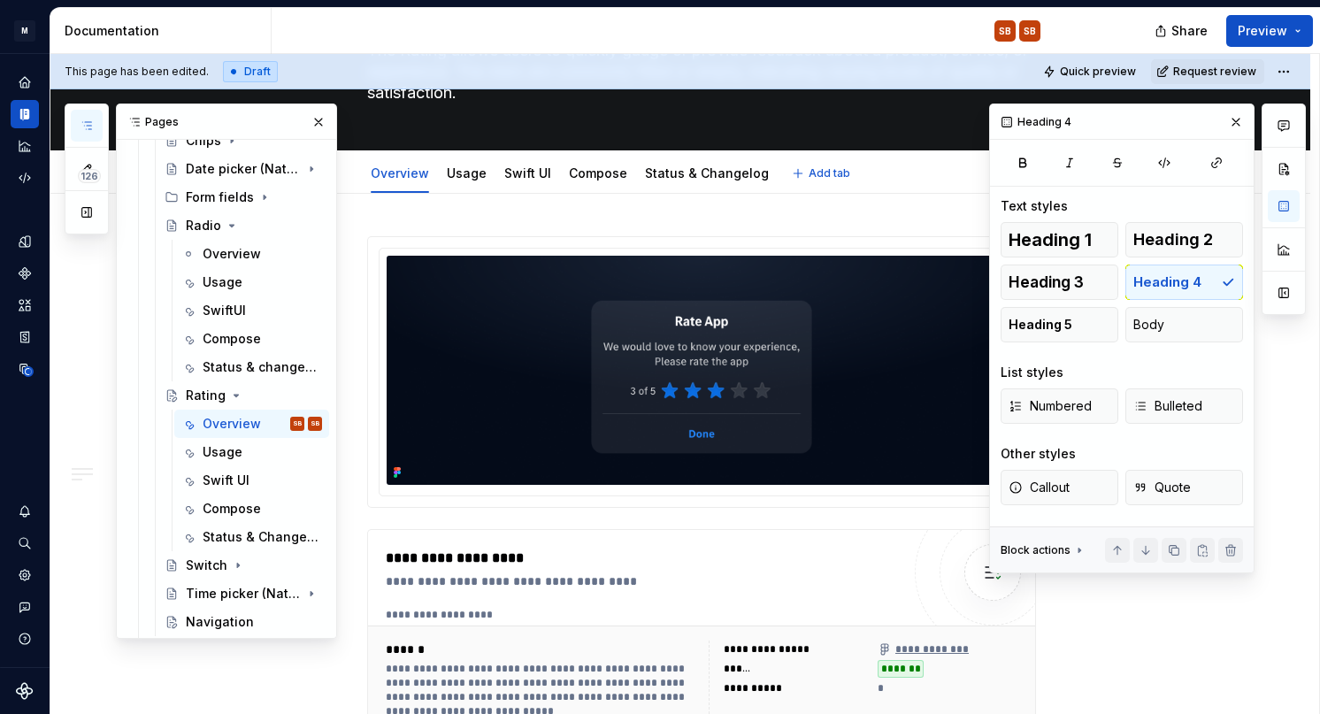
type textarea "*"
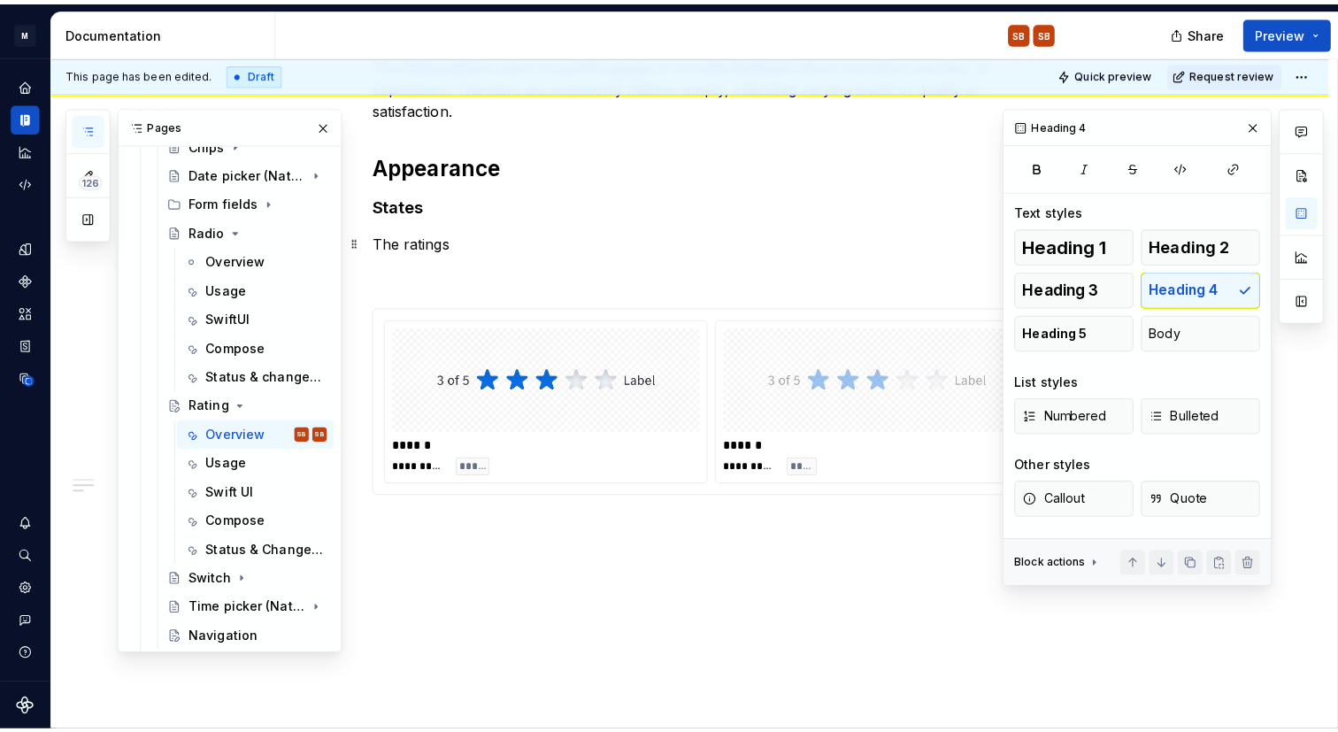
scroll to position [1003, 0]
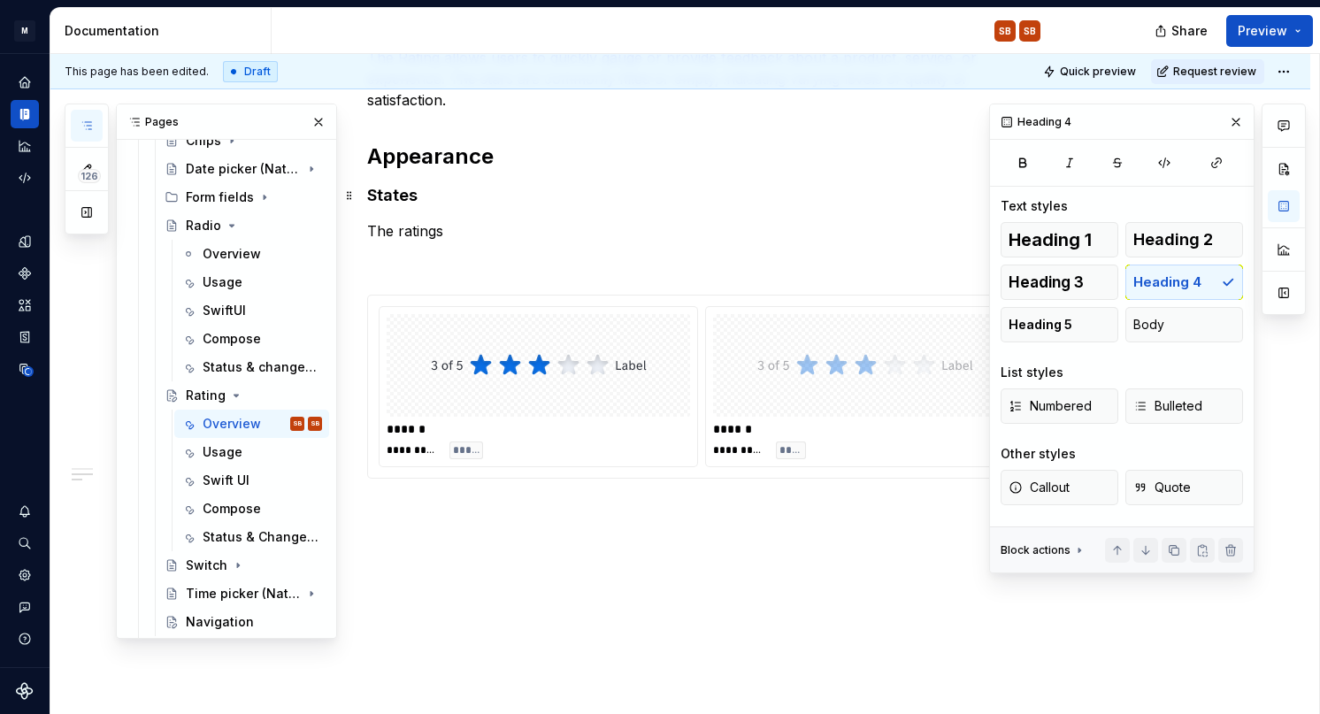
click at [455, 200] on h4 "States" at bounding box center [701, 195] width 669 height 21
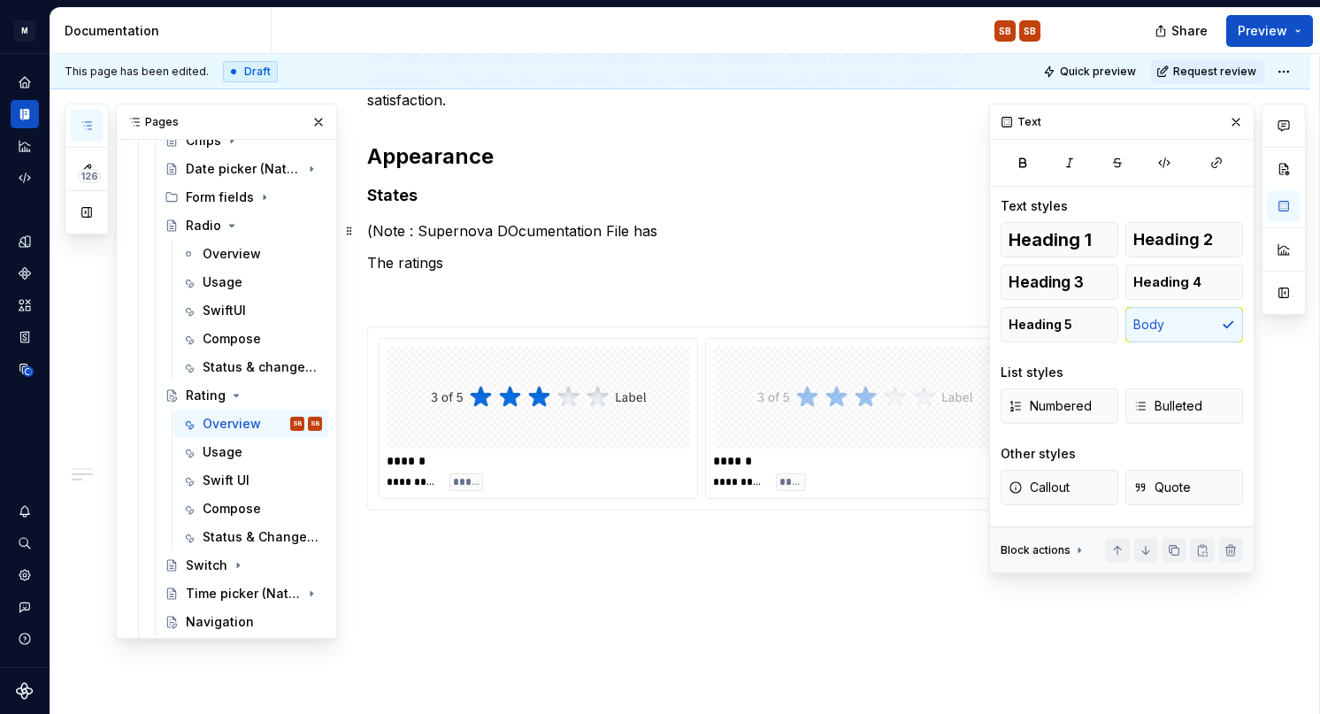
click at [527, 229] on p "(Note : Supernova DOcumentation File has" at bounding box center [701, 230] width 669 height 21
click at [515, 229] on p "(Note : Supernova DOcumentation File has" at bounding box center [701, 230] width 669 height 21
click at [717, 227] on p "(Note : Supernova Documentation File has" at bounding box center [701, 230] width 669 height 21
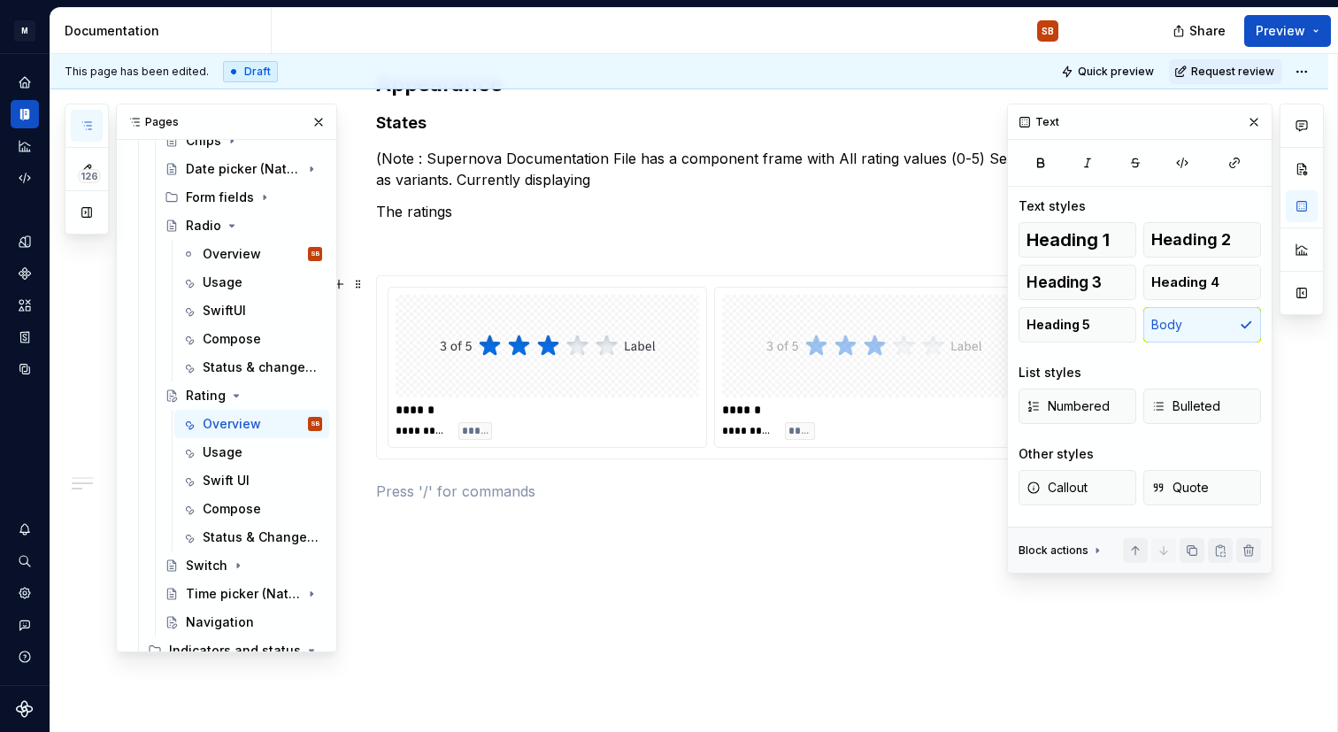
scroll to position [1085, 0]
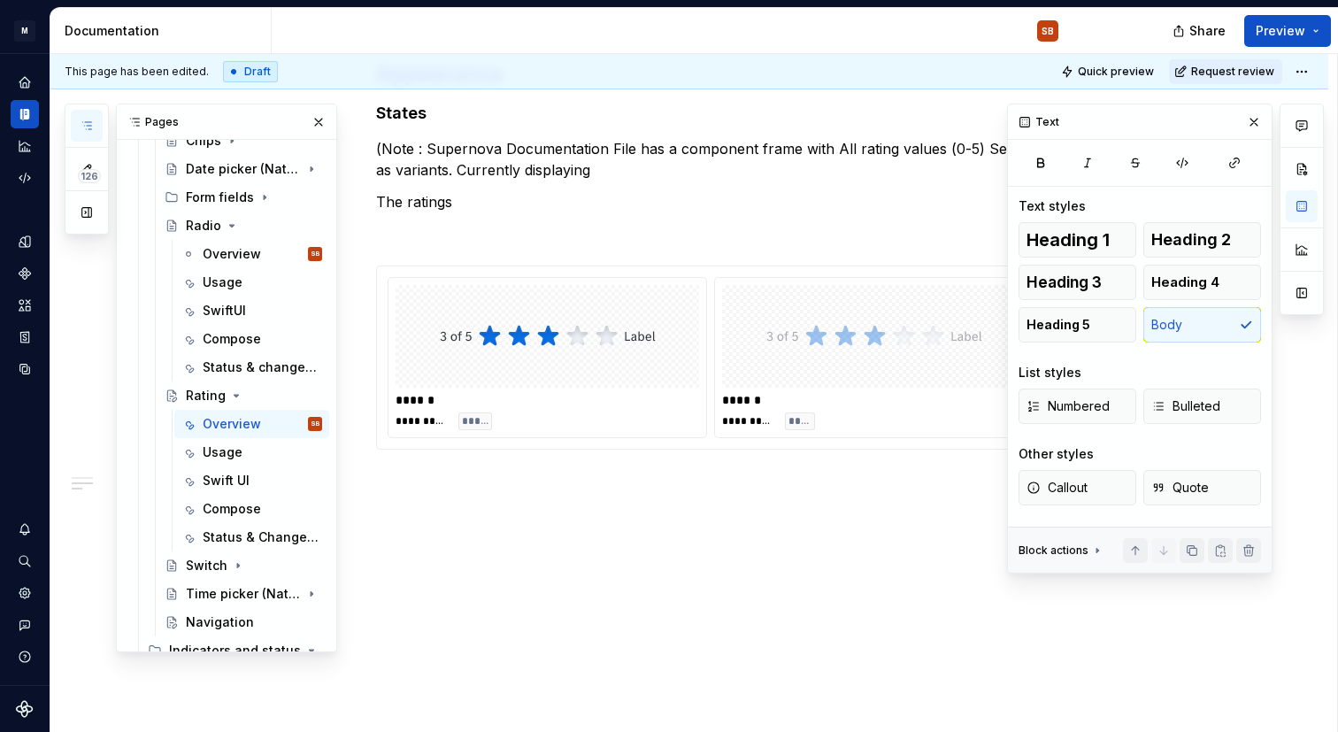
click at [604, 175] on p "(Note : Supernova Documentation File has a component frame with All rating valu…" at bounding box center [710, 159] width 669 height 42
click at [606, 191] on p "The ratings" at bounding box center [710, 201] width 669 height 21
click at [591, 358] on img at bounding box center [548, 336] width 216 height 88
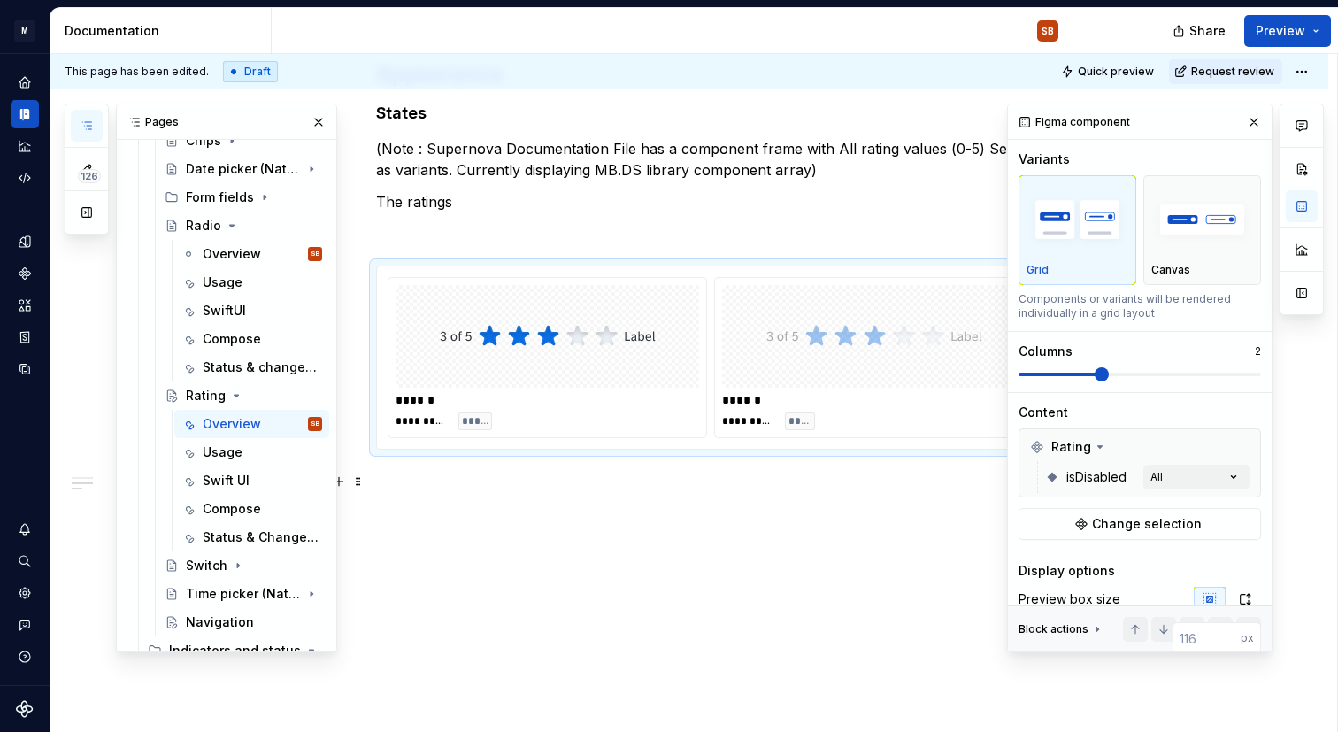
click at [585, 476] on p at bounding box center [710, 481] width 669 height 21
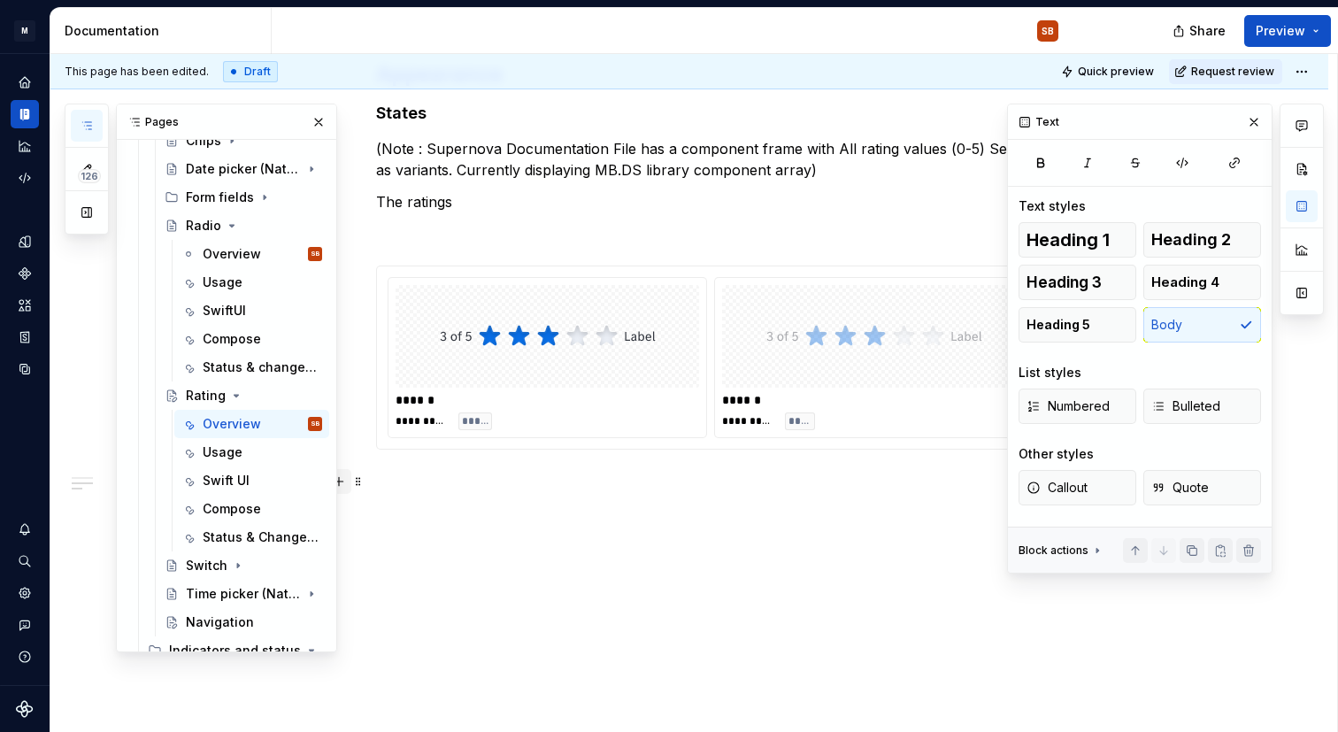
click at [346, 480] on button "button" at bounding box center [339, 481] width 25 height 25
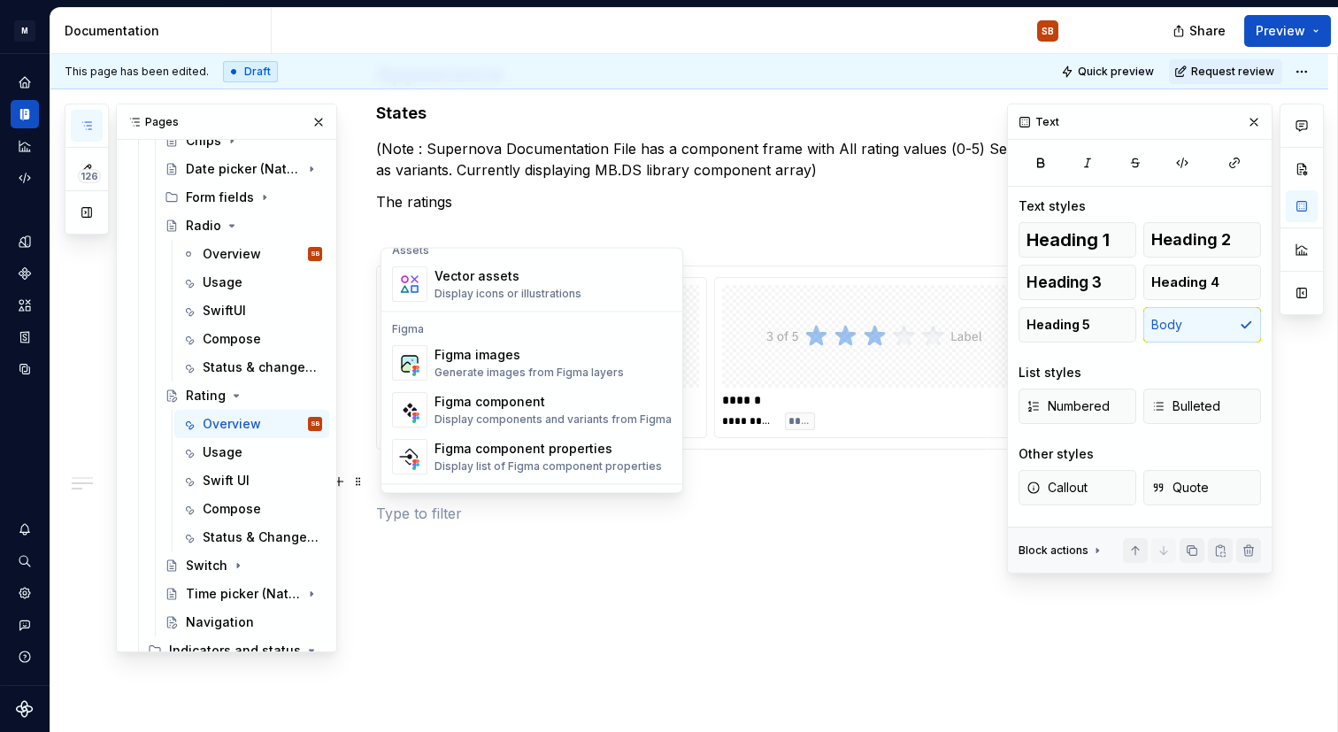
scroll to position [1616, 0]
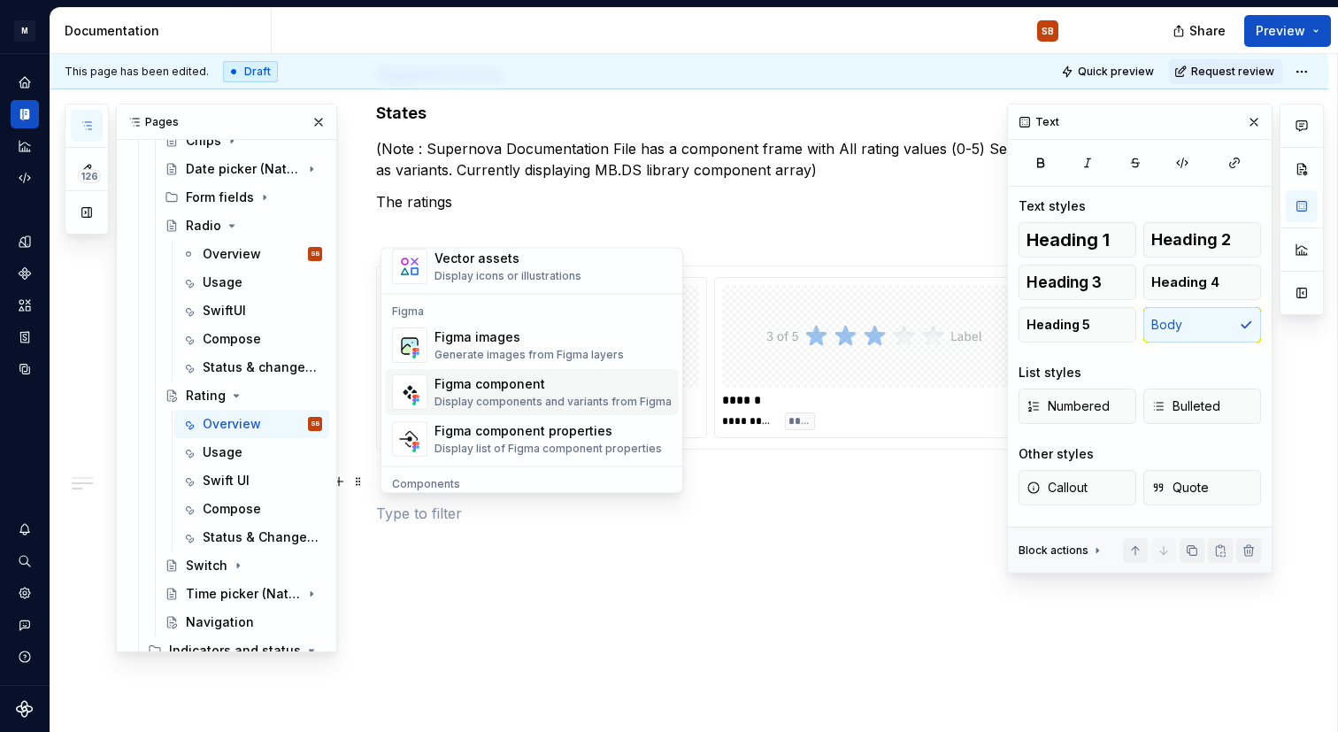
click at [523, 370] on span "Figma component Display components and variants from Figma" at bounding box center [532, 393] width 294 height 46
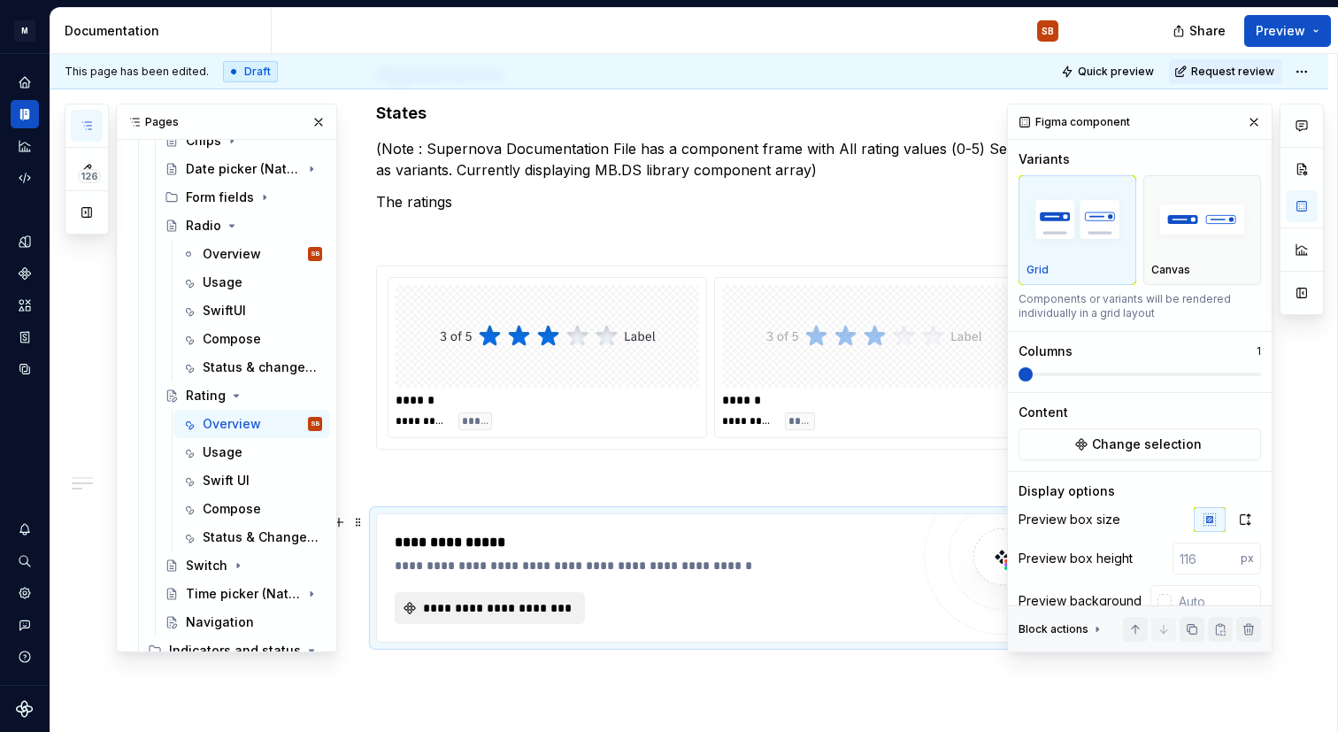
click at [567, 604] on span "**********" at bounding box center [496, 608] width 153 height 18
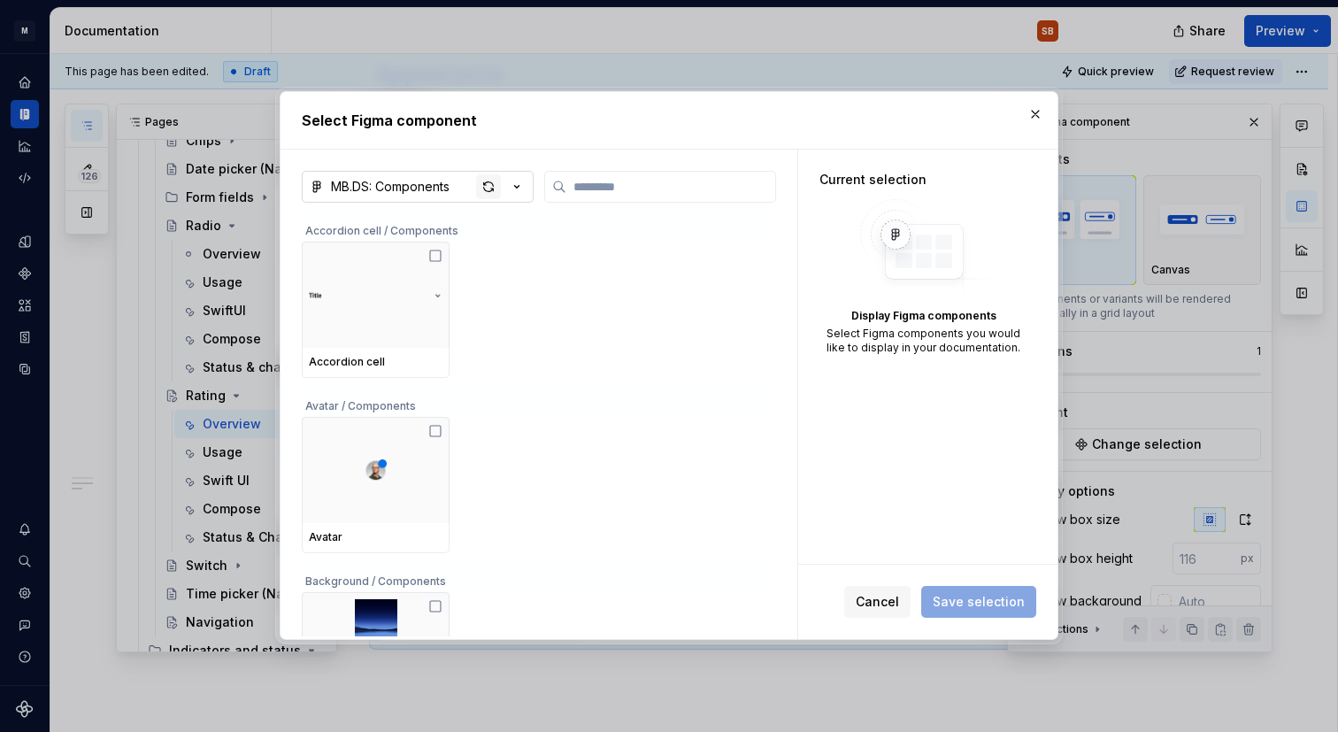
click at [481, 185] on div "button" at bounding box center [488, 186] width 25 height 25
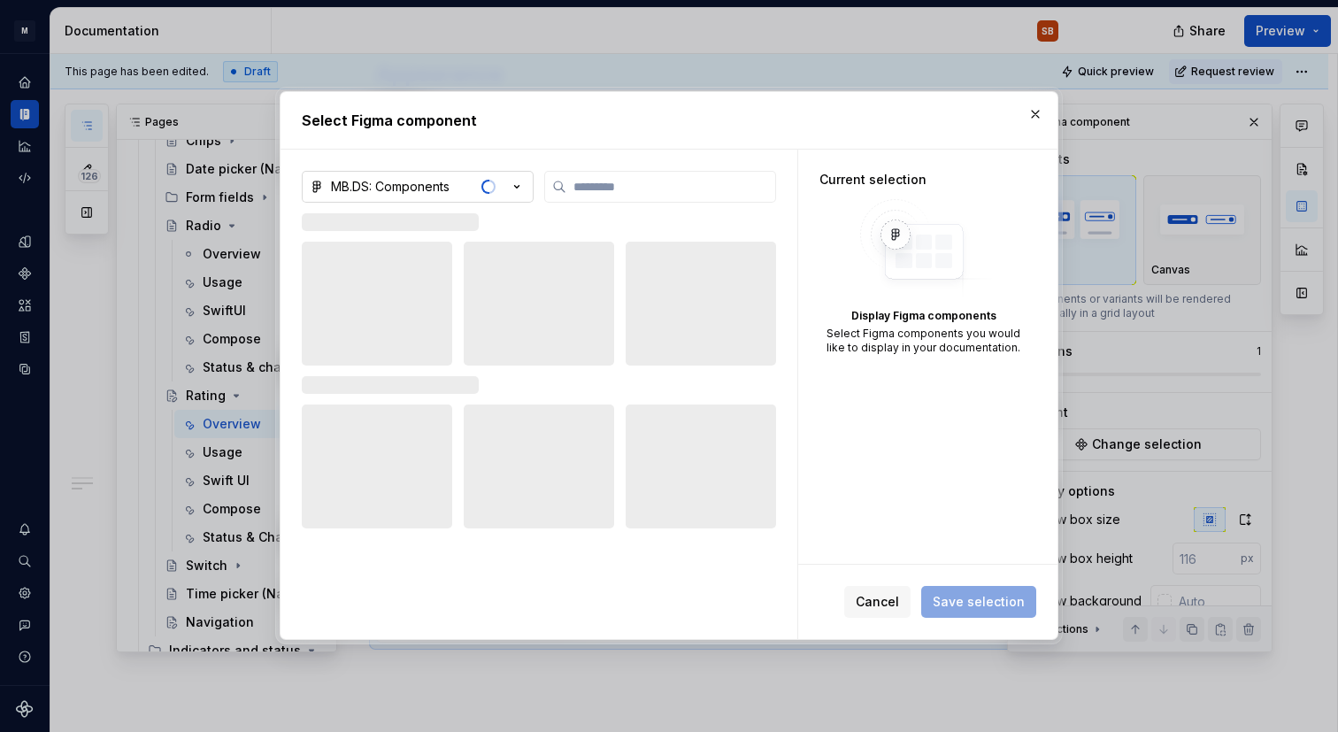
click at [523, 189] on icon "button" at bounding box center [517, 187] width 18 height 18
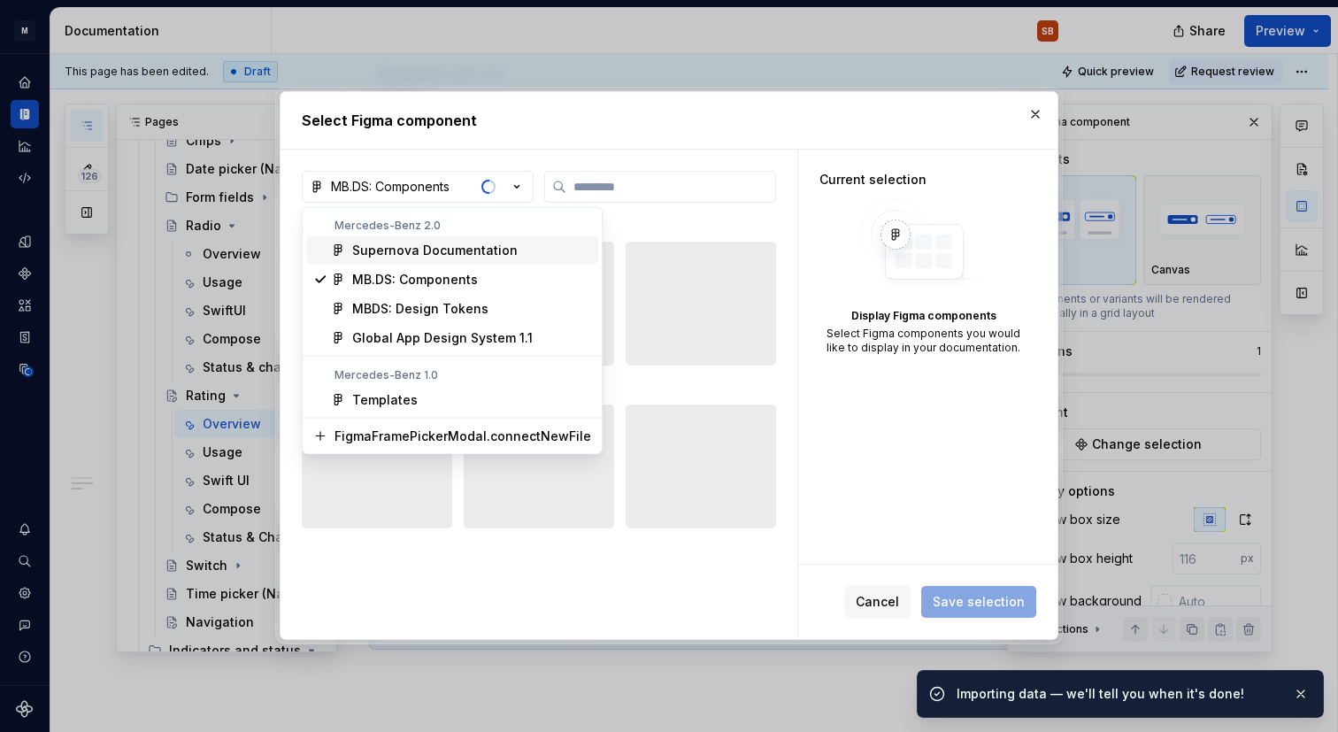
click at [505, 250] on div "Supernova Documentation" at bounding box center [434, 251] width 165 height 18
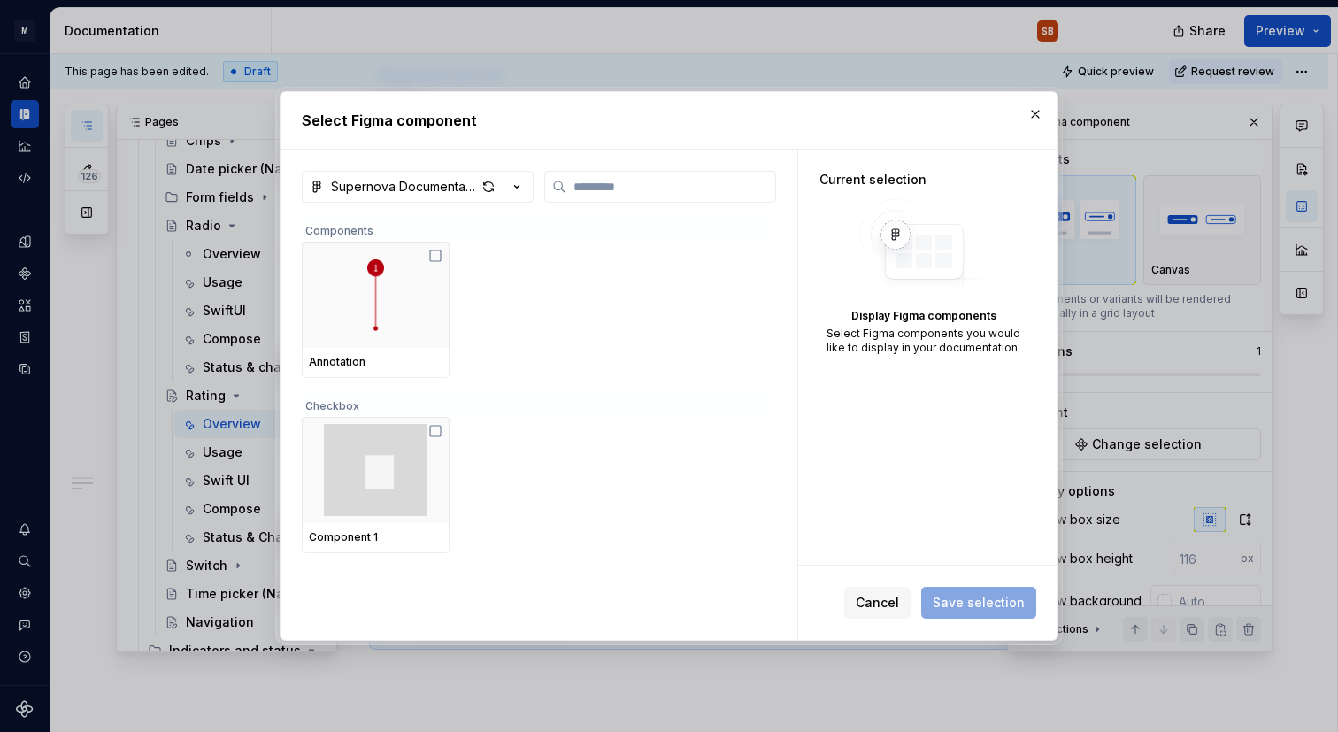
click at [569, 405] on div "Checkbox" at bounding box center [534, 403] width 465 height 28
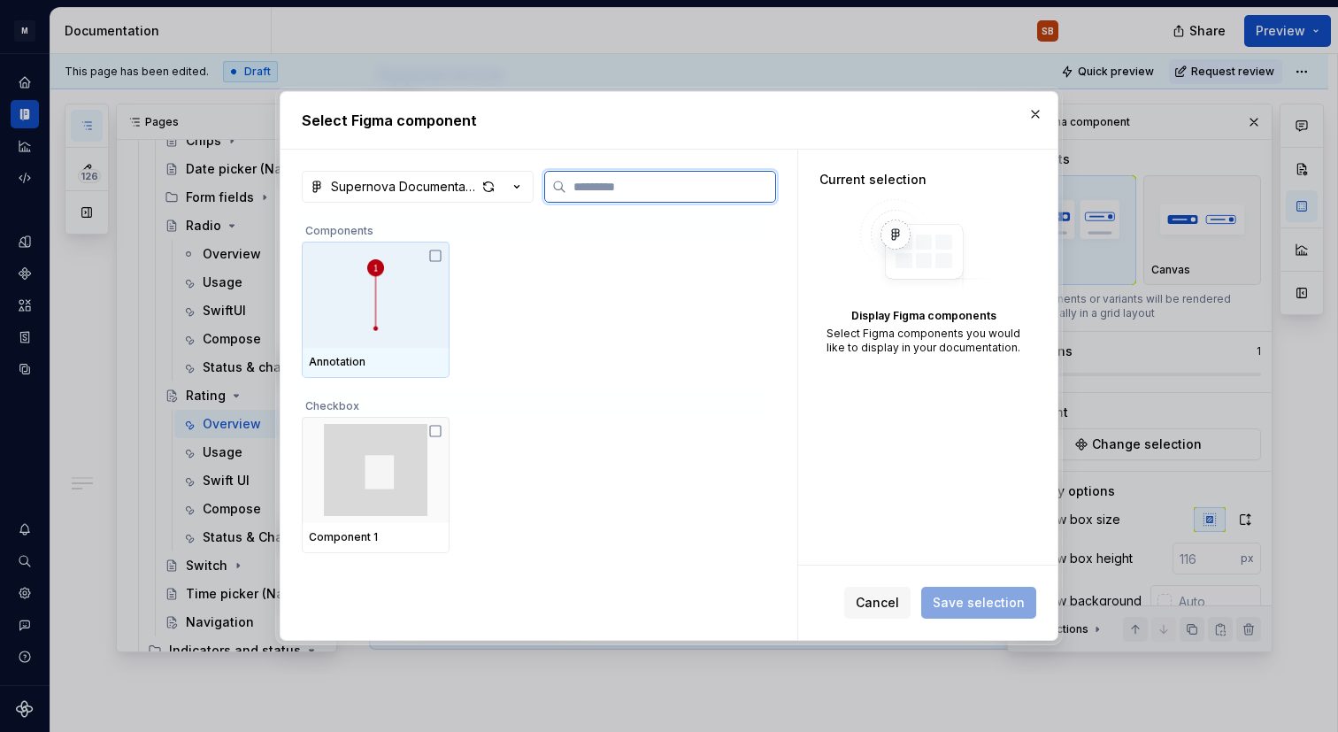
click at [392, 303] on div at bounding box center [376, 295] width 148 height 106
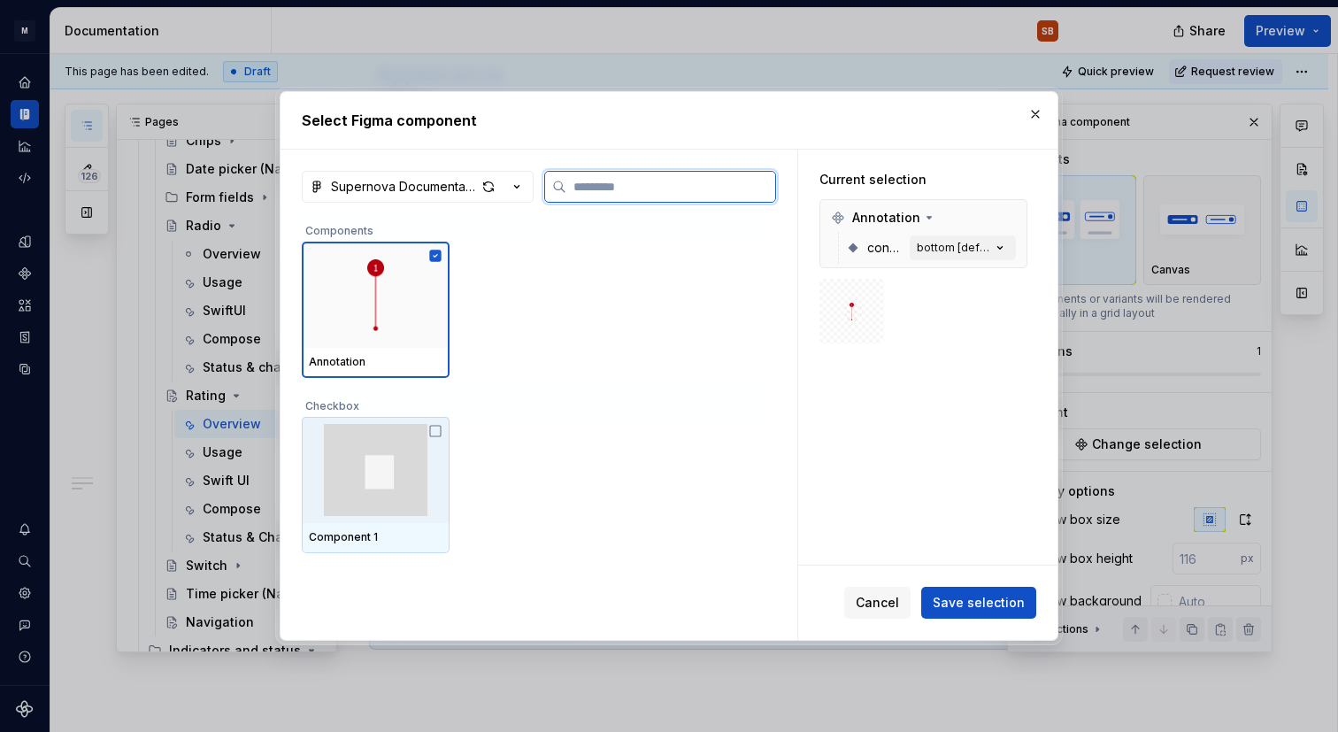
click at [390, 466] on img at bounding box center [376, 470] width 134 height 92
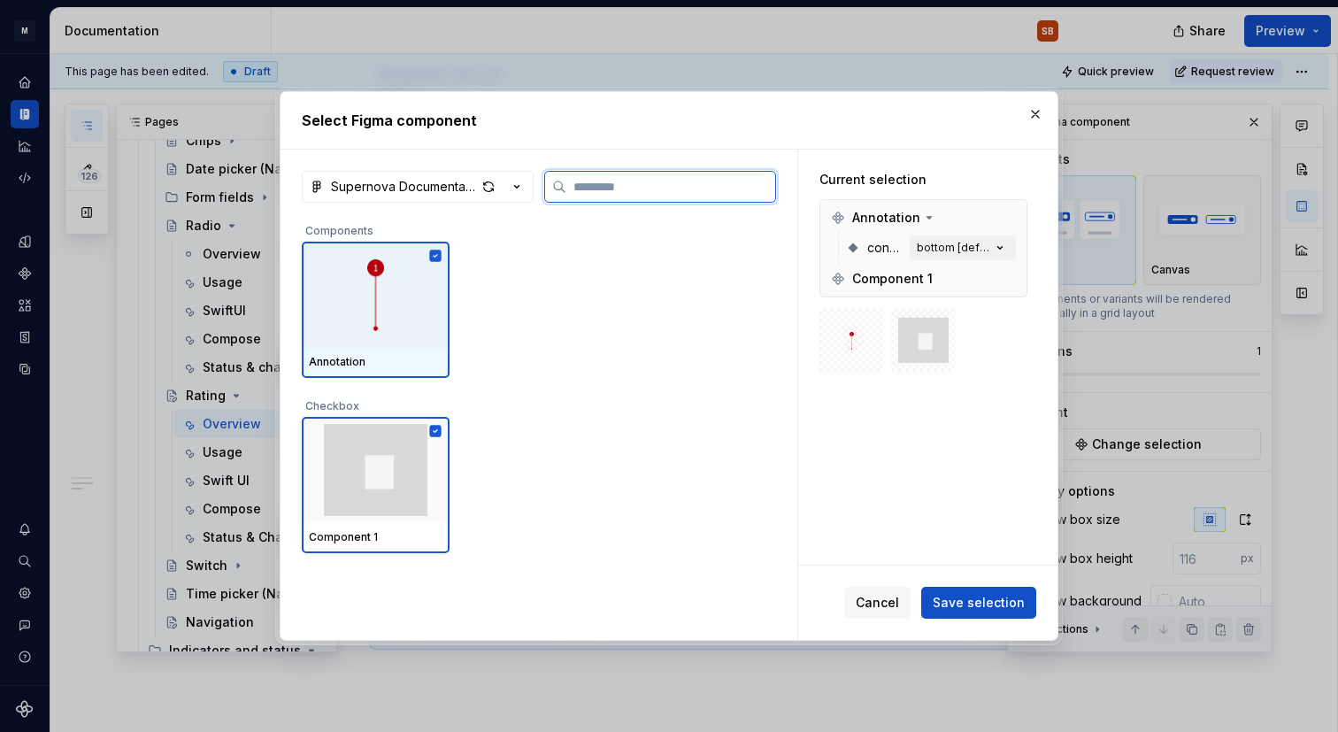
click at [342, 352] on div "Annotation" at bounding box center [376, 363] width 148 height 30
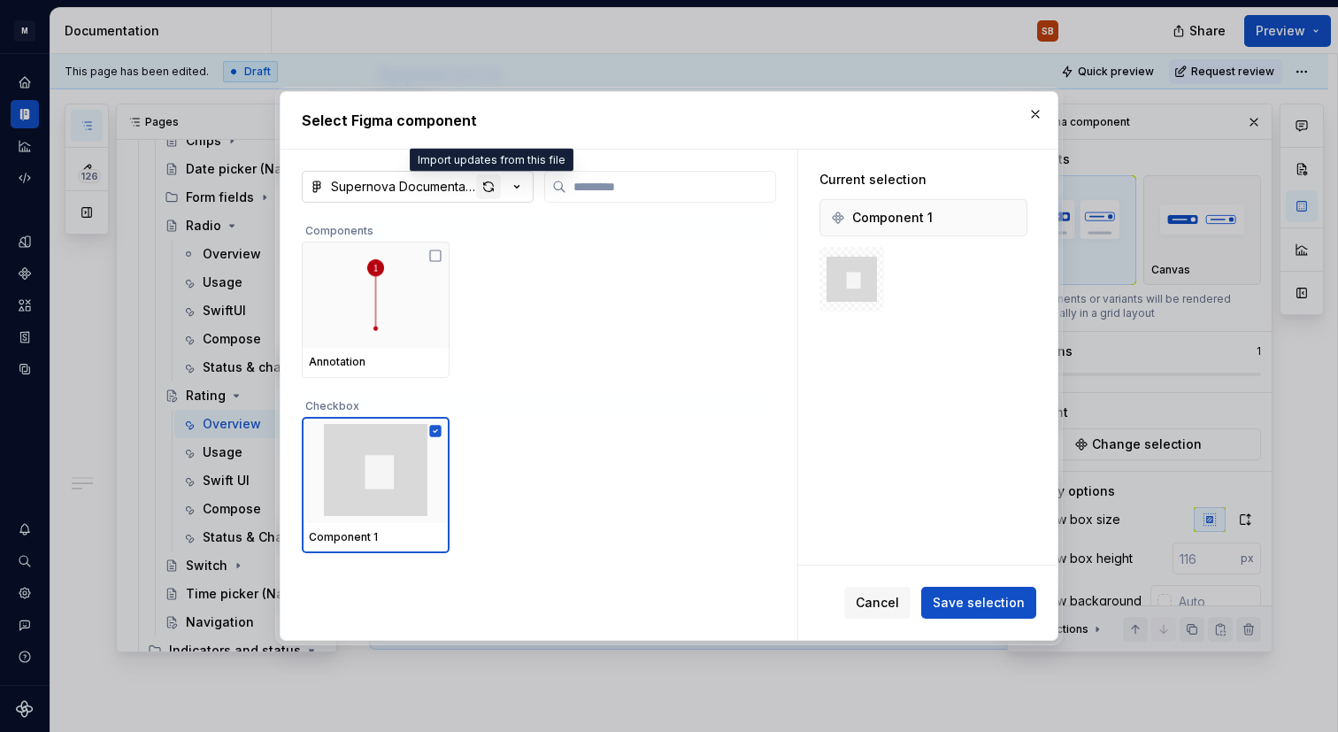
click at [484, 190] on div "button" at bounding box center [488, 186] width 25 height 25
click at [622, 437] on div "Component 1" at bounding box center [534, 485] width 465 height 136
click at [699, 585] on div "Annotation Checkbox Component 1" at bounding box center [536, 424] width 469 height 422
click at [951, 202] on div "Component 1" at bounding box center [923, 217] width 208 height 37
drag, startPoint x: 951, startPoint y: 202, endPoint x: 915, endPoint y: 224, distance: 42.5
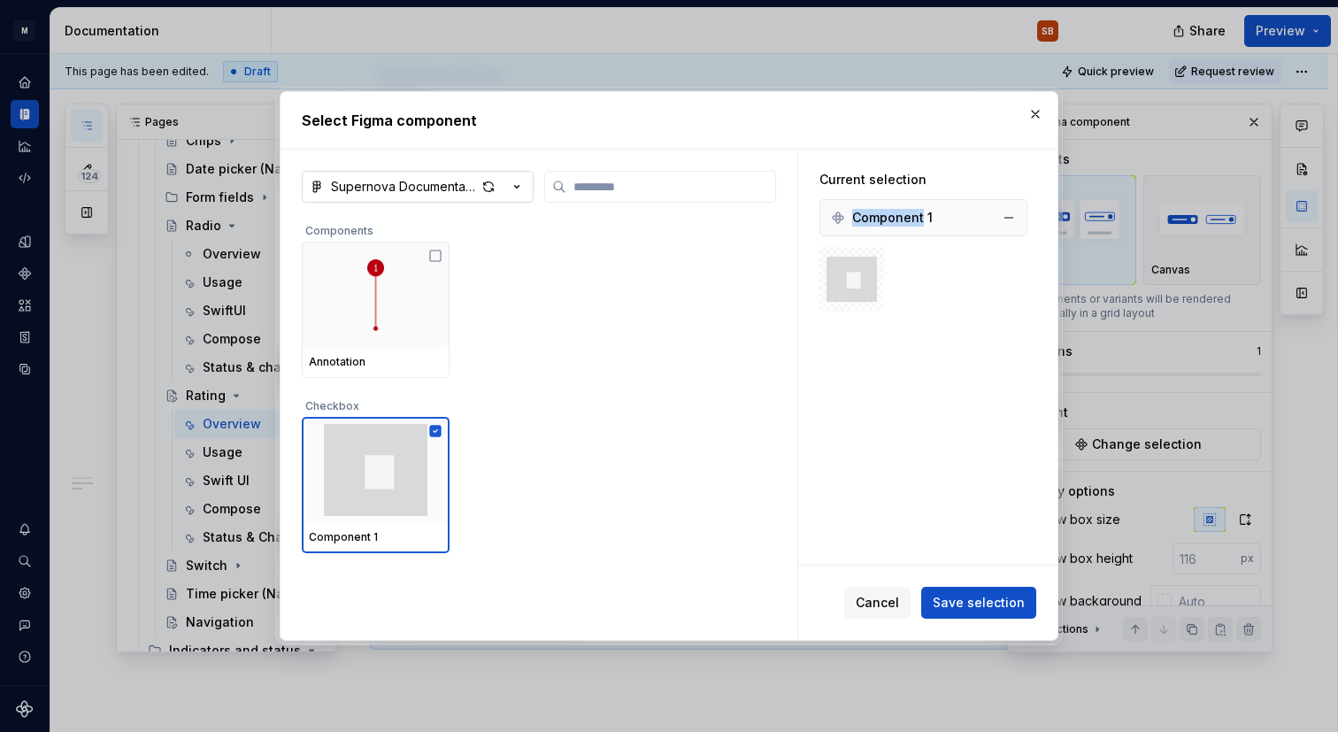
click at [915, 224] on div "Component 1" at bounding box center [923, 217] width 208 height 37
click at [974, 224] on div "Component 1" at bounding box center [923, 218] width 199 height 28
click at [812, 219] on div "Current selection Component 1" at bounding box center [923, 241] width 250 height 183
click at [858, 228] on div "Component 1" at bounding box center [923, 218] width 199 height 28
click at [542, 267] on div "Annotation" at bounding box center [534, 310] width 465 height 136
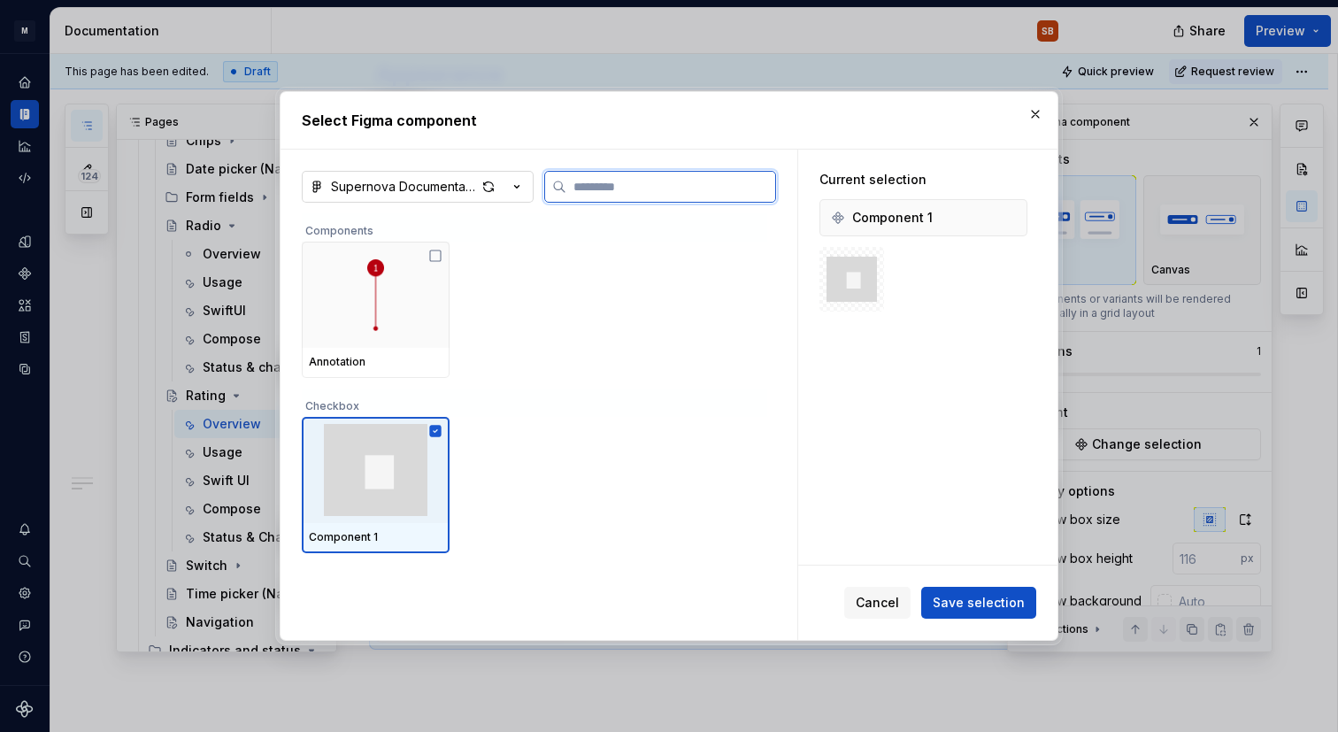
click at [442, 431] on icon at bounding box center [436, 432] width 12 height 12
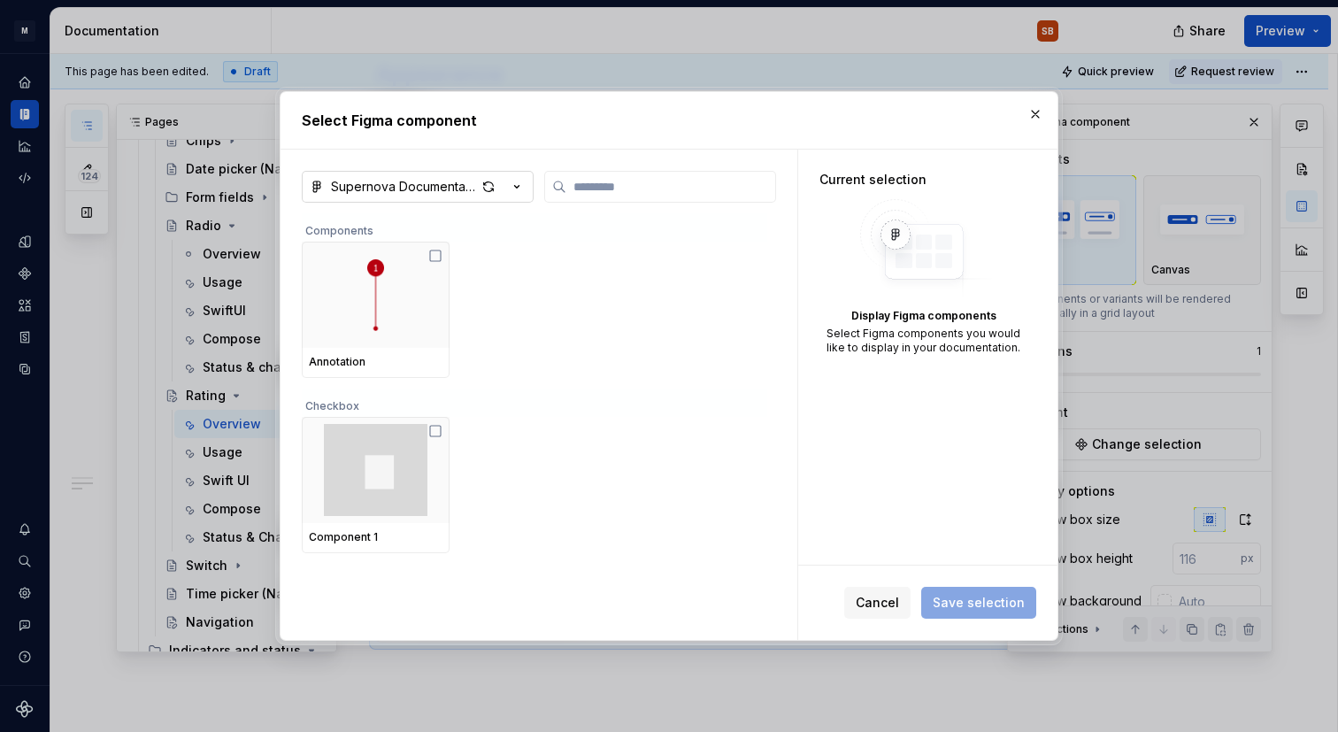
click at [643, 374] on div "Annotation" at bounding box center [534, 310] width 465 height 136
click at [482, 184] on div "button" at bounding box center [488, 186] width 25 height 25
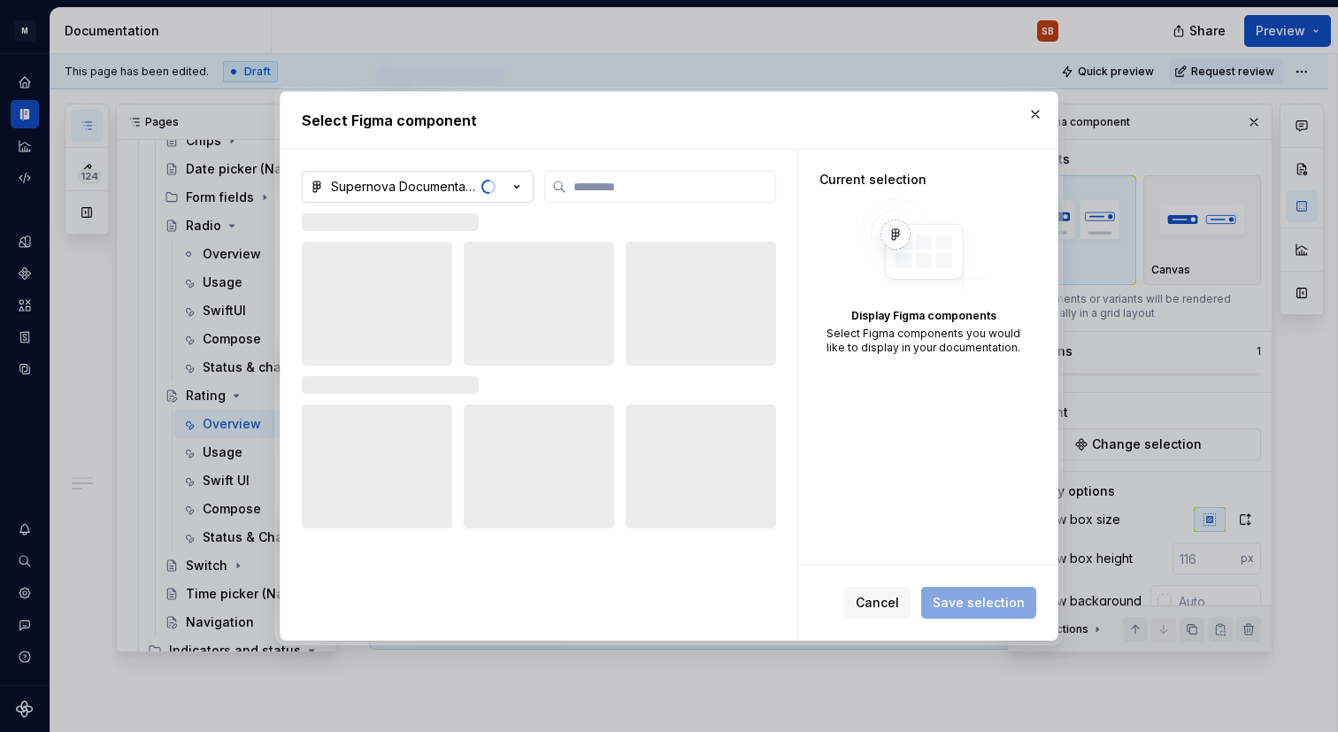
click at [528, 181] on button "Supernova Documentation" at bounding box center [418, 187] width 232 height 32
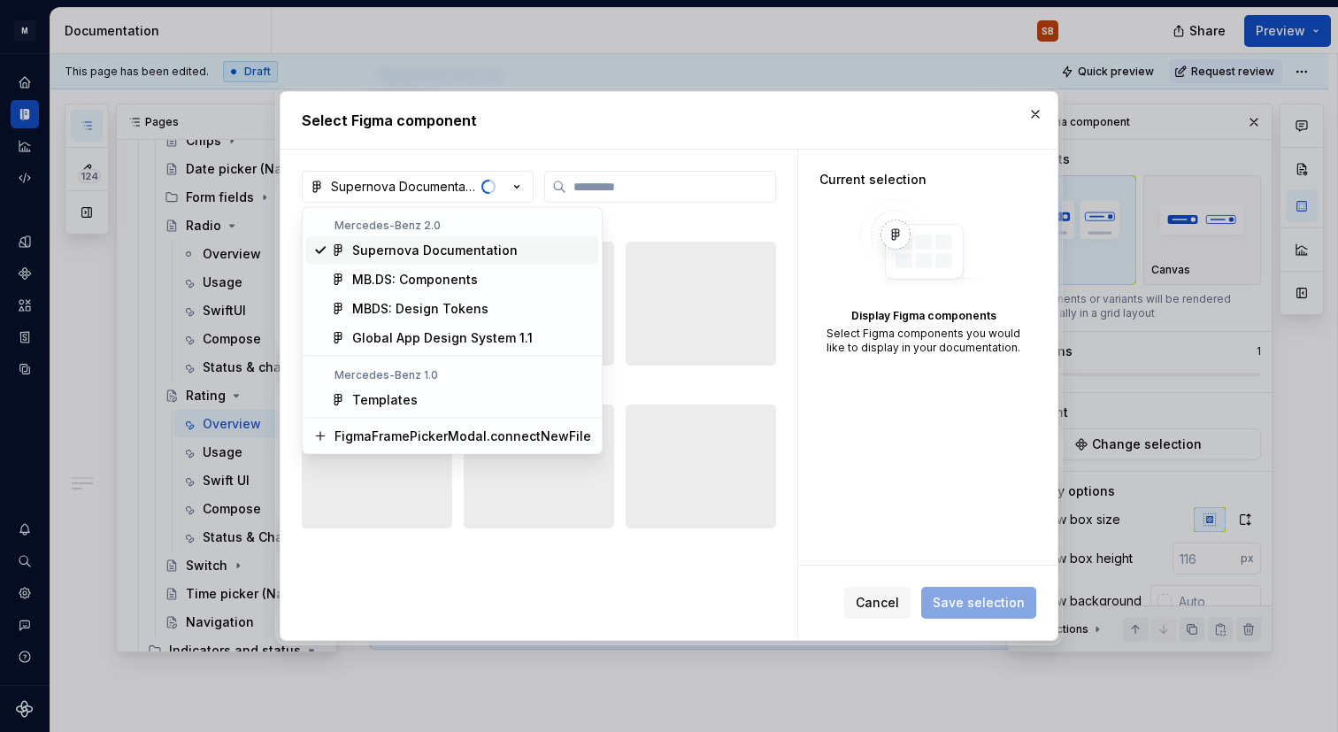
click at [448, 248] on div "Supernova Documentation" at bounding box center [434, 251] width 165 height 18
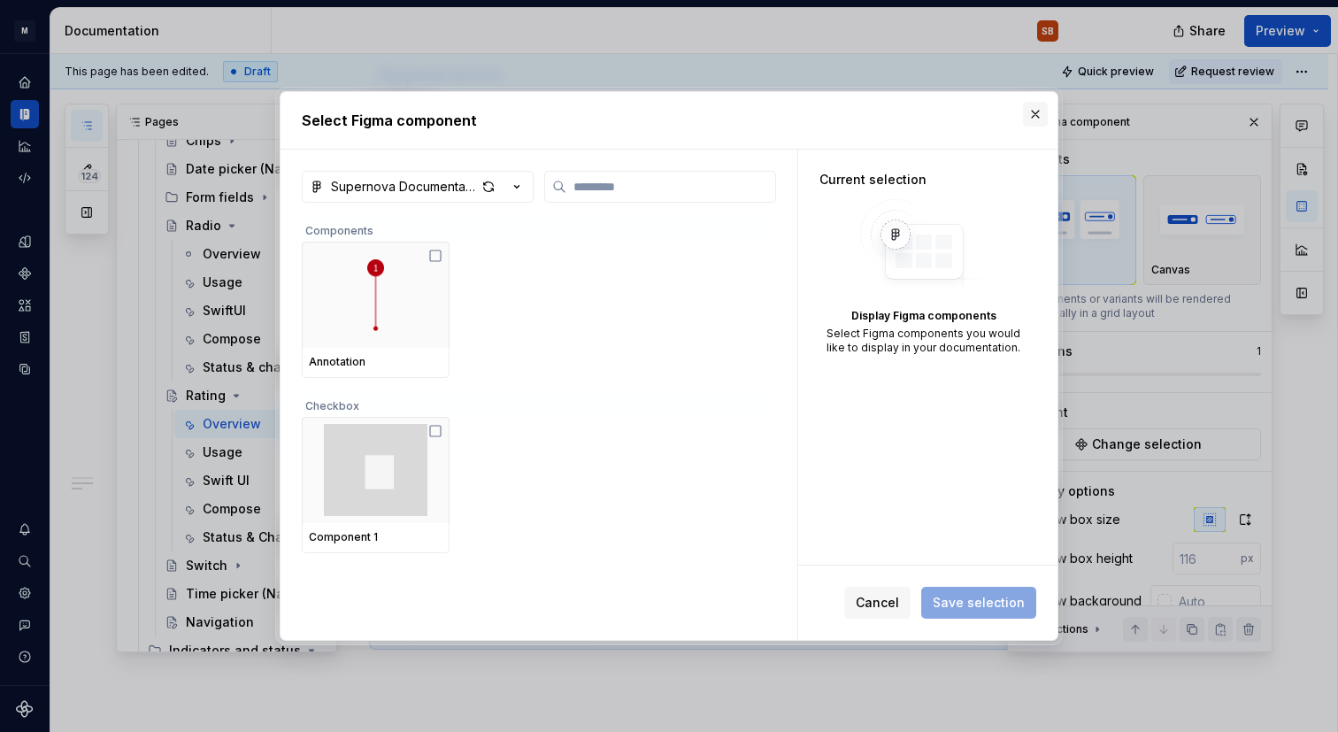
click at [1032, 110] on button "button" at bounding box center [1035, 114] width 25 height 25
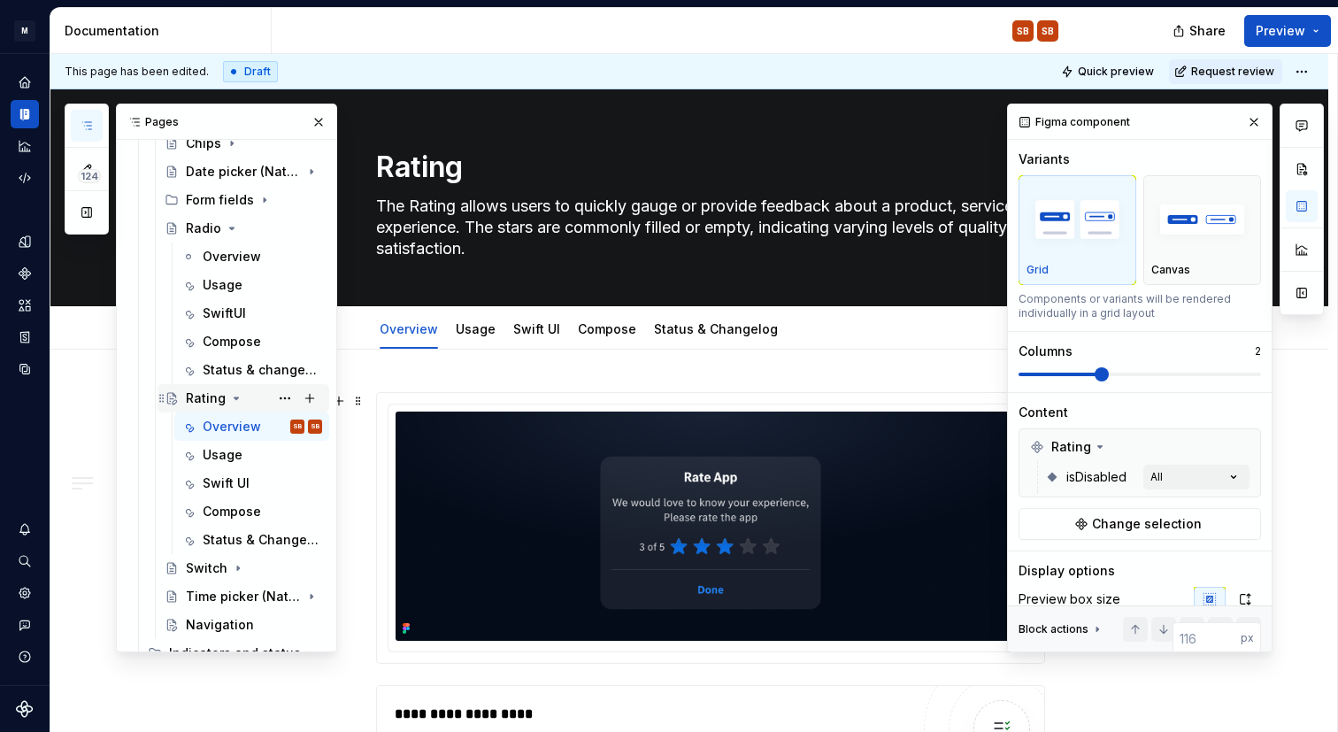
scroll to position [570, 0]
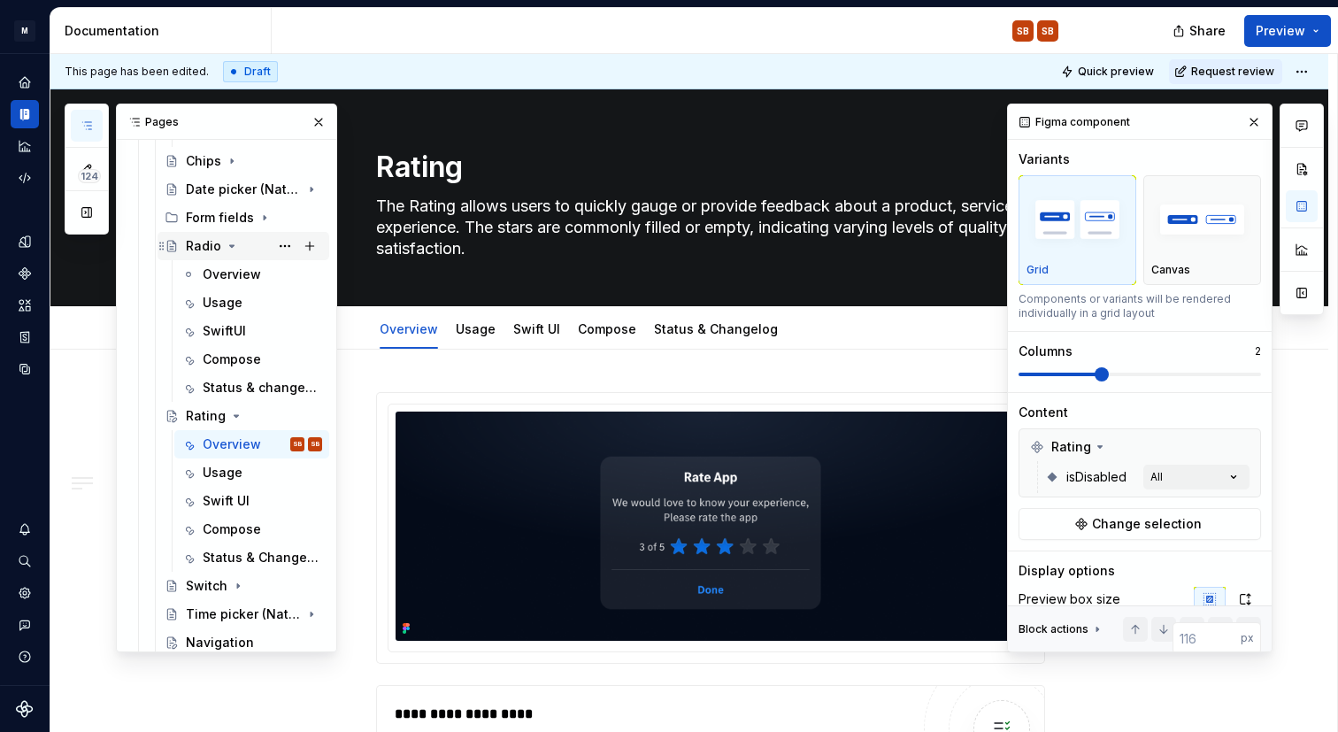
click at [209, 255] on div "Radio" at bounding box center [254, 246] width 136 height 25
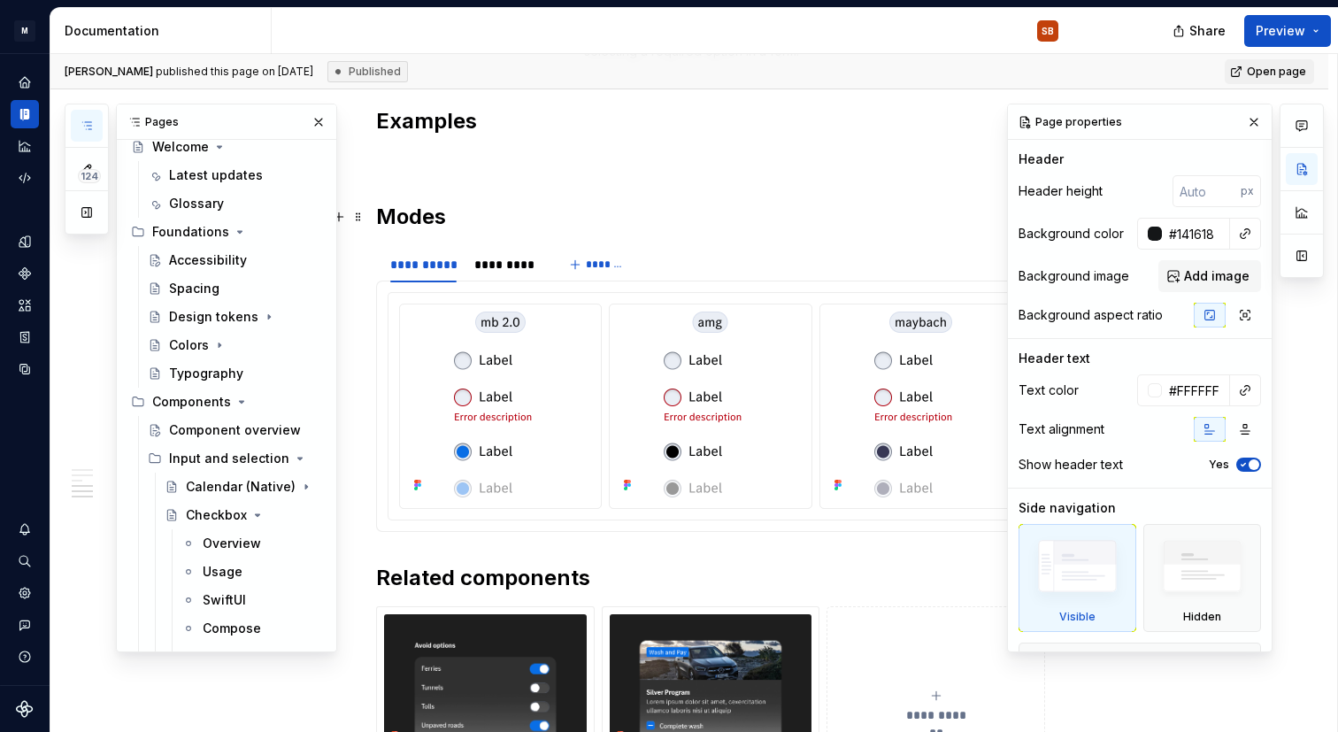
scroll to position [2267, 0]
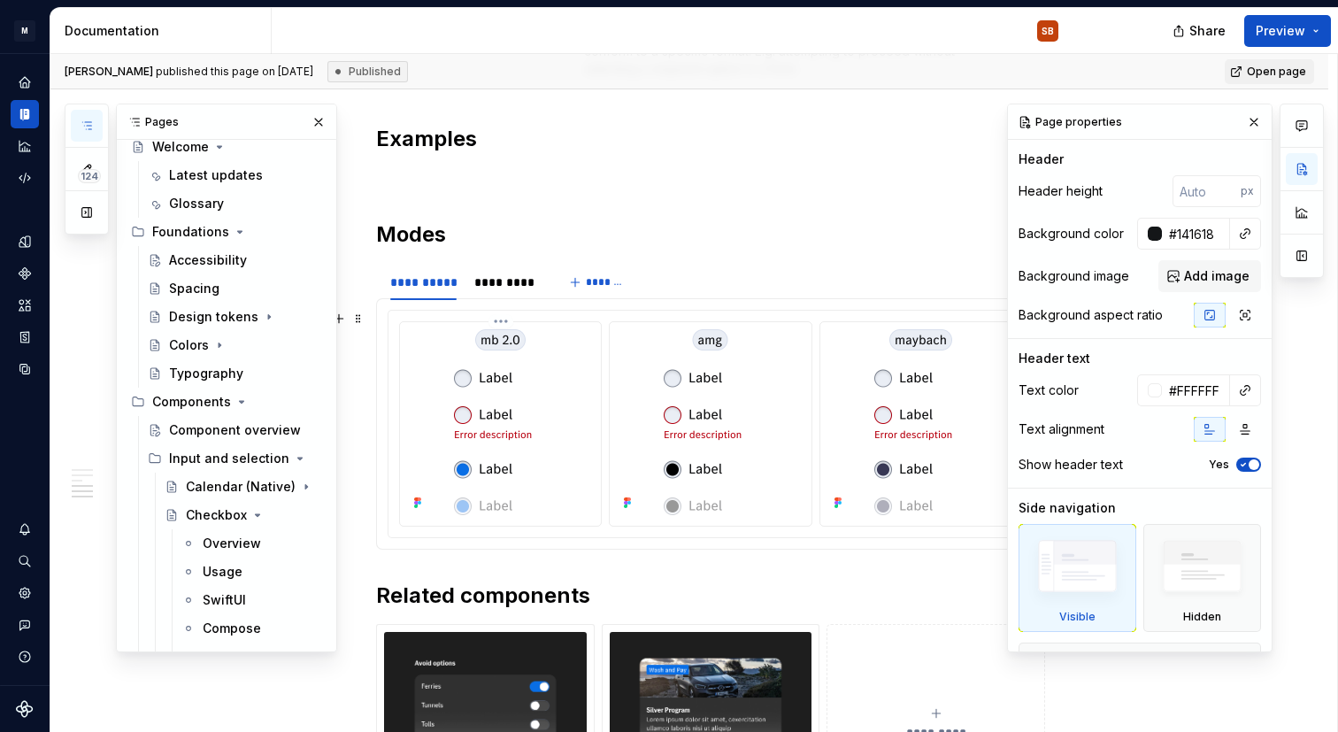
click at [586, 350] on div at bounding box center [500, 422] width 187 height 186
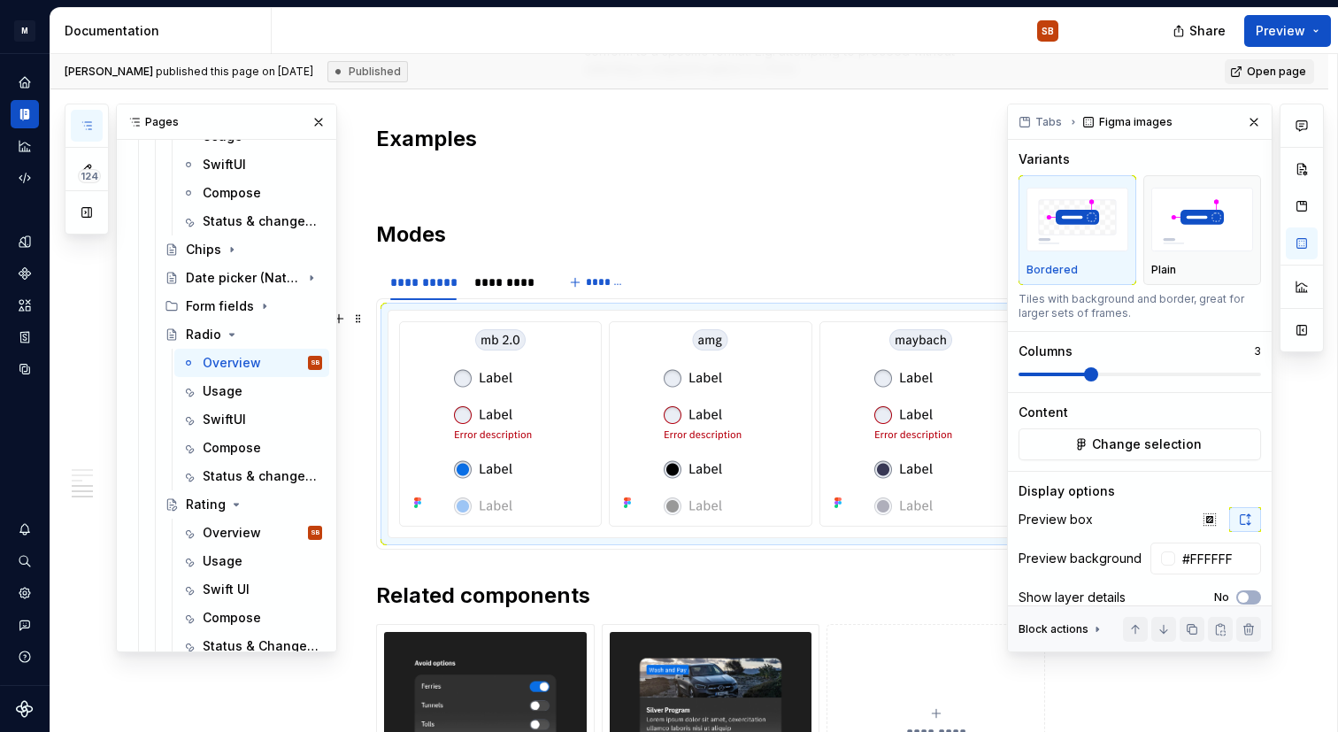
scroll to position [482, 0]
click at [1176, 446] on span "Change selection" at bounding box center [1147, 444] width 110 height 18
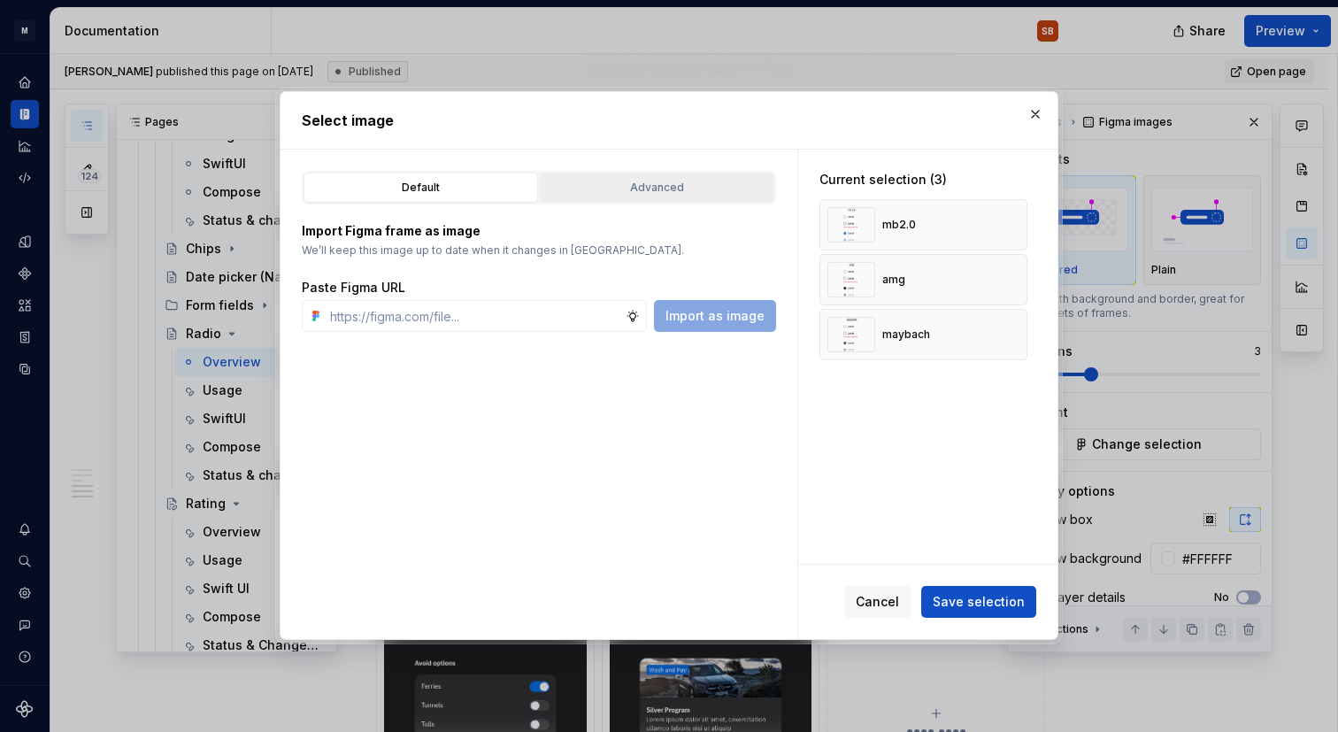
click at [680, 188] on div "Advanced" at bounding box center [657, 188] width 222 height 18
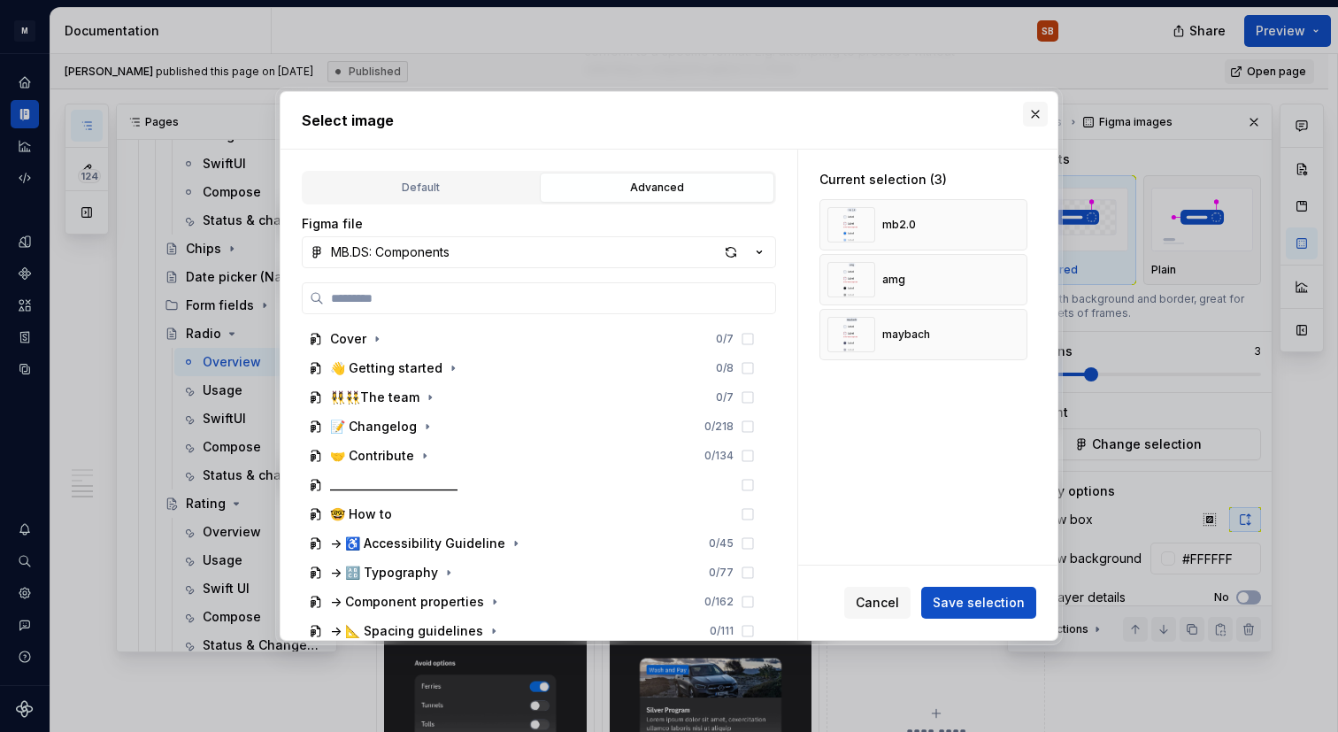
click at [1032, 116] on button "button" at bounding box center [1035, 114] width 25 height 25
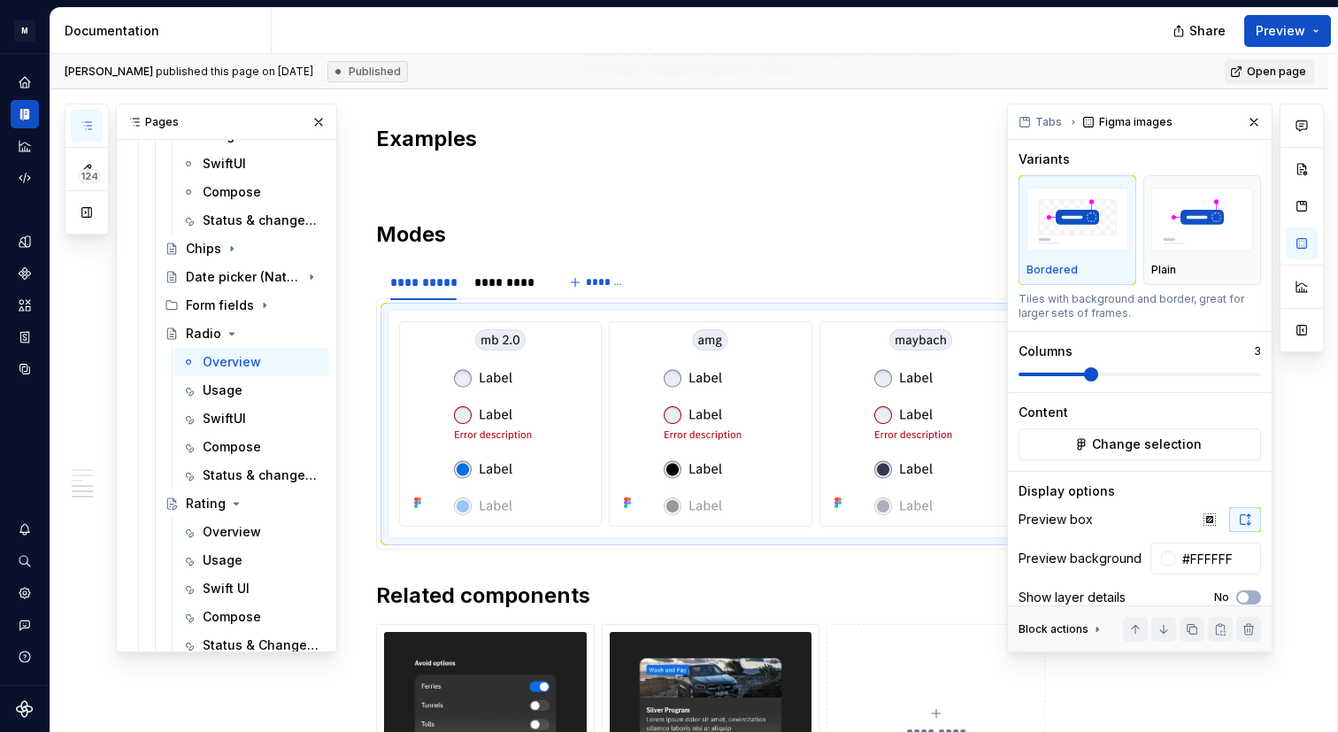
type textarea "*"
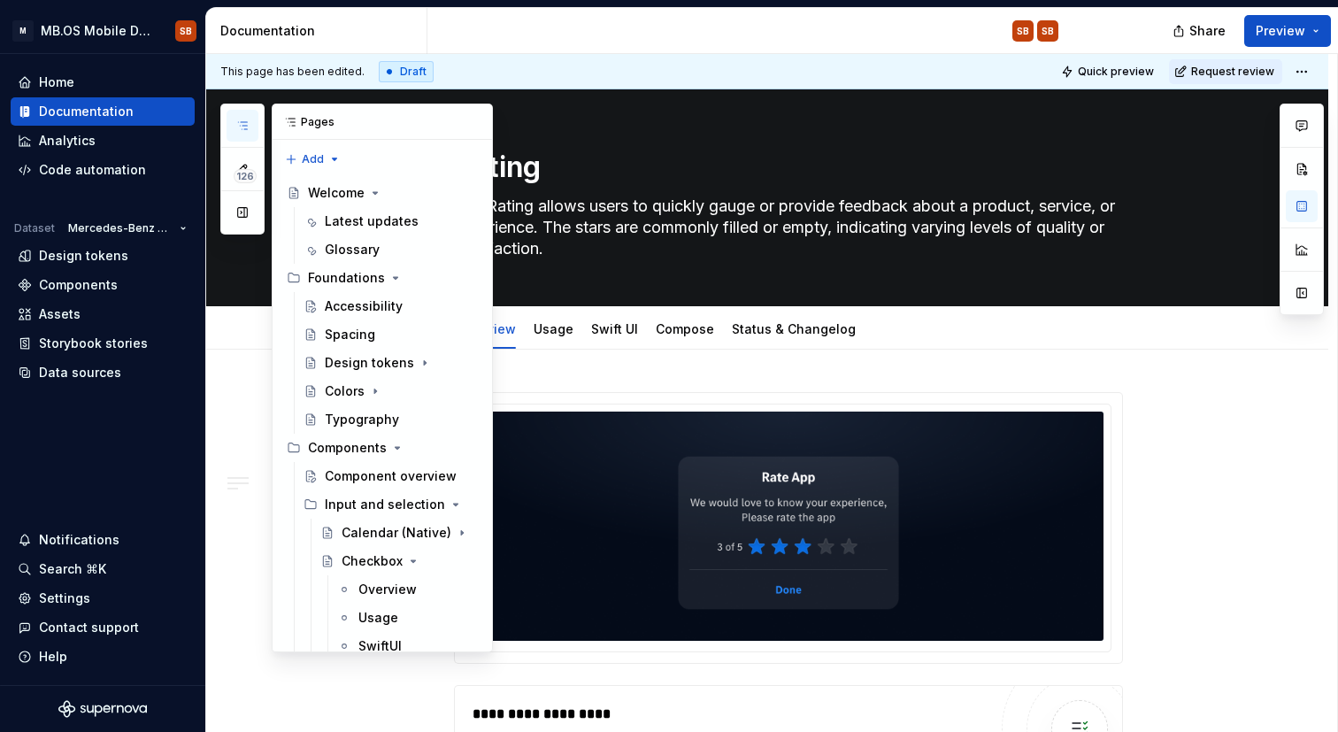
click at [248, 125] on icon "button" at bounding box center [242, 126] width 14 height 14
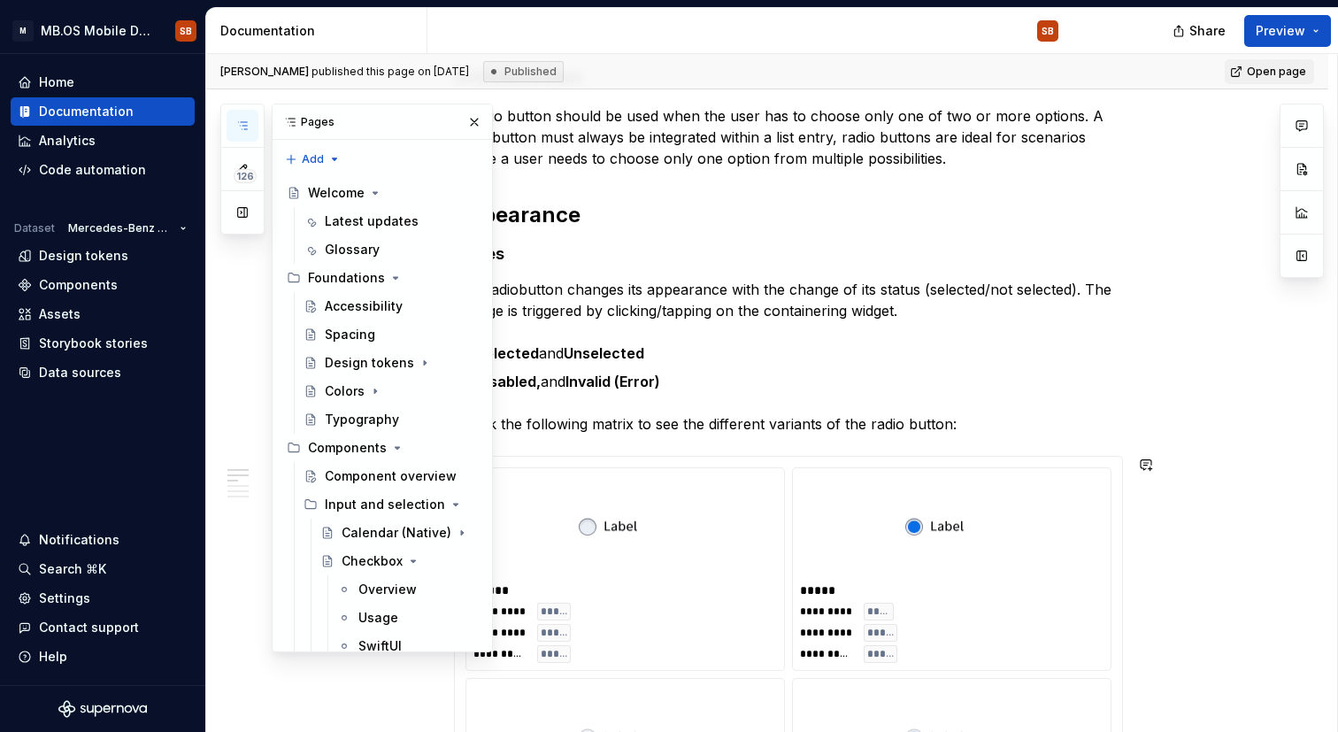
scroll to position [1112, 0]
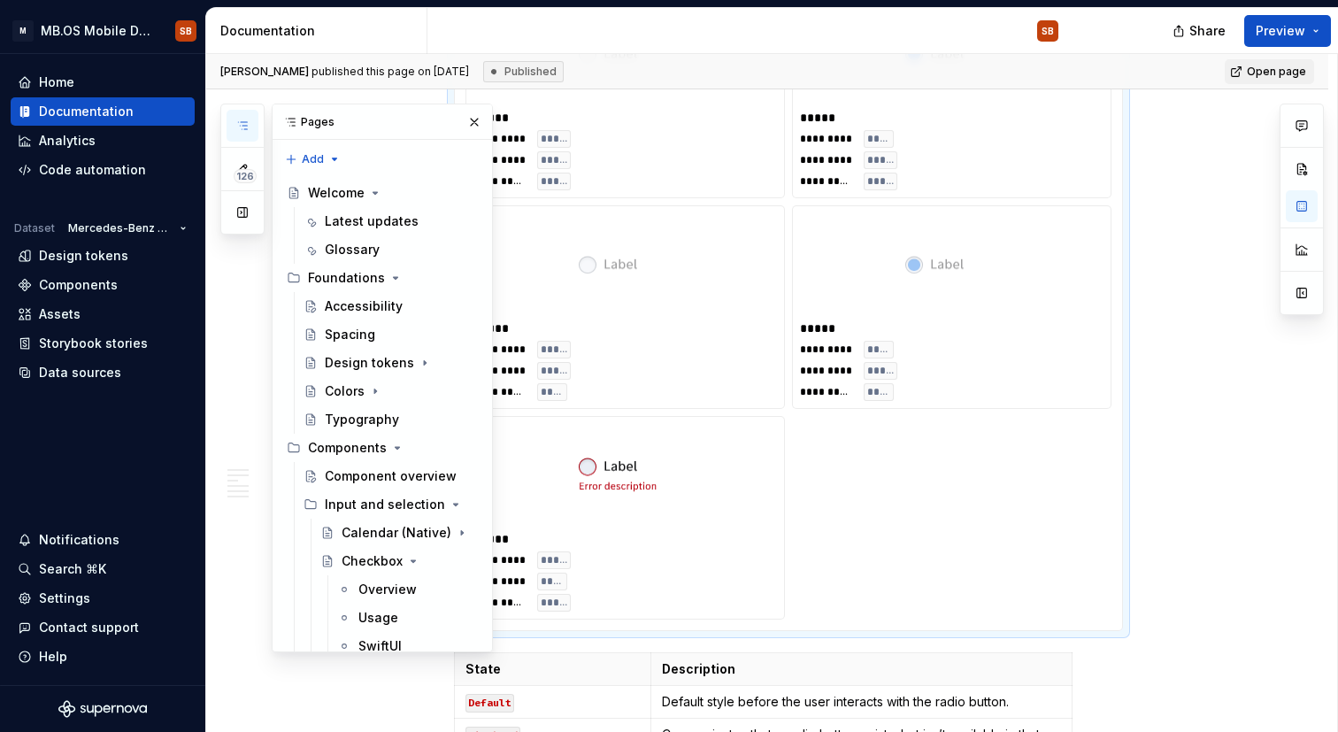
scroll to position [1518, 0]
click at [232, 610] on div "126 Pages Add Accessibility guide for tree Page tree. Navigate the tree with th…" at bounding box center [356, 378] width 273 height 549
click at [480, 121] on button "button" at bounding box center [474, 122] width 25 height 25
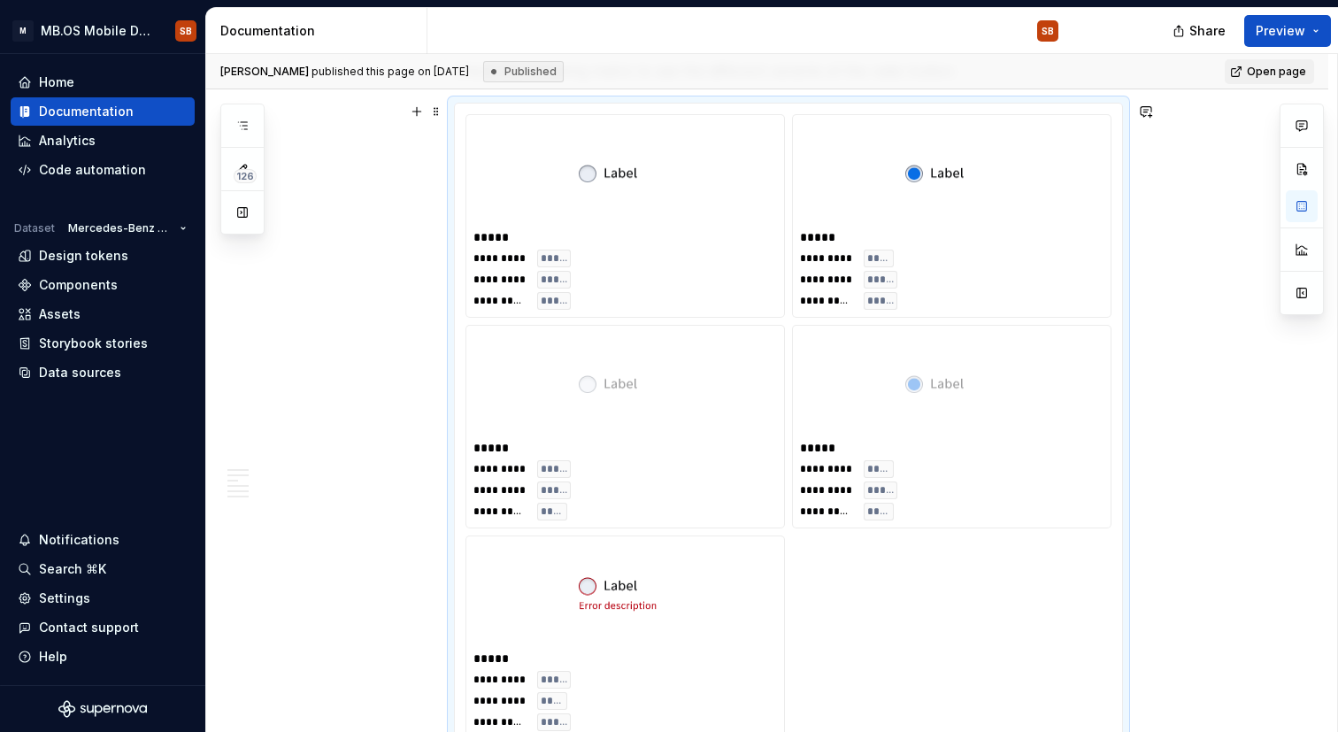
scroll to position [1379, 0]
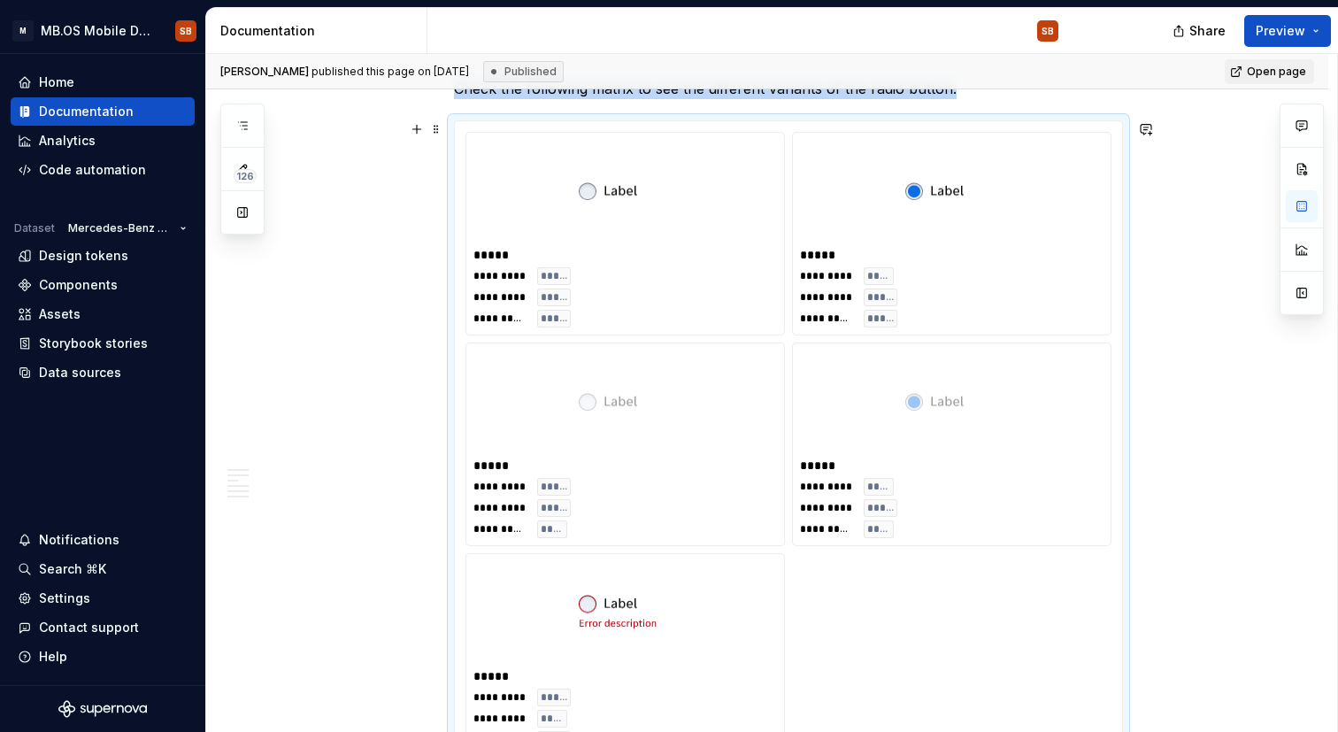
click at [578, 322] on div "**********" at bounding box center [625, 297] width 304 height 60
click at [442, 133] on span at bounding box center [436, 129] width 14 height 25
click at [1111, 235] on div "**********" at bounding box center [952, 234] width 318 height 202
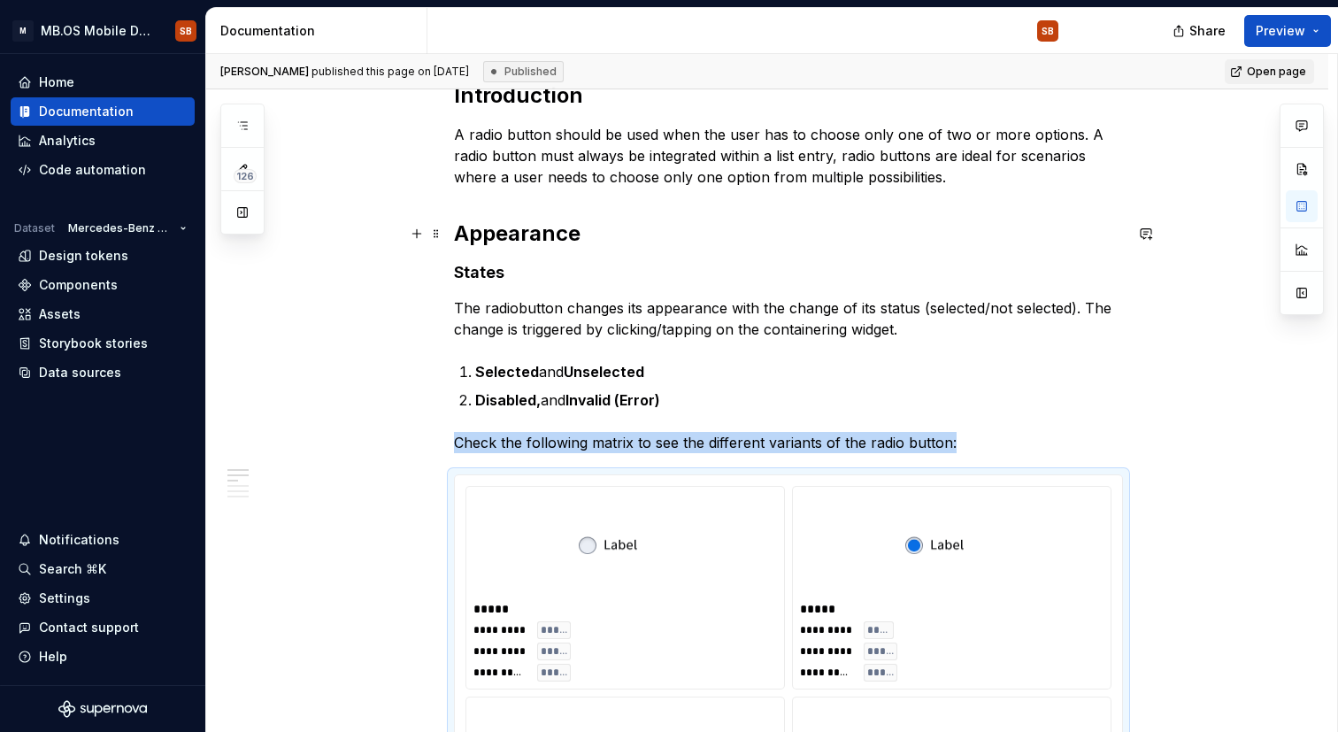
scroll to position [1047, 0]
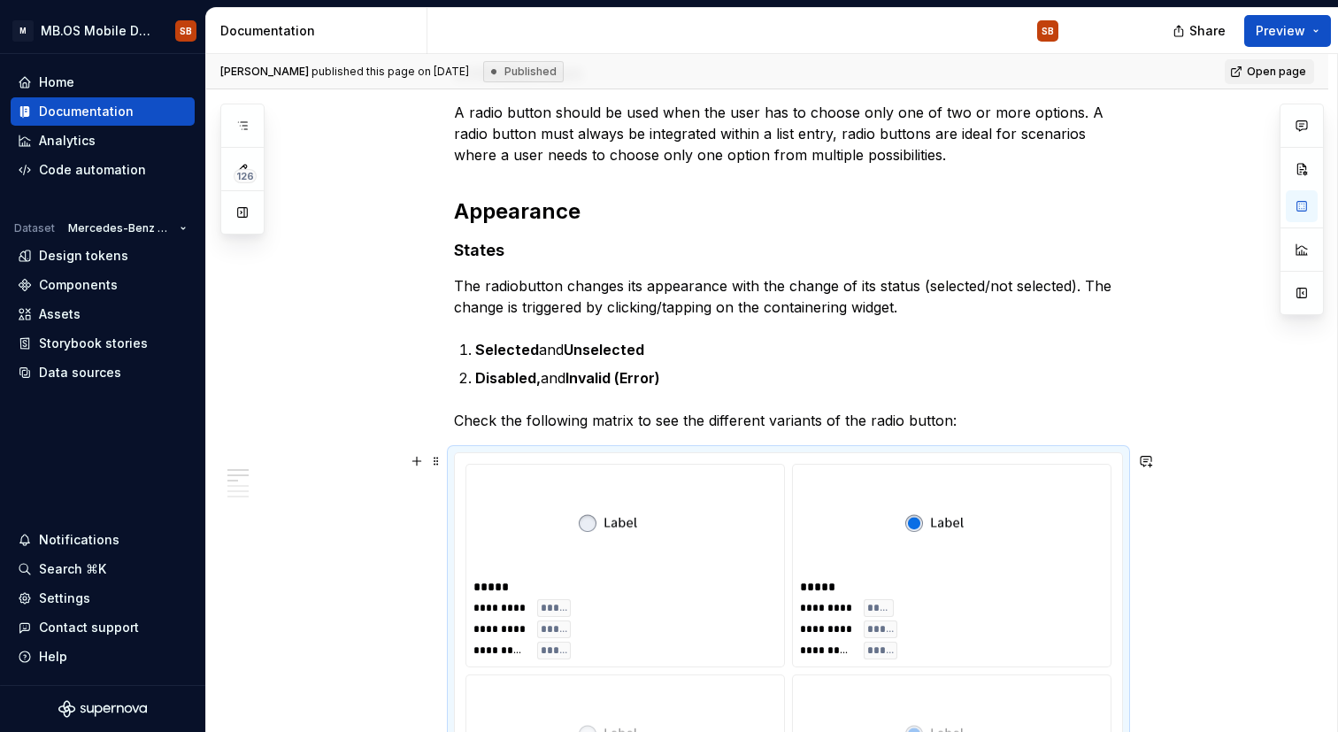
click at [740, 464] on div "**********" at bounding box center [624, 566] width 319 height 204
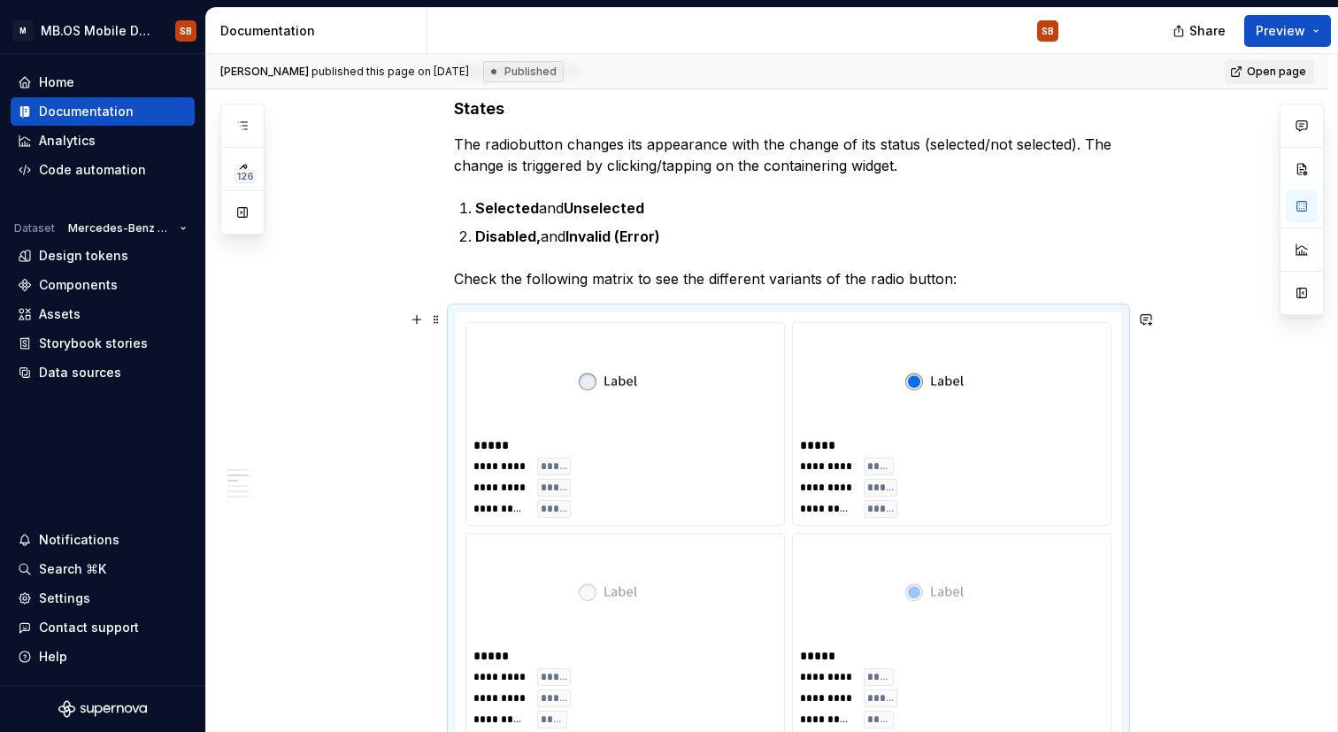
scroll to position [1196, 0]
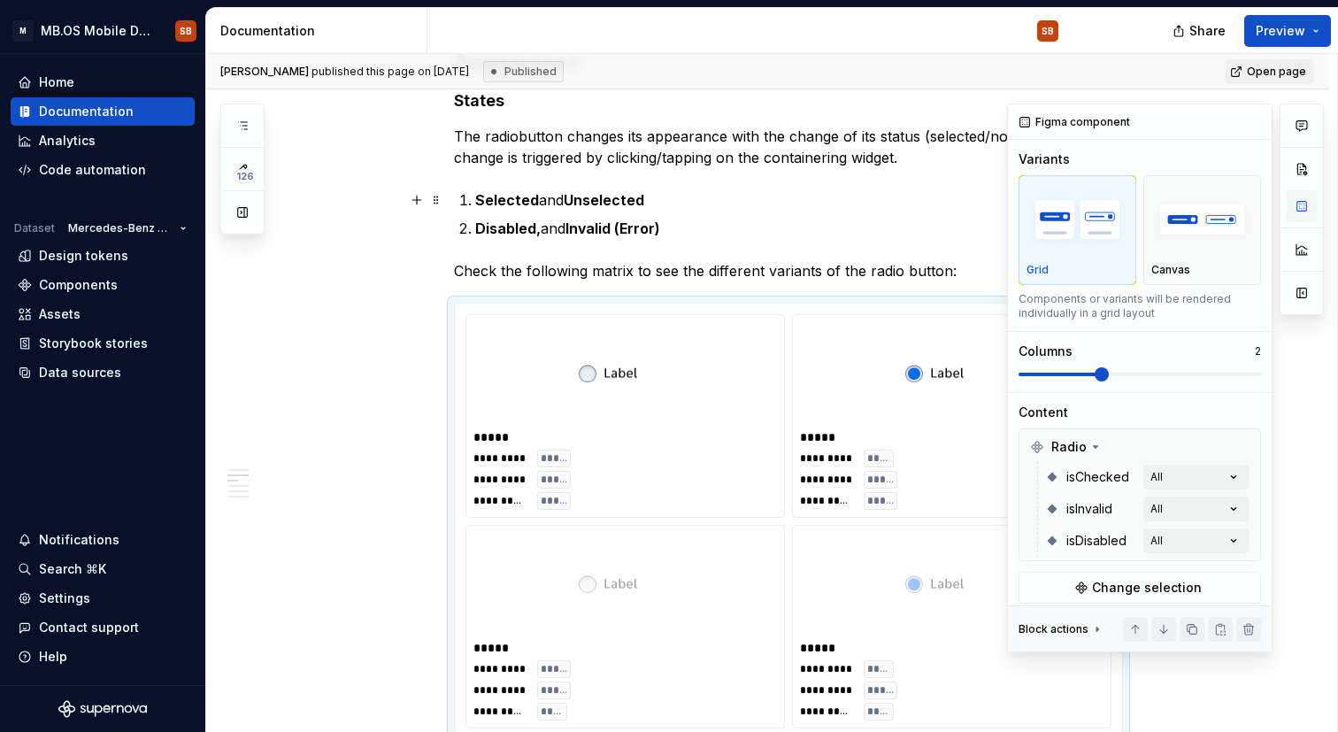
click at [1296, 209] on button "button" at bounding box center [1302, 206] width 32 height 32
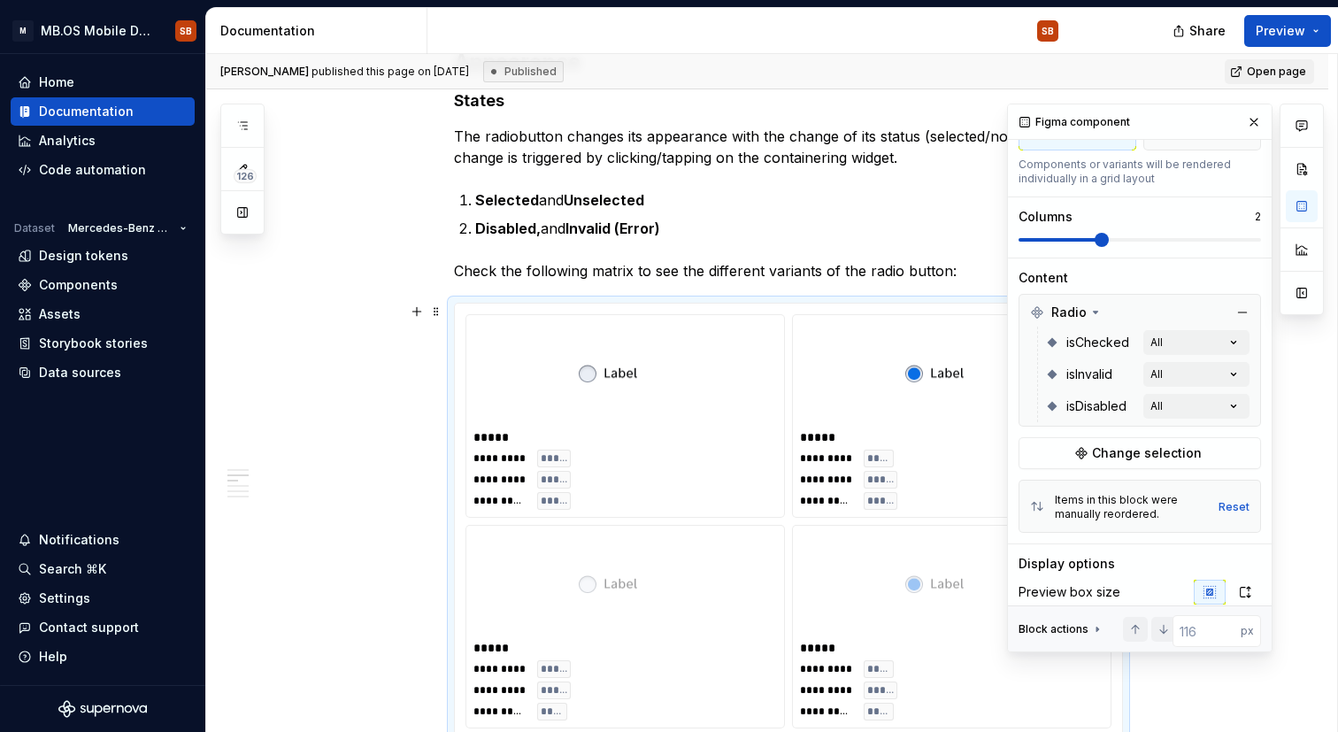
scroll to position [143, 0]
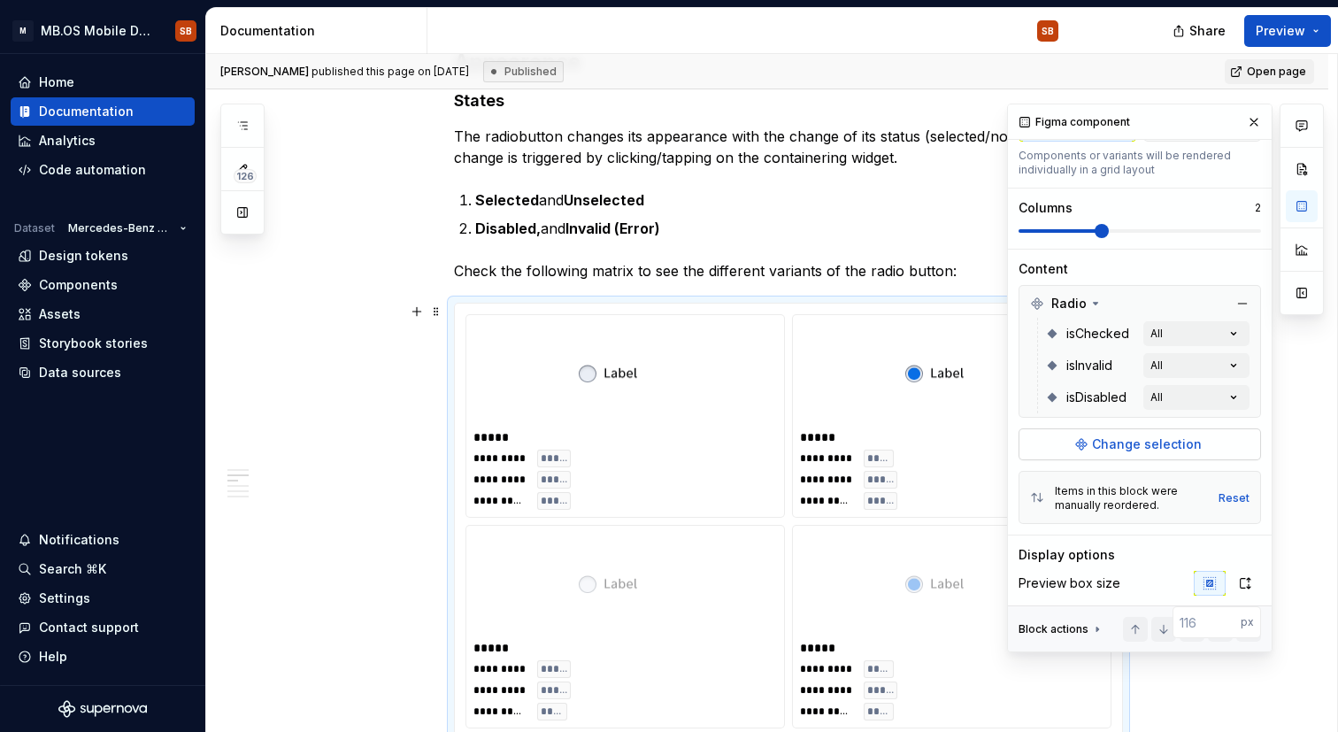
click at [1166, 441] on span "Change selection" at bounding box center [1147, 444] width 110 height 18
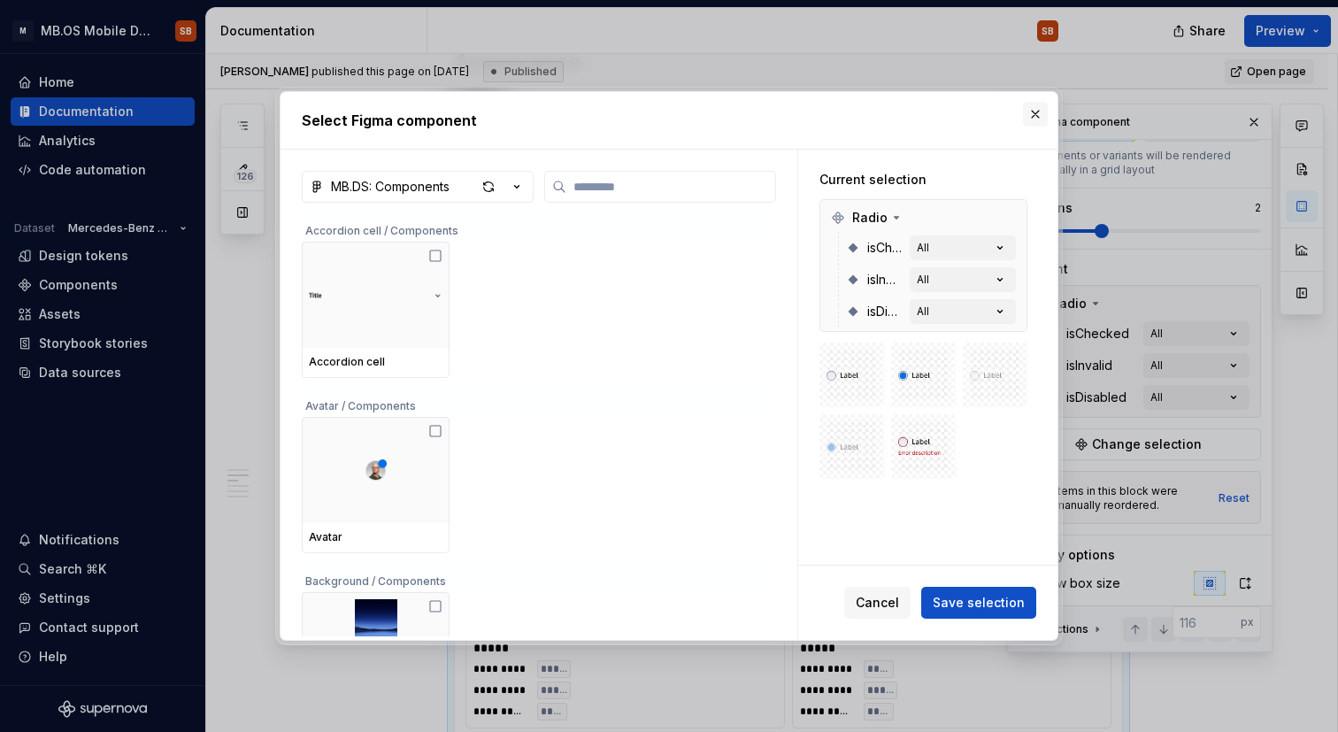
click at [1041, 119] on button "button" at bounding box center [1035, 114] width 25 height 25
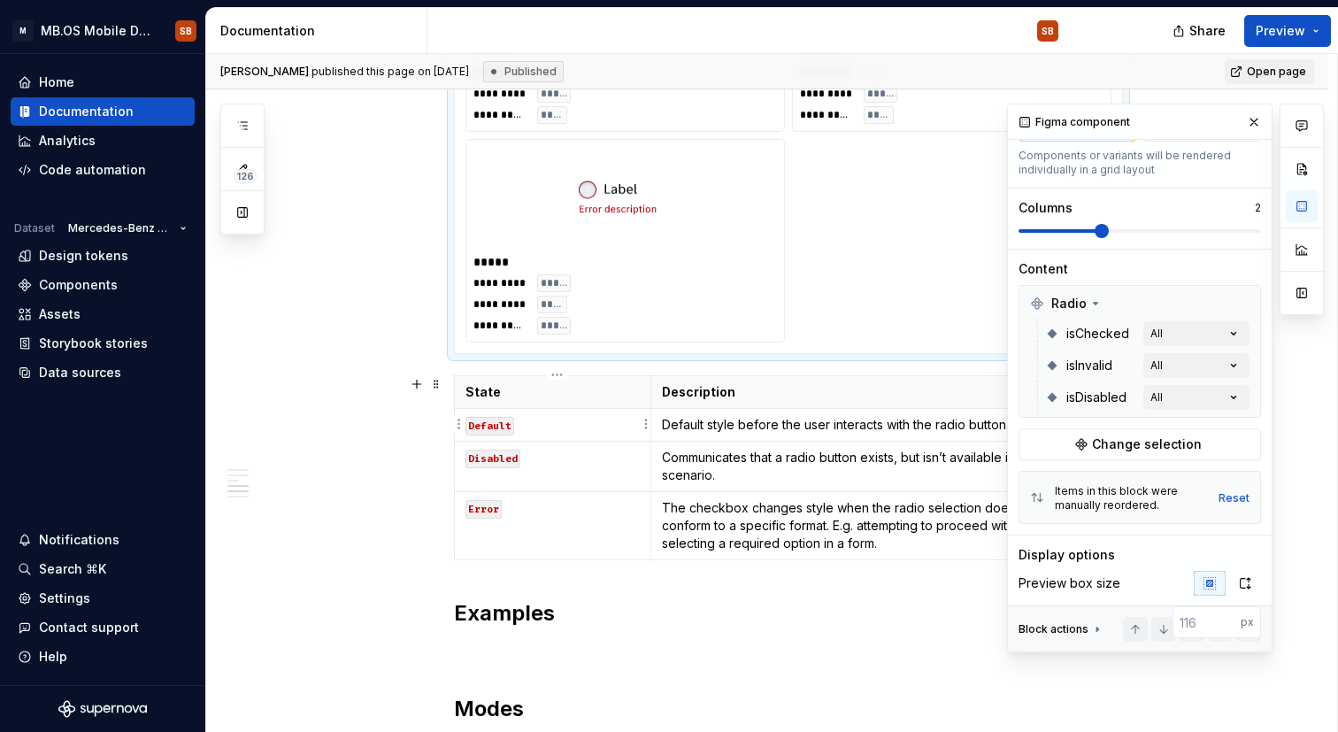
scroll to position [0, 0]
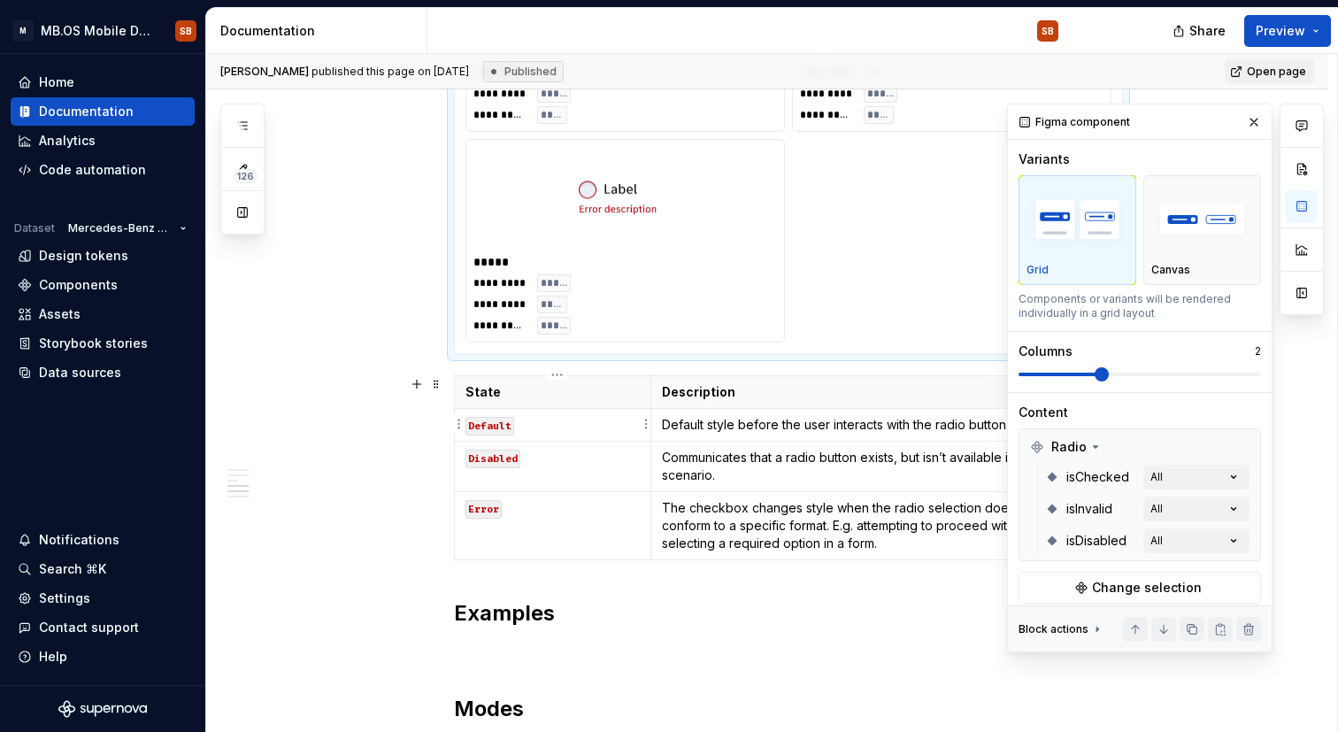
click at [493, 433] on code "Default" at bounding box center [489, 426] width 49 height 19
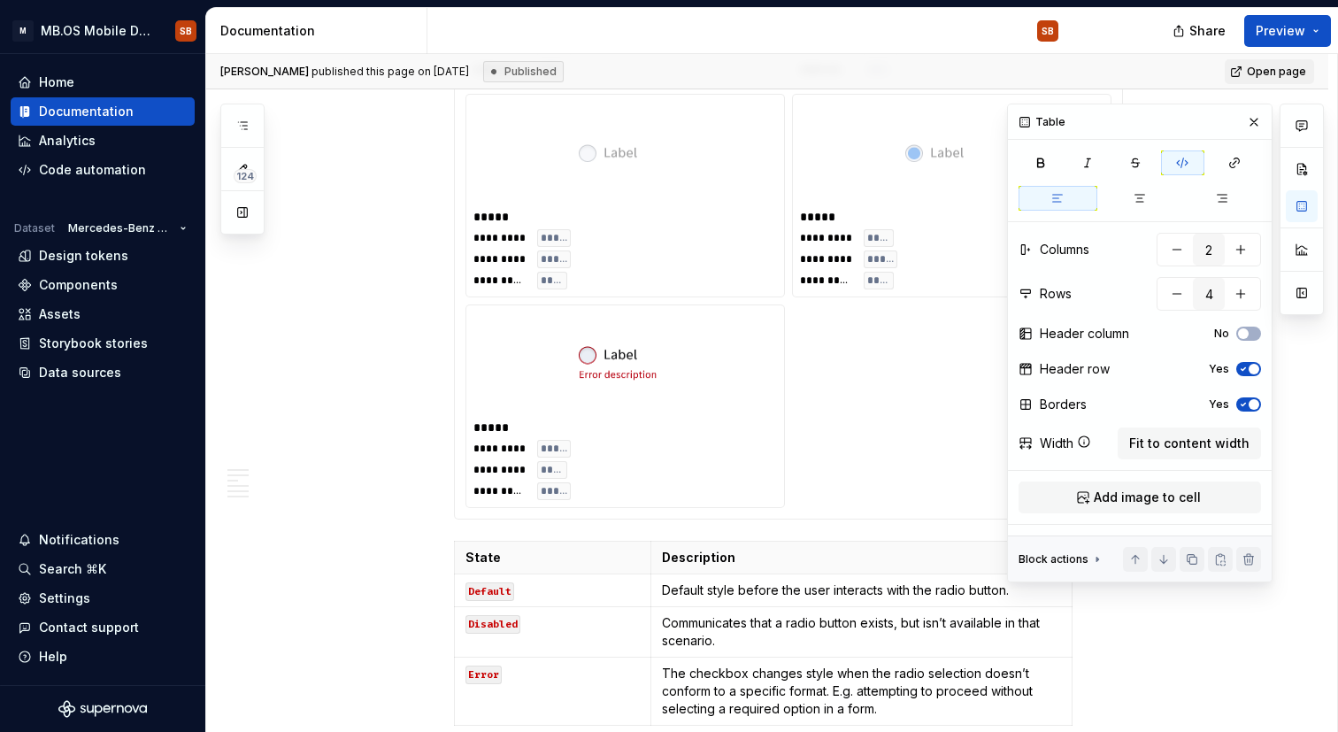
scroll to position [1617, 0]
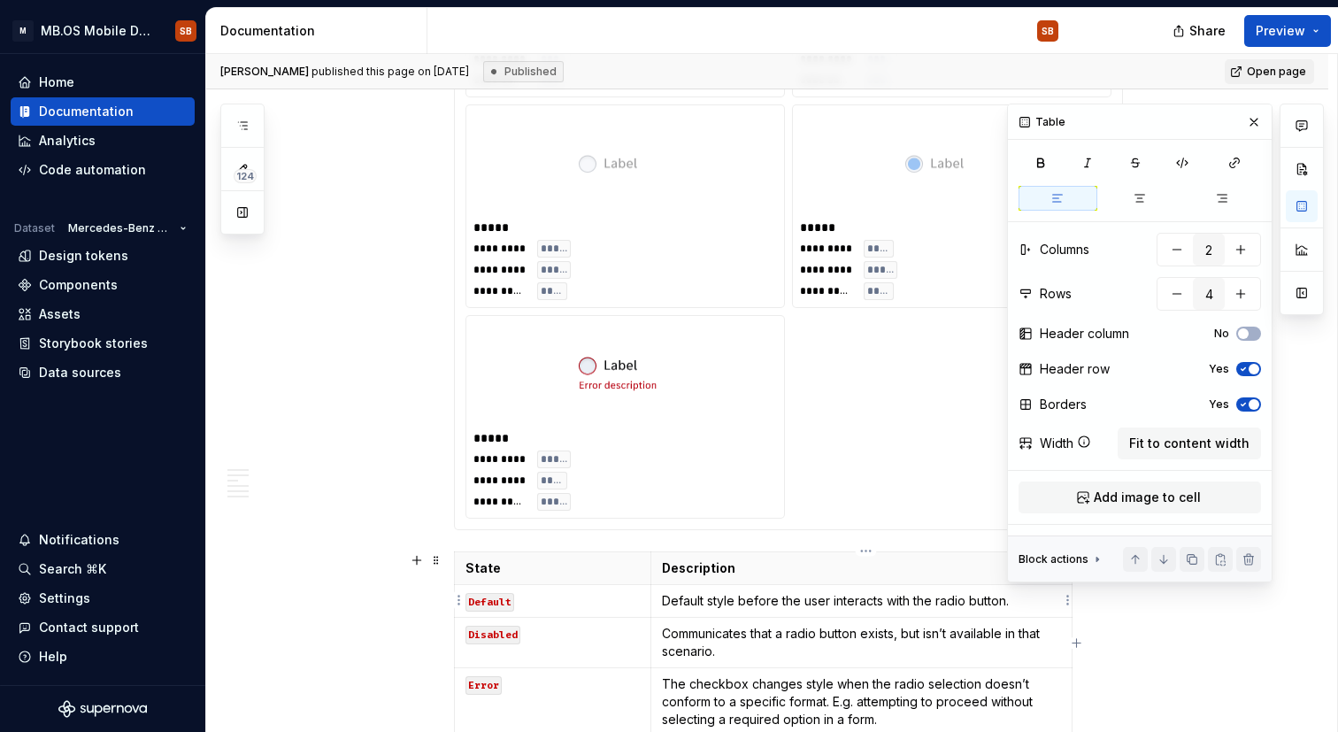
click at [698, 605] on p "Default style before the user interacts with the radio button." at bounding box center [861, 601] width 399 height 18
click at [651, 570] on th "State" at bounding box center [553, 567] width 196 height 33
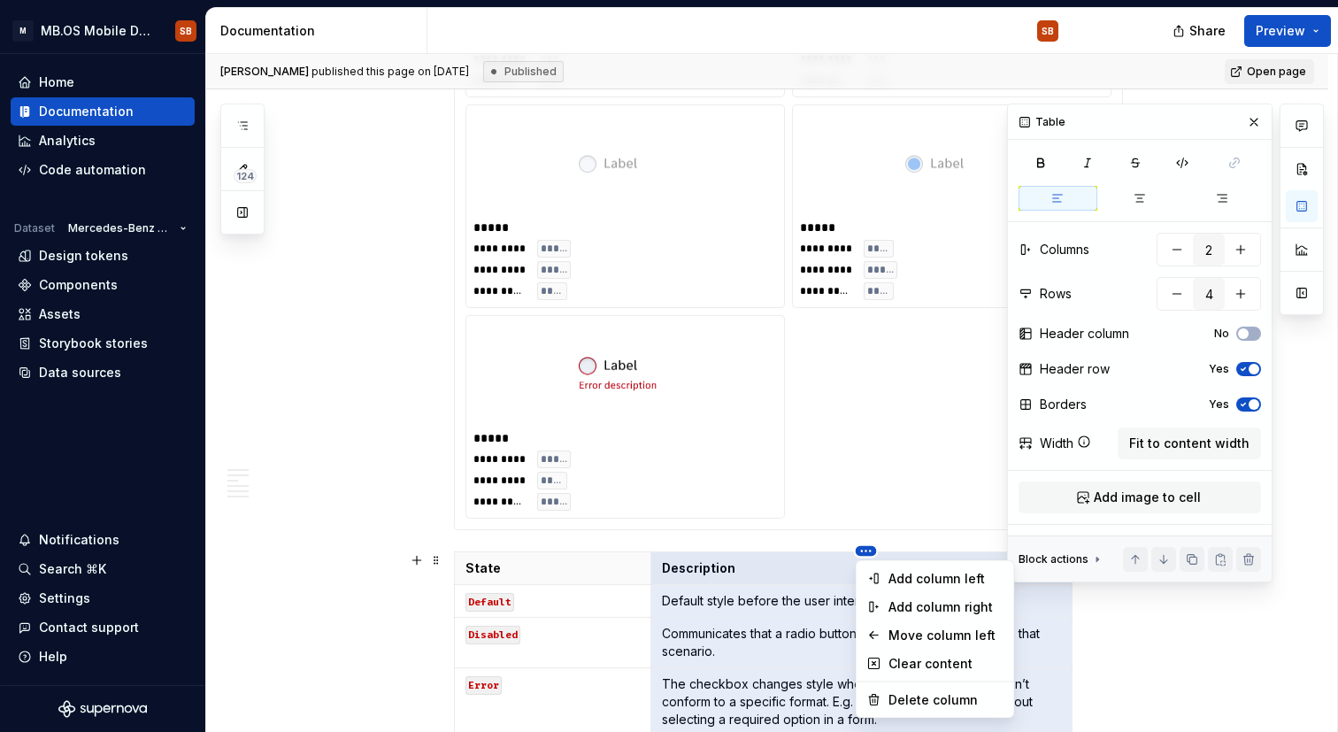
click at [873, 551] on html "M MB.OS Mobile Design System SB Home Documentation Analytics Code automation Da…" at bounding box center [669, 366] width 1338 height 732
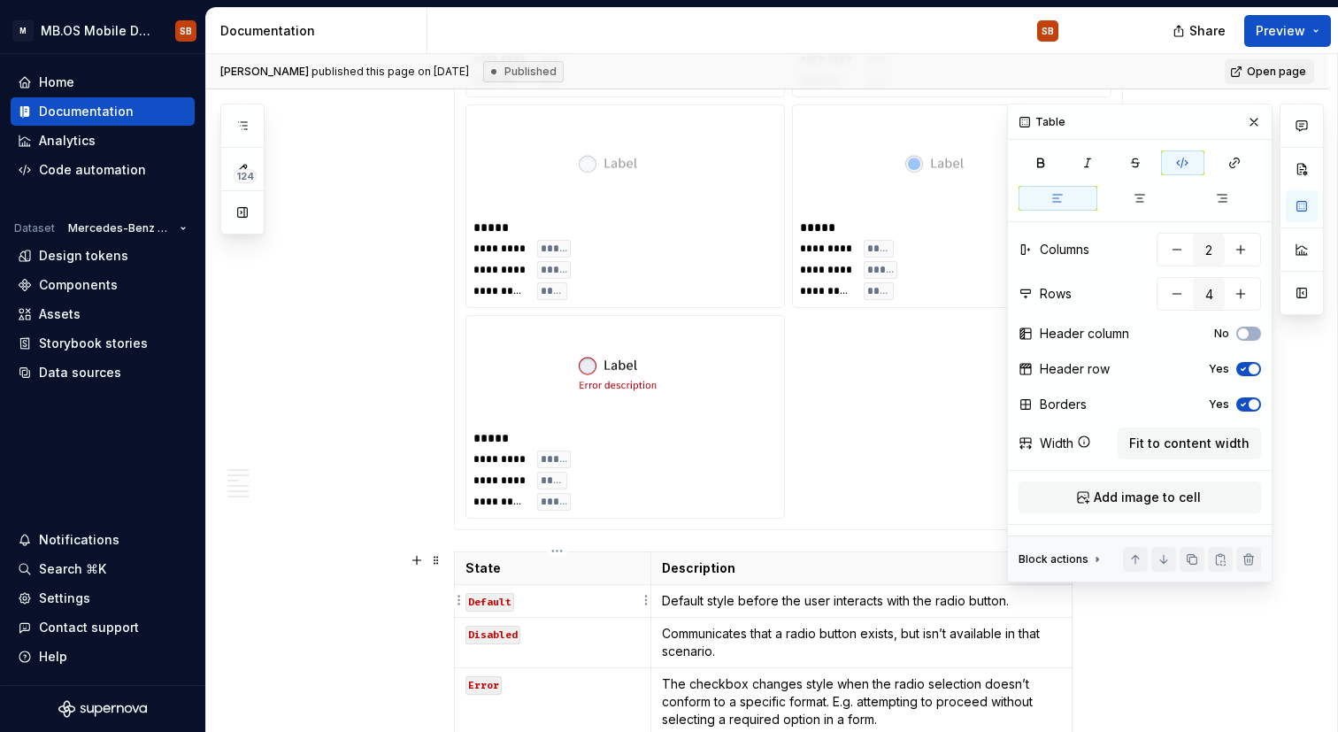
click at [589, 599] on html "M MB.OS Mobile Design System SB Home Documentation Analytics Code automation Da…" at bounding box center [669, 366] width 1338 height 732
click at [502, 602] on code "Default" at bounding box center [489, 602] width 49 height 19
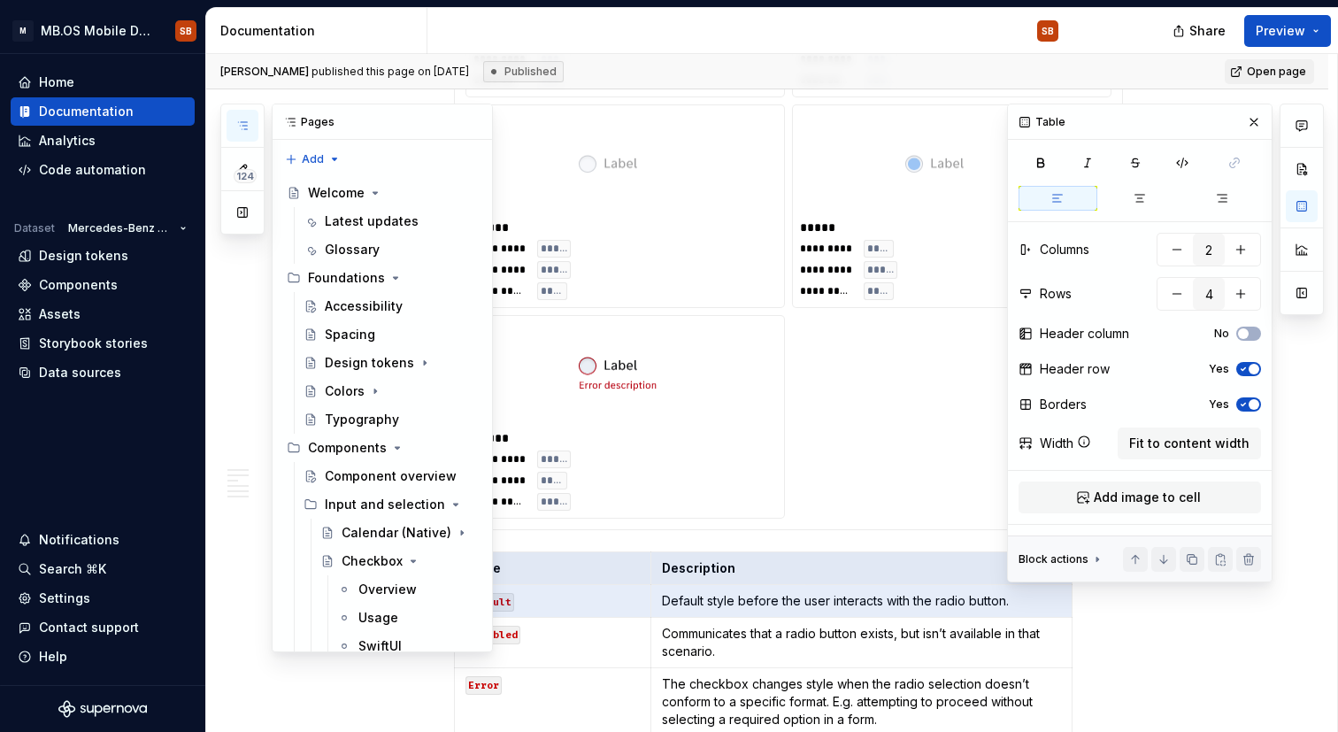
click at [240, 131] on icon "button" at bounding box center [242, 126] width 14 height 14
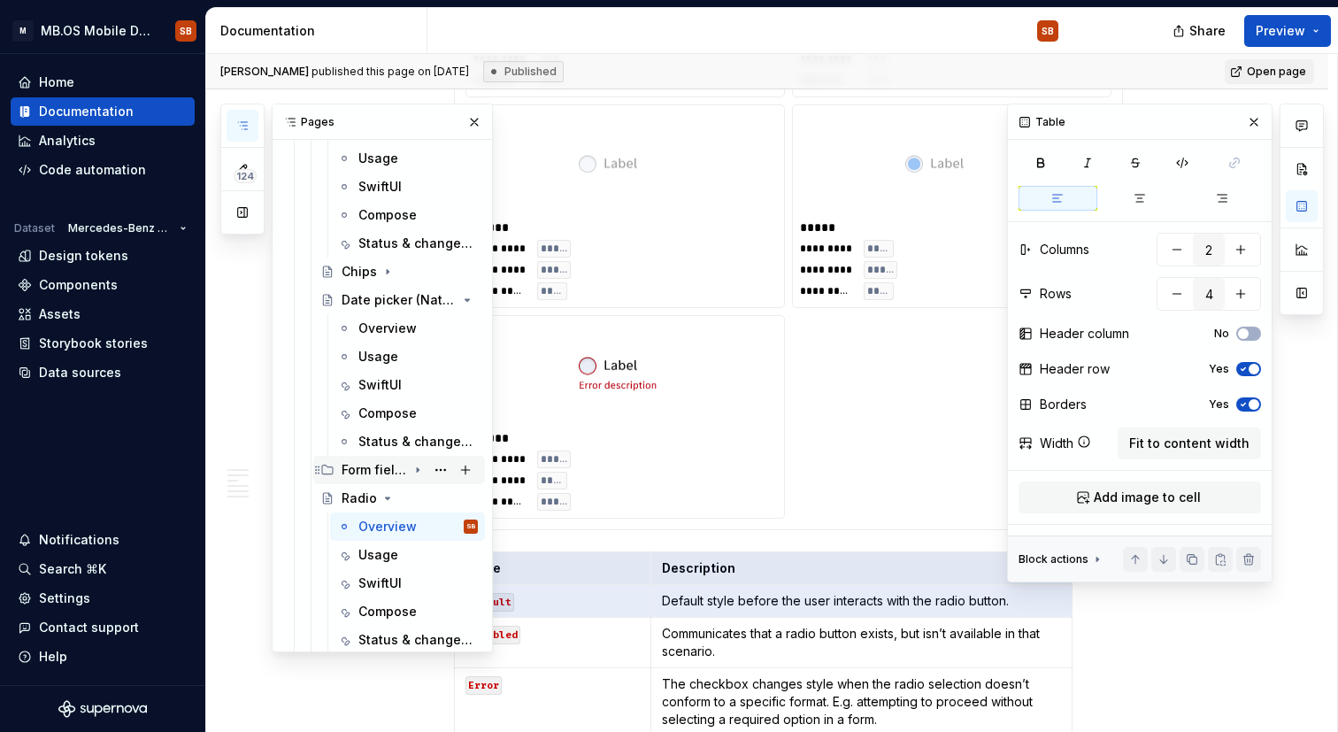
scroll to position [458, 0]
click at [358, 275] on div "Chips" at bounding box center [359, 274] width 35 height 18
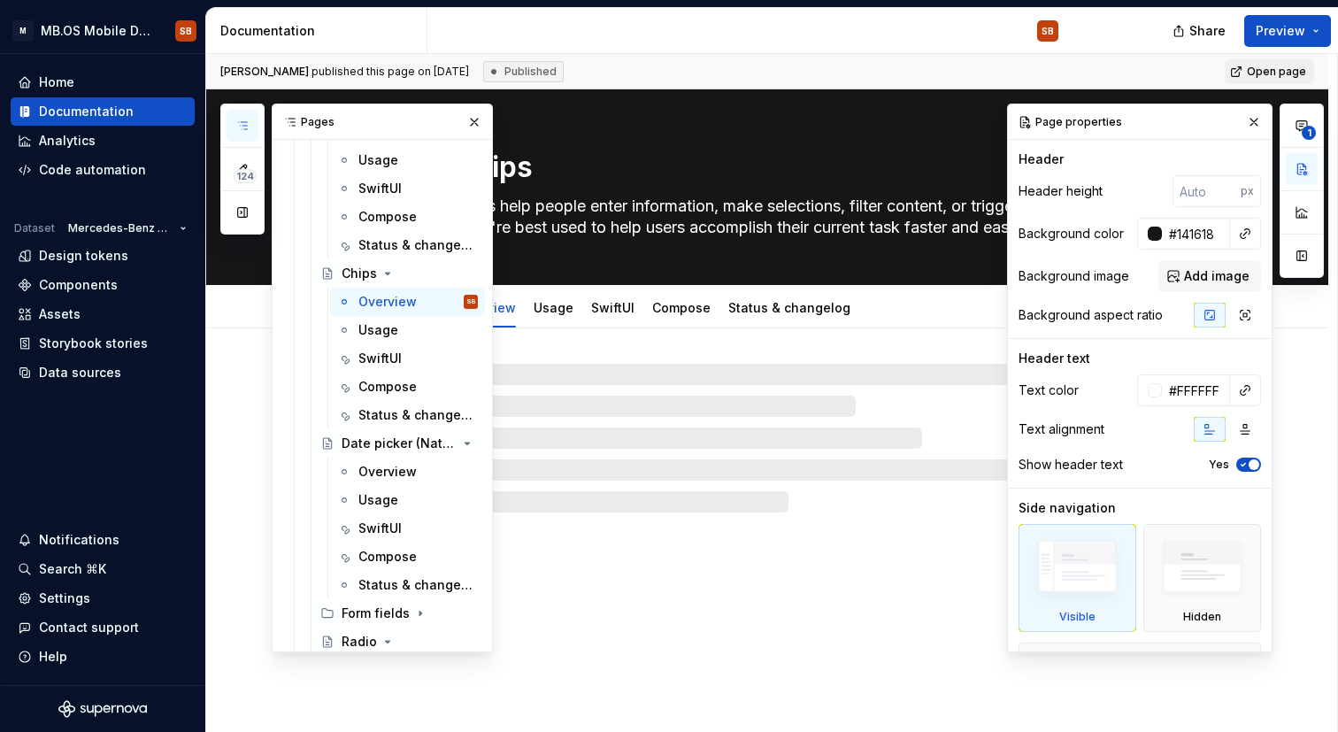
click at [669, 579] on div "Chips Chips help people enter information, make selections, filter content, or …" at bounding box center [767, 410] width 1122 height 643
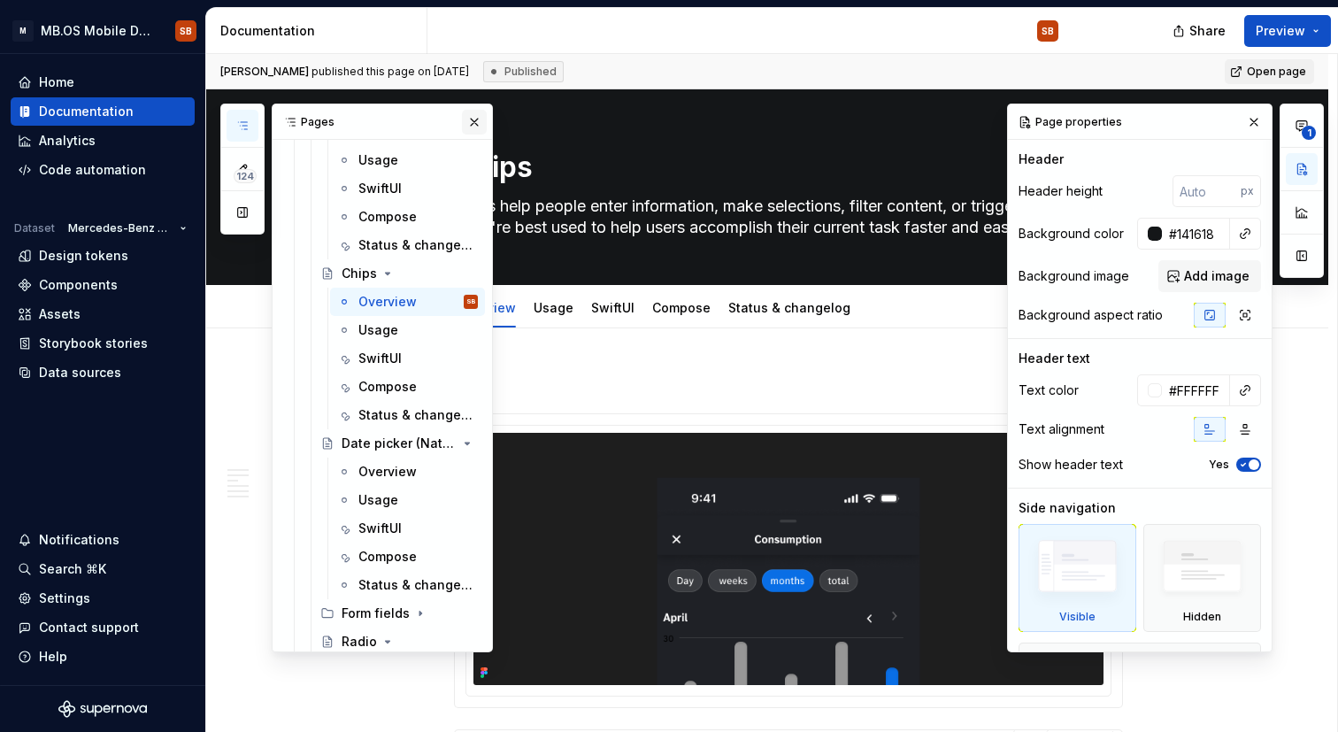
click at [473, 128] on button "button" at bounding box center [474, 122] width 25 height 25
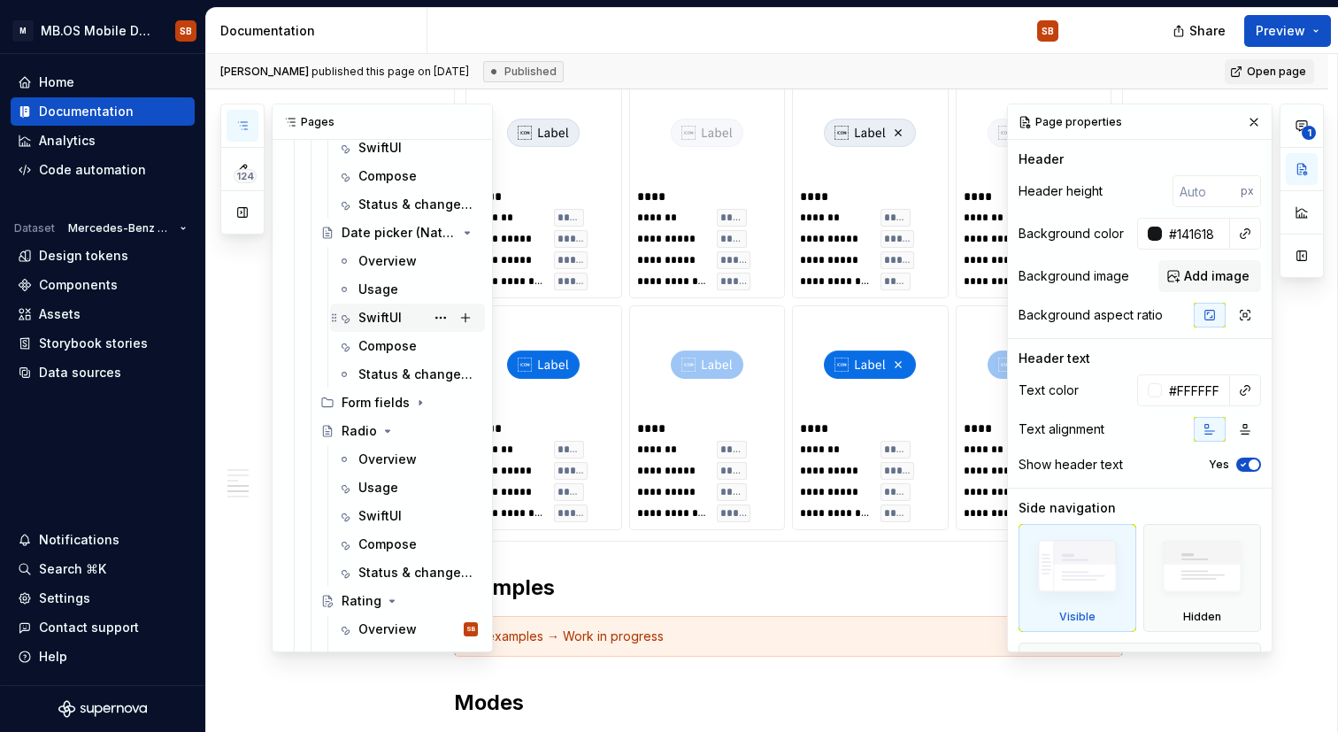
scroll to position [667, 0]
click at [349, 586] on div "Status & changelog" at bounding box center [407, 573] width 155 height 28
click at [355, 606] on div "Rating" at bounding box center [362, 602] width 40 height 18
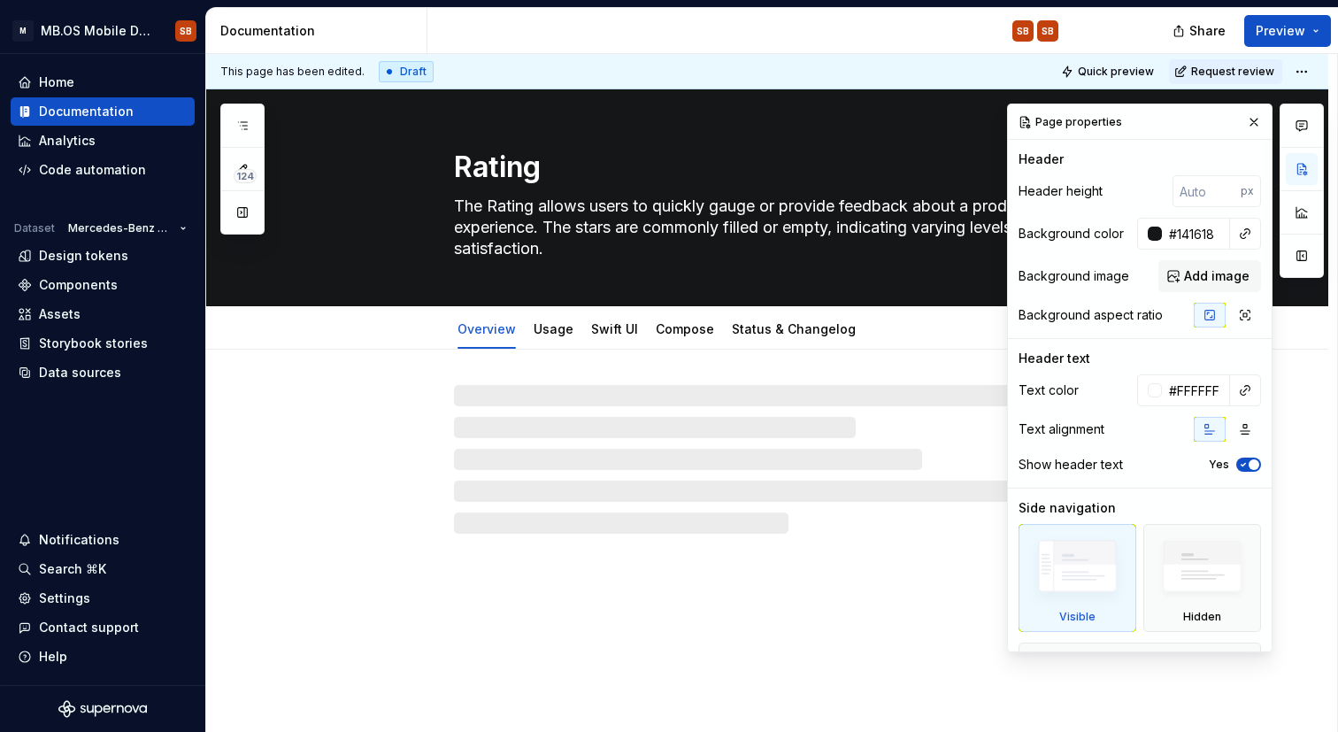
type textarea "*"
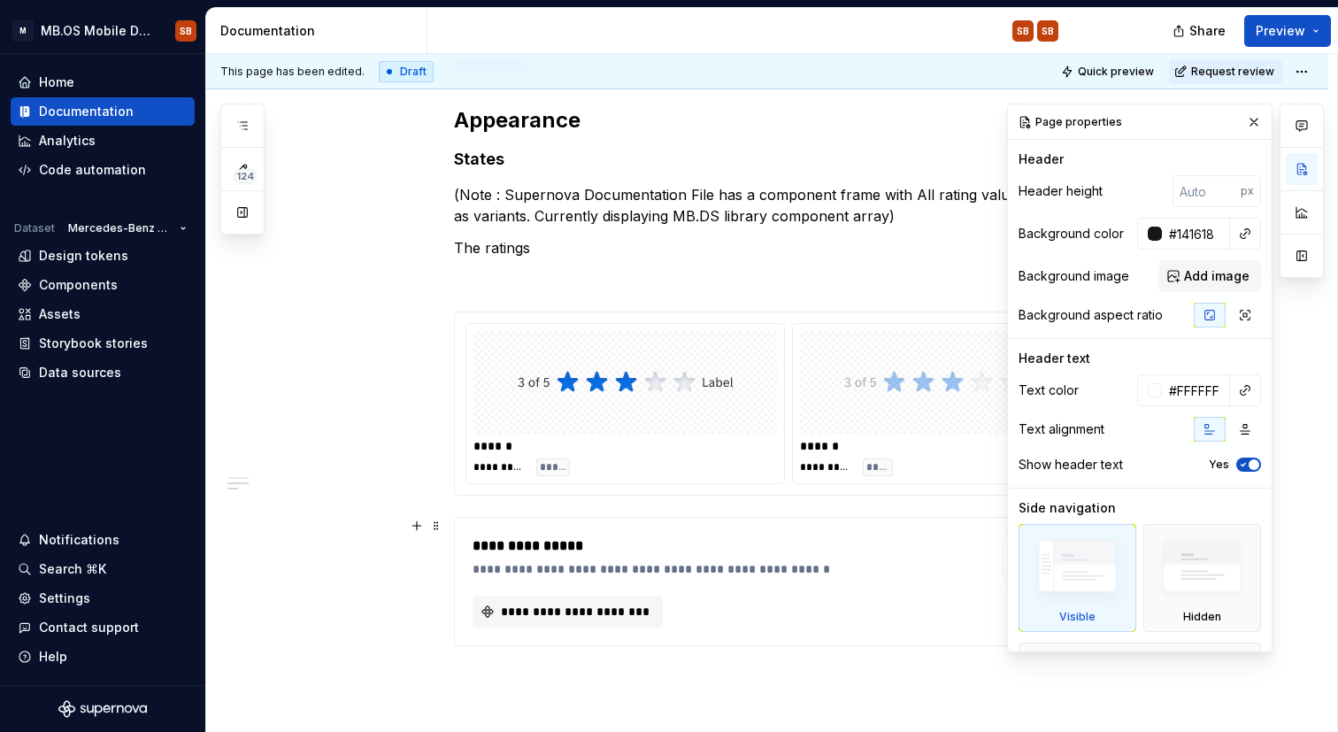
scroll to position [1040, 0]
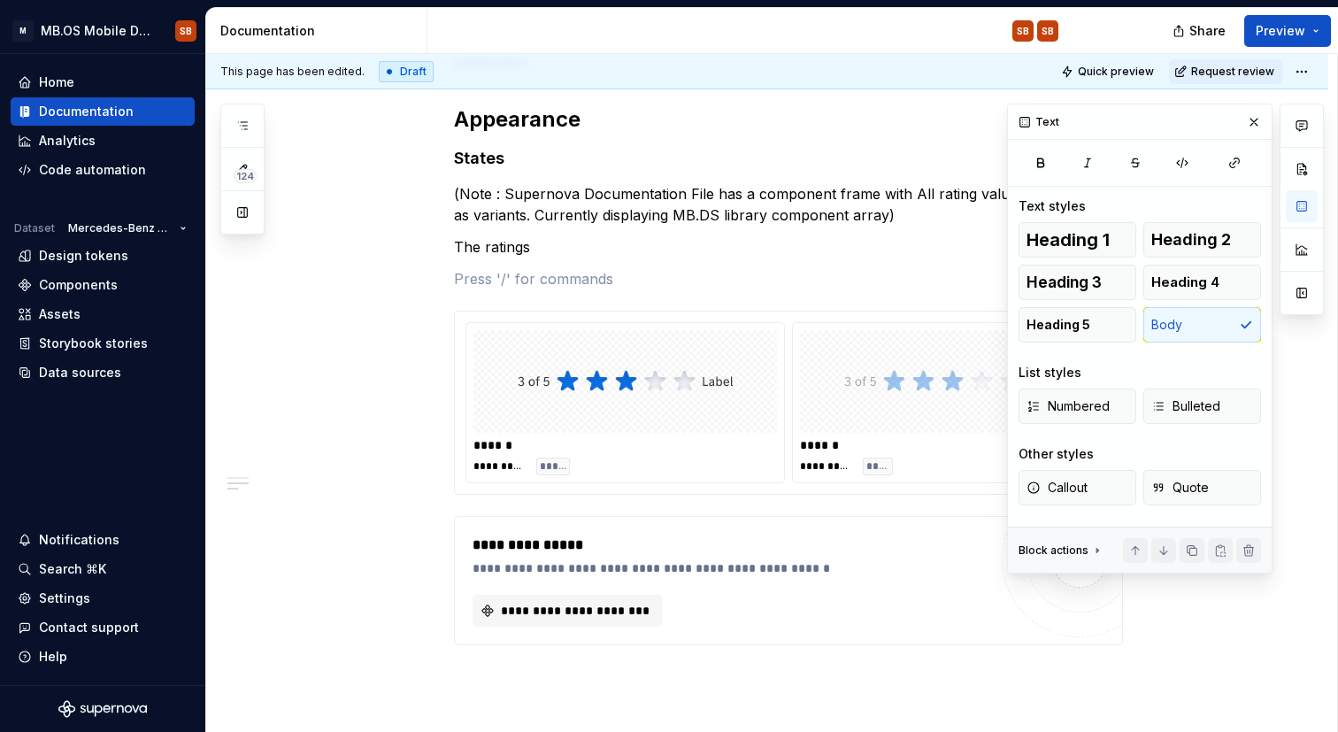
click at [574, 241] on p "The ratings" at bounding box center [788, 246] width 669 height 21
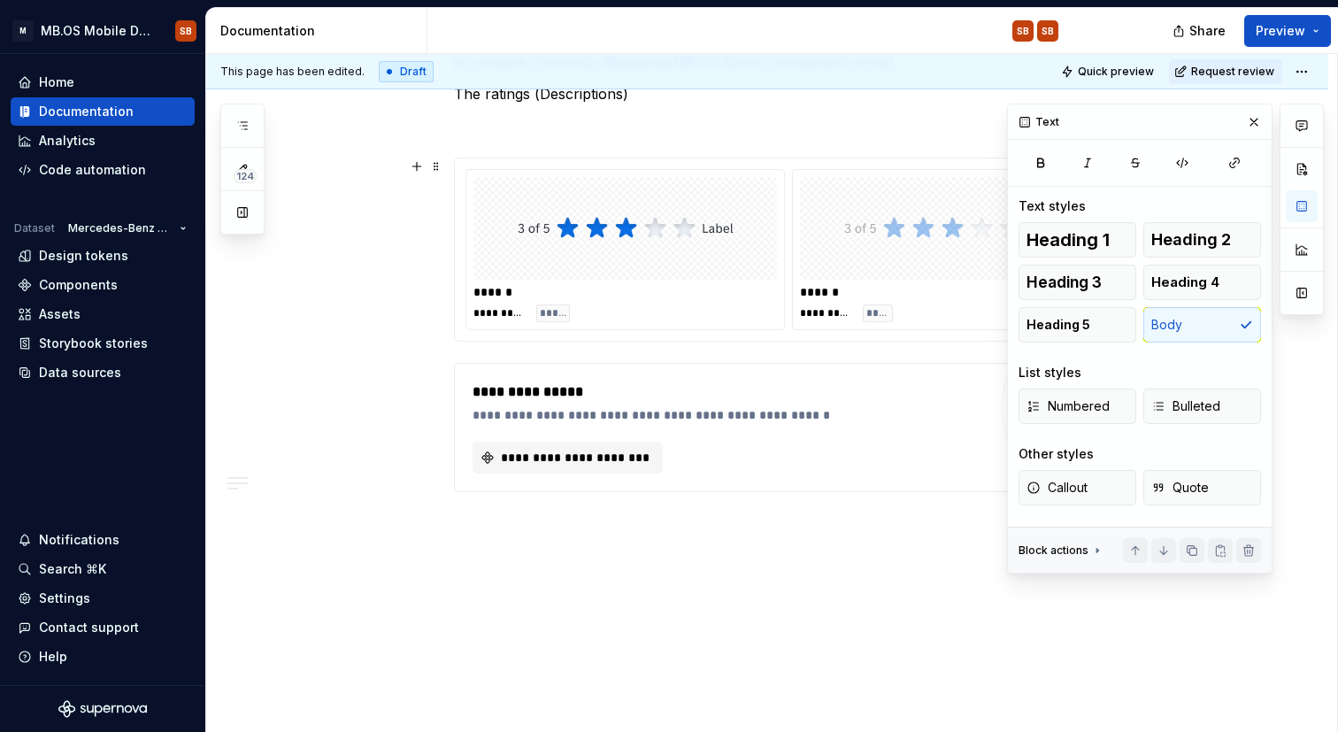
scroll to position [1191, 0]
click at [596, 393] on div "**********" at bounding box center [730, 393] width 515 height 21
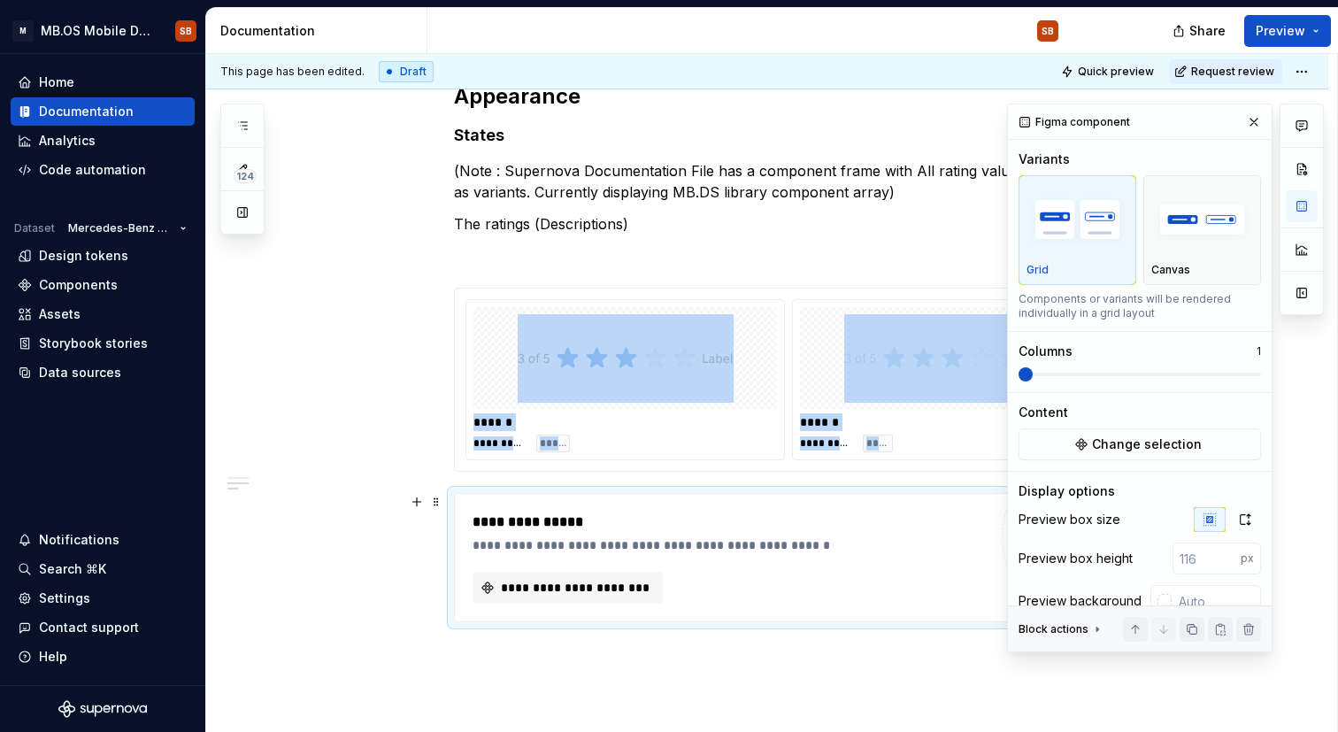
scroll to position [1046, 0]
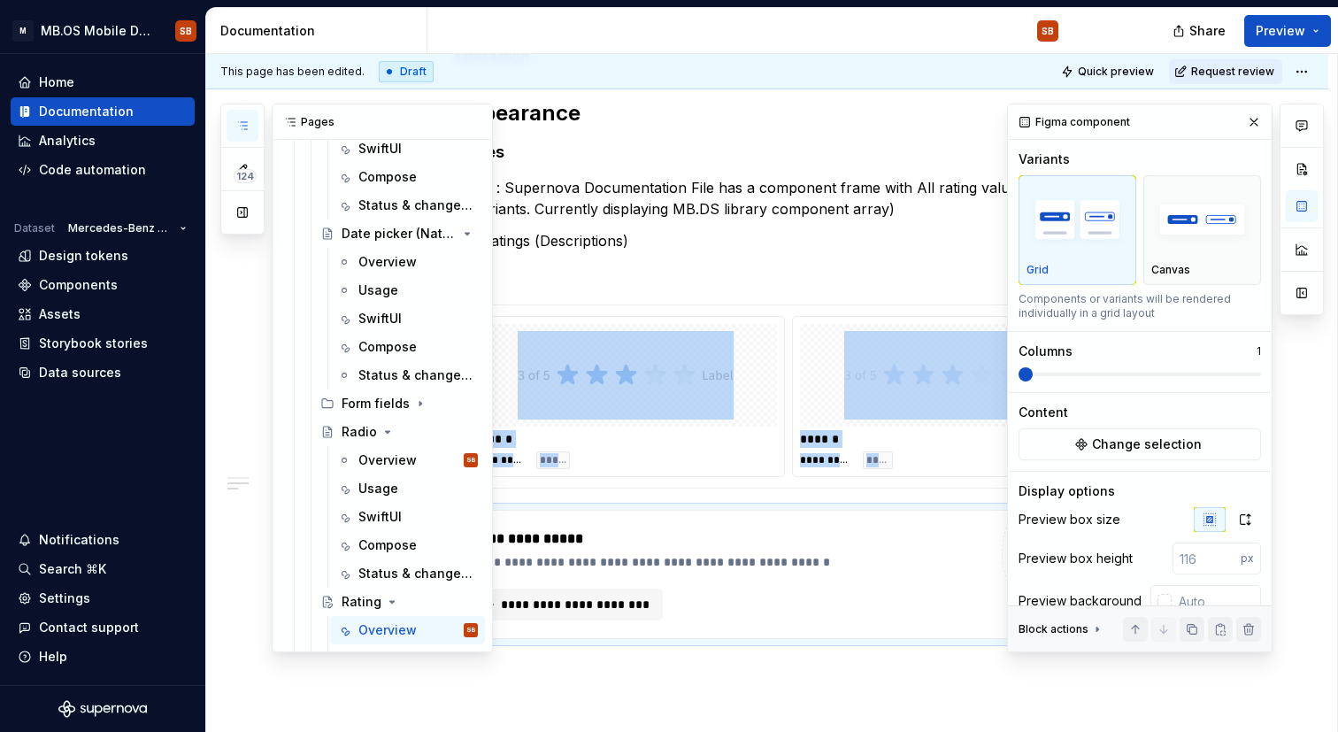
click at [243, 135] on button "button" at bounding box center [243, 126] width 32 height 32
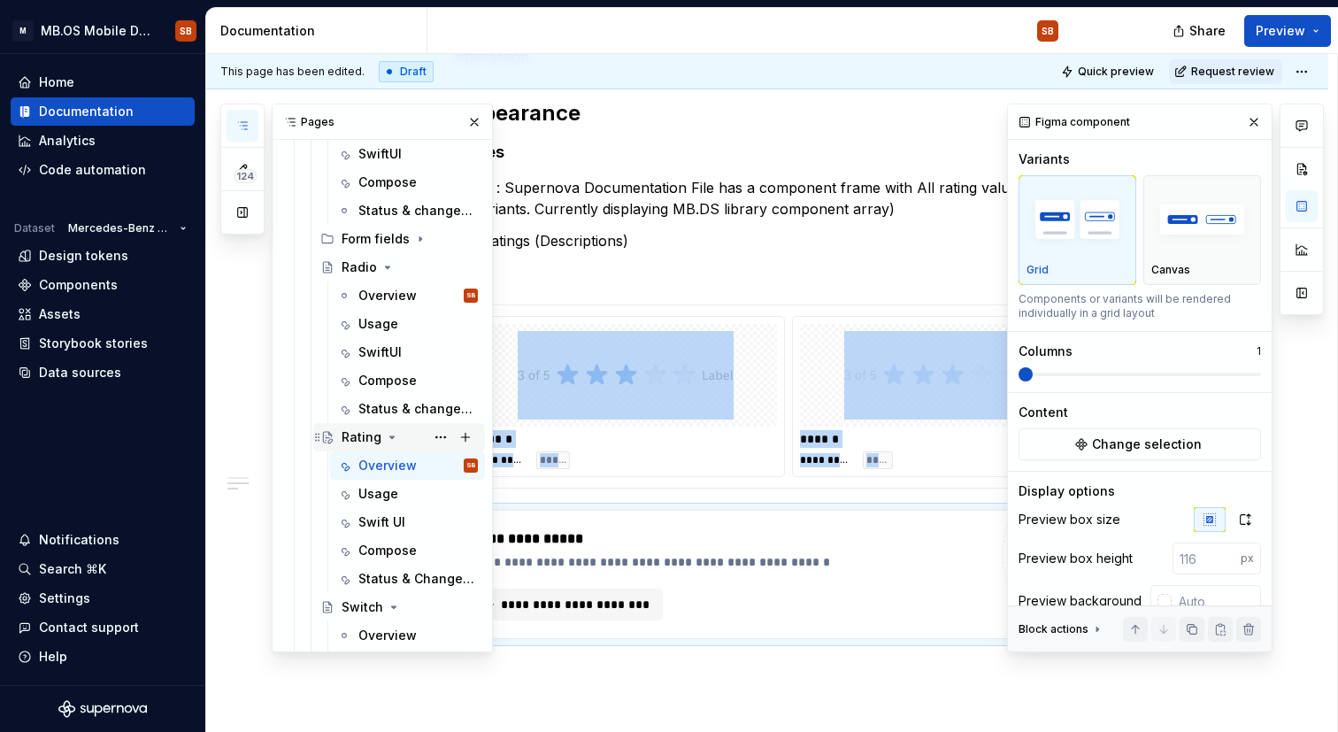
scroll to position [865, 0]
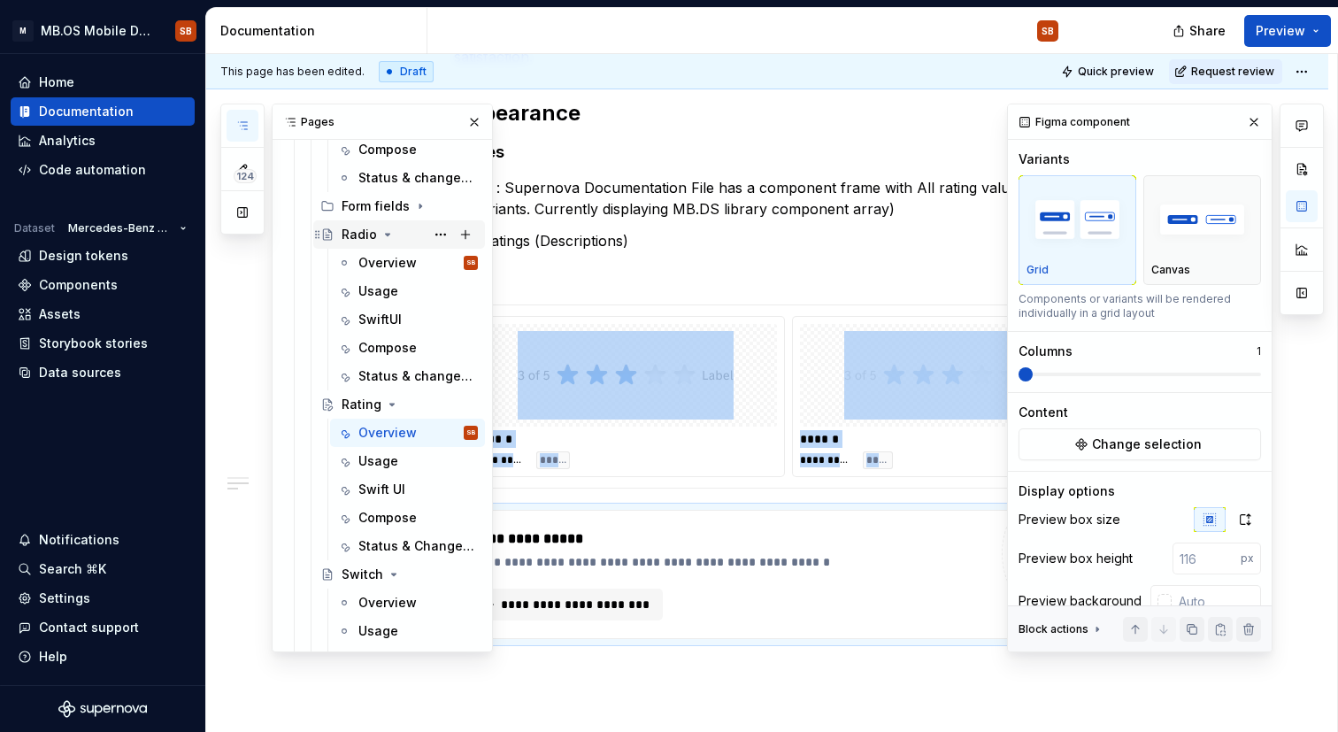
click at [340, 229] on div "Radio" at bounding box center [399, 234] width 158 height 25
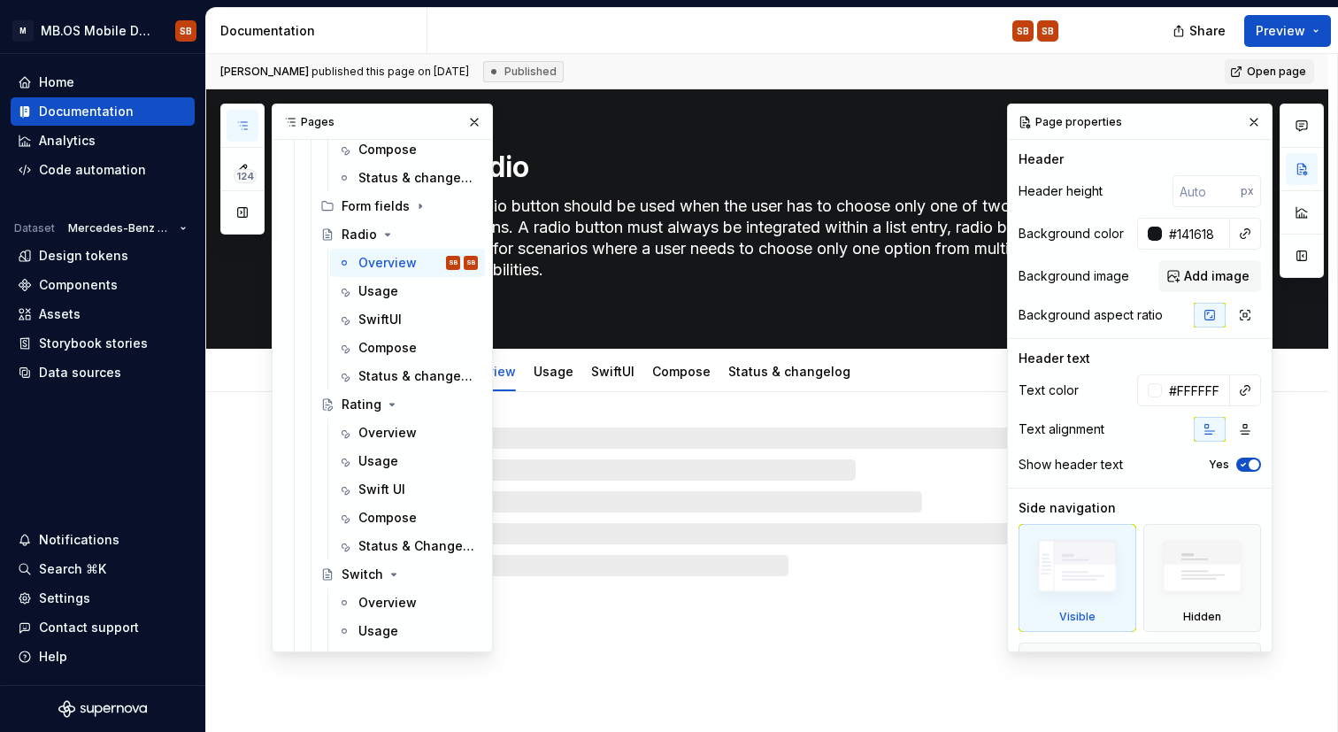
click at [701, 415] on div at bounding box center [767, 484] width 1122 height 184
click at [481, 113] on button "button" at bounding box center [474, 122] width 25 height 25
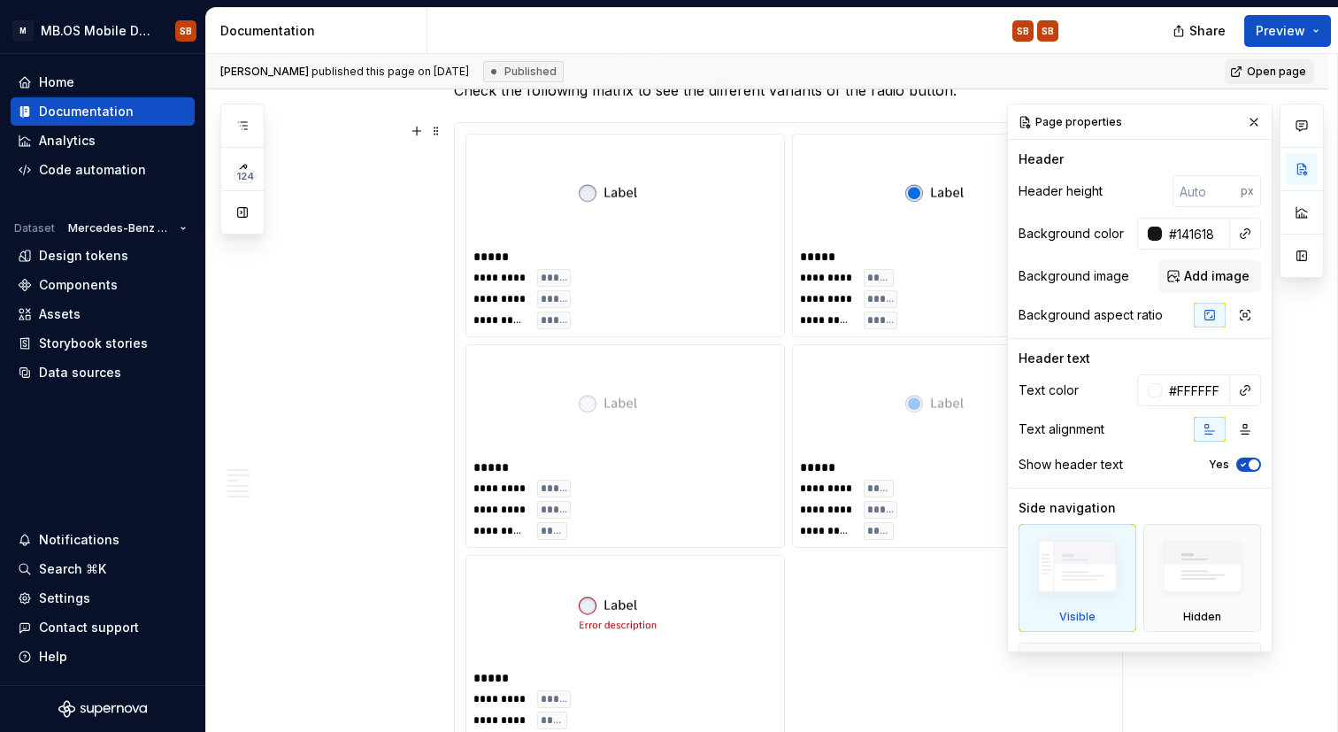
scroll to position [1400, 0]
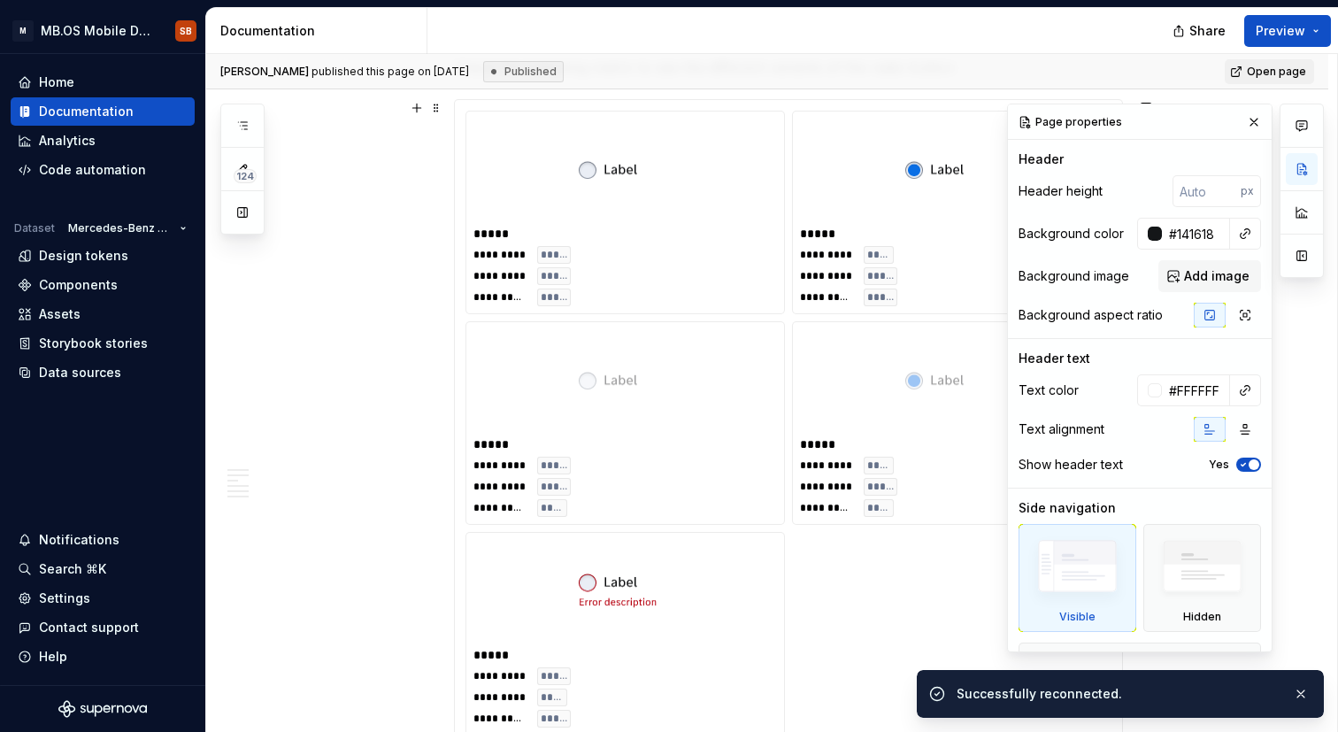
type textarea "*"
